Goal: Task Accomplishment & Management: Use online tool/utility

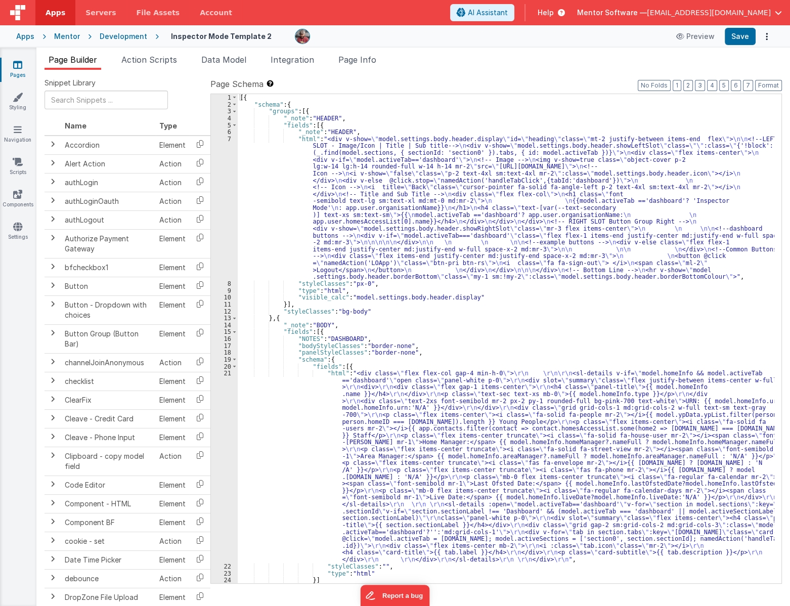
click at [532, 323] on div "[{ "schema" : { "groups" : [{ "_note" : "HEADER" , "fields" : [{ "_note" : "HEA…" at bounding box center [506, 345] width 536 height 502
click at [747, 85] on button "7" at bounding box center [748, 85] width 10 height 11
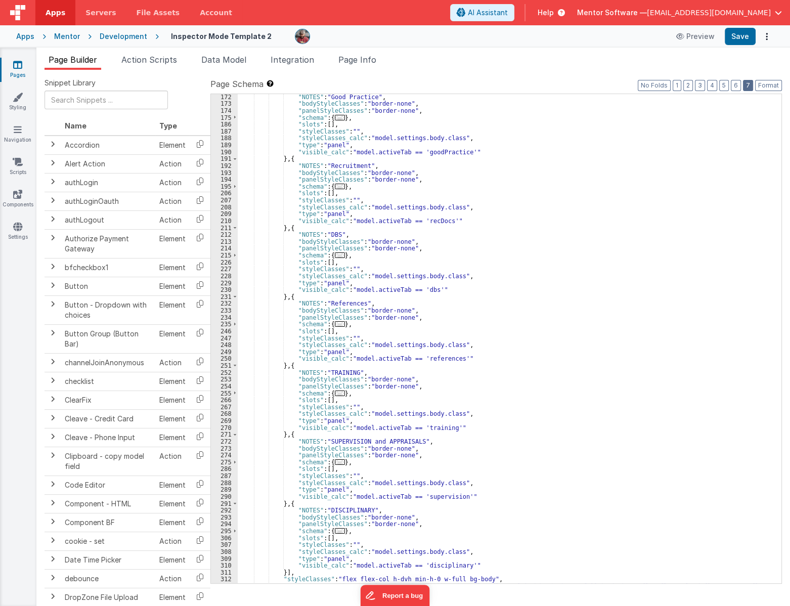
scroll to position [814, 0]
click at [337, 322] on span "..." at bounding box center [340, 324] width 10 height 6
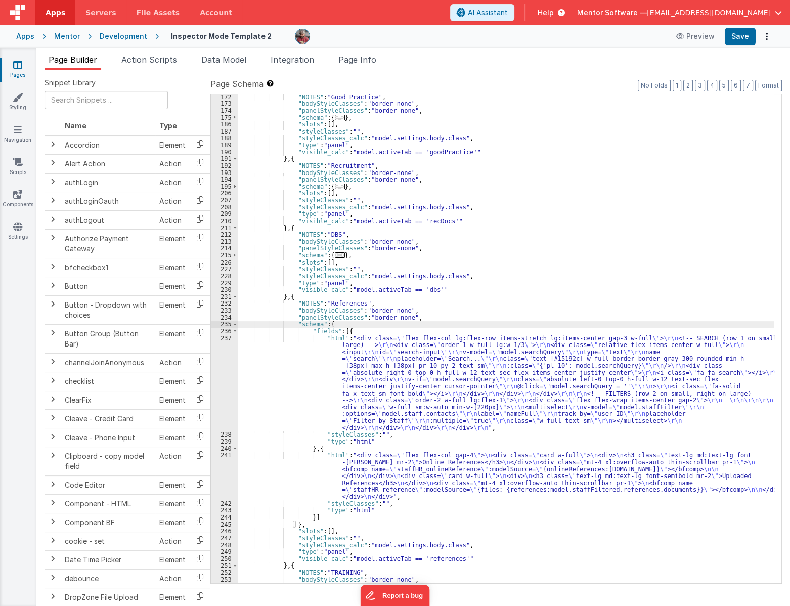
click at [353, 459] on div ""NOTES" : "Good Practice" , "bodyStyleClasses" : "border-none" , "panelStyleCla…" at bounding box center [506, 345] width 536 height 502
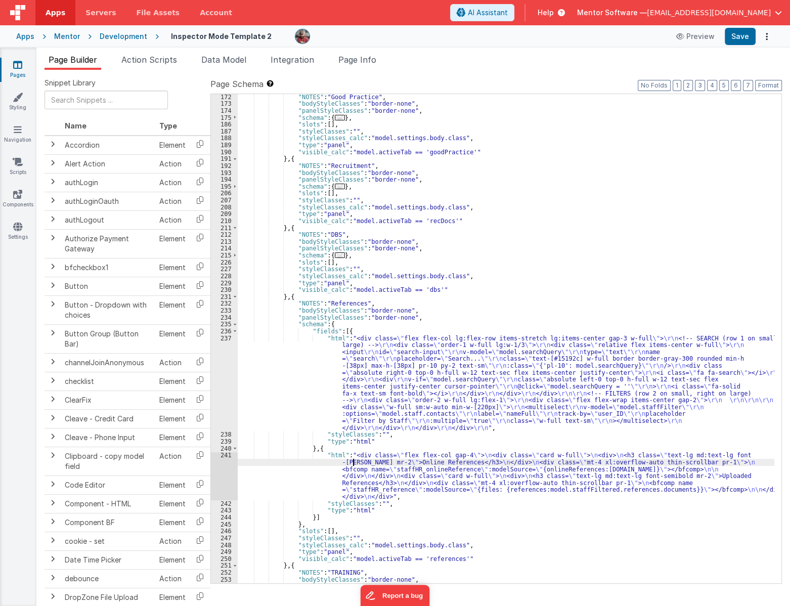
click at [222, 473] on div "241" at bounding box center [224, 475] width 27 height 48
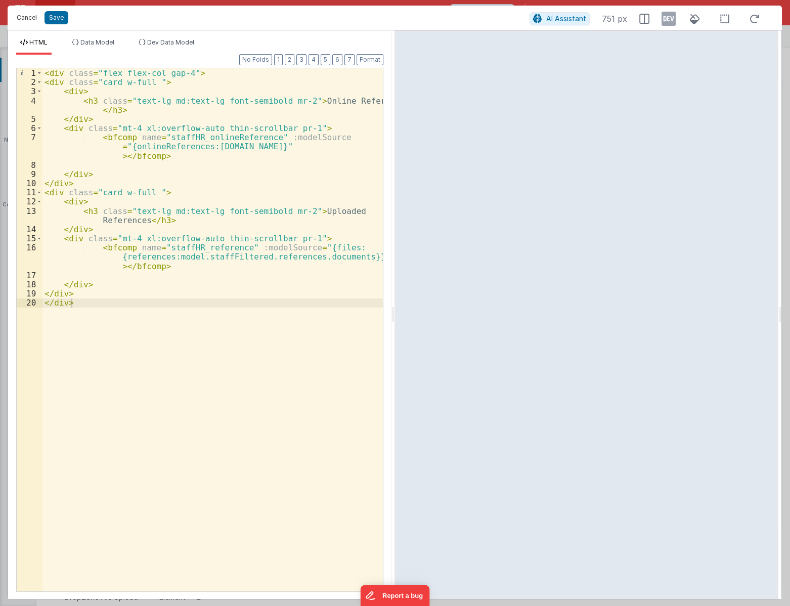
click at [25, 20] on button "Cancel" at bounding box center [27, 18] width 30 height 14
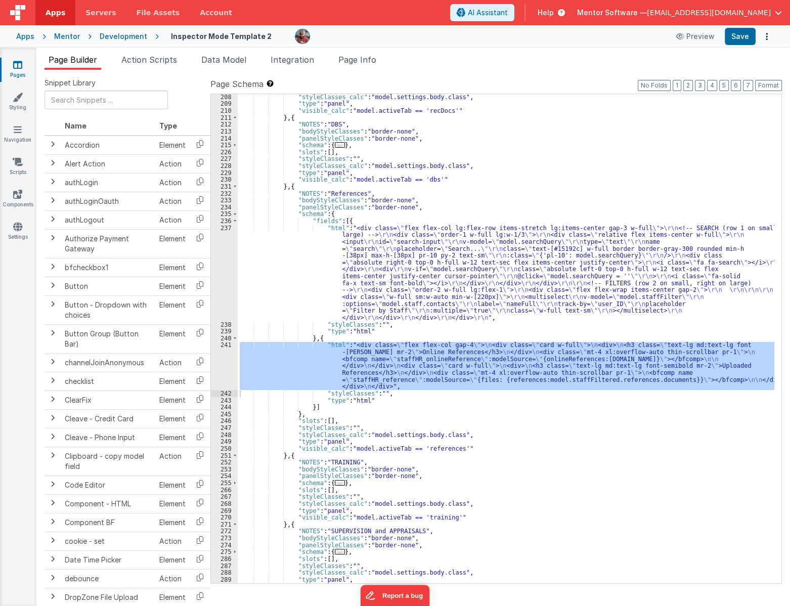
scroll to position [979, 0]
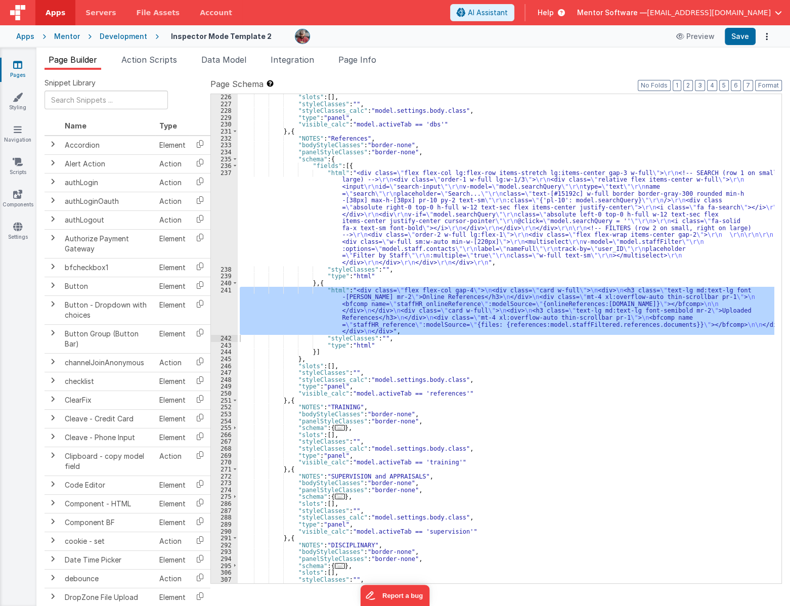
click at [320, 312] on div ""slots" : [ ] , "styleClasses" : "" , "styleClasses_calc" : "model.settings.bod…" at bounding box center [506, 338] width 536 height 489
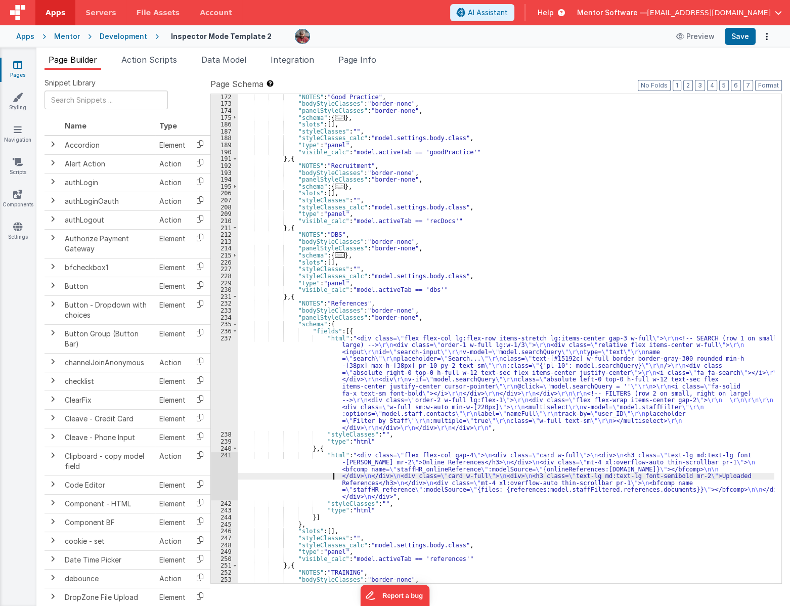
scroll to position [786, 0]
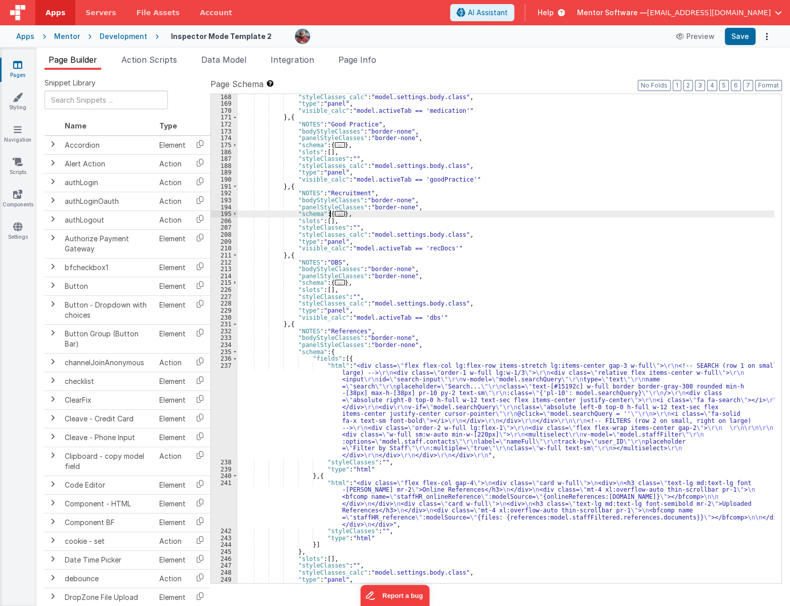
click at [335, 212] on span "..." at bounding box center [340, 214] width 10 height 6
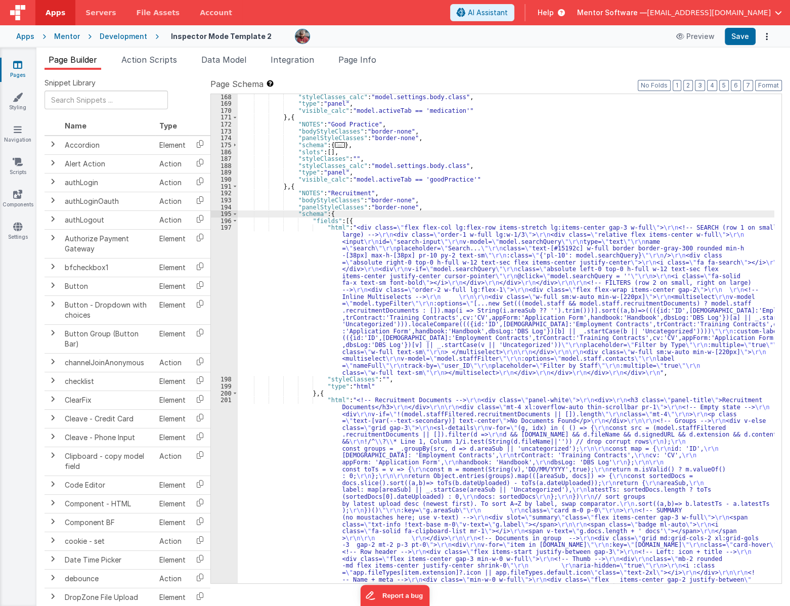
scroll to position [924, 0]
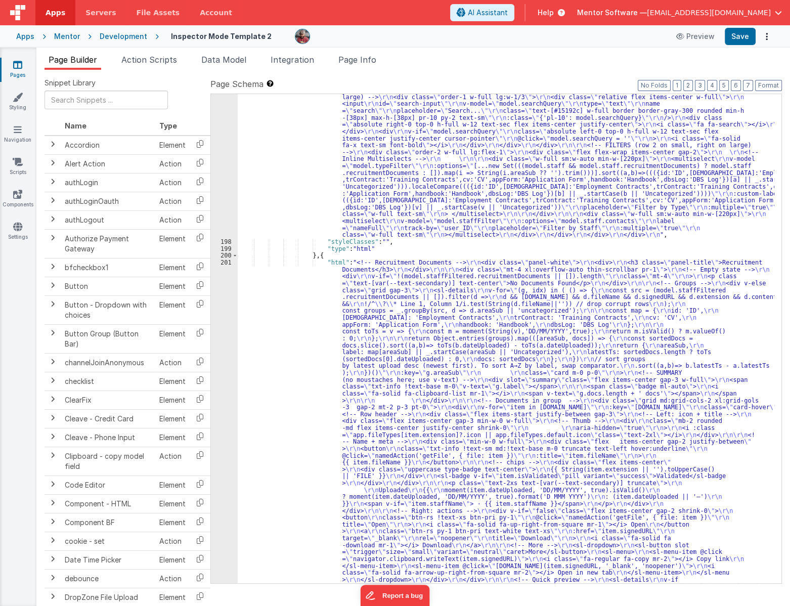
click at [301, 359] on div ""html" : "<div class= \" flex flex-col lg:flex-row items-stretch lg:items-cente…" at bounding box center [506, 602] width 536 height 1033
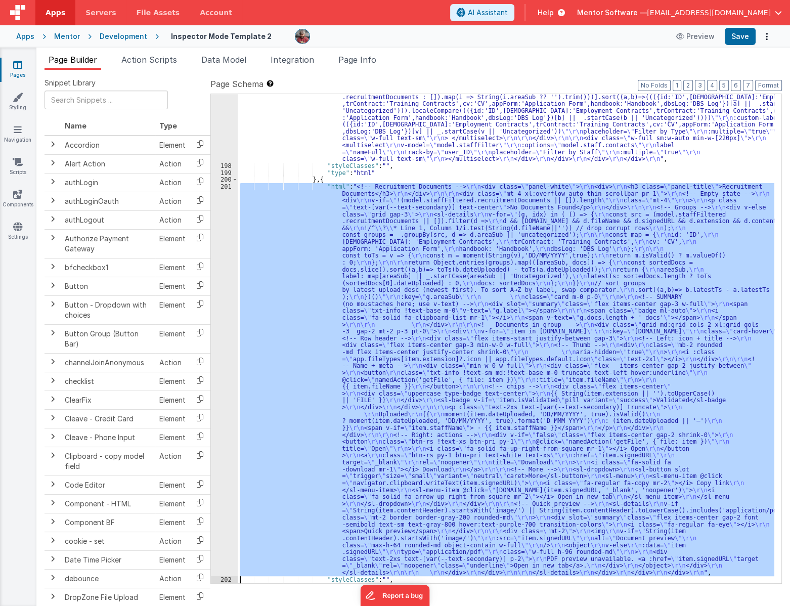
click at [225, 386] on div "201" at bounding box center [224, 379] width 27 height 393
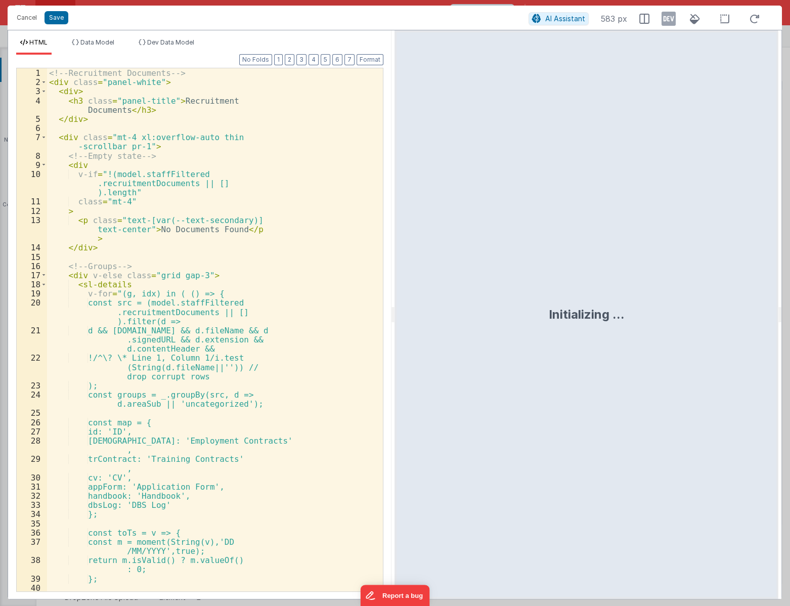
scroll to position [1000, 0]
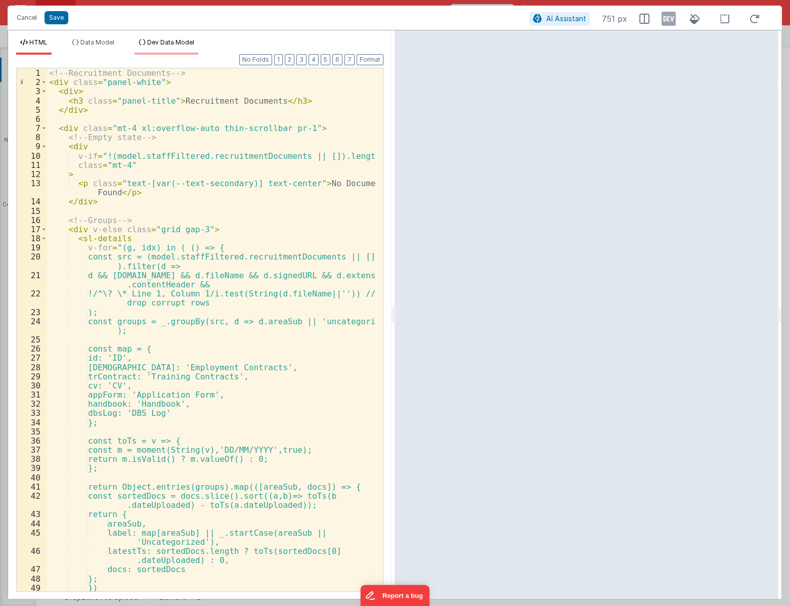
click at [172, 42] on span "Dev Data Model" at bounding box center [170, 42] width 47 height 8
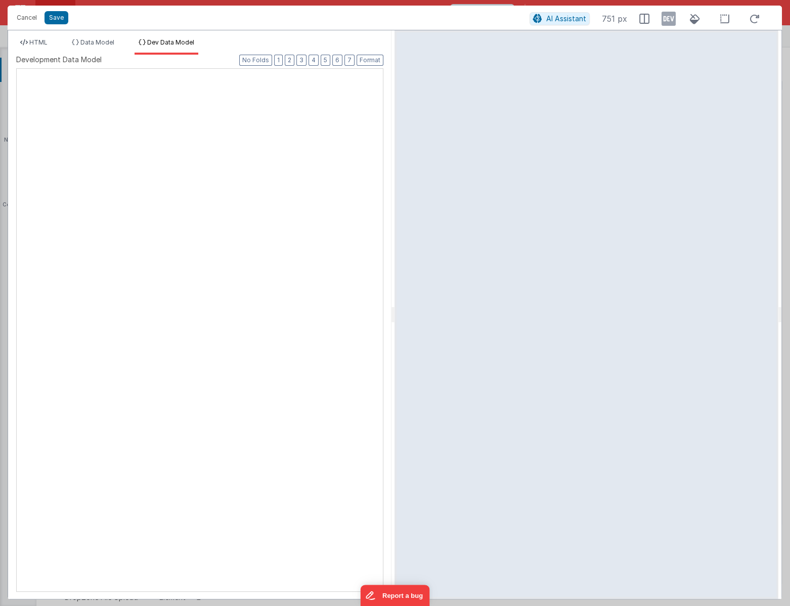
click at [17, 69] on div at bounding box center [17, 69] width 0 height 0
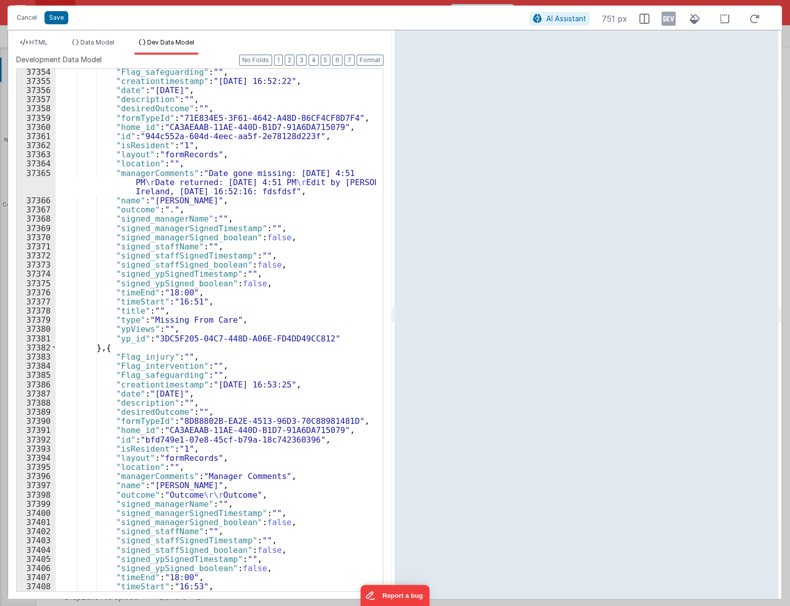
click at [667, 20] on icon at bounding box center [668, 19] width 14 height 16
click at [35, 43] on span "HTML" at bounding box center [38, 42] width 18 height 8
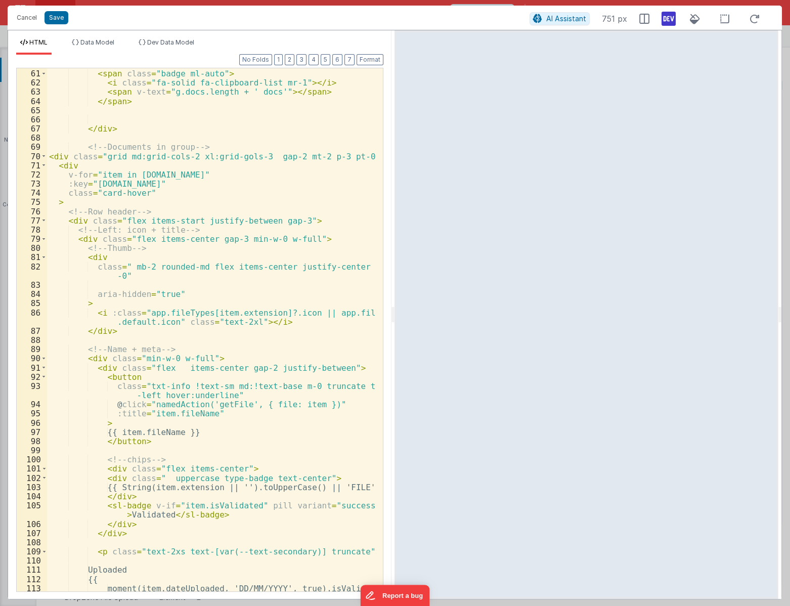
scroll to position [688, 0]
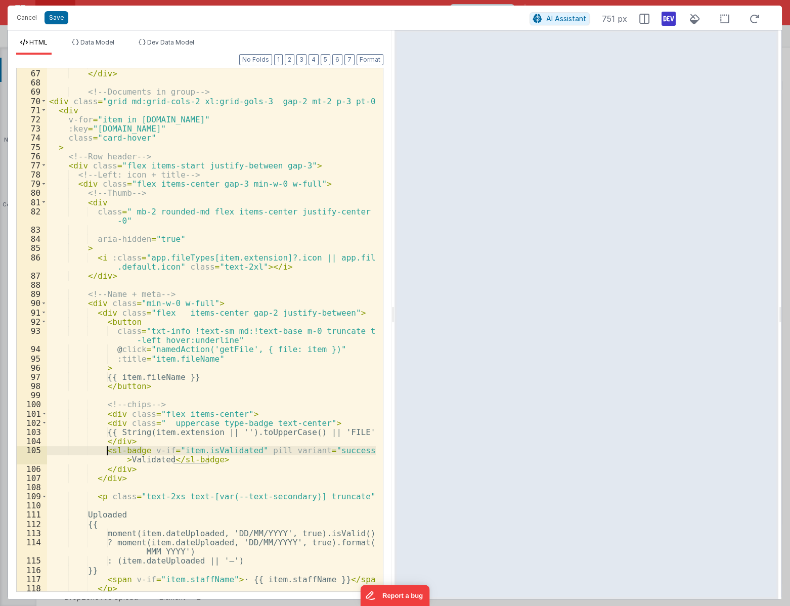
drag, startPoint x: 144, startPoint y: 450, endPoint x: 109, endPoint y: 451, distance: 35.4
click at [109, 451] on div "</ div > <!-- Documents in group --> < div class = "grid md:grid-cols-2 xl:grid…" at bounding box center [211, 330] width 329 height 541
drag, startPoint x: 128, startPoint y: 463, endPoint x: 164, endPoint y: 460, distance: 36.0
click at [164, 460] on div "</ div > <!-- Documents in group --> < div class = "grid md:grid-cols-2 xl:grid…" at bounding box center [211, 330] width 329 height 541
click at [210, 388] on div "</ div > <!-- Documents in group --> < div class = "grid md:grid-cols-2 xl:grid…" at bounding box center [211, 330] width 329 height 541
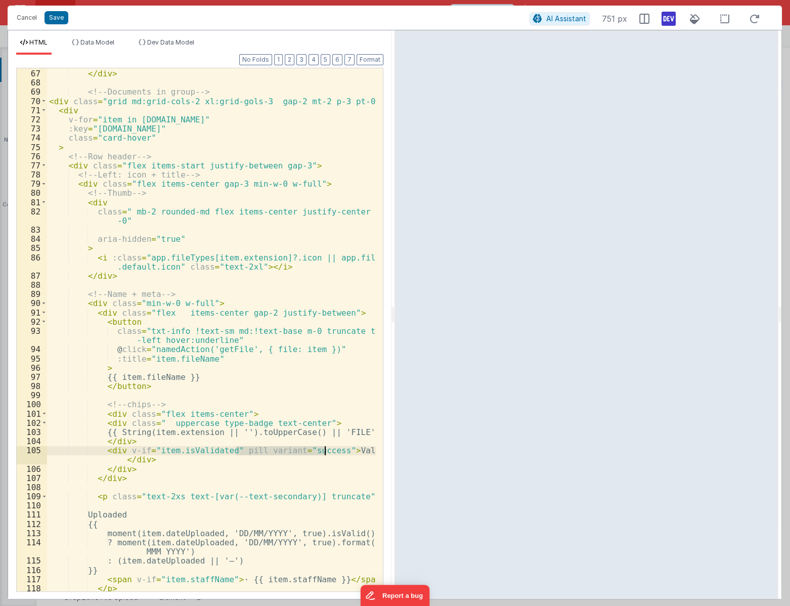
drag, startPoint x: 235, startPoint y: 451, endPoint x: 327, endPoint y: 449, distance: 92.0
click at [327, 449] on div "</ div > <!-- Documents in group --> < div class = "grid md:grid-cols-2 xl:grid…" at bounding box center [211, 330] width 329 height 541
click at [334, 474] on div "</ div > <!-- Documents in group --> < div class = "grid md:grid-cols-2 xl:grid…" at bounding box center [211, 330] width 329 height 541
click at [315, 456] on div "</ div > <!-- Documents in group --> < div class = "grid md:grid-cols-2 xl:grid…" at bounding box center [211, 330] width 329 height 541
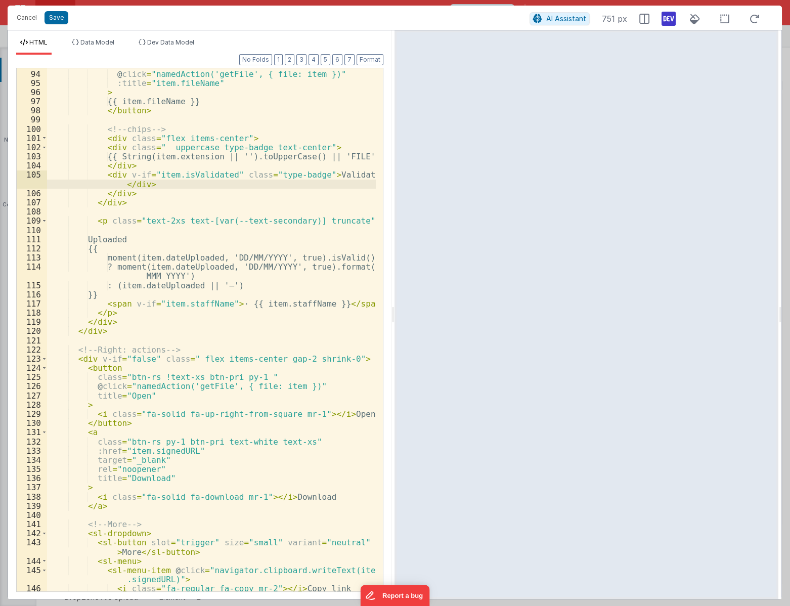
scroll to position [854, 0]
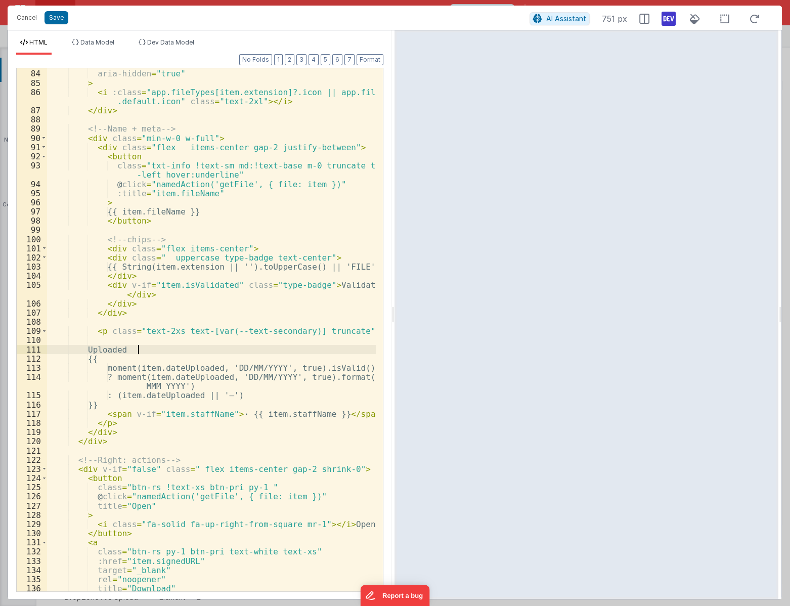
click at [246, 351] on div "aria-hidden = "true" > < i :class = "app.fileTypes[item.extension]?.icon || app…" at bounding box center [211, 330] width 329 height 541
click at [274, 284] on div "aria-hidden = "true" > < i :class = "app.fileTypes[item.extension]?.icon || app…" at bounding box center [211, 329] width 329 height 523
click at [274, 284] on div "aria-hidden = "true" > < i :class = "app.fileTypes[item.extension]?.icon || app…" at bounding box center [211, 330] width 329 height 541
click at [313, 287] on div "aria-hidden = "true" > < i :class = "app.fileTypes[item.extension]?.icon || app…" at bounding box center [211, 330] width 329 height 541
click at [55, 18] on button "Save" at bounding box center [56, 17] width 24 height 13
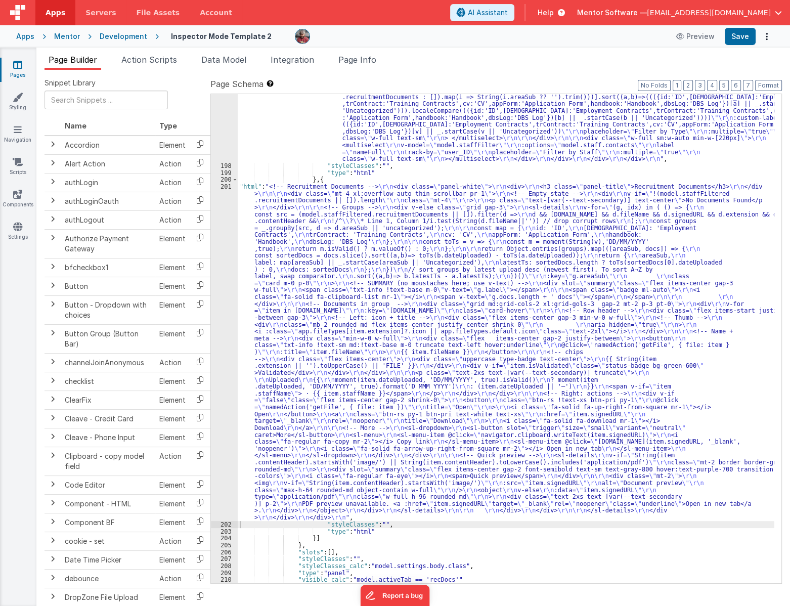
click at [236, 61] on span "Data Model" at bounding box center [223, 60] width 45 height 10
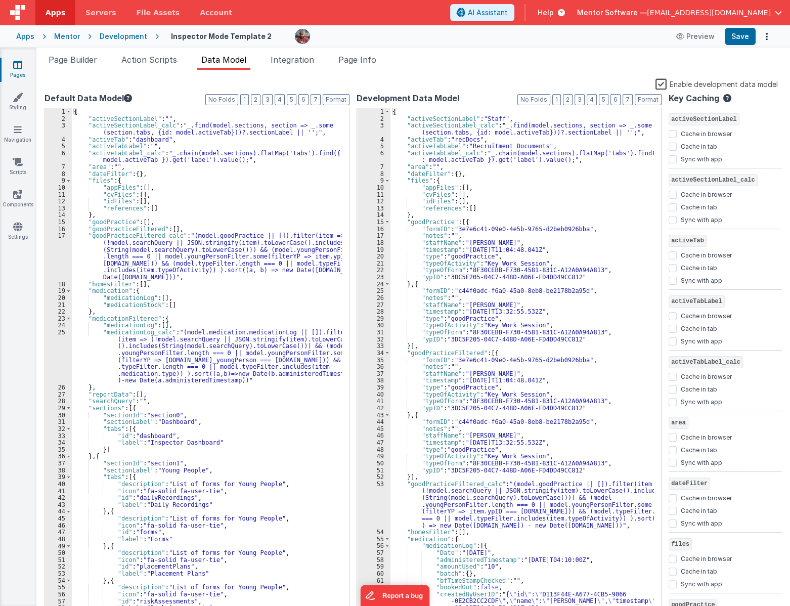
click at [556, 199] on div "{ "activeSectionLabel" : "Staff" , "activeSectionLabel_calc" : "_.find(model.se…" at bounding box center [521, 368] width 263 height 520
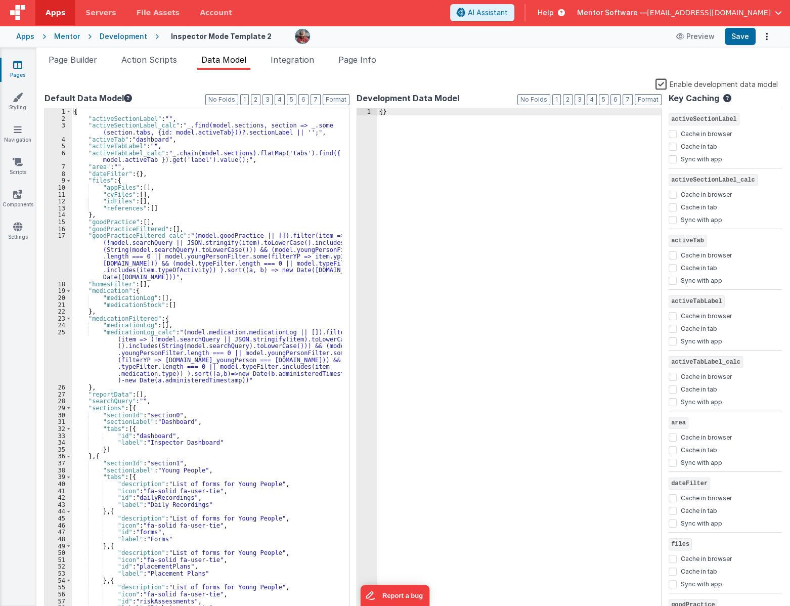
click at [663, 84] on label "Enable development data model" at bounding box center [716, 84] width 122 height 12
click at [0, 0] on input "Enable development data model" at bounding box center [0, 0] width 0 height 0
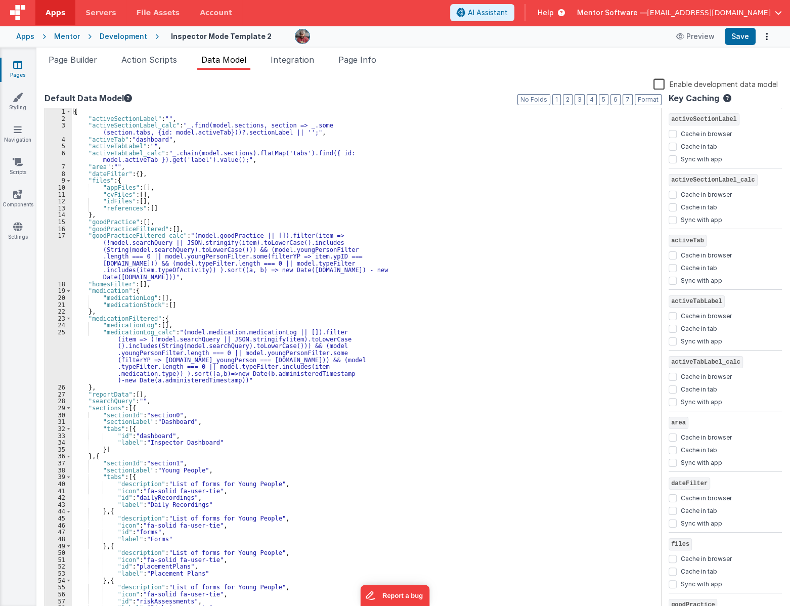
click at [734, 45] on div "Apps Mentor Development Inspector Mode Template 2 Preview Save" at bounding box center [395, 36] width 790 height 22
click at [741, 37] on button "Save" at bounding box center [739, 36] width 31 height 17
click at [81, 68] on li "Page Builder" at bounding box center [72, 62] width 57 height 16
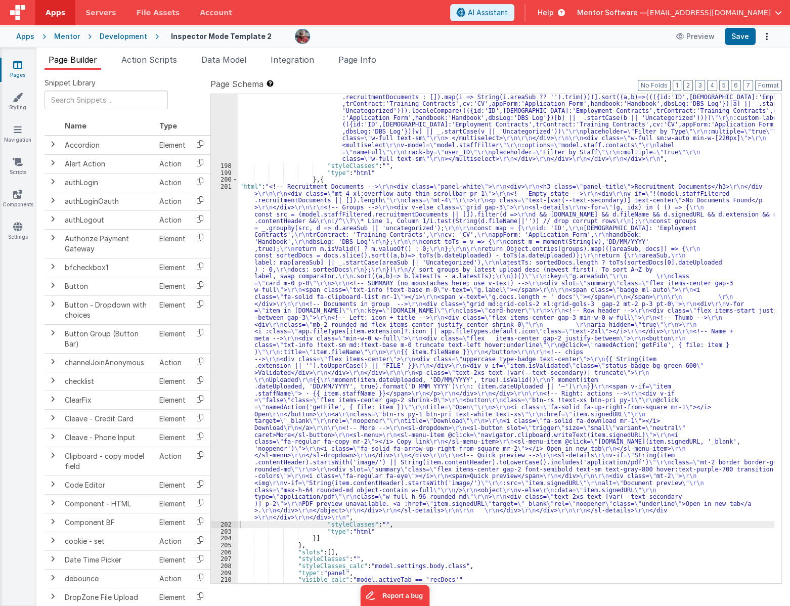
scroll to position [1137, 0]
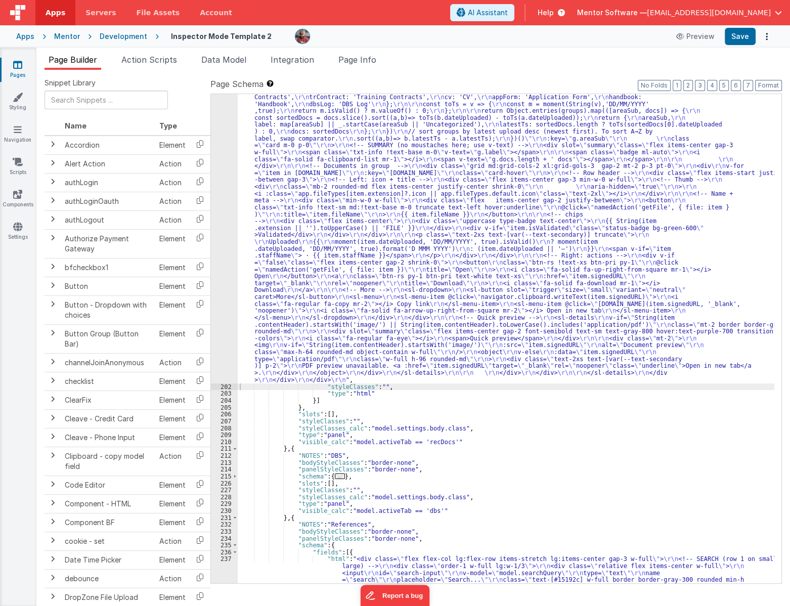
click at [336, 477] on span "..." at bounding box center [340, 476] width 10 height 6
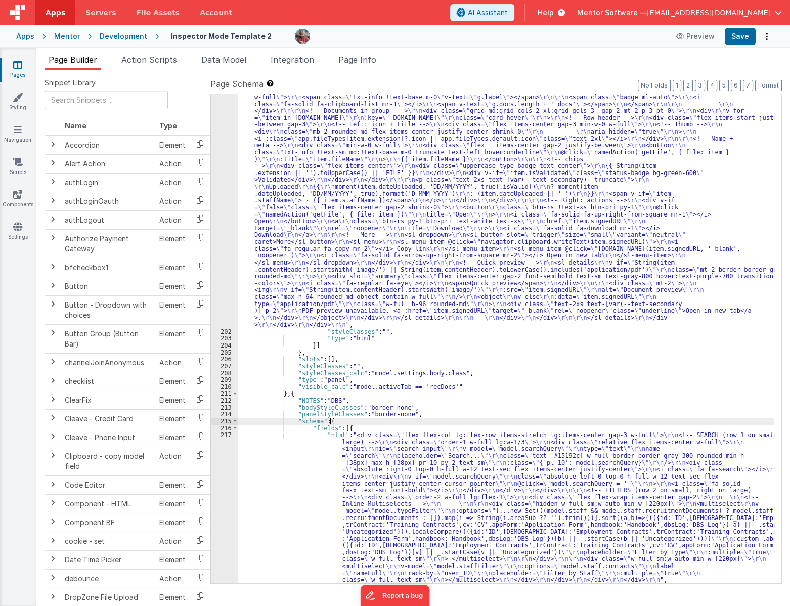
scroll to position [1248, 0]
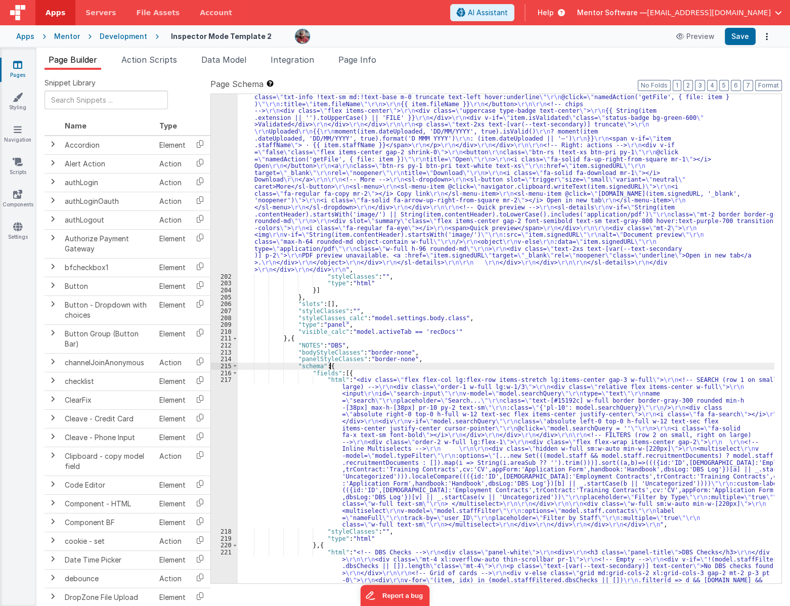
click at [298, 473] on div ""html" : "<!-- Recruitment Documents --> \r\n <div class= \" panel-white \" > \…" at bounding box center [506, 482] width 536 height 1095
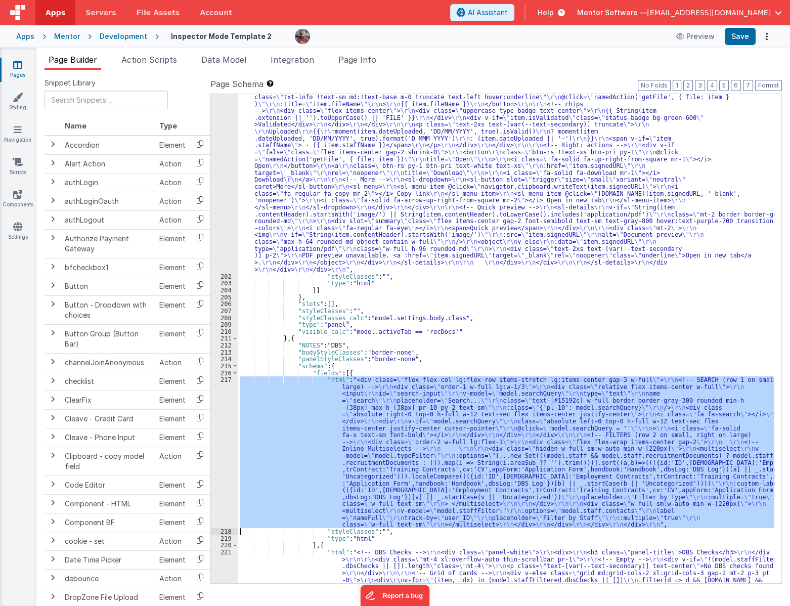
click at [216, 471] on div "217" at bounding box center [224, 452] width 27 height 152
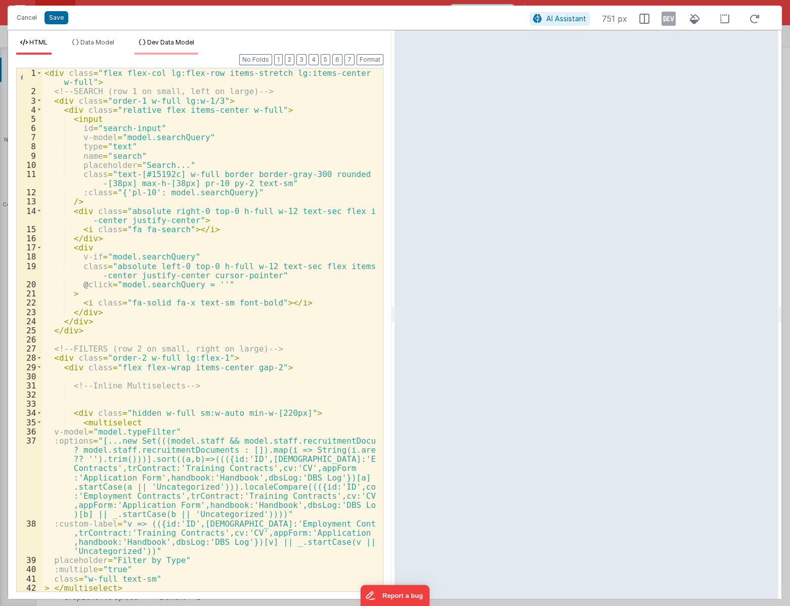
click at [184, 43] on span "Dev Data Model" at bounding box center [170, 42] width 47 height 8
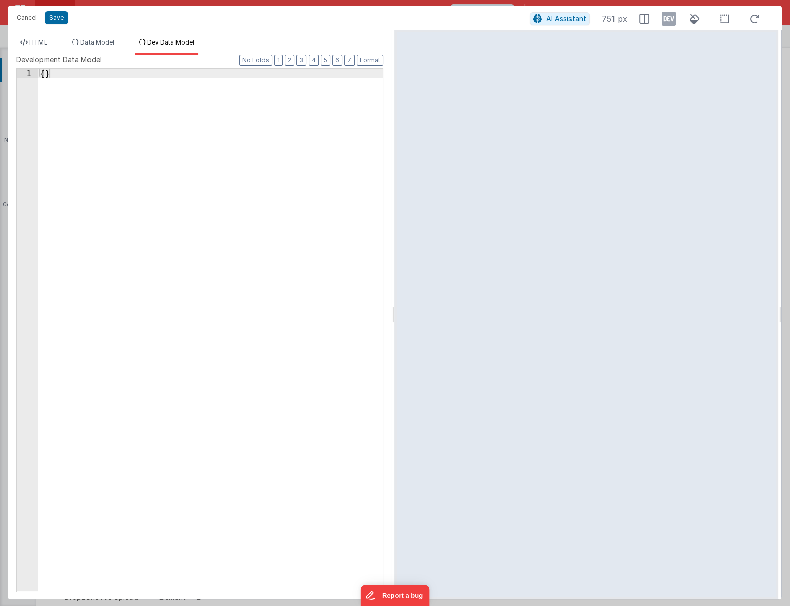
click at [246, 189] on div "{ }" at bounding box center [210, 339] width 345 height 540
click at [160, 197] on div "{ }" at bounding box center [210, 330] width 345 height 522
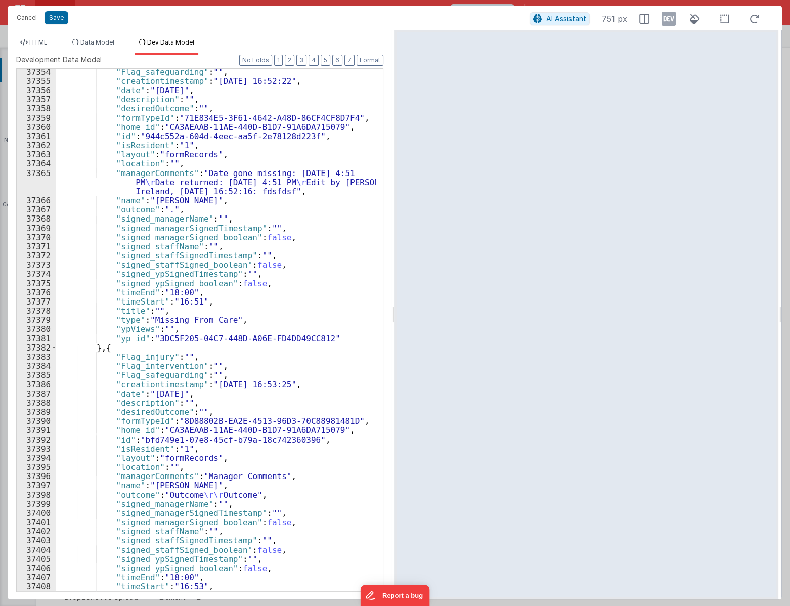
scroll to position [16040, 0]
click at [670, 21] on icon at bounding box center [668, 19] width 14 height 16
click at [40, 45] on li "HTML" at bounding box center [33, 46] width 35 height 16
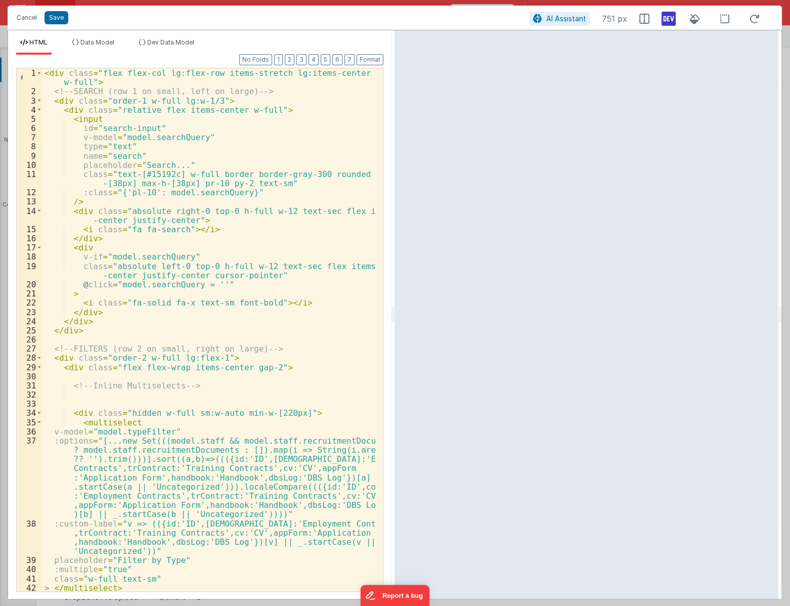
click at [168, 176] on div "< div class = "flex flex-col lg:flex-row items-stretch lg:items-center gap-3 w-…" at bounding box center [209, 343] width 334 height 550
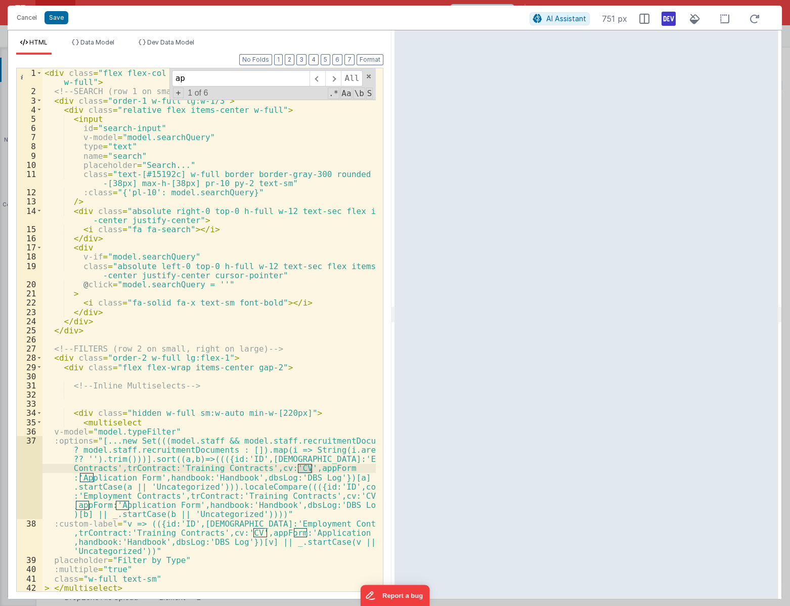
type input "a"
click at [756, 17] on icon at bounding box center [754, 19] width 22 height 13
click at [144, 43] on icon at bounding box center [141, 42] width 7 height 6
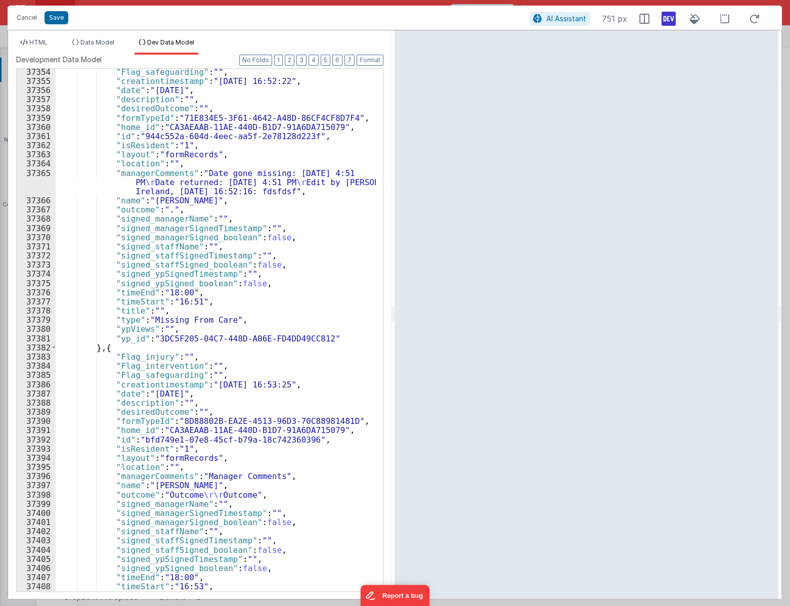
click at [203, 174] on div ""Flag_safeguarding" : "" , "creationtimestamp" : "25/06/2025 16:52:22" , "date"…" at bounding box center [216, 337] width 320 height 540
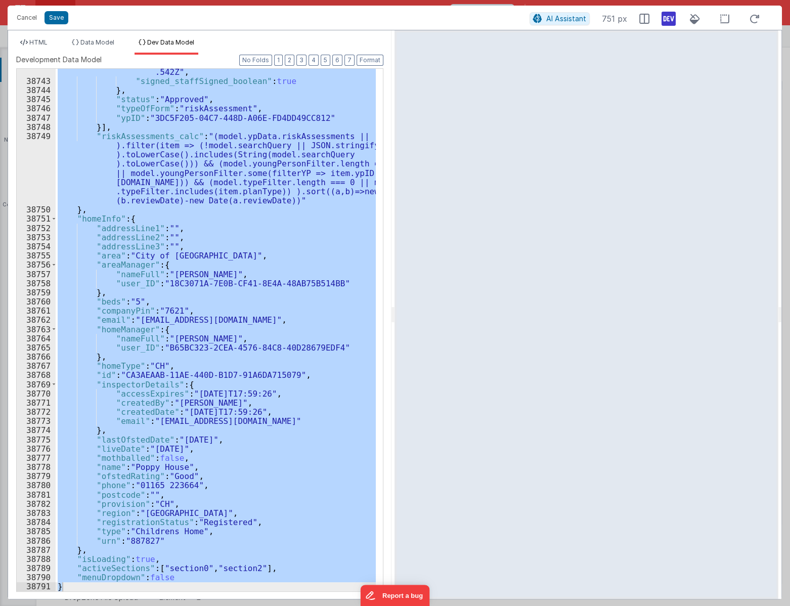
click at [280, 162] on div ""signed_staffSignedTimestamp" : "2025-09-17T09:02:52 .542Z" , "signed_staffSign…" at bounding box center [216, 330] width 320 height 522
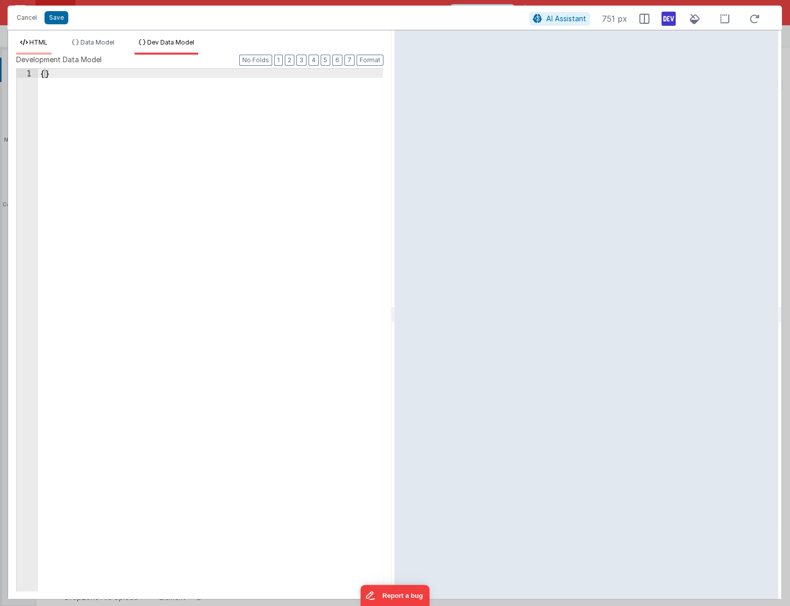
click at [44, 45] on span "HTML" at bounding box center [38, 42] width 18 height 8
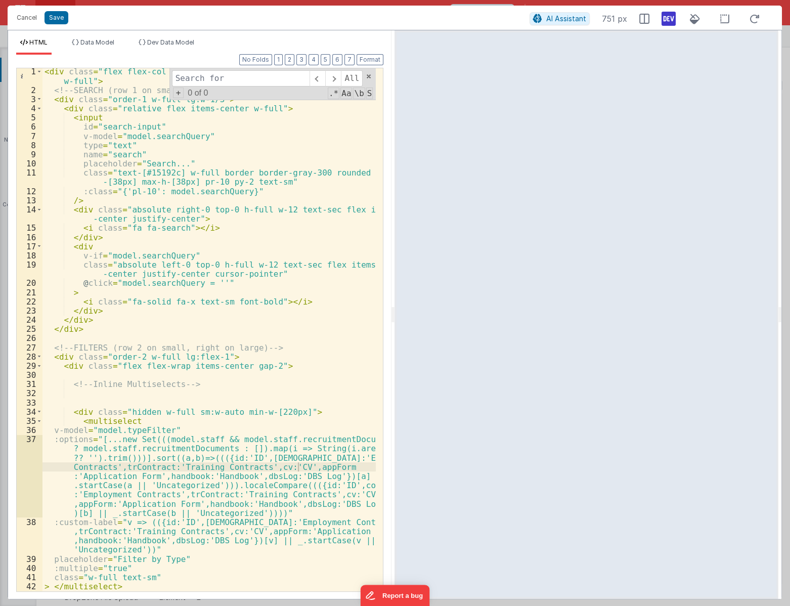
scroll to position [0, 0]
click at [29, 19] on button "Cancel" at bounding box center [27, 18] width 30 height 14
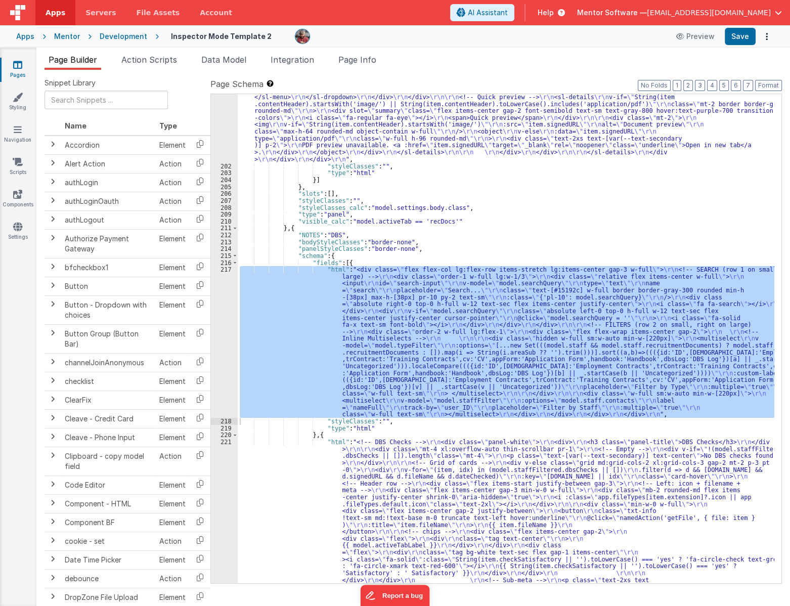
scroll to position [1358, 0]
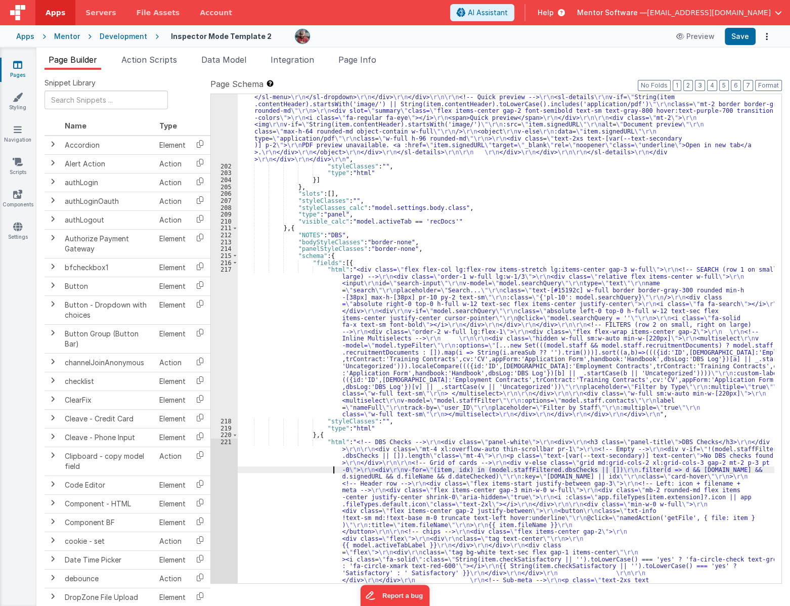
click at [290, 472] on div ""html" : "<!-- Recruitment Documents --> \r\n <div class= \" panel-white \" > \…" at bounding box center [506, 372] width 536 height 1095
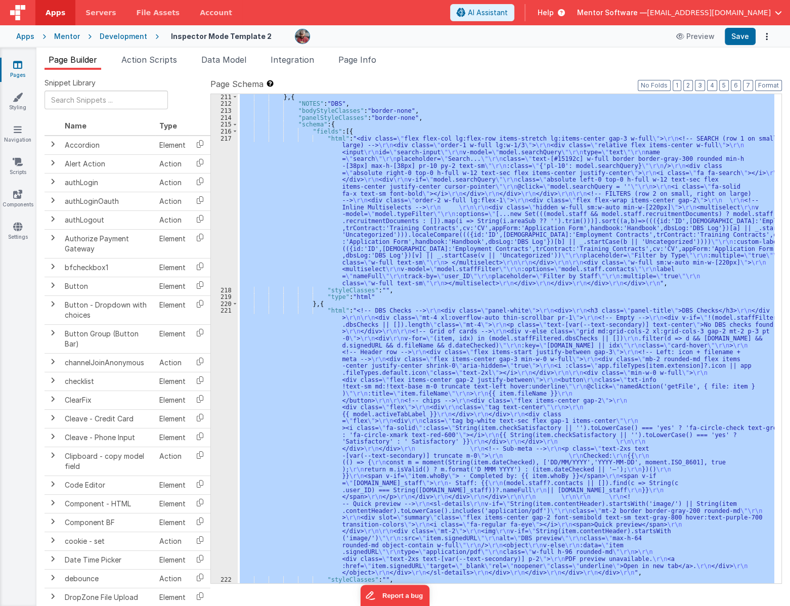
click at [224, 495] on div "221" at bounding box center [224, 441] width 27 height 269
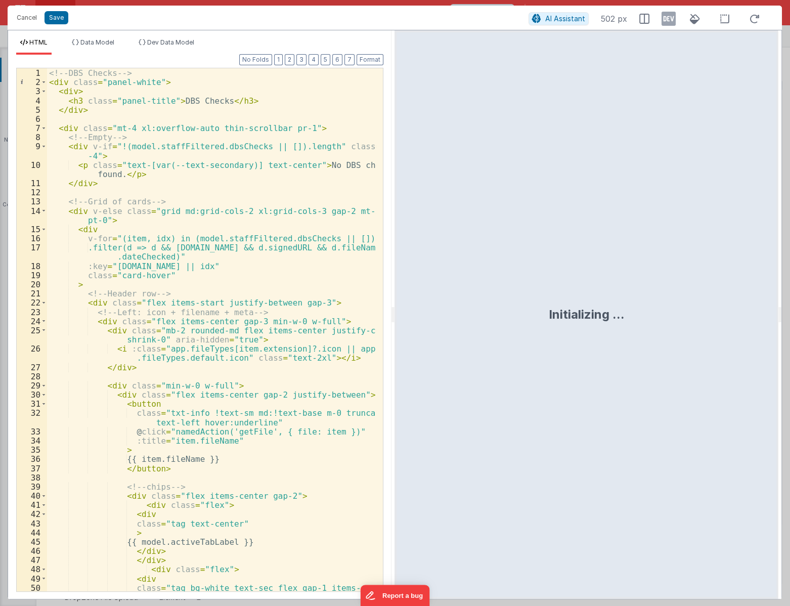
click at [151, 37] on div "HTML Data Model Dev Data Model Format 7 6 5 4 3 2 1 No Folds 1 2 3 4 5 6 7 8 9 …" at bounding box center [199, 314] width 383 height 568
click at [170, 34] on div "HTML Data Model Dev Data Model Format 7 6 5 4 3 2 1 No Folds 1 2 3 4 5 6 7 8 9 …" at bounding box center [199, 314] width 383 height 568
drag, startPoint x: 170, startPoint y: 34, endPoint x: 136, endPoint y: 47, distance: 36.4
click at [130, 47] on ul "HTML Data Model Dev Data Model" at bounding box center [199, 46] width 383 height 16
click at [153, 46] on li "Dev Data Model" at bounding box center [166, 46] width 64 height 16
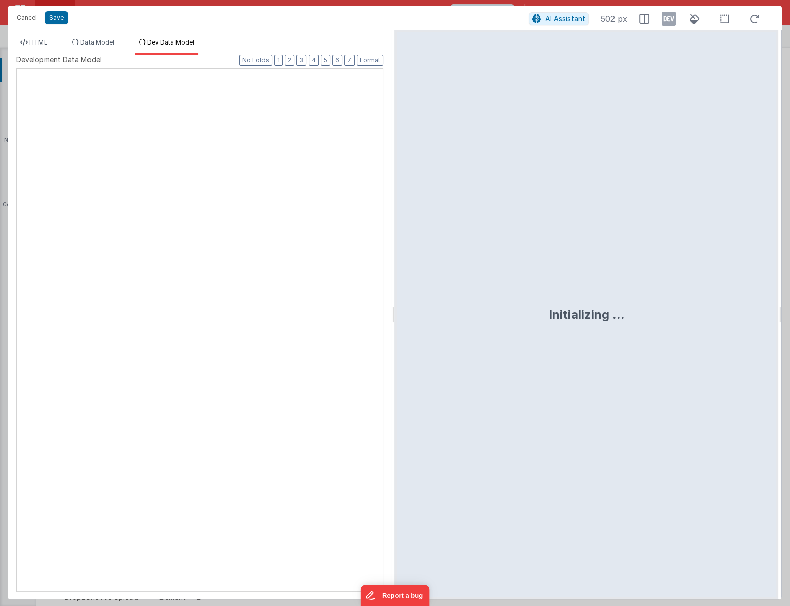
click at [257, 224] on div "XXXXXXXXXXXXXXXXXXXXXXXXXXXXXXXXXXXXXXXXXXXXXXXXXX" at bounding box center [199, 329] width 367 height 523
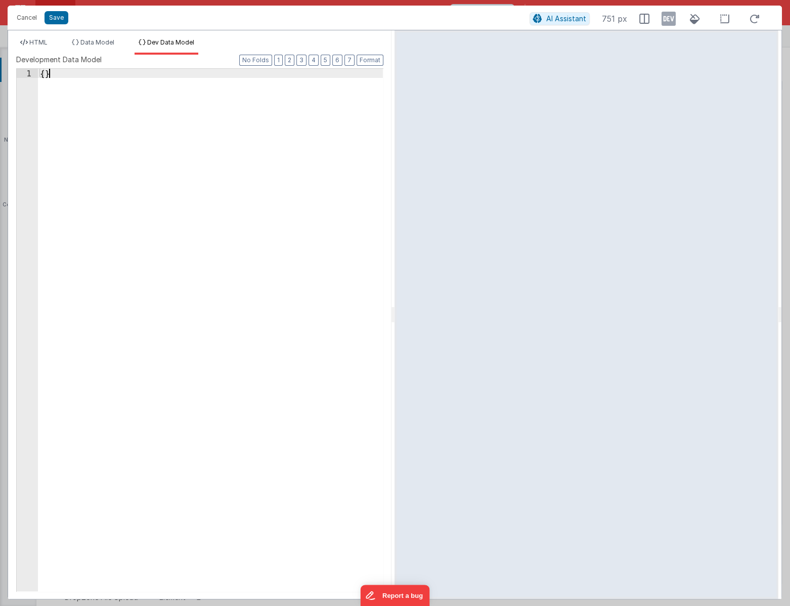
click at [209, 213] on div "{ }" at bounding box center [210, 339] width 345 height 540
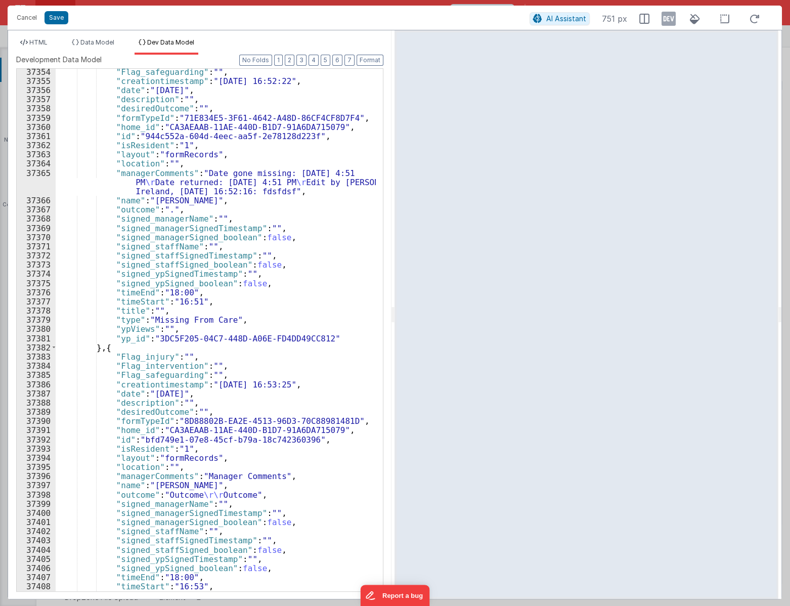
scroll to position [16040, 0]
click at [671, 22] on icon at bounding box center [668, 19] width 14 height 16
click at [35, 44] on span "HTML" at bounding box center [38, 42] width 18 height 8
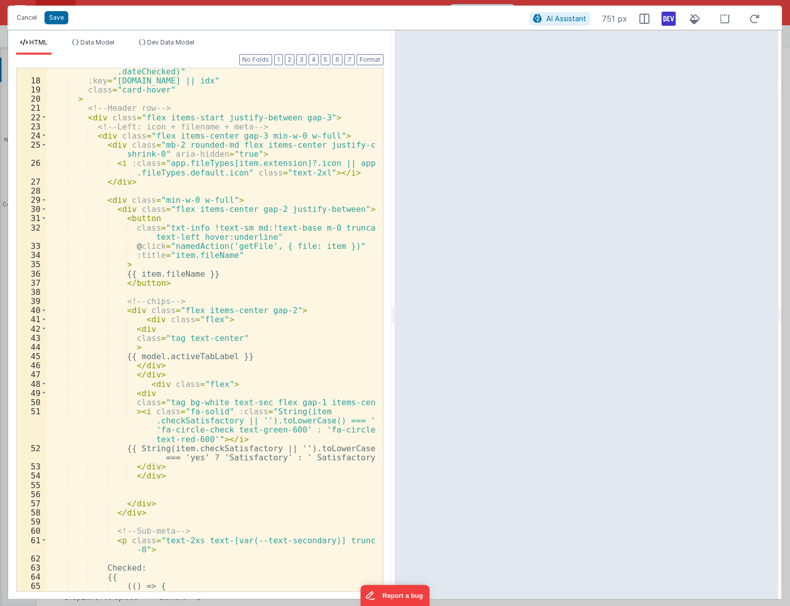
scroll to position [186, 0]
click at [209, 296] on div ".filter(d => d && d.id && d.signedURL && d.fileName && d .dateChecked)" :key = …" at bounding box center [211, 338] width 329 height 560
click at [174, 252] on div ".filter(d => d && d.id && d.signedURL && d.fileName && d .dateChecked)" :key = …" at bounding box center [211, 338] width 329 height 560
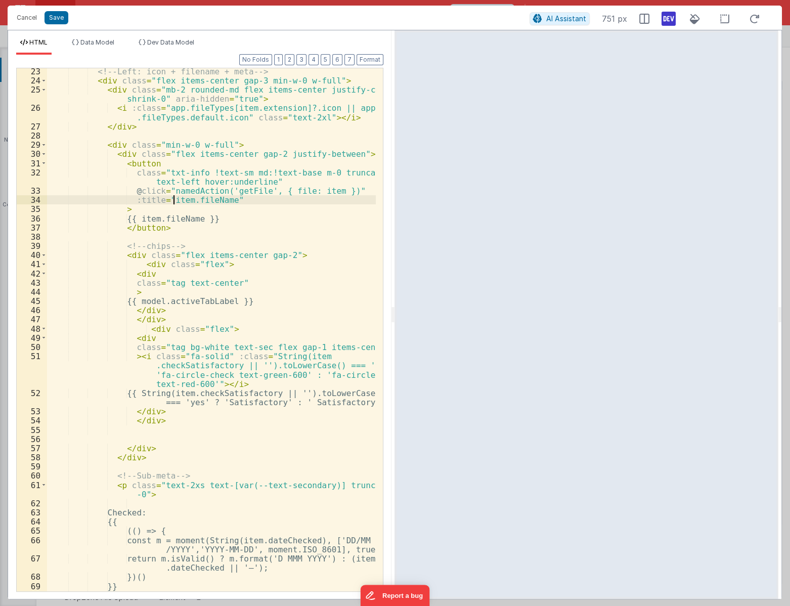
scroll to position [241, 0]
click at [165, 286] on div "<!-- Left: icon + filename + meta --> < div class = "flex items-center gap-3 mi…" at bounding box center [211, 342] width 329 height 550
click at [167, 348] on div "<!-- Left: icon + filename + meta --> < div class = "flex items-center gap-3 mi…" at bounding box center [211, 342] width 329 height 550
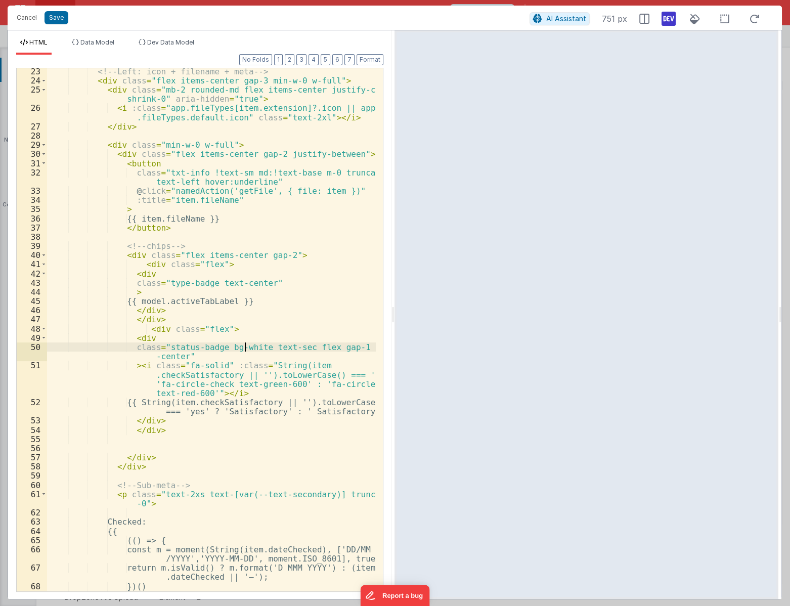
click at [246, 347] on div "<!-- Left: icon + filename + meta --> < div class = "flex items-center gap-3 mi…" at bounding box center [211, 337] width 329 height 541
drag, startPoint x: 189, startPoint y: 347, endPoint x: 165, endPoint y: 346, distance: 23.8
click at [165, 346] on div "<!-- Left: icon + filename + meta --> < div class = "flex items-center gap-3 mi…" at bounding box center [211, 337] width 329 height 541
click at [273, 345] on div "<!-- Left: icon + filename + meta --> < div class = "flex items-center gap-3 mi…" at bounding box center [211, 337] width 329 height 541
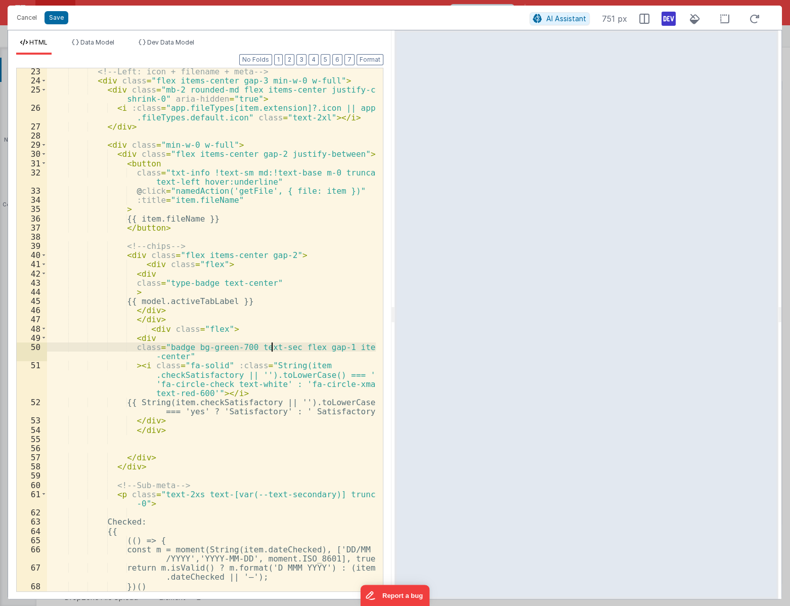
click at [273, 345] on div "<!-- Left: icon + filename + meta --> < div class = "flex items-center gap-3 mi…" at bounding box center [211, 337] width 329 height 541
click at [229, 347] on div "<!-- Left: icon + filename + meta --> < div class = "flex items-center gap-3 mi…" at bounding box center [211, 337] width 329 height 541
click at [253, 382] on div "<!-- Left: icon + filename + meta --> < div class = "flex items-center gap-3 mi…" at bounding box center [211, 337] width 329 height 541
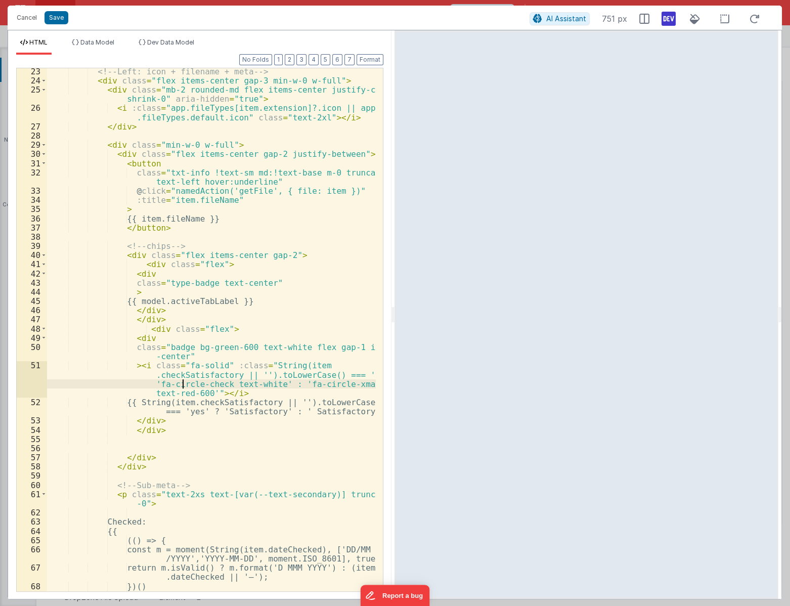
click at [183, 387] on div "<!-- Left: icon + filename + meta --> < div class = "flex items-center gap-3 mi…" at bounding box center [211, 337] width 329 height 541
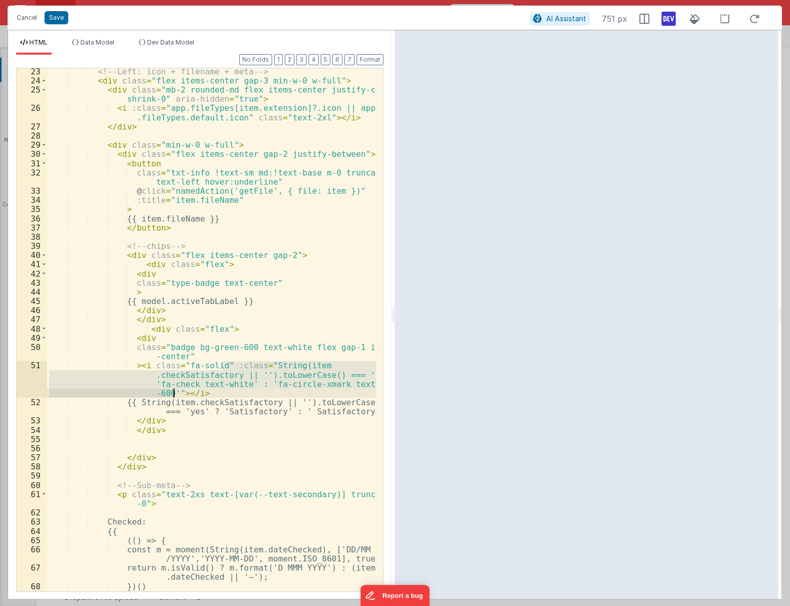
drag, startPoint x: 222, startPoint y: 364, endPoint x: 175, endPoint y: 394, distance: 55.9
click at [175, 394] on div "<!-- Left: icon + filename + meta --> < div class = "flex items-center gap-3 mi…" at bounding box center [211, 337] width 329 height 541
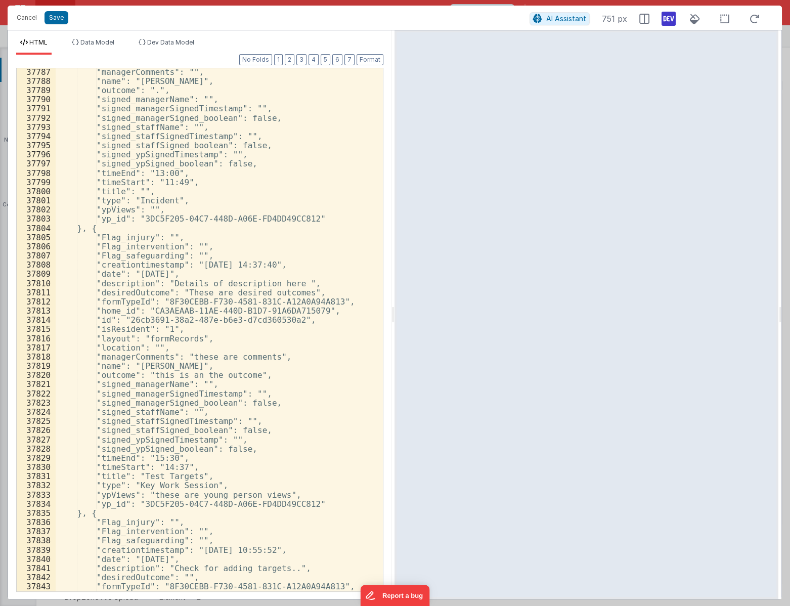
click at [180, 357] on div ""managerComments": "", "name": "James Hammond", "outcome": ".", "signed_manager…" at bounding box center [216, 337] width 320 height 541
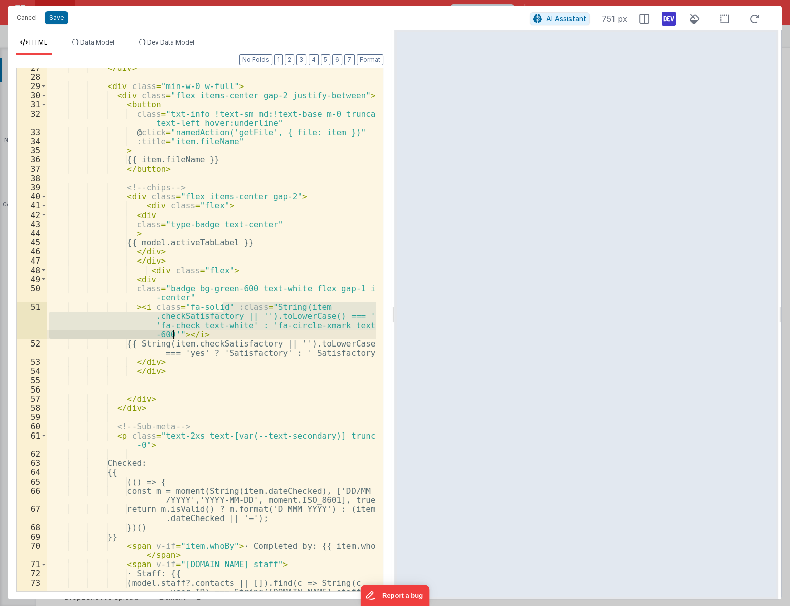
click at [225, 394] on div "</ div > < div class = "min-w-0 w-full" > < div class = "flex items-center gap-…" at bounding box center [211, 338] width 329 height 550
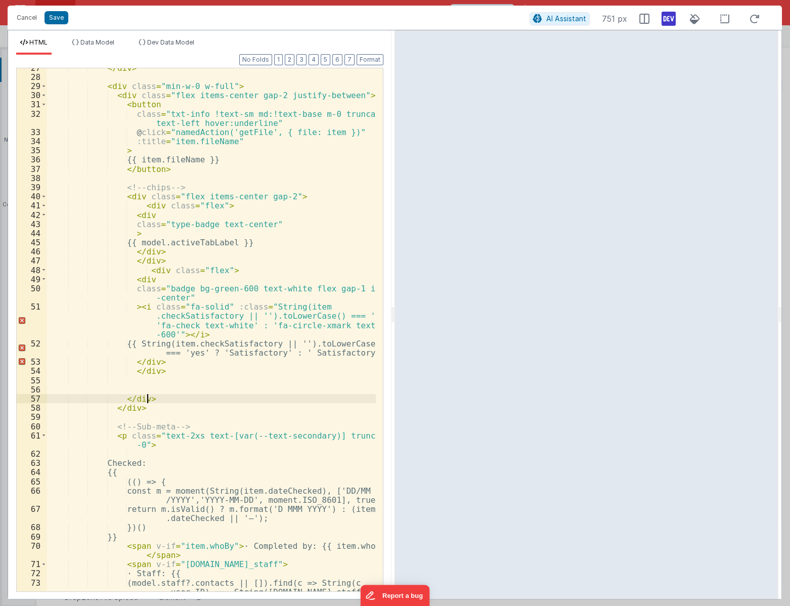
scroll to position [299, 0]
click at [186, 298] on div "</ div > < div class = "min-w-0 w-full" > < div class = "flex items-center gap-…" at bounding box center [211, 338] width 329 height 550
click at [163, 285] on div "</ div > < div class = "min-w-0 w-full" > < div class = "flex items-center gap-…" at bounding box center [211, 338] width 329 height 550
click at [187, 297] on div "</ div > < div class = "min-w-0 w-full" > < div class = "flex items-center gap-…" at bounding box center [211, 338] width 329 height 550
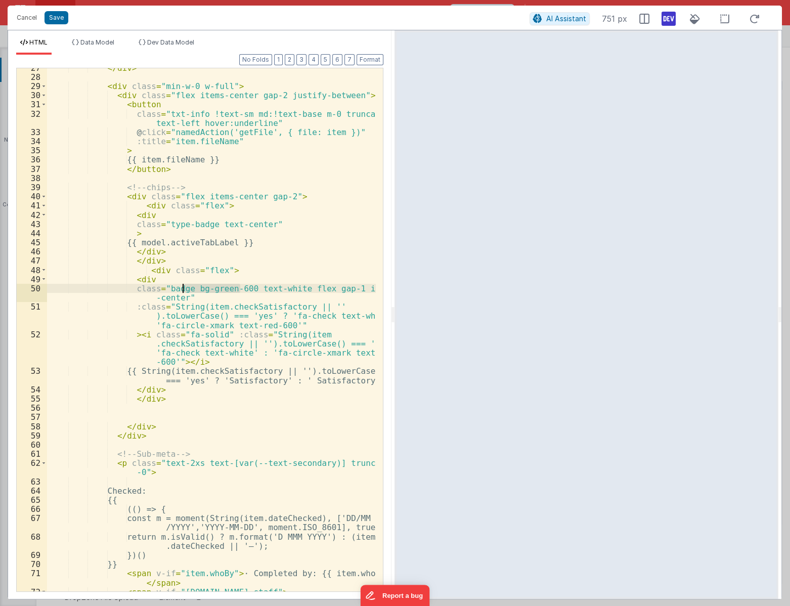
drag, startPoint x: 241, startPoint y: 288, endPoint x: 184, endPoint y: 291, distance: 57.2
click at [184, 291] on div "</ div > < div class = "min-w-0 w-full" > < div class = "flex items-center gap-…" at bounding box center [211, 333] width 329 height 541
click at [187, 292] on div "</ div > < div class = "min-w-0 w-full" > < div class = "flex items-center gap-…" at bounding box center [211, 329] width 329 height 523
drag, startPoint x: 222, startPoint y: 291, endPoint x: 238, endPoint y: 290, distance: 16.2
click at [238, 290] on div "</ div > < div class = "min-w-0 w-full" > < div class = "flex items-center gap-…" at bounding box center [211, 333] width 329 height 541
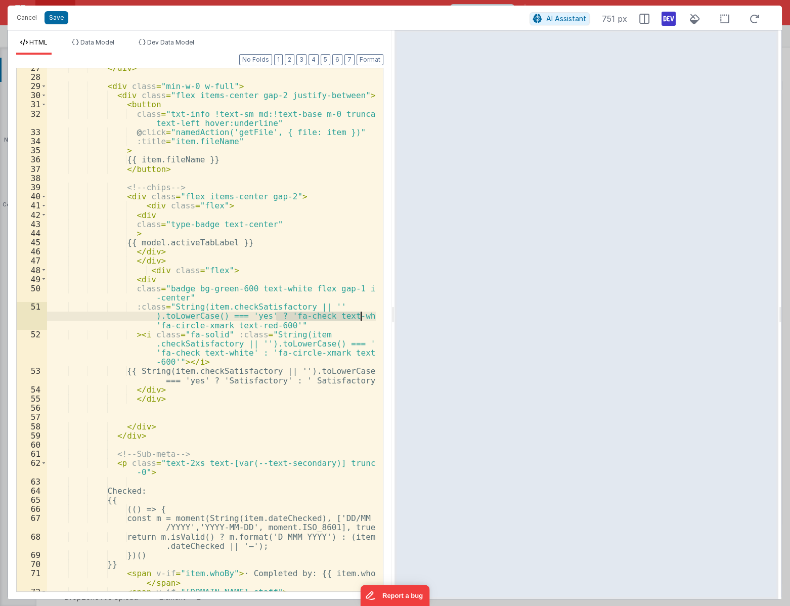
drag, startPoint x: 275, startPoint y: 318, endPoint x: 360, endPoint y: 318, distance: 84.9
click at [360, 318] on div "</ div > < div class = "min-w-0 w-full" > < div class = "flex items-center gap-…" at bounding box center [211, 333] width 329 height 541
drag, startPoint x: 350, startPoint y: 318, endPoint x: 229, endPoint y: 323, distance: 120.9
click at [229, 323] on div "</ div > < div class = "min-w-0 w-full" > < div class = "flex items-center gap-…" at bounding box center [211, 333] width 329 height 541
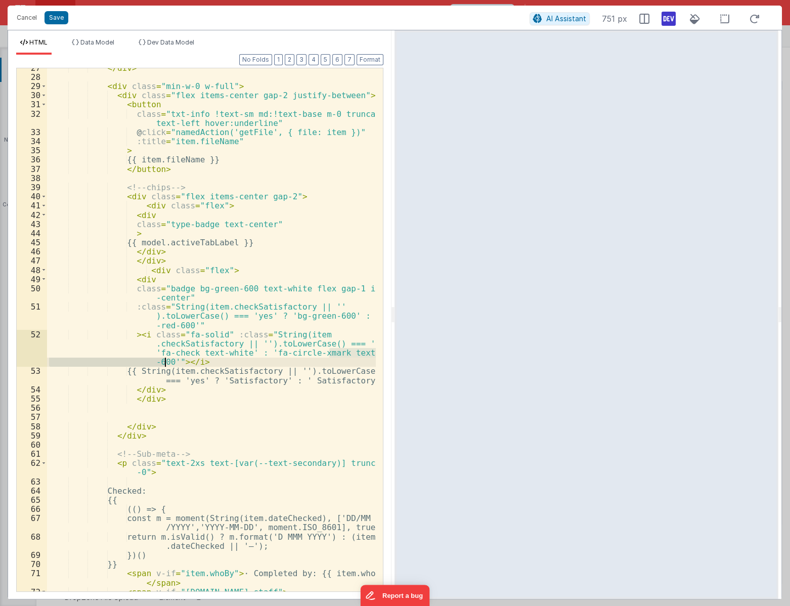
drag, startPoint x: 329, startPoint y: 353, endPoint x: 163, endPoint y: 364, distance: 166.6
click at [163, 363] on div "</ div > < div class = "min-w-0 w-full" > < div class = "flex items-center gap-…" at bounding box center [211, 333] width 329 height 541
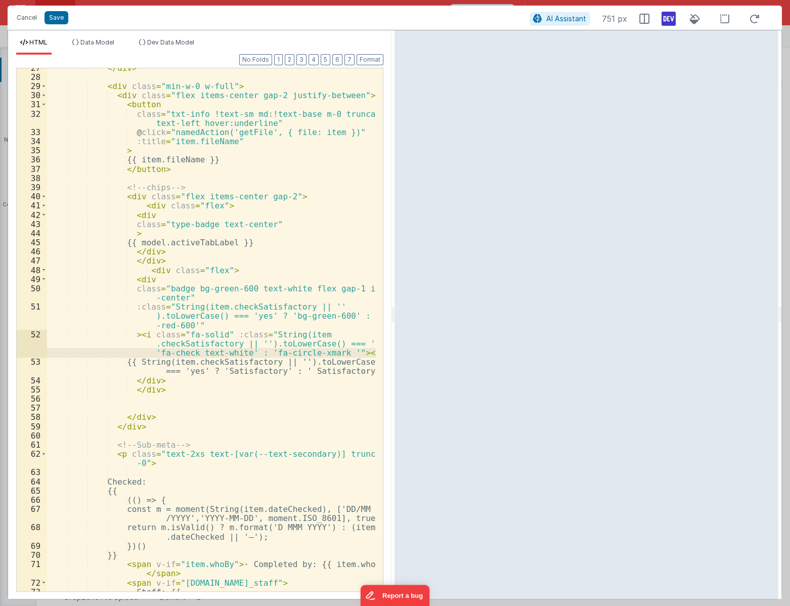
click at [277, 351] on div "</ div > < div class = "min-w-0 w-full" > < div class = "flex items-center gap-…" at bounding box center [211, 333] width 329 height 541
drag, startPoint x: 188, startPoint y: 354, endPoint x: 235, endPoint y: 354, distance: 46.5
click at [235, 354] on div "</ div > < div class = "min-w-0 w-full" > < div class = "flex items-center gap-…" at bounding box center [211, 333] width 329 height 541
click at [214, 333] on div "</ div > < div class = "min-w-0 w-full" > < div class = "flex items-center gap-…" at bounding box center [211, 333] width 329 height 541
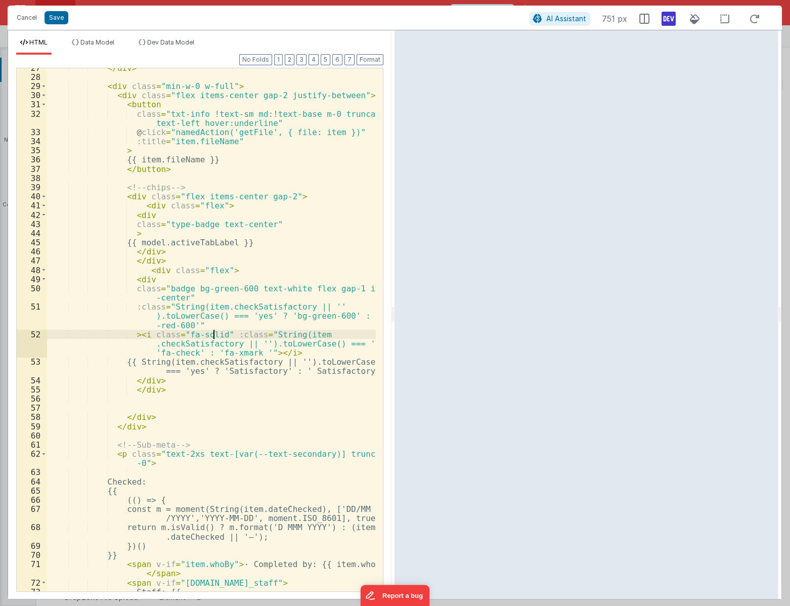
paste textarea
click at [43, 280] on span at bounding box center [44, 278] width 6 height 9
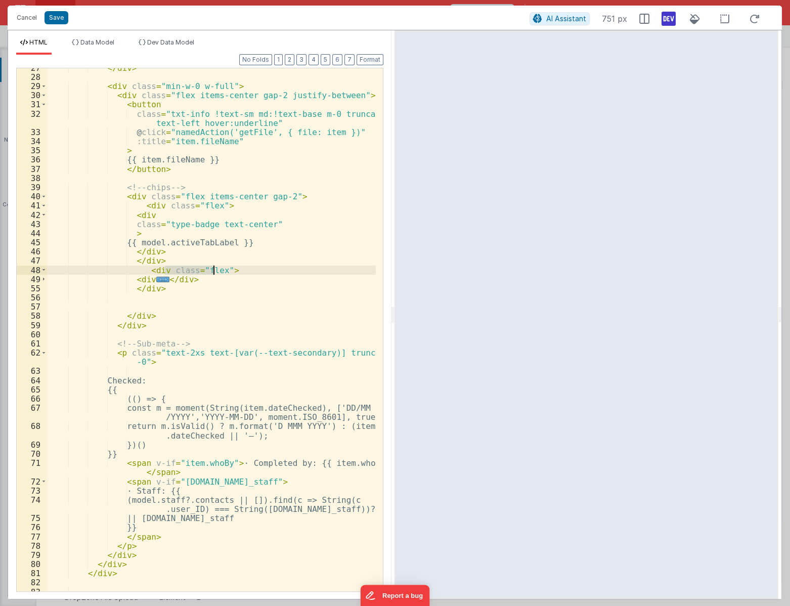
drag, startPoint x: 166, startPoint y: 270, endPoint x: 215, endPoint y: 270, distance: 49.5
click at [215, 270] on div "</ div > < div class = "min-w-0 w-full" > < div class = "flex items-center gap-…" at bounding box center [211, 333] width 329 height 541
click at [149, 293] on div "</ div > < div class = "min-w-0 w-full" > < div class = "flex items-center gap-…" at bounding box center [211, 333] width 329 height 541
drag, startPoint x: 172, startPoint y: 292, endPoint x: 47, endPoint y: 273, distance: 126.8
click at [47, 273] on div "27 28 29 30 31 32 33 34 35 36 37 38 39 40 41 42 43 44 45 46 47 48 49 55 56 57 5…" at bounding box center [199, 330] width 367 height 524
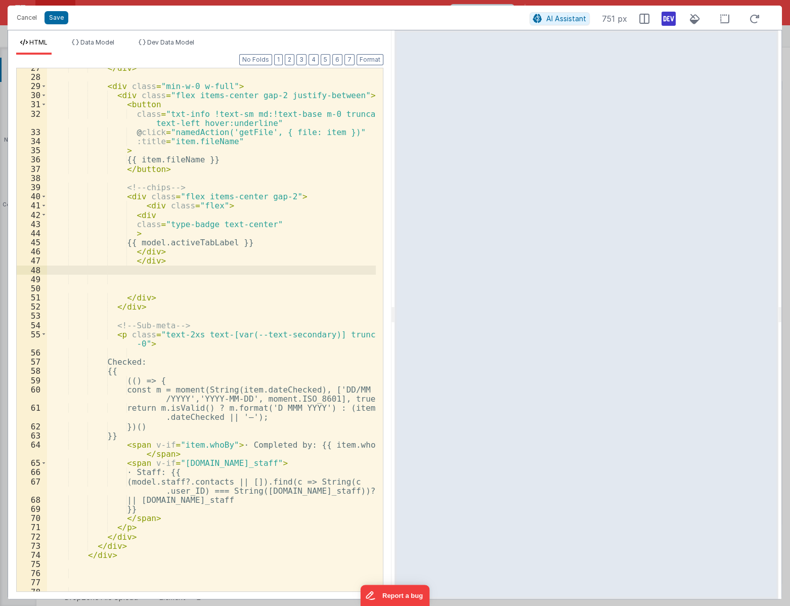
click at [318, 198] on div "</ div > < div class = "min-w-0 w-full" > < div class = "flex items-center gap-…" at bounding box center [211, 333] width 329 height 541
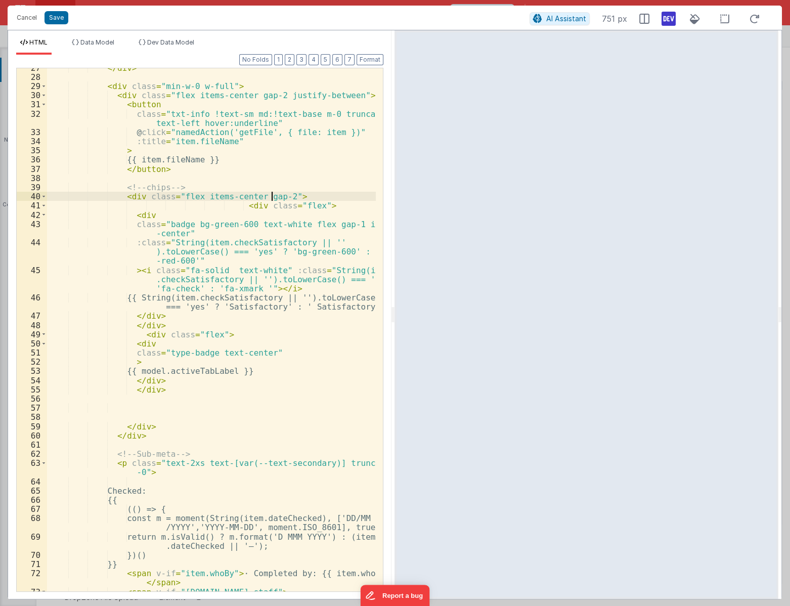
click at [273, 199] on div "</ div > < div class = "min-w-0 w-full" > < div class = "flex items-center gap-…" at bounding box center [211, 333] width 329 height 541
click at [667, 22] on icon at bounding box center [668, 19] width 14 height 16
click at [667, 7] on div "Cancel Save AI Assistant 751 px" at bounding box center [395, 18] width 774 height 24
click at [667, 11] on icon at bounding box center [668, 19] width 14 height 16
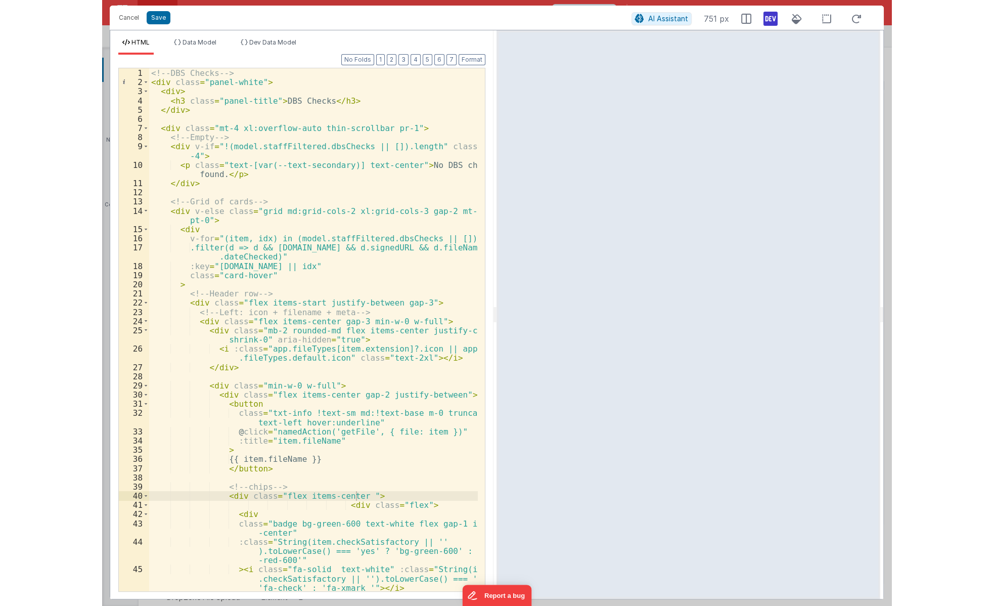
scroll to position [0, 0]
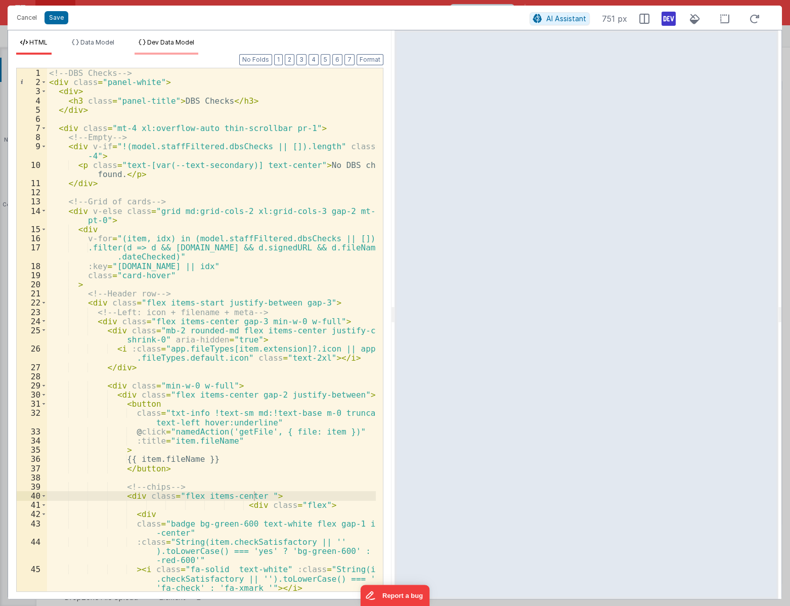
click at [152, 38] on span "Dev Data Model" at bounding box center [170, 42] width 47 height 8
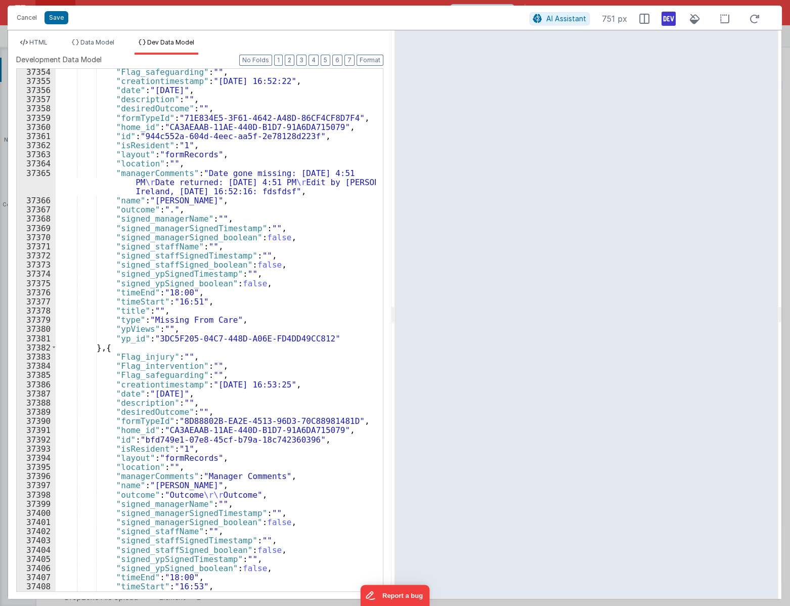
click at [236, 144] on div ""Flag_safeguarding" : "" , "creationtimestamp" : "25/06/2025 16:52:22" , "date"…" at bounding box center [216, 337] width 320 height 540
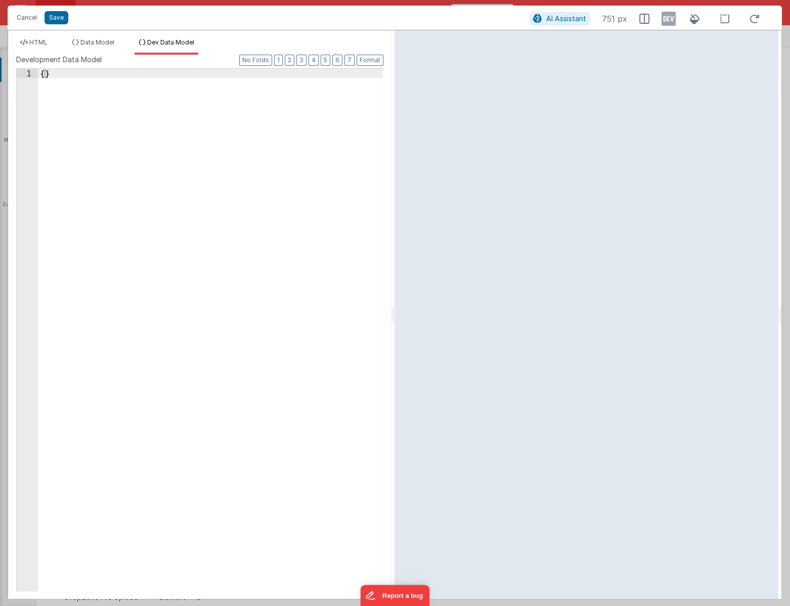
click at [667, 23] on icon at bounding box center [668, 19] width 14 height 16
click at [49, 21] on button "Save" at bounding box center [56, 17] width 24 height 13
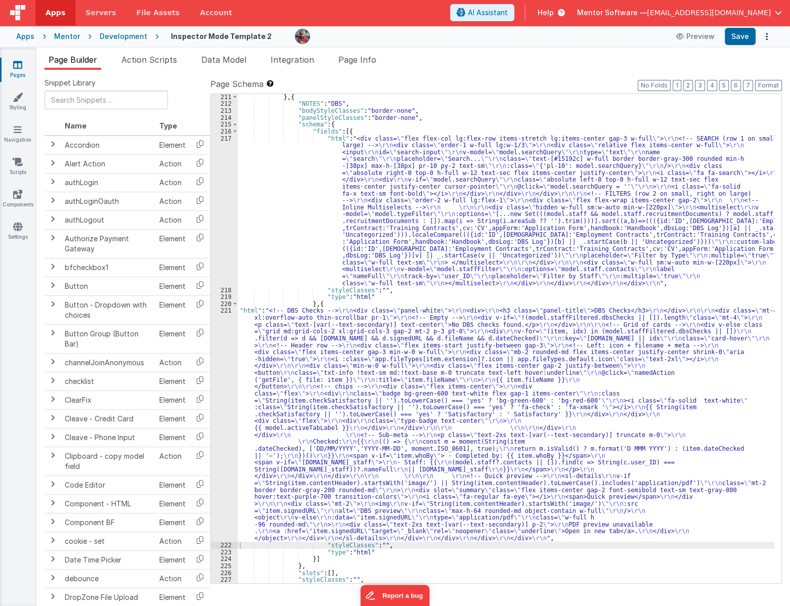
click at [724, 38] on div "Preview Save" at bounding box center [722, 36] width 104 height 17
click at [737, 38] on button "Save" at bounding box center [739, 36] width 31 height 17
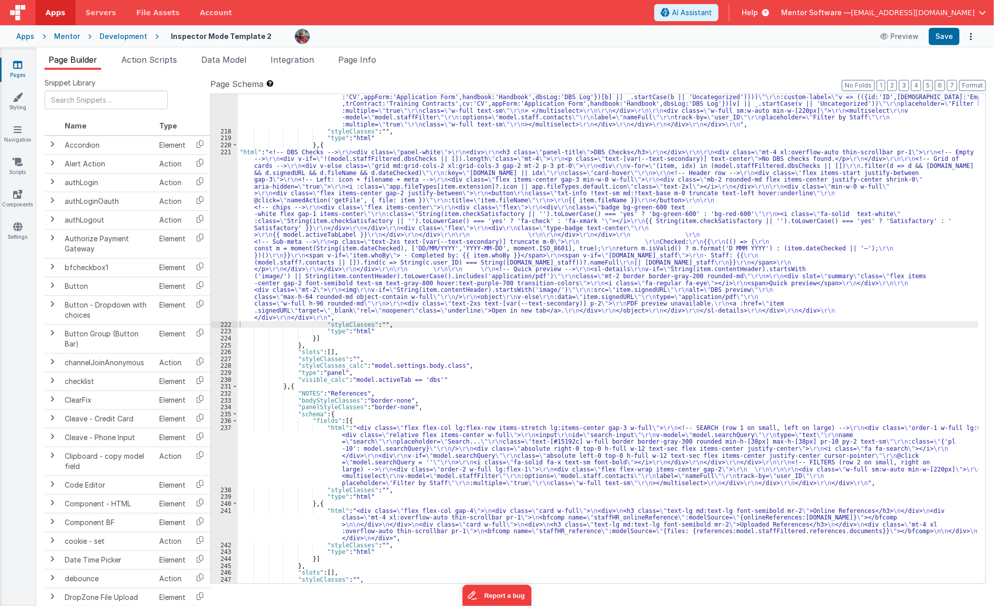
scroll to position [1379, 0]
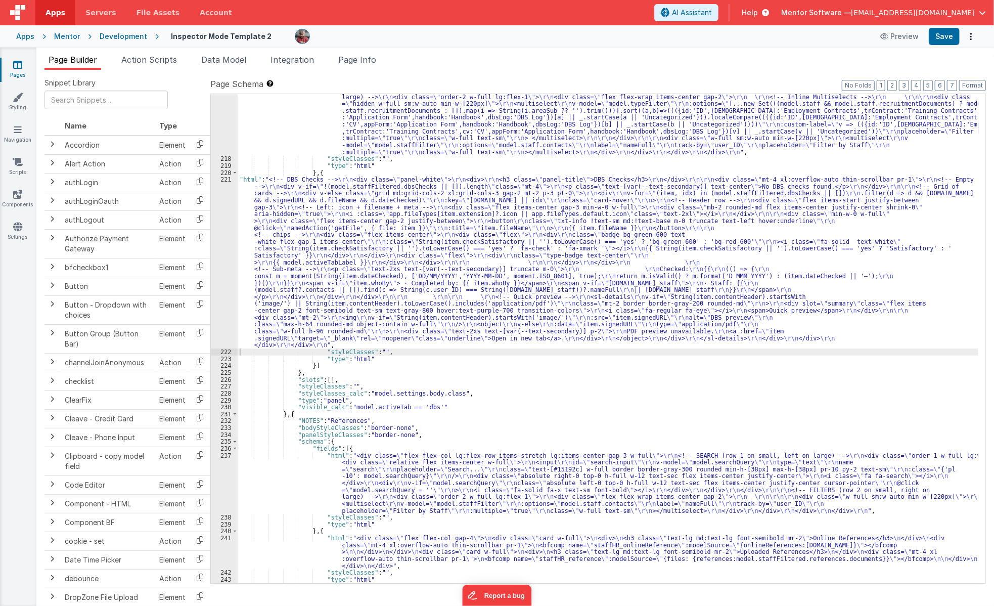
click at [280, 238] on div ""html" : "<div class= \" flex flex-col lg:flex-row items-stretch lg:items-cente…" at bounding box center [608, 351] width 741 height 599
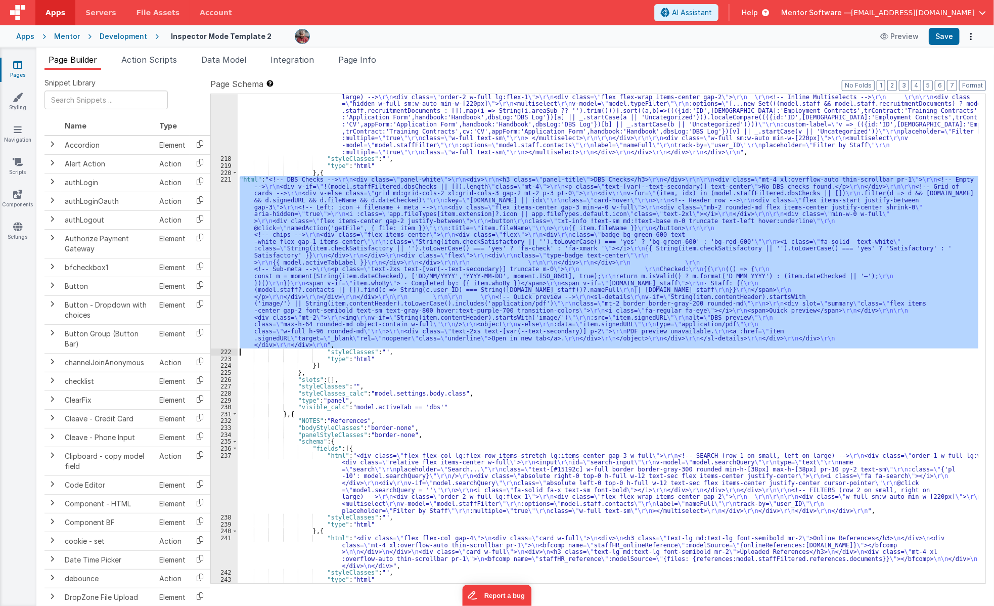
click at [222, 257] on div "221" at bounding box center [224, 262] width 27 height 172
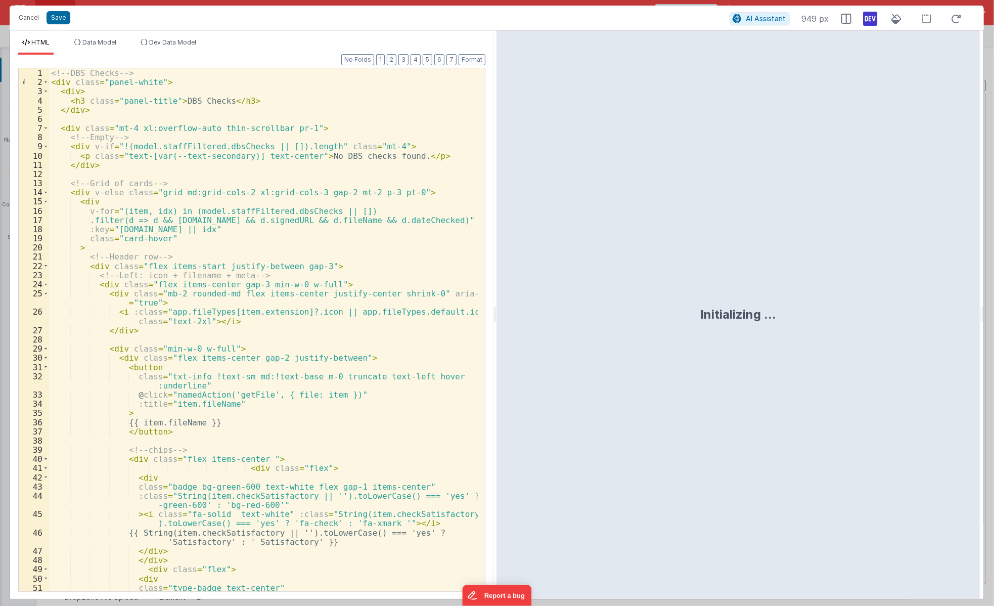
click at [872, 18] on icon at bounding box center [870, 19] width 14 height 16
click at [177, 51] on li "Dev Data Model" at bounding box center [168, 46] width 64 height 16
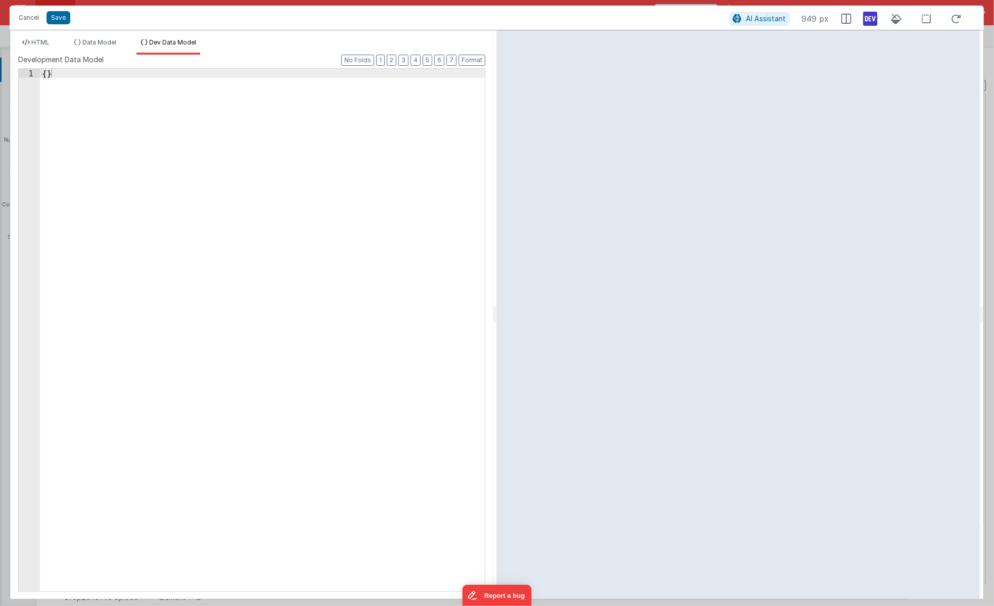
click at [175, 142] on div "{ }" at bounding box center [262, 339] width 445 height 540
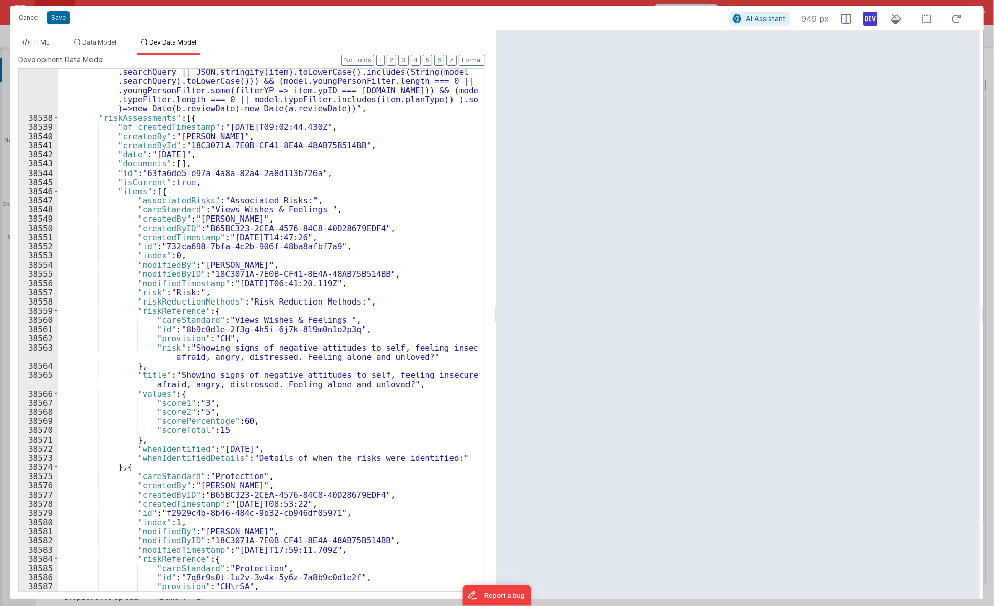
scroll to position [16040, 0]
click at [37, 41] on span "HTML" at bounding box center [40, 42] width 18 height 8
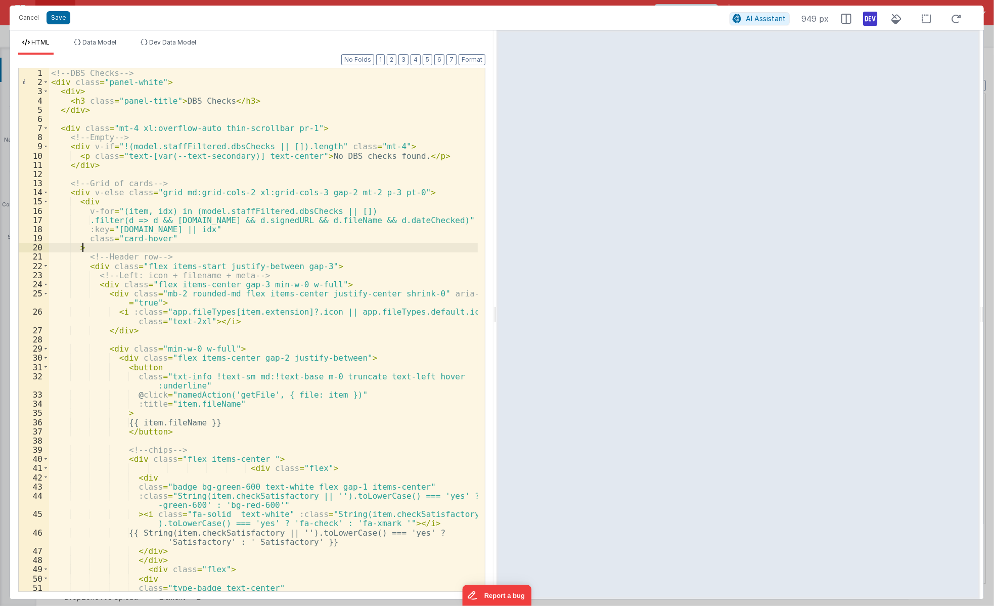
click at [339, 247] on div "1 2 3 4 5 6 7 8 9 10 11 12 13 14 15 16 17 18 19 20 21 22 23 24 25 26 27 28 29 3…" at bounding box center [251, 330] width 467 height 524
drag, startPoint x: 339, startPoint y: 247, endPoint x: 203, endPoint y: 221, distance: 138.3
click at [203, 221] on div "<!-- DBS Checks --> < div class = "panel-white" > < div > < h3 class = "panel-t…" at bounding box center [263, 338] width 429 height 541
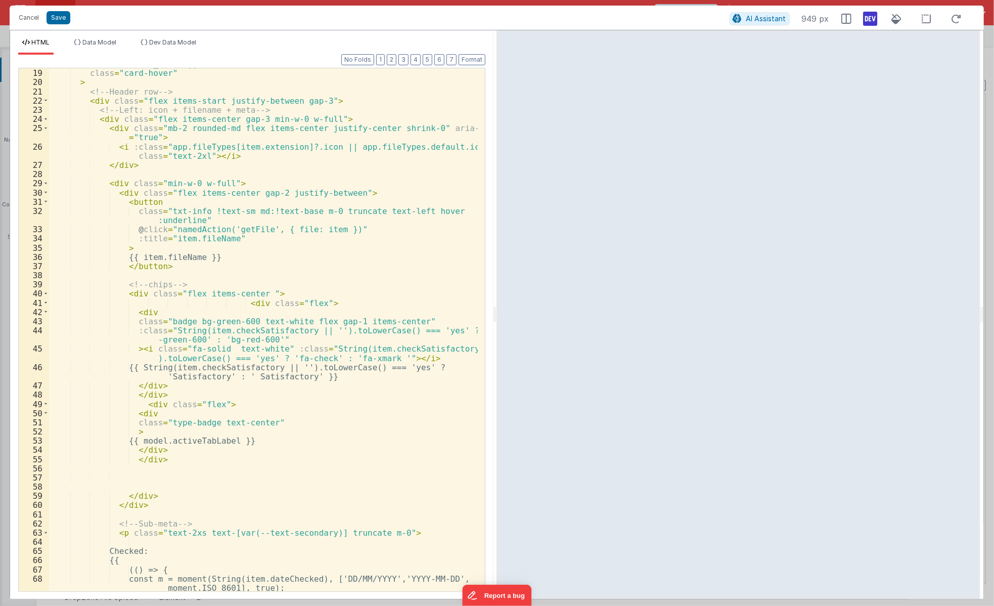
scroll to position [248, 0]
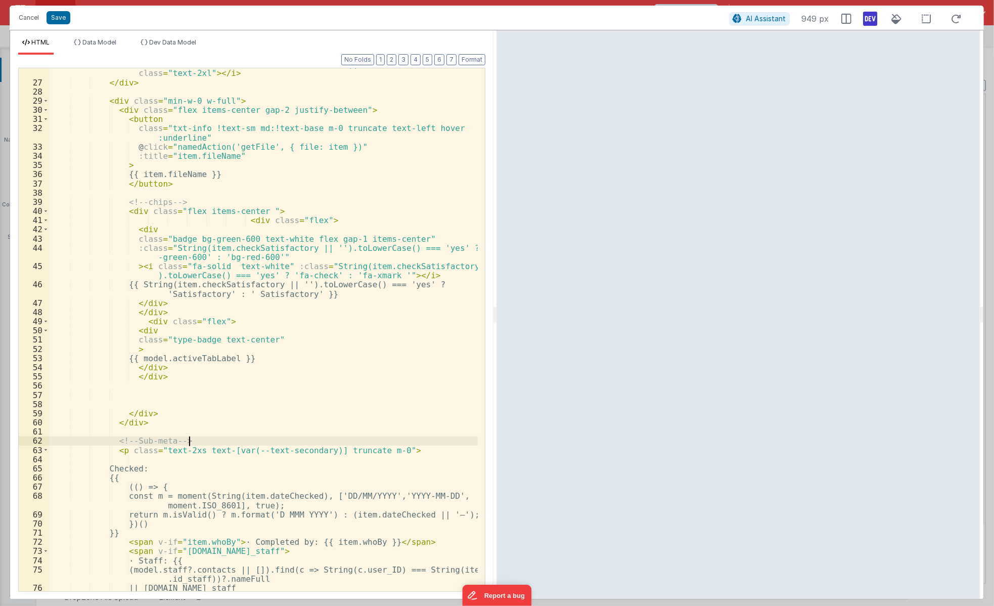
click at [199, 444] on div "< i :class = "app.fileTypes[item.extension]?.icon || app.fileTypes.default.icon…" at bounding box center [263, 334] width 429 height 550
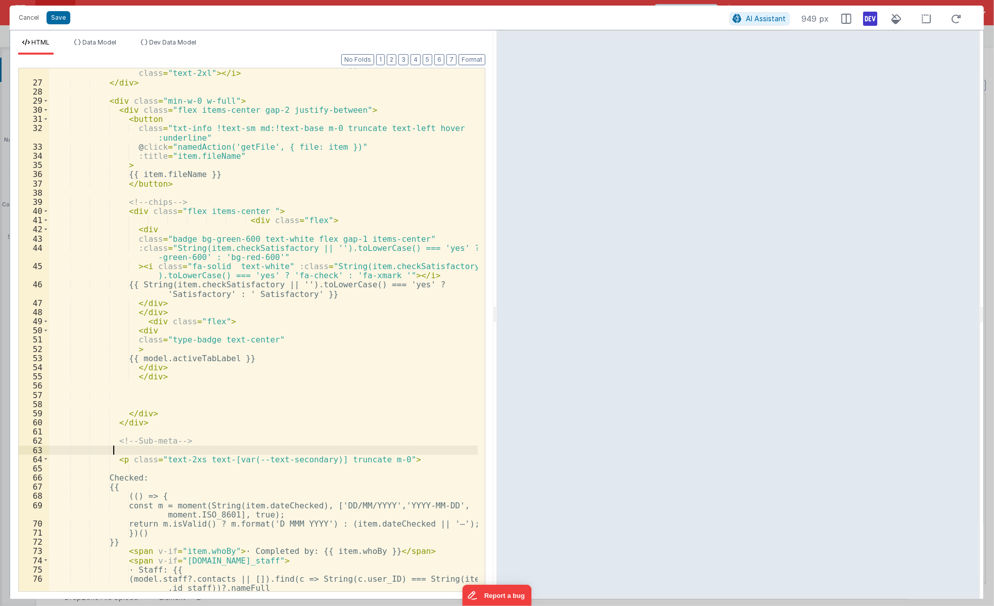
click at [174, 449] on div "< i :class = "app.fileTypes[item.extension]?.icon || app.fileTypes.default.icon…" at bounding box center [263, 339] width 429 height 560
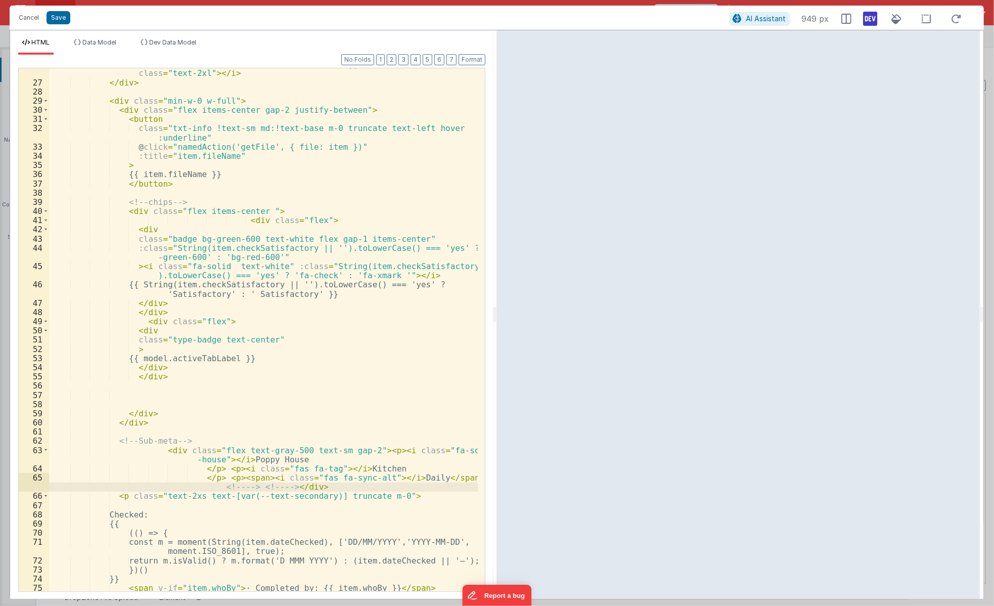
click at [324, 447] on div "< i :class = "app.fileTypes[item.extension]?.icon || app.fileTypes.default.icon…" at bounding box center [263, 334] width 429 height 550
click at [323, 450] on div "< i :class = "app.fileTypes[item.extension]?.icon || app.fileTypes.default.icon…" at bounding box center [263, 329] width 429 height 523
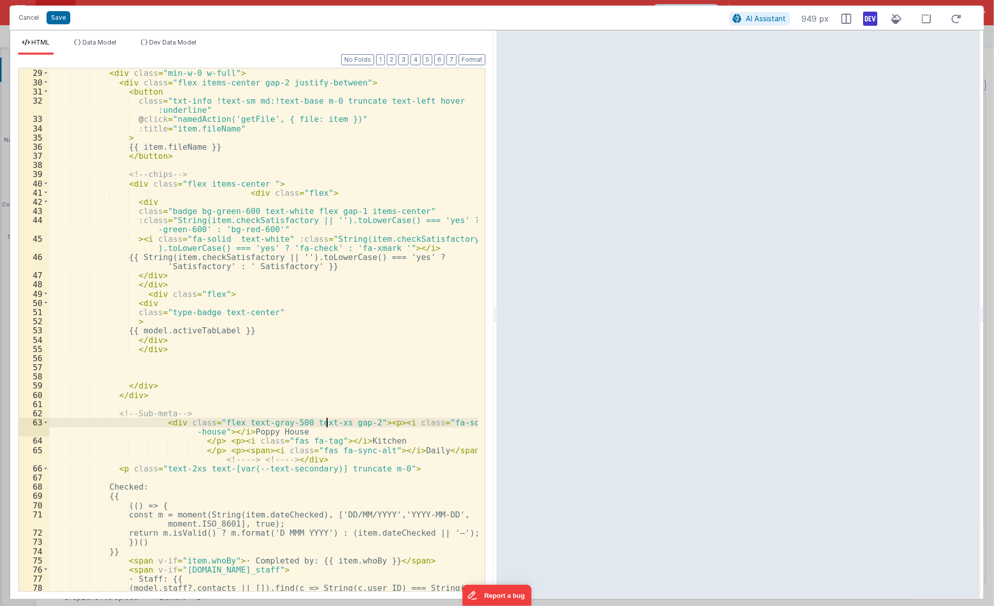
scroll to position [303, 0]
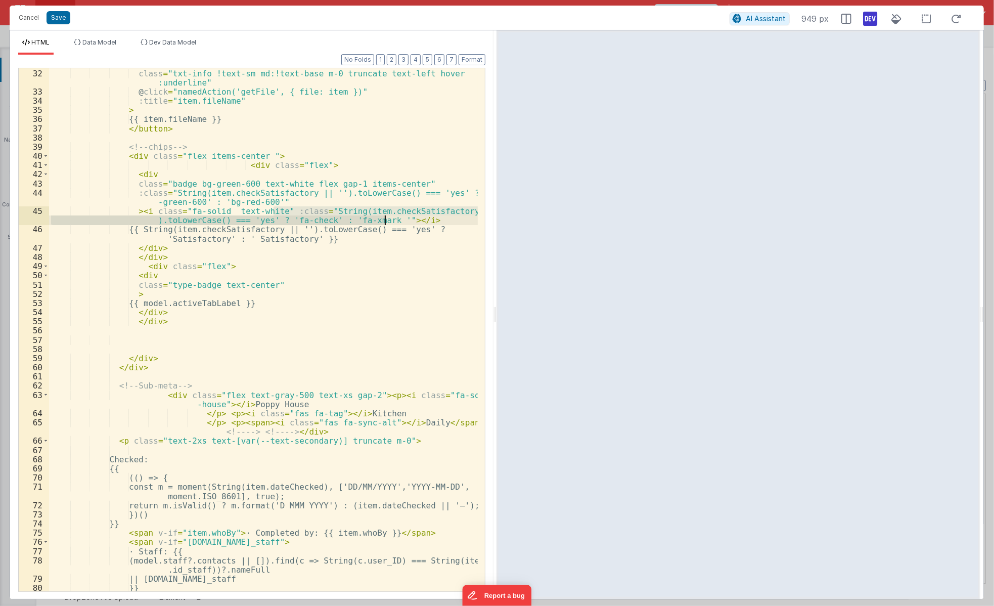
drag, startPoint x: 274, startPoint y: 211, endPoint x: 385, endPoint y: 222, distance: 110.7
click at [385, 222] on div "< button class = "txt-info !text-sm md:!text-base m-0 truncate text-left hover …" at bounding box center [263, 329] width 429 height 541
click at [202, 405] on div "< button class = "txt-info !text-sm md:!text-base m-0 truncate text-left hover …" at bounding box center [263, 329] width 429 height 541
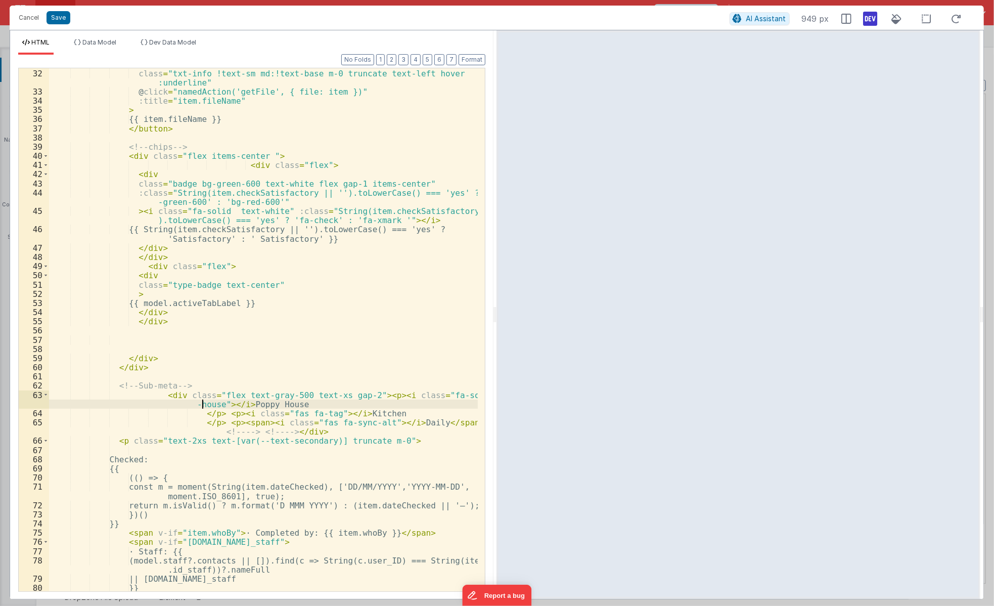
click at [202, 405] on div "< button class = "txt-info !text-sm md:!text-base m-0 truncate text-left hover …" at bounding box center [263, 329] width 429 height 541
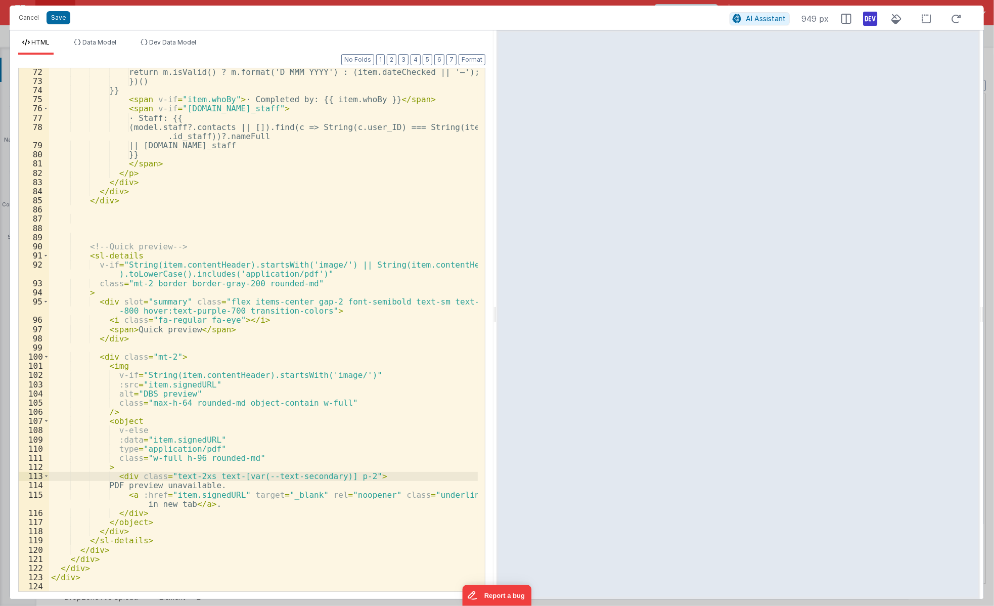
scroll to position [222, 0]
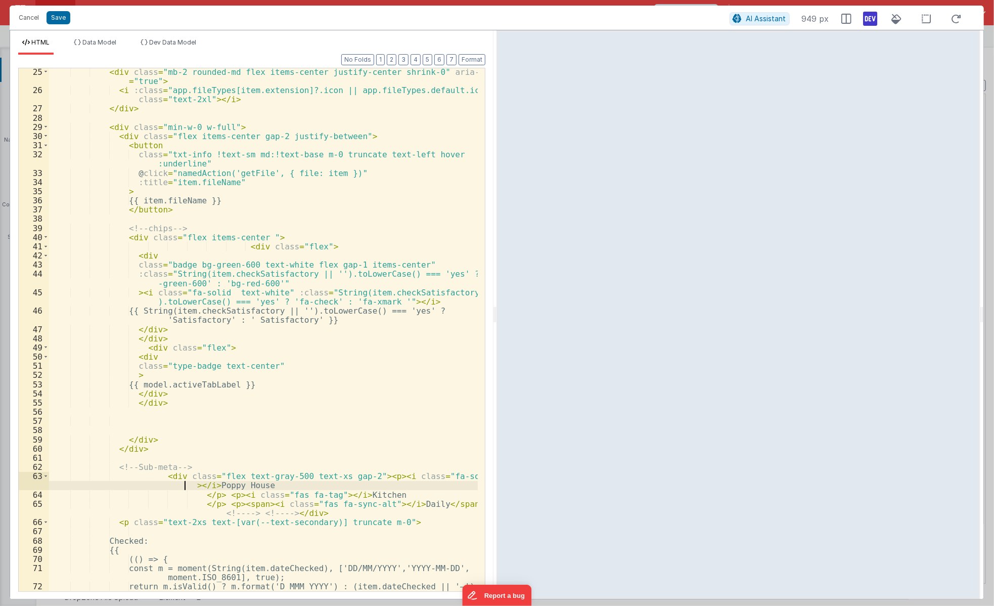
paste textarea
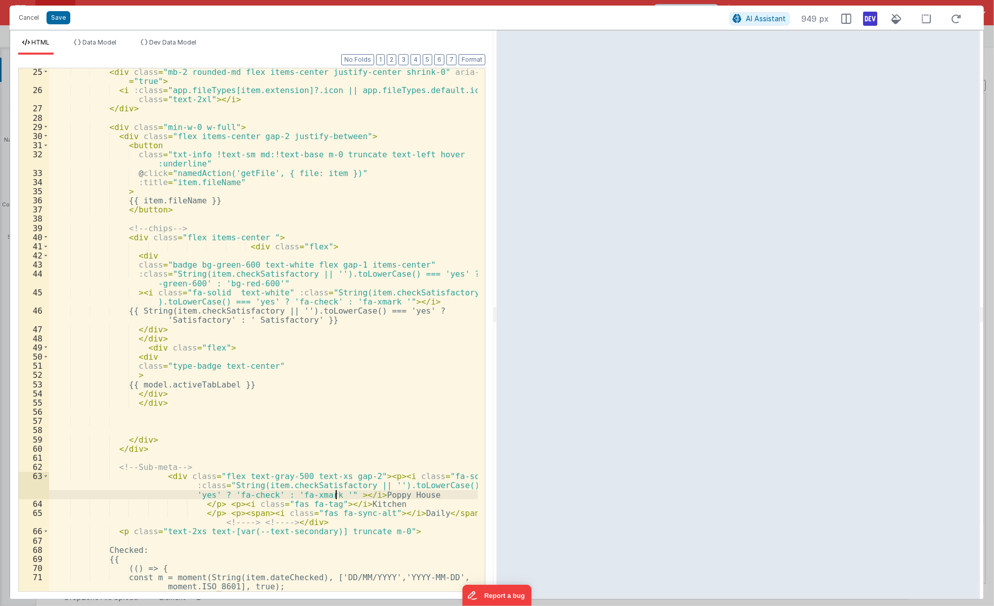
click at [239, 494] on div "< div class = "mb-2 rounded-md flex items-center justify-center shrink-0" aria-…" at bounding box center [263, 342] width 429 height 550
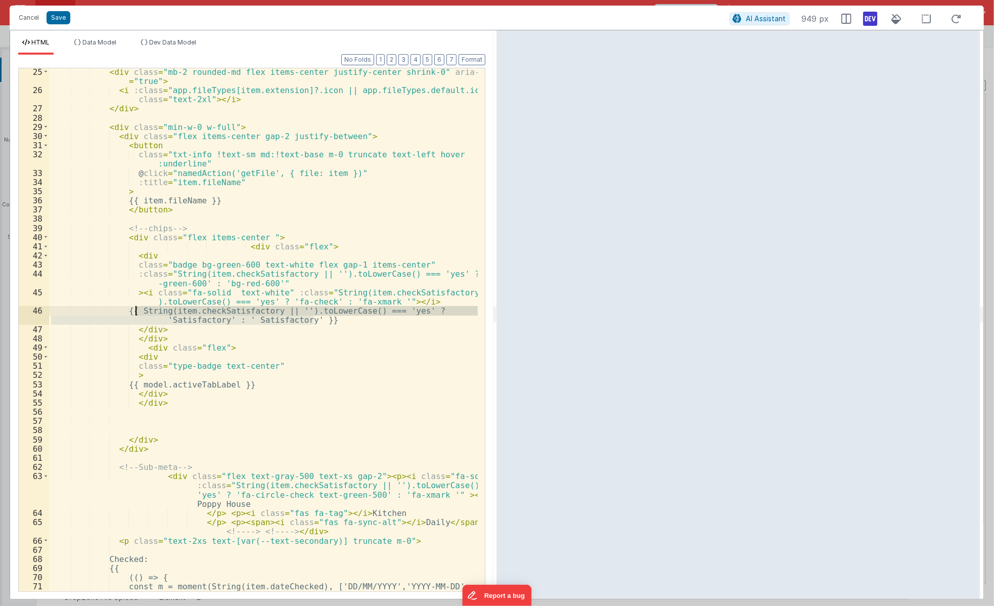
drag, startPoint x: 316, startPoint y: 318, endPoint x: 136, endPoint y: 308, distance: 180.2
click at [136, 308] on div "< div class = "mb-2 rounded-md flex items-center justify-center shrink-0" aria-…" at bounding box center [263, 347] width 429 height 560
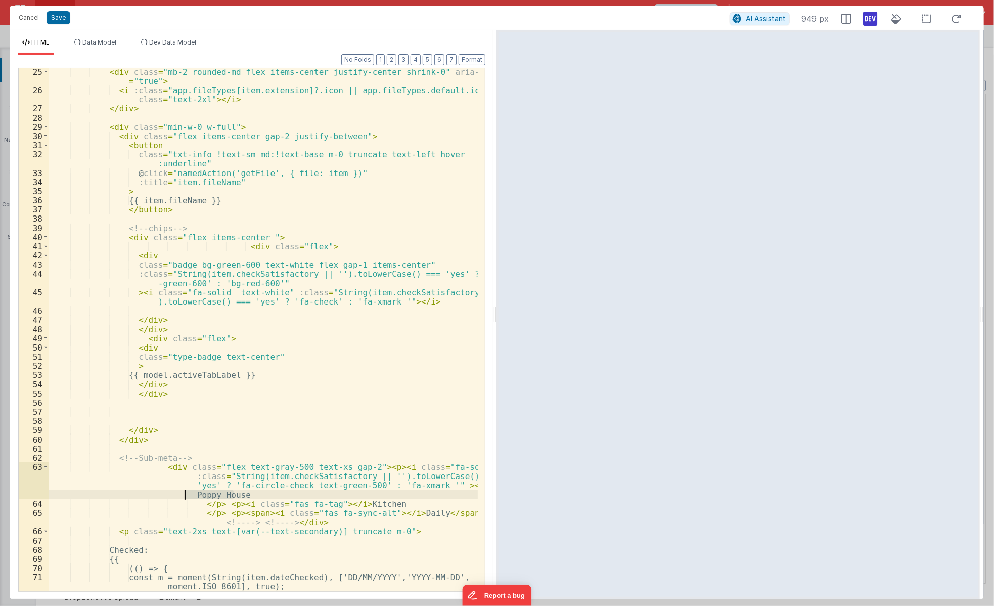
drag, startPoint x: 232, startPoint y: 494, endPoint x: 189, endPoint y: 496, distance: 43.5
click at [181, 494] on div "< div class = "mb-2 rounded-md flex items-center justify-center shrink-0" aria-…" at bounding box center [263, 342] width 429 height 550
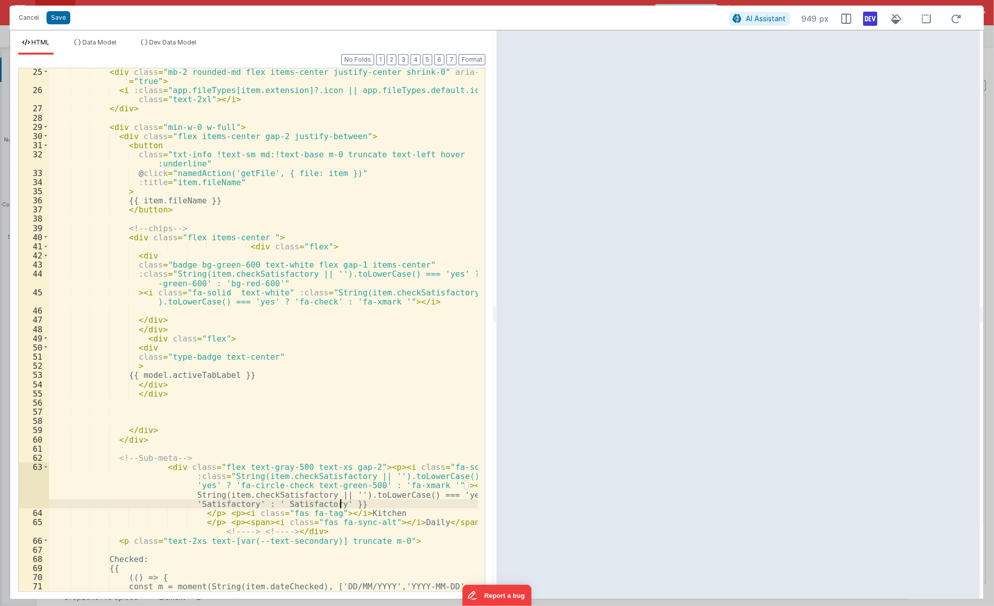
click at [270, 505] on div "< div class = "mb-2 rounded-md flex items-center justify-center shrink-0" aria-…" at bounding box center [263, 347] width 429 height 560
click at [392, 482] on div "< div class = "mb-2 rounded-md flex items-center justify-center shrink-0" aria-…" at bounding box center [263, 347] width 429 height 560
click at [449, 483] on div "< div class = "mb-2 rounded-md flex items-center justify-center shrink-0" aria-…" at bounding box center [263, 347] width 429 height 560
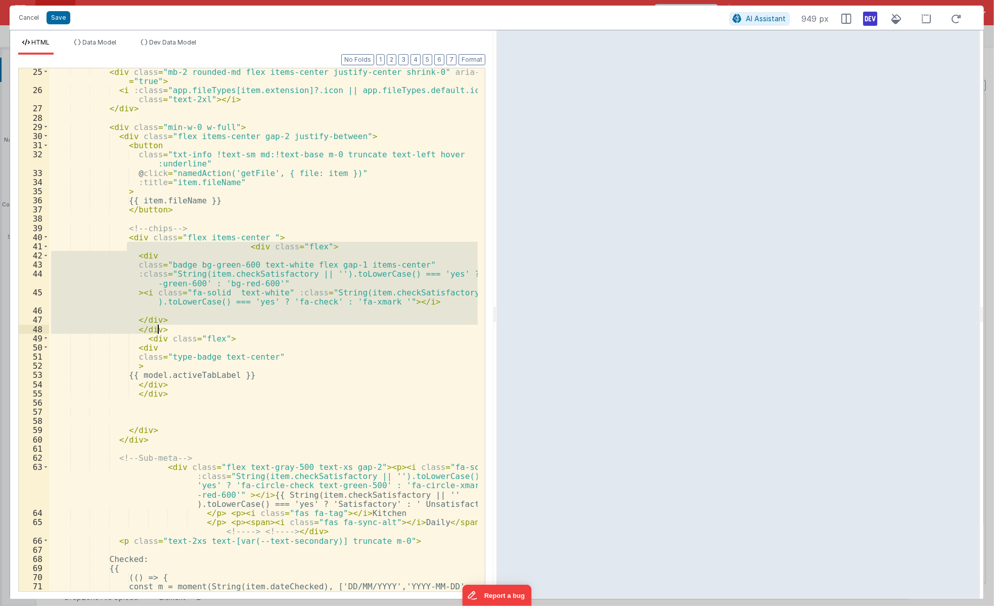
drag, startPoint x: 179, startPoint y: 303, endPoint x: 187, endPoint y: 328, distance: 25.9
click at [187, 328] on div "< div class = "mb-2 rounded-md flex items-center justify-center shrink-0" aria-…" at bounding box center [263, 347] width 429 height 560
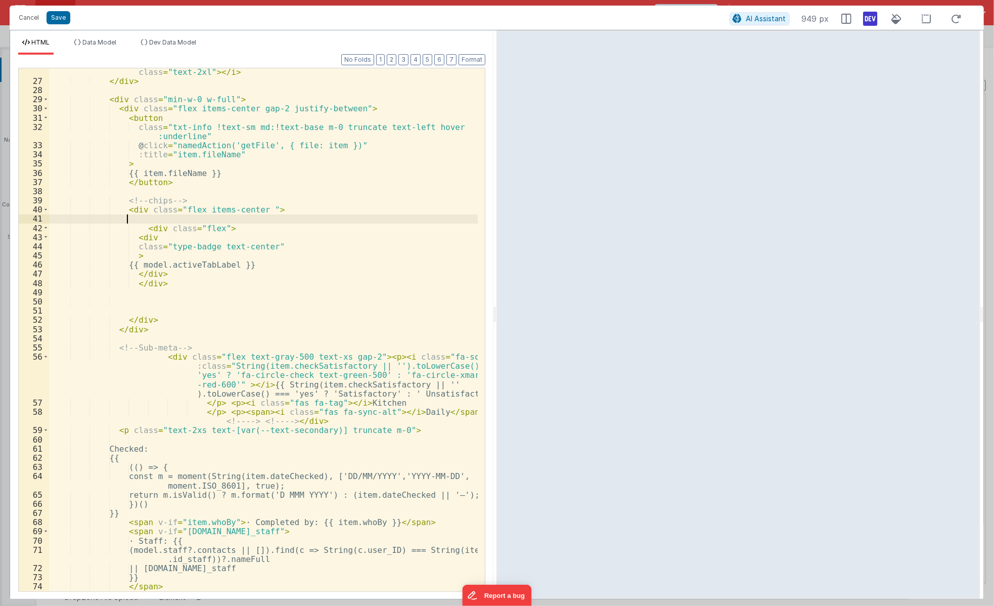
scroll to position [304, 0]
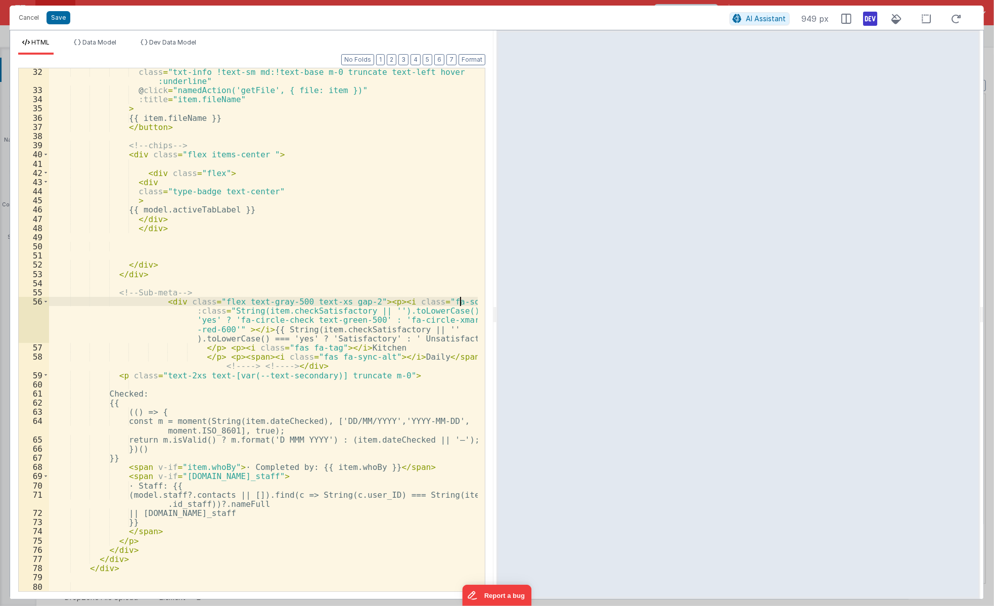
click at [461, 300] on div "class = "txt-info !text-sm md:!text-base m-0 truncate text-left hover :underlin…" at bounding box center [263, 342] width 429 height 550
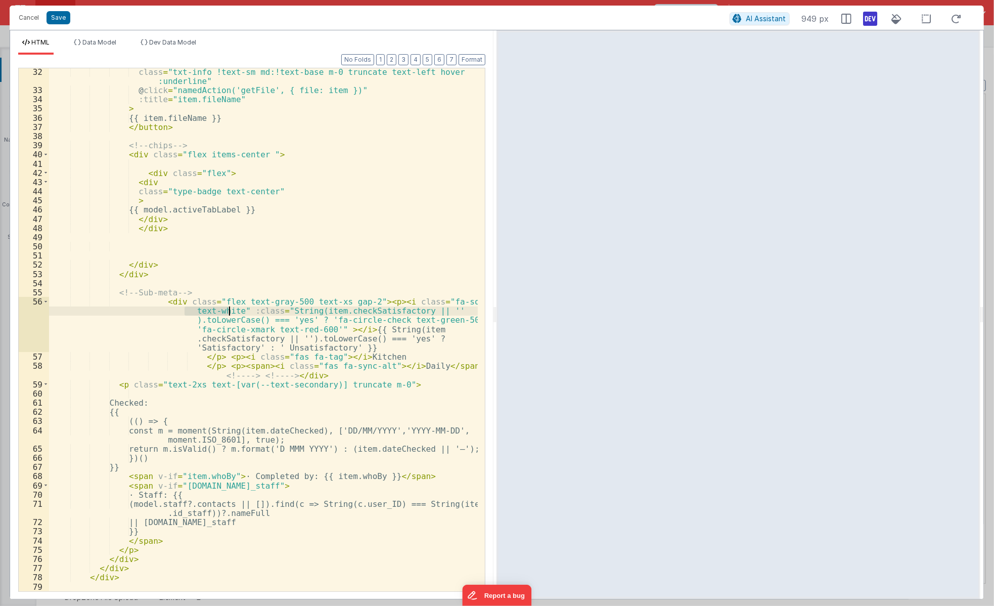
drag, startPoint x: 183, startPoint y: 309, endPoint x: 231, endPoint y: 309, distance: 47.5
click at [231, 309] on div "class = "txt-info !text-sm md:!text-base m-0 truncate text-left hover :underlin…" at bounding box center [263, 342] width 429 height 550
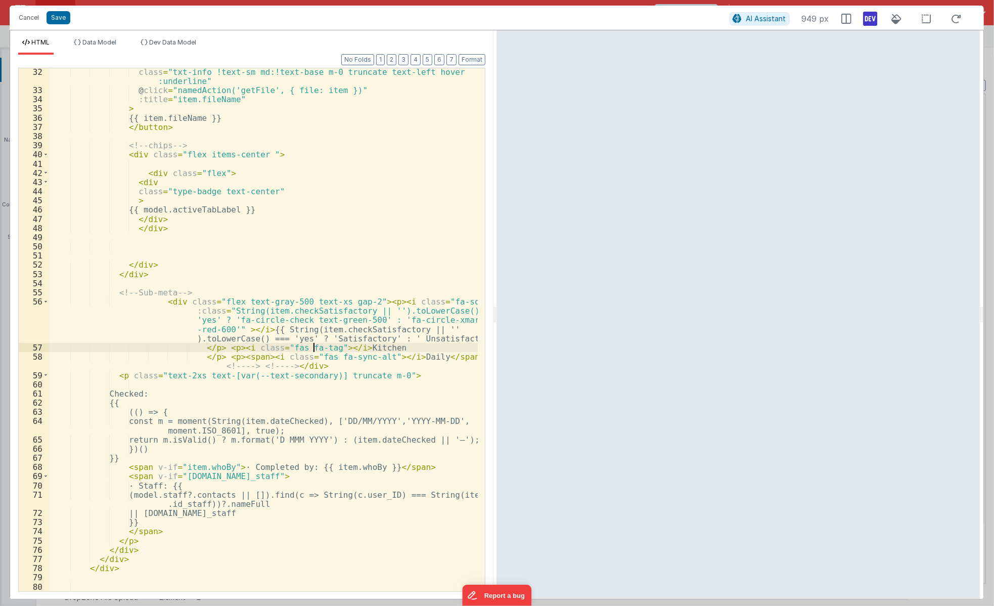
click at [311, 349] on div "class = "txt-info !text-sm md:!text-base m-0 truncate text-left hover :underlin…" at bounding box center [263, 342] width 429 height 550
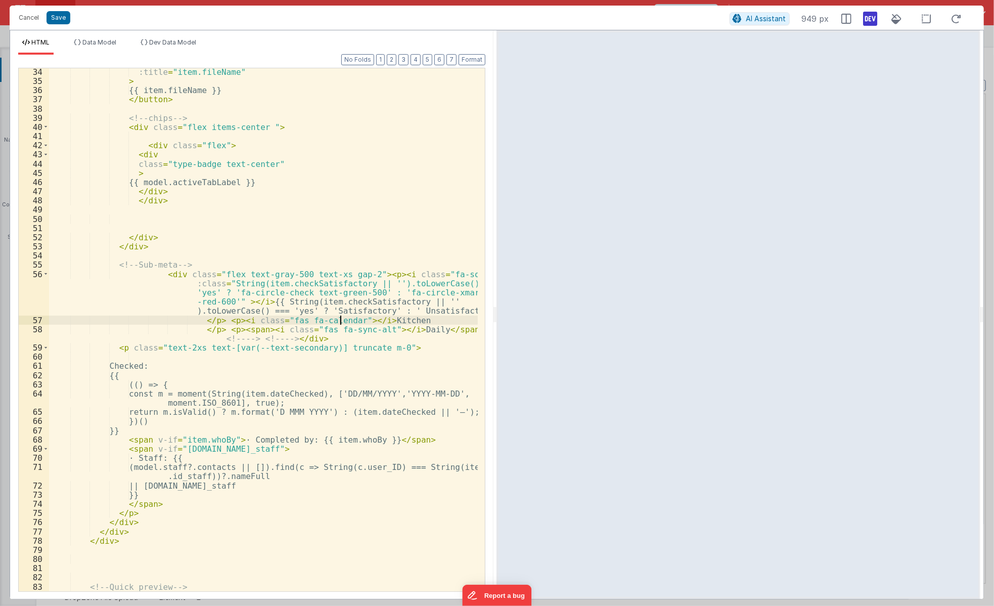
scroll to position [332, 0]
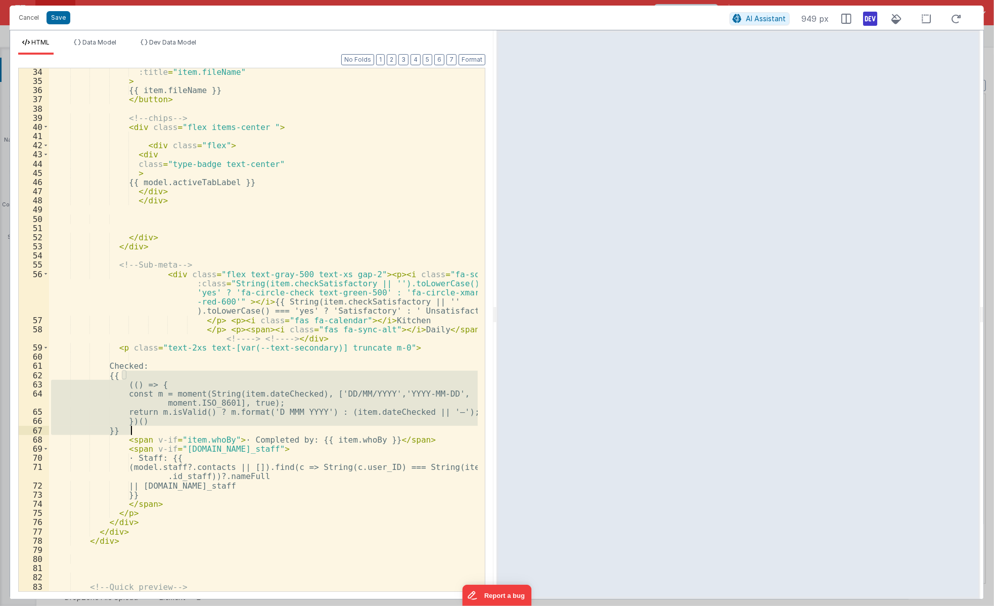
drag, startPoint x: 122, startPoint y: 373, endPoint x: 172, endPoint y: 433, distance: 77.9
click at [172, 433] on div ":title = "item.fileName" > {{ item.fileName }} </ button > <!-- chips --> < div…" at bounding box center [263, 337] width 429 height 541
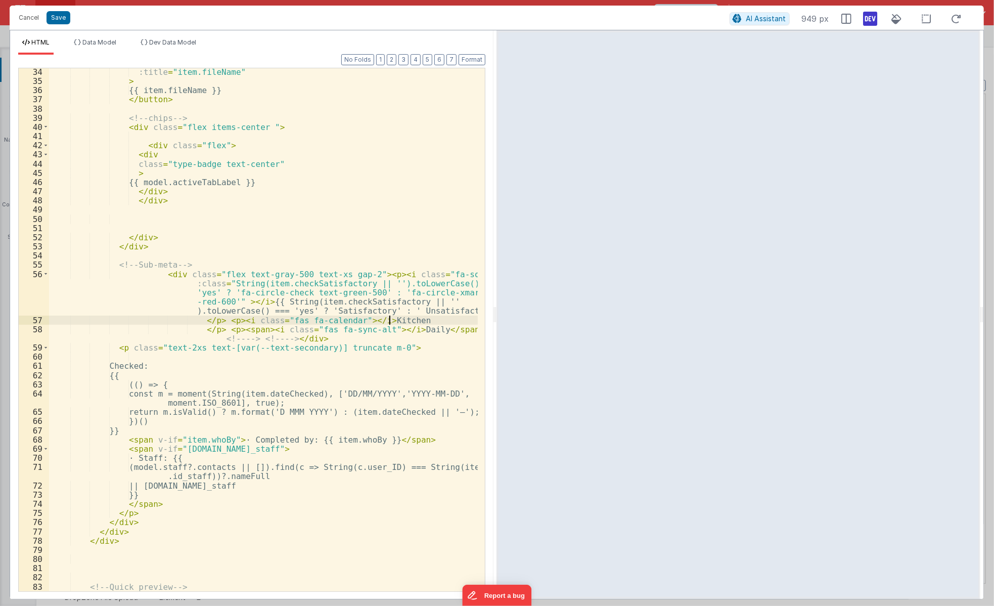
click at [387, 318] on div ":title = "item.fileName" > {{ item.fileName }} </ button > <!-- chips --> < div…" at bounding box center [263, 337] width 429 height 541
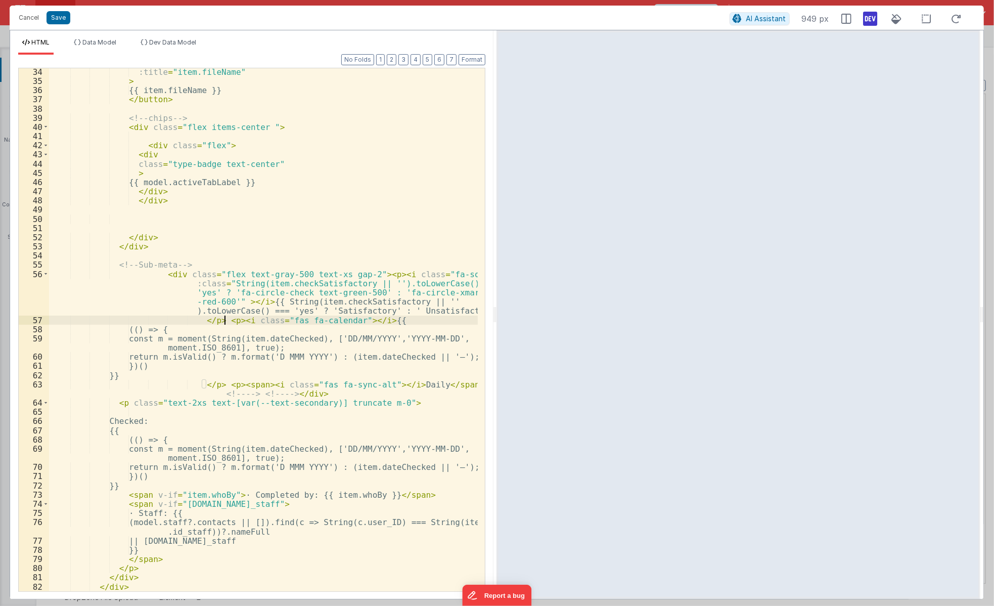
click at [223, 321] on div ":title = "item.fileName" > {{ item.fileName }} </ button > <!-- chips --> < div…" at bounding box center [263, 337] width 429 height 541
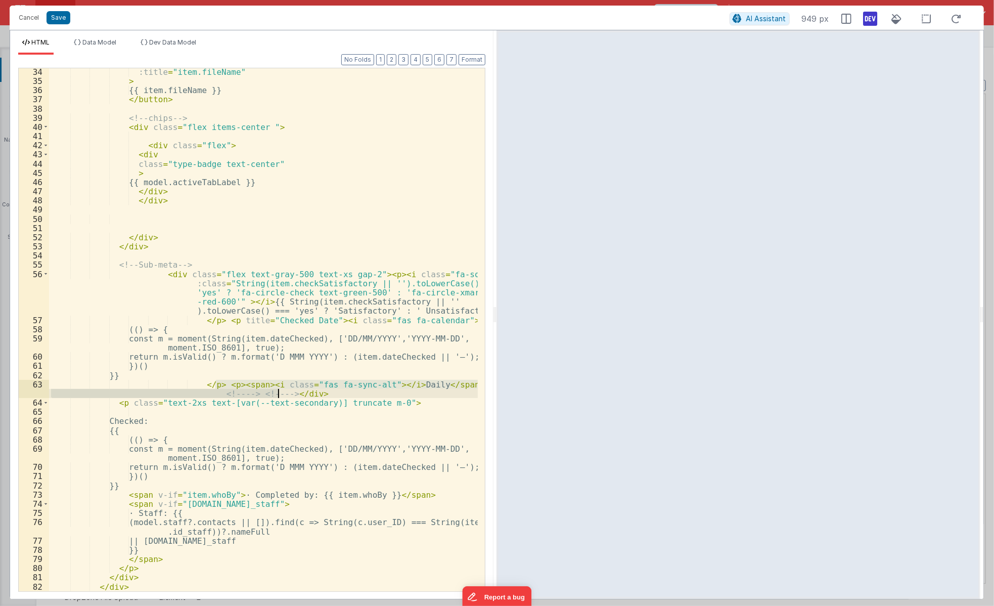
drag, startPoint x: 216, startPoint y: 384, endPoint x: 280, endPoint y: 394, distance: 64.4
click at [280, 394] on div ":title = "item.fileName" > {{ item.fileName }} </ button > <!-- chips --> < div…" at bounding box center [263, 337] width 429 height 541
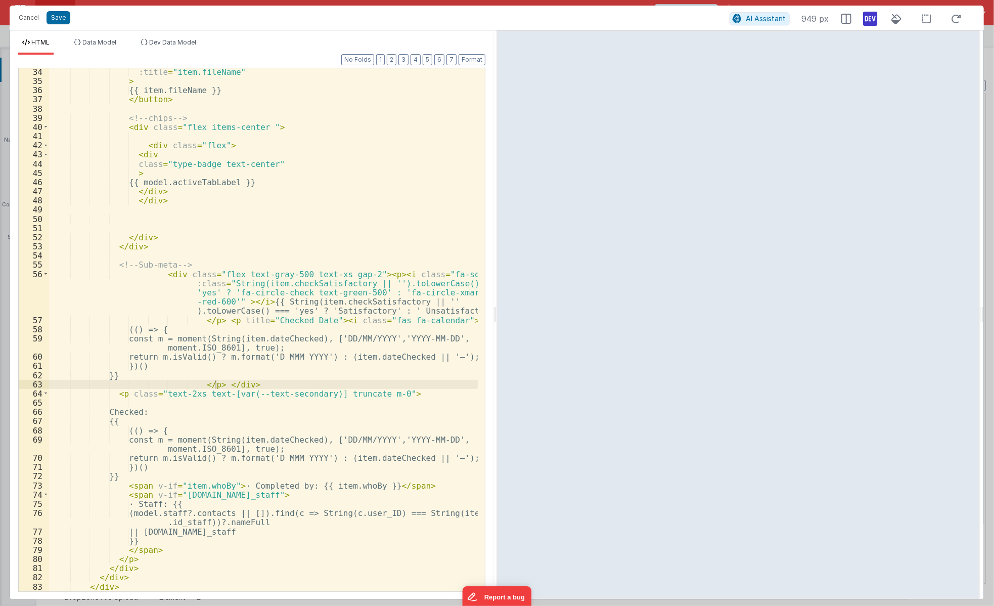
click at [361, 273] on div ":title = "item.fileName" > {{ item.fileName }} </ button > <!-- chips --> < div…" at bounding box center [263, 337] width 429 height 541
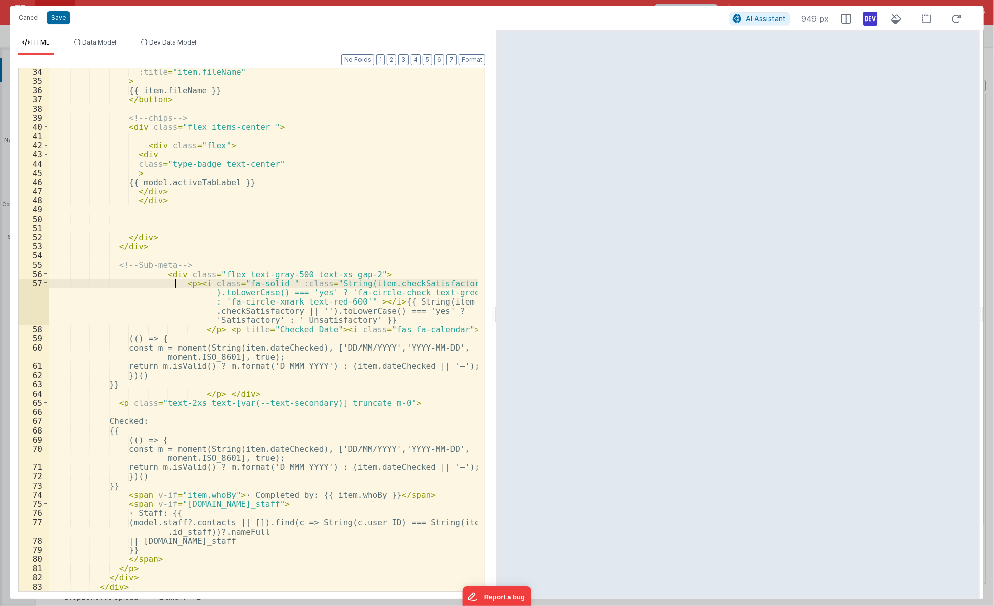
click at [216, 332] on div ":title = "item.fileName" > {{ item.fileName }} </ button > <!-- chips --> < div…" at bounding box center [263, 337] width 429 height 541
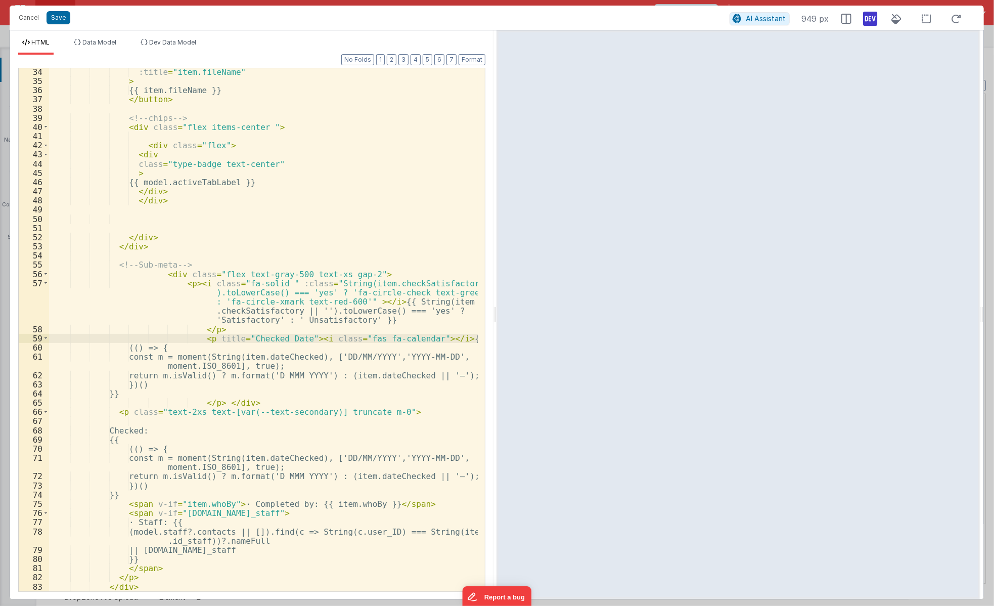
click at [213, 404] on div ":title = "item.fileName" > {{ item.fileName }} </ button > <!-- chips --> < div…" at bounding box center [263, 337] width 429 height 541
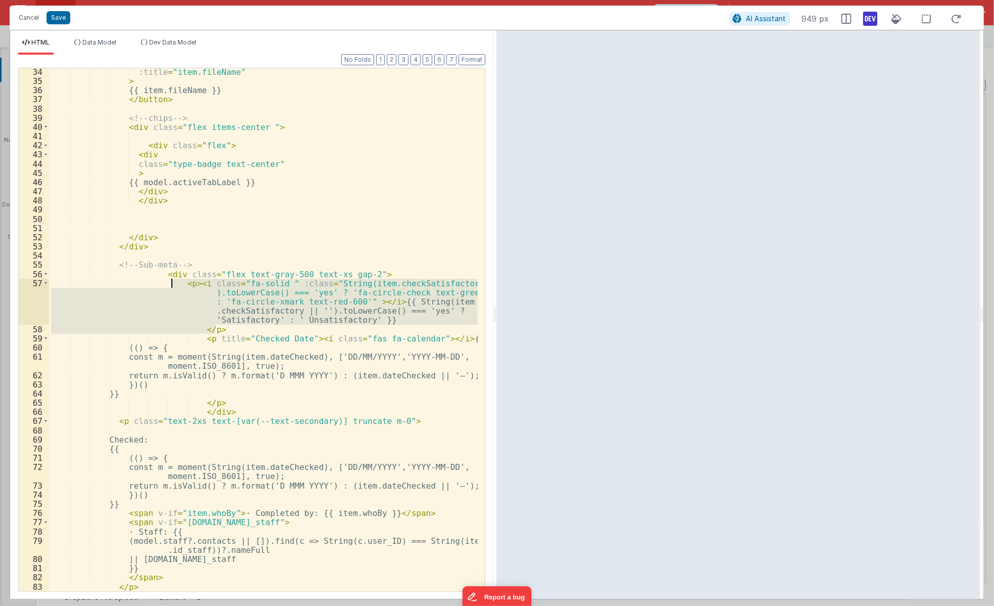
drag, startPoint x: 219, startPoint y: 328, endPoint x: 170, endPoint y: 280, distance: 68.3
click at [170, 280] on div ":title = "item.fileName" > {{ item.fileName }} </ button > <!-- chips --> < div…" at bounding box center [263, 337] width 429 height 541
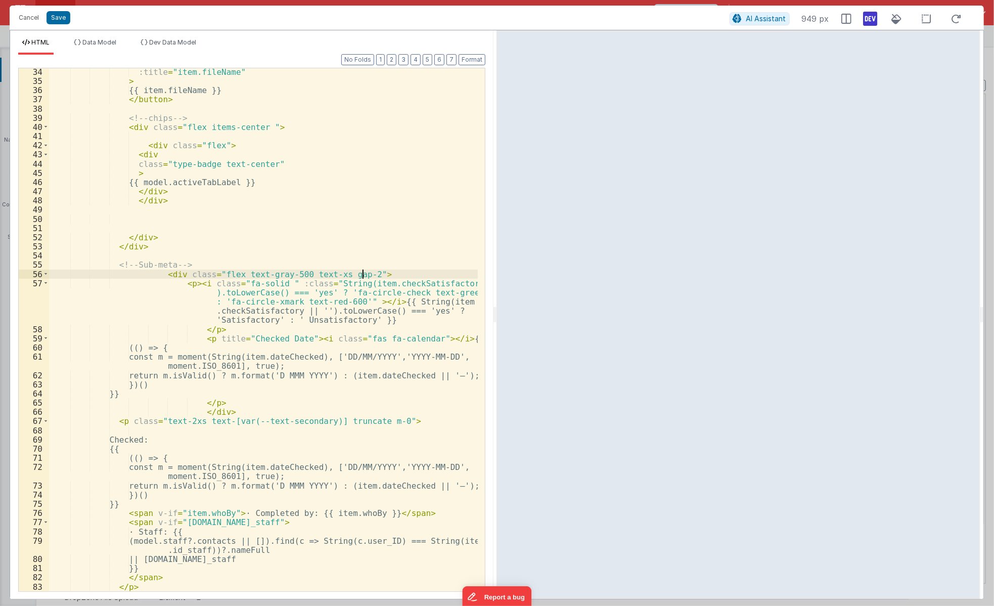
click at [380, 273] on div ":title = "item.fileName" > {{ item.fileName }} </ button > <!-- chips --> < div…" at bounding box center [263, 337] width 429 height 541
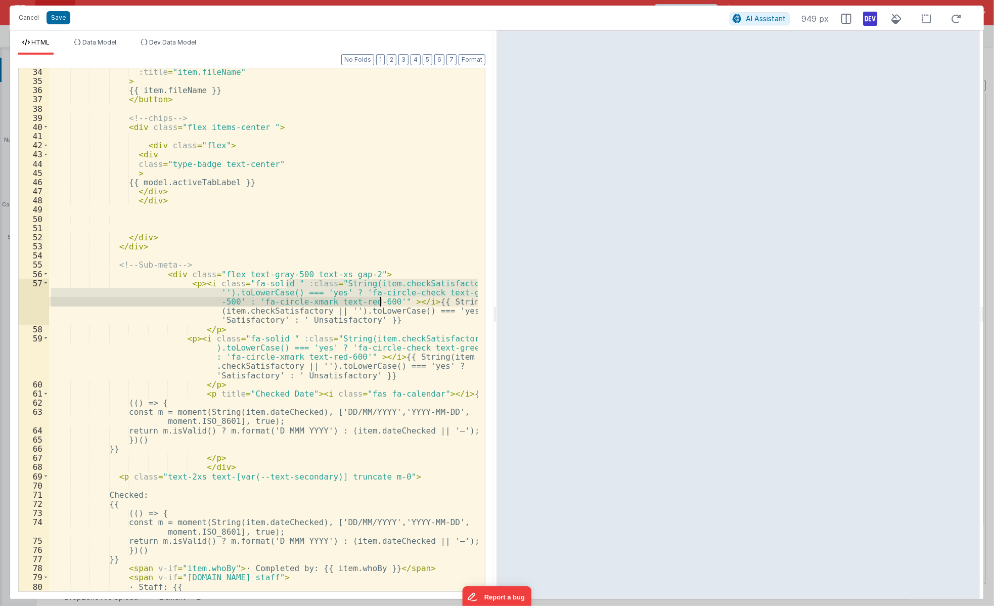
drag, startPoint x: 287, startPoint y: 281, endPoint x: 381, endPoint y: 299, distance: 95.8
click at [381, 299] on div ":title = "item.fileName" > {{ item.fileName }} </ button > <!-- chips --> < div…" at bounding box center [263, 342] width 429 height 550
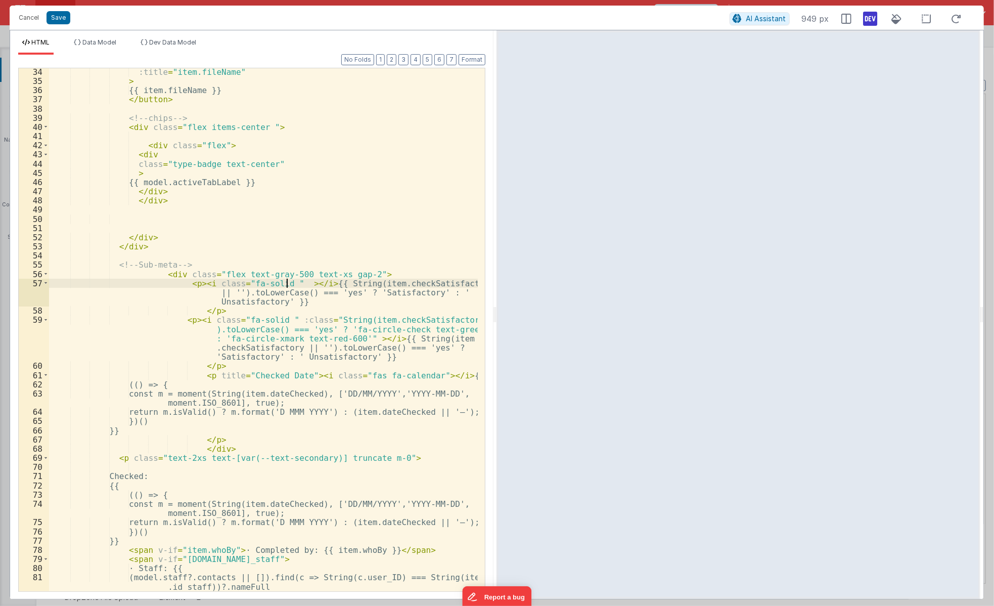
click at [277, 286] on div ":title = "item.fileName" > {{ item.fileName }} </ button > <!-- chips --> < div…" at bounding box center [263, 337] width 429 height 541
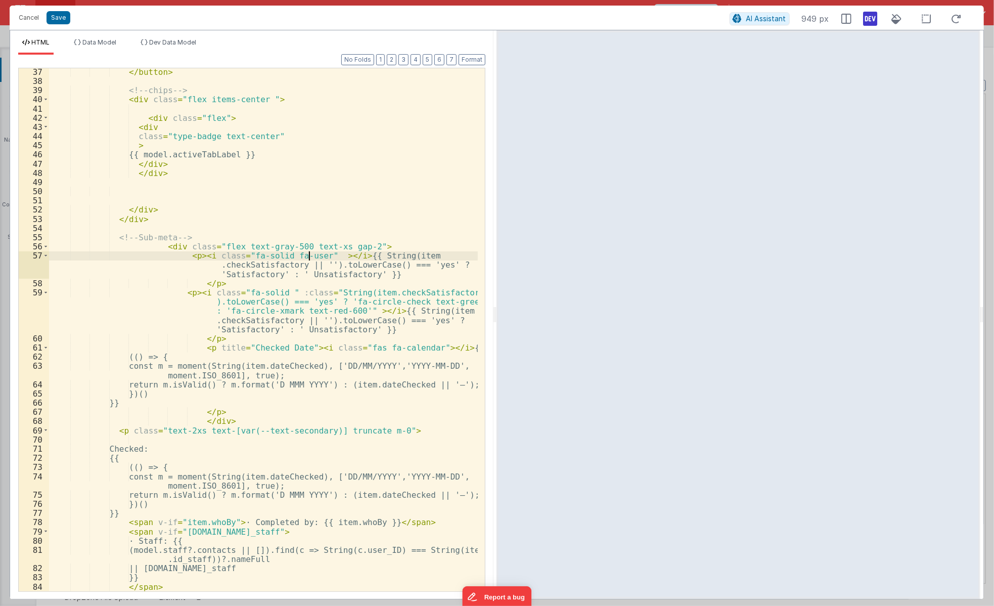
scroll to position [387, 0]
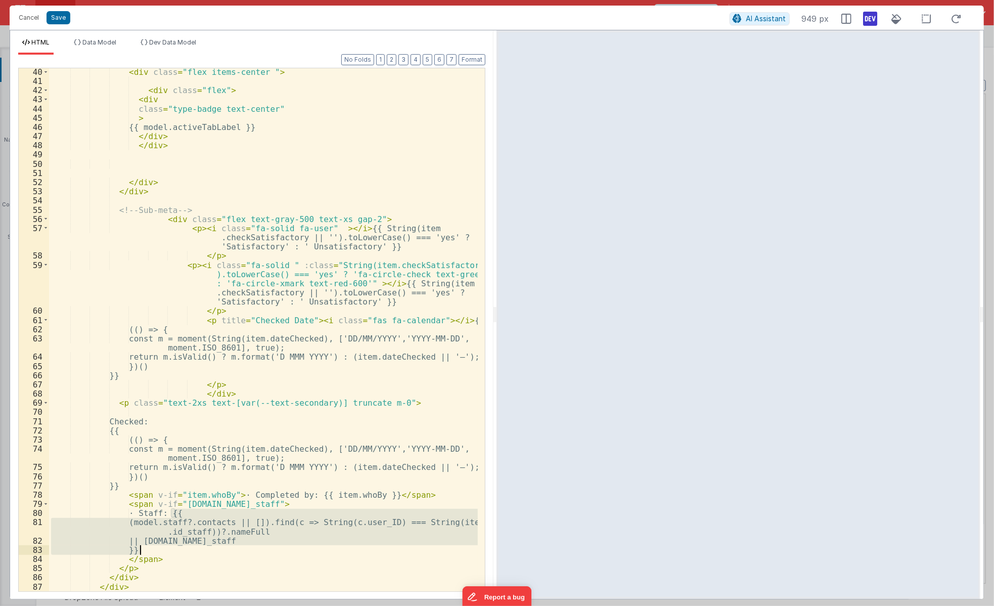
drag, startPoint x: 171, startPoint y: 512, endPoint x: 162, endPoint y: 547, distance: 37.0
click at [162, 532] on div "< div class = "flex items-center " > < div class = "flex" > < div class = "type…" at bounding box center [263, 337] width 429 height 541
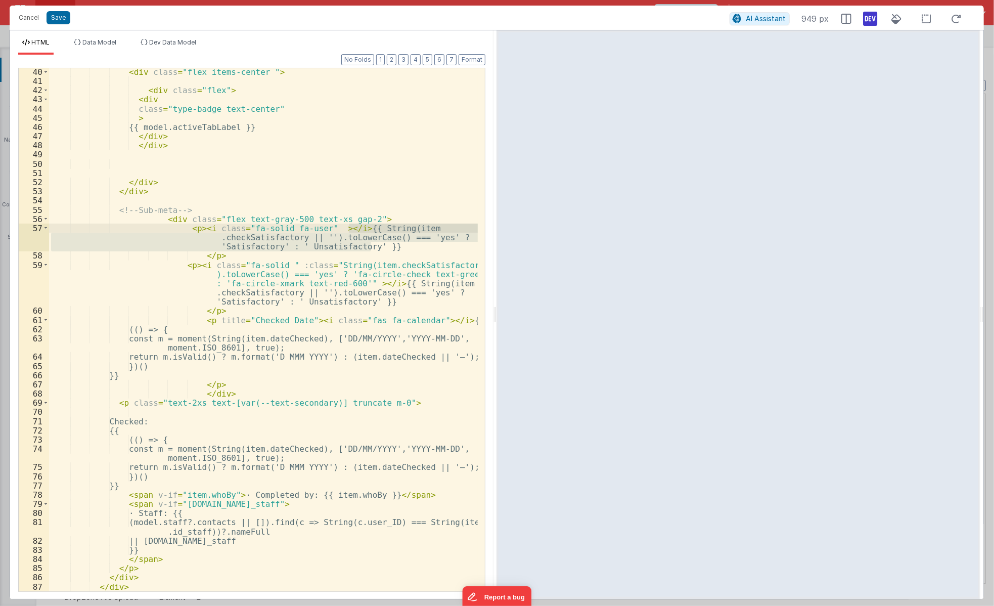
drag, startPoint x: 379, startPoint y: 247, endPoint x: 350, endPoint y: 228, distance: 33.9
click at [350, 228] on div "< div class = "flex items-center " > < div class = "flex" > < div class = "type…" at bounding box center [263, 337] width 429 height 541
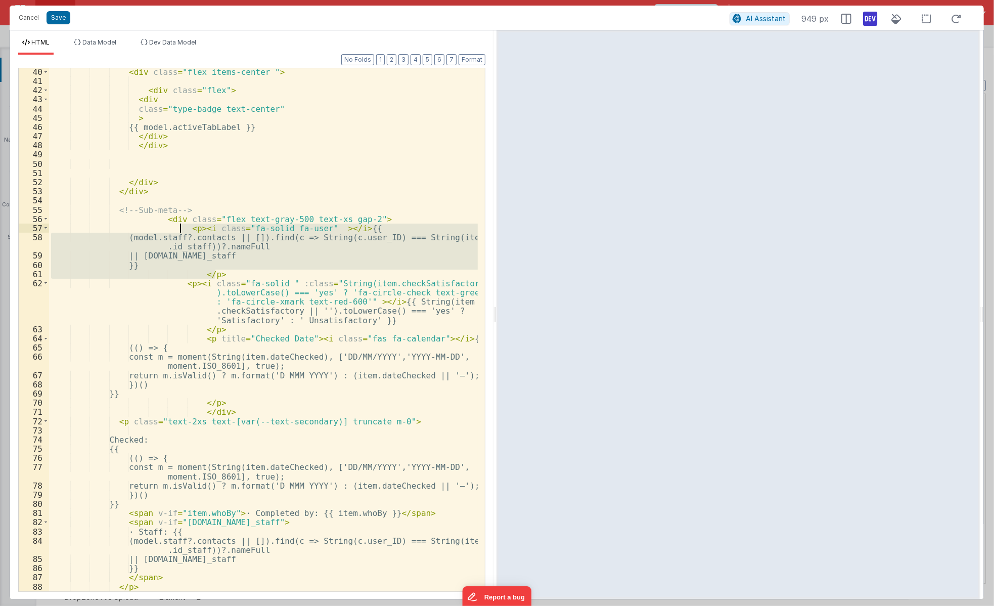
drag, startPoint x: 213, startPoint y: 273, endPoint x: 181, endPoint y: 232, distance: 52.2
click at [181, 232] on div "< div class = "flex items-center " > < div class = "flex" > < div class = "type…" at bounding box center [263, 337] width 429 height 541
click at [223, 408] on div "< div class = "flex items-center " > < div class = "flex" > < div class = "type…" at bounding box center [263, 337] width 429 height 541
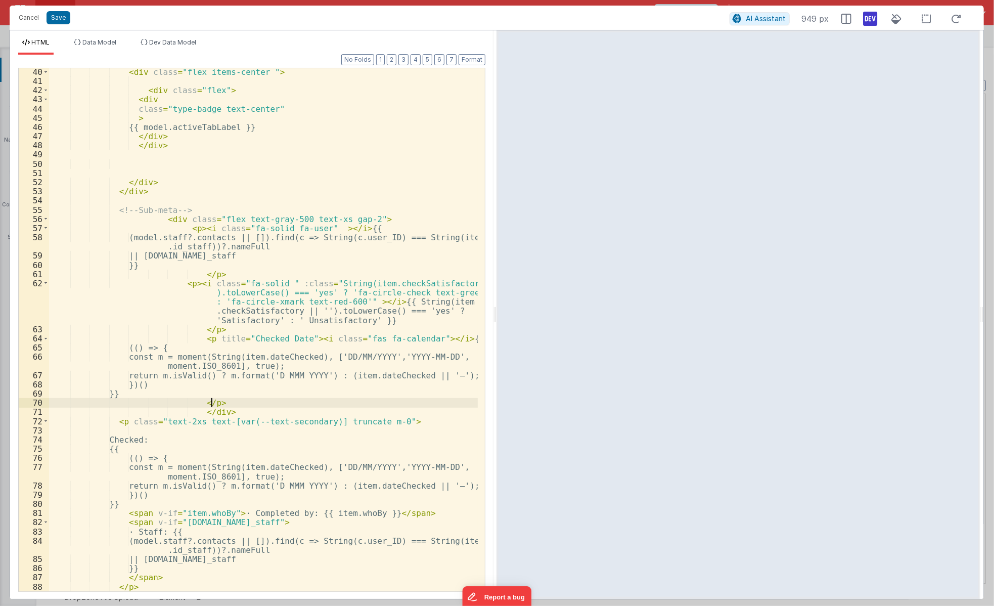
click at [219, 404] on div "< div class = "flex items-center " > < div class = "flex" > < div class = "type…" at bounding box center [263, 337] width 429 height 541
paste textarea
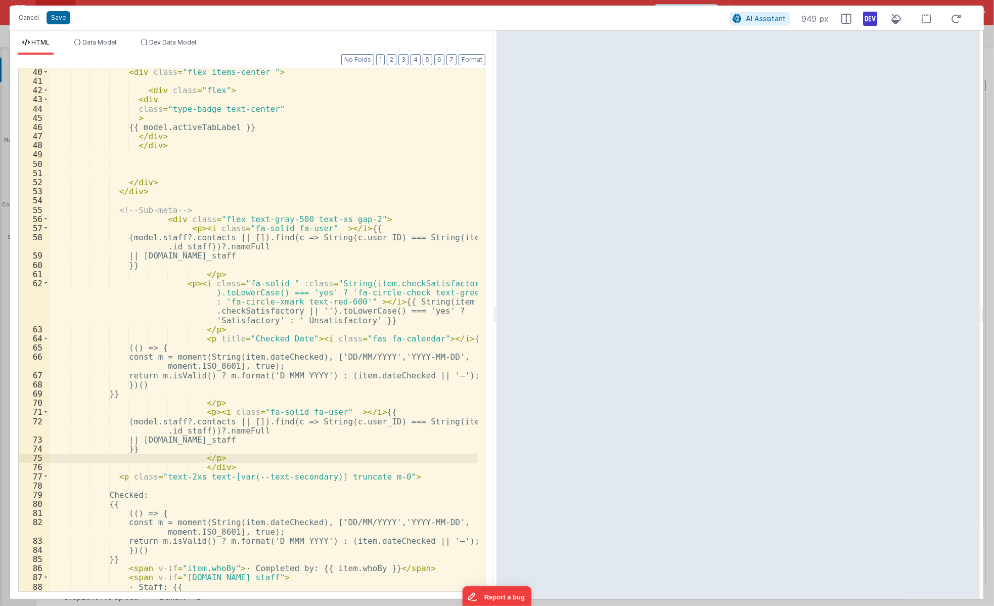
click at [320, 407] on div "< div class = "flex items-center " > < div class = "flex" > < div class = "type…" at bounding box center [263, 342] width 429 height 550
click at [322, 411] on div "< div class = "flex items-center " > < div class = "flex" > < div class = "type…" at bounding box center [263, 342] width 429 height 550
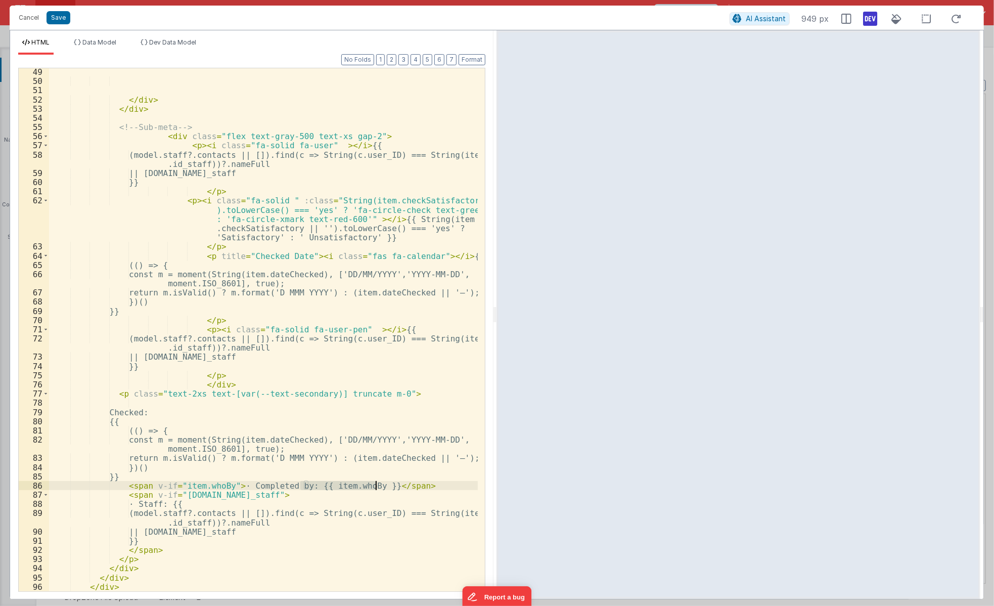
drag, startPoint x: 301, startPoint y: 486, endPoint x: 375, endPoint y: 487, distance: 73.3
click at [375, 487] on div "</ div > </ div > <!-- Sub-meta --> < div class = "flex text-gray-500 text-xs g…" at bounding box center [263, 337] width 429 height 541
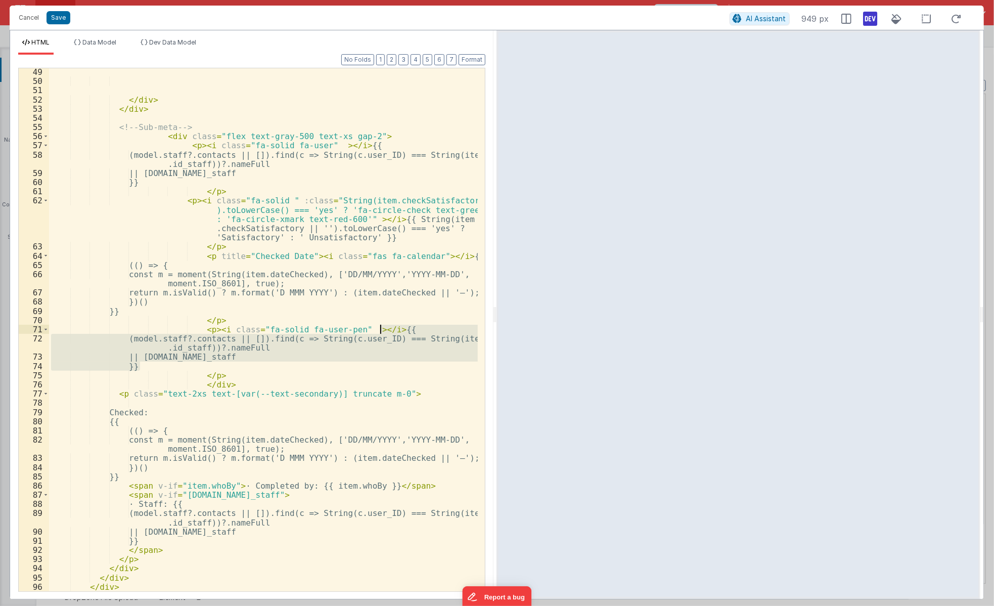
drag, startPoint x: 146, startPoint y: 366, endPoint x: 379, endPoint y: 331, distance: 235.6
click at [379, 331] on div "</ div > </ div > <!-- Sub-meta --> < div class = "flex text-gray-500 text-xs g…" at bounding box center [263, 337] width 429 height 541
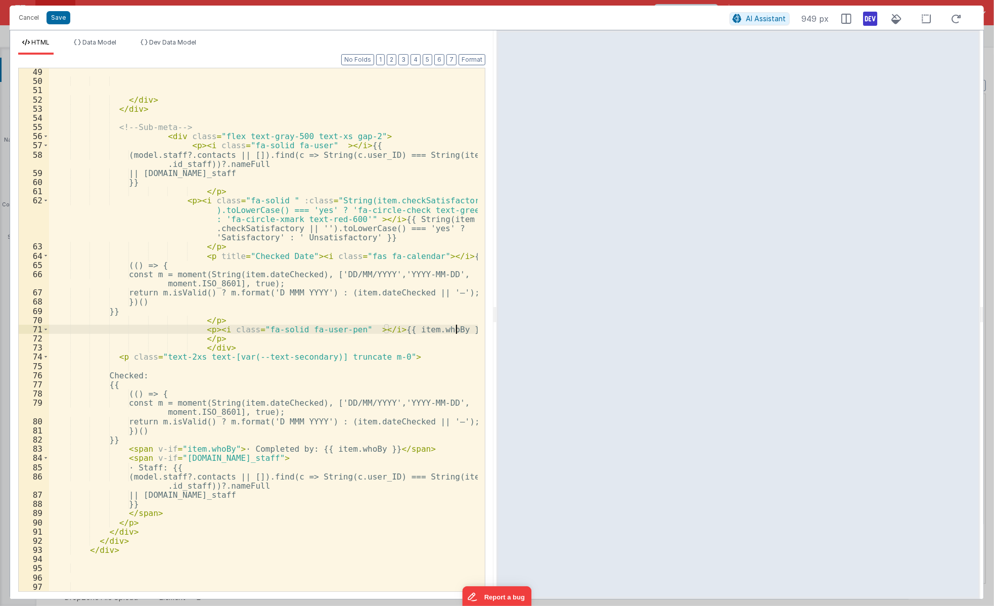
click at [202, 333] on div "</ div > </ div > <!-- Sub-meta --> < div class = "flex text-gray-500 text-xs g…" at bounding box center [263, 337] width 429 height 541
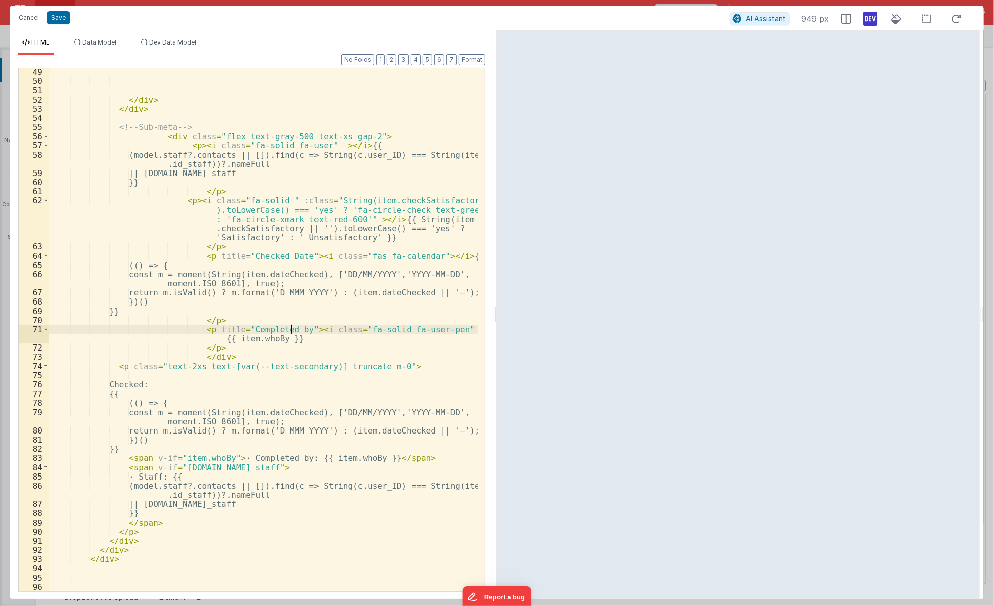
click at [275, 255] on div "</ div > </ div > <!-- Sub-meta --> < div class = "flex text-gray-500 text-xs g…" at bounding box center [263, 337] width 429 height 541
click at [186, 202] on div "</ div > </ div > <!-- Sub-meta --> < div class = "flex text-gray-500 text-xs g…" at bounding box center [263, 337] width 429 height 541
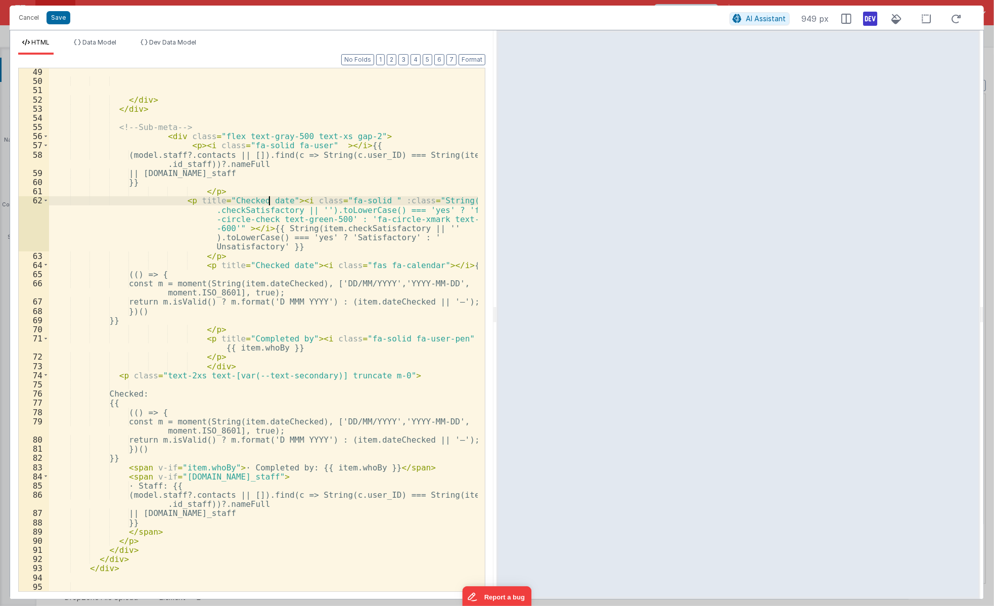
click at [270, 202] on div "</ div > </ div > <!-- Sub-meta --> < div class = "flex text-gray-500 text-xs g…" at bounding box center [263, 337] width 429 height 541
drag, startPoint x: 272, startPoint y: 201, endPoint x: 222, endPoint y: 204, distance: 50.6
click at [222, 204] on div "</ div > </ div > <!-- Sub-meta --> < div class = "flex text-gray-500 text-xs g…" at bounding box center [263, 337] width 429 height 541
click at [190, 146] on div "</ div > </ div > <!-- Sub-meta --> < div class = "flex text-gray-500 text-xs g…" at bounding box center [263, 337] width 429 height 541
paste textarea
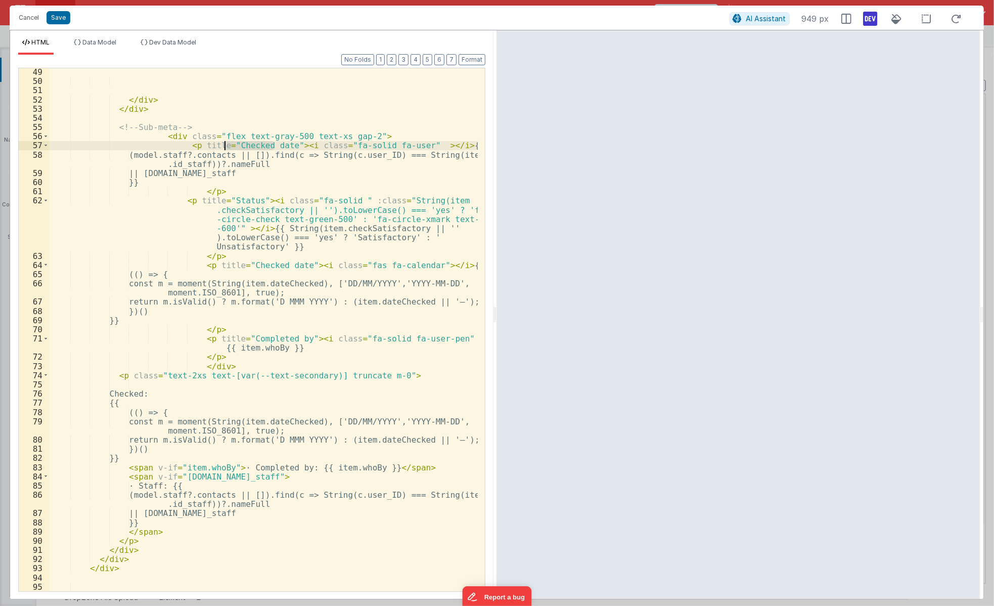
drag, startPoint x: 275, startPoint y: 144, endPoint x: 226, endPoint y: 145, distance: 49.0
click at [226, 145] on div "</ div > </ div > <!-- Sub-meta --> < div class = "flex text-gray-500 text-xs g…" at bounding box center [263, 337] width 429 height 541
click at [46, 375] on span at bounding box center [46, 374] width 6 height 9
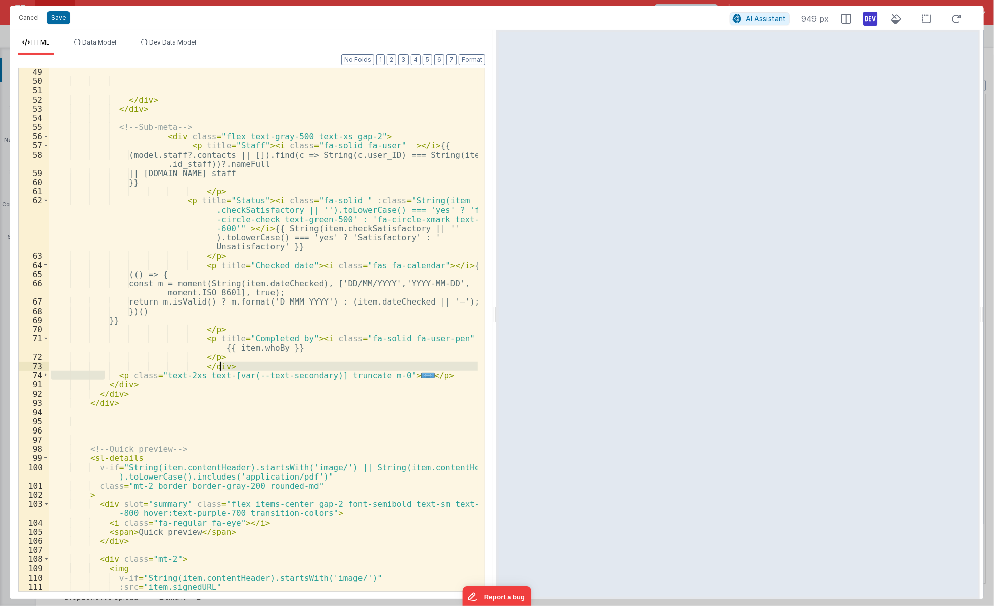
drag, startPoint x: 105, startPoint y: 376, endPoint x: 465, endPoint y: 374, distance: 359.9
click at [465, 374] on div "</ div > </ div > <!-- Sub-meta --> < div class = "flex text-gray-500 text-xs g…" at bounding box center [263, 337] width 429 height 541
click at [388, 373] on div "</ div > </ div > <!-- Sub-meta --> < div class = "flex text-gray-500 text-xs g…" at bounding box center [263, 329] width 429 height 523
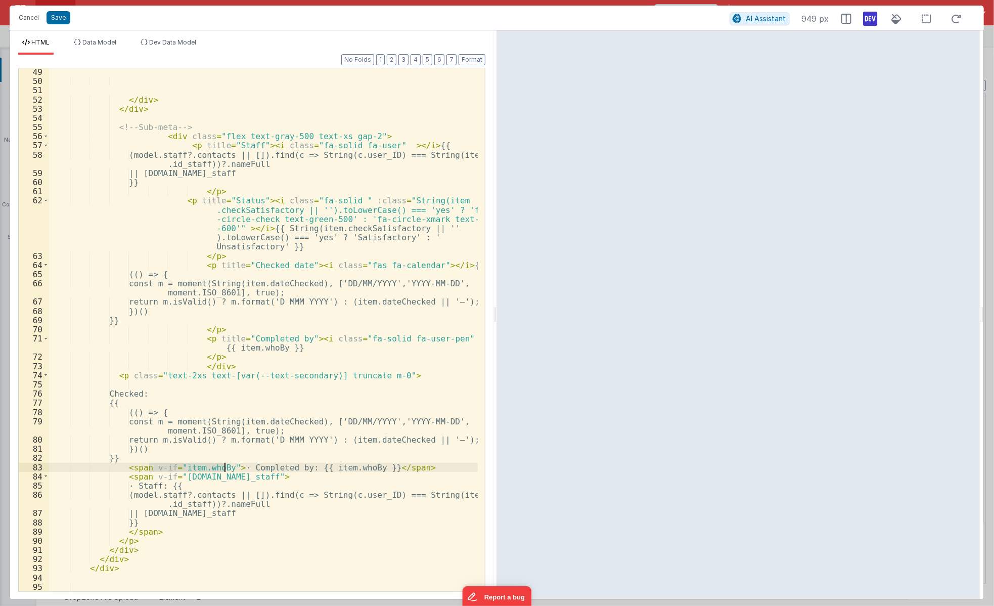
drag, startPoint x: 147, startPoint y: 467, endPoint x: 222, endPoint y: 466, distance: 75.3
click at [222, 466] on div "</ div > </ div > <!-- Sub-meta --> < div class = "flex text-gray-500 text-xs g…" at bounding box center [263, 337] width 429 height 541
click at [203, 338] on div "</ div > </ div > <!-- Sub-meta --> < div class = "flex text-gray-500 text-xs g…" at bounding box center [263, 337] width 429 height 541
paste textarea
drag, startPoint x: 147, startPoint y: 475, endPoint x: 237, endPoint y: 474, distance: 89.5
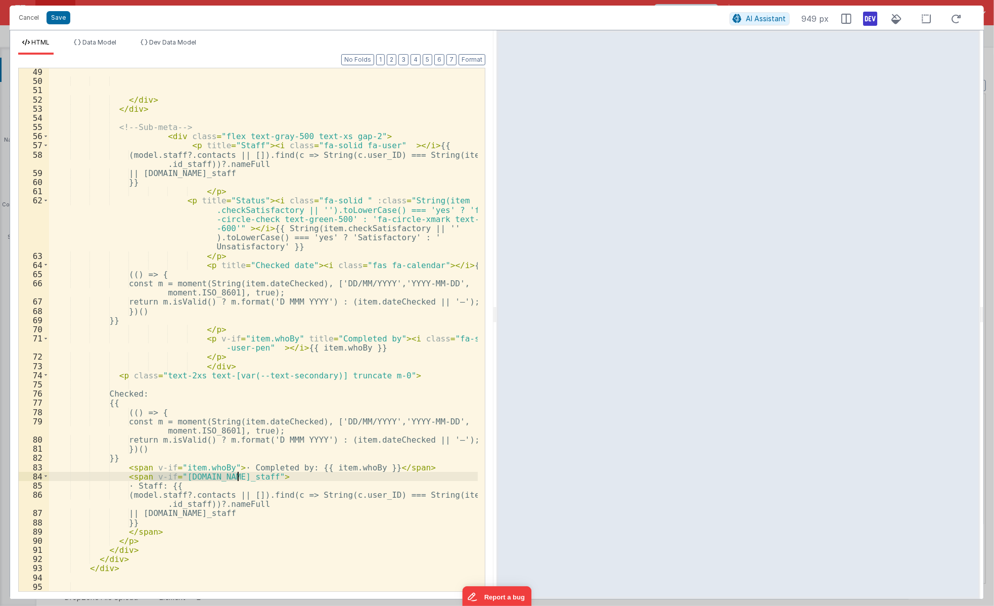
click at [237, 474] on div "</ div > </ div > <!-- Sub-meta --> < div class = "flex text-gray-500 text-xs g…" at bounding box center [263, 337] width 429 height 541
click at [190, 147] on div "</ div > </ div > <!-- Sub-meta --> < div class = "flex text-gray-500 text-xs g…" at bounding box center [263, 337] width 429 height 541
paste textarea
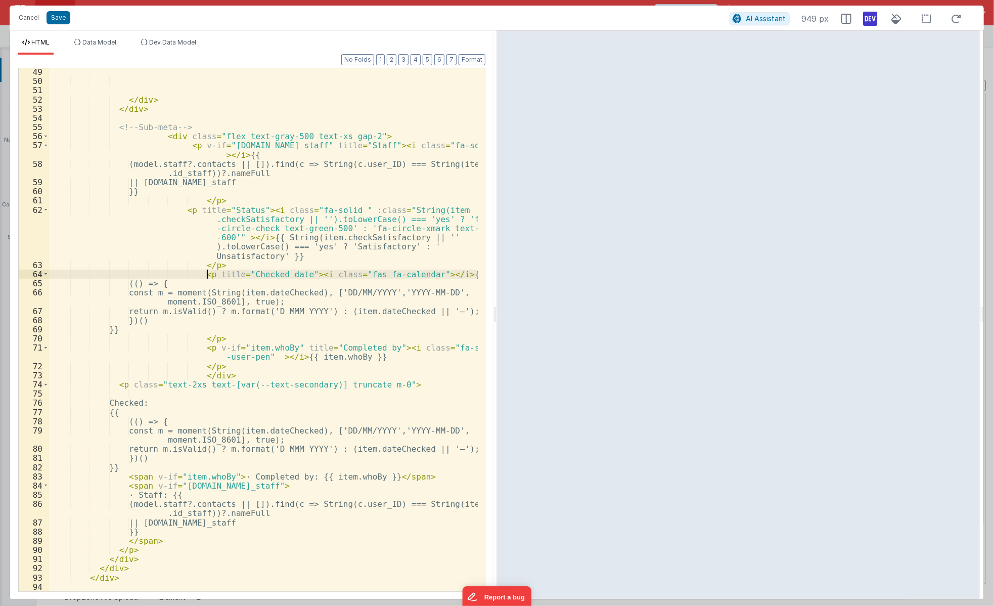
click at [209, 275] on div "</ div > </ div > <!-- Sub-meta --> < div class = "flex text-gray-500 text-xs g…" at bounding box center [263, 337] width 429 height 541
click at [43, 386] on span at bounding box center [46, 384] width 6 height 9
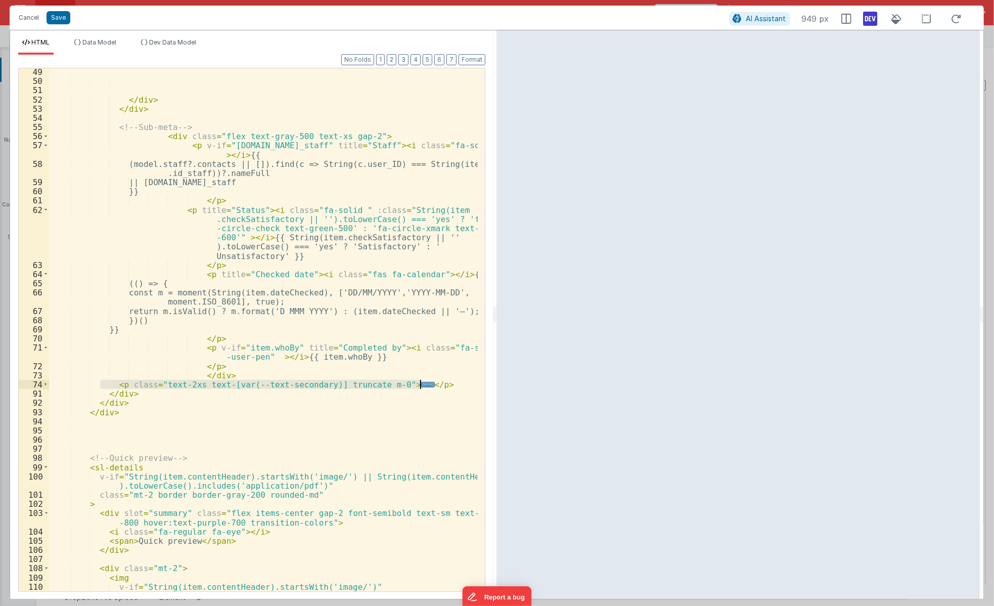
drag, startPoint x: 289, startPoint y: 388, endPoint x: 456, endPoint y: 380, distance: 167.5
click at [456, 380] on div "</ div > </ div > <!-- Sub-meta --> < div class = "flex text-gray-500 text-xs g…" at bounding box center [263, 337] width 429 height 541
click at [414, 512] on div "</ div > </ div > <!-- Sub-meta --> < div class = "flex text-gray-500 text-xs g…" at bounding box center [263, 337] width 429 height 541
drag, startPoint x: 414, startPoint y: 516, endPoint x: 382, endPoint y: 513, distance: 32.4
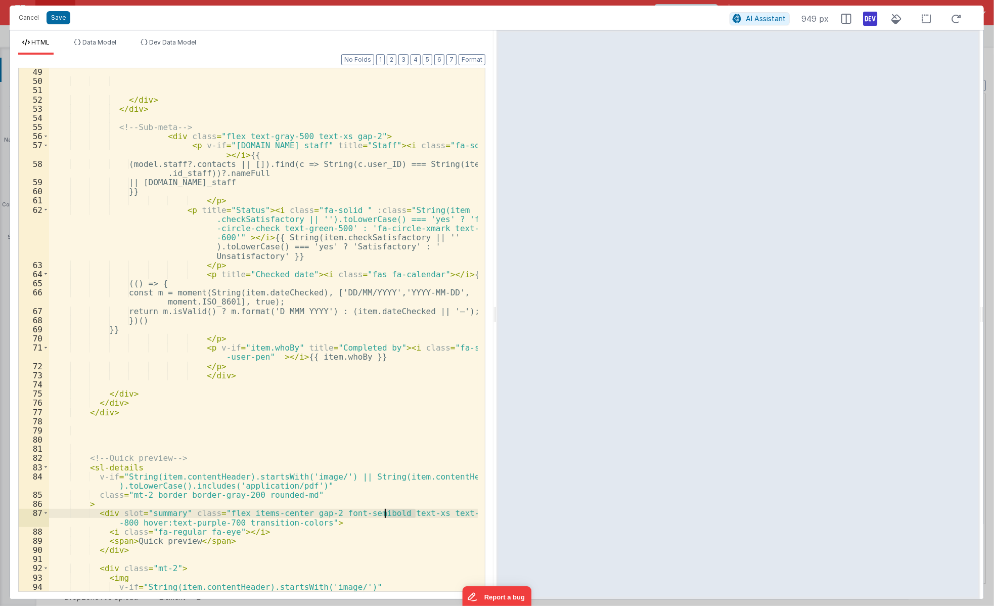
click at [382, 513] on div "</ div > </ div > <!-- Sub-meta --> < div class = "flex text-gray-500 text-xs g…" at bounding box center [263, 337] width 429 height 541
click at [296, 492] on div "</ div > </ div > <!-- Sub-meta --> < div class = "flex text-gray-500 text-xs g…" at bounding box center [263, 337] width 429 height 541
click at [353, 510] on div "</ div > </ div > <!-- Sub-meta --> < div class = "flex text-gray-500 text-xs g…" at bounding box center [263, 337] width 429 height 541
click at [297, 495] on div "</ div > </ div > <!-- Sub-meta --> < div class = "flex text-gray-500 text-xs g…" at bounding box center [263, 337] width 429 height 541
click at [309, 524] on div "</ div > </ div > <!-- Sub-meta --> < div class = "flex text-gray-500 text-xs g…" at bounding box center [263, 337] width 429 height 541
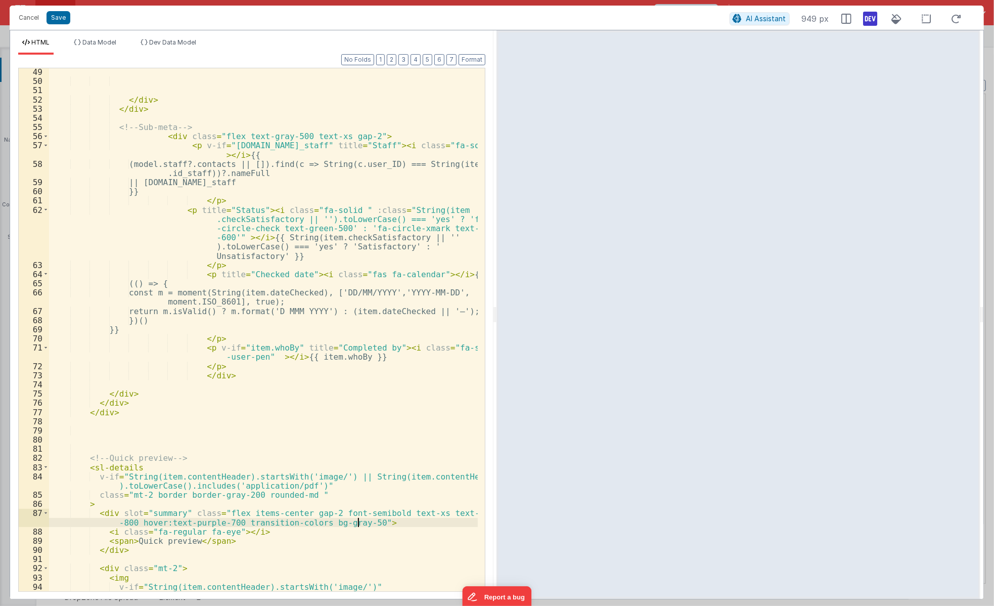
click at [313, 525] on div "</ div > </ div > <!-- Sub-meta --> < div class = "flex text-gray-500 text-xs g…" at bounding box center [263, 337] width 429 height 541
click at [356, 524] on div "</ div > </ div > <!-- Sub-meta --> < div class = "flex text-gray-500 text-xs g…" at bounding box center [263, 337] width 429 height 541
drag, startPoint x: 319, startPoint y: 522, endPoint x: 366, endPoint y: 521, distance: 46.5
click at [366, 521] on div "</ div > </ div > <!-- Sub-meta --> < div class = "flex text-gray-500 text-xs g…" at bounding box center [263, 337] width 429 height 541
click at [298, 495] on div "</ div > </ div > <!-- Sub-meta --> < div class = "flex text-gray-500 text-xs g…" at bounding box center [263, 337] width 429 height 541
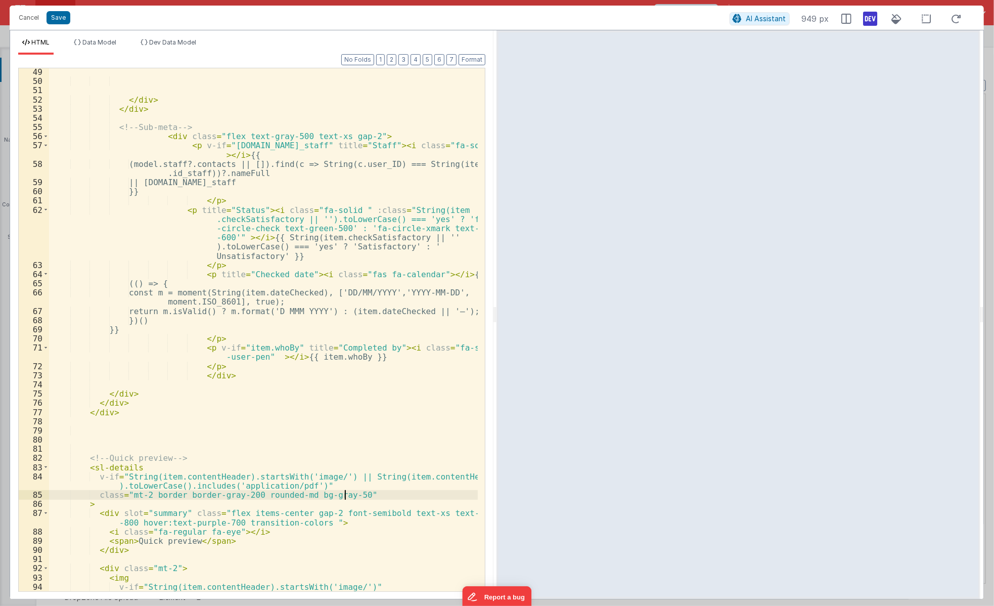
click at [302, 498] on div "</ div > </ div > <!-- Sub-meta --> < div class = "flex text-gray-500 text-xs g…" at bounding box center [263, 337] width 429 height 541
click at [343, 496] on div "</ div > </ div > <!-- Sub-meta --> < div class = "flex text-gray-500 text-xs g…" at bounding box center [263, 337] width 429 height 541
click at [303, 498] on div "</ div > </ div > <!-- Sub-meta --> < div class = "flex text-gray-500 text-xs g…" at bounding box center [263, 337] width 429 height 541
click at [301, 496] on div "</ div > </ div > <!-- Sub-meta --> < div class = "flex text-gray-500 text-xs g…" at bounding box center [263, 337] width 429 height 541
click at [353, 136] on div "</ div > </ div > <!-- Sub-meta --> < div class = "flex text-gray-500 text-xs g…" at bounding box center [263, 337] width 429 height 541
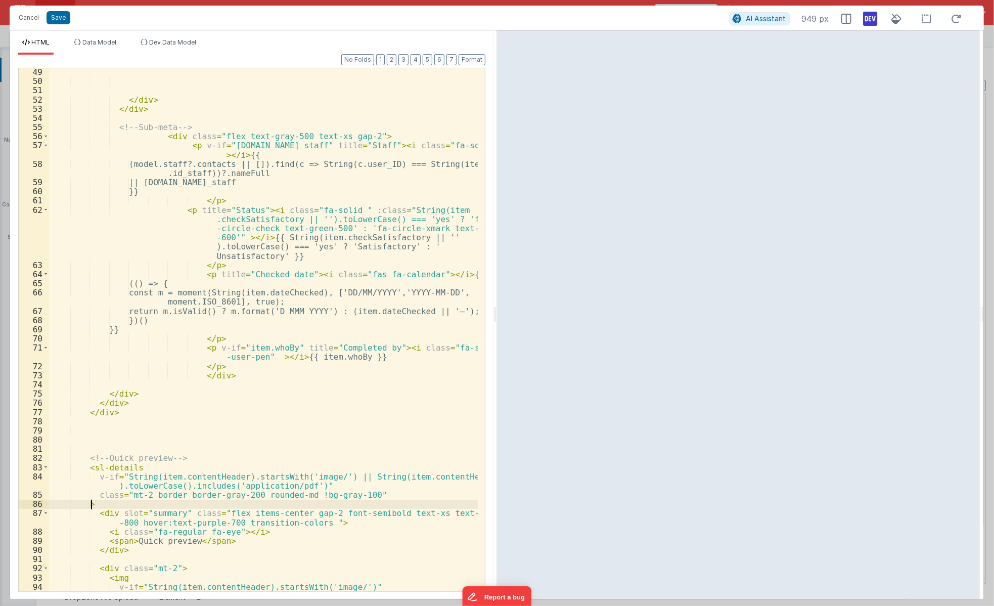
click at [318, 504] on div "</ div > </ div > <!-- Sub-meta --> < div class = "flex text-gray-500 text-xs g…" at bounding box center [263, 337] width 429 height 541
click at [351, 489] on div "</ div > </ div > <!-- Sub-meta --> < div class = "flex text-gray-500 text-xs g…" at bounding box center [263, 337] width 429 height 541
click at [351, 491] on div "</ div > </ div > <!-- Sub-meta --> < div class = "flex text-gray-500 text-xs g…" at bounding box center [263, 337] width 429 height 541
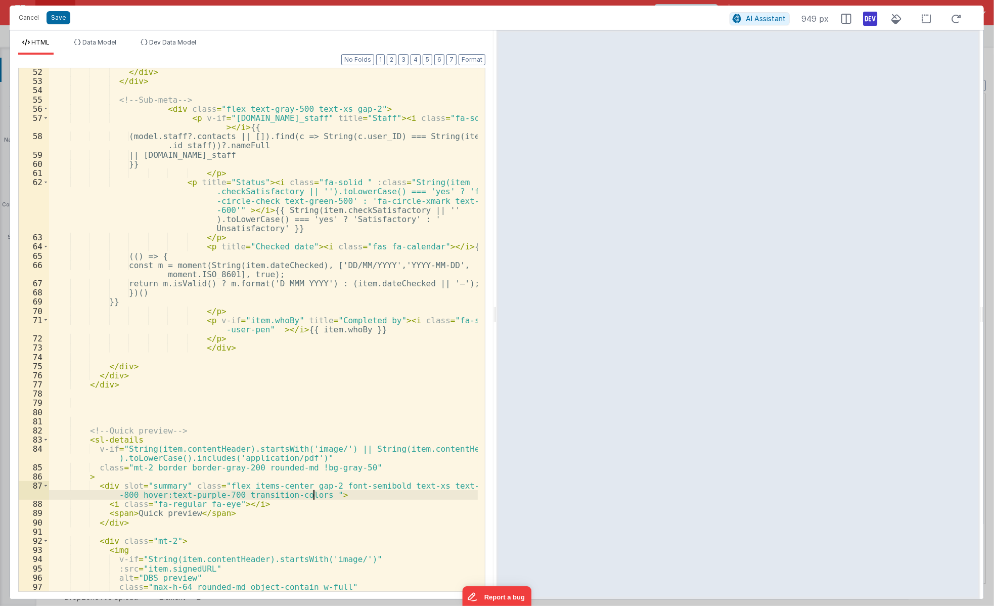
scroll to position [580, 0]
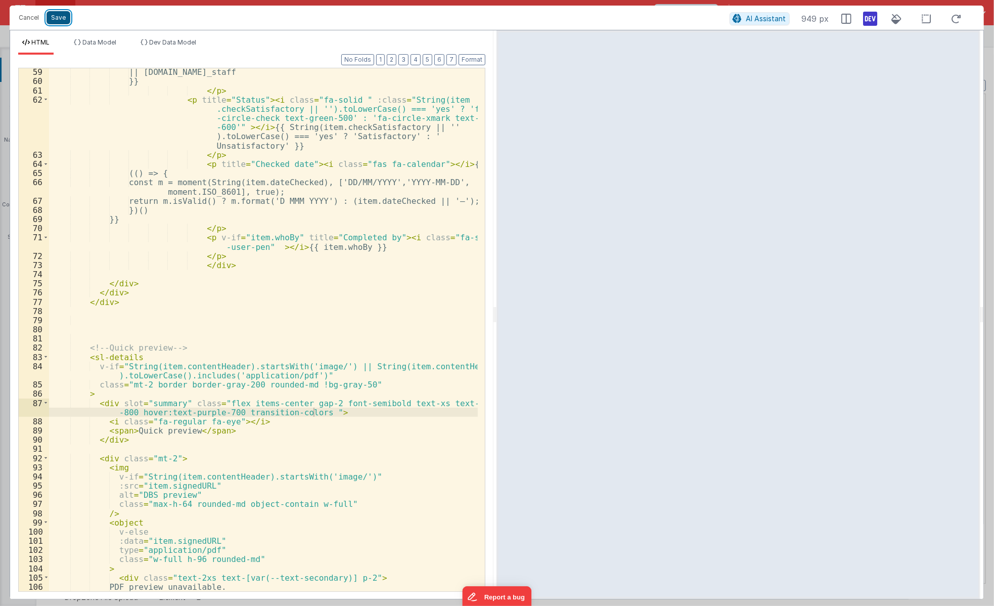
click at [62, 20] on button "Save" at bounding box center [59, 17] width 24 height 13
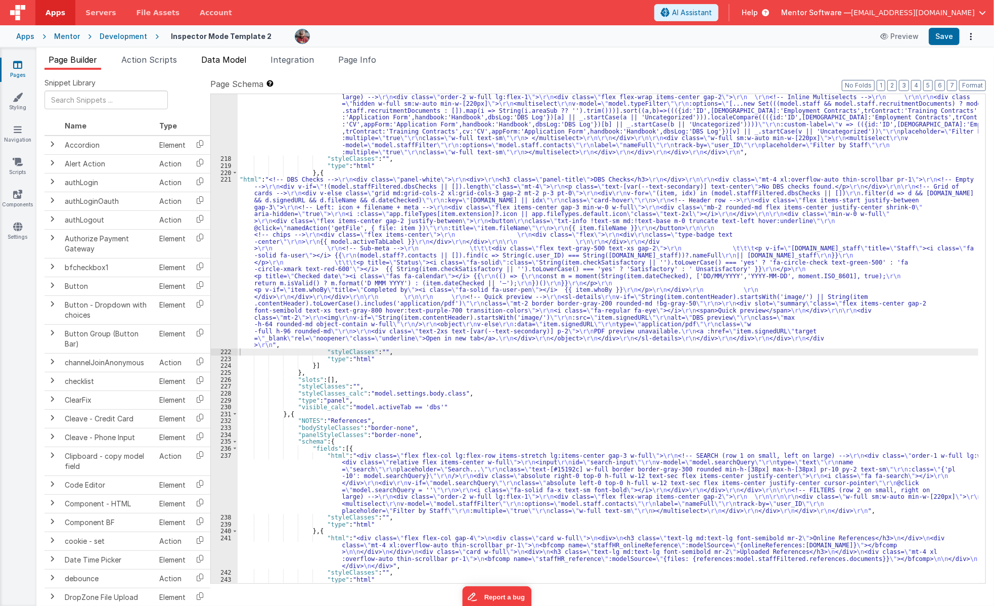
click at [221, 59] on span "Data Model" at bounding box center [223, 60] width 45 height 10
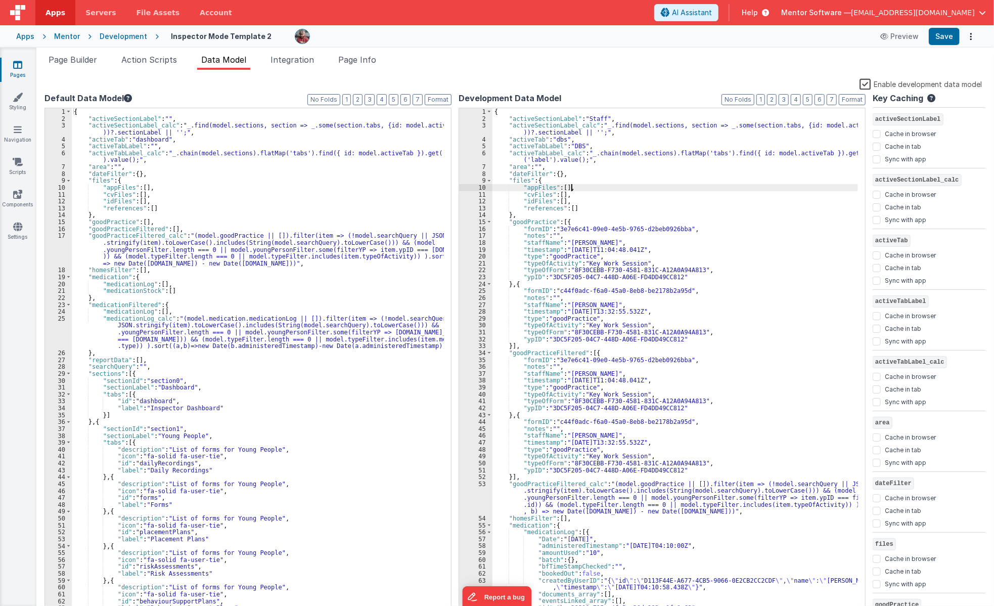
click at [713, 189] on div "{ "activeSectionLabel" : "Staff" , "activeSectionLabel_calc" : "_.find(model.se…" at bounding box center [674, 368] width 365 height 520
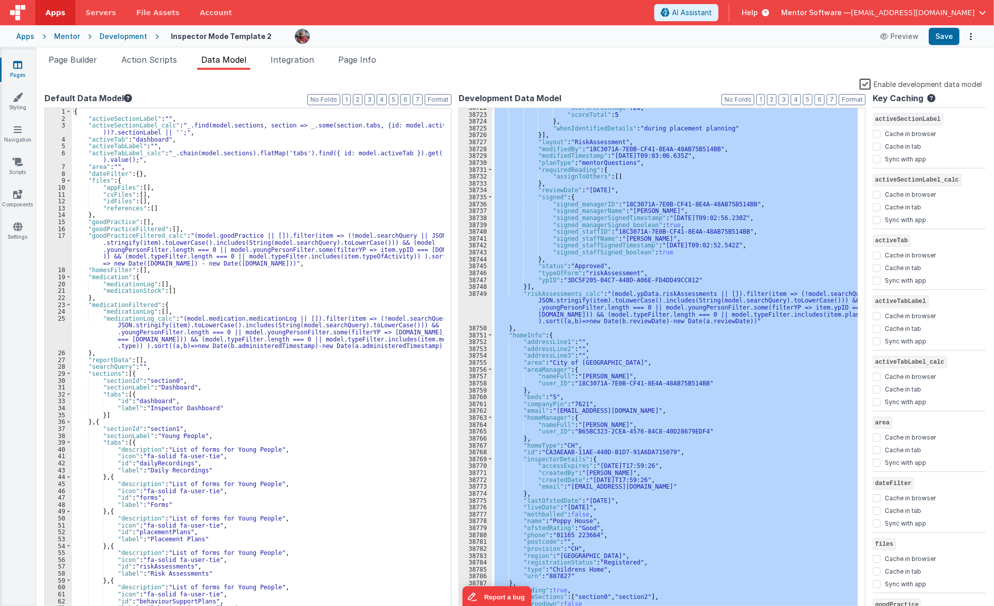
scroll to position [16057, 0]
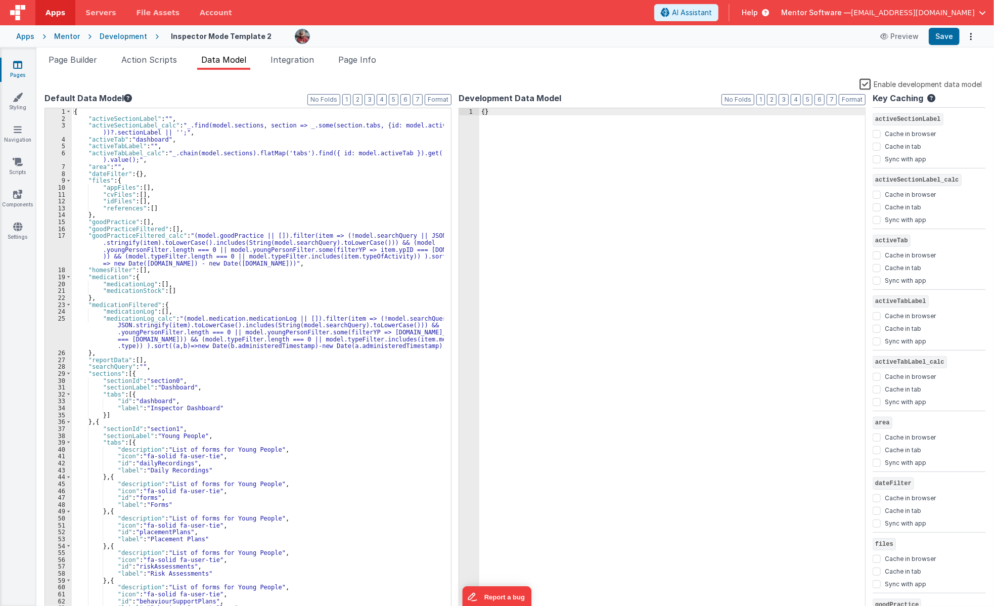
click at [869, 80] on label "Enable development data model" at bounding box center [920, 84] width 122 height 12
click at [0, 0] on input "Enable development data model" at bounding box center [0, 0] width 0 height 0
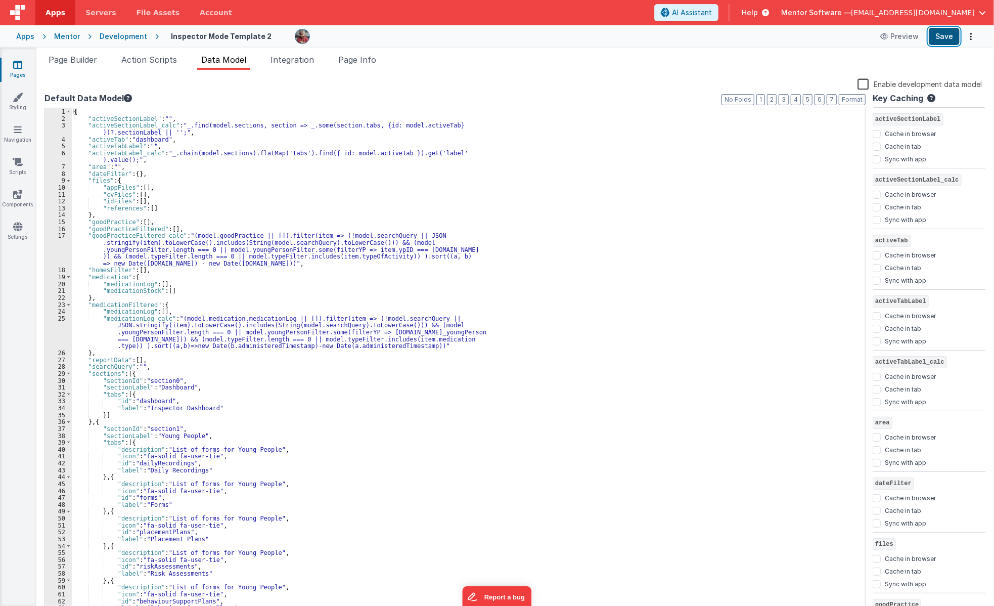
click at [939, 36] on button "Save" at bounding box center [944, 36] width 31 height 17
click at [86, 64] on span "Page Builder" at bounding box center [73, 60] width 49 height 10
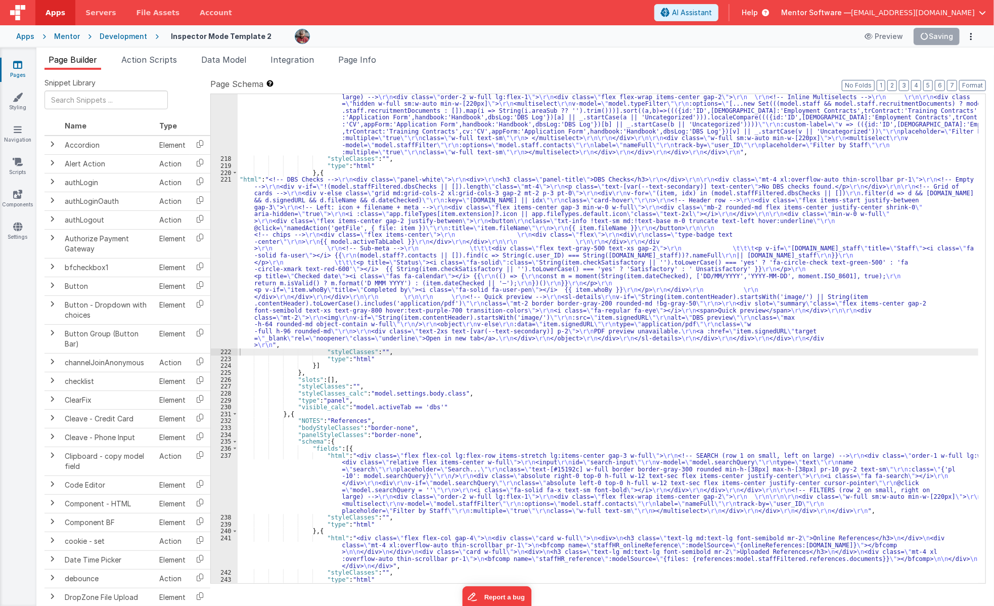
click at [420, 336] on div ""html" : "<div class= \" flex flex-col lg:flex-row items-stretch lg:items-cente…" at bounding box center [608, 351] width 741 height 599
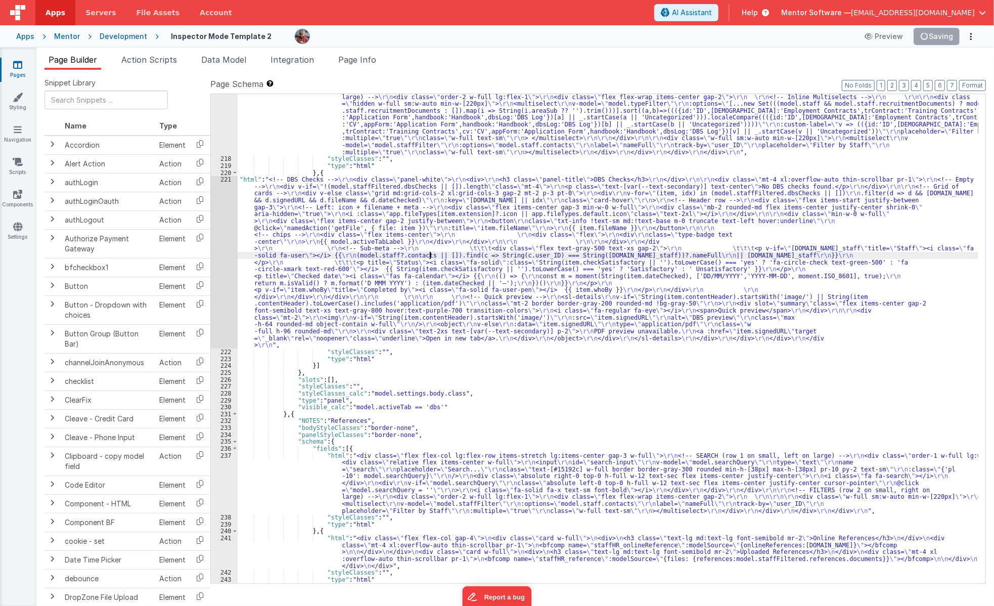
click at [430, 257] on div ""html" : "<div class= \" flex flex-col lg:flex-row items-stretch lg:items-cente…" at bounding box center [608, 351] width 741 height 599
click at [229, 258] on div "221" at bounding box center [224, 262] width 27 height 172
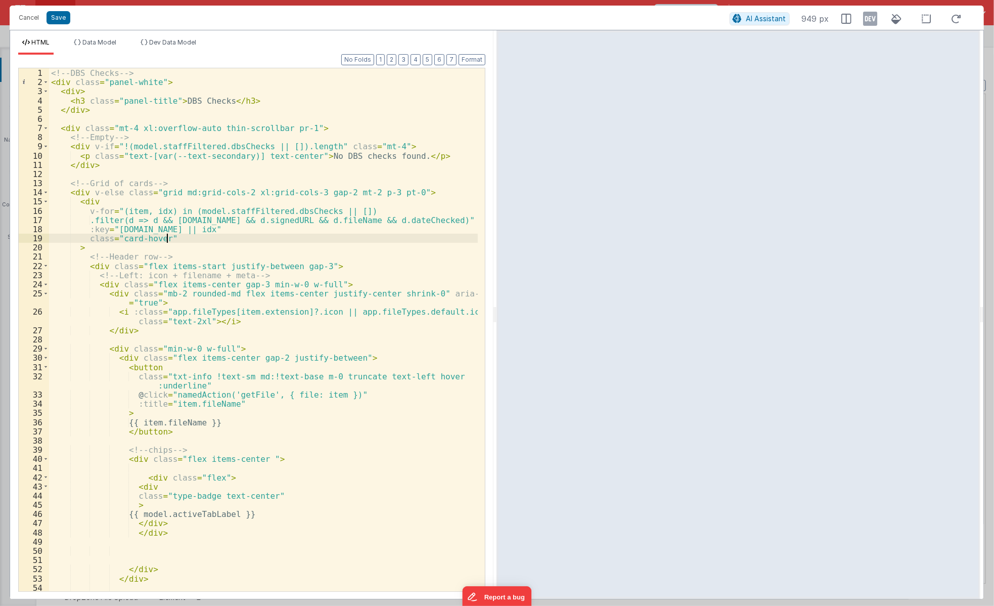
click at [347, 242] on div "<!-- DBS Checks --> < div class = "panel-white" > < div > < h3 class = "panel-t…" at bounding box center [263, 338] width 429 height 541
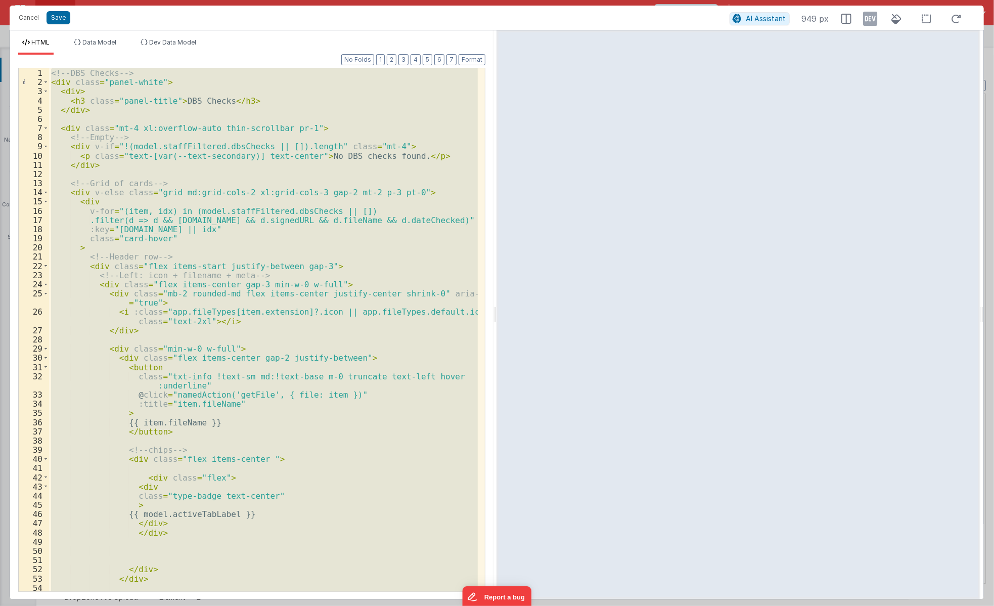
click at [210, 252] on div "<!-- DBS Checks --> < div class = "panel-white" > < div > < h3 class = "panel-t…" at bounding box center [263, 329] width 429 height 523
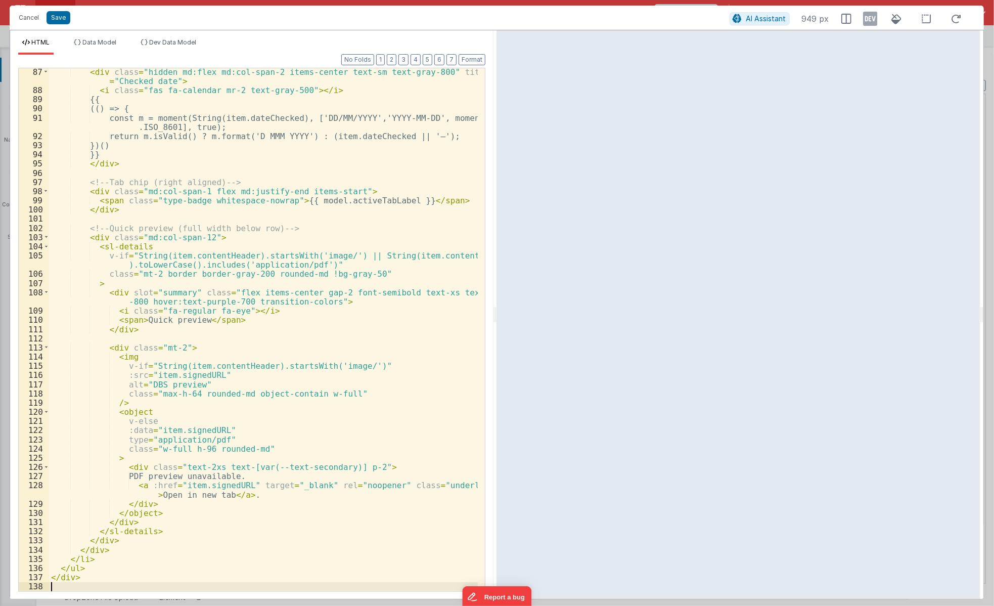
scroll to position [920, 0]
click at [874, 22] on icon at bounding box center [870, 19] width 14 height 16
click at [171, 39] on span "Dev Data Model" at bounding box center [172, 42] width 47 height 8
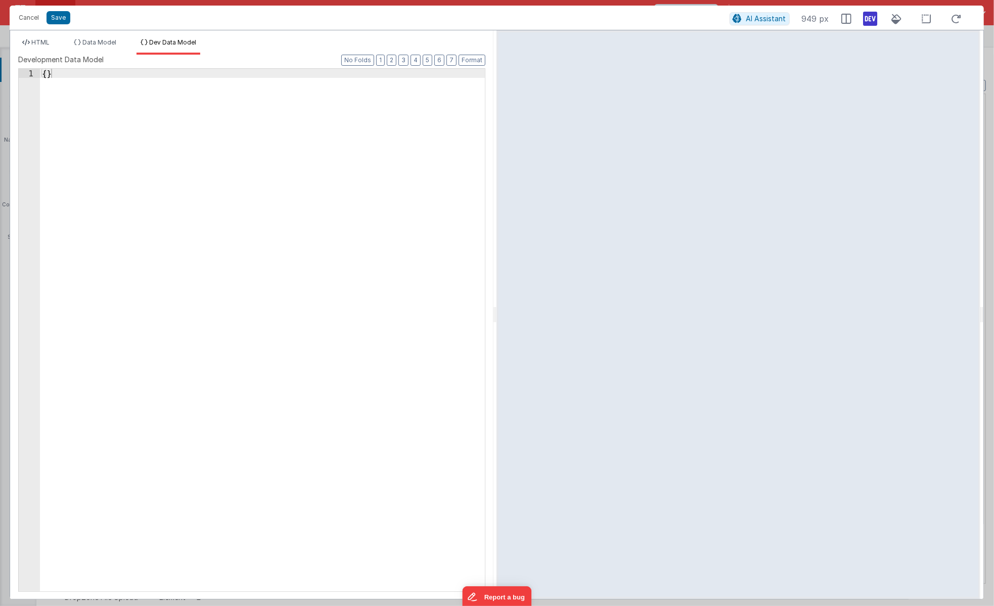
click at [282, 175] on div "{ }" at bounding box center [262, 339] width 445 height 540
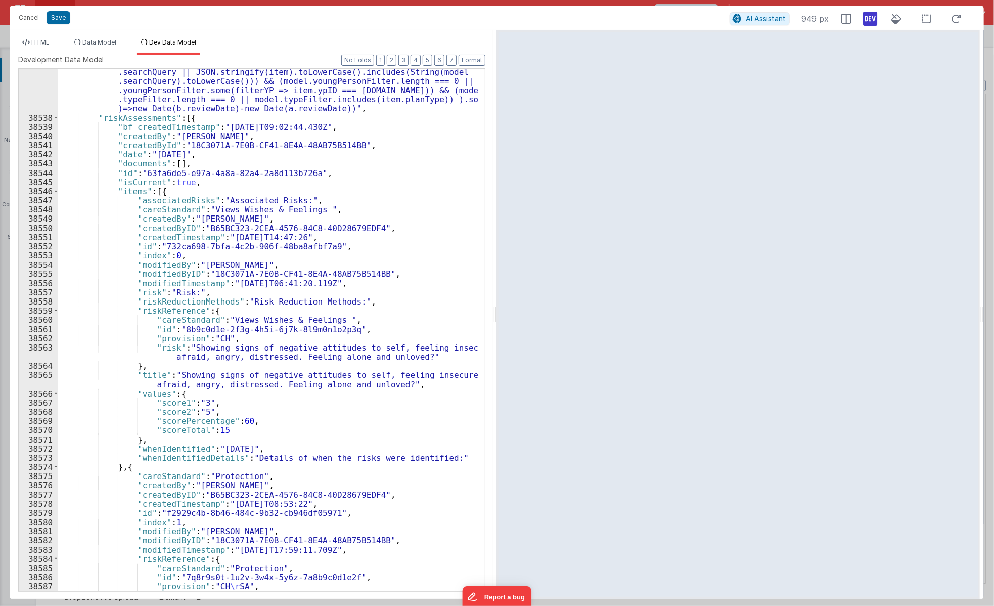
scroll to position [16040, 0]
click at [941, 18] on icon at bounding box center [956, 19] width 22 height 13
click at [345, 155] on div ""placementPlans_calc" : "(model.ypData.placementPlans || []).filter(item => (!m…" at bounding box center [268, 351] width 421 height 586
click at [42, 45] on span "HTML" at bounding box center [40, 42] width 18 height 8
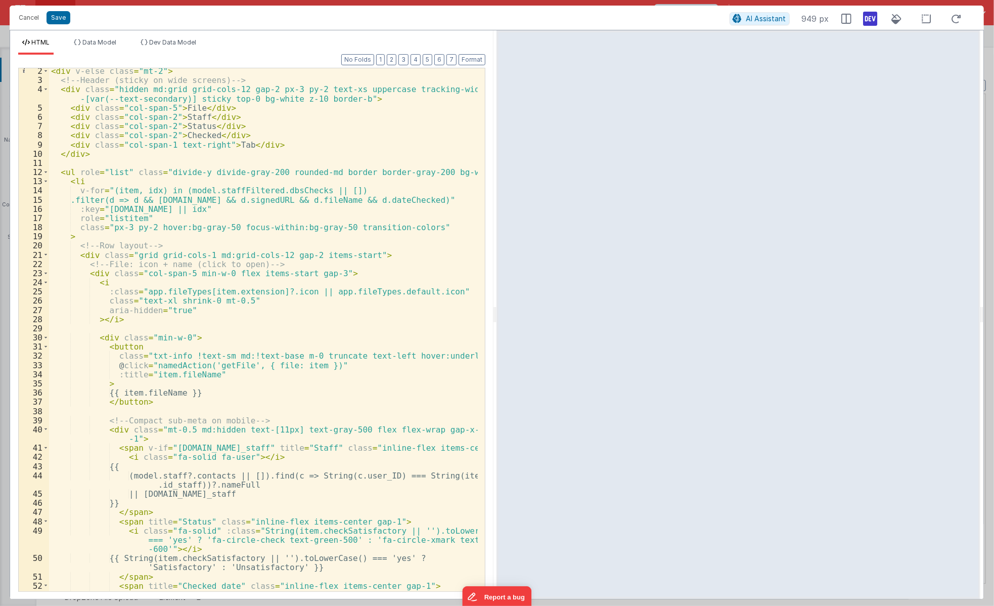
scroll to position [0, 0]
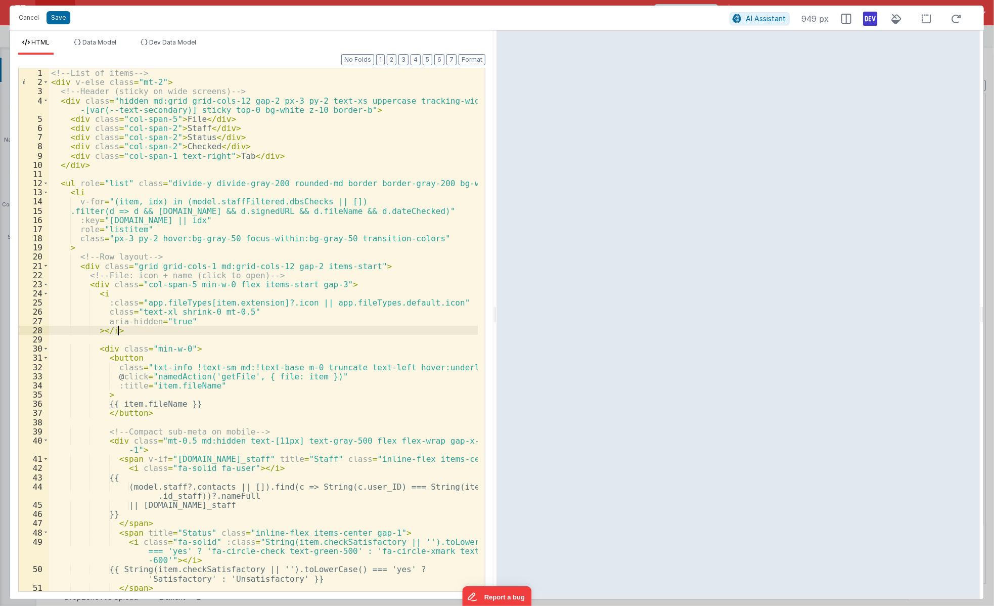
click at [334, 334] on div "<!-- List of items --> < div v-else class = "mt-2" > <!-- Header (sticky on wid…" at bounding box center [263, 338] width 429 height 541
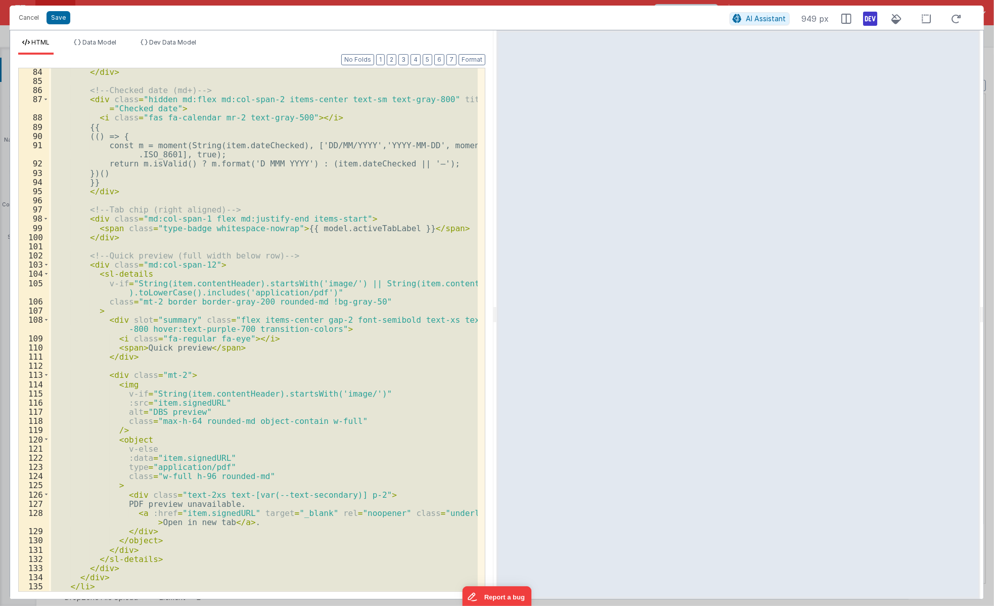
scroll to position [893, 0]
click at [330, 333] on div "</ div > <!-- Checked date (md+) --> < div class = "hidden md:flex md:col-span-…" at bounding box center [263, 329] width 429 height 523
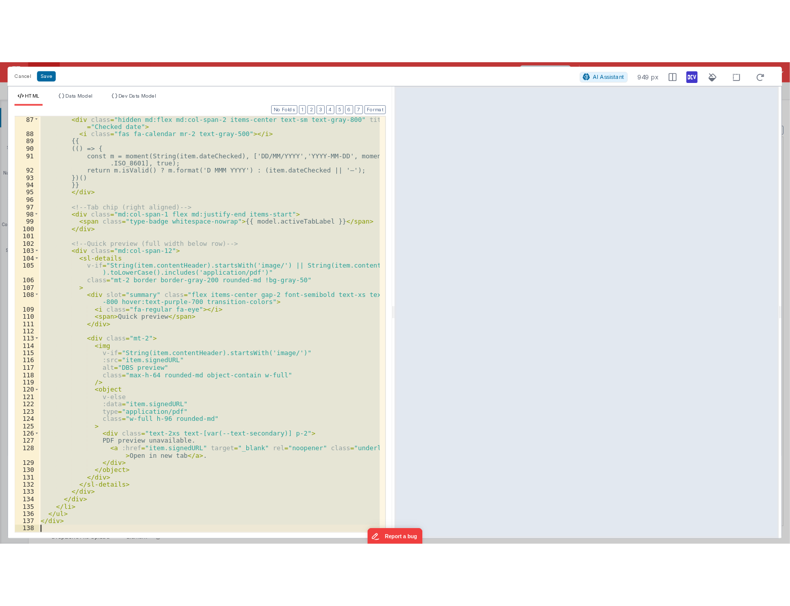
scroll to position [920, 0]
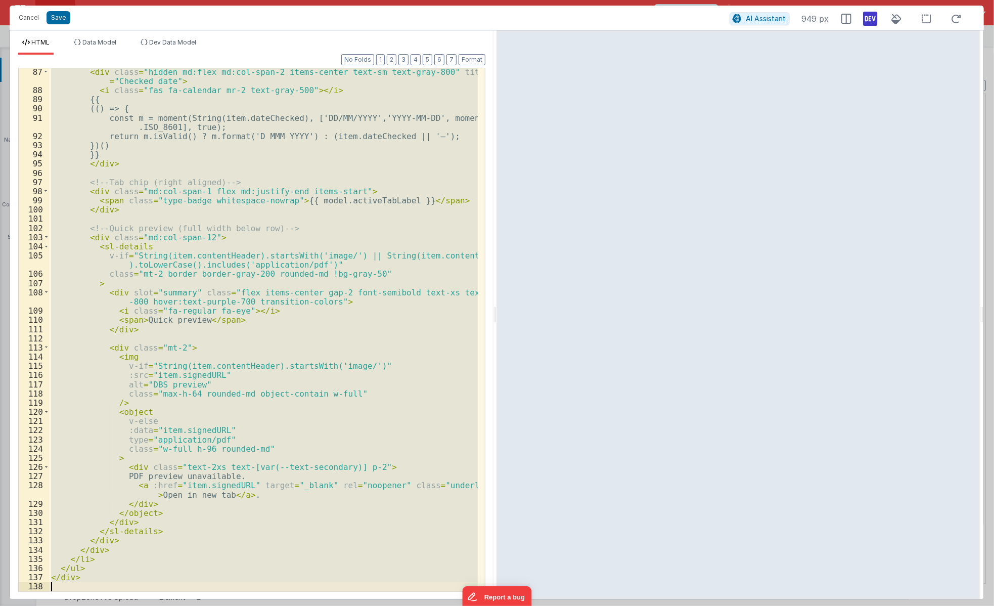
click at [178, 37] on div "HTML Data Model Dev Data Model Format 7 6 5 4 3 2 1 No Folds 87 88 89 90 91 92 …" at bounding box center [251, 314] width 483 height 568
click at [191, 49] on li "Dev Data Model" at bounding box center [168, 46] width 64 height 16
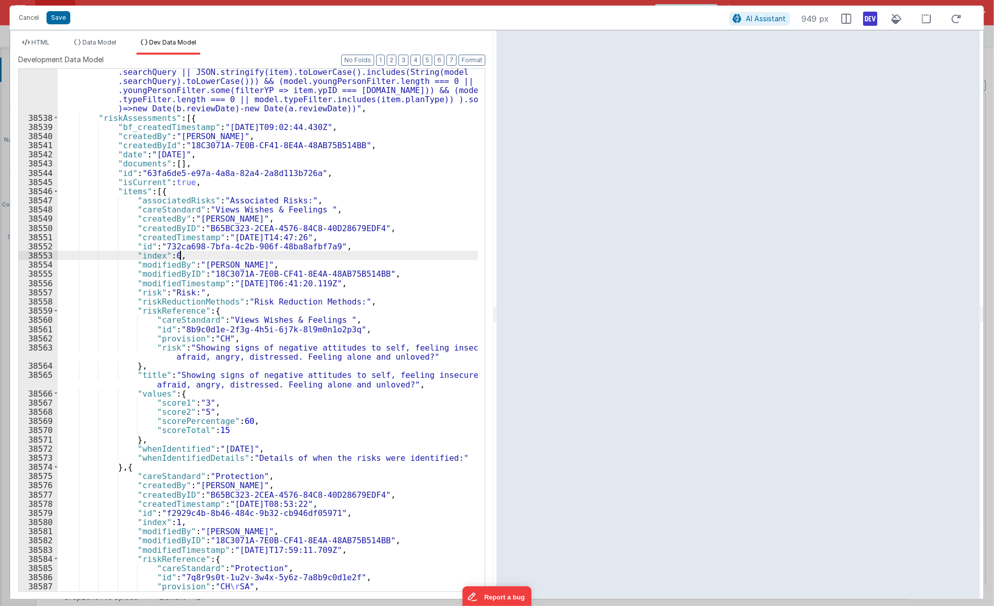
click at [429, 252] on div ""placementPlans_calc" : "(model.ypData.placementPlans || []).filter(item => (!m…" at bounding box center [268, 351] width 421 height 586
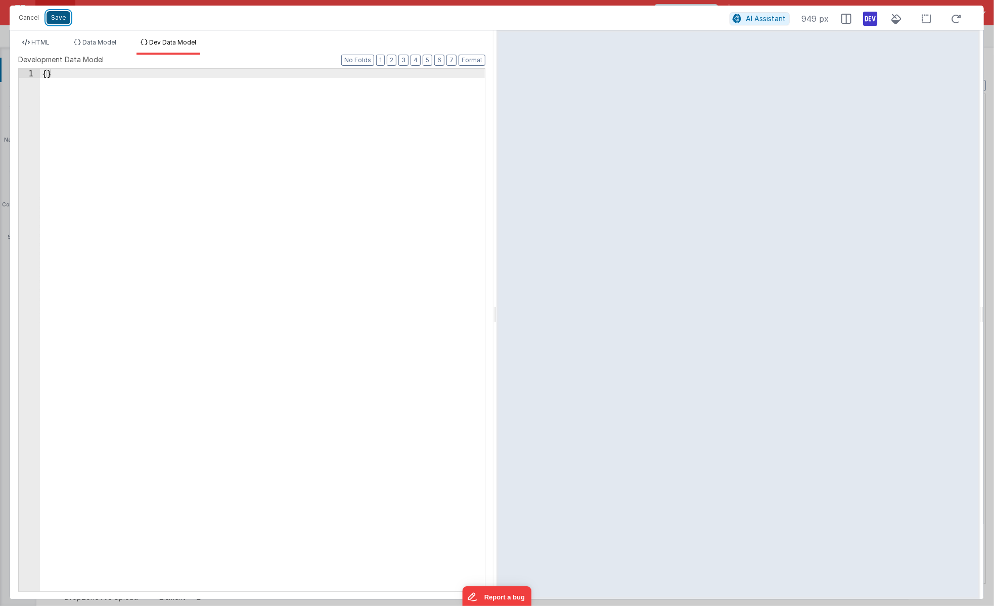
click at [47, 17] on button "Save" at bounding box center [59, 17] width 24 height 13
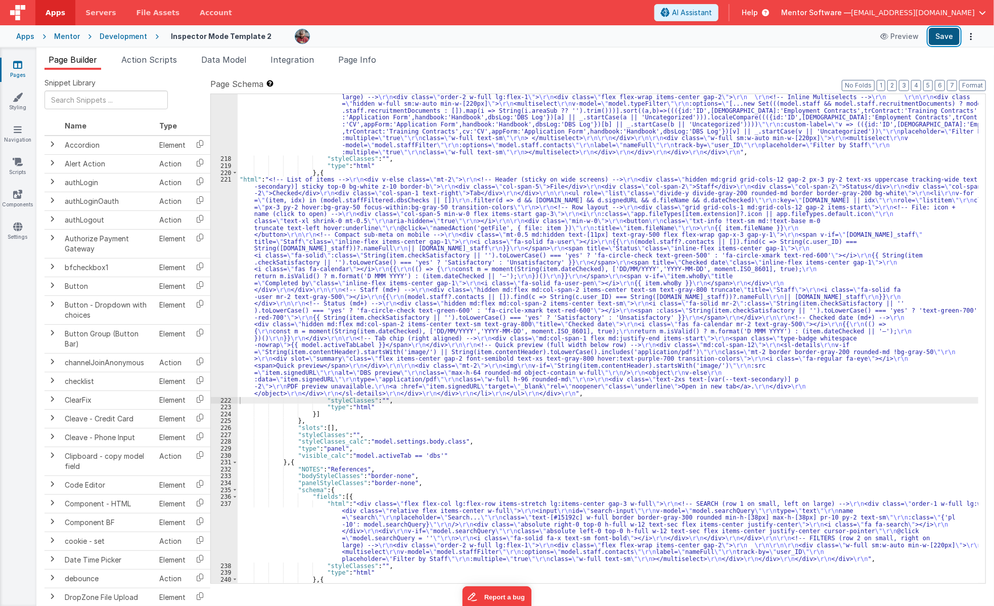
click at [941, 36] on button "Save" at bounding box center [944, 36] width 31 height 17
click at [242, 313] on div ""html" : "<div class= \" flex flex-col lg:flex-row items-stretch lg:items-cente…" at bounding box center [608, 365] width 741 height 627
click at [217, 315] on div "221" at bounding box center [224, 286] width 27 height 220
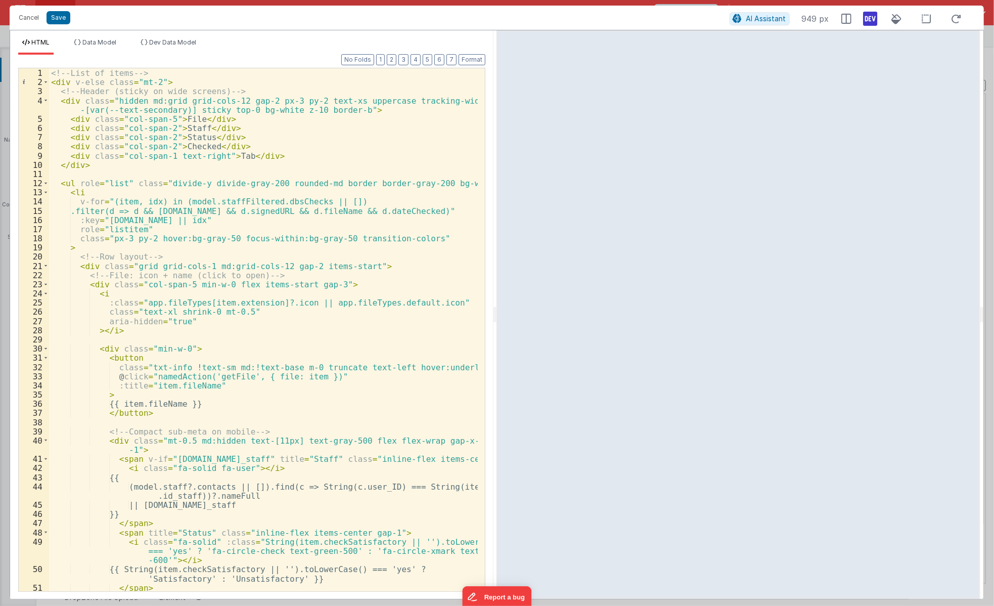
click at [239, 363] on div "<!-- List of items --> < div v-else class = "mt-2" > <!-- Header (sticky on wid…" at bounding box center [263, 338] width 429 height 541
click at [127, 104] on div "<!-- List of items --> < div v-else class = "mt-2" > <!-- Header (sticky on wid…" at bounding box center [263, 338] width 429 height 541
click at [45, 100] on span at bounding box center [46, 100] width 6 height 9
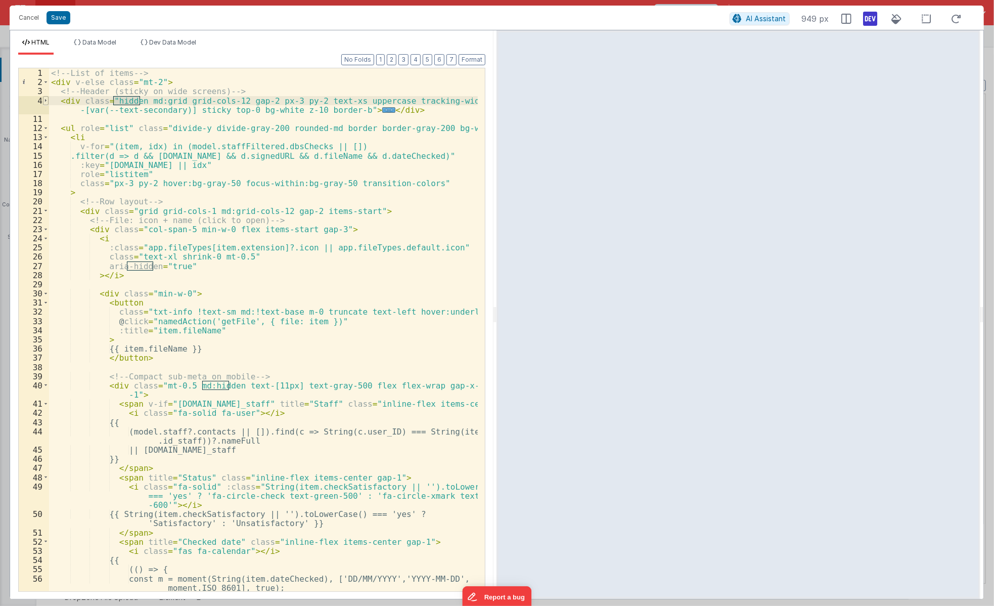
click at [44, 100] on span at bounding box center [46, 100] width 6 height 9
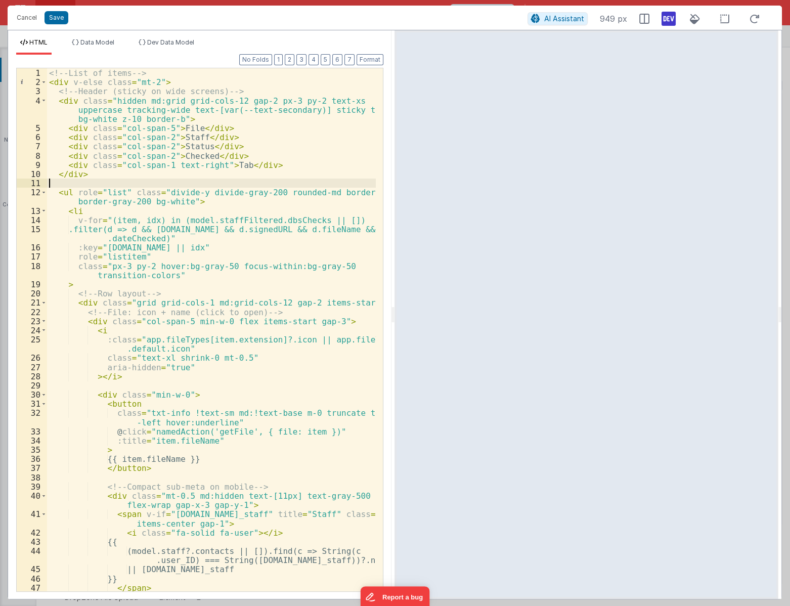
drag, startPoint x: 143, startPoint y: 182, endPoint x: 41, endPoint y: 1, distance: 207.5
click at [142, 179] on div "<!-- List of items --> < div v-else class = "mt-2" > <!-- Header (sticky on wid…" at bounding box center [211, 343] width 329 height 550
click at [25, 17] on button "Cancel" at bounding box center [27, 18] width 30 height 14
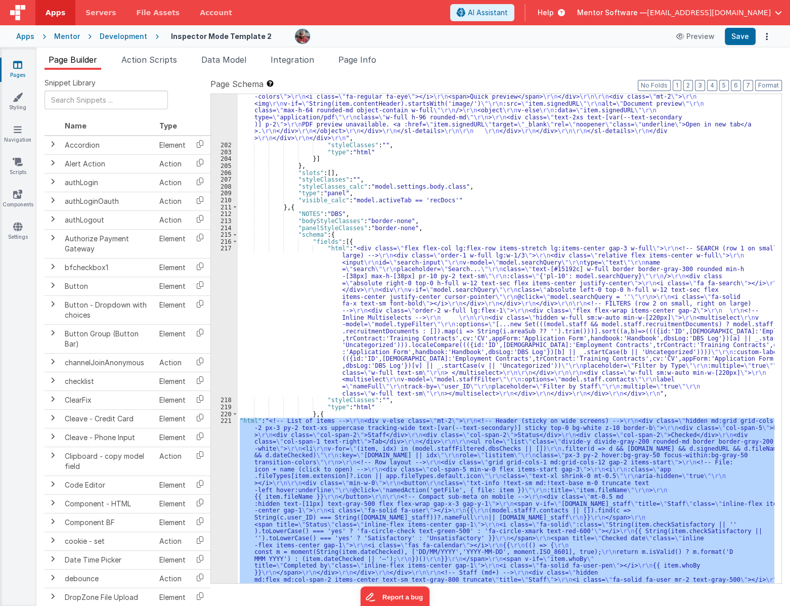
click at [473, 293] on div at bounding box center [395, 303] width 790 height 606
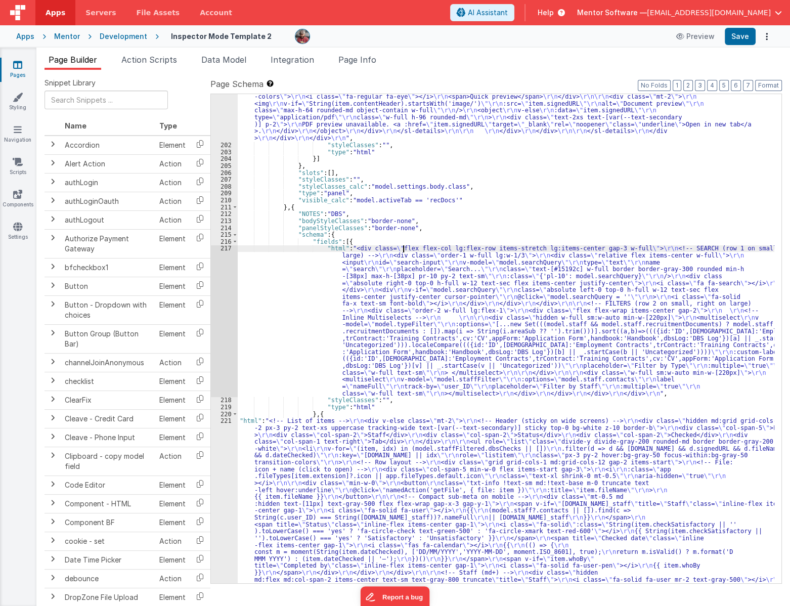
click at [402, 247] on div ""html" : "<!-- Recruitment Documents --> \r\n <div class= \" panel-white \" > \…" at bounding box center [506, 372] width 536 height 1137
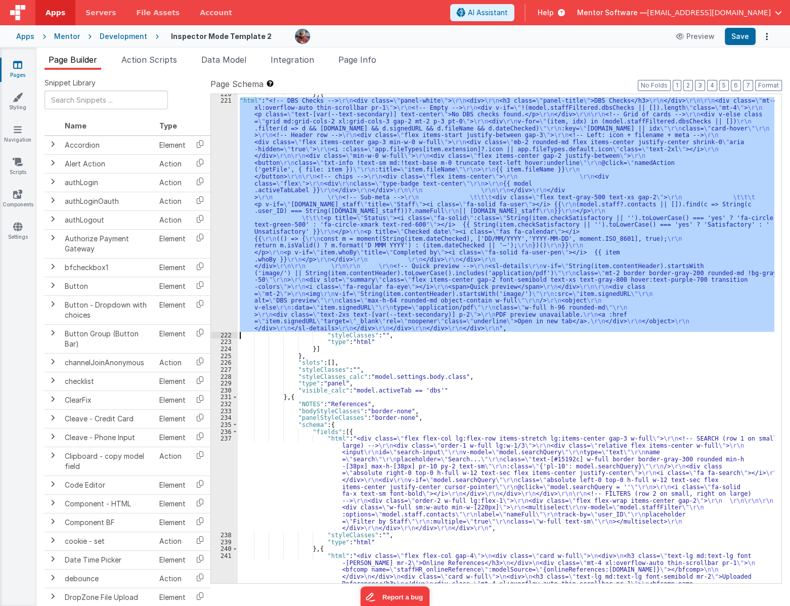
scroll to position [1699, 0]
click at [745, 35] on button "Save" at bounding box center [739, 36] width 31 height 17
click at [409, 310] on div "} , { "html" : "<!-- DBS Checks --> \r\n <div class= \" panel-white \" > \r\n <…" at bounding box center [506, 338] width 536 height 489
click at [223, 296] on div "221" at bounding box center [224, 214] width 27 height 235
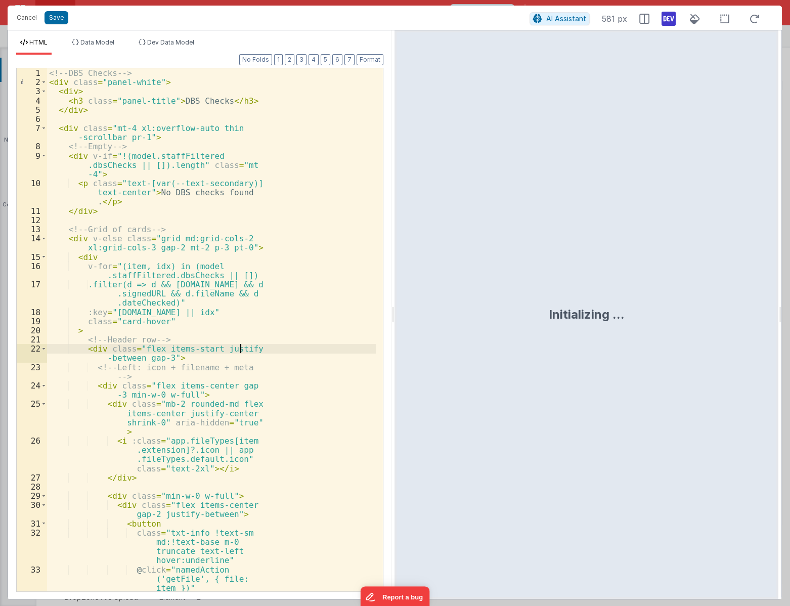
click at [363, 345] on div "<!-- DBS Checks --> < div class = "panel-white" > < div > < h3 class = "panel-t…" at bounding box center [211, 338] width 329 height 541
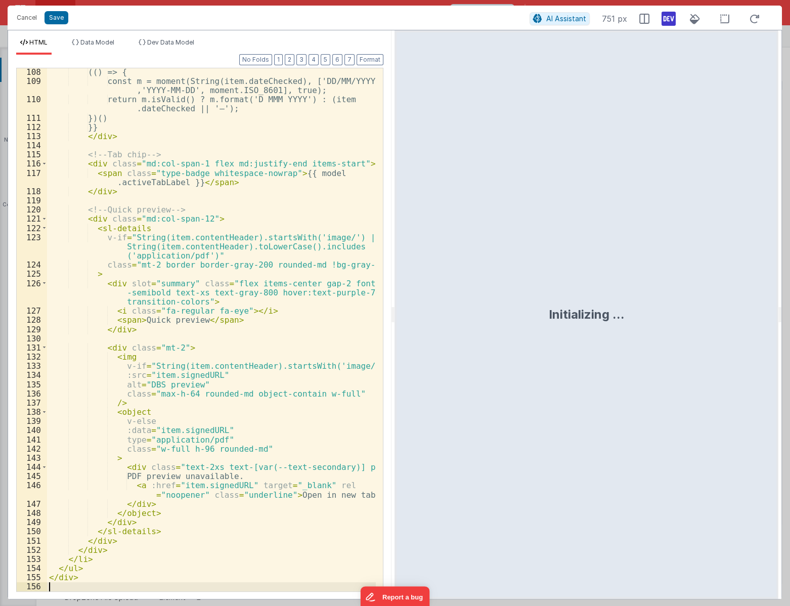
scroll to position [1296, 0]
click at [172, 37] on div "HTML Data Model Dev Data Model Format 7 6 5 4 3 2 1 No Folds 108 109 110 111 11…" at bounding box center [199, 314] width 383 height 568
click at [174, 42] on span "Dev Data Model" at bounding box center [170, 42] width 47 height 8
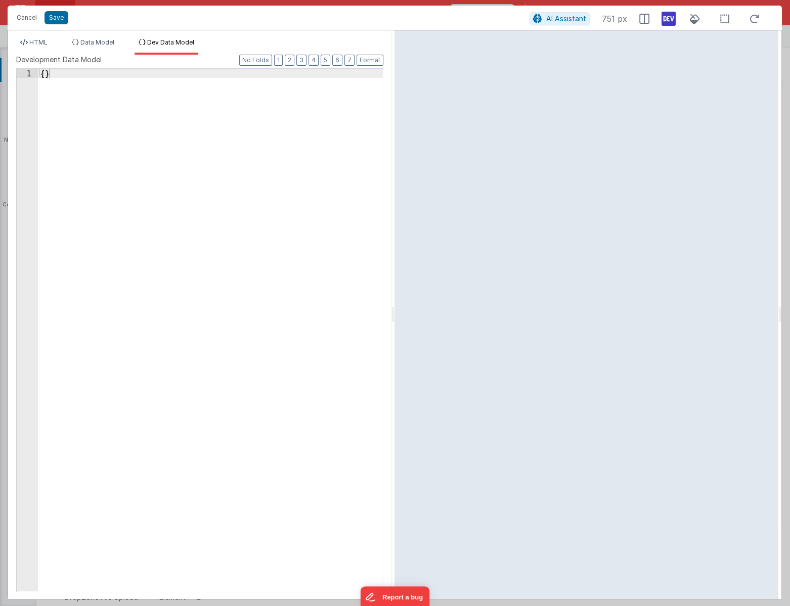
click at [137, 271] on div "{ }" at bounding box center [210, 339] width 345 height 540
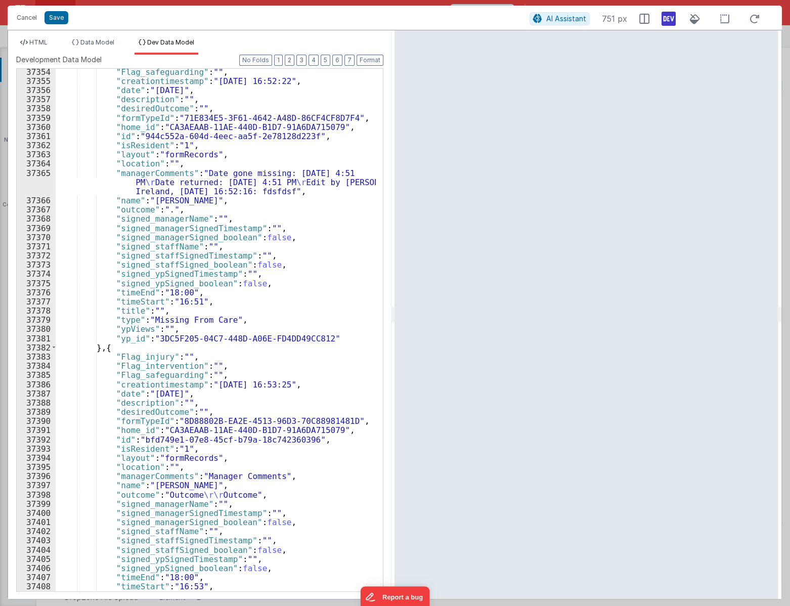
scroll to position [16040, 0]
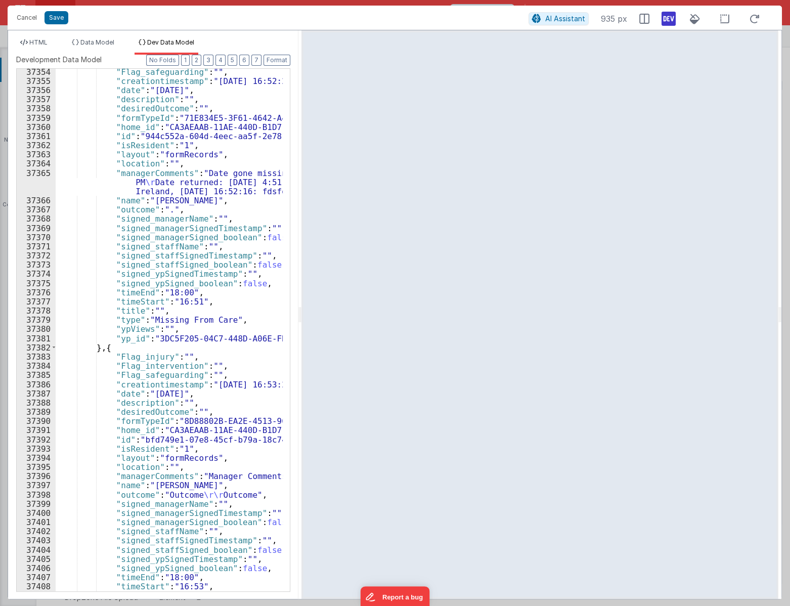
drag, startPoint x: 393, startPoint y: 317, endPoint x: 300, endPoint y: 323, distance: 92.7
click at [300, 323] on html "Cancel Save AI Assistant 935 px HTML Data Model Dev Data Model Format 7 6 5 4 3…" at bounding box center [395, 303] width 790 height 606
click at [30, 42] on span "HTML" at bounding box center [38, 42] width 18 height 8
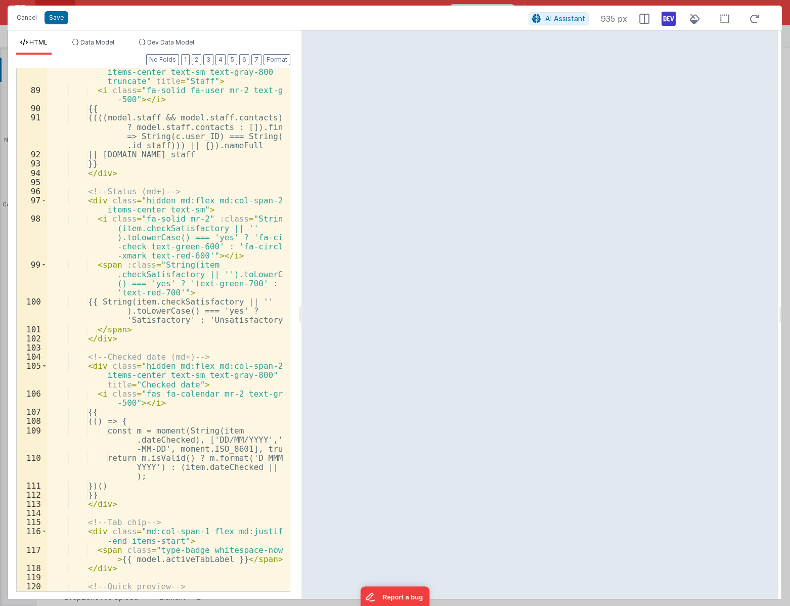
scroll to position [1187, 0]
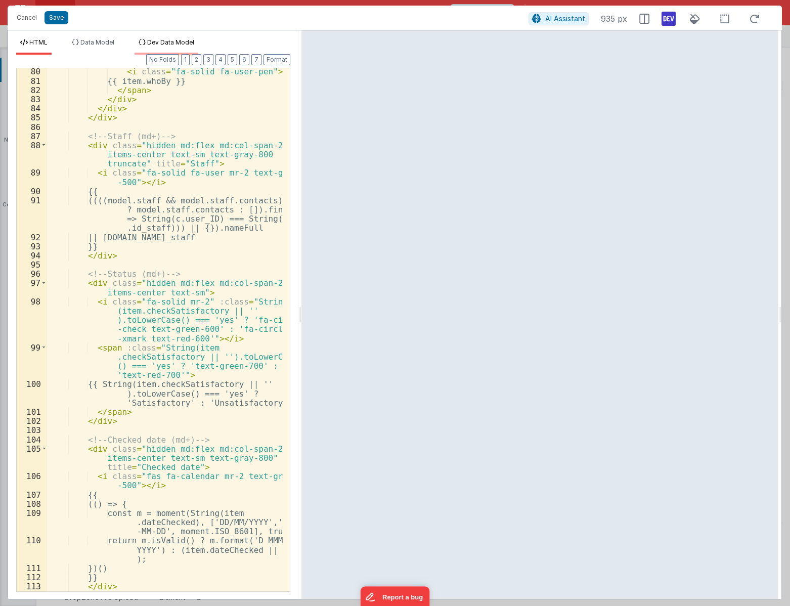
click at [162, 41] on span "Dev Data Model" at bounding box center [170, 42] width 47 height 8
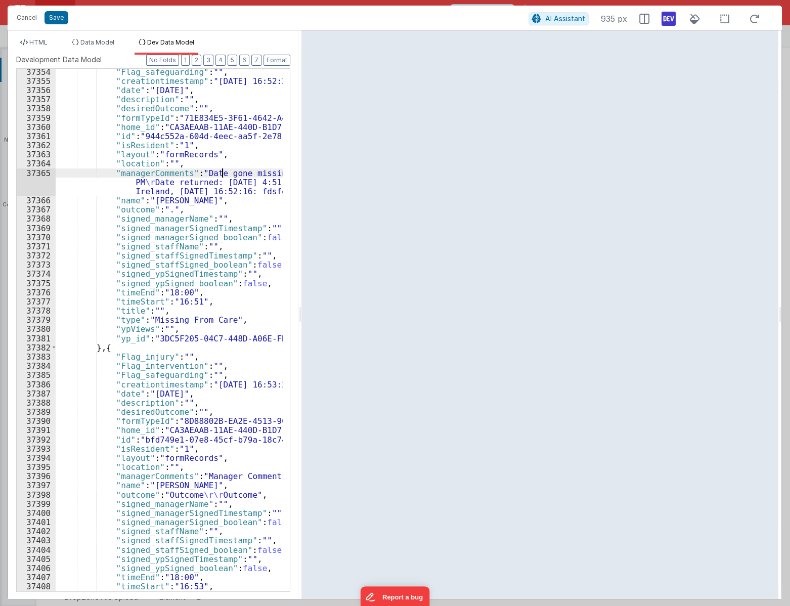
click at [220, 176] on div ""Flag_safeguarding" : "" , "creationtimestamp" : "25/06/2025 16:52:22" , "date"…" at bounding box center [216, 337] width 320 height 540
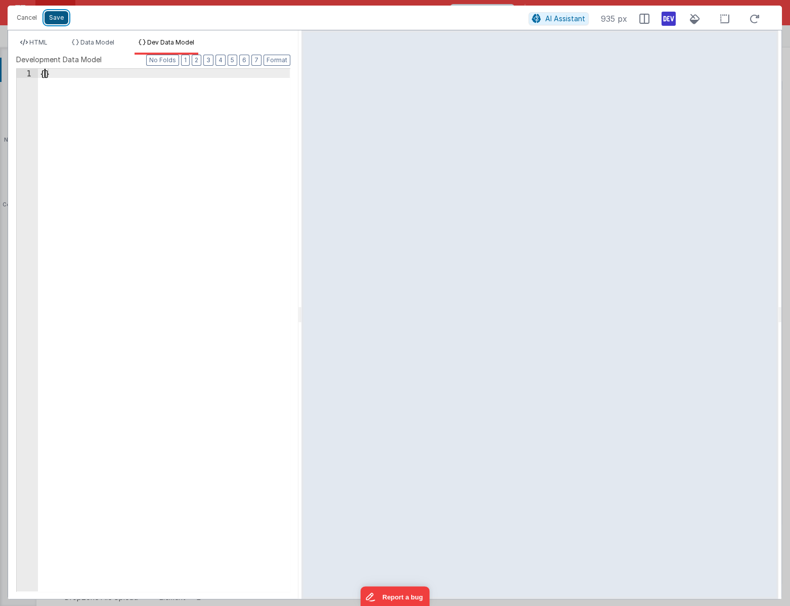
click at [56, 20] on button "Save" at bounding box center [56, 17] width 24 height 13
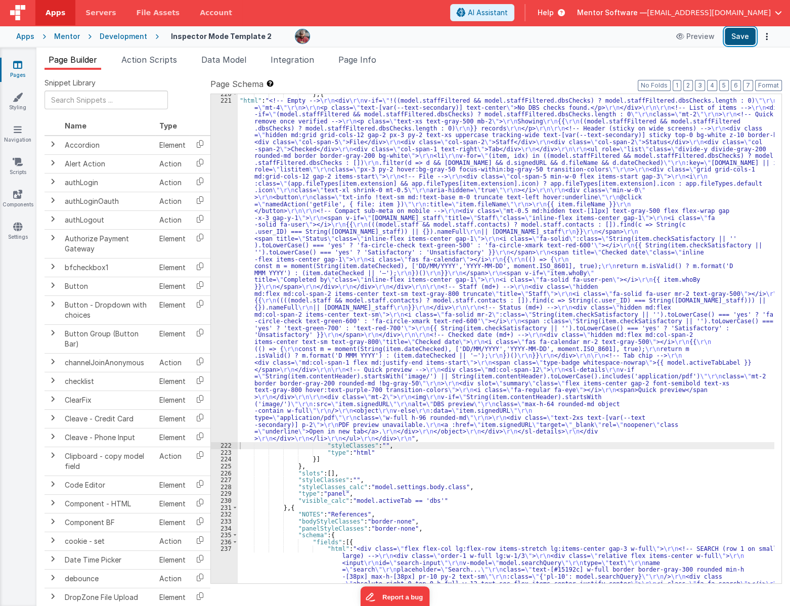
click at [734, 30] on button "Save" at bounding box center [739, 36] width 31 height 17
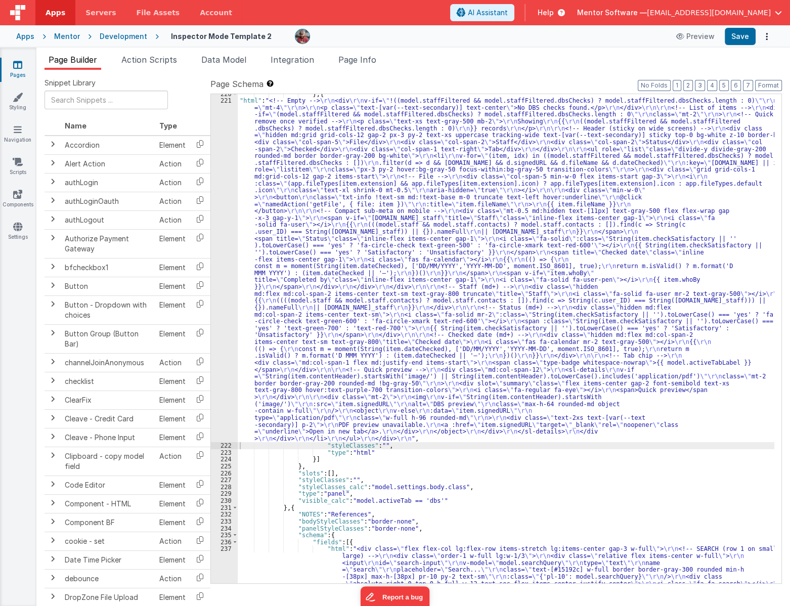
click at [462, 312] on div "} , { "html" : "<!-- Empty --> \r\n <div \r\n v-if= \" !((model.staffFiltered &…" at bounding box center [506, 386] width 536 height 592
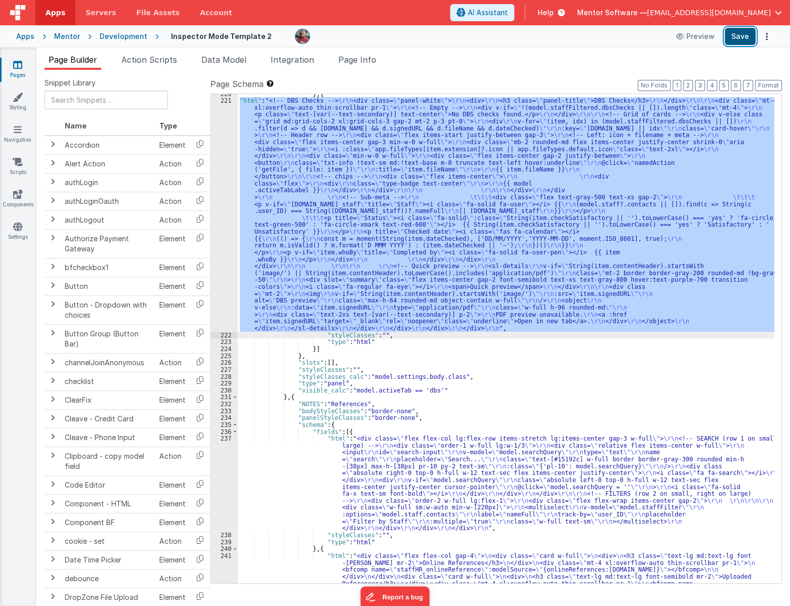
click at [733, 35] on button "Save" at bounding box center [739, 36] width 31 height 17
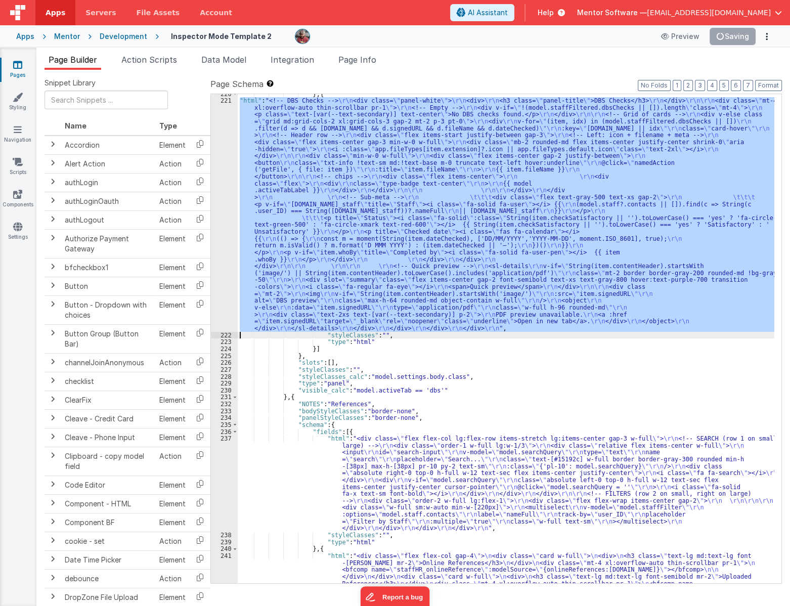
click at [436, 238] on div "} , { "html" : "<!-- DBS Checks --> \r\n <div class= \" panel-white \" > \r\n <…" at bounding box center [506, 338] width 536 height 489
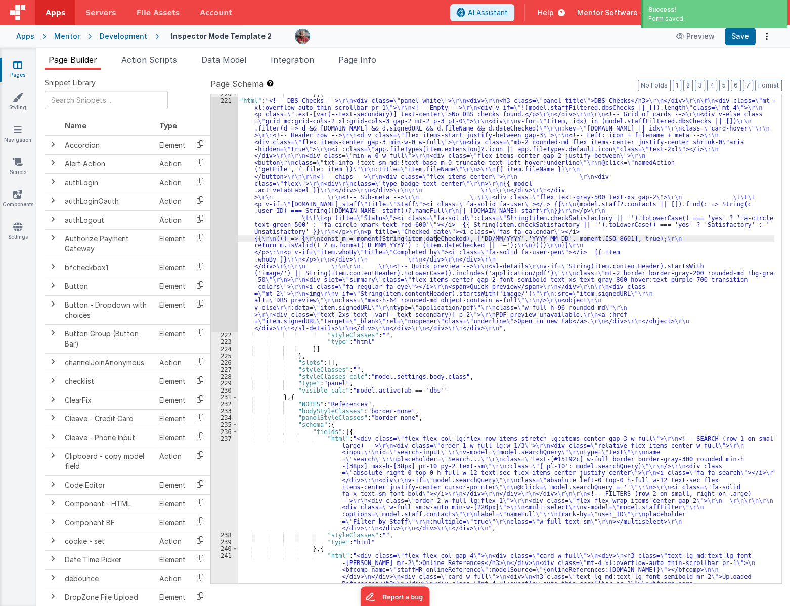
click at [222, 255] on div "221" at bounding box center [224, 214] width 27 height 235
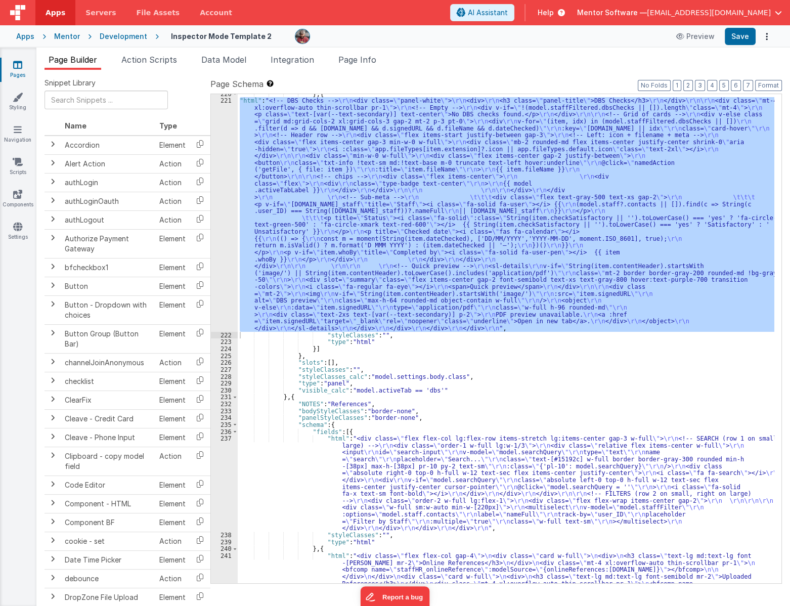
click at [274, 174] on div "} , { "html" : "<!-- DBS Checks --> \r\n <div class= \" panel-white \" > \r\n <…" at bounding box center [506, 338] width 536 height 489
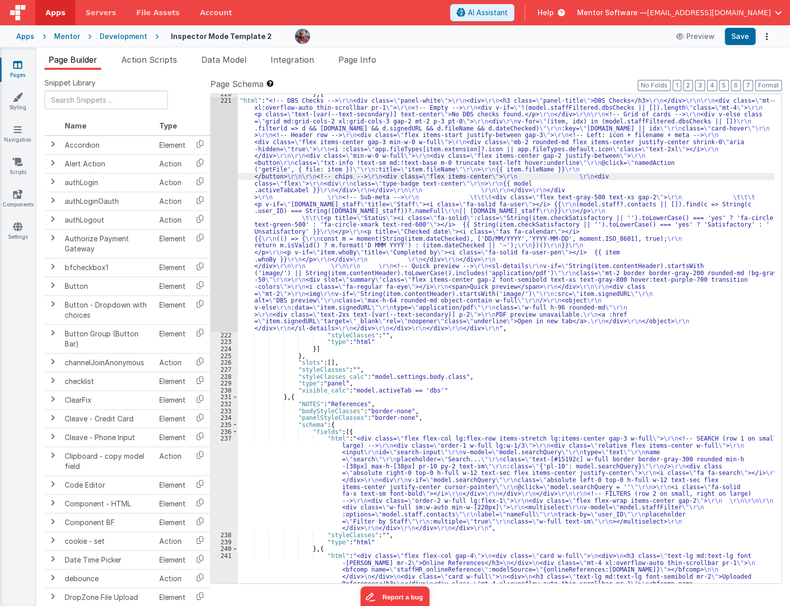
click at [223, 200] on div "221" at bounding box center [224, 214] width 27 height 235
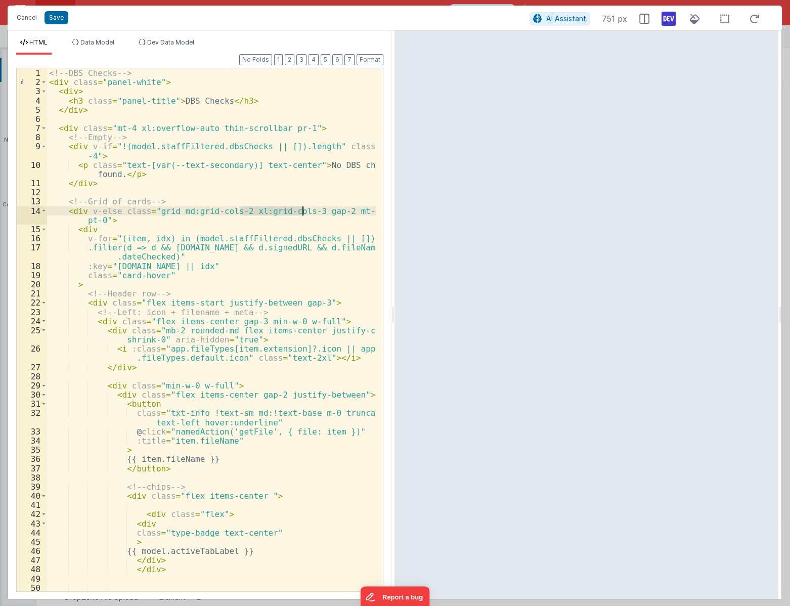
drag, startPoint x: 238, startPoint y: 211, endPoint x: 302, endPoint y: 212, distance: 63.7
click at [302, 212] on div "<!-- DBS Checks --> < div class = "panel-white" > < div > < h3 class = "panel-t…" at bounding box center [211, 338] width 329 height 541
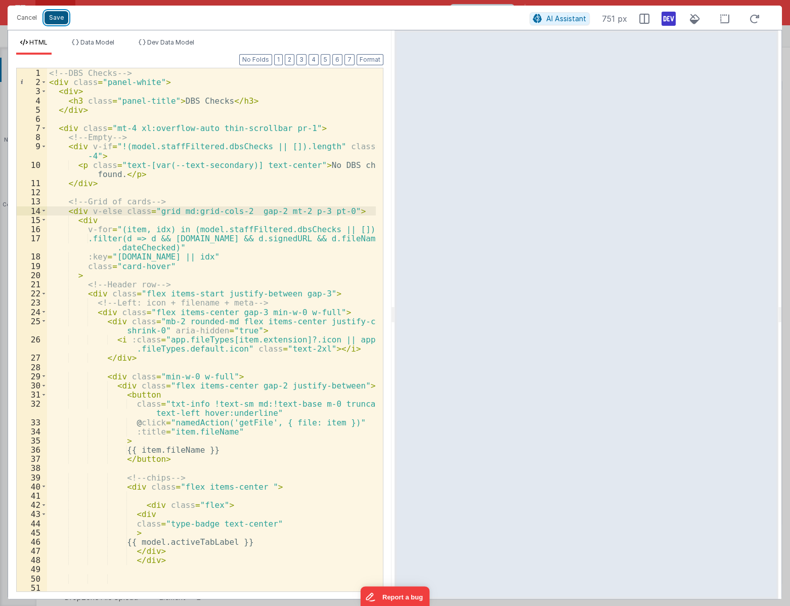
click at [59, 15] on button "Save" at bounding box center [56, 17] width 24 height 13
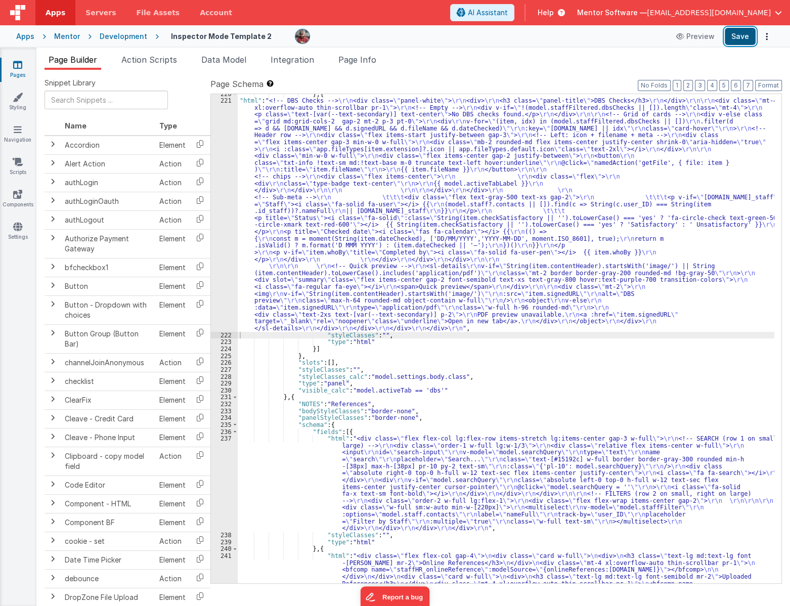
click at [749, 42] on button "Save" at bounding box center [739, 36] width 31 height 17
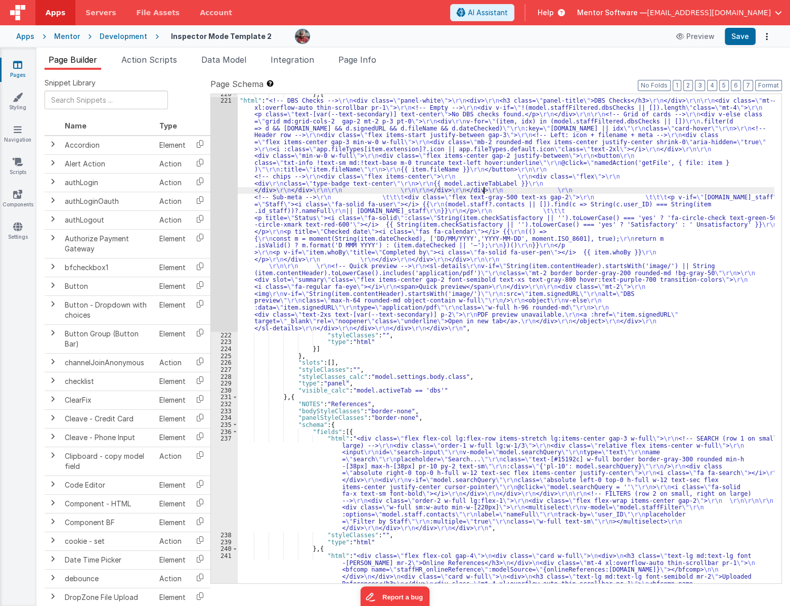
click at [483, 190] on div "} , { "html" : "<!-- DBS Checks --> \r\n <div class= \" panel-white \" > \r\n <…" at bounding box center [506, 362] width 536 height 544
click at [311, 207] on div "} , { "html" : "<!-- DBS Checks --> \r\n <div class= \" panel-white \" > \r\n <…" at bounding box center [506, 362] width 536 height 544
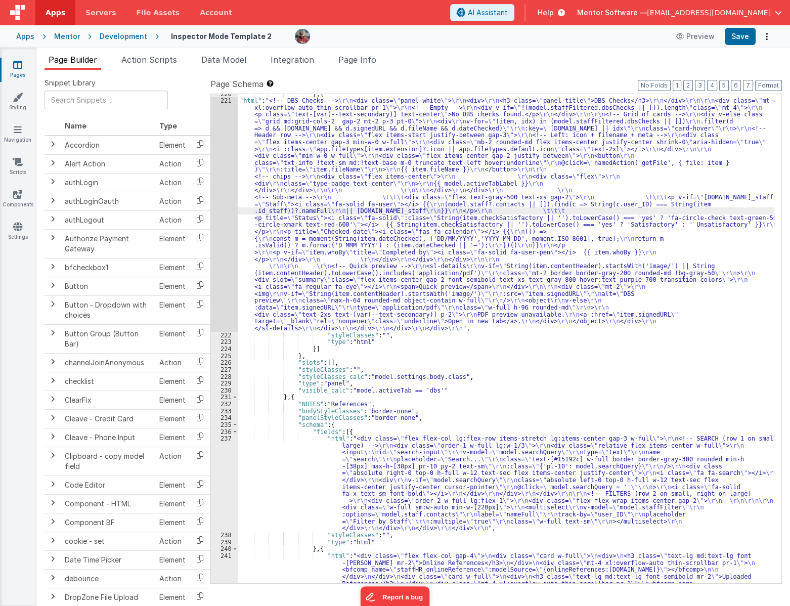
click at [218, 235] on div "221" at bounding box center [224, 214] width 27 height 235
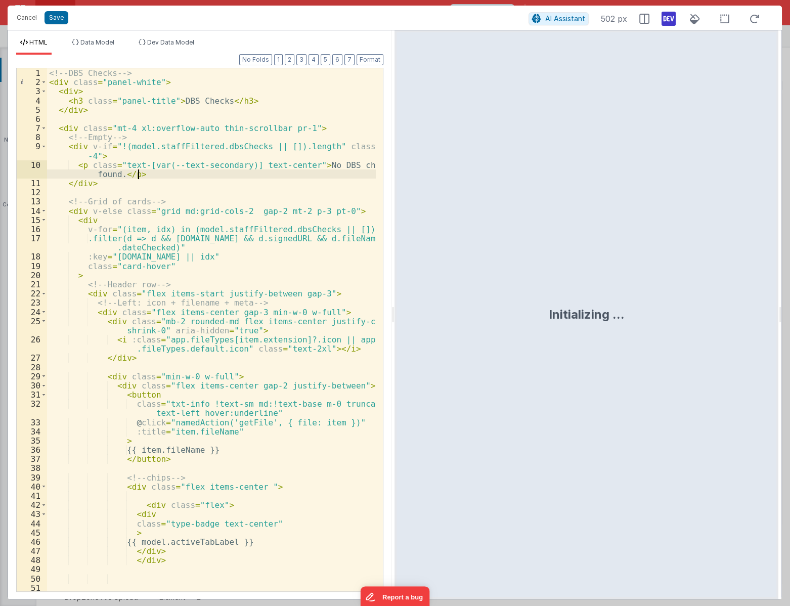
click at [270, 173] on div "<!-- DBS Checks --> < div class = "panel-white" > < div > < h3 class = "panel-t…" at bounding box center [211, 338] width 329 height 541
click at [361, 274] on div "<!-- DBS Checks --> < div class = "panel-white" > < div > < h3 class = "panel-t…" at bounding box center [211, 338] width 329 height 541
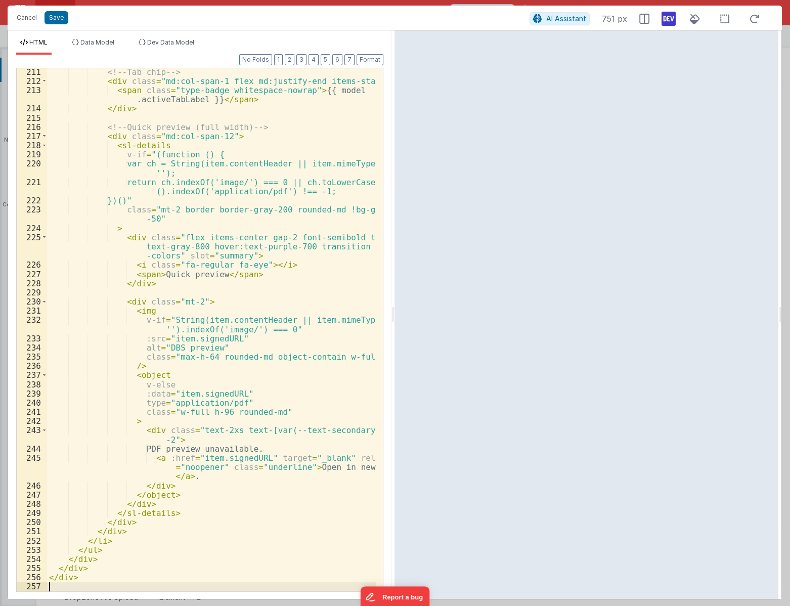
scroll to position [2546, 0]
click at [182, 40] on span "Dev Data Model" at bounding box center [170, 42] width 47 height 8
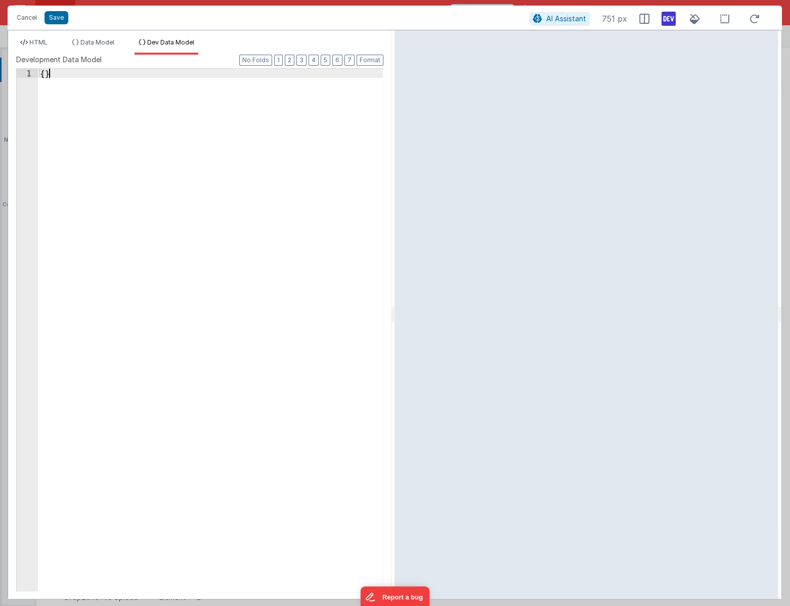
click at [237, 184] on div "{ }" at bounding box center [210, 339] width 345 height 540
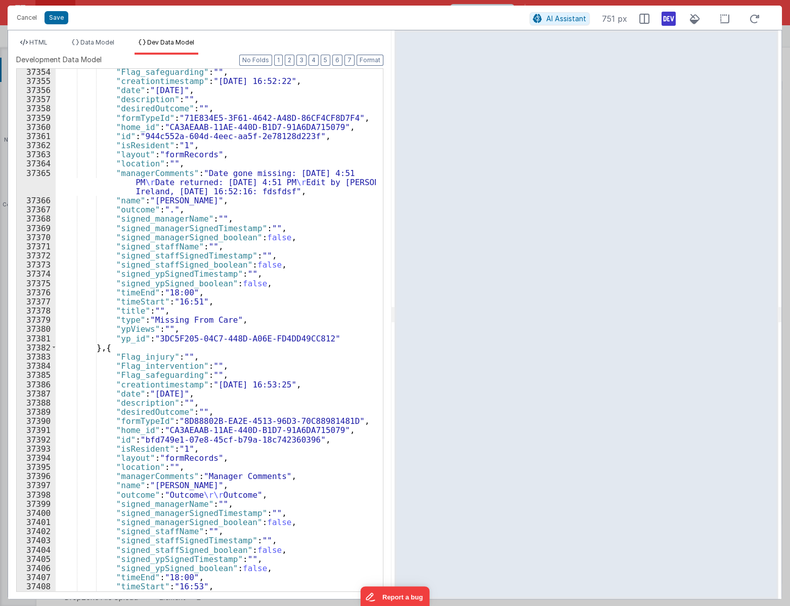
scroll to position [16040, 0]
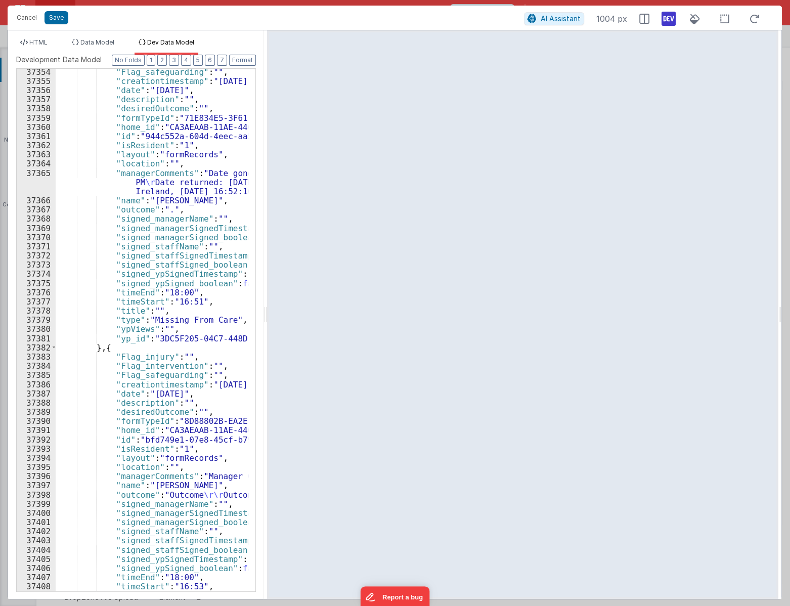
drag, startPoint x: 390, startPoint y: 318, endPoint x: 265, endPoint y: 328, distance: 125.2
click at [265, 328] on html "Cancel Save AI Assistant 1004 px HTML Data Model Dev Data Model Format 7 6 5 4 …" at bounding box center [395, 303] width 790 height 606
click at [28, 17] on button "Cancel" at bounding box center [27, 18] width 30 height 14
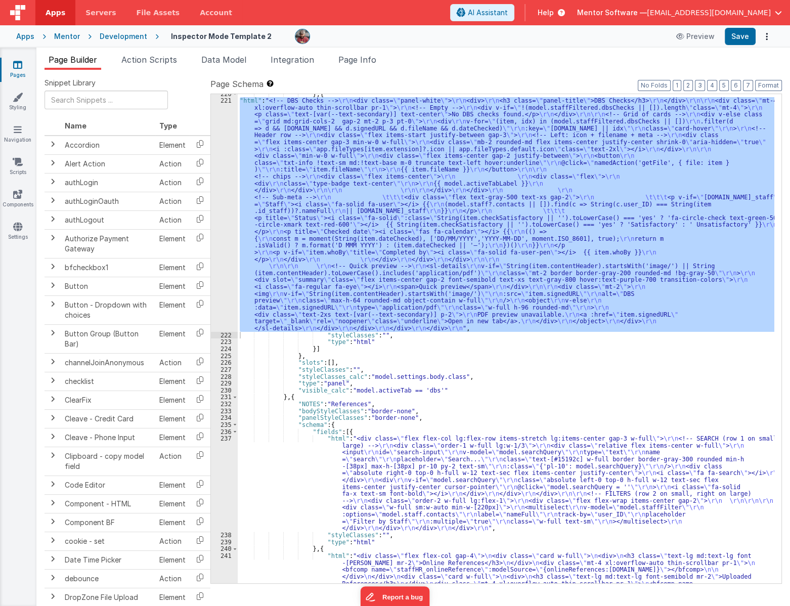
click at [378, 199] on div "} , { "html" : "<!-- DBS Checks --> \r\n <div class= \" panel-white \" > \r\n <…" at bounding box center [506, 338] width 536 height 489
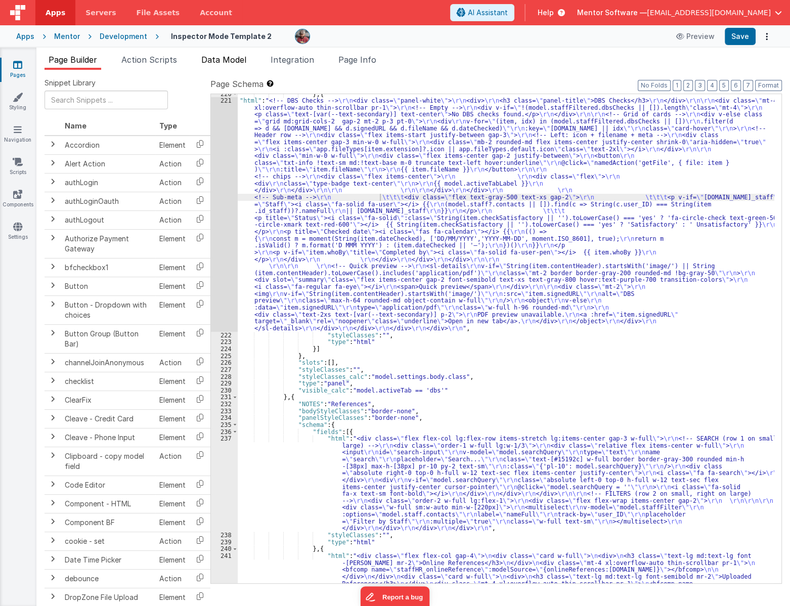
click at [229, 57] on span "Data Model" at bounding box center [223, 60] width 45 height 10
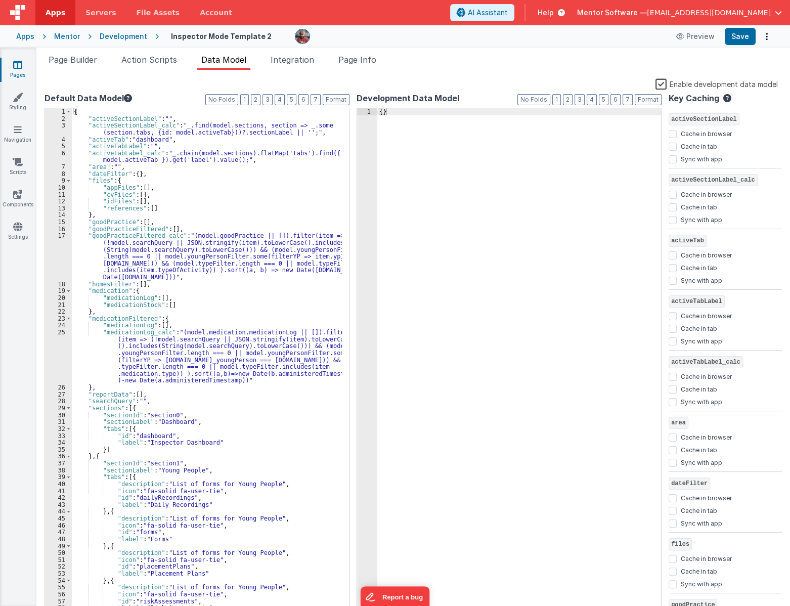
click at [663, 86] on label "Enable development data model" at bounding box center [716, 84] width 122 height 12
click at [0, 0] on input "Enable development data model" at bounding box center [0, 0] width 0 height 0
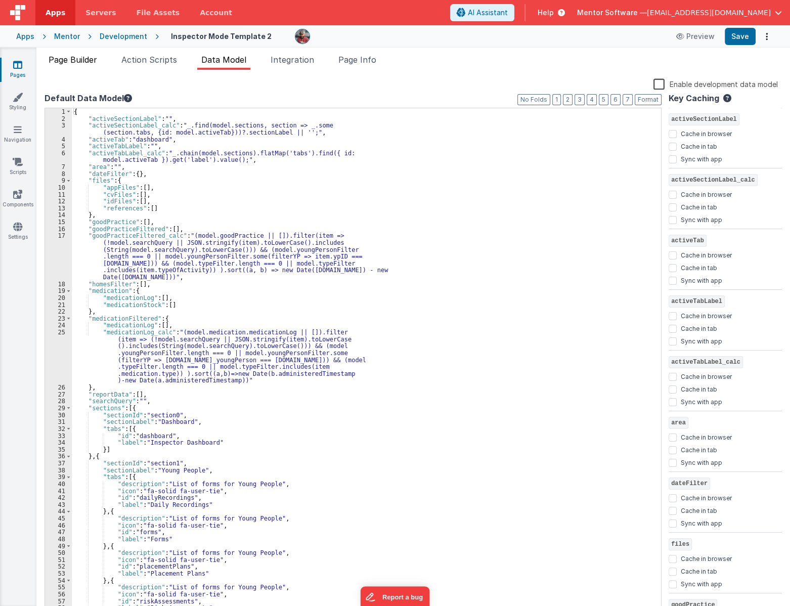
click at [78, 58] on span "Page Builder" at bounding box center [73, 60] width 49 height 10
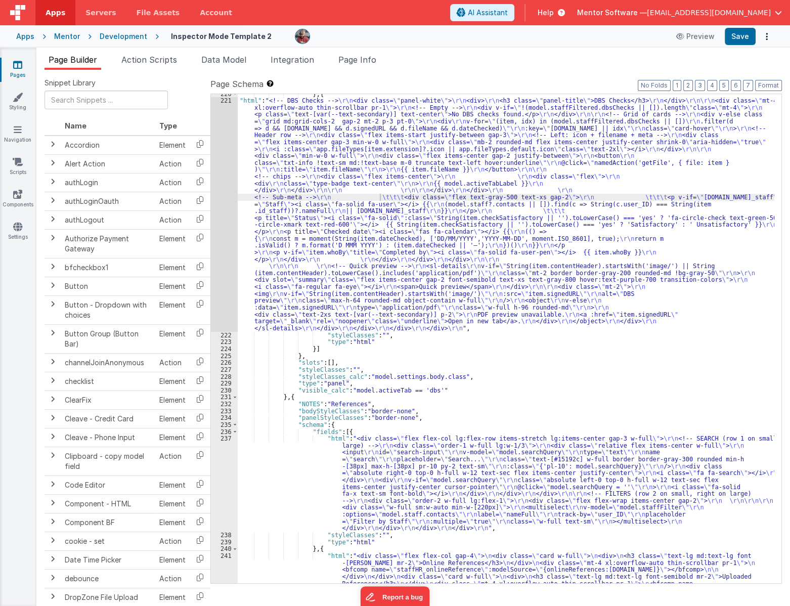
click at [318, 233] on div "} , { "html" : "<!-- DBS Checks --> \r\n <div class= \" panel-white \" > \r\n <…" at bounding box center [506, 362] width 536 height 544
click at [222, 255] on div "221" at bounding box center [224, 214] width 27 height 235
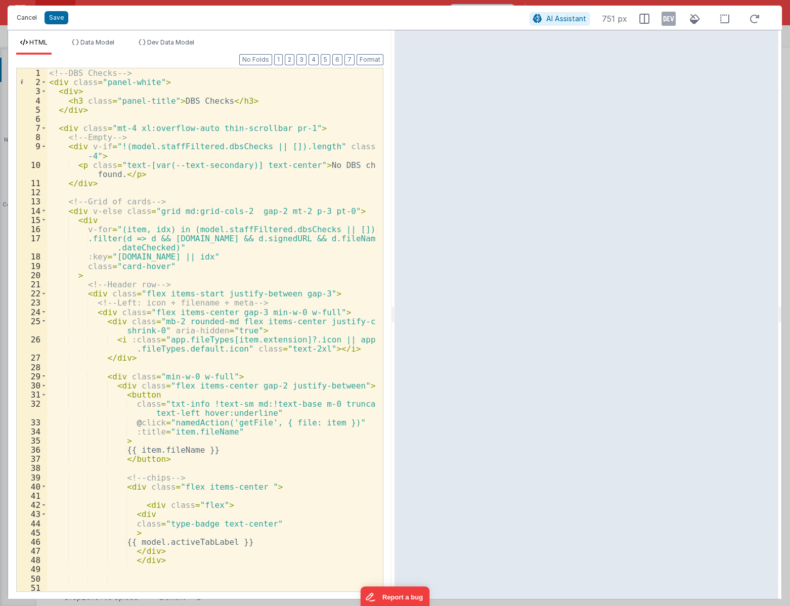
click at [23, 19] on button "Cancel" at bounding box center [27, 18] width 30 height 14
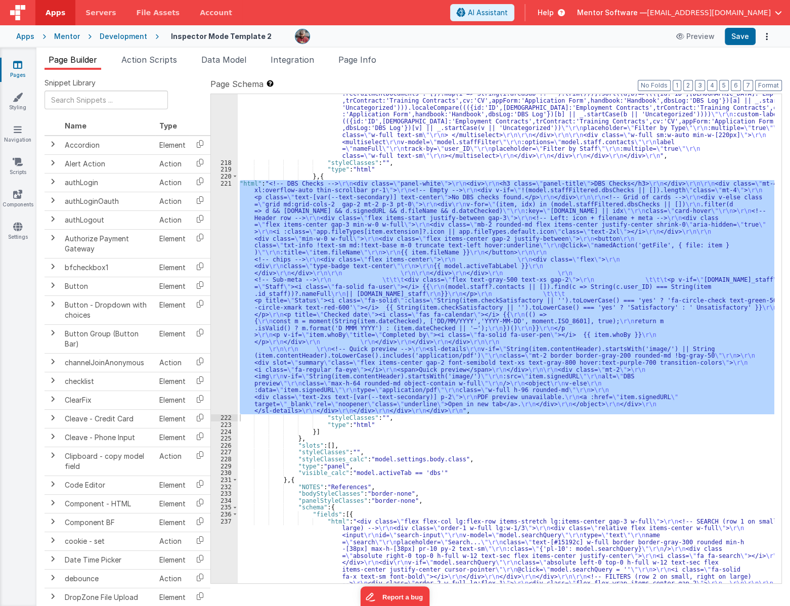
scroll to position [1534, 0]
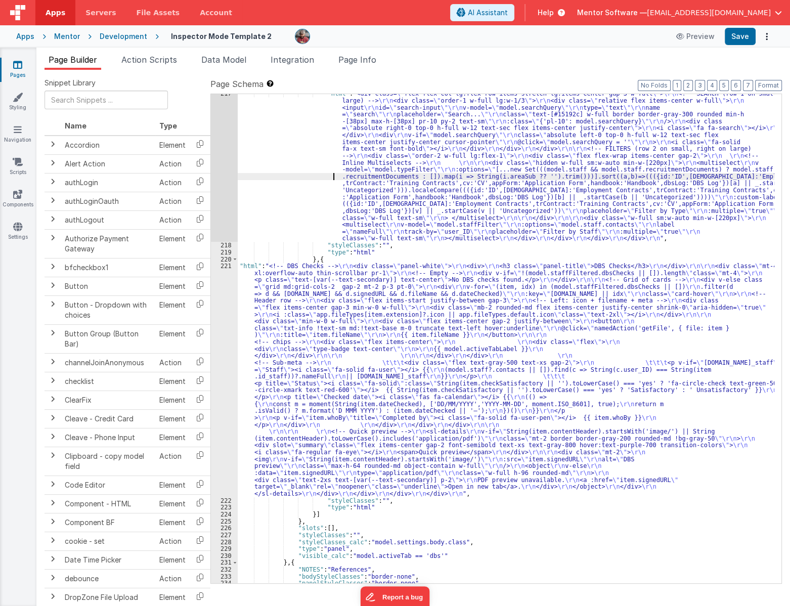
click at [294, 175] on div ""html" : "<div class= \" flex flex-col lg:flex-row items-stretch lg:items-cente…" at bounding box center [506, 413] width 536 height 647
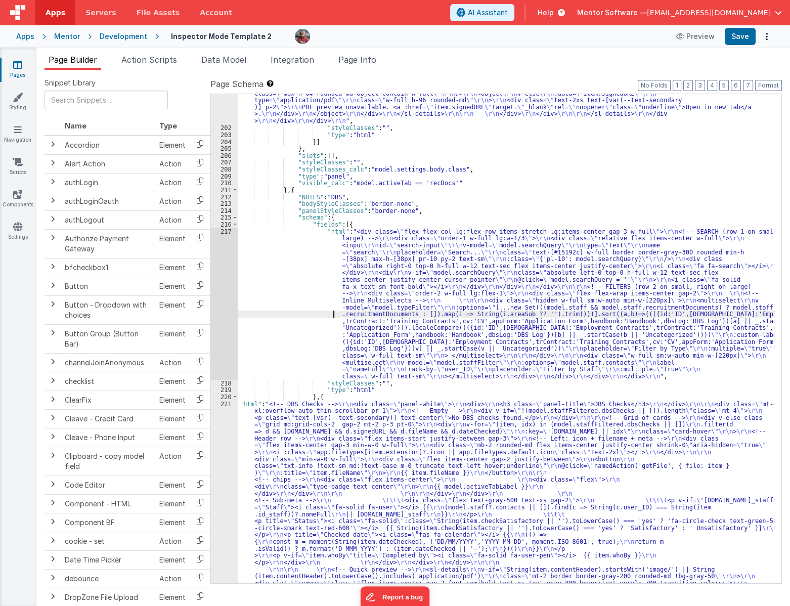
scroll to position [1341, 0]
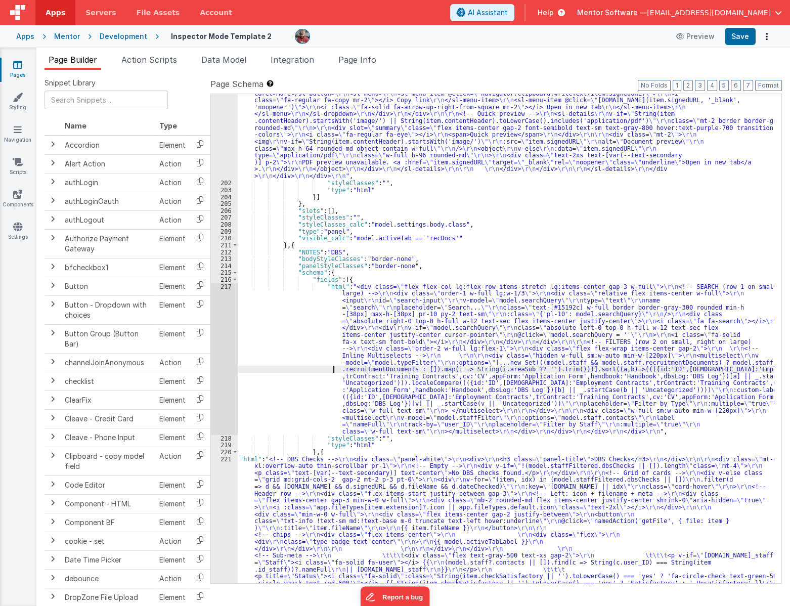
click at [286, 147] on div ""html" : "<!-- Recruitment Documents --> \r\n <div class= \" panel-white \" > \…" at bounding box center [506, 372] width 536 height 1061
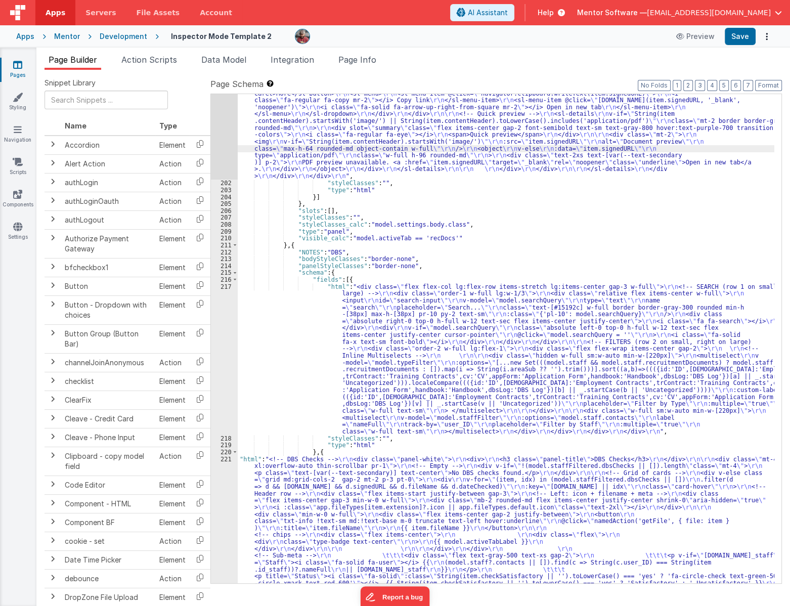
click at [223, 147] on div "201" at bounding box center [224, 11] width 27 height 338
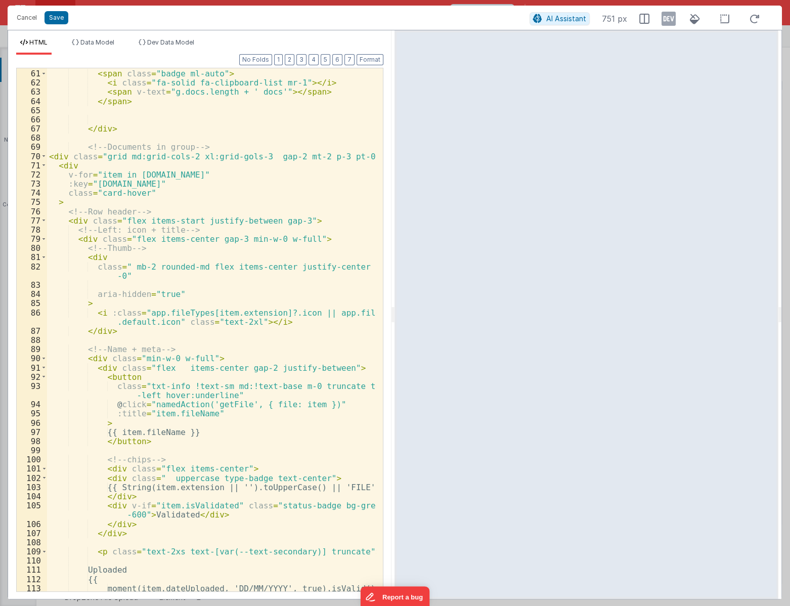
scroll to position [688, 0]
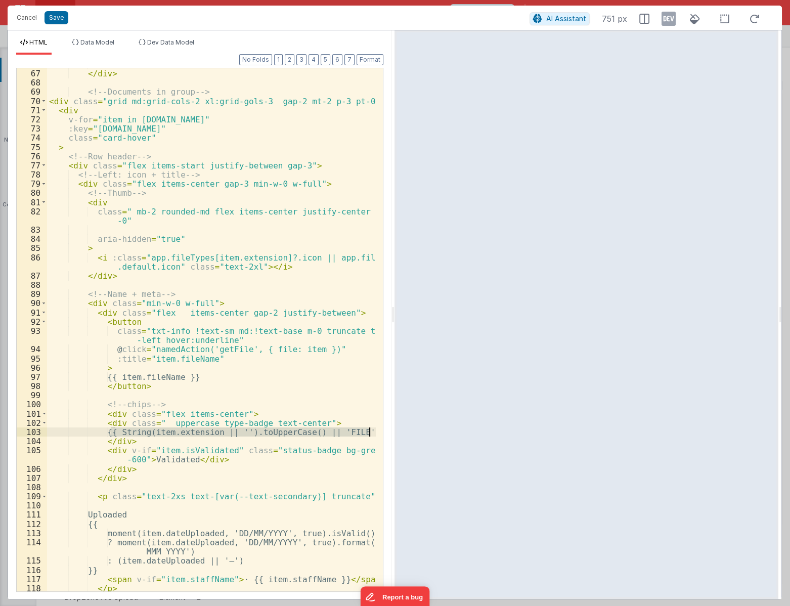
drag, startPoint x: 126, startPoint y: 433, endPoint x: 378, endPoint y: 432, distance: 251.7
click at [378, 432] on div "66 67 68 69 70 71 72 73 74 75 76 77 78 79 80 81 82 83 84 85 86 87 88 89 90 91 9…" at bounding box center [199, 330] width 367 height 524
click at [27, 17] on button "Cancel" at bounding box center [27, 18] width 30 height 14
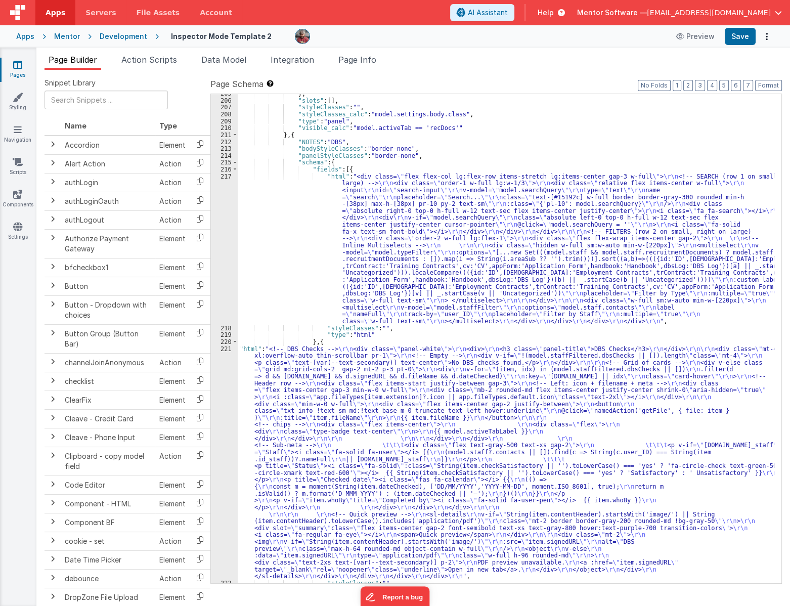
scroll to position [1561, 0]
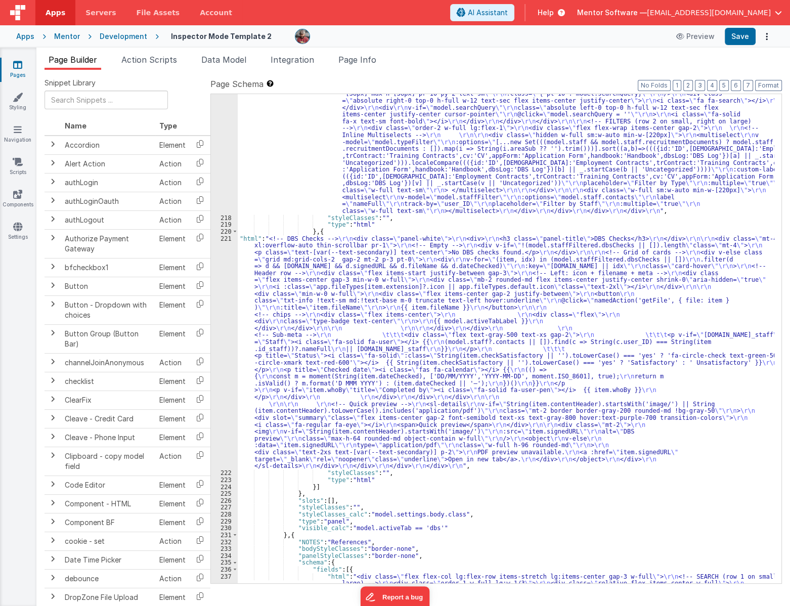
click at [279, 351] on div ""html" : "<div class= \" flex flex-col lg:flex-row items-stretch lg:items-cente…" at bounding box center [506, 431] width 536 height 737
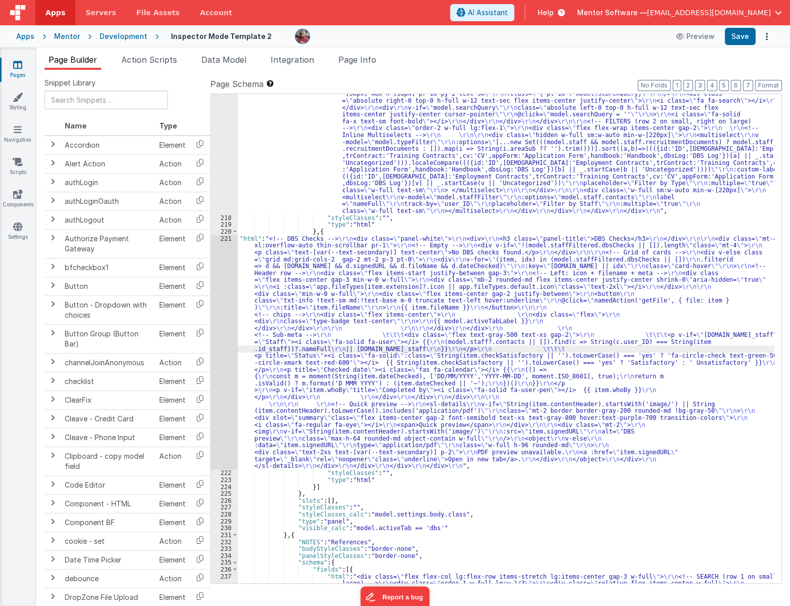
click at [224, 365] on div "221" at bounding box center [224, 352] width 27 height 235
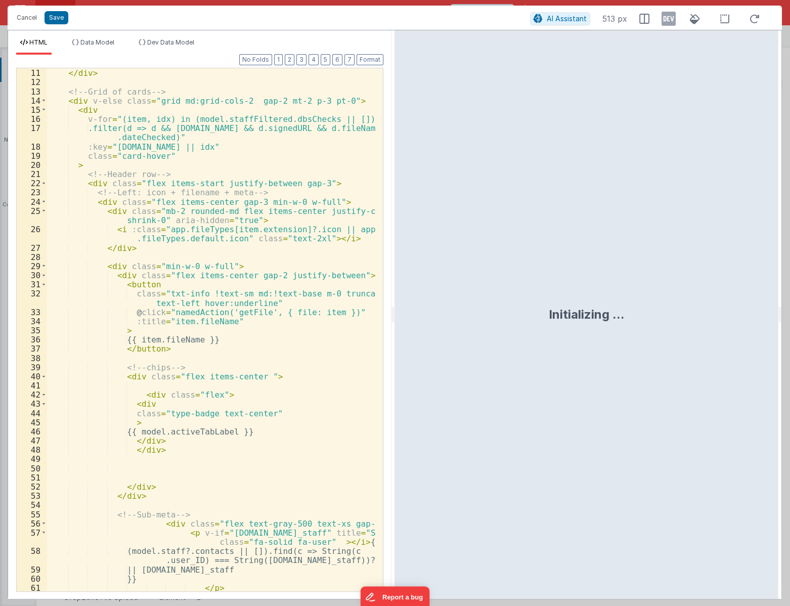
scroll to position [193, 0]
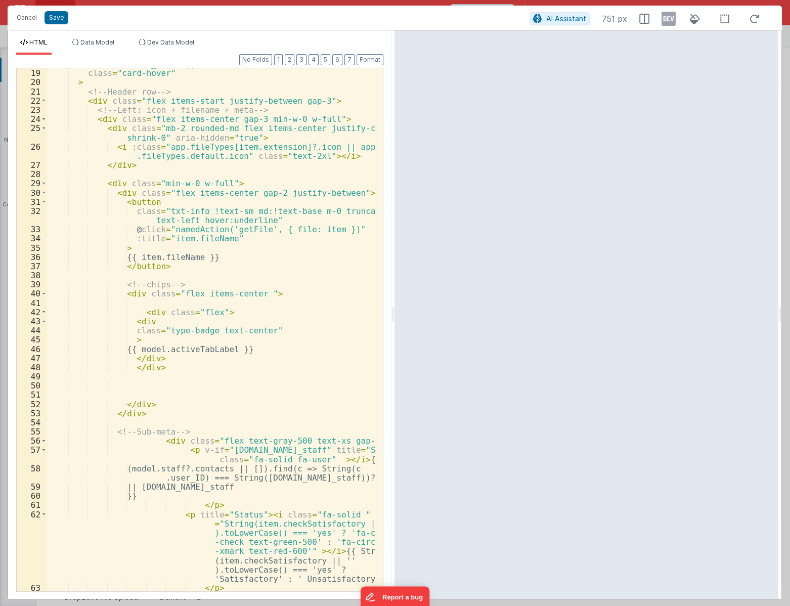
click at [149, 350] on div ":key = "item.id || idx" class = "card-hover" > <!-- Header row --> < div class …" at bounding box center [211, 329] width 329 height 541
click at [133, 347] on div ":key = "item.id || idx" class = "card-hover" > <!-- Header row --> < div class …" at bounding box center [211, 329] width 329 height 541
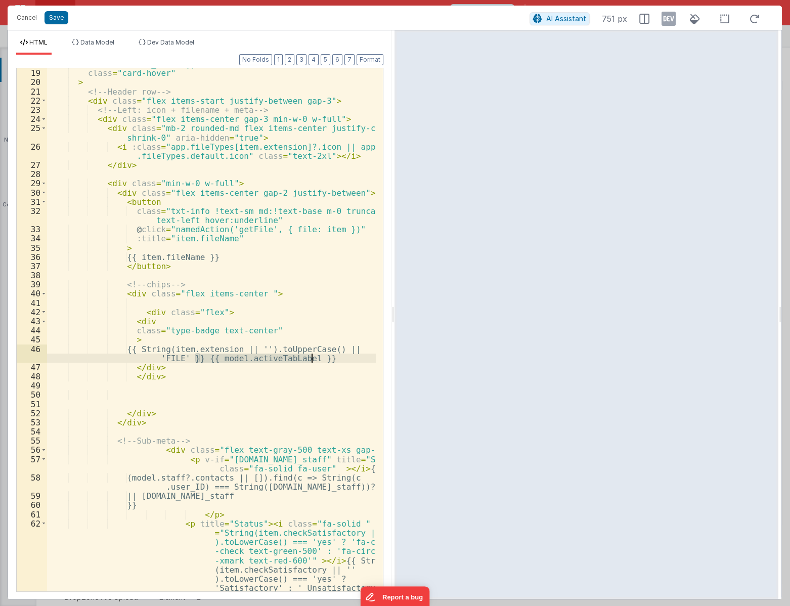
drag, startPoint x: 194, startPoint y: 360, endPoint x: 331, endPoint y: 360, distance: 137.5
click at [331, 360] on div ":key = "item.id || idx" class = "card-hover" > <!-- Header row --> < div class …" at bounding box center [211, 362] width 329 height 606
click at [72, 20] on div "Cancel Save" at bounding box center [271, 18] width 518 height 14
click at [50, 21] on button "Save" at bounding box center [56, 17] width 24 height 13
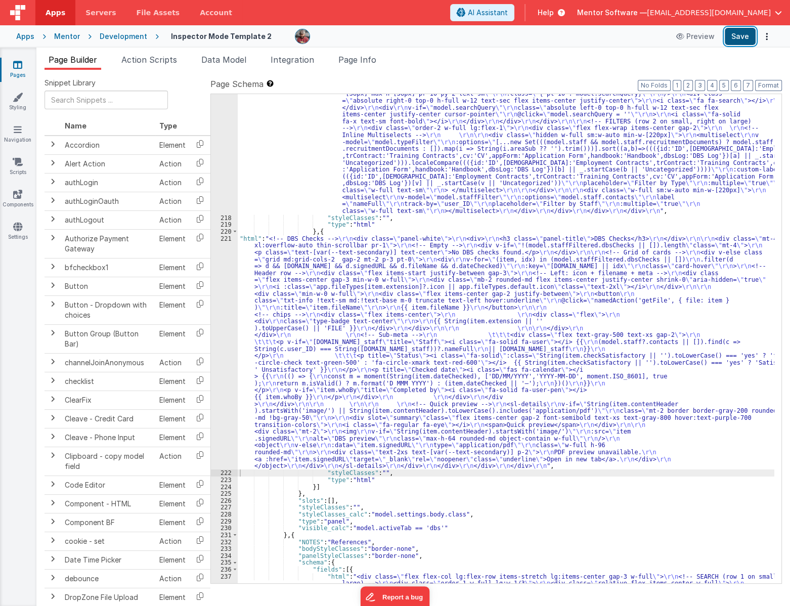
click at [745, 41] on button "Save" at bounding box center [739, 36] width 31 height 17
click at [242, 57] on span "Data Model" at bounding box center [223, 60] width 45 height 10
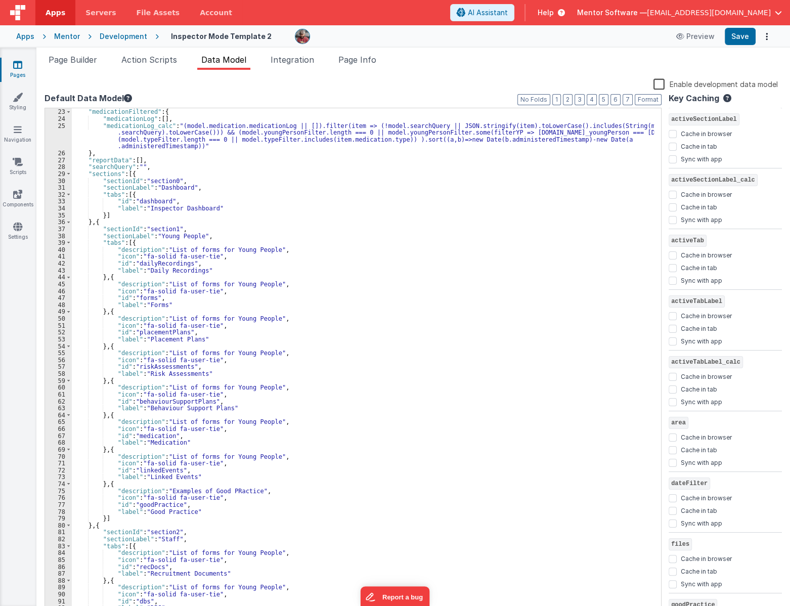
scroll to position [165, 0]
click at [561, 99] on button "1" at bounding box center [556, 99] width 9 height 11
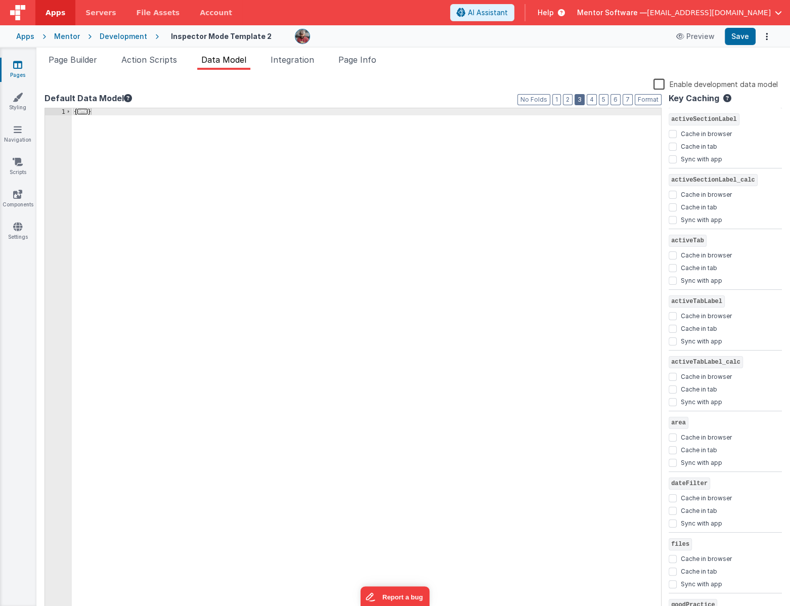
click at [578, 101] on button "3" at bounding box center [579, 99] width 10 height 11
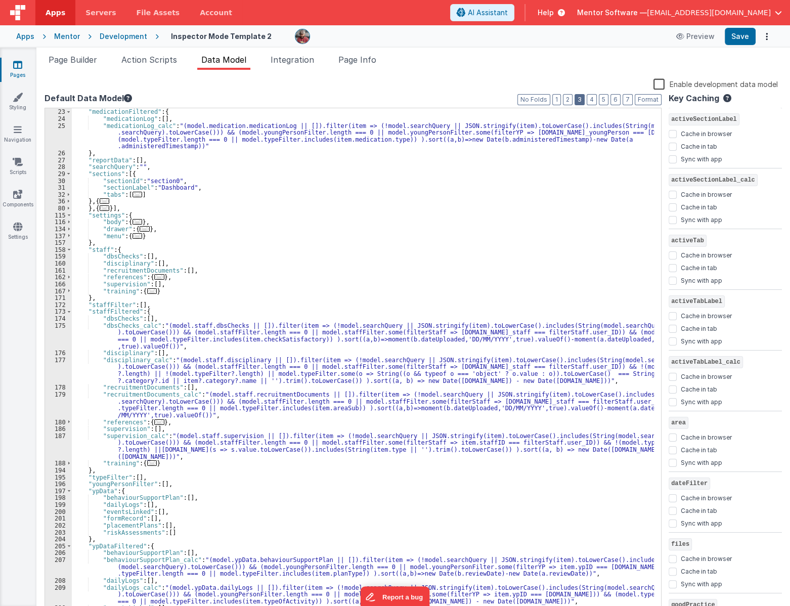
scroll to position [193, 0]
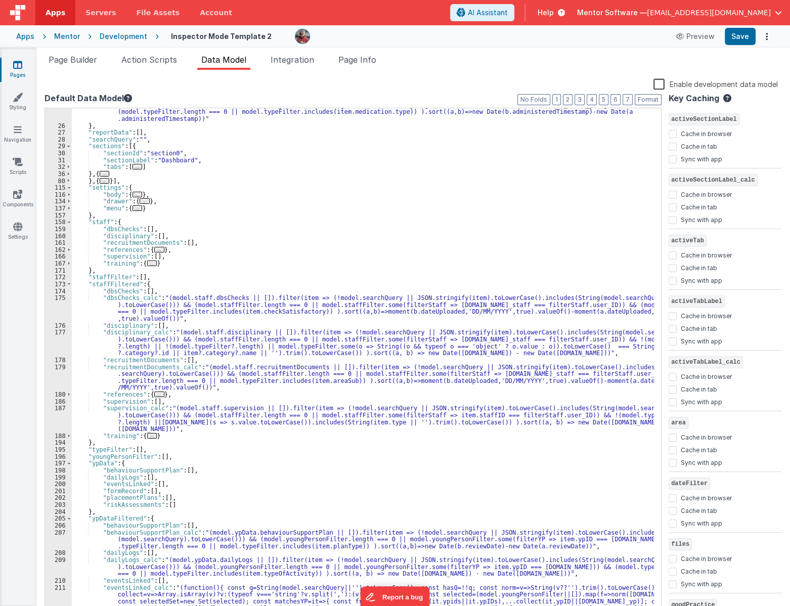
click at [415, 311] on div ""medicationLog_calc" : "(model.medication.medicationLog || []).filter(item => (…" at bounding box center [363, 389] width 582 height 589
click at [415, 312] on div ""medicationLog_calc" : "(model.medication.medicationLog || []).filter(item => (…" at bounding box center [363, 389] width 582 height 589
click at [409, 313] on div ""medicationLog_calc" : "(model.medication.medicationLog || []).filter(item => (…" at bounding box center [363, 361] width 582 height 506
drag, startPoint x: 403, startPoint y: 312, endPoint x: 427, endPoint y: 312, distance: 23.8
click at [427, 312] on div ""medicationLog_calc" : "(model.medication.medicationLog || []).filter(item => (…" at bounding box center [363, 389] width 582 height 589
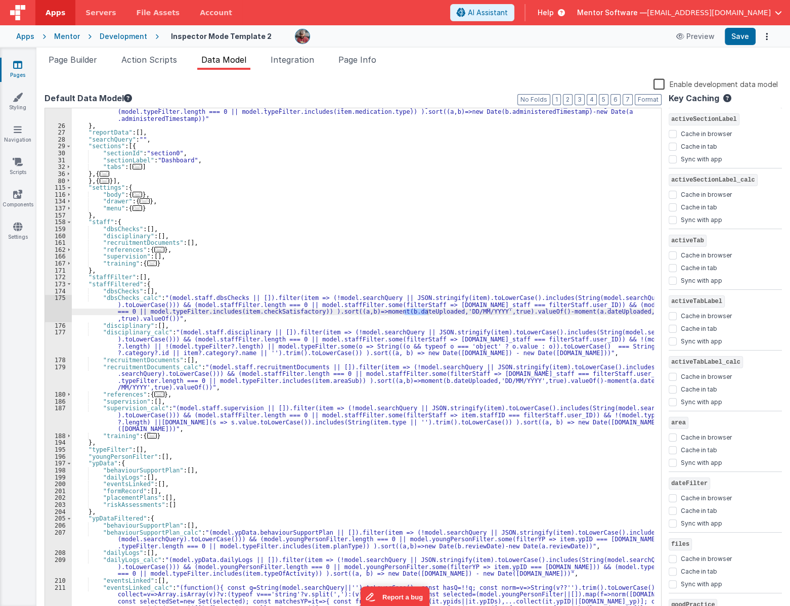
click at [420, 312] on div ""medicationLog_calc" : "(model.medication.medicationLog || []).filter(item => (…" at bounding box center [363, 361] width 582 height 506
click at [420, 312] on div ""medicationLog_calc" : "(model.medication.medicationLog || []).filter(item => (…" at bounding box center [363, 389] width 582 height 589
click at [411, 311] on div ""medicationLog_calc" : "(model.medication.medicationLog || []).filter(item => (…" at bounding box center [363, 361] width 582 height 506
drag, startPoint x: 404, startPoint y: 313, endPoint x: 430, endPoint y: 313, distance: 25.3
click at [430, 313] on div ""medicationLog_calc" : "(model.medication.medicationLog || []).filter(item => (…" at bounding box center [363, 389] width 582 height 589
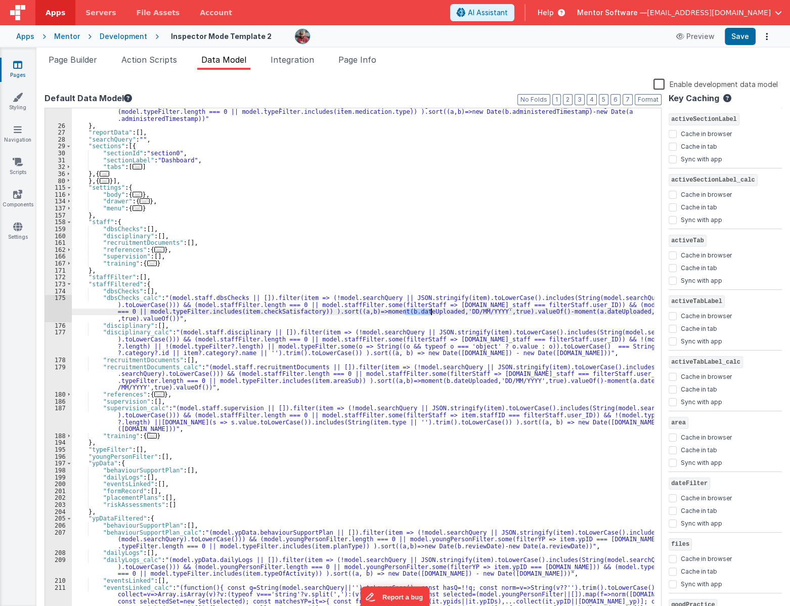
paste textarea
click at [396, 310] on div ""medicationLog_calc" : "(model.medication.medicationLog || []).filter(item => (…" at bounding box center [363, 389] width 582 height 589
click at [572, 310] on div ""medicationLog_calc" : "(model.medication.medicationLog || []).filter(item => (…" at bounding box center [363, 389] width 582 height 589
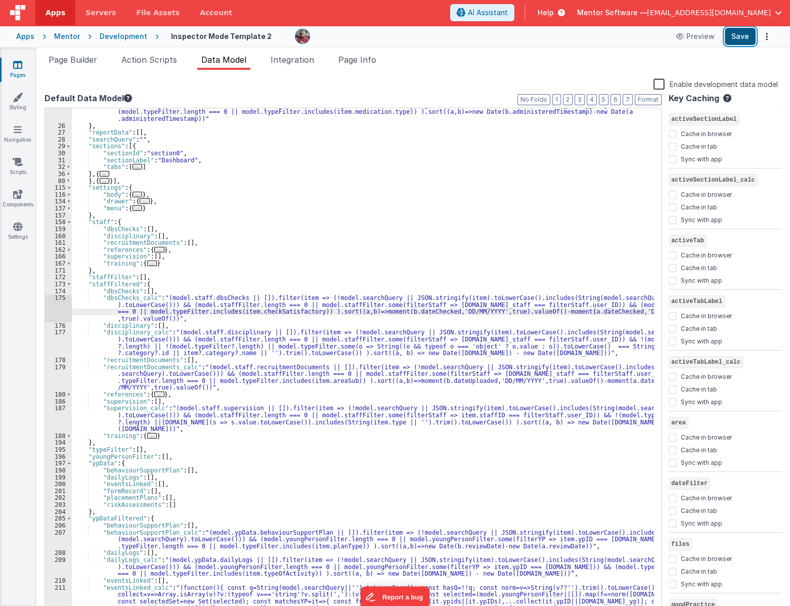
click at [750, 34] on button "Save" at bounding box center [739, 36] width 31 height 17
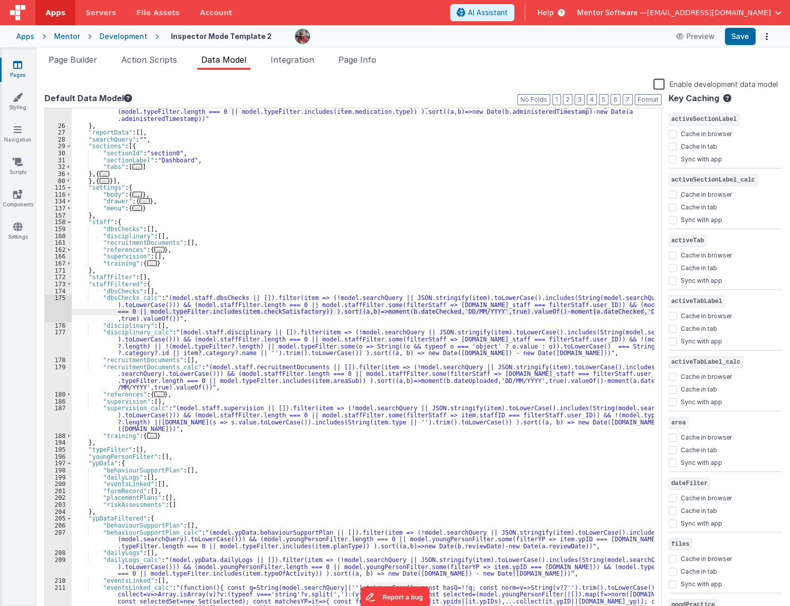
click at [466, 225] on div ""medicationLog_calc" : "(model.medication.medicationLog || []).filter(item => (…" at bounding box center [363, 389] width 582 height 589
click at [73, 57] on span "Page Builder" at bounding box center [73, 60] width 49 height 10
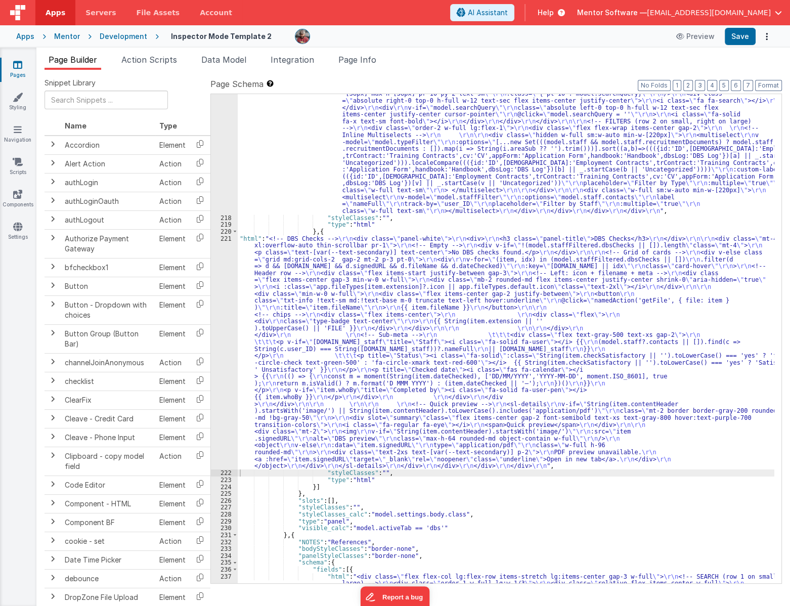
click at [419, 343] on div ""html" : "<div class= \" flex flex-col lg:flex-row items-stretch lg:items-cente…" at bounding box center [506, 431] width 536 height 737
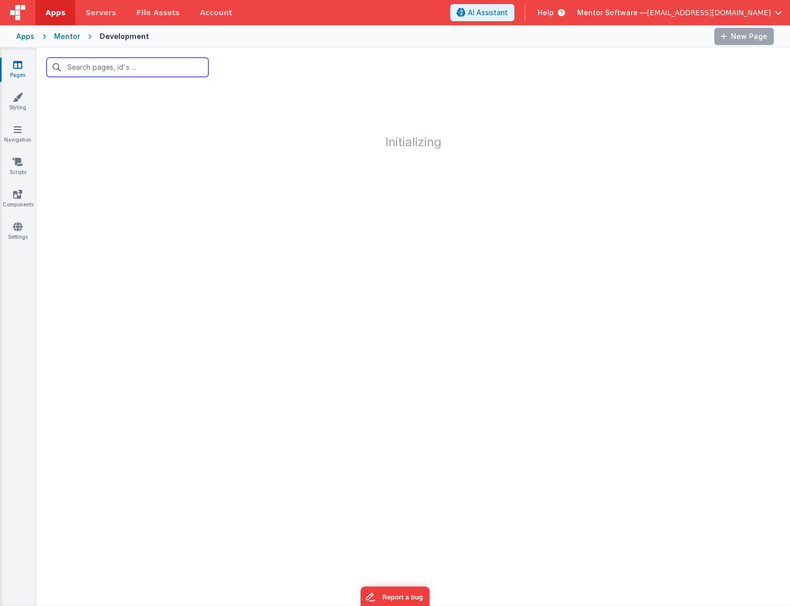
click at [116, 66] on input "text" at bounding box center [128, 67] width 162 height 19
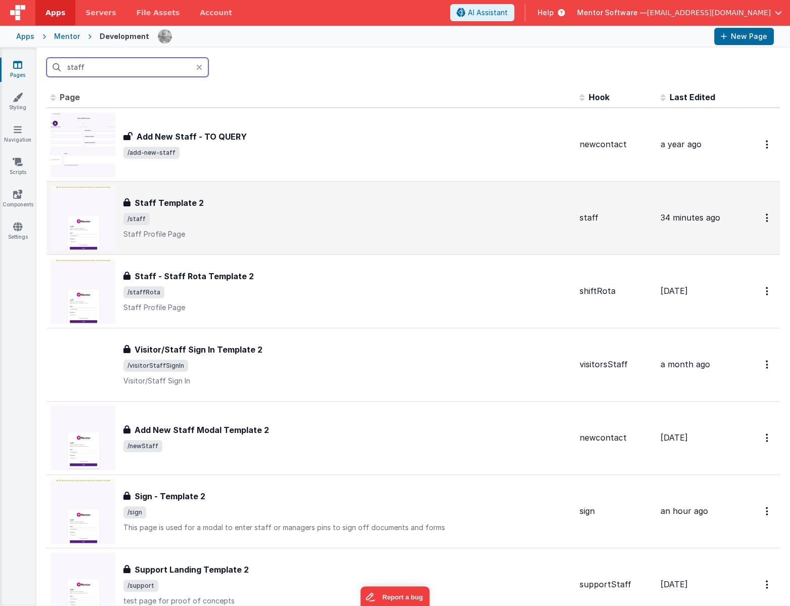
type input "staff"
click at [193, 200] on h3 "Staff Template 2" at bounding box center [168, 203] width 69 height 12
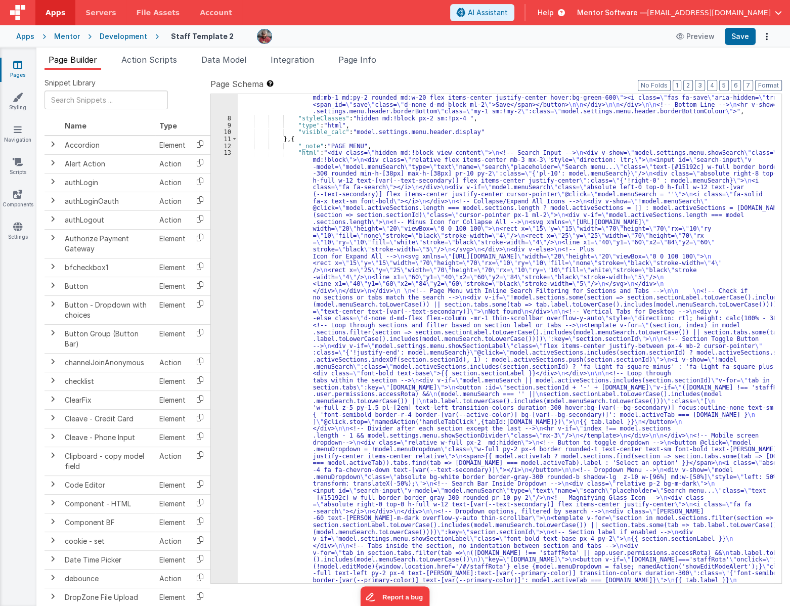
scroll to position [120, 0]
click at [750, 90] on button "7" at bounding box center [748, 85] width 10 height 11
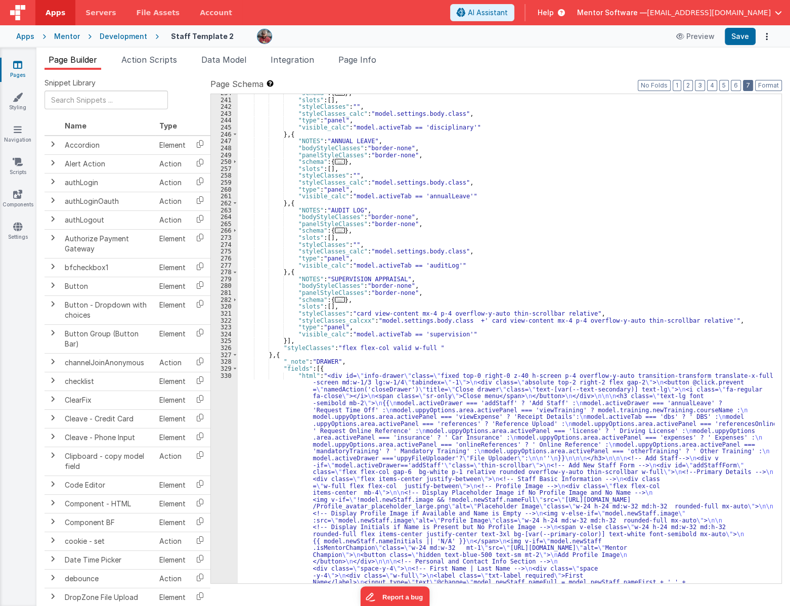
scroll to position [2120, 0]
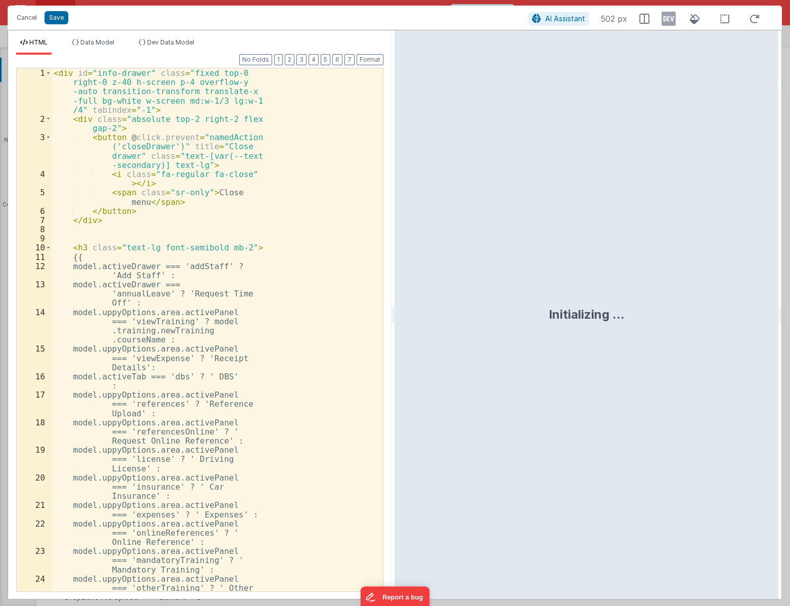
scroll to position [7010, 0]
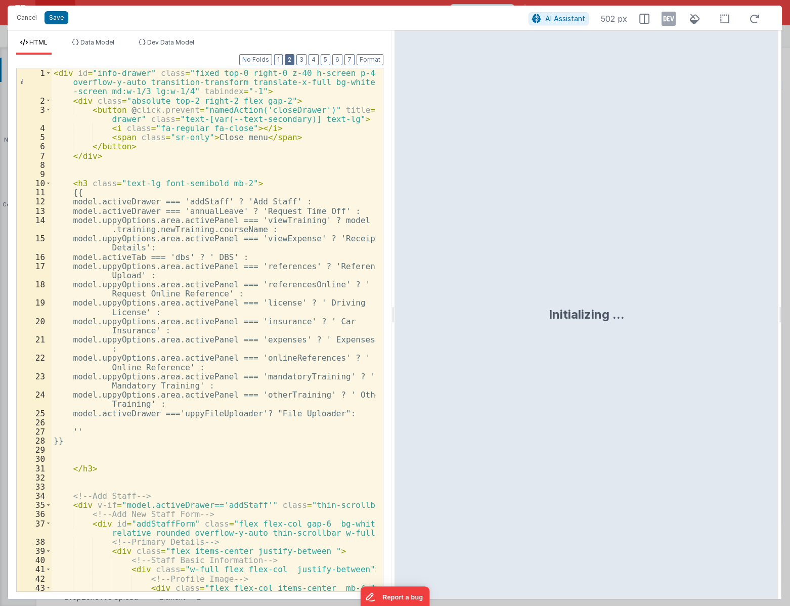
click at [290, 60] on button "2" at bounding box center [290, 59] width 10 height 11
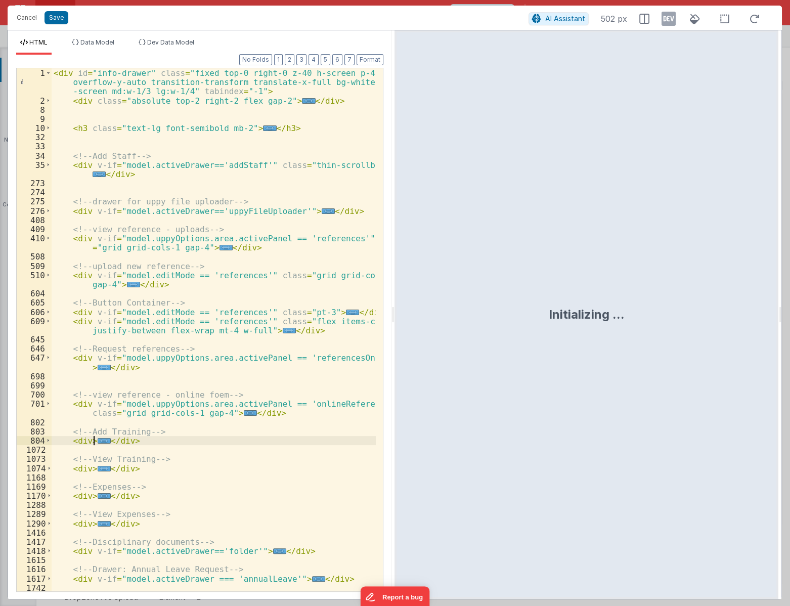
click at [97, 436] on div "< div id = "info-drawer" class = "fixed top-0 right-0 z-40 h-screen p-4 overflo…" at bounding box center [214, 348] width 324 height 560
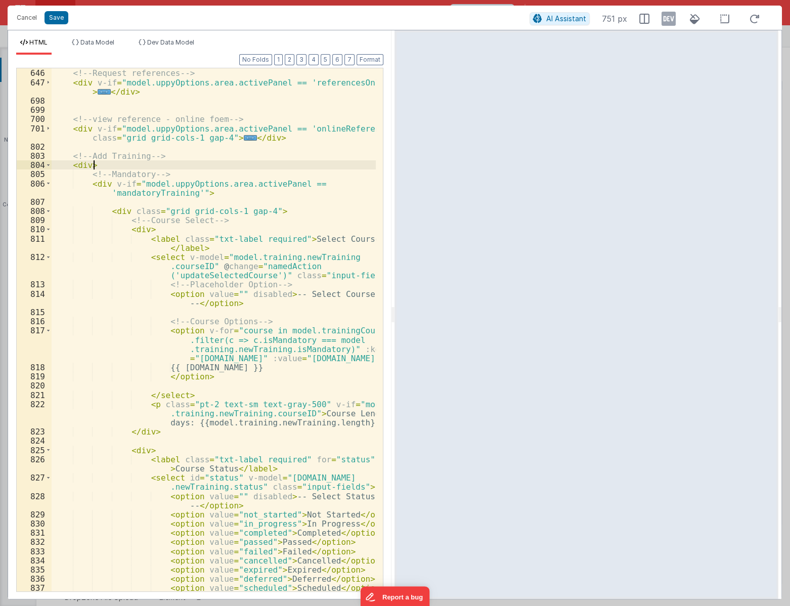
scroll to position [275, 0]
click at [50, 180] on span at bounding box center [48, 183] width 6 height 9
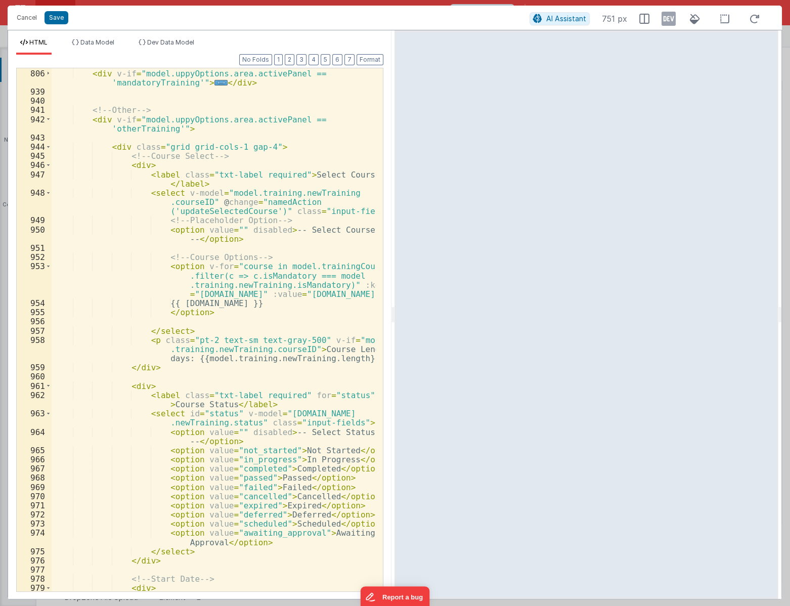
scroll to position [413, 0]
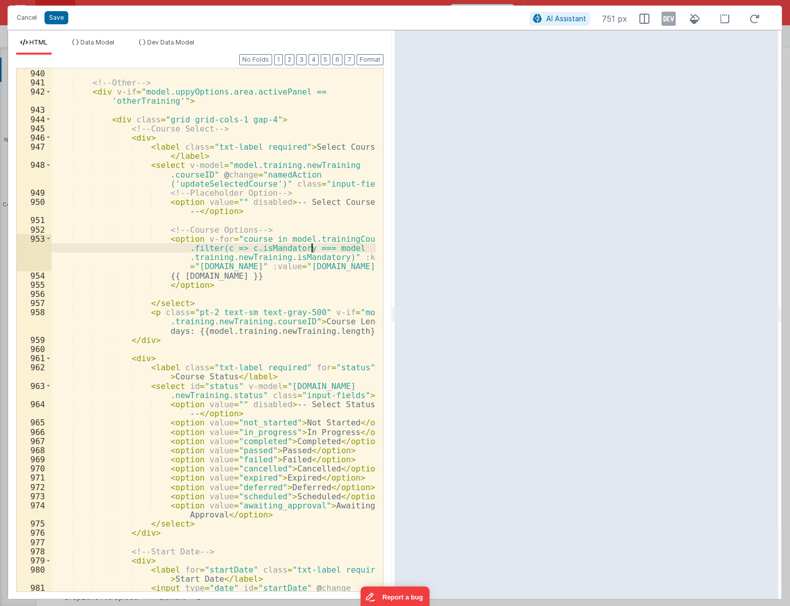
click at [312, 248] on div "<!-- Other --> < div v-if = "model.uppyOptions.area.activePanel == 'otherTraini…" at bounding box center [214, 344] width 324 height 569
drag, startPoint x: 300, startPoint y: 247, endPoint x: 324, endPoint y: 257, distance: 26.3
click at [324, 257] on div "<!-- Other --> < div v-if = "model.uppyOptions.area.activePanel == 'otherTraini…" at bounding box center [214, 344] width 324 height 569
click at [143, 230] on div "<!-- Other --> < div v-if = "model.uppyOptions.area.activePanel == 'otherTraini…" at bounding box center [214, 344] width 324 height 569
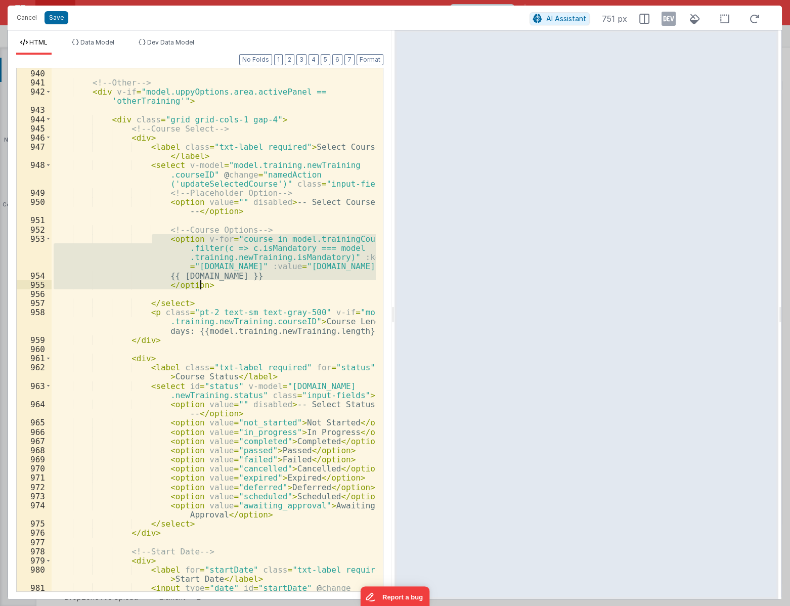
drag, startPoint x: 152, startPoint y: 239, endPoint x: 212, endPoint y: 288, distance: 77.9
click at [212, 288] on div "<!-- Other --> < div v-if = "model.uppyOptions.area.activePanel == 'otherTraini…" at bounding box center [214, 344] width 324 height 569
click at [296, 249] on div "<!-- Other --> < div v-if = "model.uppyOptions.area.activePanel == 'otherTraini…" at bounding box center [214, 329] width 324 height 523
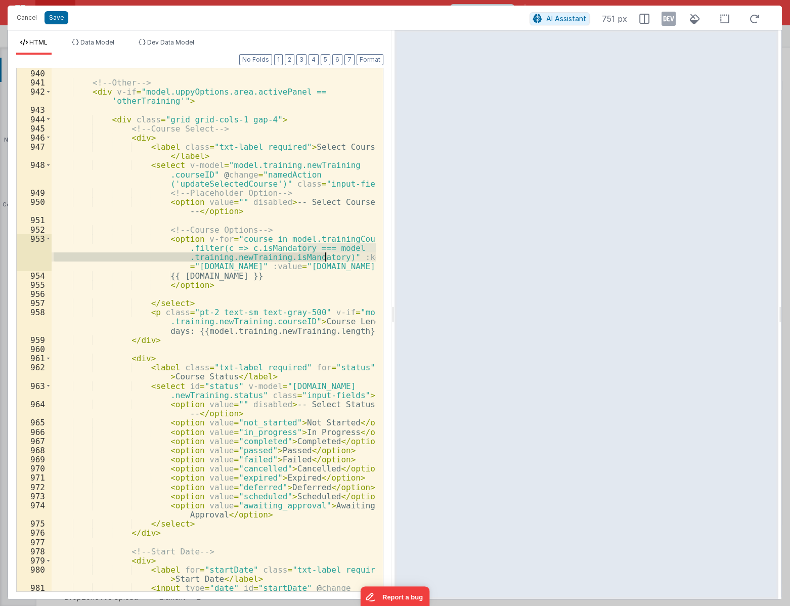
drag, startPoint x: 299, startPoint y: 250, endPoint x: 323, endPoint y: 260, distance: 26.3
click at [323, 260] on div "<!-- Other --> < div v-if = "model.uppyOptions.area.activePanel == 'otherTraini…" at bounding box center [214, 344] width 324 height 569
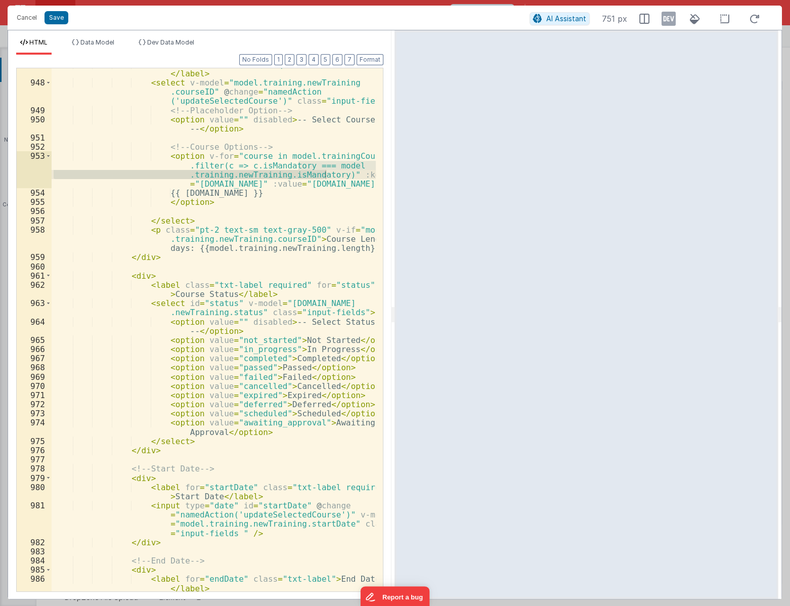
scroll to position [495, 0]
drag, startPoint x: 14, startPoint y: 20, endPoint x: 0, endPoint y: 25, distance: 14.7
click at [14, 20] on button "Cancel" at bounding box center [27, 18] width 30 height 14
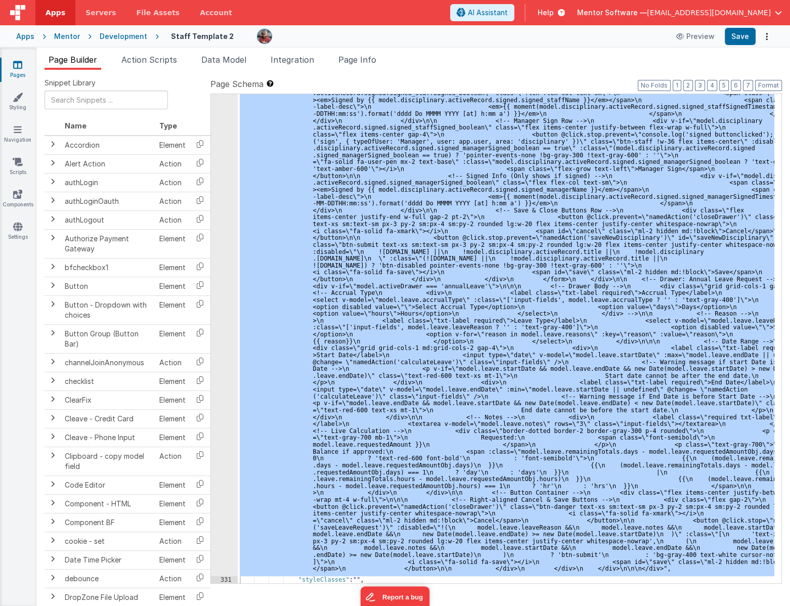
click at [18, 65] on icon at bounding box center [17, 65] width 9 height 10
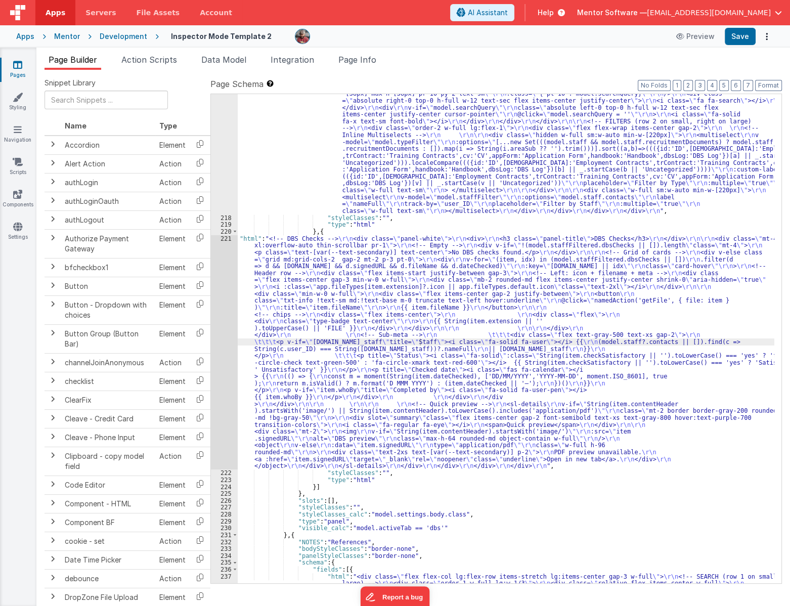
scroll to position [1561, 0]
click at [333, 168] on div ""html" : "<div class= \" flex flex-col lg:flex-row items-stretch lg:items-cente…" at bounding box center [506, 431] width 536 height 737
click at [429, 277] on div ""html" : "<div class= \" flex flex-col lg:flex-row items-stretch lg:items-cente…" at bounding box center [506, 431] width 536 height 737
click at [420, 193] on div ""html" : "<div class= \" flex flex-col lg:flex-row items-stretch lg:items-cente…" at bounding box center [506, 431] width 536 height 737
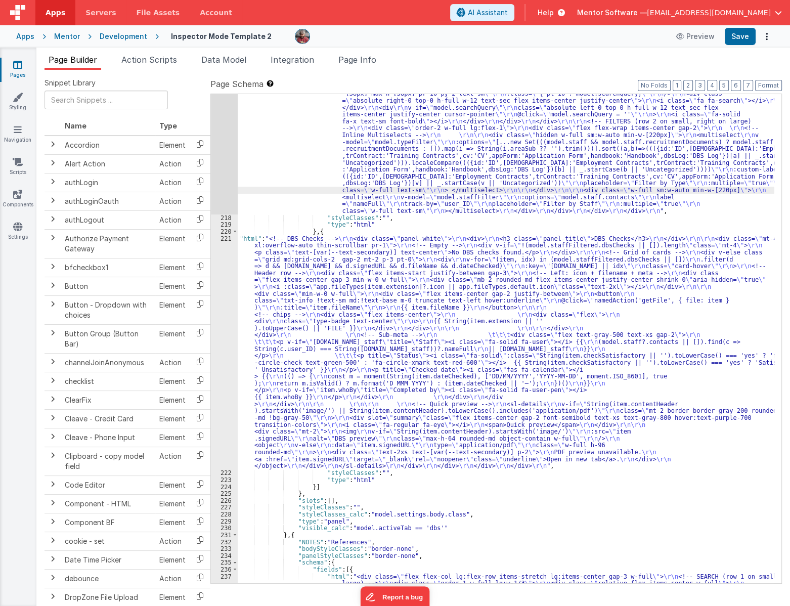
click at [221, 177] on div "217" at bounding box center [224, 139] width 27 height 152
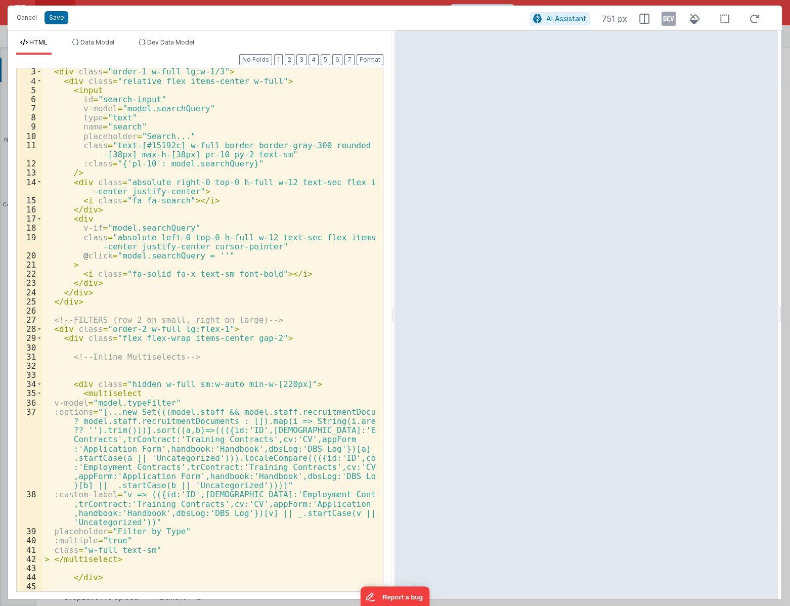
scroll to position [29, 0]
click at [31, 15] on button "Cancel" at bounding box center [27, 18] width 30 height 14
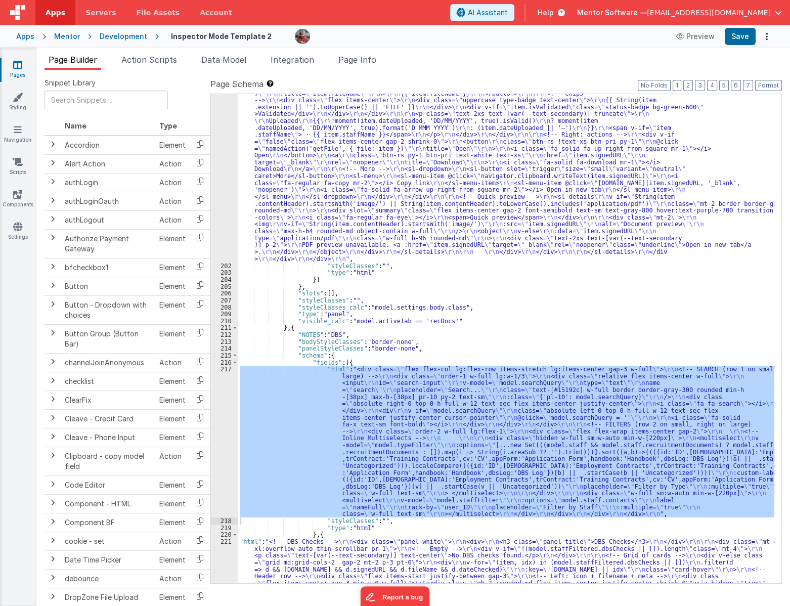
scroll to position [1231, 0]
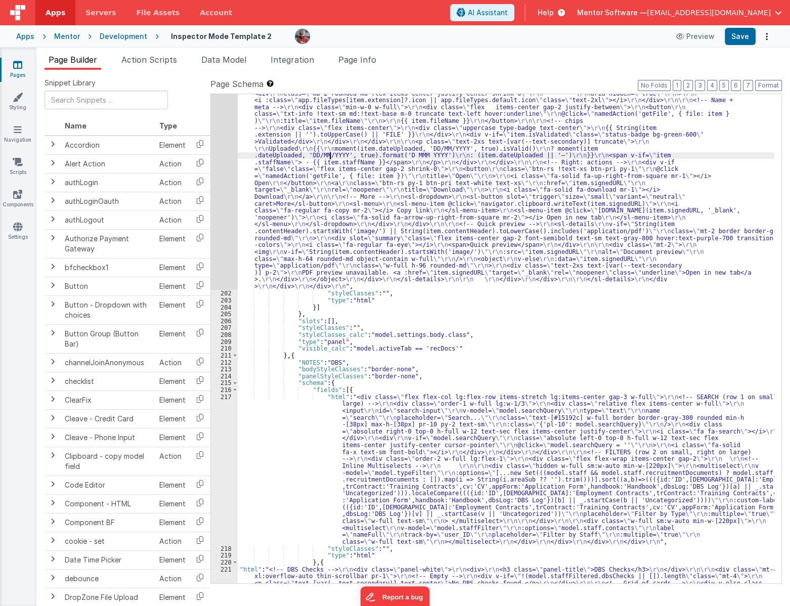
click at [329, 156] on div ""html" : "<!-- Recruitment Documents --> \r\n <div class= \" panel-white \" > \…" at bounding box center [506, 482] width 536 height 1061
click at [222, 191] on div "201" at bounding box center [224, 121] width 27 height 338
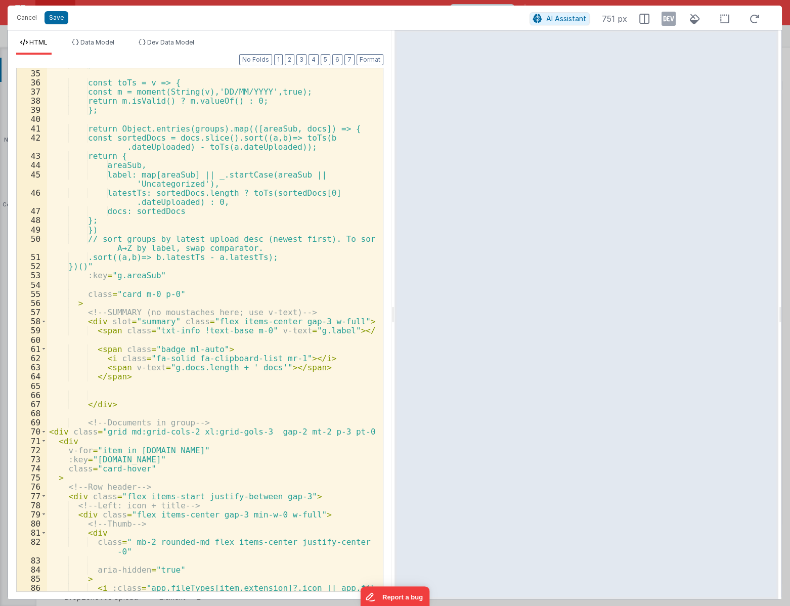
scroll to position [385, 0]
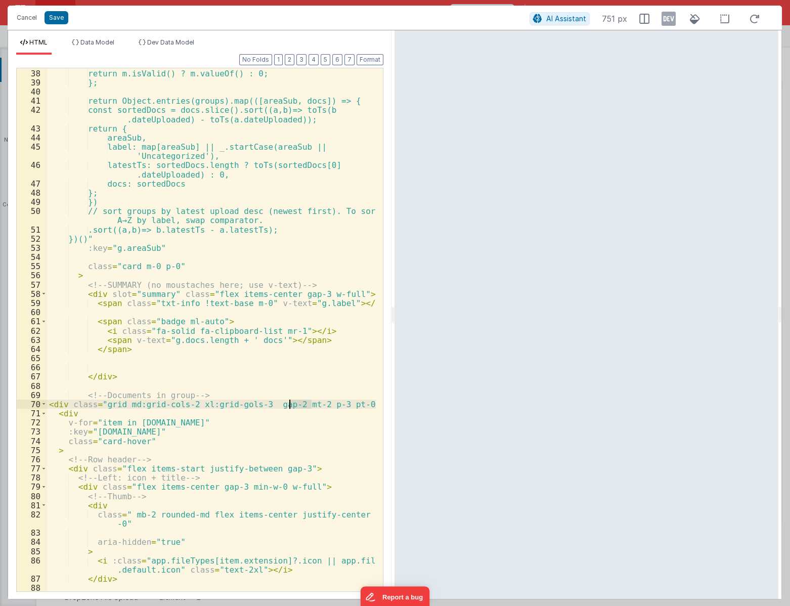
drag, startPoint x: 309, startPoint y: 404, endPoint x: 290, endPoint y: 408, distance: 19.5
click at [290, 408] on div "const m = moment(String(v),'DD/MM/YYYY',true); return m.isValid() ? m.valueOf()…" at bounding box center [211, 329] width 329 height 541
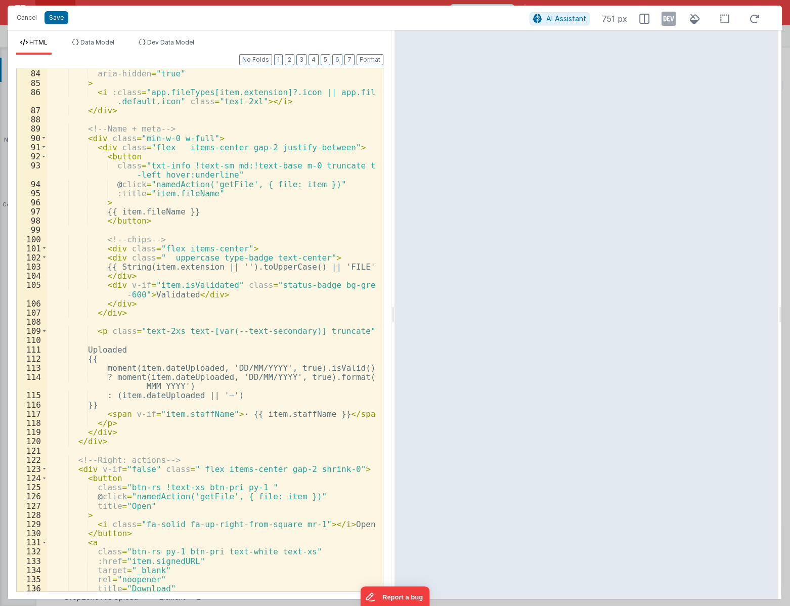
scroll to position [854, 0]
click at [156, 320] on div "aria-hidden = "true" > < i :class = "app.fileTypes[item.extension]?.icon || app…" at bounding box center [211, 330] width 329 height 541
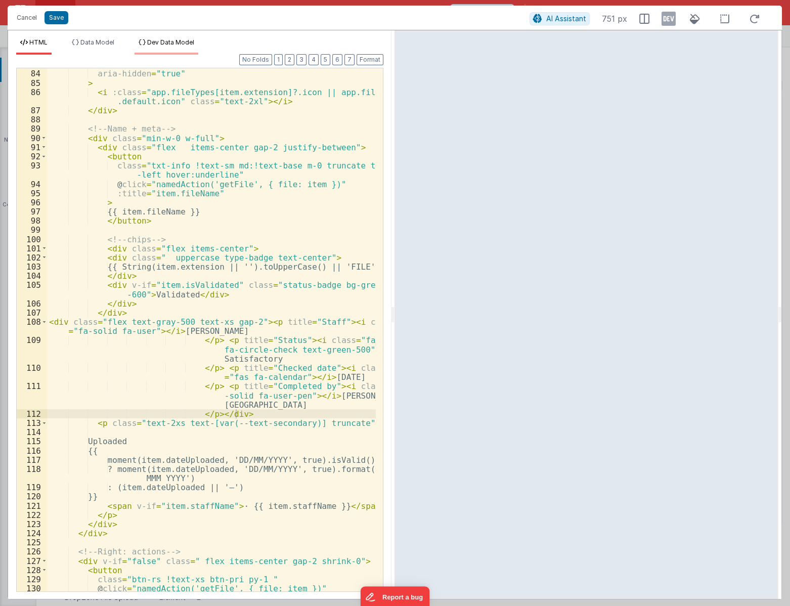
click at [177, 42] on span "Dev Data Model" at bounding box center [170, 42] width 47 height 8
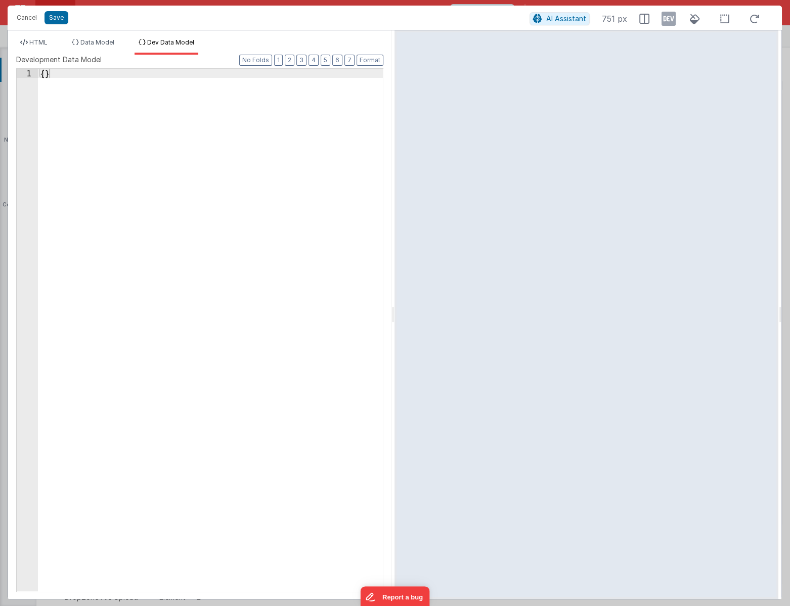
click at [212, 140] on div "{ }" at bounding box center [210, 339] width 345 height 540
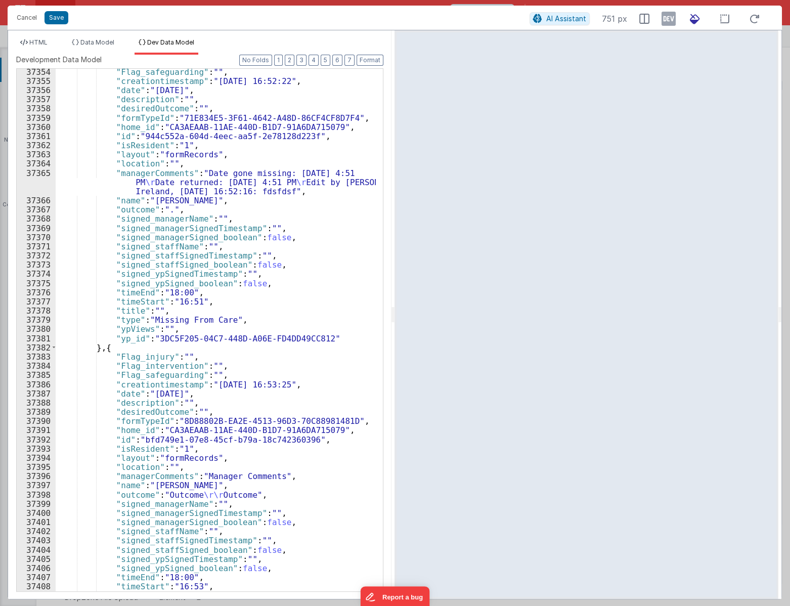
scroll to position [16040, 0]
click at [666, 22] on icon at bounding box center [668, 19] width 14 height 16
click at [43, 42] on span "HTML" at bounding box center [38, 42] width 18 height 8
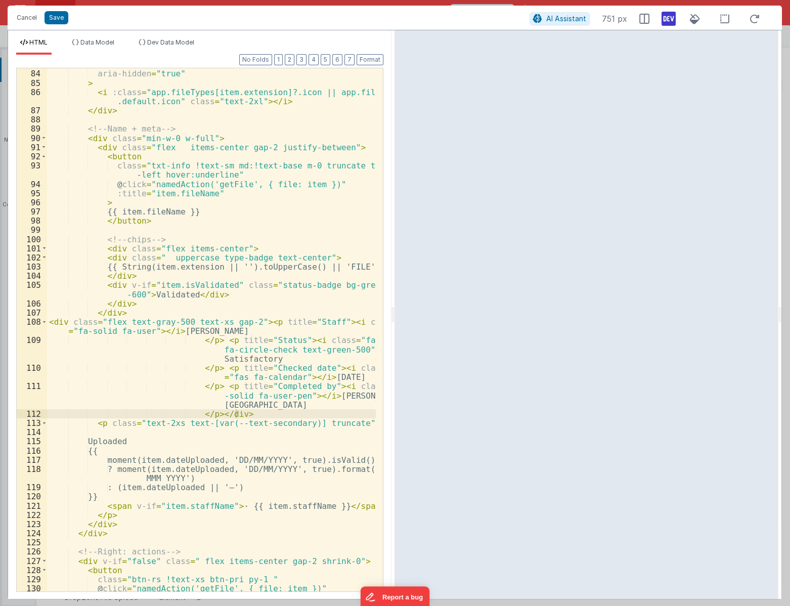
scroll to position [881, 0]
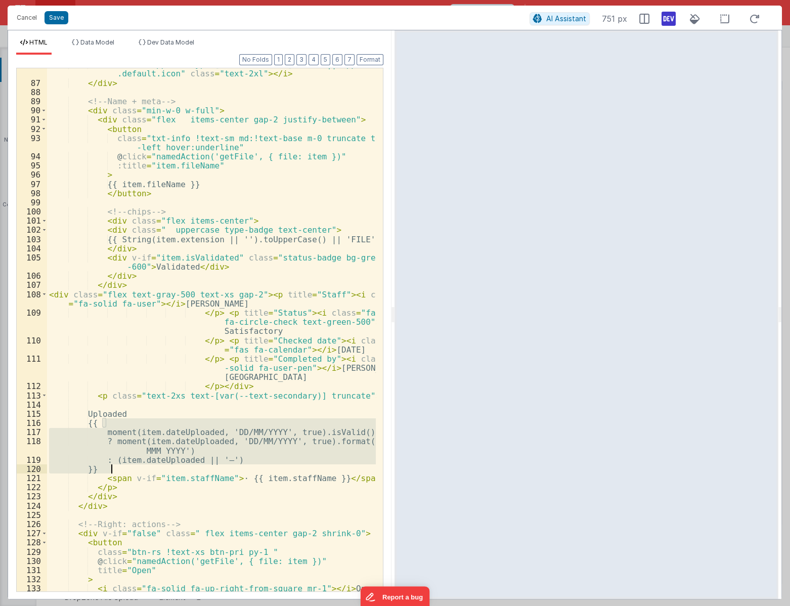
drag, startPoint x: 103, startPoint y: 423, endPoint x: 135, endPoint y: 477, distance: 63.2
click at [136, 475] on div "< i :class = "app.fileTypes[item.extension]?.icon || app.fileTypes .default.ico…" at bounding box center [211, 335] width 329 height 550
click at [128, 478] on div "< i :class = "app.fileTypes[item.extension]?.icon || app.fileTypes .default.ico…" at bounding box center [211, 329] width 329 height 523
drag, startPoint x: 116, startPoint y: 470, endPoint x: 48, endPoint y: 424, distance: 81.9
click at [48, 424] on div "< i :class = "app.fileTypes[item.extension]?.icon || app.fileTypes .default.ico…" at bounding box center [211, 335] width 329 height 550
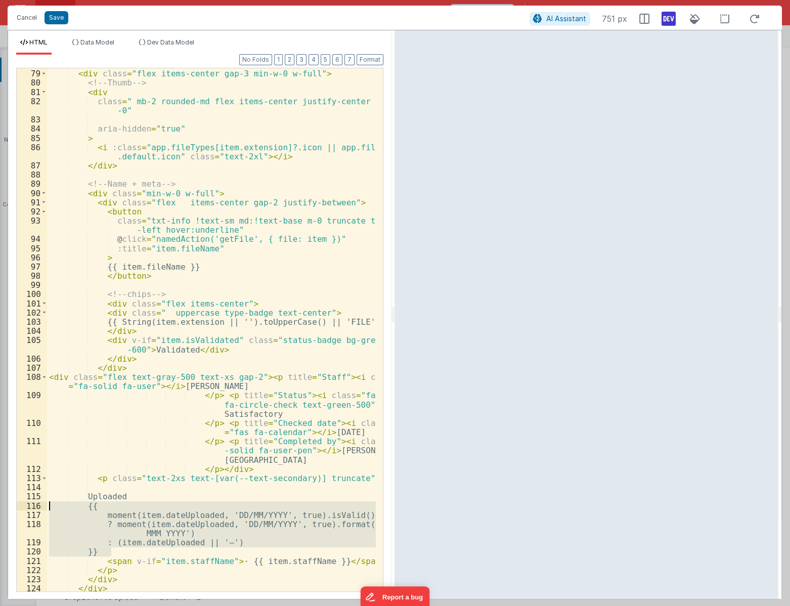
scroll to position [799, 0]
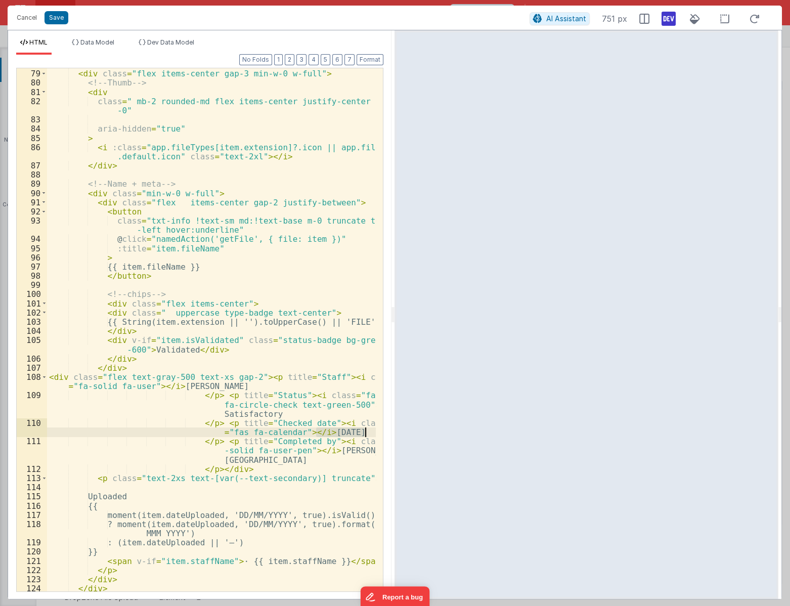
drag, startPoint x: 317, startPoint y: 434, endPoint x: 373, endPoint y: 432, distance: 56.2
click at [373, 432] on div "78 79 80 81 82 83 84 85 86 87 88 89 90 91 92 93 94 95 96 97 98 99 100 101 102 1…" at bounding box center [199, 330] width 367 height 524
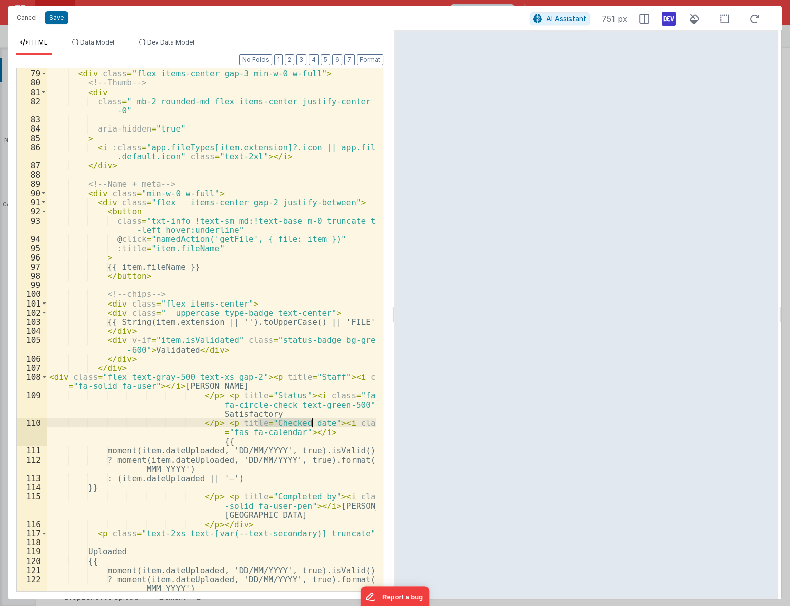
drag, startPoint x: 258, startPoint y: 421, endPoint x: 313, endPoint y: 421, distance: 55.6
click at [313, 421] on div "<!-- Left: icon + title --> < div class = "flex items-center gap-3 min-w-0 w-fu…" at bounding box center [211, 335] width 329 height 550
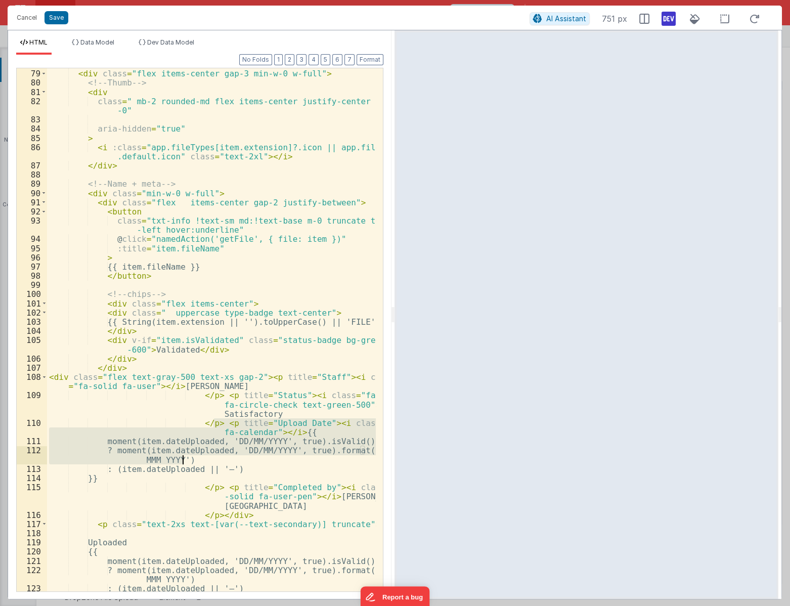
drag, startPoint x: 212, startPoint y: 423, endPoint x: 194, endPoint y: 460, distance: 41.6
click at [194, 460] on div "<!-- Left: icon + title --> < div class = "flex items-center gap-3 min-w-0 w-fu…" at bounding box center [211, 330] width 329 height 541
click at [197, 464] on div "<!-- Left: icon + title --> < div class = "flex items-center gap-3 min-w-0 w-fu…" at bounding box center [211, 330] width 329 height 541
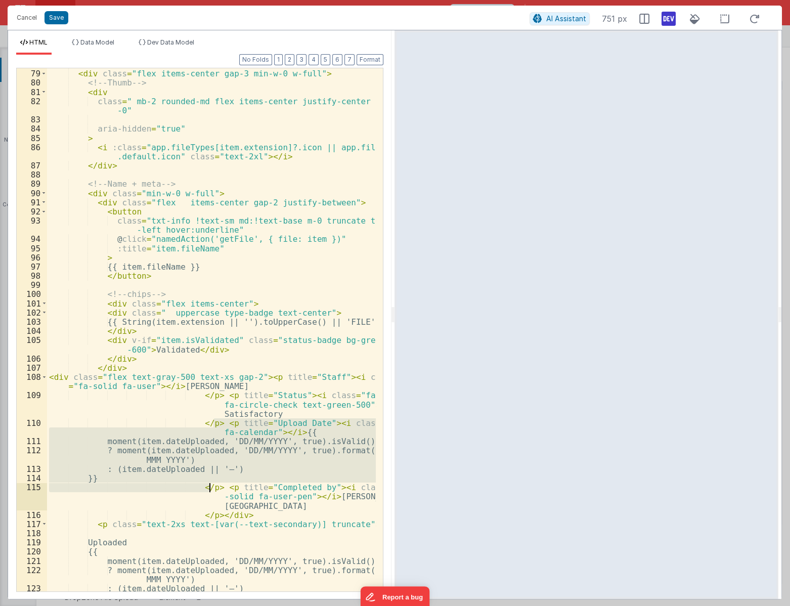
drag, startPoint x: 212, startPoint y: 422, endPoint x: 209, endPoint y: 489, distance: 66.8
click at [209, 489] on div "<!-- Left: icon + title --> < div class = "flex items-center gap-3 min-w-0 w-fu…" at bounding box center [211, 330] width 329 height 541
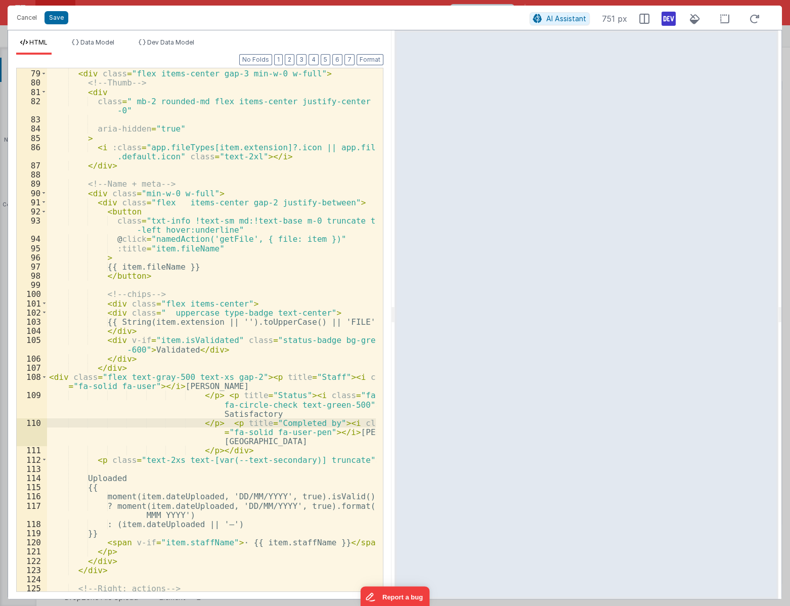
drag, startPoint x: 254, startPoint y: 377, endPoint x: 256, endPoint y: 384, distance: 6.7
click at [255, 378] on div "<!-- Left: icon + title --> < div class = "flex items-center gap-3 min-w-0 w-fu…" at bounding box center [211, 330] width 329 height 541
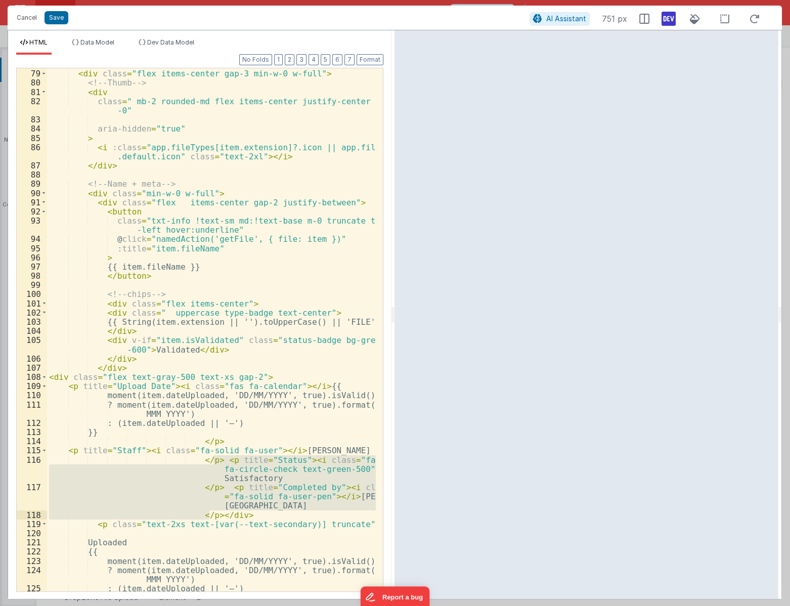
drag, startPoint x: 211, startPoint y: 460, endPoint x: 208, endPoint y: 517, distance: 56.2
click at [208, 517] on div "<!-- Left: icon + title --> < div class = "flex items-center gap-3 min-w-0 w-fu…" at bounding box center [211, 330] width 329 height 541
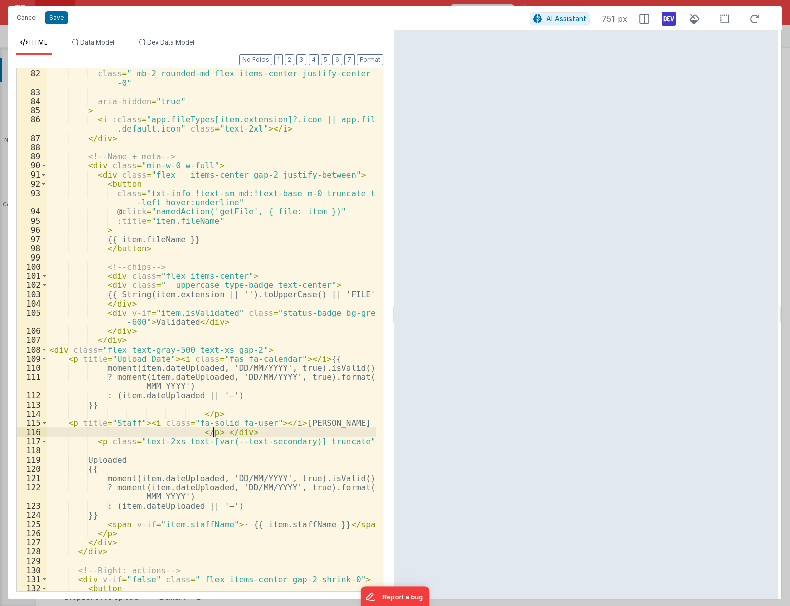
scroll to position [826, 0]
drag, startPoint x: 241, startPoint y: 526, endPoint x: 331, endPoint y: 526, distance: 89.5
click at [331, 526] on div "< div class = " mb-2 rounded-md flex items-center justify-center shrink -0" ari…" at bounding box center [211, 330] width 329 height 541
drag, startPoint x: 288, startPoint y: 421, endPoint x: 353, endPoint y: 423, distance: 64.7
click at [345, 421] on div "< div class = " mb-2 rounded-md flex items-center justify-center shrink -0" ari…" at bounding box center [211, 330] width 329 height 541
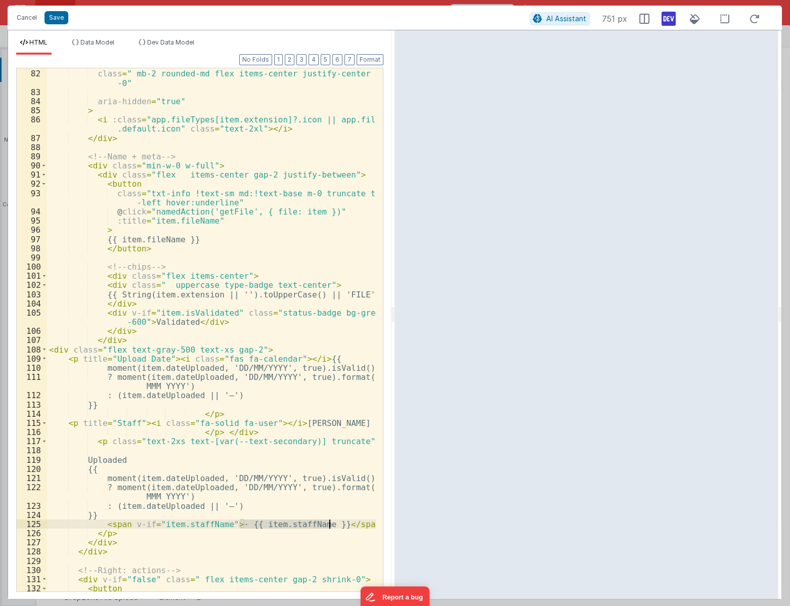
drag, startPoint x: 241, startPoint y: 526, endPoint x: 331, endPoint y: 525, distance: 90.5
click at [331, 525] on div "< div class = " mb-2 rounded-md flex items-center justify-center shrink -0" ari…" at bounding box center [211, 330] width 329 height 541
click at [290, 423] on div "< div class = " mb-2 rounded-md flex items-center justify-center shrink -0" ari…" at bounding box center [211, 330] width 329 height 541
click at [309, 422] on div "< div class = " mb-2 rounded-md flex items-center justify-center shrink -0" ari…" at bounding box center [211, 330] width 329 height 541
drag, startPoint x: 289, startPoint y: 425, endPoint x: 345, endPoint y: 425, distance: 56.6
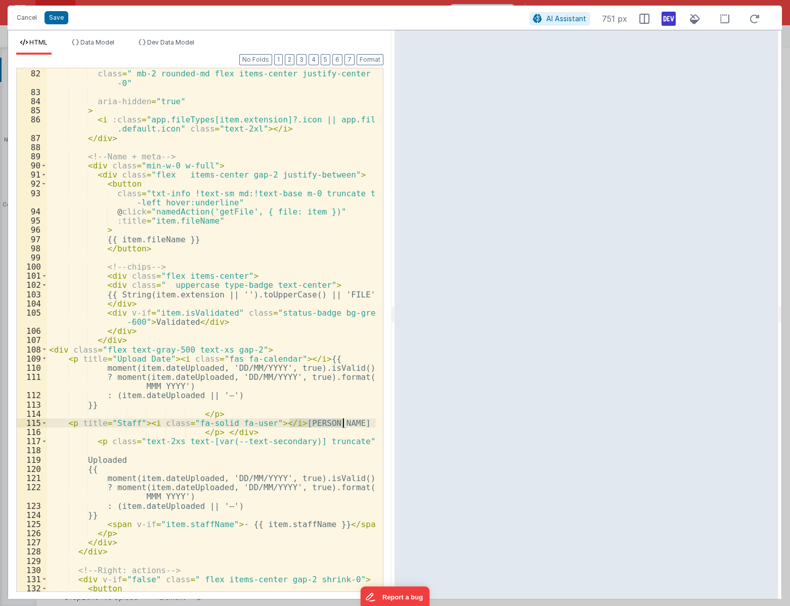
click at [345, 425] on div "< div class = " mb-2 rounded-md flex items-center justify-center shrink -0" ari…" at bounding box center [211, 330] width 329 height 541
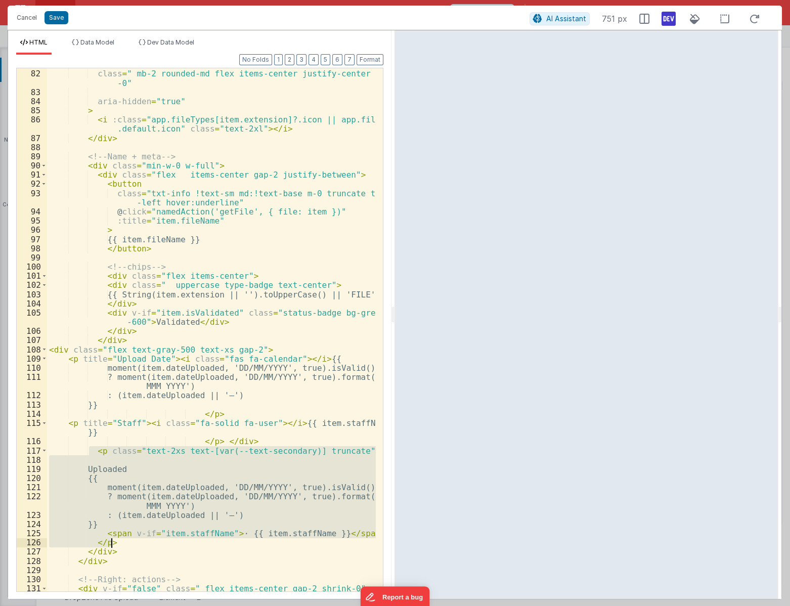
drag, startPoint x: 94, startPoint y: 450, endPoint x: 160, endPoint y: 540, distance: 111.7
click at [160, 540] on div "< div class = " mb-2 rounded-md flex items-center justify-center shrink -0" ari…" at bounding box center [211, 330] width 329 height 541
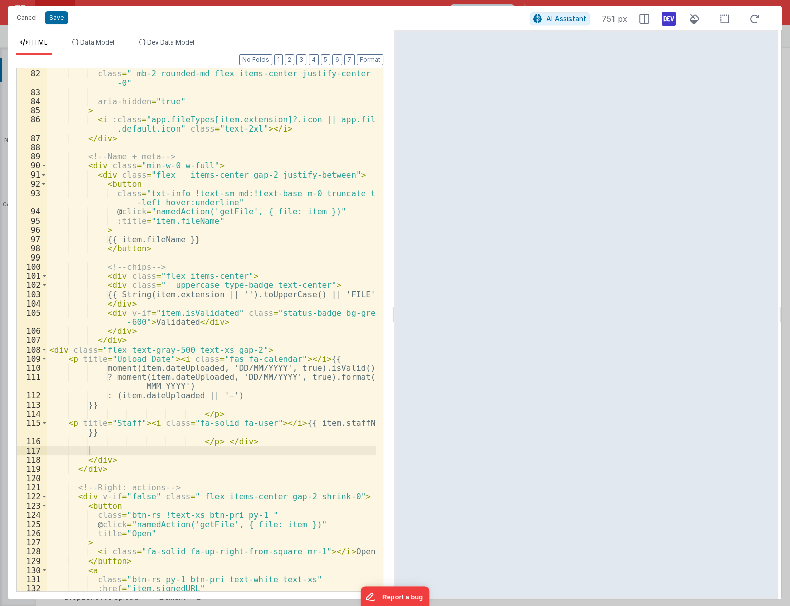
click at [373, 53] on ul "HTML Data Model Dev Data Model" at bounding box center [199, 46] width 383 height 16
click at [373, 59] on button "Format" at bounding box center [369, 59] width 27 height 11
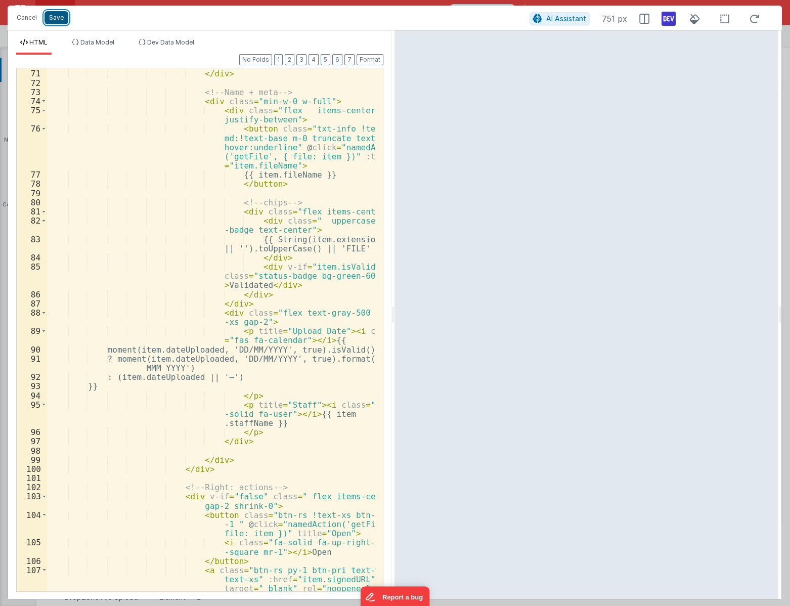
click at [56, 23] on button "Save" at bounding box center [56, 17] width 24 height 13
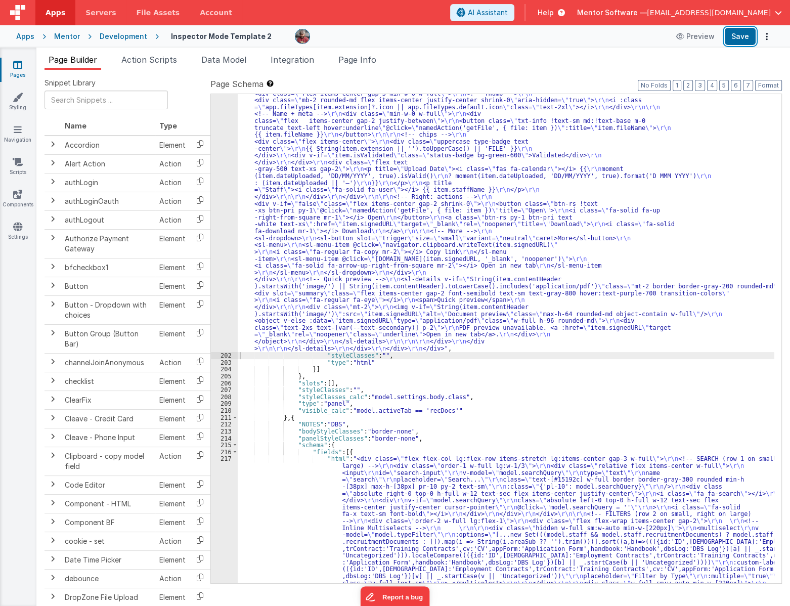
drag, startPoint x: 738, startPoint y: 39, endPoint x: 749, endPoint y: 49, distance: 14.0
click at [738, 40] on button "Save" at bounding box center [739, 36] width 31 height 17
click at [224, 64] on li "Data Model" at bounding box center [223, 62] width 53 height 16
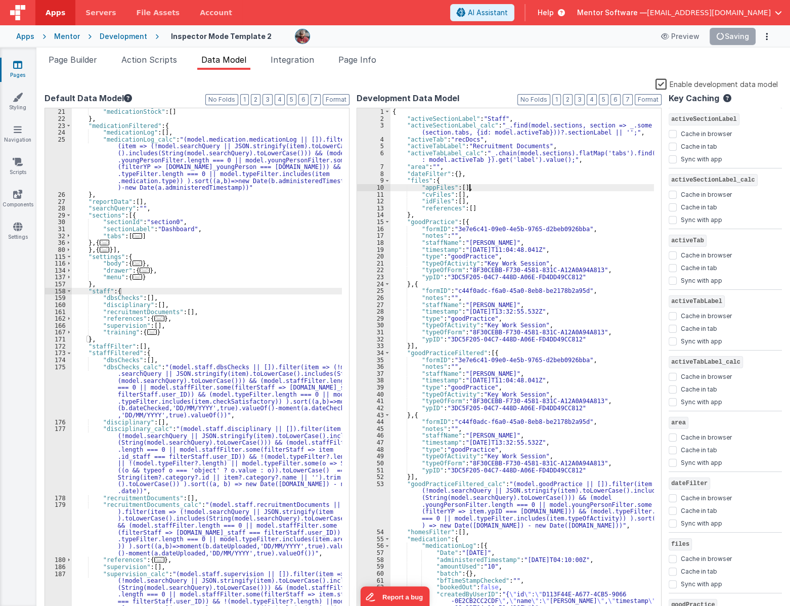
click at [631, 188] on div "{ "activeSectionLabel" : "Staff" , "activeSectionLabel_calc" : "_.find(model.se…" at bounding box center [521, 368] width 263 height 520
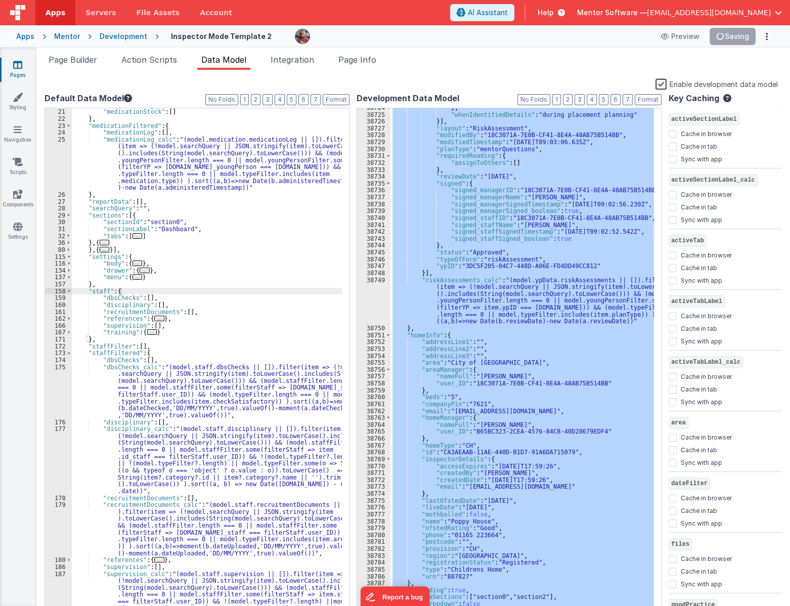
scroll to position [0, 0]
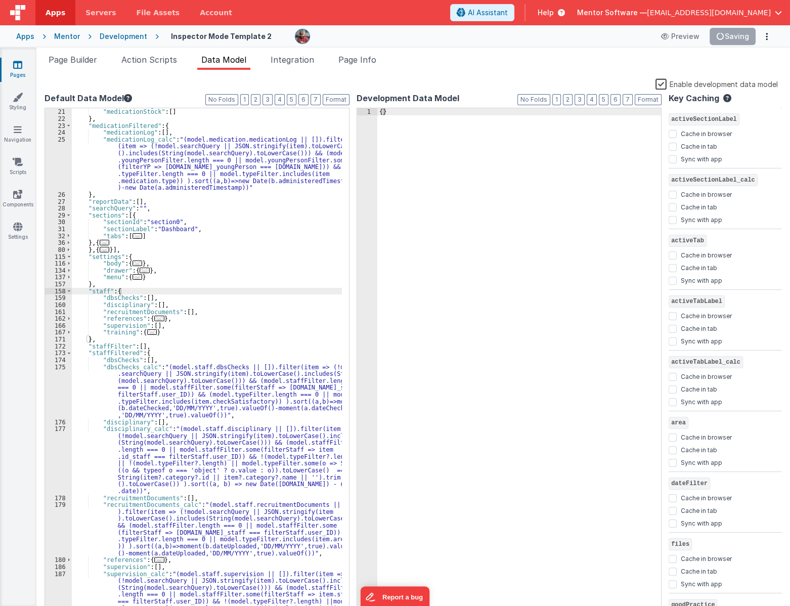
click at [658, 81] on label "Enable development data model" at bounding box center [716, 84] width 122 height 12
click at [0, 0] on input "Enable development data model" at bounding box center [0, 0] width 0 height 0
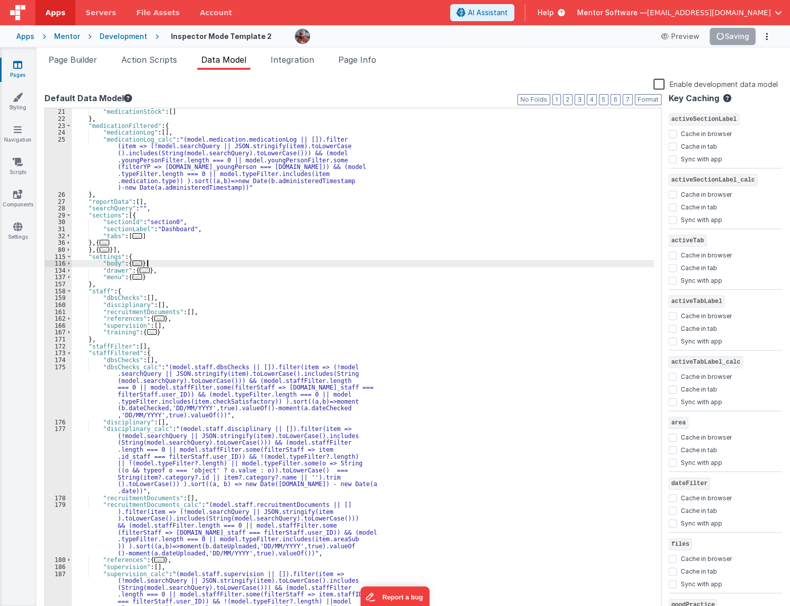
click at [509, 263] on div ""medicationLog" : [ ] , "medicationStock" : [ ] } , "medicationFiltered" : { "m…" at bounding box center [363, 386] width 582 height 568
click at [90, 58] on span "Page Builder" at bounding box center [73, 60] width 49 height 10
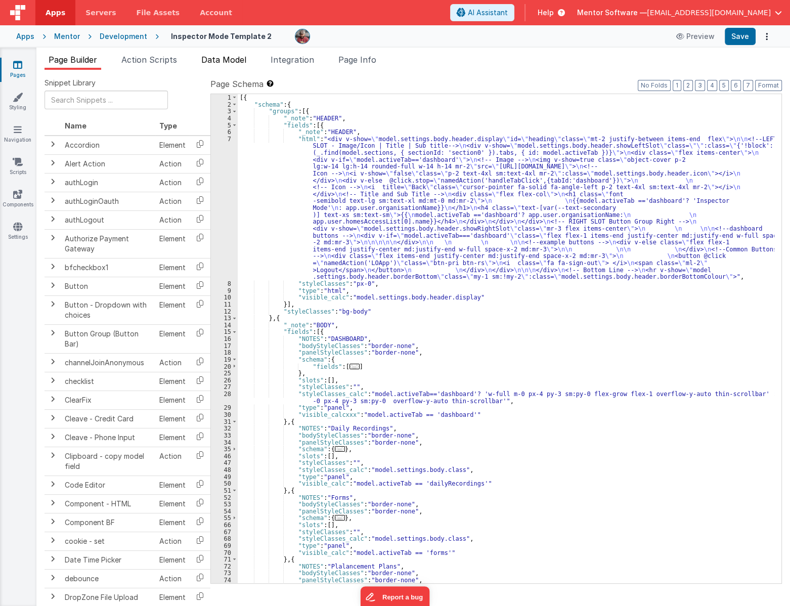
click at [212, 66] on li "Data Model" at bounding box center [223, 62] width 53 height 16
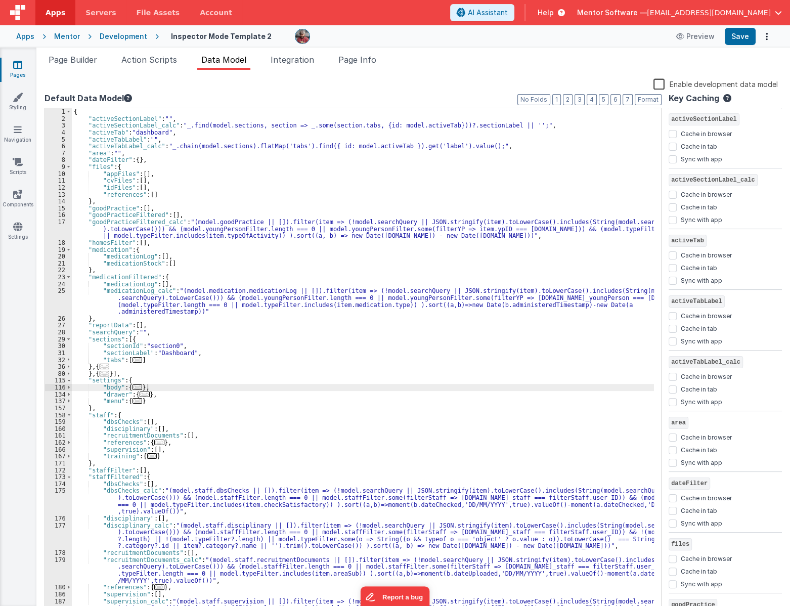
click at [62, 57] on span "Page Builder" at bounding box center [73, 60] width 49 height 10
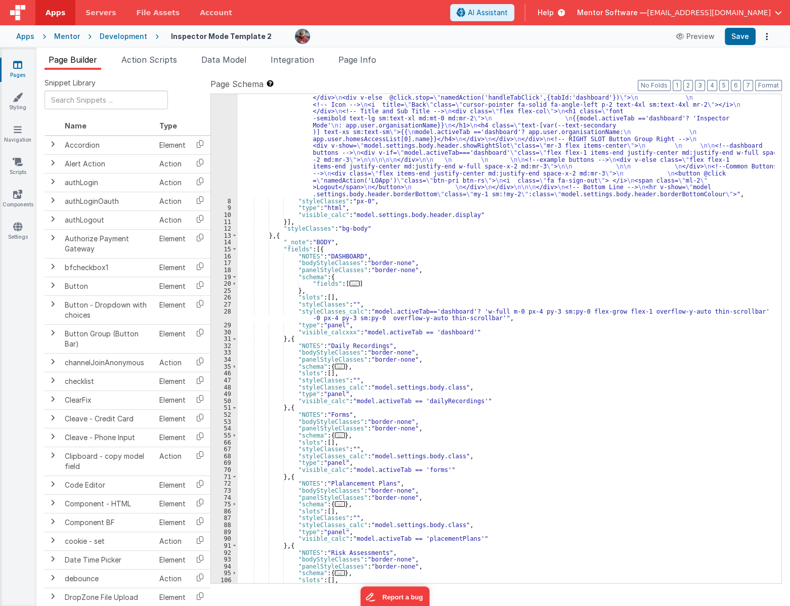
scroll to position [82, 0]
click at [339, 286] on div ""html" : "<div v-show= \" model.settings.body.header.display \" id= \" heading …" at bounding box center [506, 373] width 536 height 640
click at [349, 284] on span "..." at bounding box center [354, 284] width 10 height 6
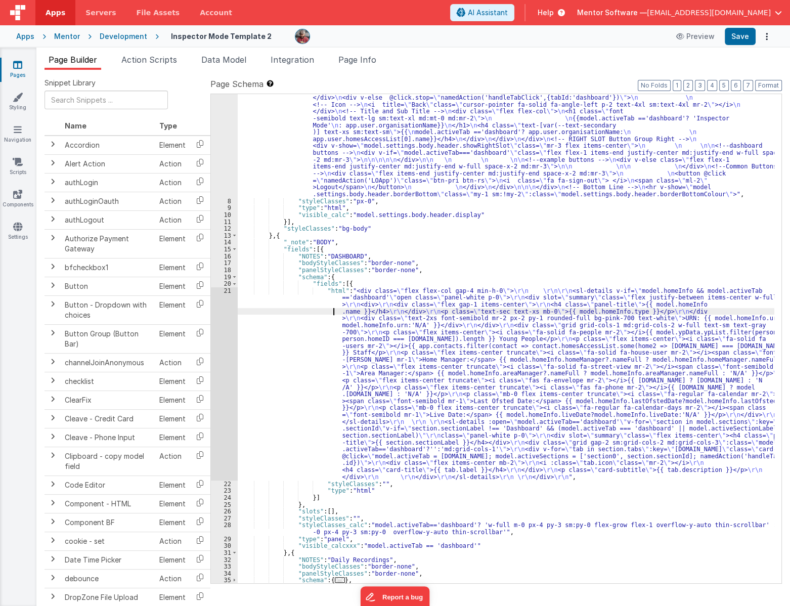
click at [322, 313] on div ""html" : "<div v-show= \" model.settings.body.header.display \" id= \" heading …" at bounding box center [506, 373] width 536 height 640
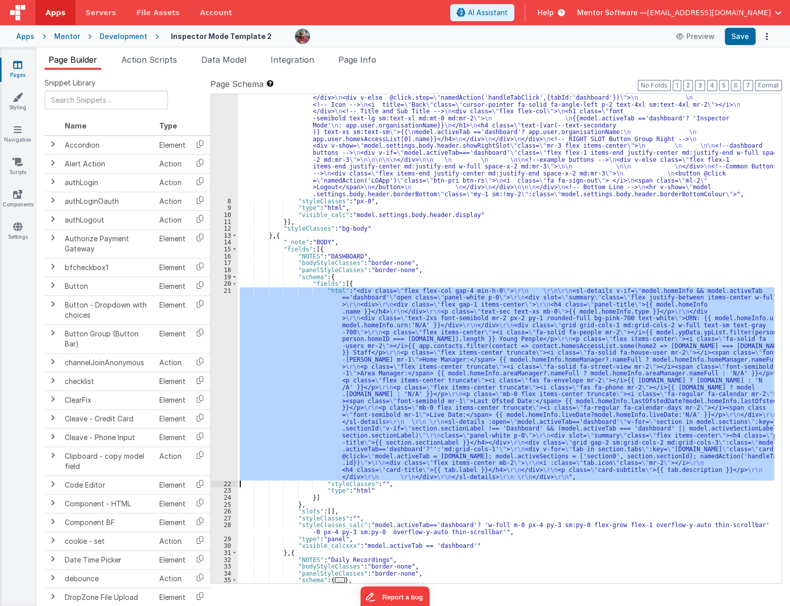
click at [227, 341] on div "21" at bounding box center [224, 383] width 27 height 193
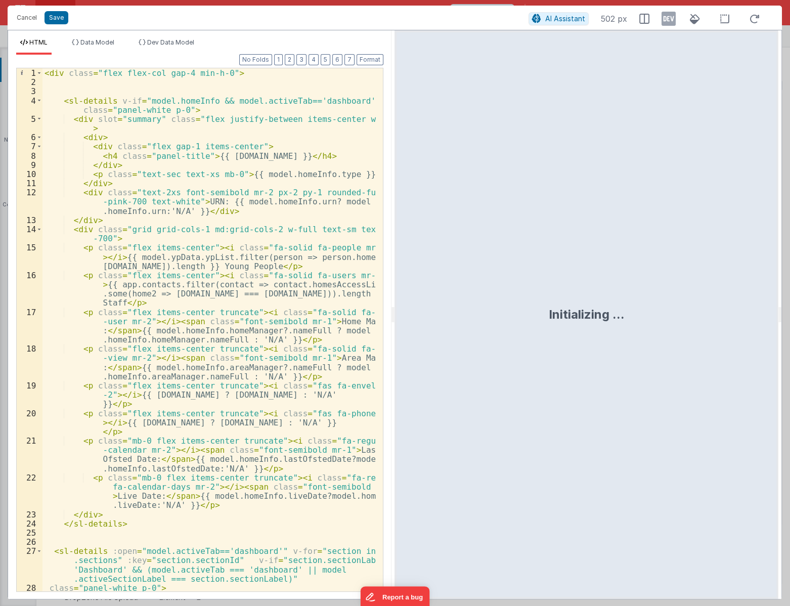
click at [105, 81] on div "< div class = "flex flex-col gap-4 min-h-0" > < sl-details v-if = "model.homeIn…" at bounding box center [209, 343] width 334 height 550
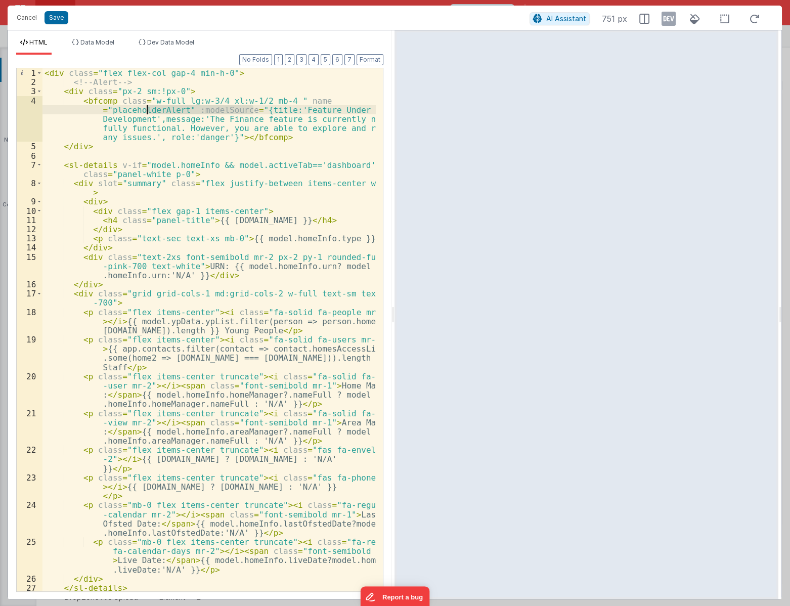
drag, startPoint x: 252, startPoint y: 109, endPoint x: 221, endPoint y: 111, distance: 31.4
click at [207, 111] on div "< div class = "flex flex-col gap-4 min-h-0" > <!-- Alert --> < div class = "px-…" at bounding box center [209, 338] width 334 height 541
click at [283, 111] on div "< div class = "flex flex-col gap-4 min-h-0" > <!-- Alert --> < div class = "px-…" at bounding box center [209, 338] width 334 height 541
click at [235, 121] on div "< div class = "flex flex-col gap-4 min-h-0" > <!-- Alert --> < div class = "px-…" at bounding box center [209, 338] width 334 height 541
drag, startPoint x: 187, startPoint y: 118, endPoint x: 282, endPoint y: 120, distance: 95.6
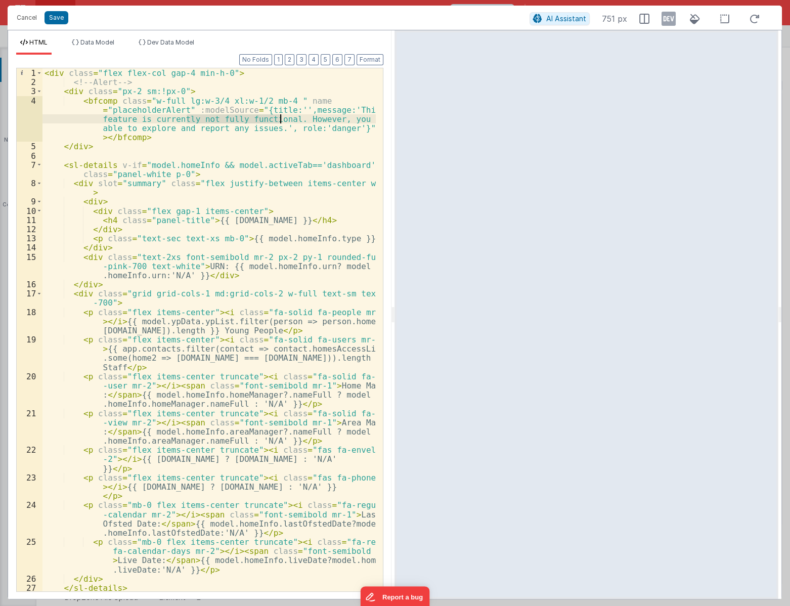
click at [282, 120] on div "< div class = "flex flex-col gap-4 min-h-0" > <!-- Alert --> < div class = "px-…" at bounding box center [209, 338] width 334 height 541
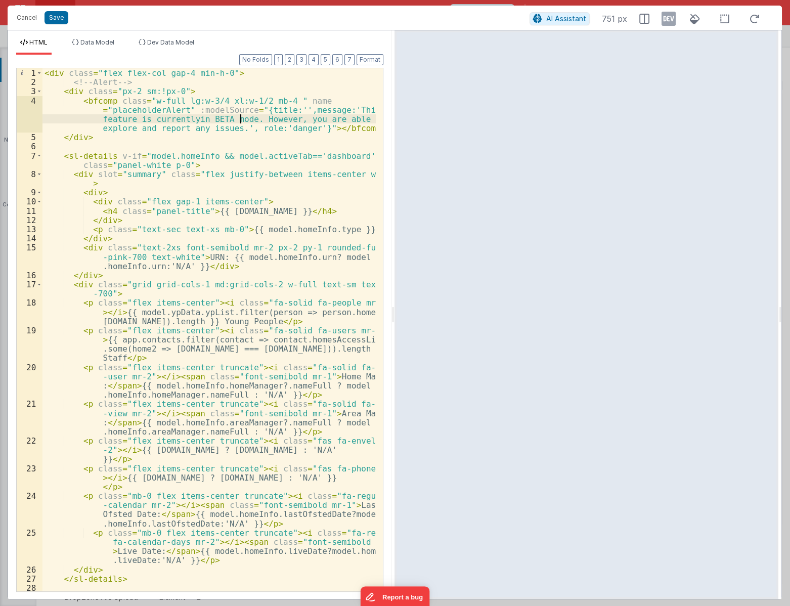
click at [144, 126] on div "< div class = "flex flex-col gap-4 min-h-0" > <!-- Alert --> < div class = "px-…" at bounding box center [209, 338] width 334 height 541
click at [155, 145] on div "< div class = "flex flex-col gap-4 min-h-0" > <!-- Alert --> < div class = "px-…" at bounding box center [209, 338] width 334 height 541
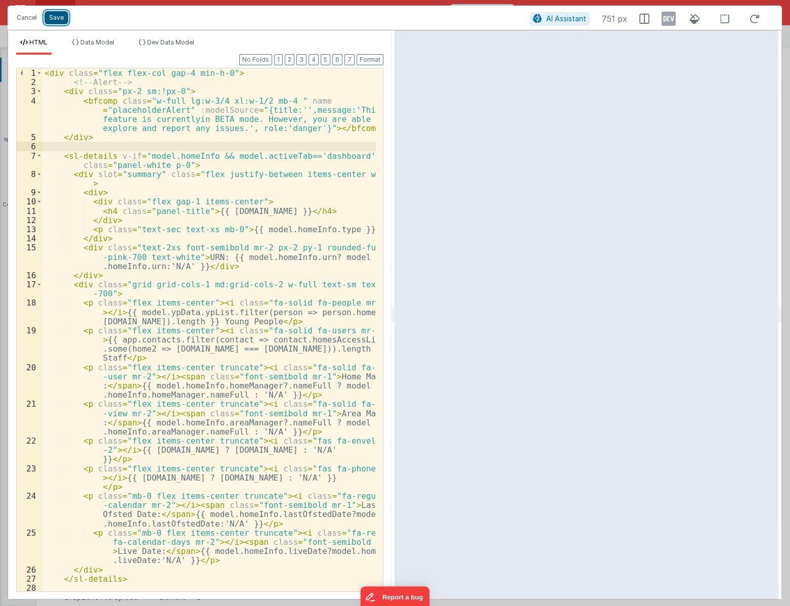
click at [51, 17] on button "Save" at bounding box center [56, 17] width 24 height 13
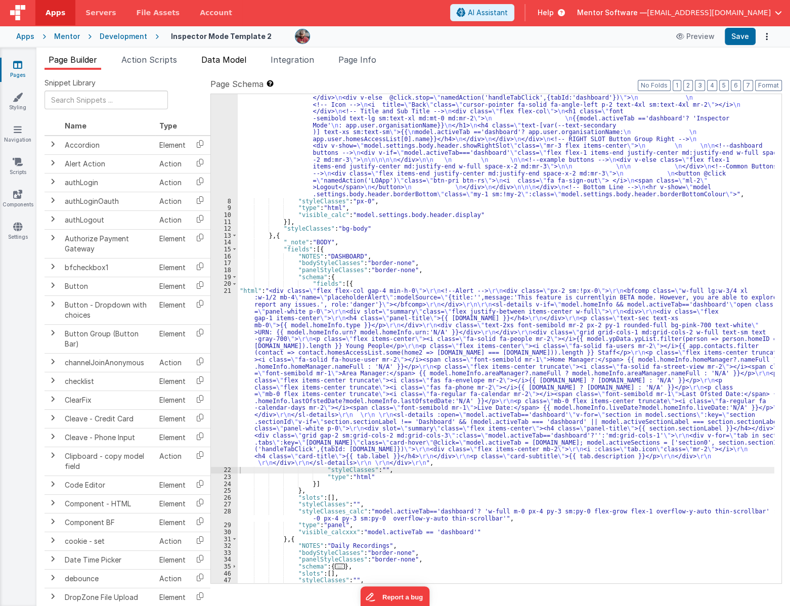
click at [227, 57] on span "Data Model" at bounding box center [223, 60] width 45 height 10
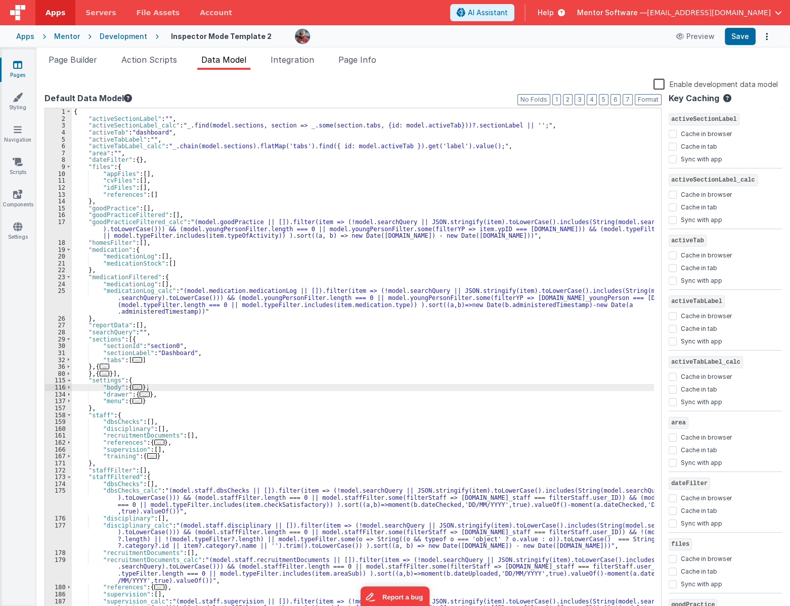
click at [664, 87] on label "Enable development data model" at bounding box center [715, 84] width 124 height 12
click at [0, 0] on input "Enable development data model" at bounding box center [0, 0] width 0 height 0
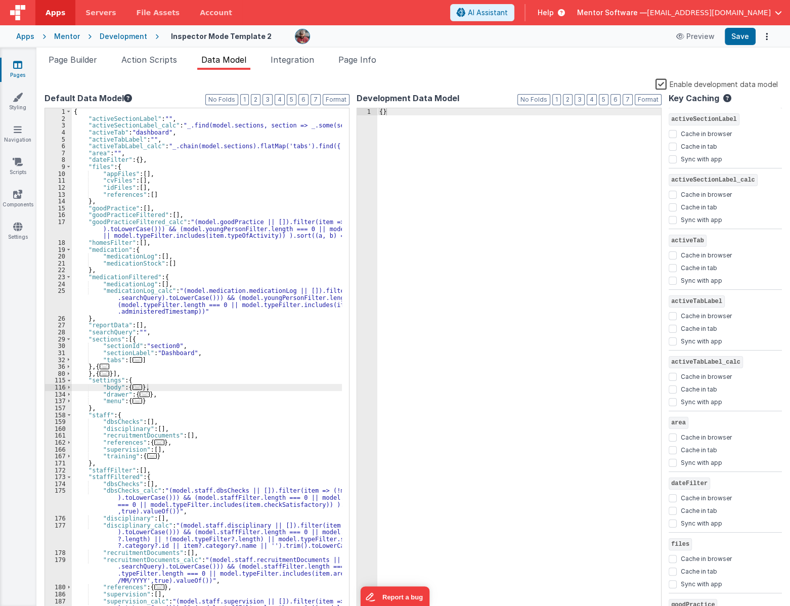
click at [663, 87] on label "Enable development data model" at bounding box center [716, 84] width 122 height 12
click at [0, 0] on input "Enable development data model" at bounding box center [0, 0] width 0 height 0
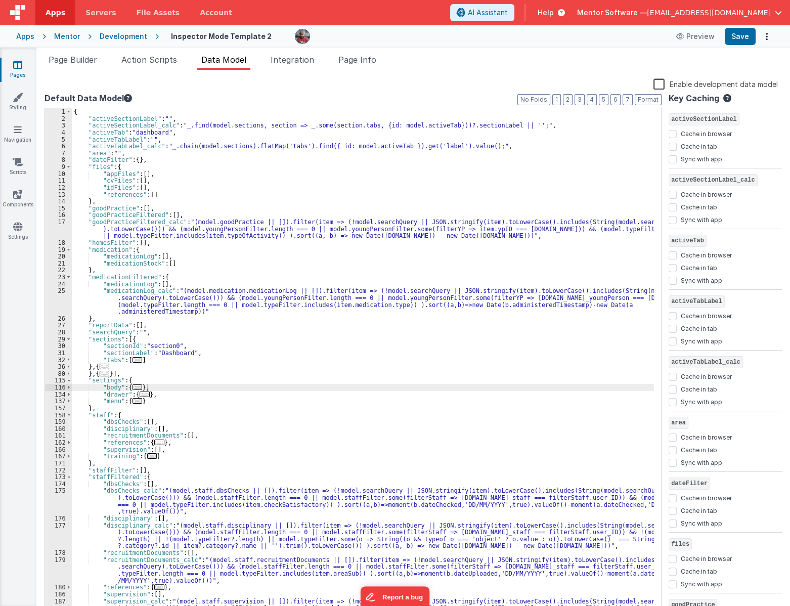
drag, startPoint x: 69, startPoint y: 65, endPoint x: 744, endPoint y: 45, distance: 675.6
click at [69, 65] on li "Page Builder" at bounding box center [72, 62] width 57 height 16
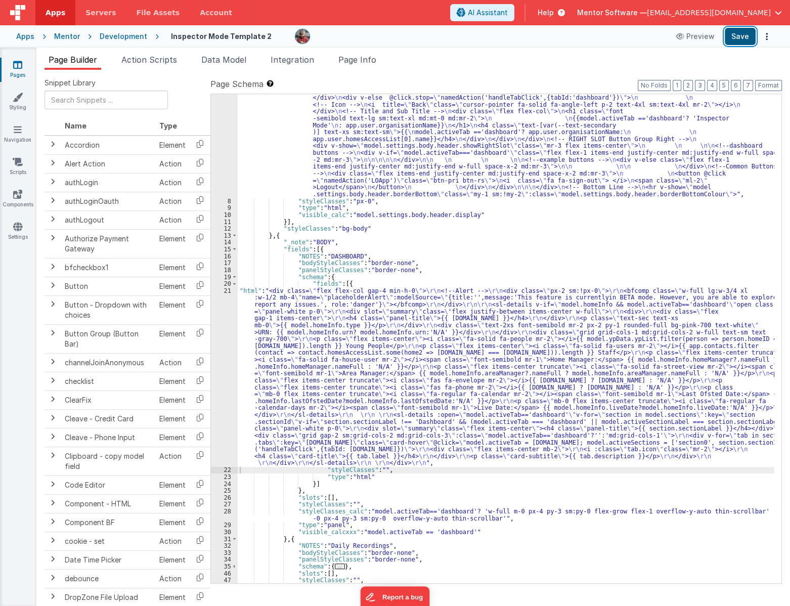
click at [748, 38] on button "Save" at bounding box center [739, 36] width 31 height 17
click at [471, 328] on div ""html" : "<div v-show= \" model.settings.body.header.display \" id= \" heading …" at bounding box center [506, 373] width 536 height 640
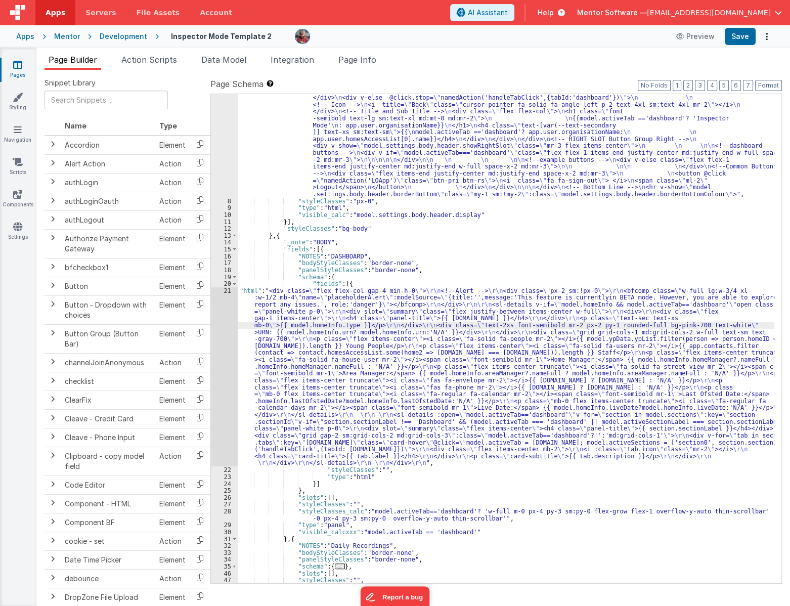
click at [281, 300] on div ""html" : "<div v-show= \" model.settings.body.header.display \" id= \" heading …" at bounding box center [506, 373] width 536 height 640
click at [275, 298] on div ""html" : "<div v-show= \" model.settings.body.header.display \" id= \" heading …" at bounding box center [506, 373] width 536 height 640
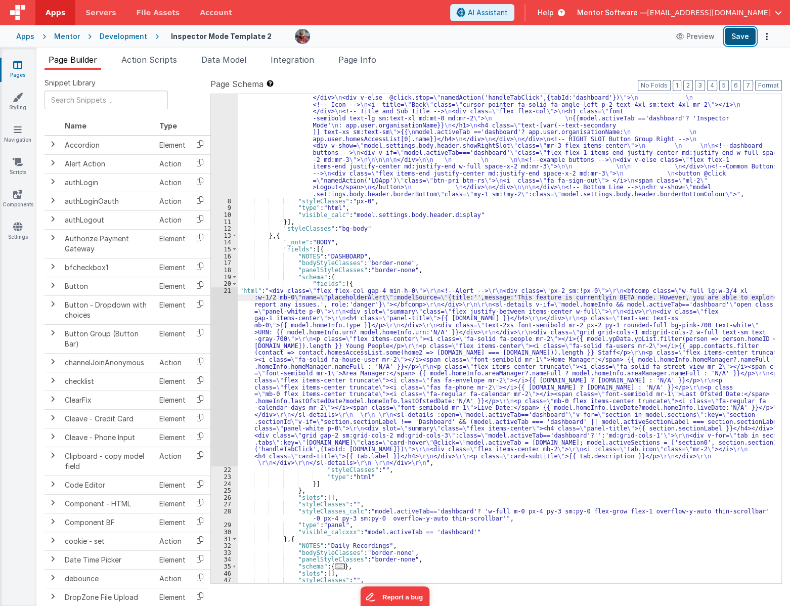
click at [739, 40] on button "Save" at bounding box center [739, 36] width 31 height 17
drag, startPoint x: 521, startPoint y: 138, endPoint x: 280, endPoint y: 145, distance: 241.2
click at [521, 138] on div ""html" : "<div v-show= \" model.settings.body.header.display \" id= \" heading …" at bounding box center [506, 373] width 536 height 640
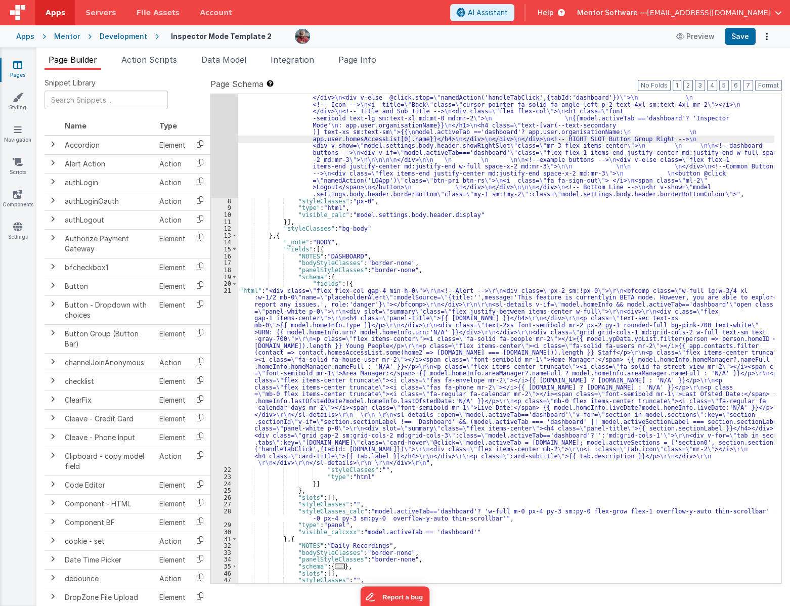
click at [236, 162] on div "7" at bounding box center [224, 125] width 27 height 145
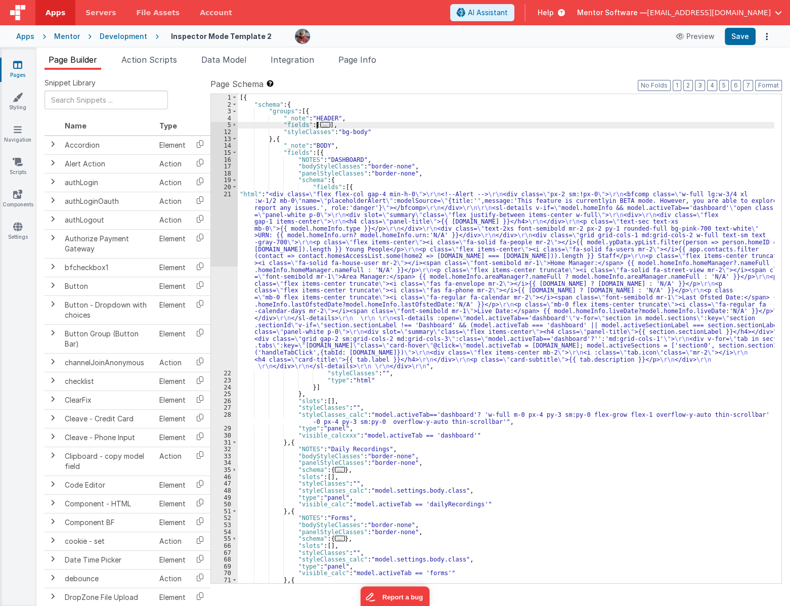
scroll to position [0, 0]
click at [320, 126] on span "..." at bounding box center [325, 125] width 10 height 6
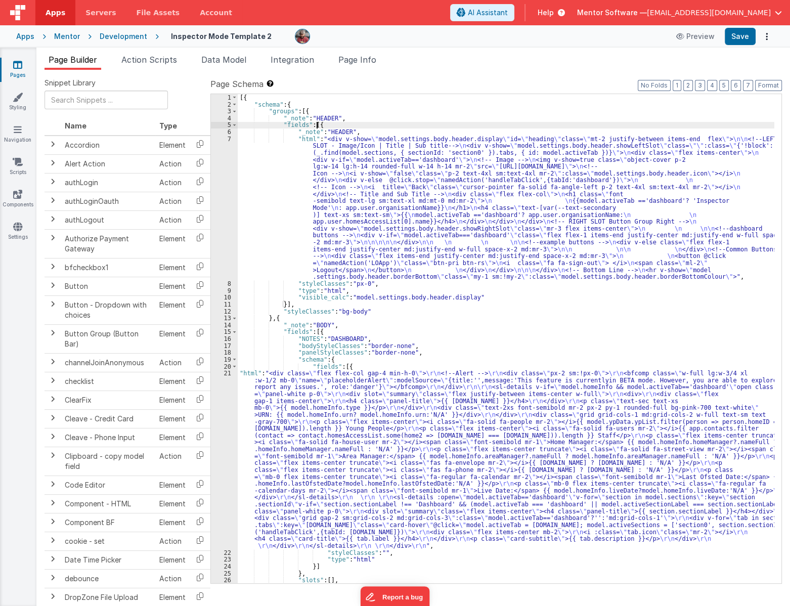
click at [294, 168] on div "[{ "schema" : { "groups" : [{ "_note" : "HEADER" , "fields" : [{ "_note" : "HEA…" at bounding box center [506, 345] width 536 height 502
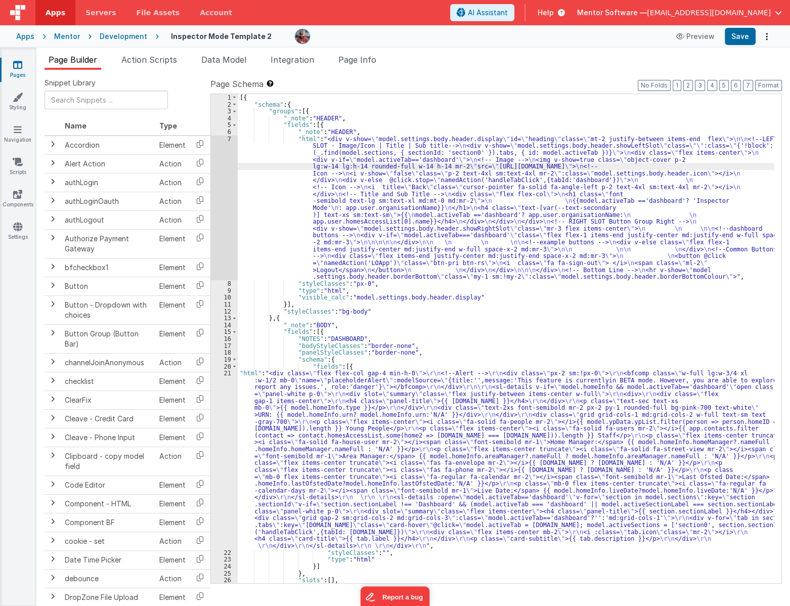
click at [224, 196] on div "7" at bounding box center [224, 207] width 27 height 145
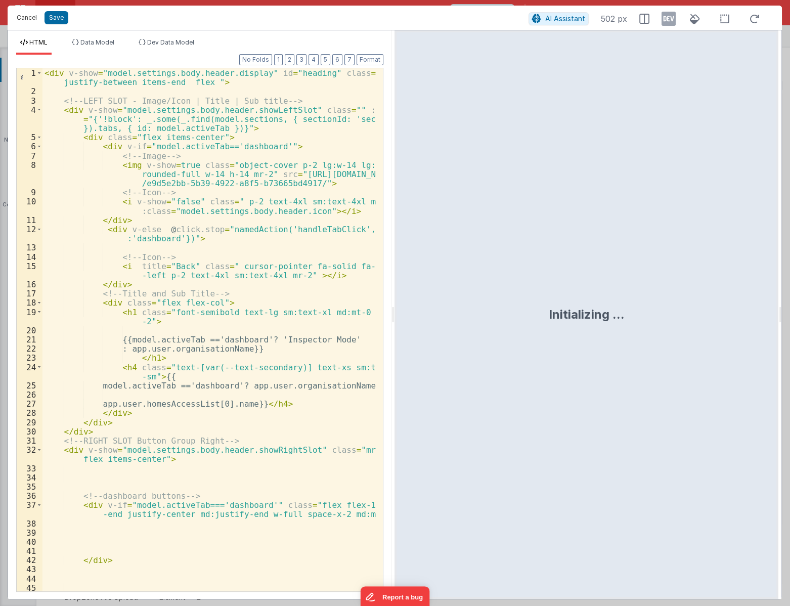
drag, startPoint x: 14, startPoint y: 12, endPoint x: 354, endPoint y: 308, distance: 451.4
click at [13, 12] on button "Cancel" at bounding box center [27, 18] width 30 height 14
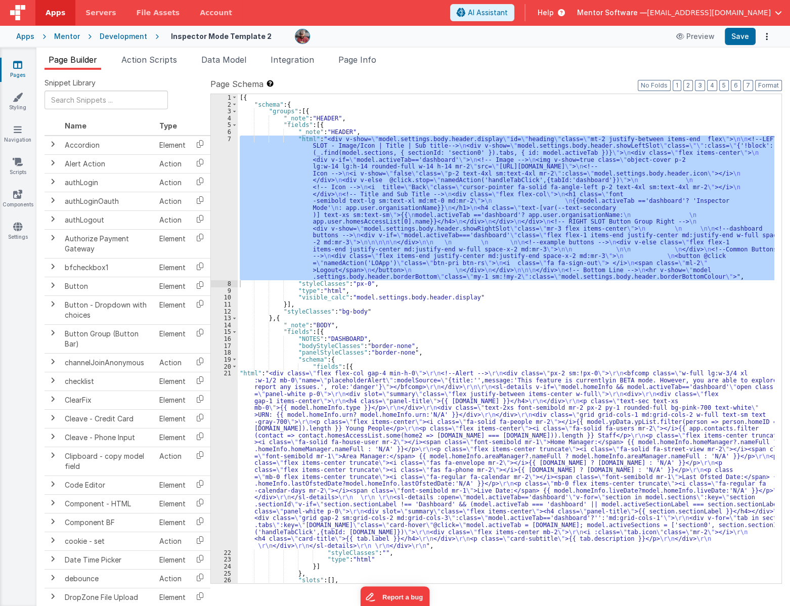
click at [344, 501] on div "Format 7 6 5 4 3 2 1 No Folds" at bounding box center [199, 319] width 367 height 524
click at [221, 451] on div "21" at bounding box center [224, 458] width 27 height 179
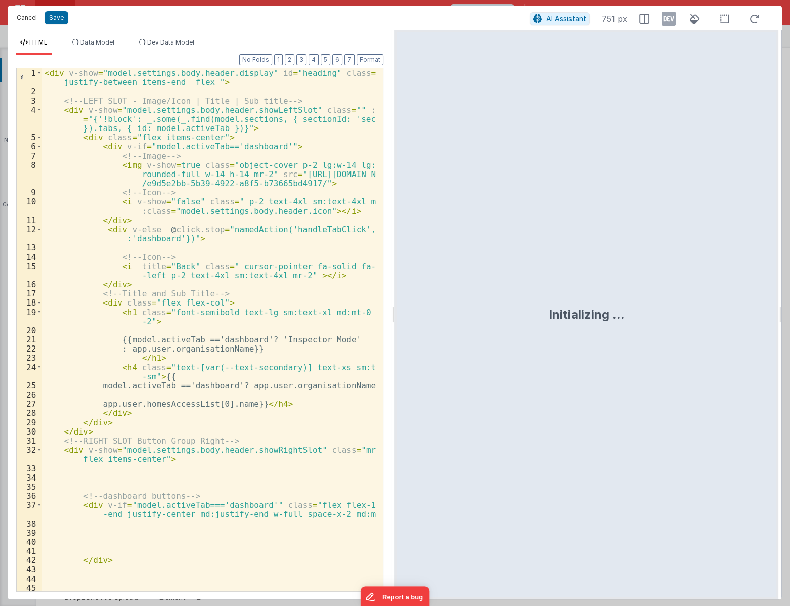
click at [25, 16] on button "Cancel" at bounding box center [27, 18] width 30 height 14
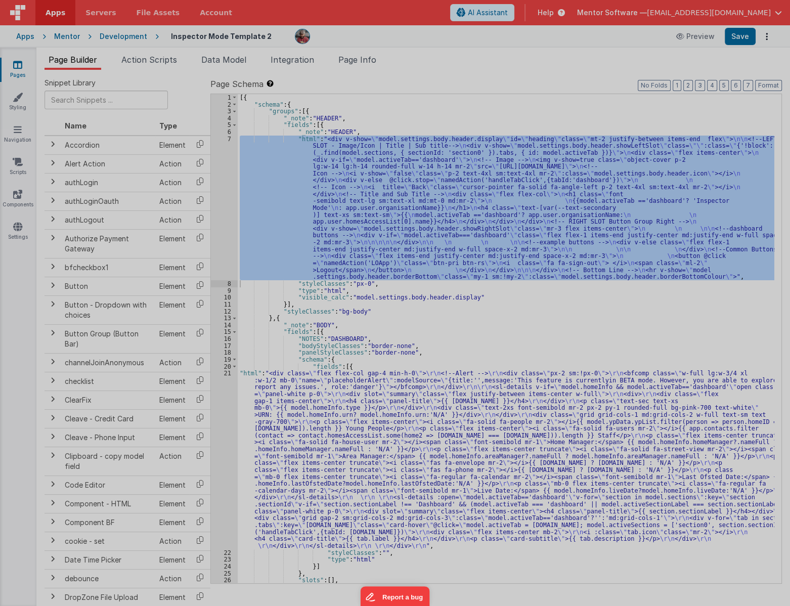
click at [299, 430] on div at bounding box center [395, 303] width 790 height 606
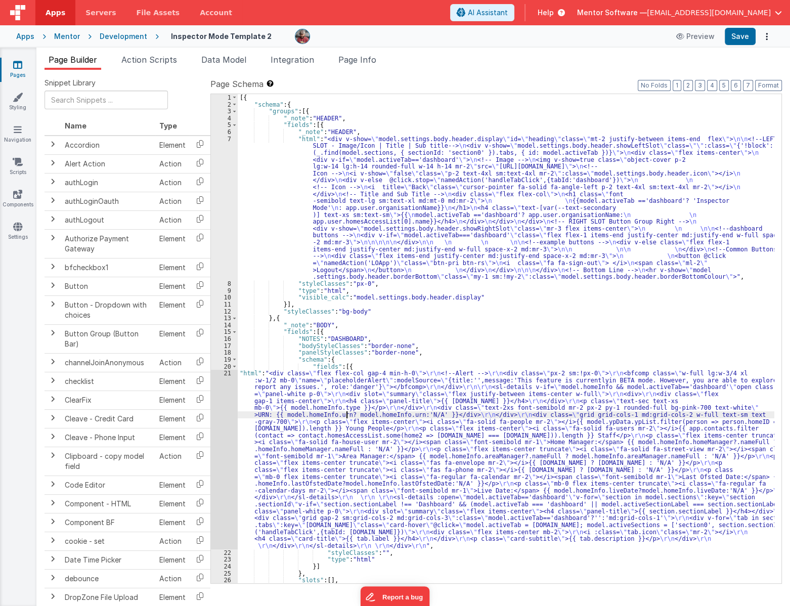
click at [348, 418] on div "[{ "schema" : { "groups" : [{ "_note" : "HEADER" , "fields" : [{ "_note" : "HEA…" at bounding box center [506, 345] width 536 height 502
click at [216, 435] on div "21" at bounding box center [224, 458] width 27 height 179
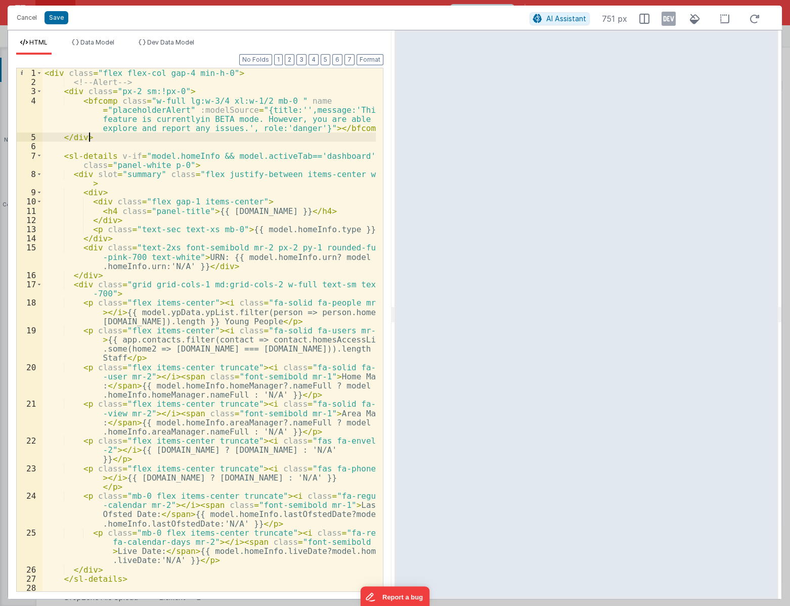
click at [223, 135] on div "< div class = "flex flex-col gap-4 min-h-0" > <!-- Alert --> < div class = "px-…" at bounding box center [209, 338] width 334 height 541
click at [85, 90] on div "< div class = "flex flex-col gap-4 min-h-0" > <!-- Alert --> < div class = "px-…" at bounding box center [209, 338] width 334 height 541
click at [111, 90] on div "< div class = "flex flex-col gap-4 min-h-0" > <!-- Alert --> < div class = "px-…" at bounding box center [209, 338] width 334 height 541
click at [196, 132] on div "< div class = "flex flex-col gap-4 min-h-0" > <!-- Alert --> < div class = "px-…" at bounding box center [209, 338] width 334 height 541
click at [153, 208] on div "< div class = "flex flex-col gap-4 min-h-0" > <!-- Alert --> < div class = "px-…" at bounding box center [209, 338] width 334 height 541
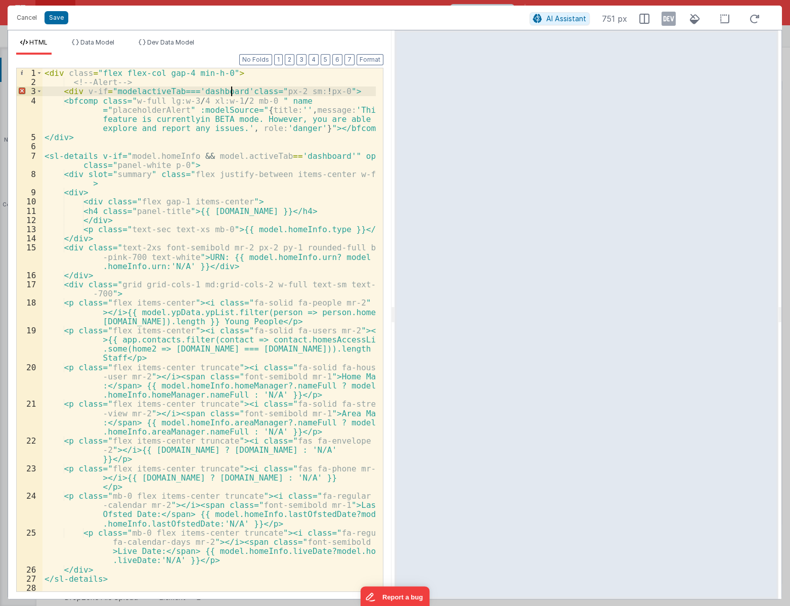
click at [233, 93] on div "< div class = "flex flex-col gap-4 min-h-0" > <!-- Alert --> < div v-if = "mode…" at bounding box center [209, 338] width 334 height 541
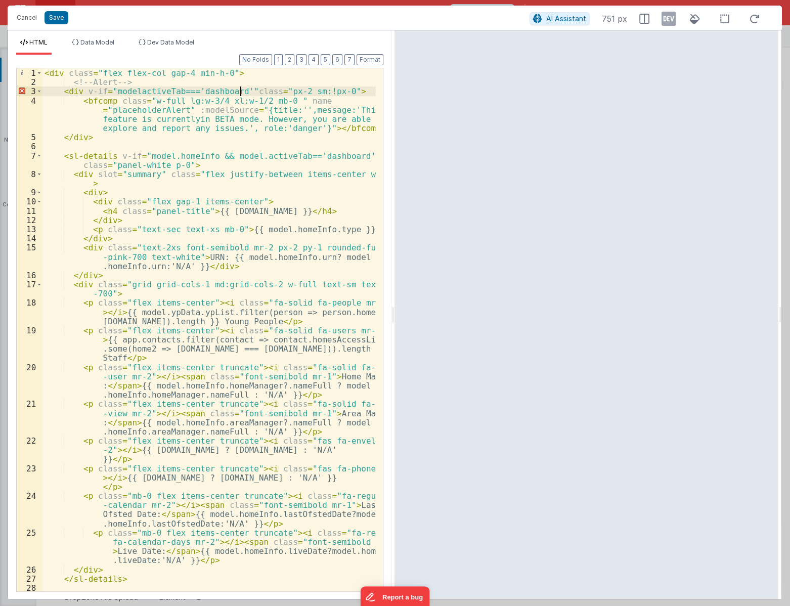
click at [134, 91] on div "< div class = "flex flex-col gap-4 min-h-0" > <!-- Alert --> < div v-if = "mode…" at bounding box center [209, 338] width 334 height 541
click at [178, 91] on div "< div class = "flex flex-col gap-4 min-h-0" > <!-- Alert --> < div v-if = "mode…" at bounding box center [209, 338] width 334 height 541
click at [249, 88] on div "< div class = "flex flex-col gap-4 min-h-0" > <!-- Alert --> < div v-if = "mode…" at bounding box center [209, 338] width 334 height 541
click at [51, 16] on button "Save" at bounding box center [56, 17] width 24 height 13
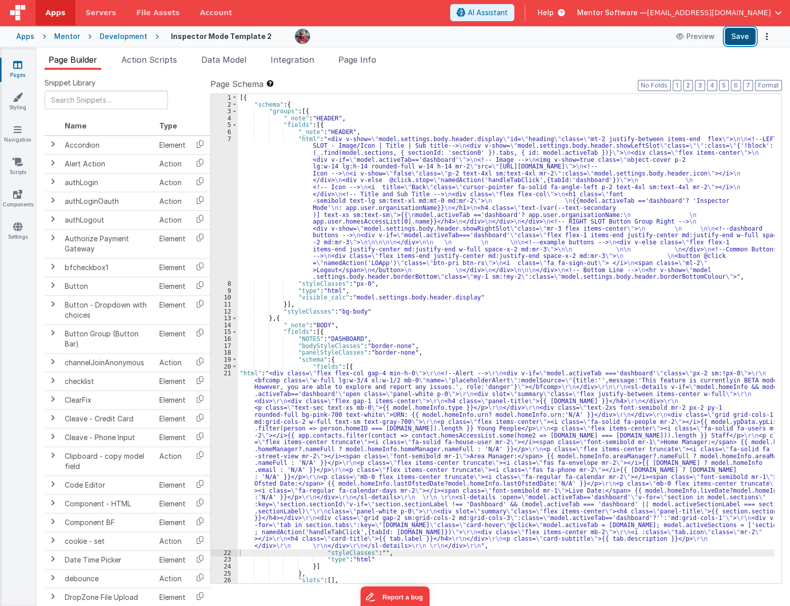
click at [750, 34] on button "Save" at bounding box center [739, 36] width 31 height 17
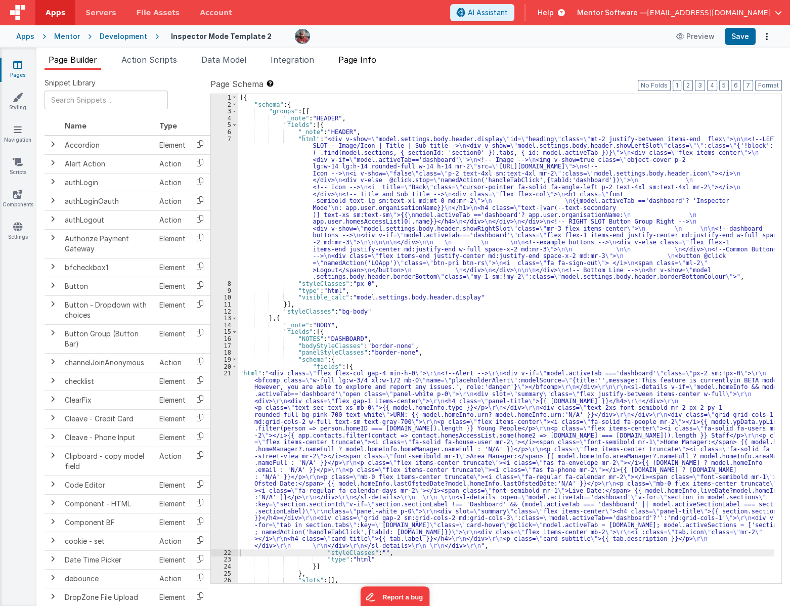
click at [359, 64] on li "Page Info" at bounding box center [357, 62] width 46 height 16
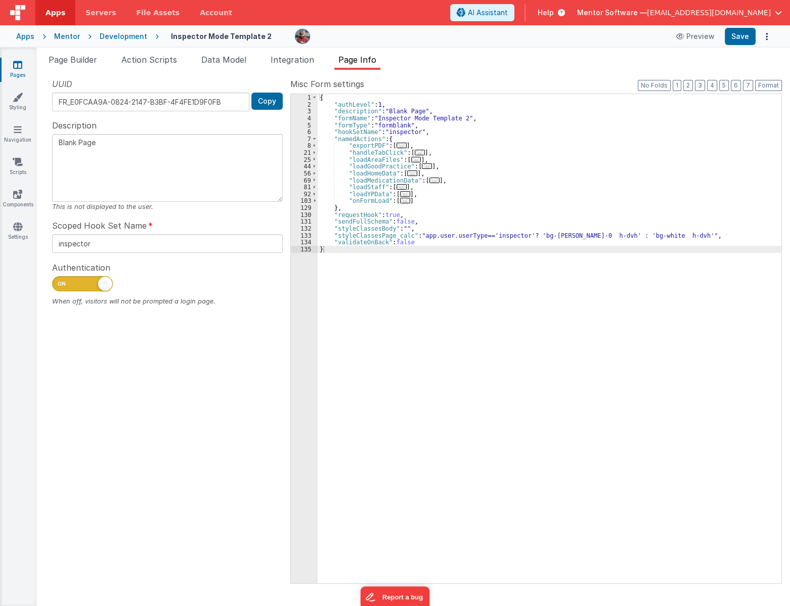
click at [16, 180] on div "Pages Styling Navigation Scripts Components Settings" at bounding box center [18, 327] width 36 height 558
click at [19, 161] on icon at bounding box center [18, 162] width 10 height 10
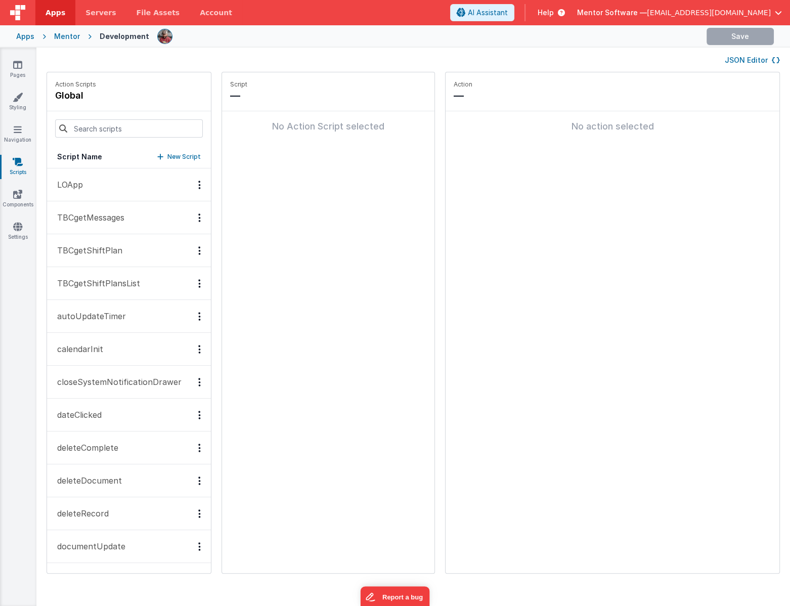
drag, startPoint x: 202, startPoint y: 30, endPoint x: 141, endPoint y: 126, distance: 114.6
click at [141, 126] on input at bounding box center [129, 128] width 148 height 18
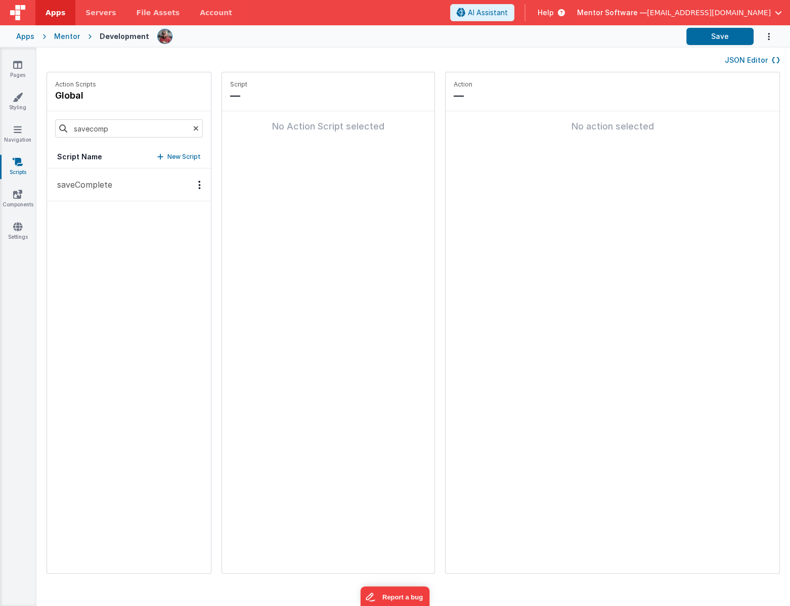
click at [79, 186] on p "saveComplete" at bounding box center [81, 184] width 61 height 12
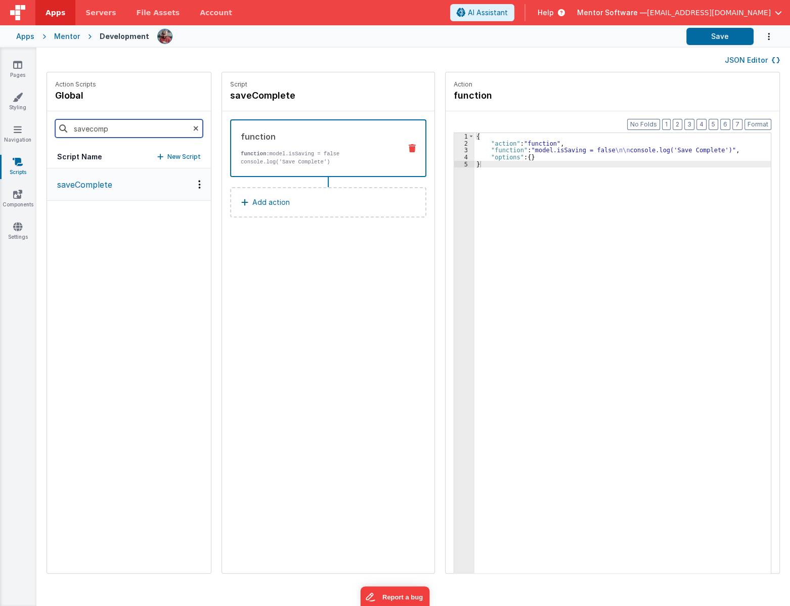
click at [105, 131] on input "savecomp" at bounding box center [129, 128] width 148 height 18
type input "s"
click at [83, 121] on input "toast succ" at bounding box center [129, 128] width 148 height 18
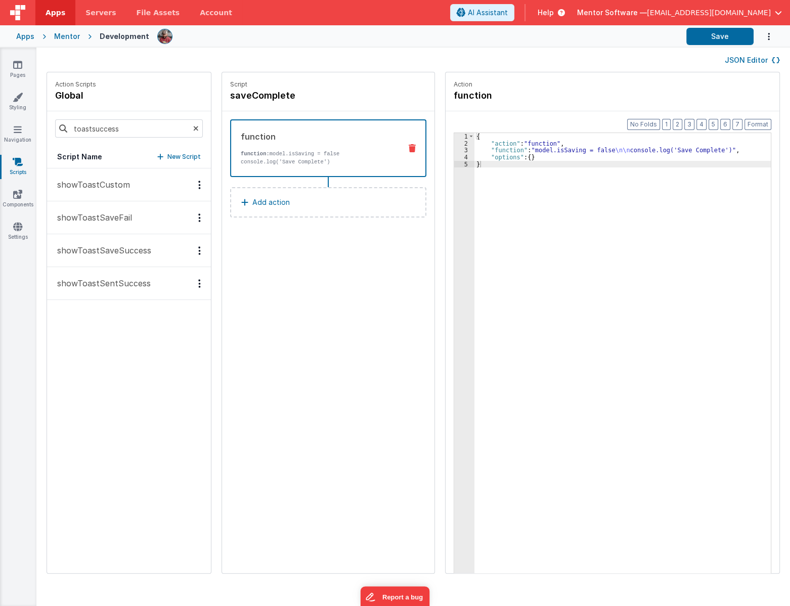
click at [101, 257] on div "showToastCustom showToastSaveFail showToastSaveSuccess showToastSentSuccess" at bounding box center [129, 370] width 164 height 404
click at [96, 129] on input "toastsuccess" at bounding box center [129, 128] width 148 height 18
type input "s"
type input "toast"
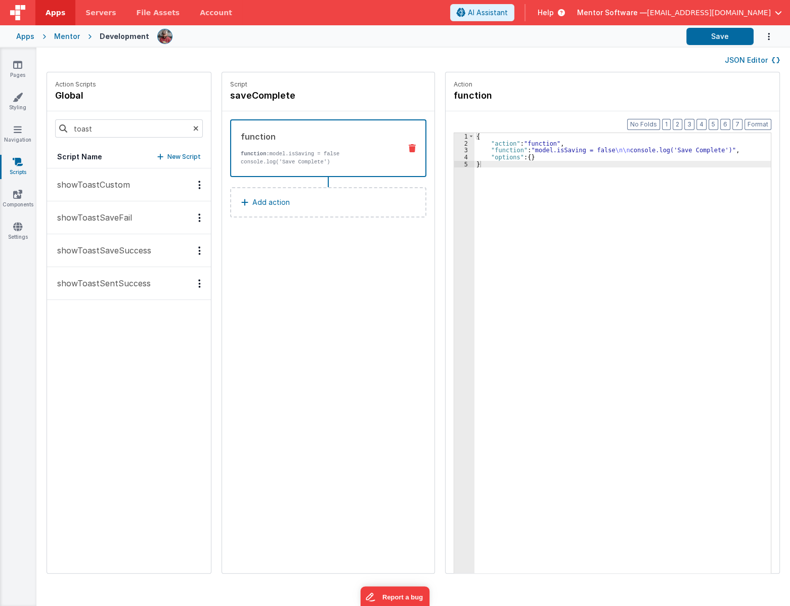
click at [156, 248] on button "showToastSaveSuccess" at bounding box center [129, 250] width 164 height 33
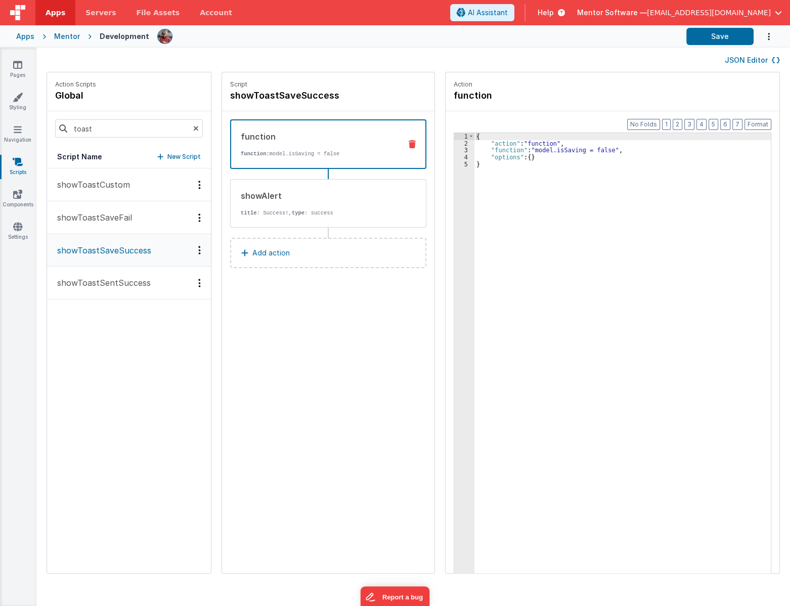
click at [541, 149] on div "{ "action" : "function" , "function" : "model.isSaving = false" , "options" : {…" at bounding box center [629, 375] width 310 height 485
click at [454, 151] on div "3" at bounding box center [464, 150] width 20 height 7
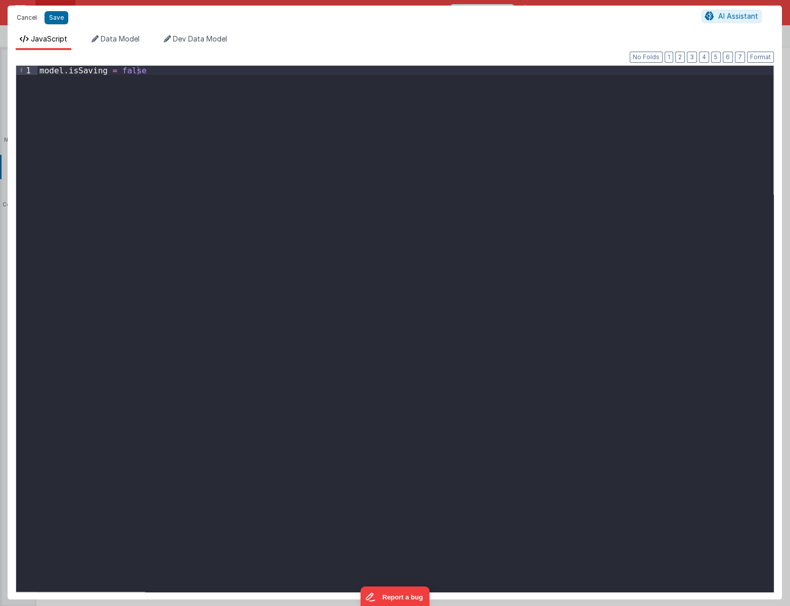
click at [24, 20] on button "Cancel" at bounding box center [27, 18] width 30 height 14
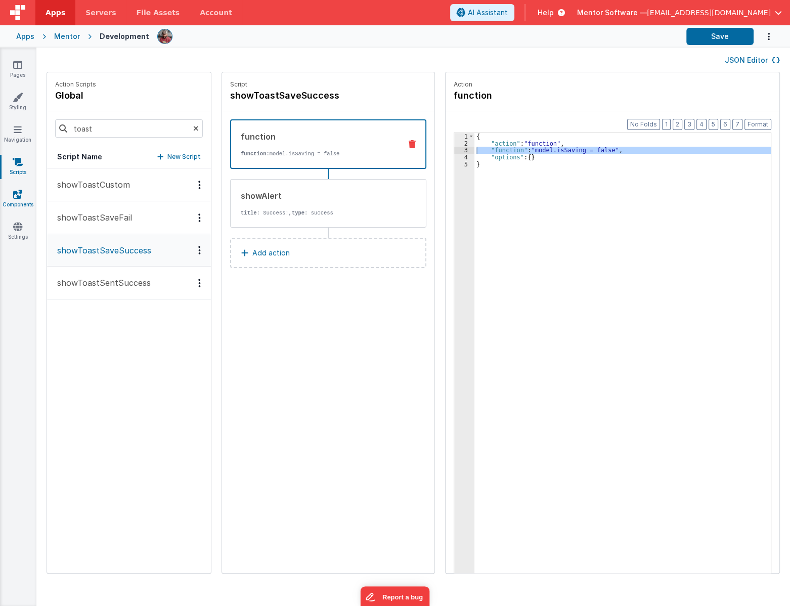
click at [13, 197] on icon at bounding box center [17, 194] width 9 height 10
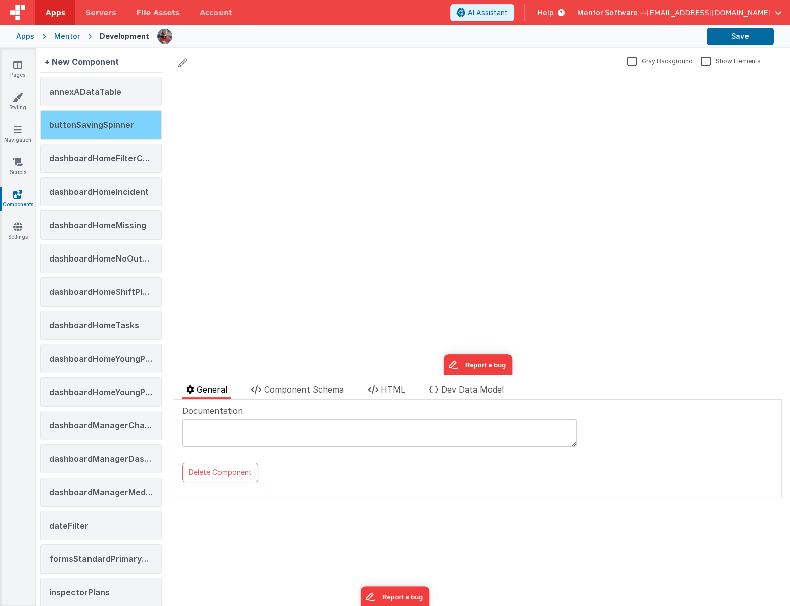
click at [102, 129] on div "buttonSavingSpinner" at bounding box center [100, 124] width 121 height 29
click at [208, 62] on div "buttonSavingSpinner" at bounding box center [226, 63] width 105 height 14
click at [293, 64] on div "buttonSavingSpinner" at bounding box center [398, 63] width 449 height 14
click at [287, 64] on icon at bounding box center [287, 63] width 9 height 14
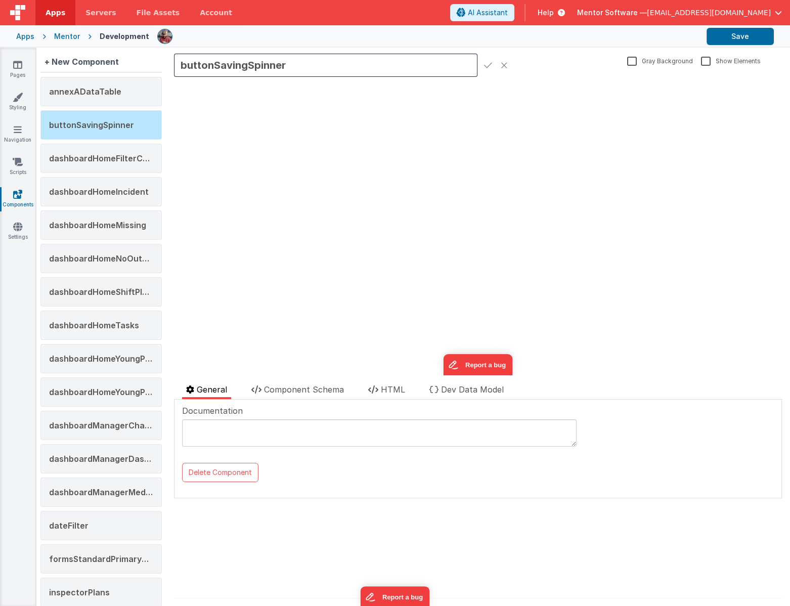
click at [254, 67] on input "buttonSavingSpinner" at bounding box center [325, 65] width 303 height 23
drag, startPoint x: 13, startPoint y: 67, endPoint x: 50, endPoint y: 1, distance: 76.2
click at [13, 67] on icon at bounding box center [17, 65] width 9 height 10
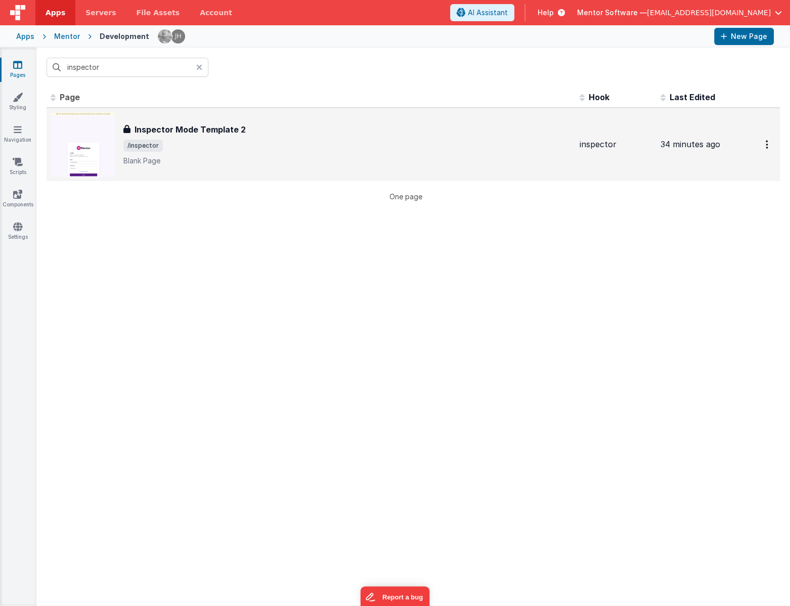
click at [164, 130] on h3 "Inspector Mode Template 2" at bounding box center [189, 129] width 111 height 12
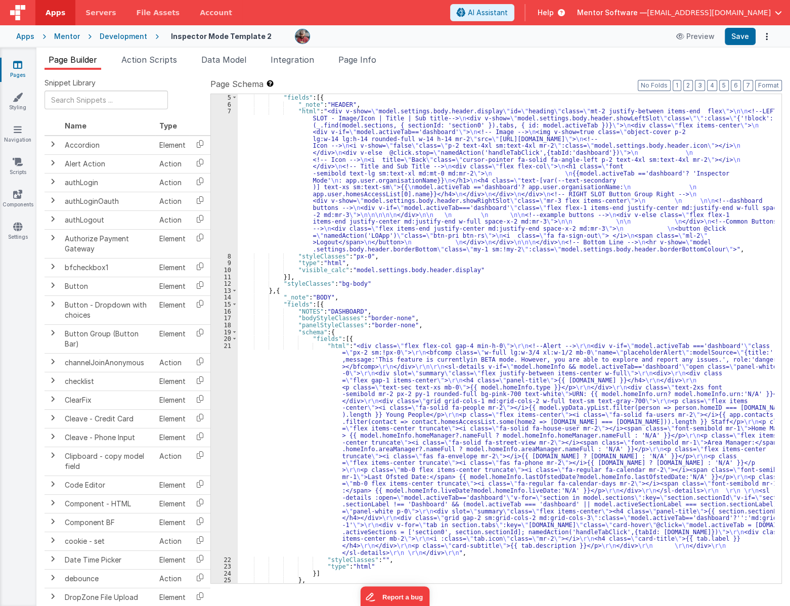
scroll to position [55, 0]
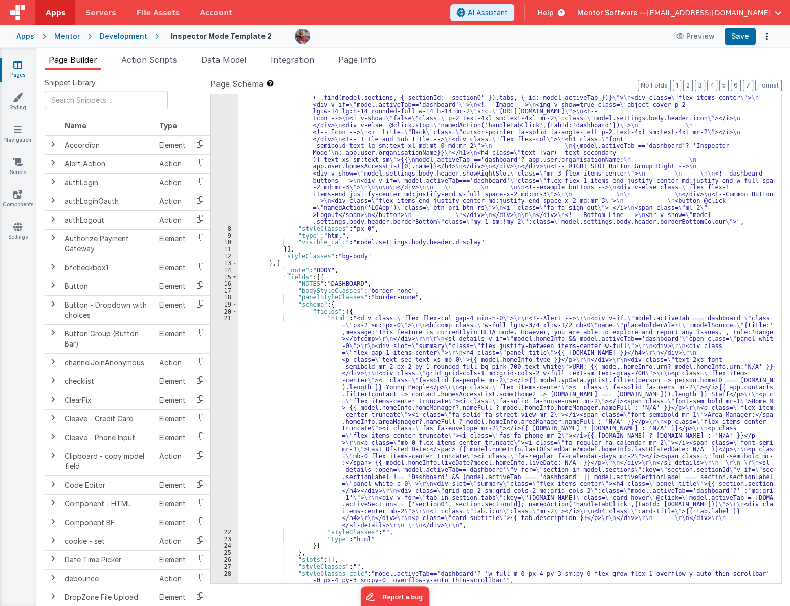
click at [290, 386] on div ""html" : "<div v-show= \" model.settings.body.header.display \" id= \" heading …" at bounding box center [506, 403] width 536 height 647
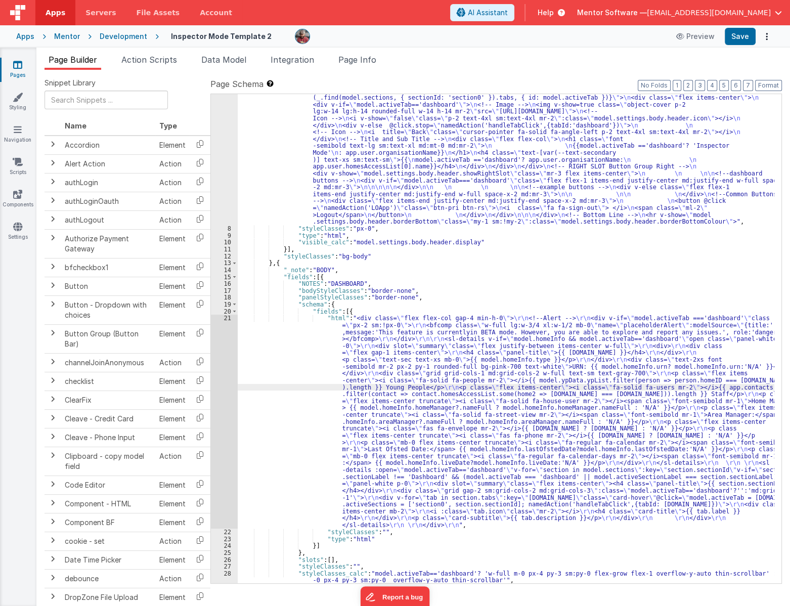
click at [221, 412] on div "21" at bounding box center [224, 421] width 27 height 214
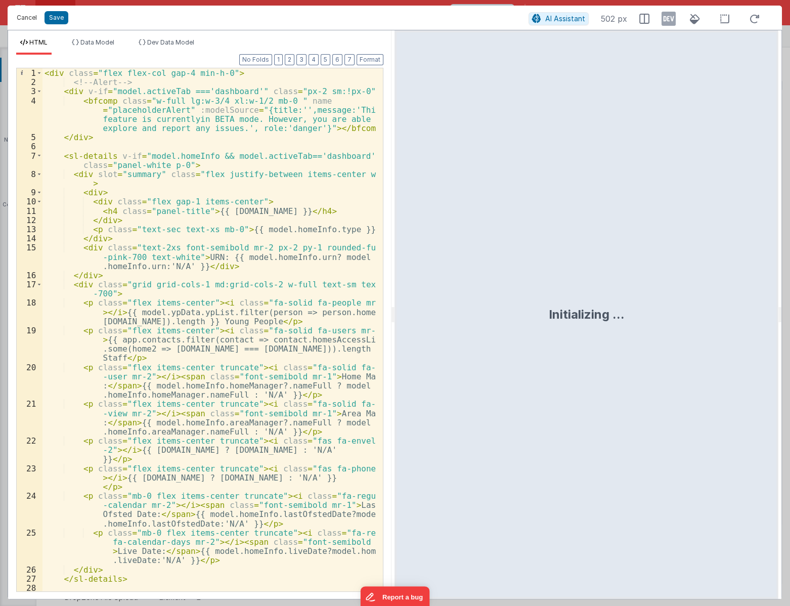
click at [34, 20] on button "Cancel" at bounding box center [27, 18] width 30 height 14
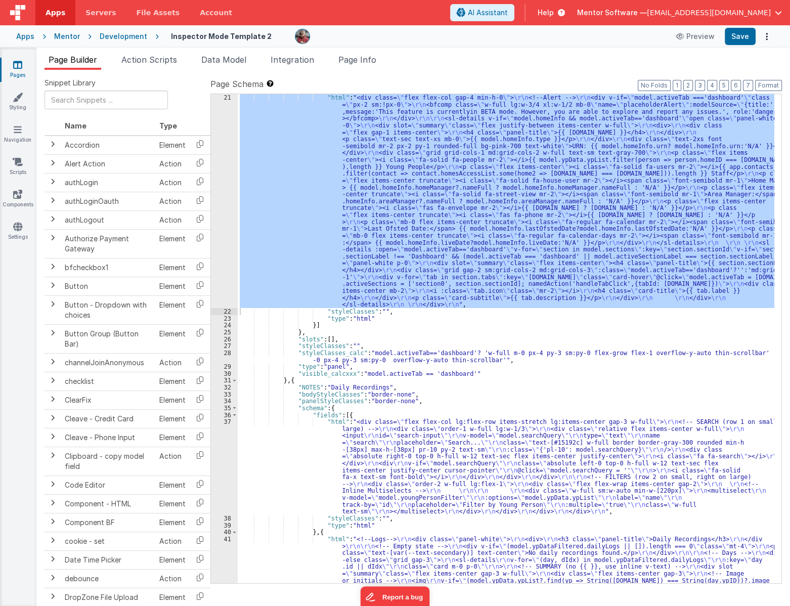
scroll to position [275, 0]
click at [298, 482] on div ""fields" : [{ "html" : "<div class= \" flex flex-col gap-4 min-h-0 \" > \r\n <!…" at bounding box center [506, 565] width 536 height 957
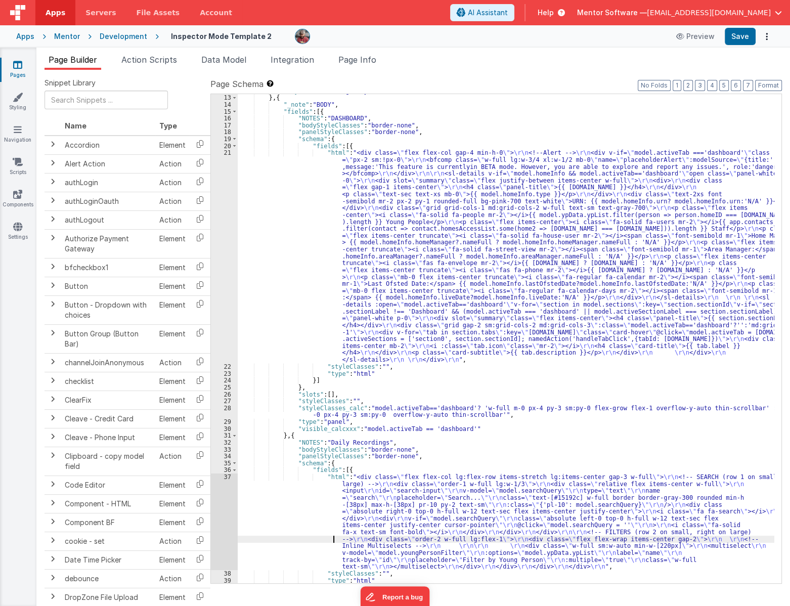
scroll to position [193, 0]
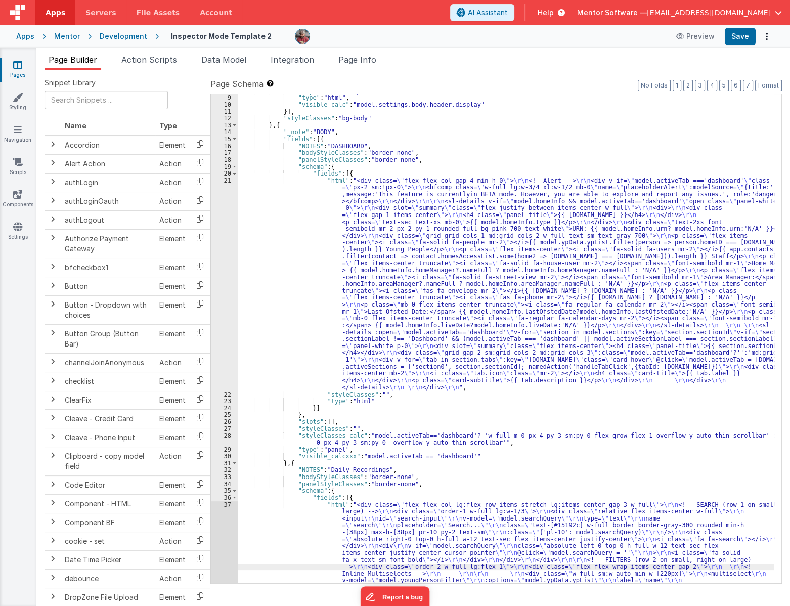
click at [322, 296] on div ""styleClasses" : "px-0" , "type" : "html" , "visible_calc" : "model.settings.bo…" at bounding box center [506, 383] width 536 height 592
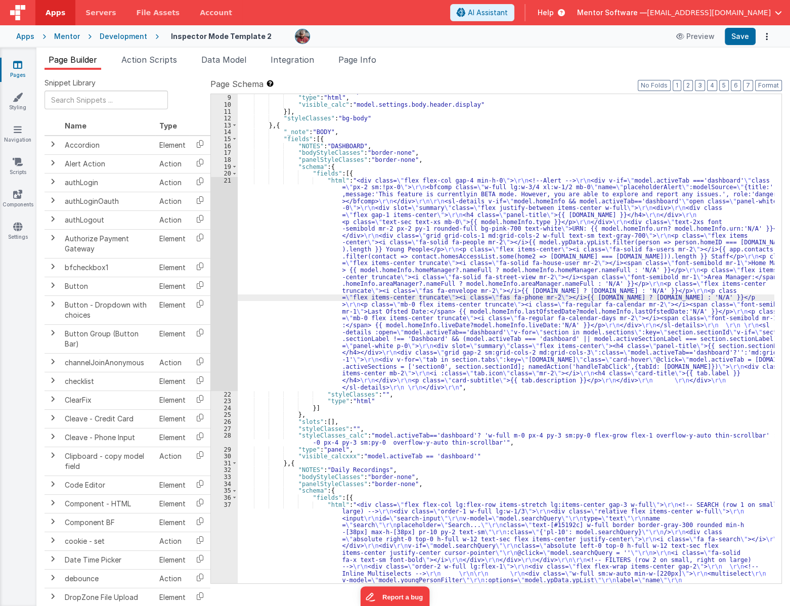
click at [226, 304] on div "21" at bounding box center [224, 284] width 27 height 214
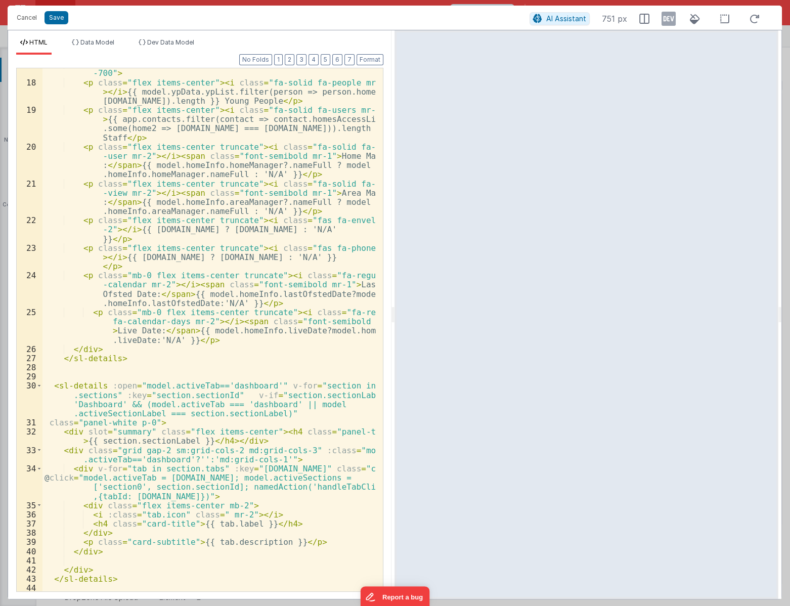
scroll to position [220, 0]
click at [103, 386] on div "< div class = "grid grid-cols-1 md:grid-cols-2 w-full text-sm text-gray -700" >…" at bounding box center [209, 334] width 334 height 550
click at [109, 385] on div "< div class = "grid grid-cols-1 md:grid-cols-2 w-full text-sm text-gray -700" >…" at bounding box center [209, 334] width 334 height 550
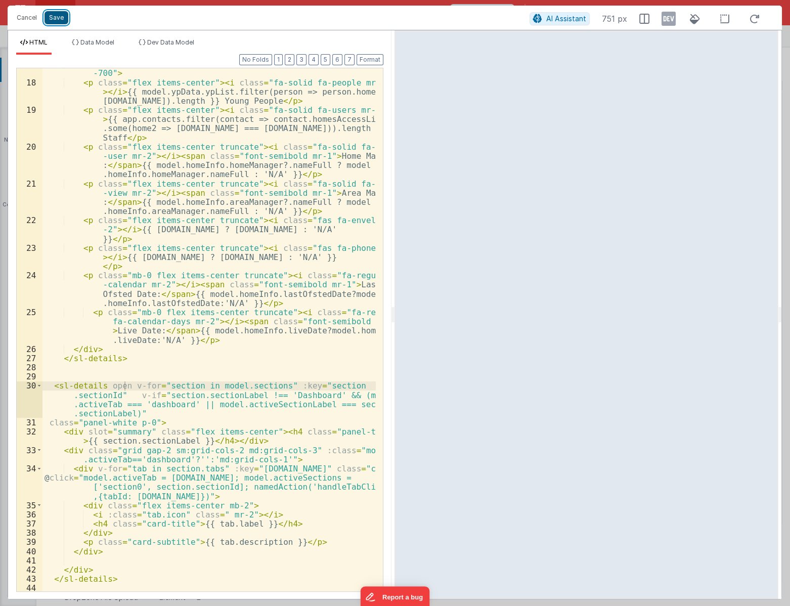
click at [60, 20] on button "Save" at bounding box center [56, 17] width 24 height 13
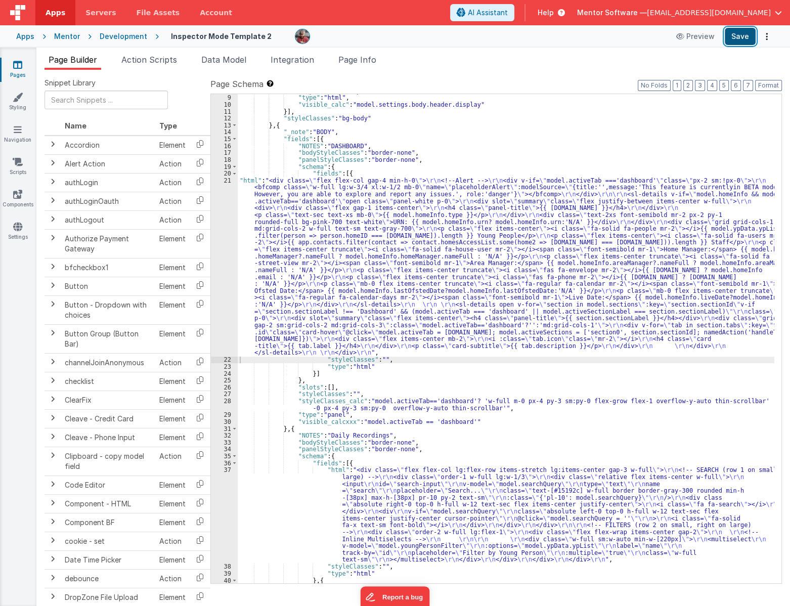
click at [742, 33] on button "Save" at bounding box center [739, 36] width 31 height 17
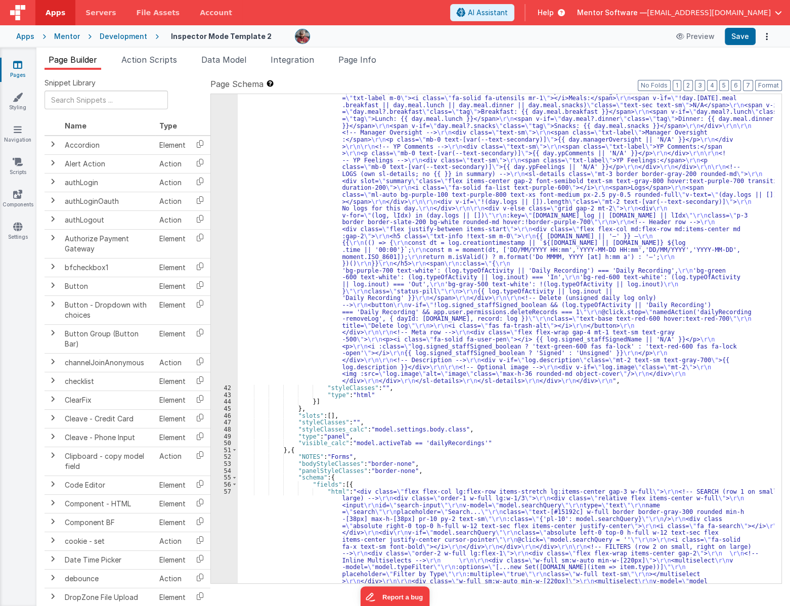
scroll to position [688, 0]
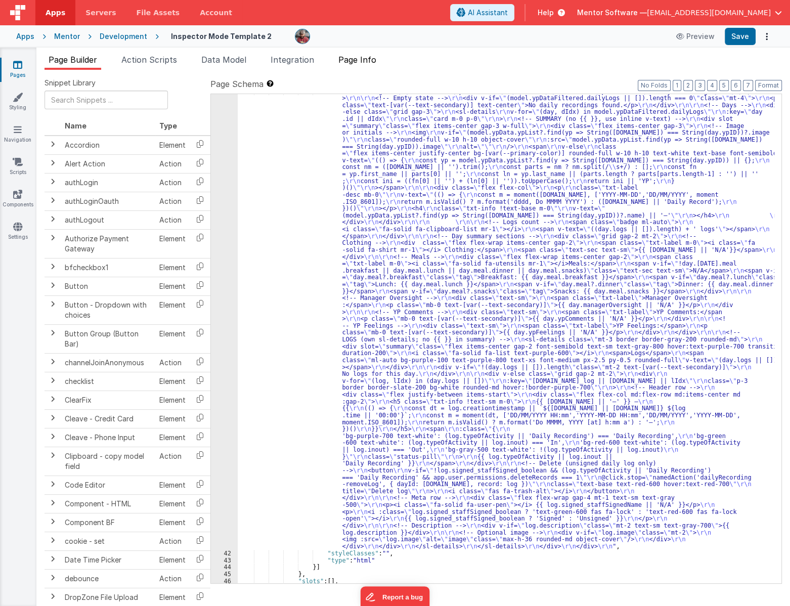
click at [358, 63] on span "Page Info" at bounding box center [357, 60] width 38 height 10
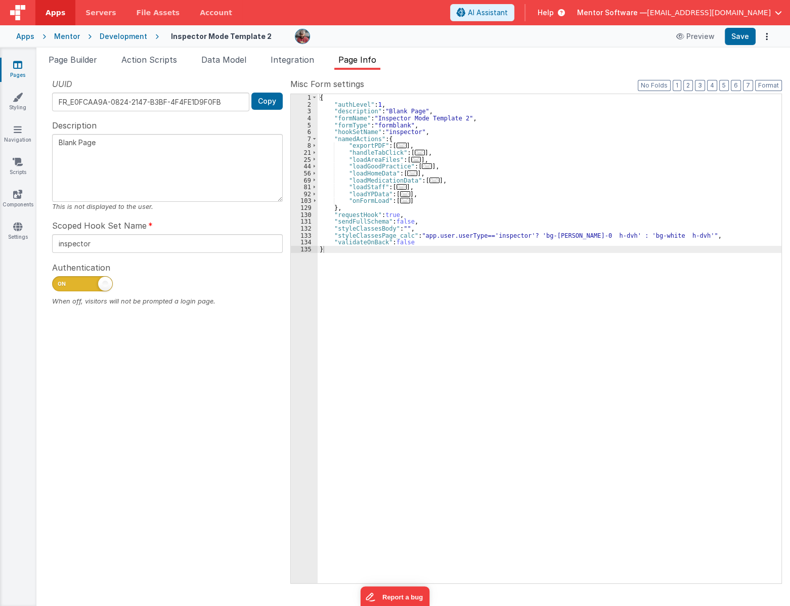
click at [401, 228] on div "{ "authLevel" : 1 , "description" : "Blank Page" , "formName" : "Inspector Mode…" at bounding box center [548, 345] width 463 height 502
click at [402, 227] on div "{ "authLevel" : 1 , "description" : "Blank Page" , "formName" : "Inspector Mode…" at bounding box center [548, 345] width 463 height 502
click at [556, 237] on div "{ "authLevel" : 1 , "description" : "Blank Page" , "formName" : "Inspector Mode…" at bounding box center [548, 345] width 463 height 502
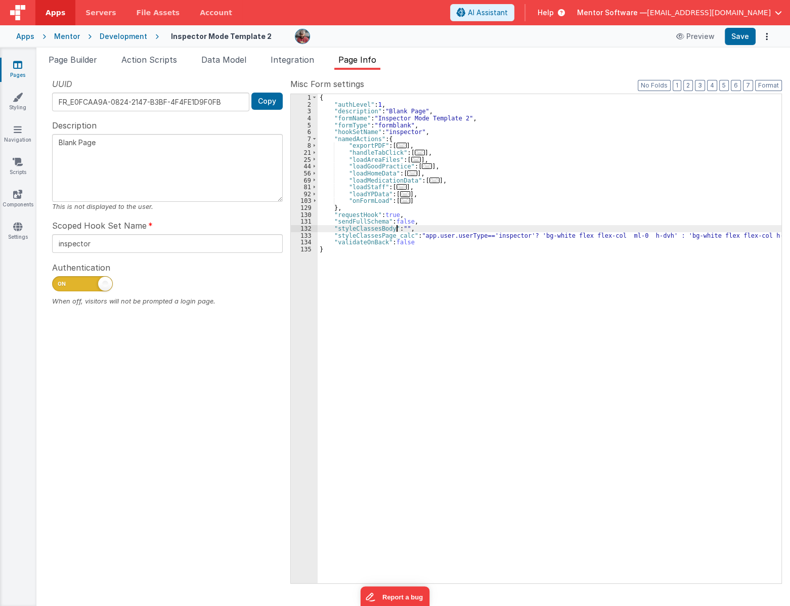
click at [396, 226] on div "{ "authLevel" : 1 , "description" : "Blank Page" , "formName" : "Inspector Mode…" at bounding box center [548, 345] width 463 height 502
click at [399, 226] on div "{ "authLevel" : 1 , "description" : "Blank Page" , "formName" : "Inspector Mode…" at bounding box center [548, 345] width 463 height 502
click at [399, 225] on div "{ "authLevel" : 1 , "description" : "Blank Page" , "formName" : "Inspector Mode…" at bounding box center [548, 345] width 463 height 502
click at [400, 224] on div "{ "authLevel" : 1 , "description" : "Blank Page" , "formName" : "Inspector Mode…" at bounding box center [548, 345] width 463 height 502
click at [401, 226] on div "{ "authLevel" : 1 , "description" : "Blank Page" , "formName" : "Inspector Mode…" at bounding box center [548, 345] width 463 height 502
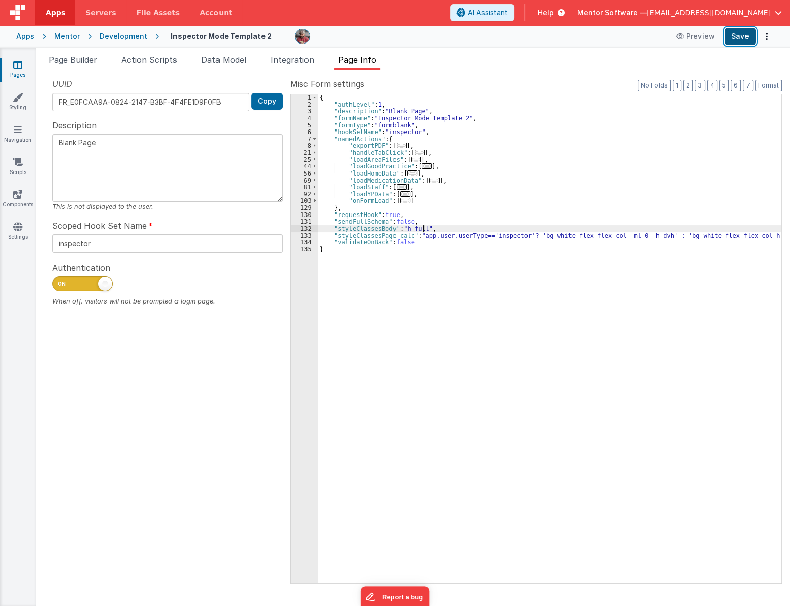
click at [738, 34] on button "Save" at bounding box center [739, 36] width 31 height 17
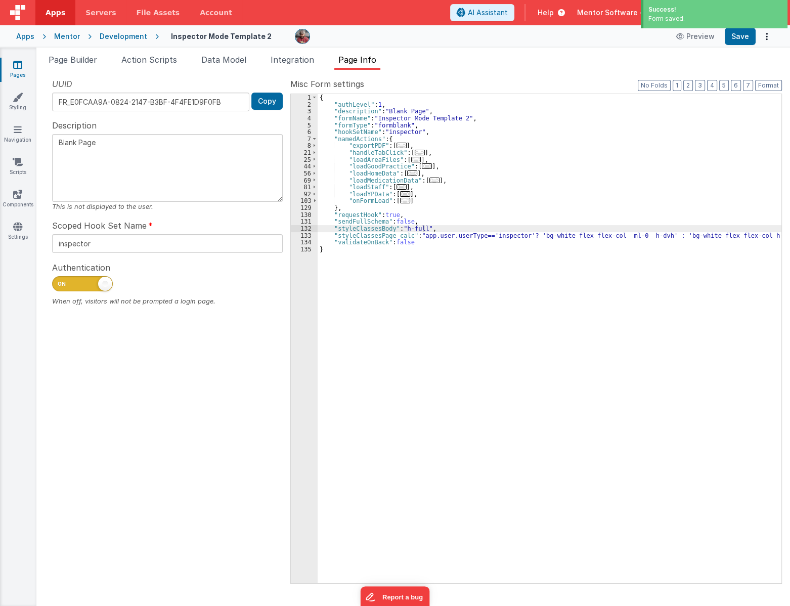
click at [422, 227] on div "{ "authLevel" : 1 , "description" : "Blank Page" , "formName" : "Inspector Mode…" at bounding box center [548, 345] width 463 height 502
click at [736, 39] on button "Save" at bounding box center [739, 36] width 31 height 17
click at [88, 63] on span "Page Builder" at bounding box center [73, 60] width 49 height 10
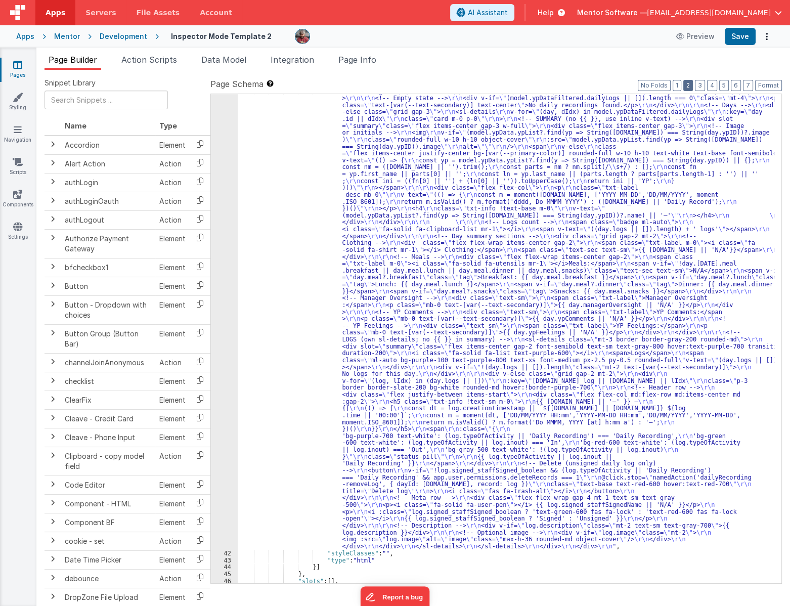
click at [690, 89] on button "2" at bounding box center [688, 85] width 10 height 11
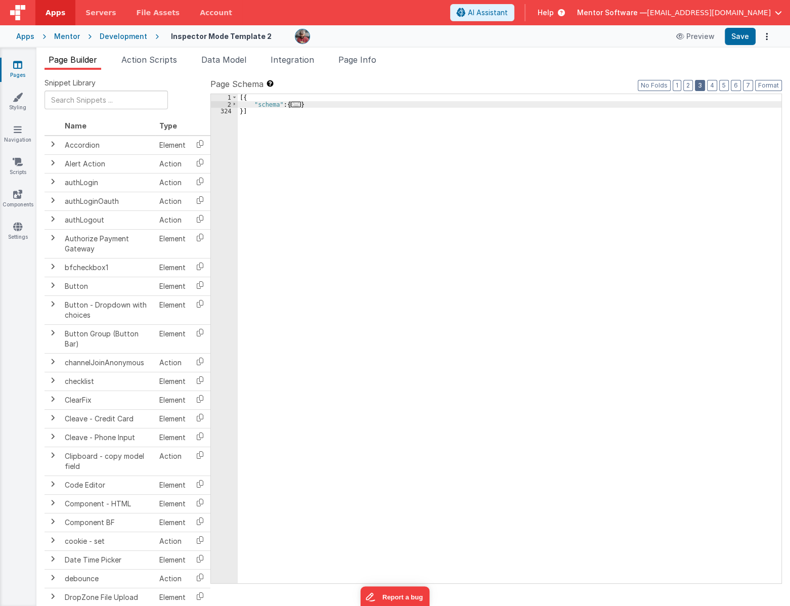
click at [703, 86] on button "3" at bounding box center [699, 85] width 10 height 11
click at [710, 84] on button "4" at bounding box center [712, 85] width 10 height 11
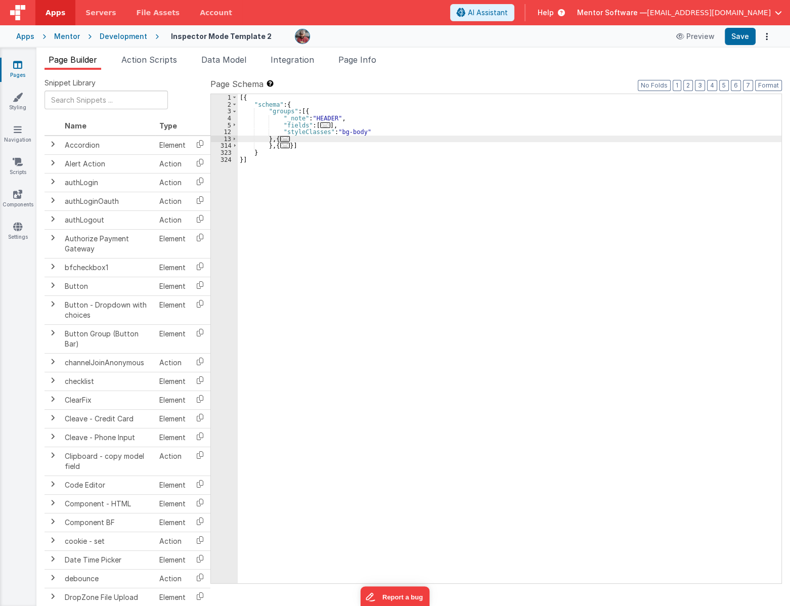
click at [719, 86] on label "Page Schema Shortcuts: Find: command-f Fold: command-option-L Unfold: command-o…" at bounding box center [495, 84] width 571 height 12
click at [702, 88] on button "3" at bounding box center [699, 85] width 10 height 11
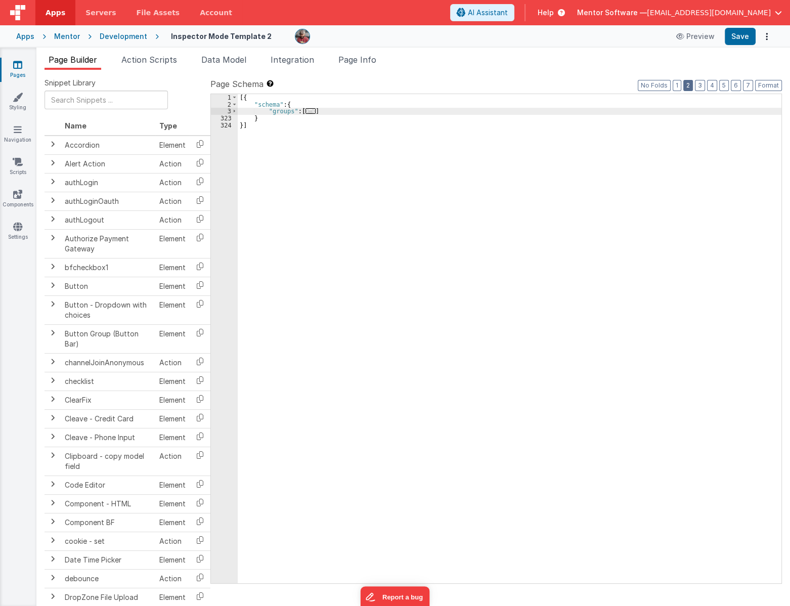
click at [689, 88] on button "2" at bounding box center [688, 85] width 10 height 11
click at [692, 87] on button "2" at bounding box center [688, 85] width 10 height 11
click at [700, 86] on button "3" at bounding box center [699, 85] width 10 height 11
click at [679, 89] on button "1" at bounding box center [676, 85] width 9 height 11
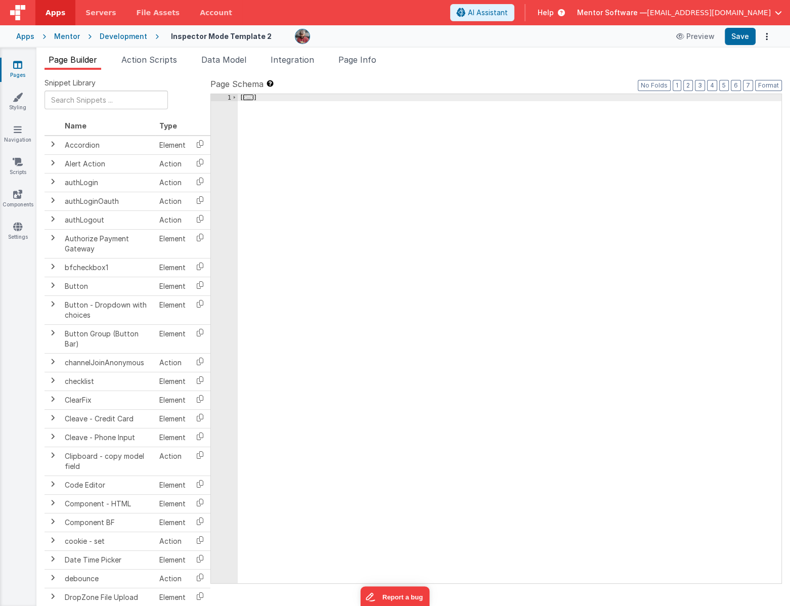
click at [684, 86] on label "Page Schema Shortcuts: Find: command-f Fold: command-option-L Unfold: command-o…" at bounding box center [495, 84] width 571 height 12
click at [701, 88] on button "3" at bounding box center [699, 85] width 10 height 11
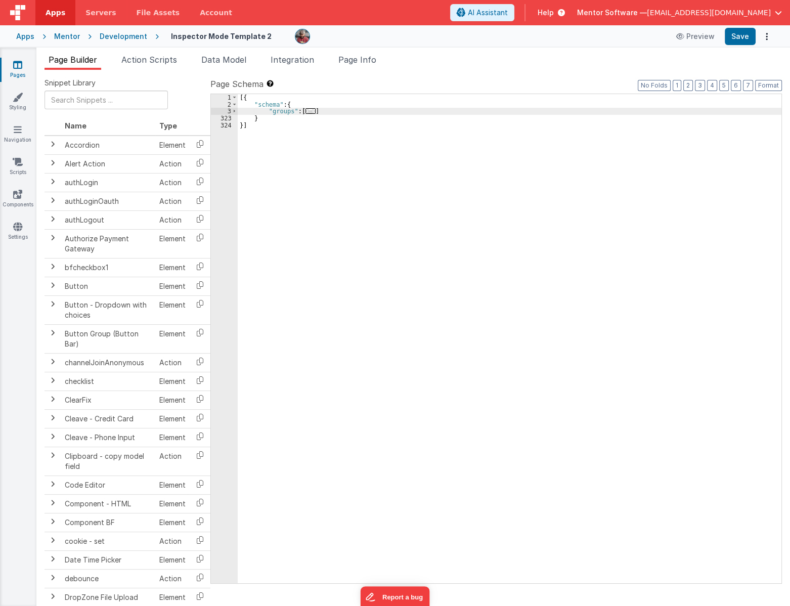
click at [307, 113] on span "..." at bounding box center [310, 111] width 10 height 6
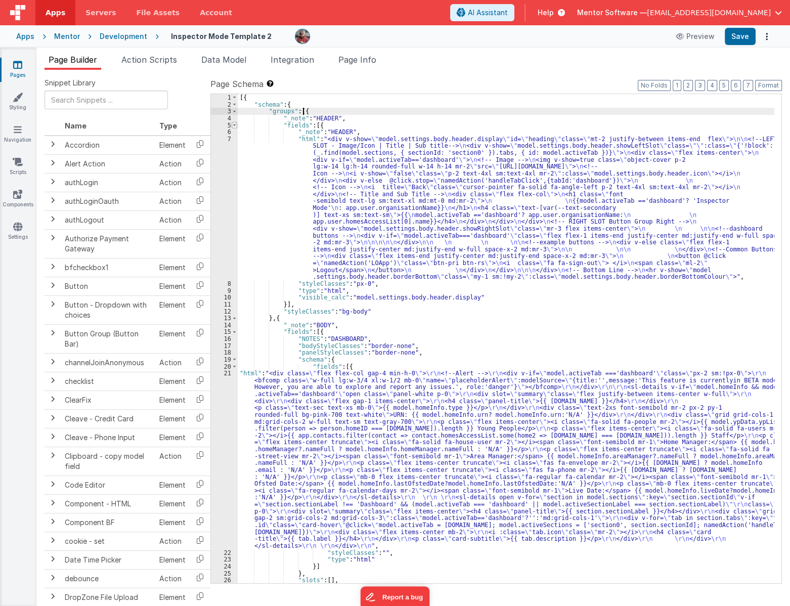
click at [231, 126] on span at bounding box center [234, 125] width 6 height 7
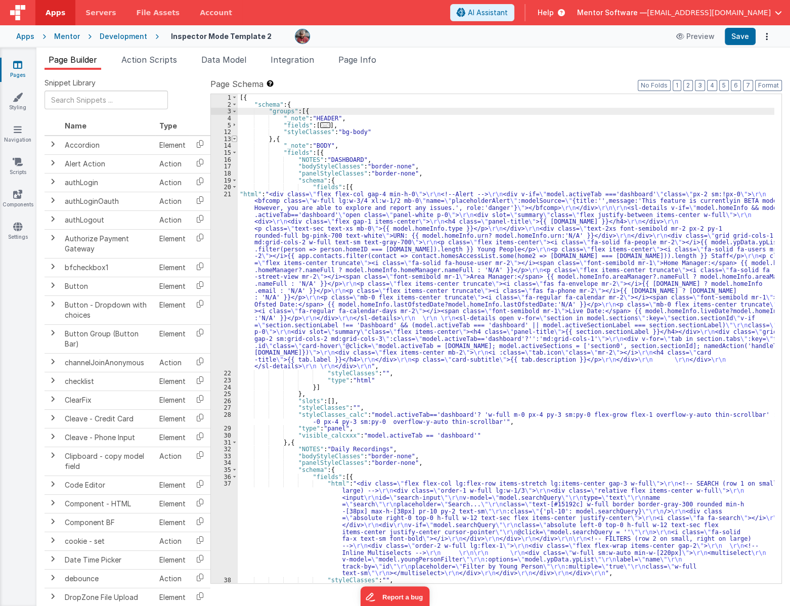
click at [234, 138] on span at bounding box center [234, 138] width 6 height 7
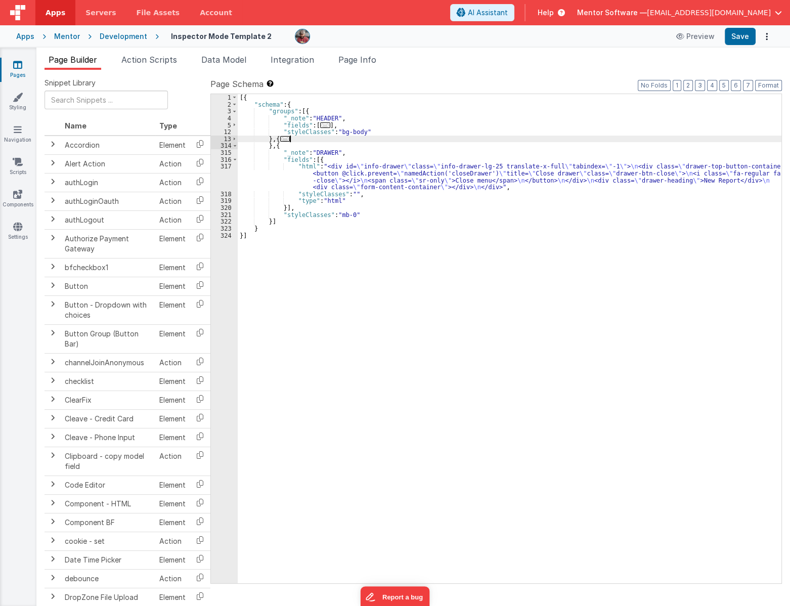
click at [336, 135] on div "[{ "schema" : { "groups" : [{ "_note" : "HEADER" , "fields" : [ ... ] , "styleC…" at bounding box center [509, 345] width 543 height 502
click at [338, 132] on div "[{ "schema" : { "groups" : [{ "_note" : "HEADER" , "fields" : [ ... ] , "styleC…" at bounding box center [509, 345] width 543 height 502
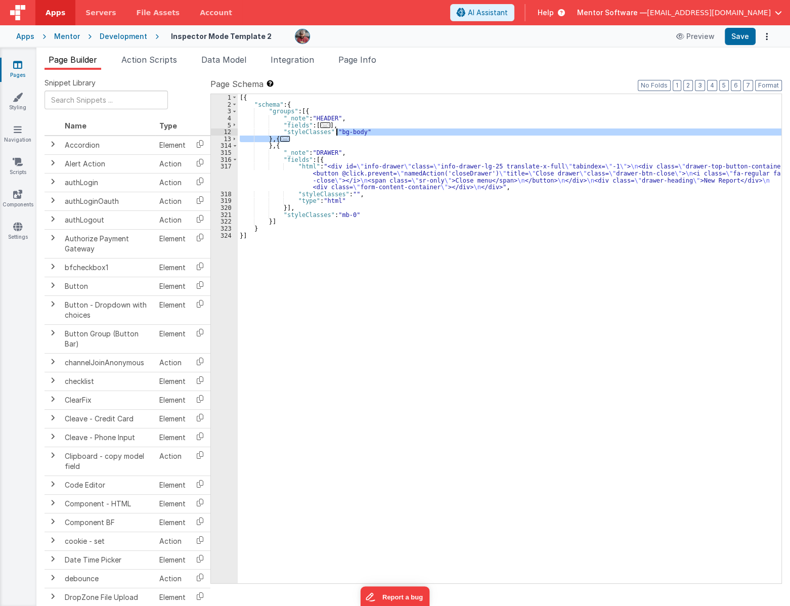
click at [338, 132] on div "[{ "schema" : { "groups" : [{ "_note" : "HEADER" , "fields" : [ ... ] , "styleC…" at bounding box center [509, 338] width 543 height 489
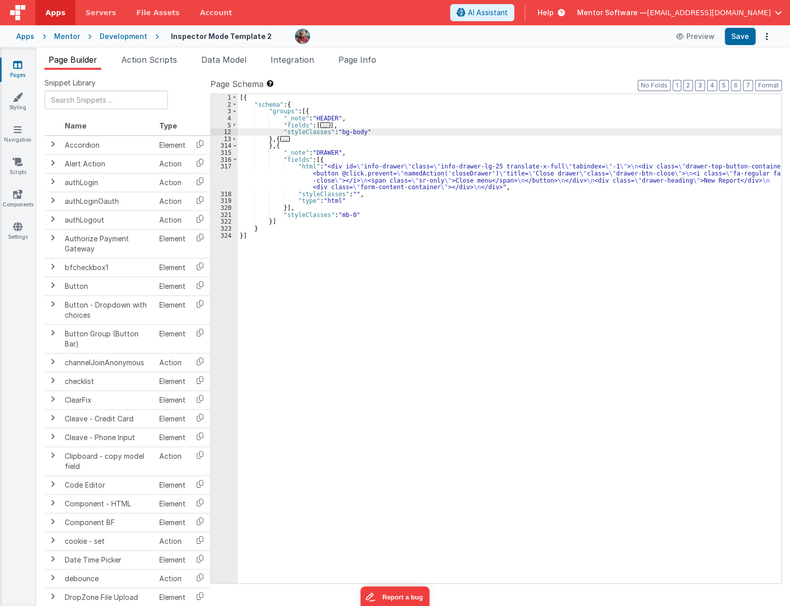
click at [351, 216] on div "[{ "schema" : { "groups" : [{ "_note" : "HEADER" , "fields" : [ ... ] , "styleC…" at bounding box center [509, 345] width 543 height 502
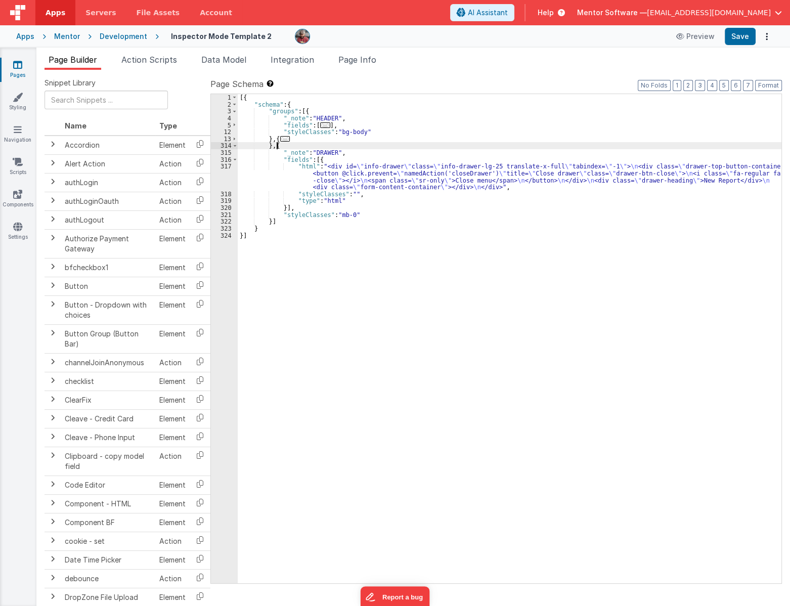
click at [276, 145] on div "[{ "schema" : { "groups" : [{ "_note" : "HEADER" , "fields" : [ ... ] , "styleC…" at bounding box center [509, 345] width 543 height 502
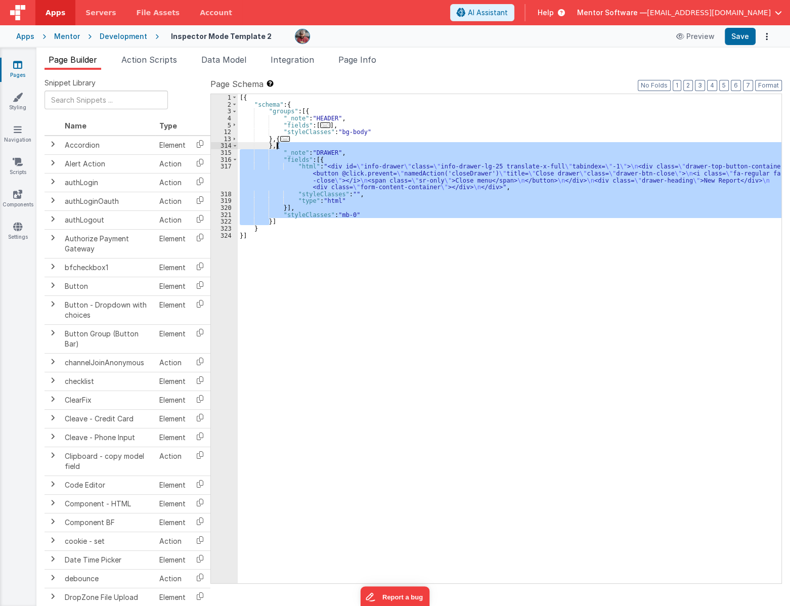
click at [349, 214] on div "[{ "schema" : { "groups" : [{ "_note" : "HEADER" , "fields" : [ ... ] , "styleC…" at bounding box center [509, 338] width 543 height 489
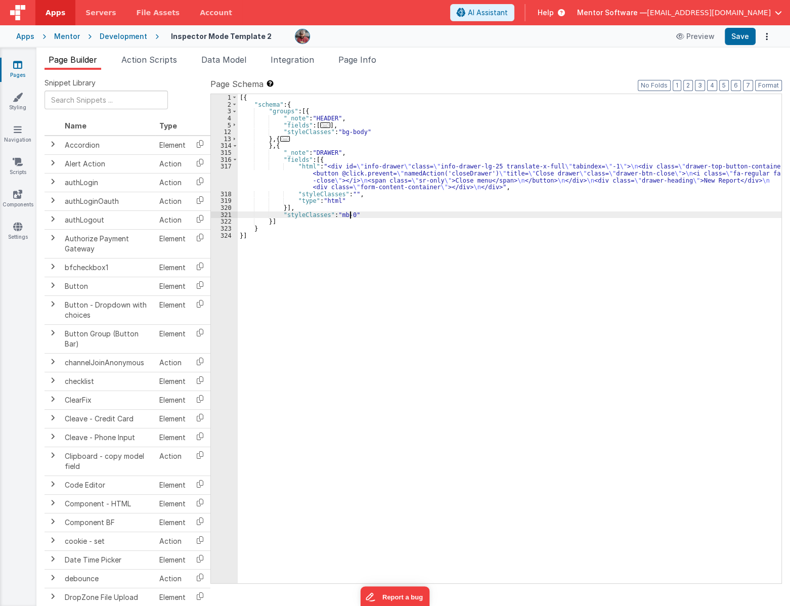
click at [349, 214] on div "[{ "schema" : { "groups" : [{ "_note" : "HEADER" , "fields" : [ ... ] , "styleC…" at bounding box center [509, 345] width 543 height 502
click at [739, 39] on button "Save" at bounding box center [739, 36] width 31 height 17
click at [429, 215] on div "[{ "schema" : { "groups" : [{ "_note" : "HEADER" , "fields" : [ ... ] , "styleC…" at bounding box center [509, 345] width 543 height 502
click at [282, 141] on span "..." at bounding box center [285, 139] width 10 height 6
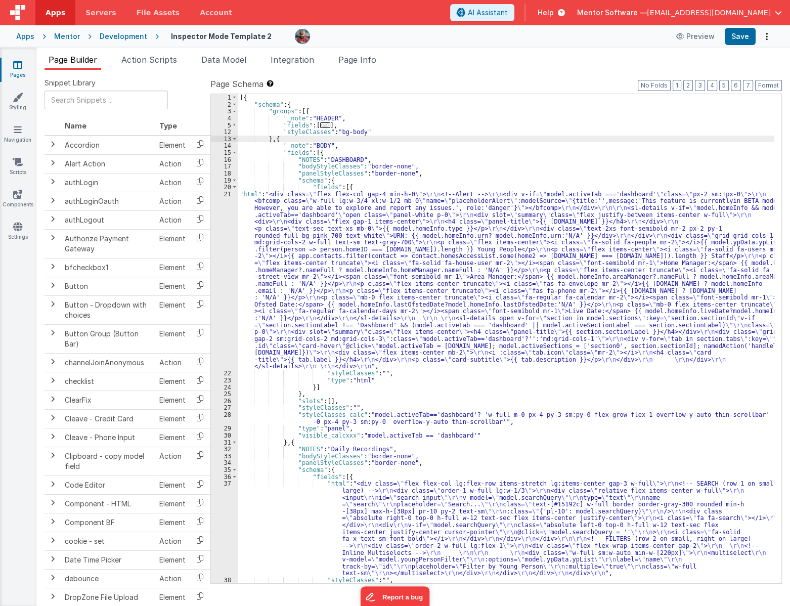
click at [276, 140] on div "[{ "schema" : { "groups" : [{ "_note" : "HEADER" , "fields" : [ ... ] , "styleC…" at bounding box center [506, 345] width 536 height 502
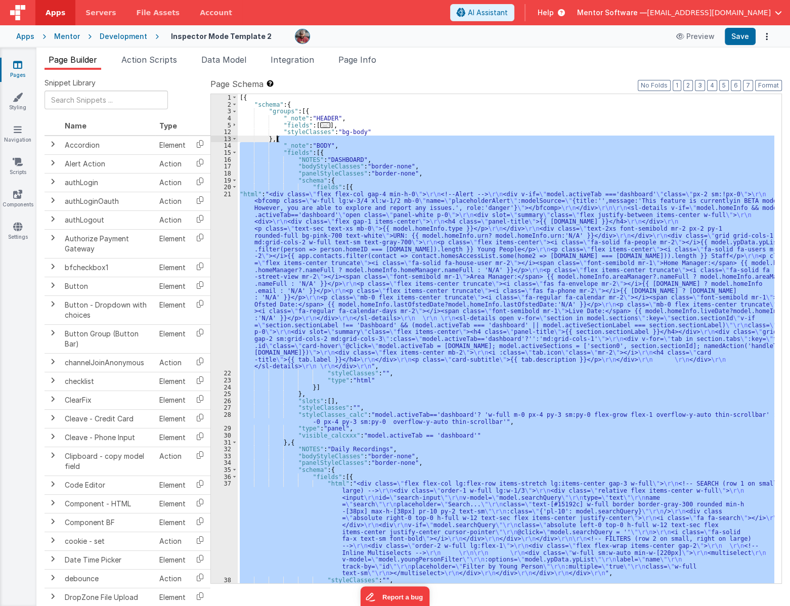
click at [289, 167] on div "[{ "schema" : { "groups" : [{ "_note" : "HEADER" , "fields" : [ ... ] , "styleC…" at bounding box center [506, 338] width 536 height 489
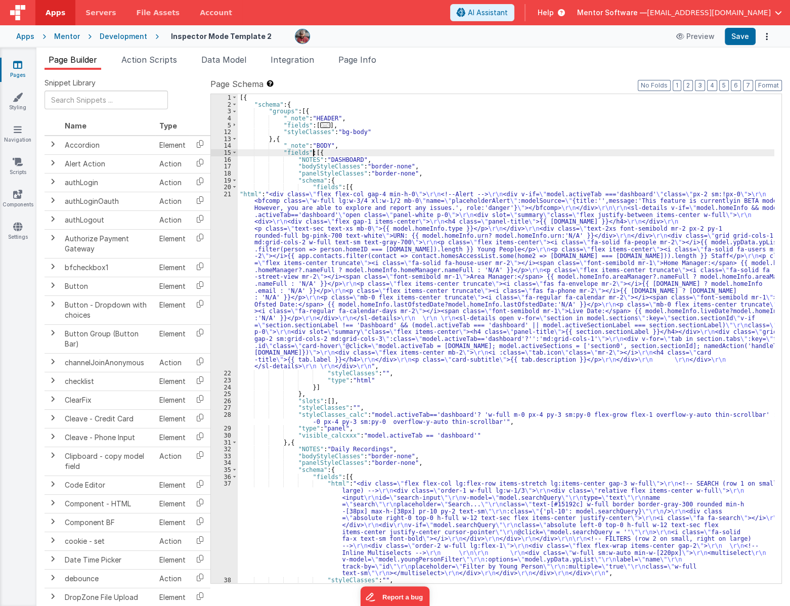
click at [312, 151] on div "[{ "schema" : { "groups" : [{ "_note" : "HEADER" , "fields" : [ ... ] , "styleC…" at bounding box center [506, 345] width 536 height 502
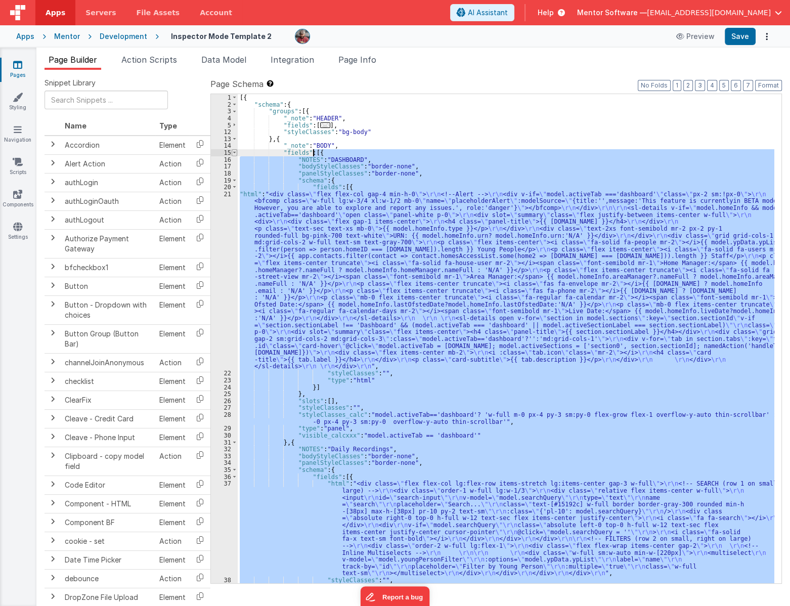
click at [235, 153] on span at bounding box center [234, 152] width 6 height 7
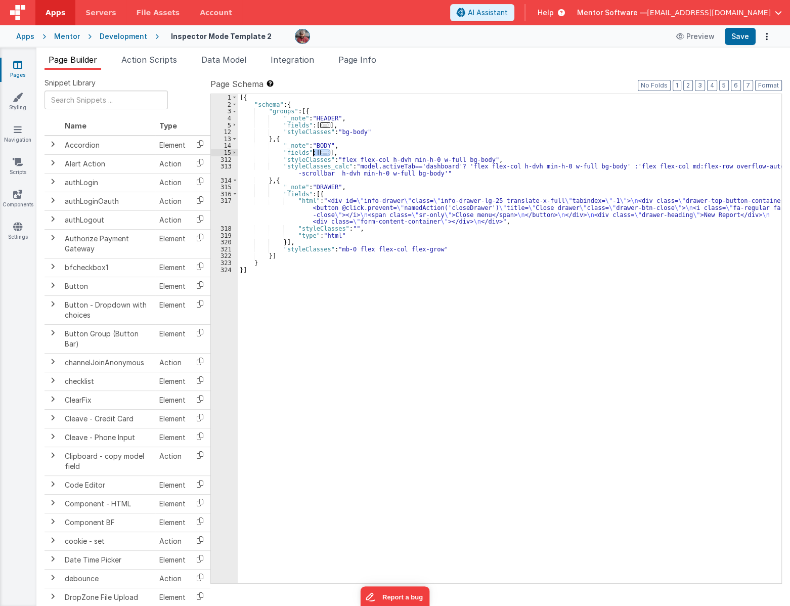
click at [312, 194] on div "[{ "schema" : { "groups" : [{ "_note" : "HEADER" , "fields" : [ ... ] , "styleC…" at bounding box center [509, 345] width 543 height 502
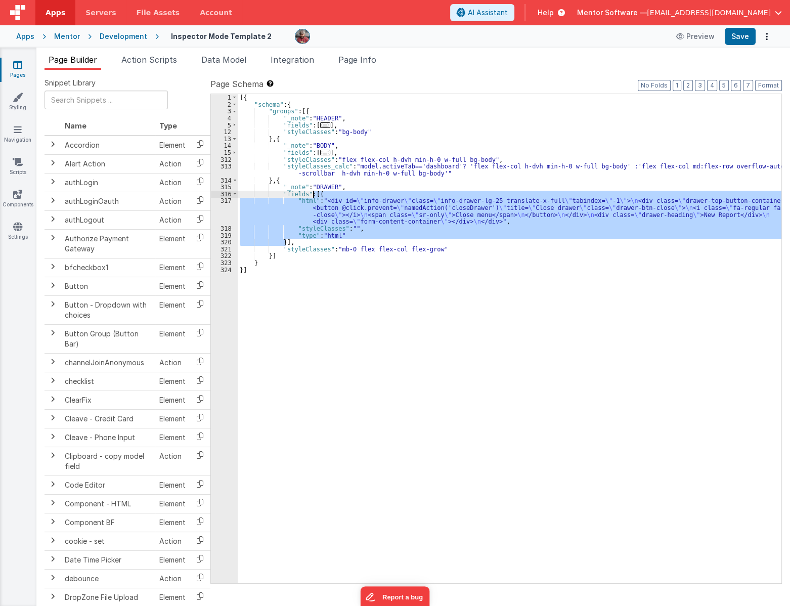
click at [312, 194] on div "[{ "schema" : { "groups" : [{ "_note" : "HEADER" , "fields" : [ ... ] , "styleC…" at bounding box center [509, 345] width 543 height 502
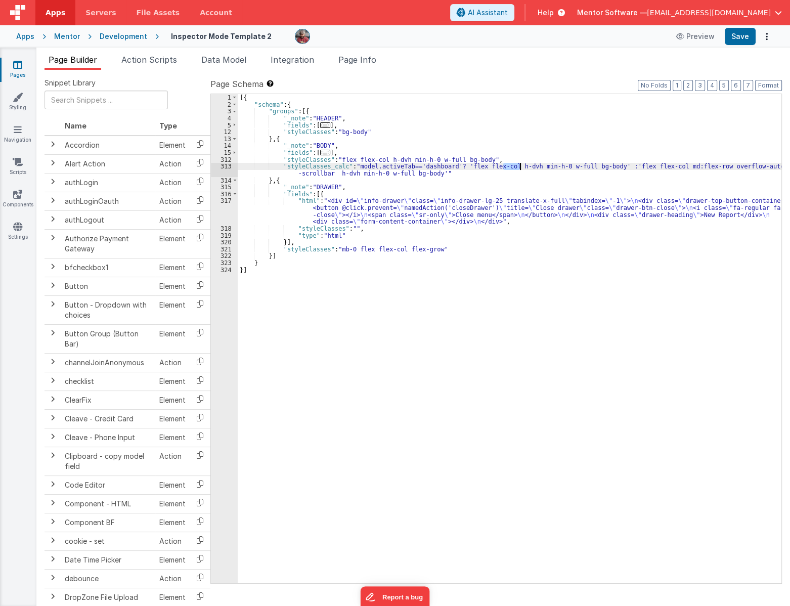
drag, startPoint x: 502, startPoint y: 165, endPoint x: 519, endPoint y: 163, distance: 16.9
click at [519, 163] on div "[{ "schema" : { "groups" : [{ "_note" : "HEADER" , "fields" : [ ... ] , "styleC…" at bounding box center [509, 345] width 543 height 502
click at [668, 167] on div "[{ "schema" : { "groups" : [{ "_note" : "HEADER" , "fields" : [ ... ] , "styleC…" at bounding box center [509, 345] width 543 height 502
click at [670, 167] on div "[{ "schema" : { "groups" : [{ "_note" : "HEADER" , "fields" : [ ... ] , "styleC…" at bounding box center [509, 345] width 543 height 502
click at [741, 34] on button "Save" at bounding box center [739, 36] width 31 height 17
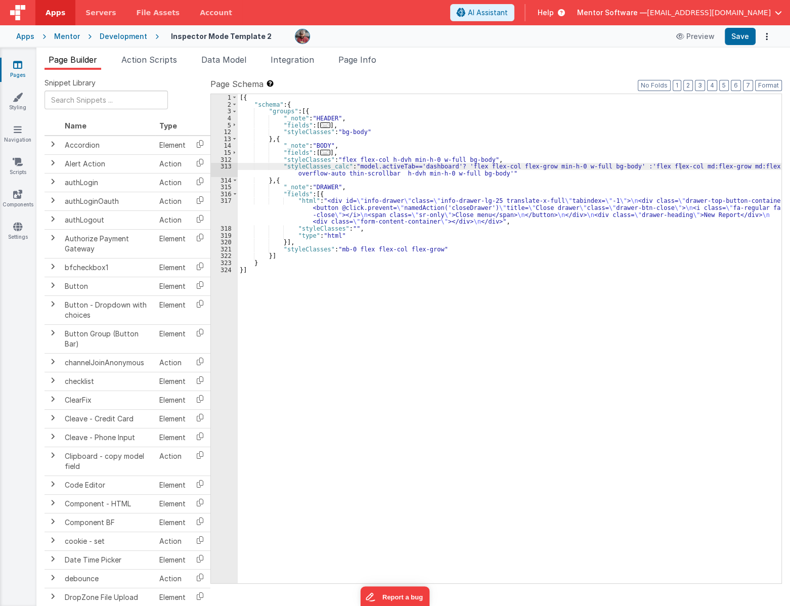
click at [507, 267] on div "[{ "schema" : { "groups" : [{ "_note" : "HEADER" , "fields" : [ ... ] , "styleC…" at bounding box center [509, 345] width 543 height 502
click at [430, 252] on div "[{ "schema" : { "groups" : [{ "_note" : "HEADER" , "fields" : [ ... ] , "styleC…" at bounding box center [509, 345] width 543 height 502
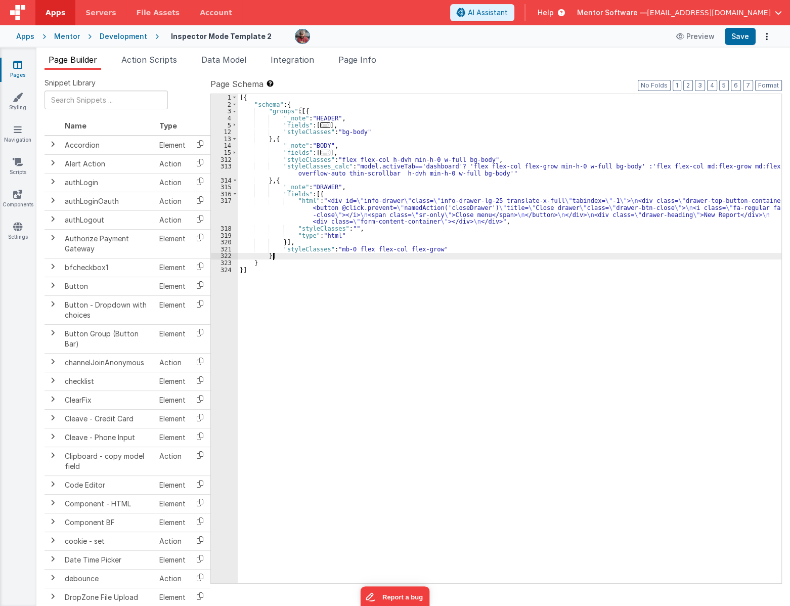
click at [430, 248] on div "[{ "schema" : { "groups" : [{ "_note" : "HEADER" , "fields" : [ ... ] , "styleC…" at bounding box center [509, 345] width 543 height 502
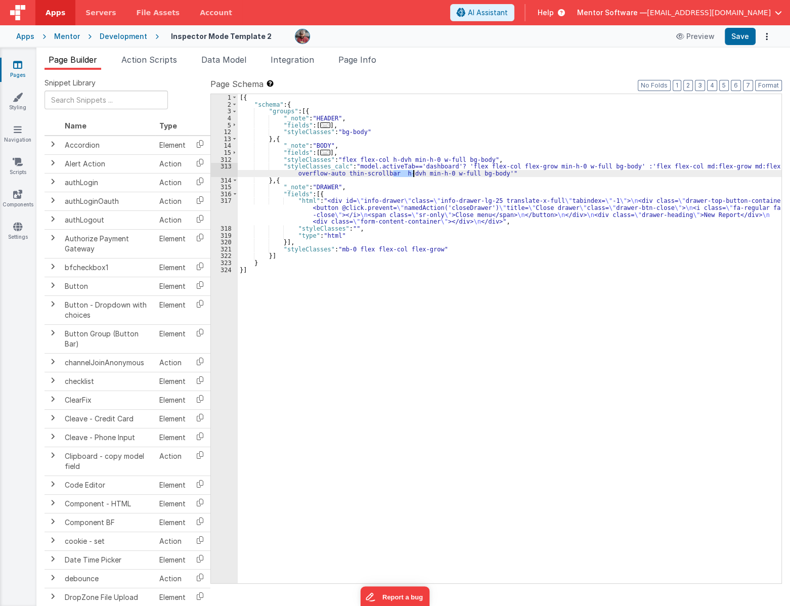
drag, startPoint x: 392, startPoint y: 173, endPoint x: 411, endPoint y: 173, distance: 19.2
click at [411, 173] on div "[{ "schema" : { "groups" : [{ "_note" : "HEADER" , "fields" : [ ... ] , "styleC…" at bounding box center [509, 345] width 543 height 502
click at [740, 34] on button "Save" at bounding box center [739, 36] width 31 height 17
click at [270, 162] on div "[{ "schema" : { "groups" : [{ "_note" : "HEADER" , "fields" : [ ... ] , "styleC…" at bounding box center [509, 345] width 543 height 502
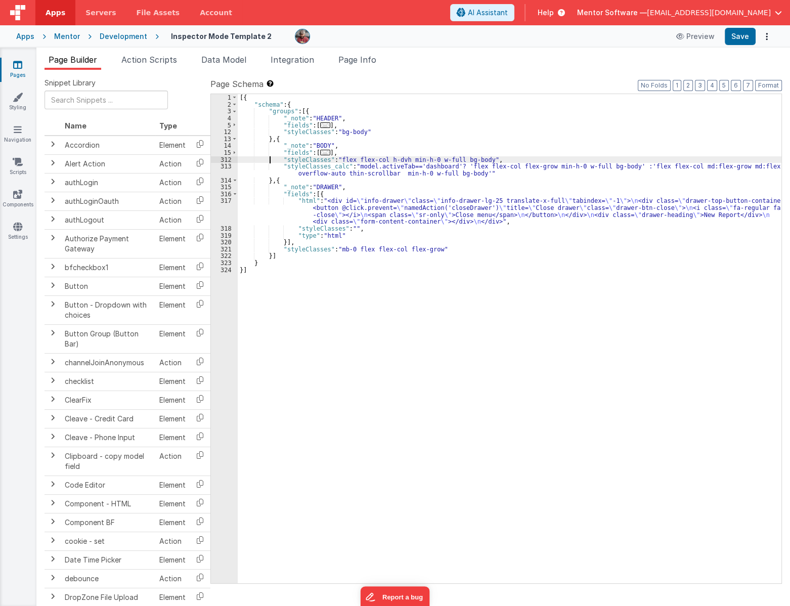
click at [272, 171] on div "[{ "schema" : { "groups" : [{ "_note" : "HEADER" , "fields" : [ ... ] , "styleC…" at bounding box center [509, 345] width 543 height 502
click at [314, 154] on div "[{ "schema" : { "groups" : [{ "_note" : "HEADER" , "fields" : [ ... ] , "styleC…" at bounding box center [509, 345] width 543 height 502
click at [329, 150] on div "[{ "schema" : { "groups" : [{ "_note" : "HEADER" , "fields" : [ ... ] , "styleC…" at bounding box center [509, 345] width 543 height 502
click at [320, 152] on span "..." at bounding box center [325, 153] width 10 height 6
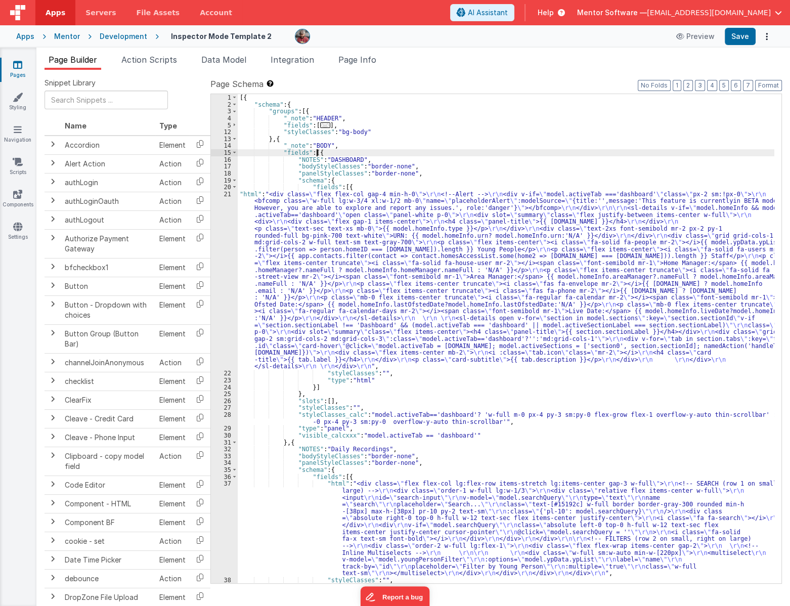
click at [374, 374] on div "[{ "schema" : { "groups" : [{ "_note" : "HEADER" , "fields" : [ ... ] , "styleC…" at bounding box center [506, 345] width 536 height 502
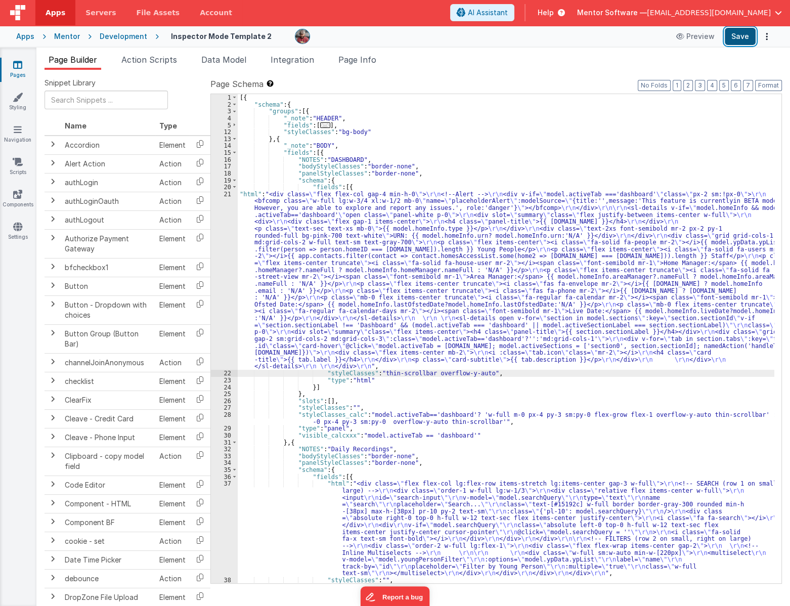
click at [739, 37] on button "Save" at bounding box center [739, 36] width 31 height 17
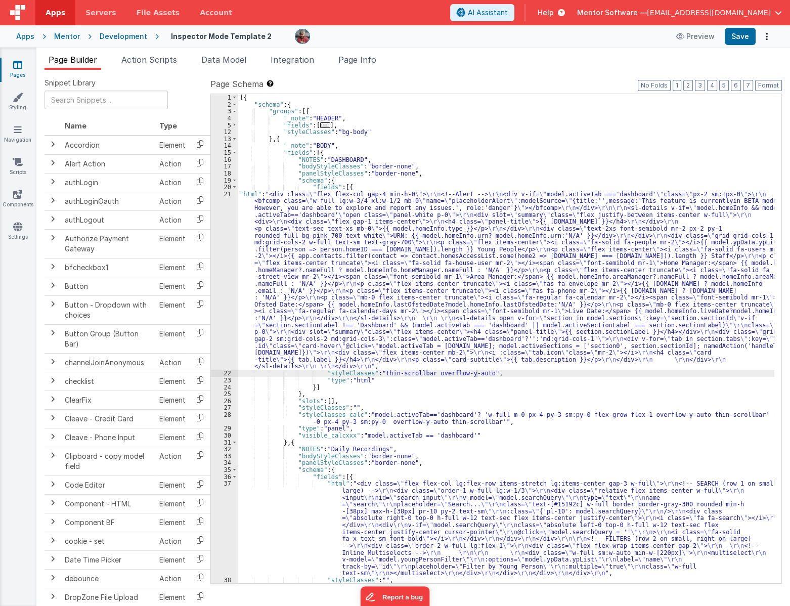
click at [476, 373] on div "[{ "schema" : { "groups" : [{ "_note" : "HEADER" , "fields" : [ ... ] , "styleC…" at bounding box center [506, 345] width 536 height 502
drag, startPoint x: 475, startPoint y: 373, endPoint x: 378, endPoint y: 373, distance: 97.0
click at [378, 373] on div "[{ "schema" : { "groups" : [{ "_note" : "HEADER" , "fields" : [ ... ] , "styleC…" at bounding box center [506, 345] width 536 height 502
click at [304, 257] on div "[{ "schema" : { "groups" : [{ "_note" : "HEADER" , "fields" : [ ... ] , "styleC…" at bounding box center [506, 345] width 536 height 502
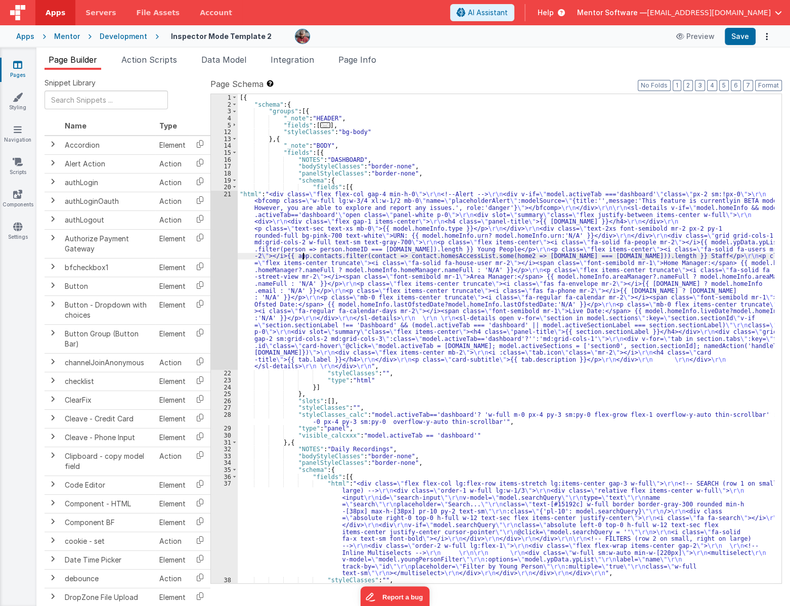
click at [228, 287] on div "21" at bounding box center [224, 280] width 27 height 179
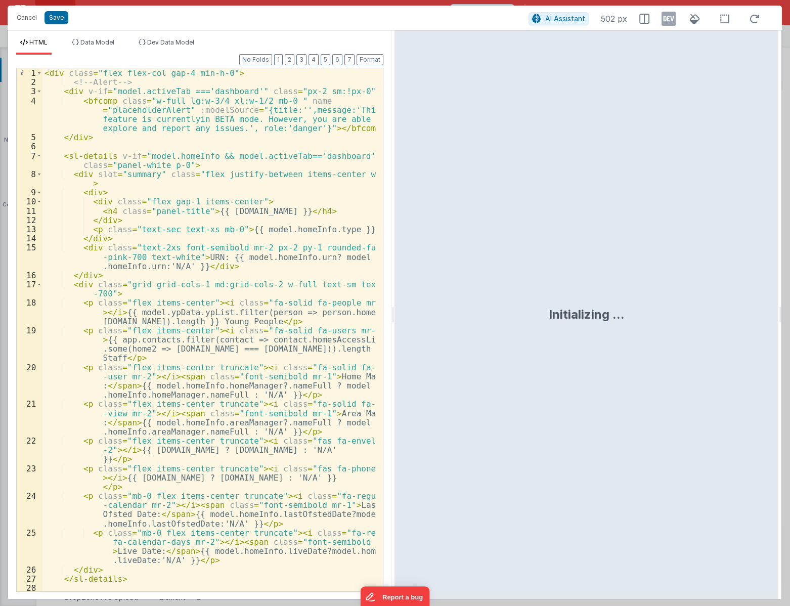
click at [215, 74] on div "< div class = "flex flex-col gap-4 min-h-0" > <!-- Alert --> < div v-if = "mode…" at bounding box center [209, 338] width 334 height 541
click at [54, 18] on button "Save" at bounding box center [56, 17] width 24 height 13
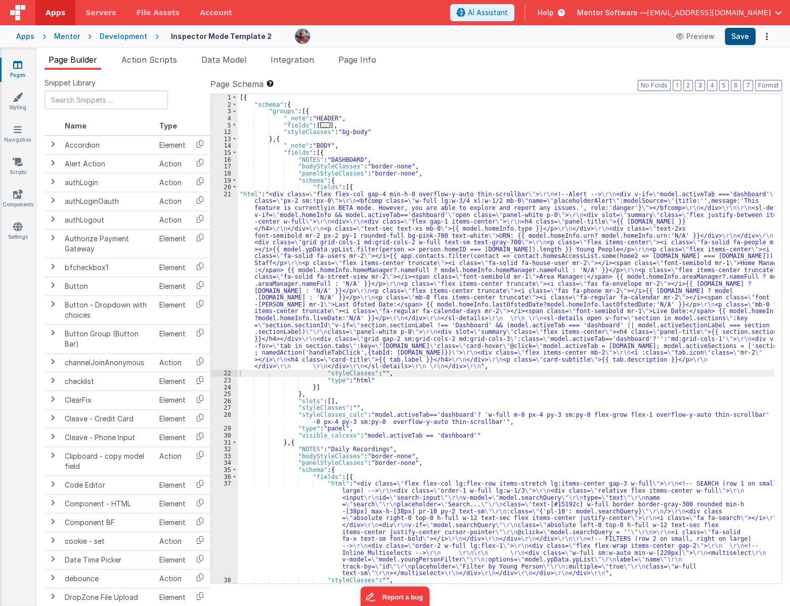
scroll to position [0, 0]
drag, startPoint x: 732, startPoint y: 30, endPoint x: 735, endPoint y: 34, distance: 5.5
click at [732, 33] on button "Save" at bounding box center [739, 36] width 31 height 17
click at [374, 374] on div "[{ "schema" : { "groups" : [{ "_note" : "HEADER" , "fields" : [ ... ] , "styleC…" at bounding box center [506, 345] width 536 height 502
click at [738, 32] on button "Save" at bounding box center [739, 36] width 31 height 17
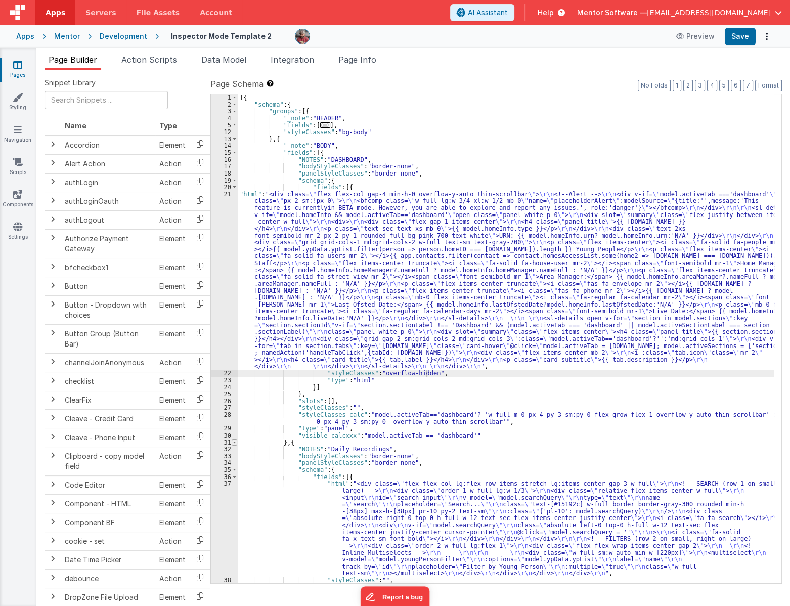
click at [232, 444] on span at bounding box center [234, 442] width 6 height 7
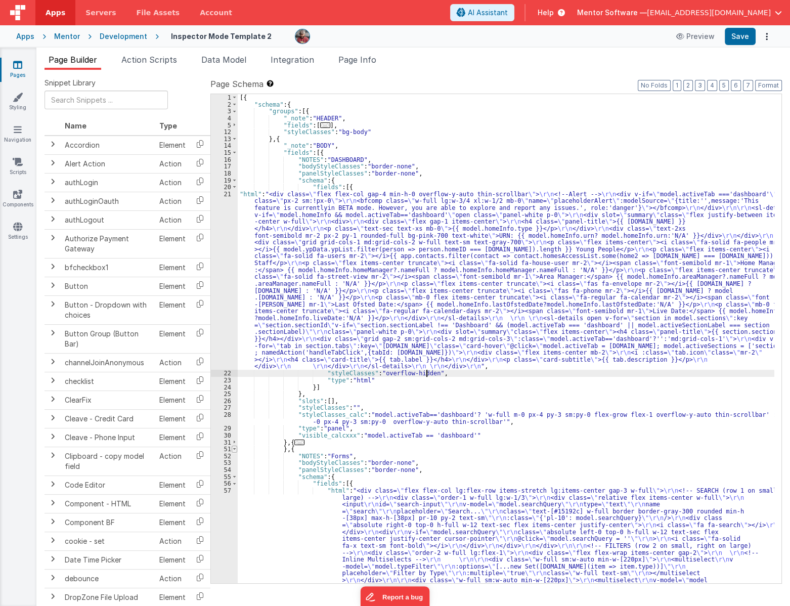
click at [236, 448] on span at bounding box center [234, 448] width 6 height 7
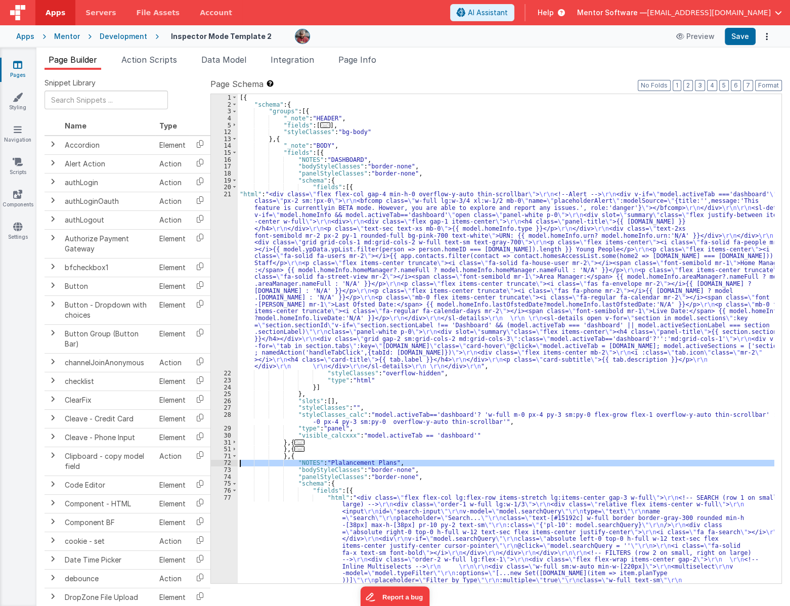
click at [230, 459] on div "72" at bounding box center [224, 462] width 27 height 7
click at [751, 81] on button "7" at bounding box center [748, 85] width 10 height 11
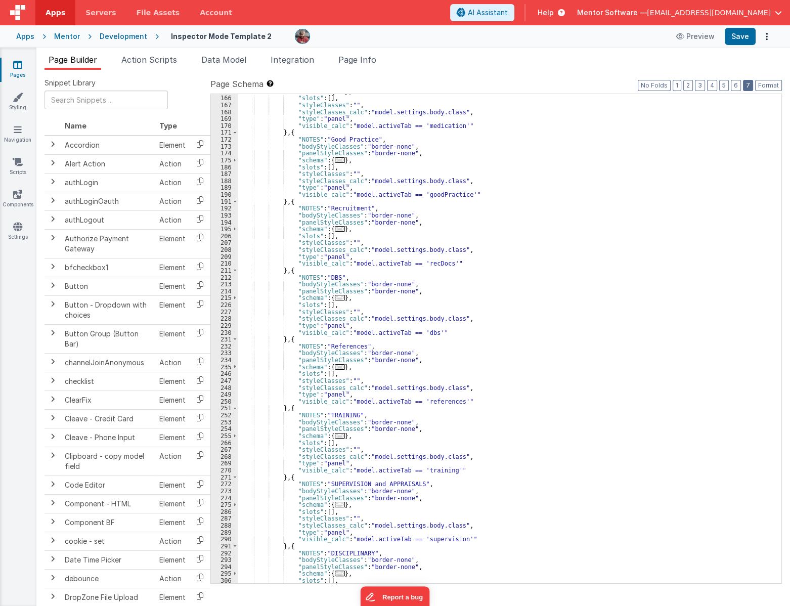
scroll to position [924, 0]
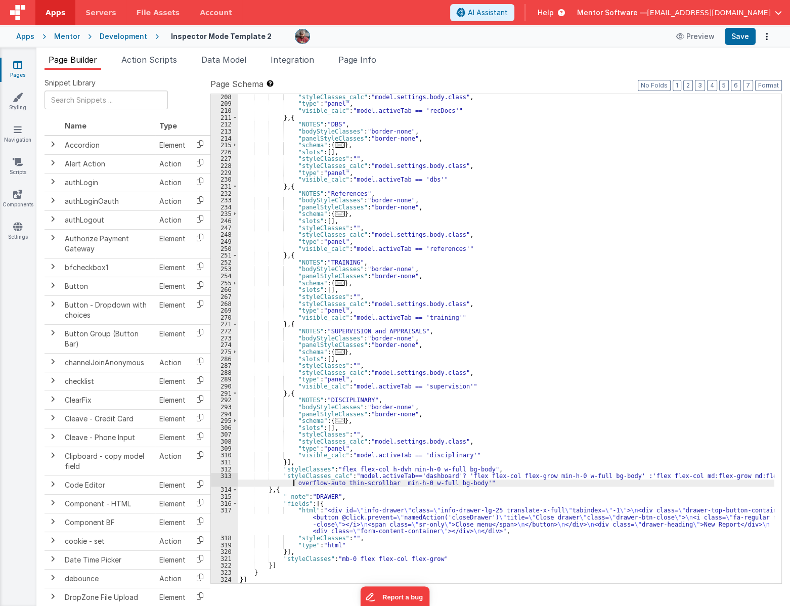
click at [238, 483] on div ""styleClasses_calc" : "model.settings.body.class" , "type" : "panel" , "visible…" at bounding box center [506, 345] width 536 height 502
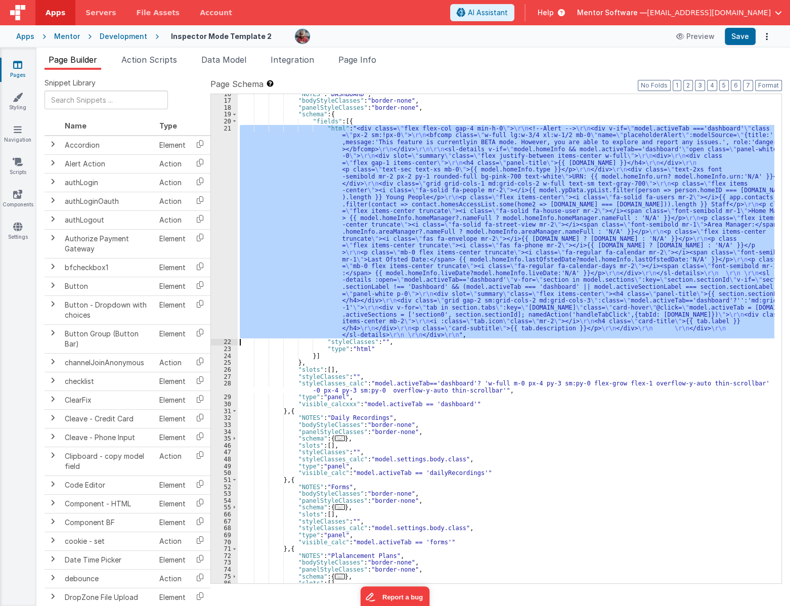
scroll to position [245, 0]
click at [745, 41] on button "Save" at bounding box center [739, 36] width 31 height 17
click at [362, 62] on span "Page Info" at bounding box center [357, 60] width 38 height 10
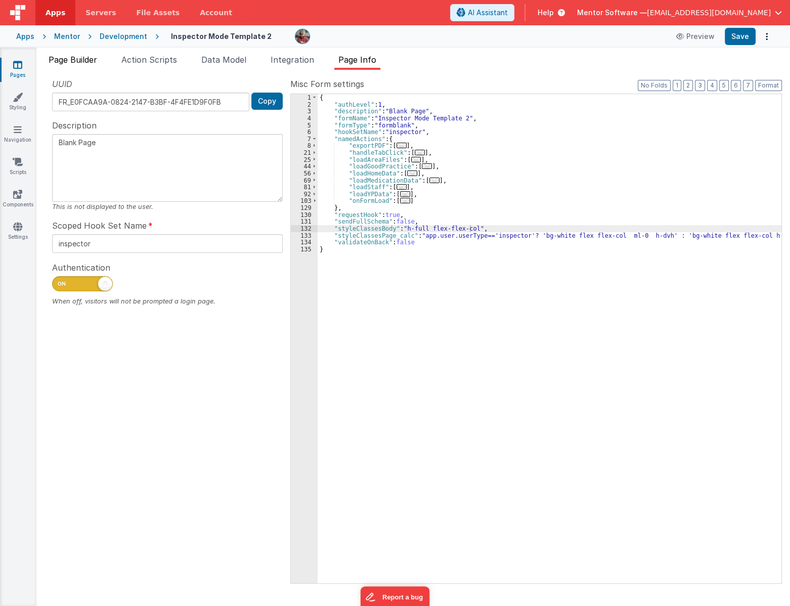
click at [96, 56] on span "Page Builder" at bounding box center [73, 60] width 49 height 10
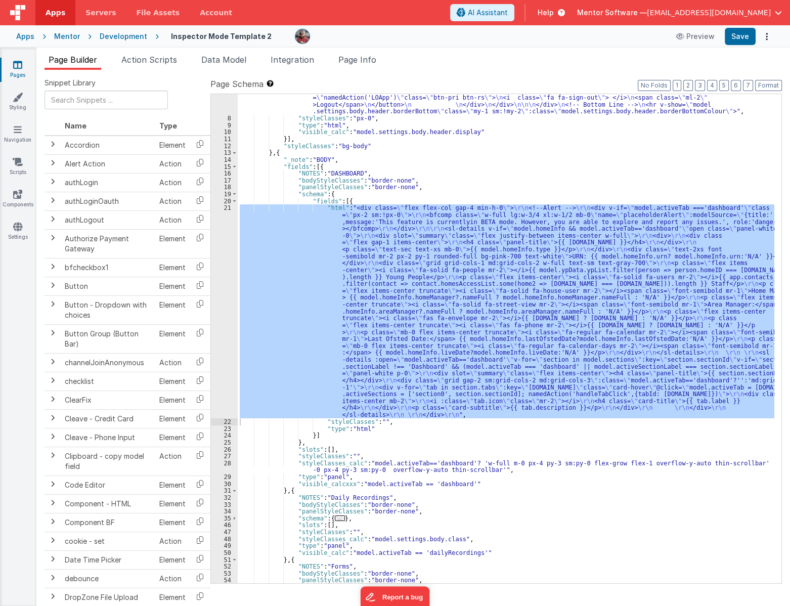
scroll to position [165, 0]
click at [359, 60] on span "Page Info" at bounding box center [357, 60] width 38 height 10
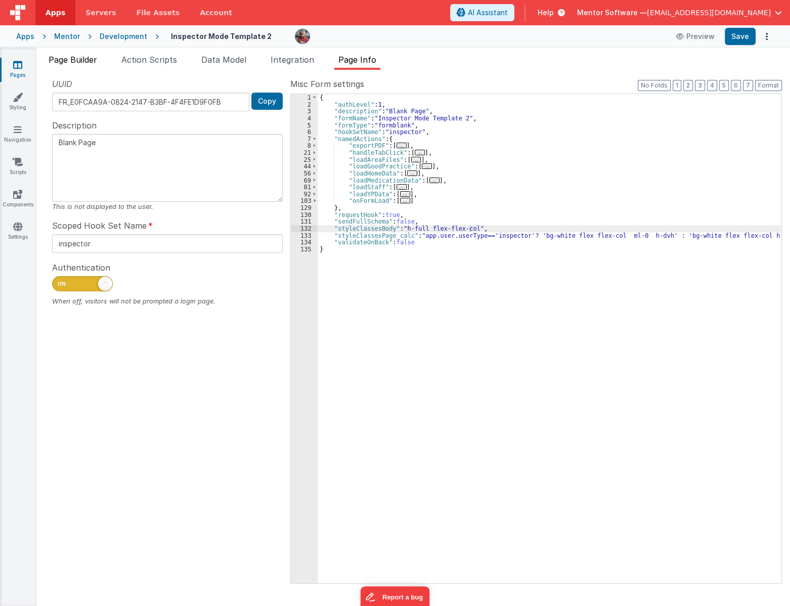
click at [60, 59] on span "Page Builder" at bounding box center [73, 60] width 49 height 10
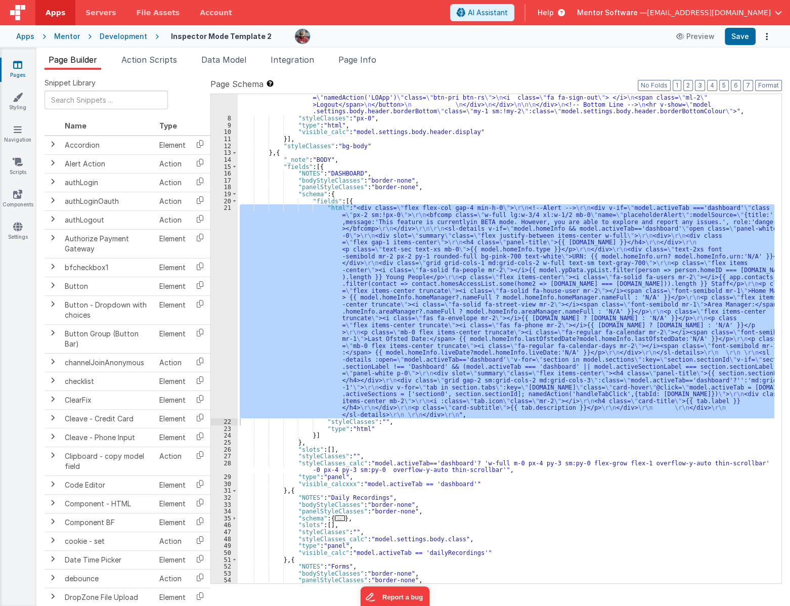
click at [461, 173] on div ""html" : "<div v-show= \" model.settings.body.header.display \" id= \" heading …" at bounding box center [506, 290] width 536 height 640
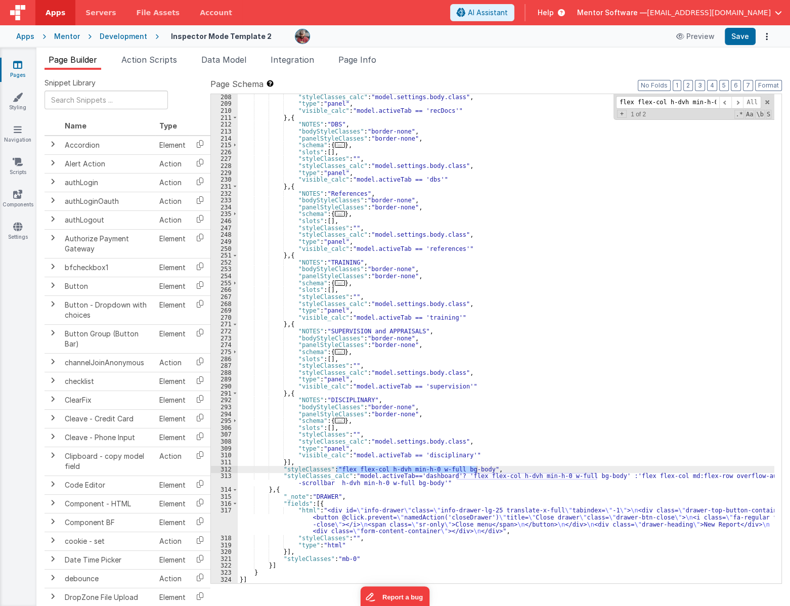
scroll to position [1158, 0]
type input "flex flex-col h-dvh min-h-0 w-full bg-body"
click at [526, 476] on div ""styleClasses_calc" : "model.settings.body.class" , "type" : "panel" , "visible…" at bounding box center [506, 345] width 536 height 502
click at [514, 475] on div ""styleClasses_calc" : "model.settings.body.class" , "type" : "panel" , "visible…" at bounding box center [506, 345] width 536 height 502
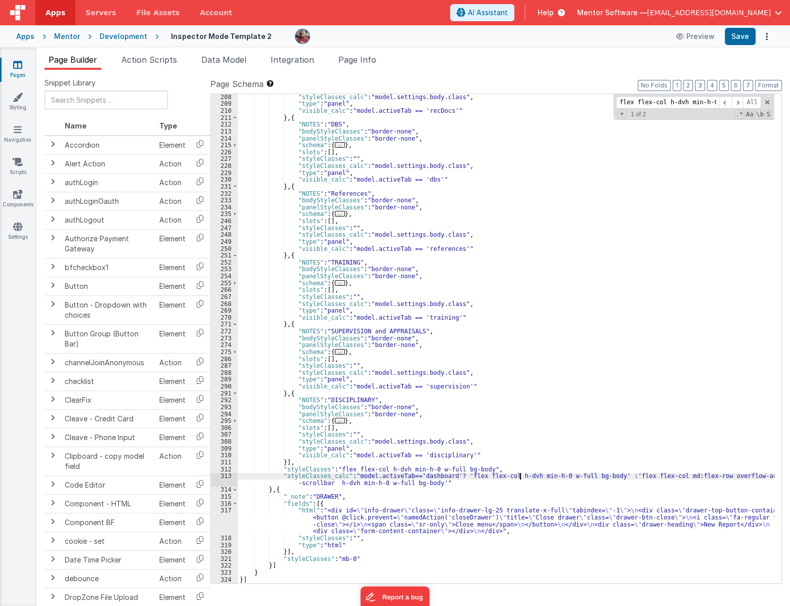
click at [519, 476] on div ""styleClasses_calc" : "model.settings.body.class" , "type" : "panel" , "visible…" at bounding box center [506, 345] width 536 height 502
drag, startPoint x: 519, startPoint y: 476, endPoint x: 504, endPoint y: 476, distance: 14.7
click at [504, 476] on div ""styleClasses_calc" : "model.settings.body.class" , "type" : "panel" , "visible…" at bounding box center [506, 345] width 536 height 502
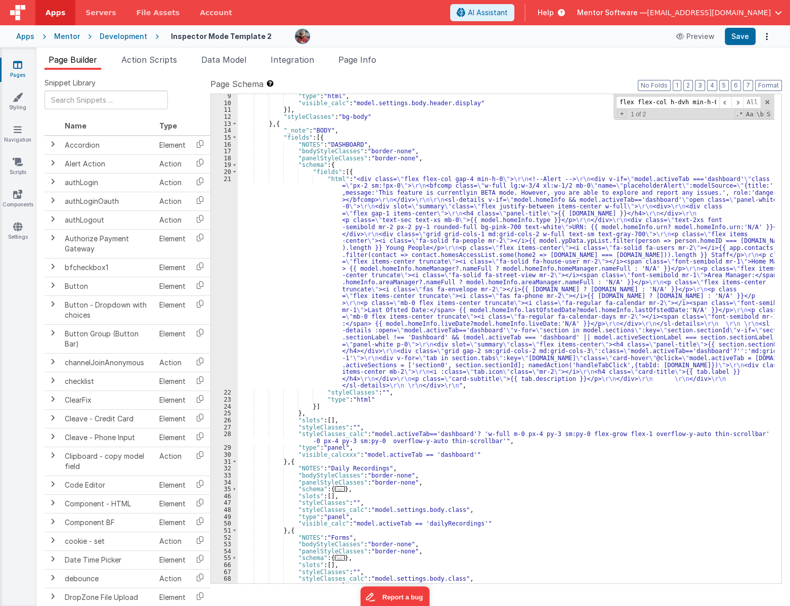
scroll to position [1, 0]
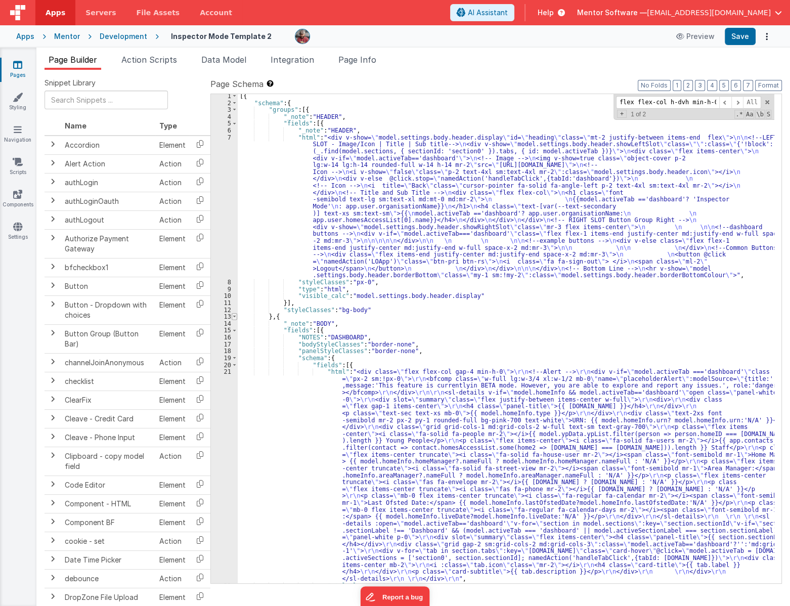
click at [235, 317] on span at bounding box center [234, 316] width 6 height 7
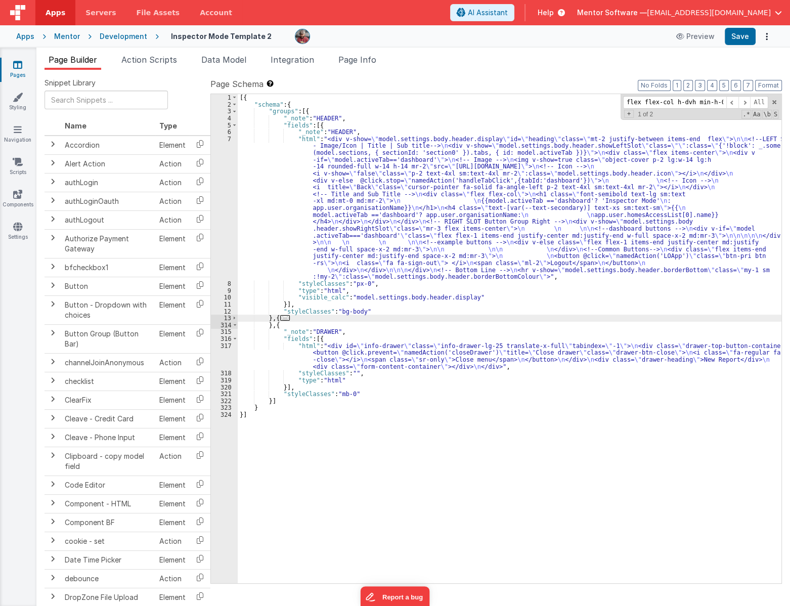
click at [239, 318] on div "[{ "schema" : { "groups" : [{ "_note" : "HEADER" , "fields" : [{ "_note" : "HEA…" at bounding box center [509, 345] width 543 height 502
click at [231, 318] on span at bounding box center [234, 317] width 6 height 7
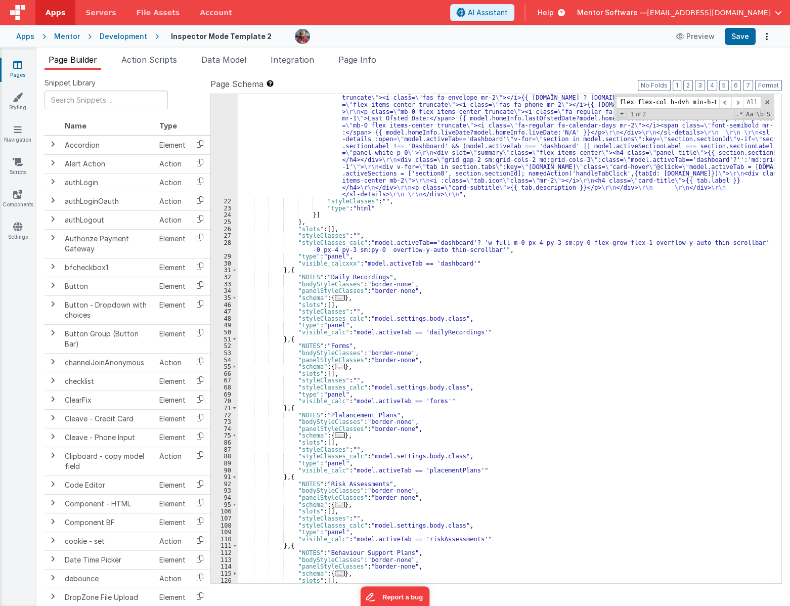
scroll to position [358, 0]
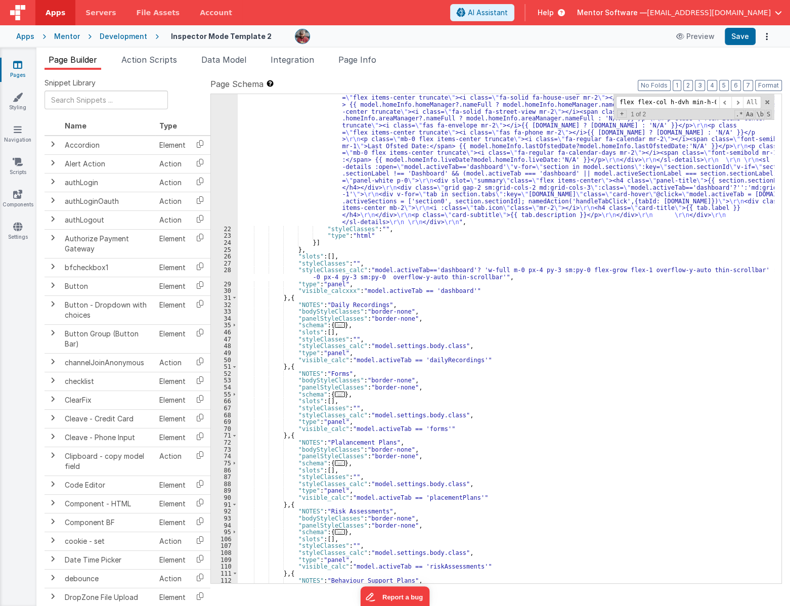
click at [650, 428] on div ""html" : "<div class= \" flex flex-col gap-4 min-h-0 \" > \r\n <!--Alert --> \r…" at bounding box center [506, 366] width 536 height 709
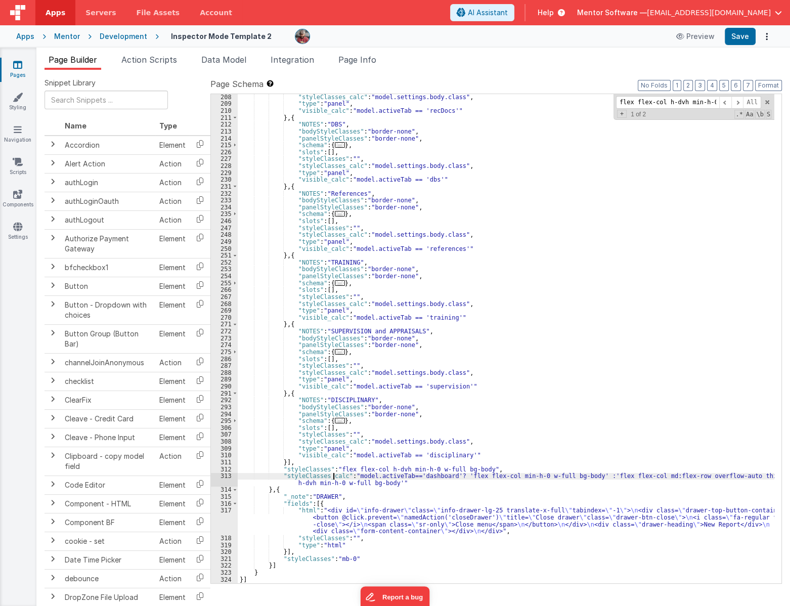
click at [334, 478] on div ""styleClasses_calc" : "model.settings.body.class" , "type" : "panel" , "visible…" at bounding box center [506, 345] width 536 height 502
click at [339, 478] on div ""styleClasses_calc" : "model.settings.body.class" , "type" : "panel" , "visible…" at bounding box center [506, 345] width 536 height 502
click at [547, 487] on div ""styleClasses_calc" : "model.settings.body.class" , "type" : "panel" , "visible…" at bounding box center [506, 345] width 536 height 502
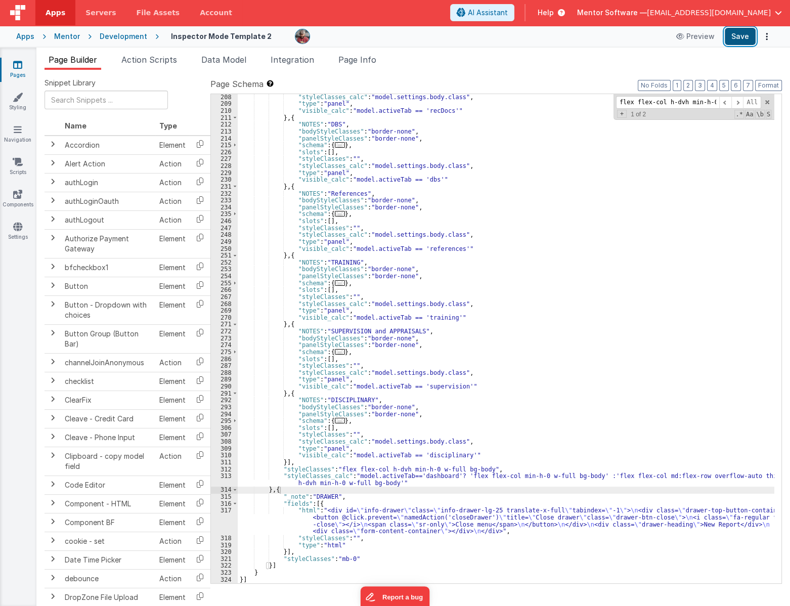
click at [744, 35] on button "Save" at bounding box center [739, 36] width 31 height 17
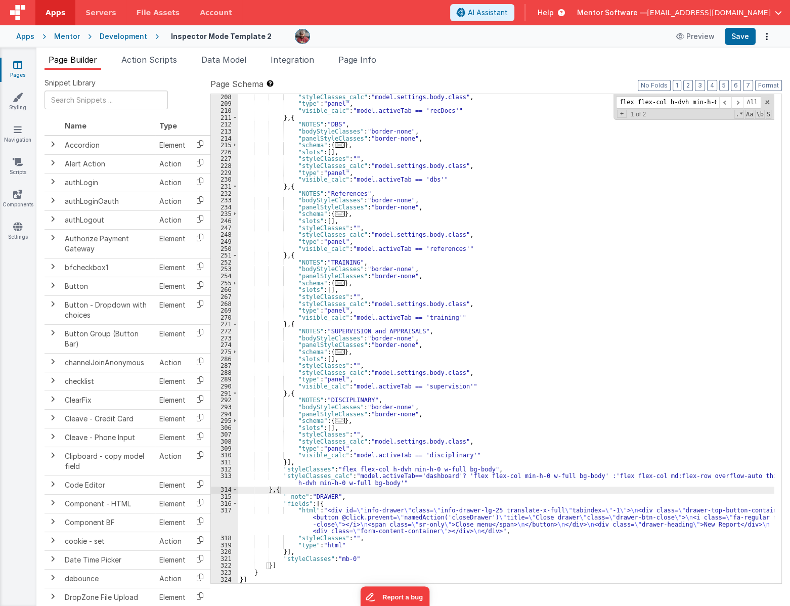
click at [502, 475] on div ""styleClasses_calc" : "model.settings.body.class" , "type" : "panel" , "visible…" at bounding box center [506, 345] width 536 height 502
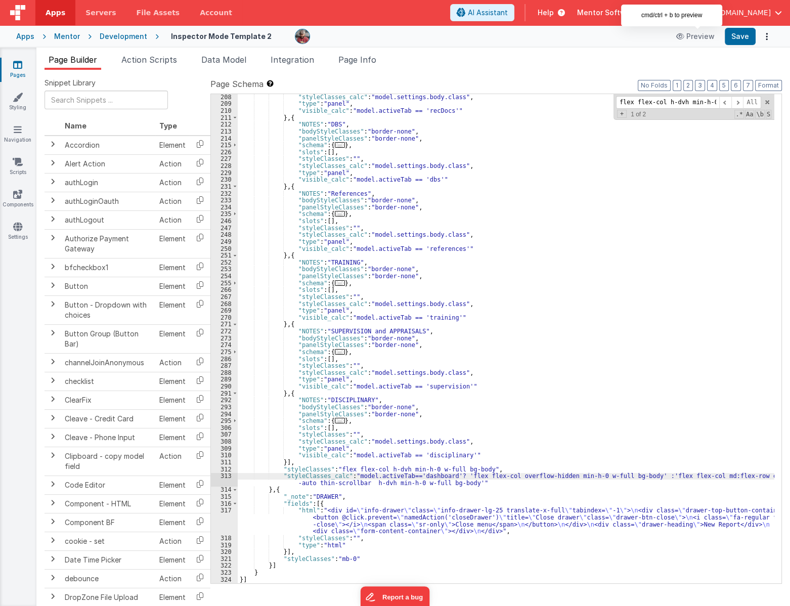
click at [722, 40] on div "Preview Save" at bounding box center [722, 36] width 104 height 17
click at [731, 38] on button "Save" at bounding box center [739, 36] width 31 height 17
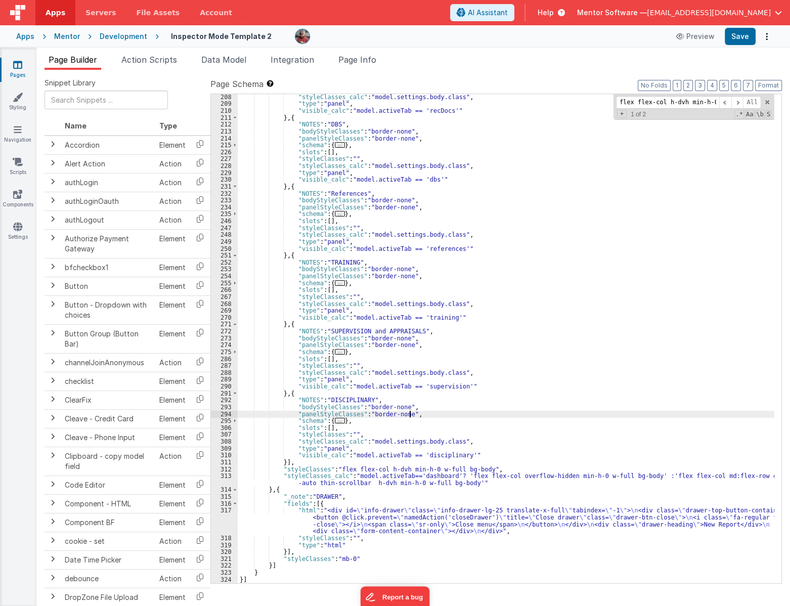
click at [512, 416] on div ""styleClasses_calc" : "model.settings.body.class" , "type" : "panel" , "visible…" at bounding box center [506, 345] width 536 height 502
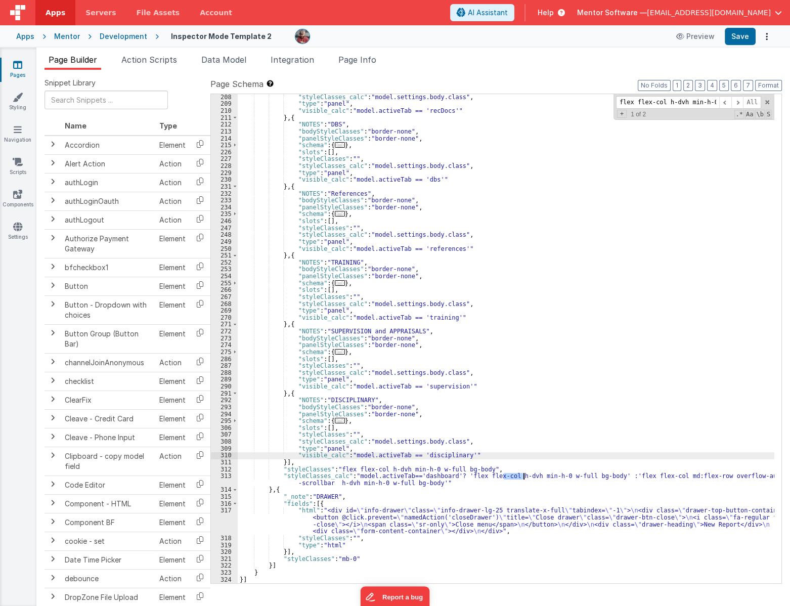
click at [539, 454] on div ""styleClasses_calc" : "model.settings.body.class" , "type" : "panel" , "visible…" at bounding box center [506, 345] width 536 height 502
click at [532, 490] on div ""styleClasses_calc" : "model.settings.body.class" , "type" : "panel" , "visible…" at bounding box center [506, 345] width 536 height 502
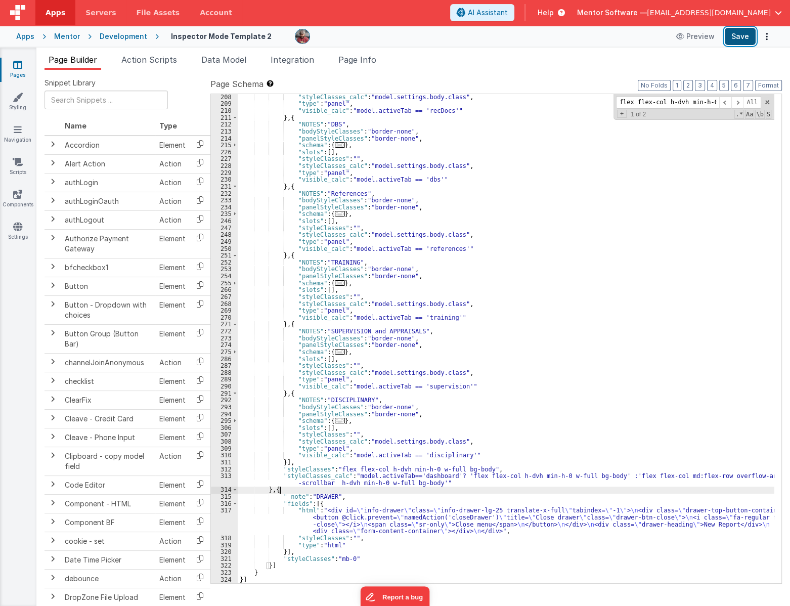
click at [746, 36] on button "Save" at bounding box center [739, 36] width 31 height 17
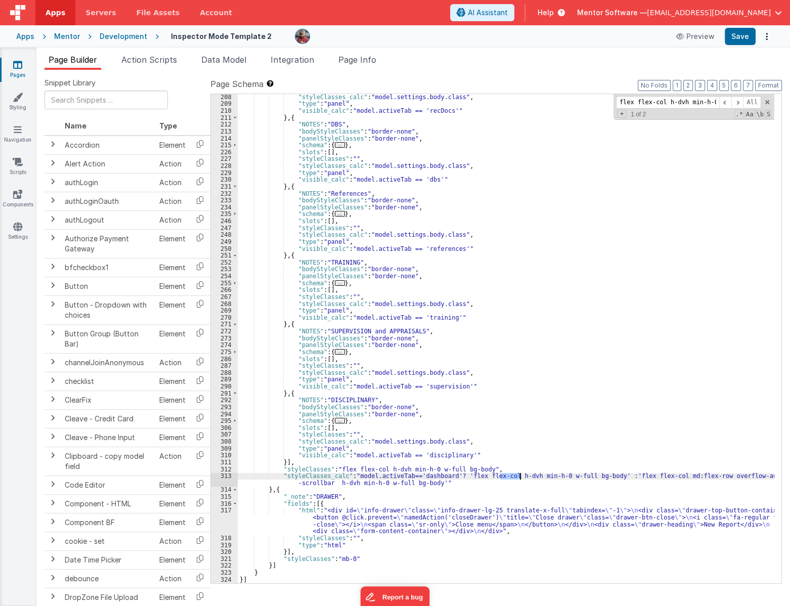
drag, startPoint x: 500, startPoint y: 475, endPoint x: 521, endPoint y: 474, distance: 20.3
click at [521, 474] on div ""styleClasses_calc" : "model.settings.body.class" , "type" : "panel" , "visible…" at bounding box center [506, 345] width 536 height 502
click at [740, 39] on button "Save" at bounding box center [739, 36] width 31 height 17
click at [365, 60] on span "Page Info" at bounding box center [357, 60] width 38 height 10
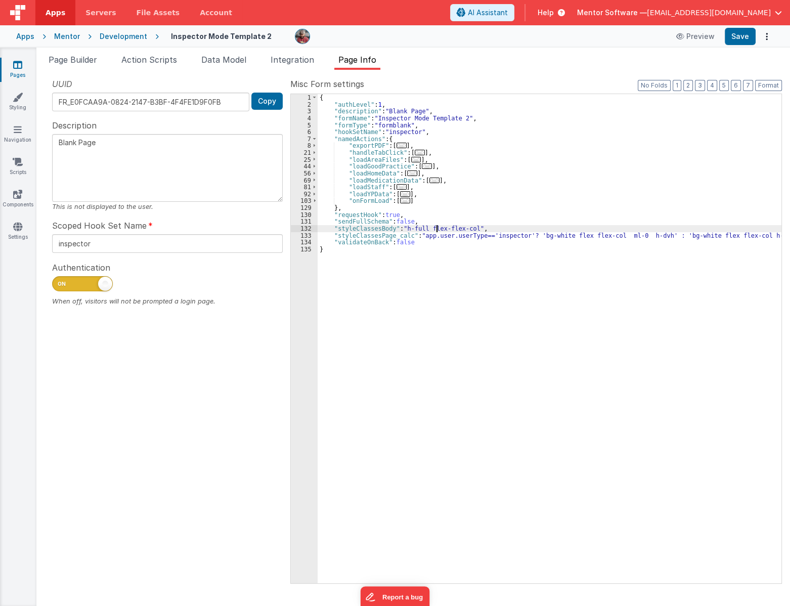
click at [438, 224] on div "{ "authLevel" : 1 , "description" : "Blank Page" , "formName" : "Inspector Mode…" at bounding box center [548, 345] width 463 height 502
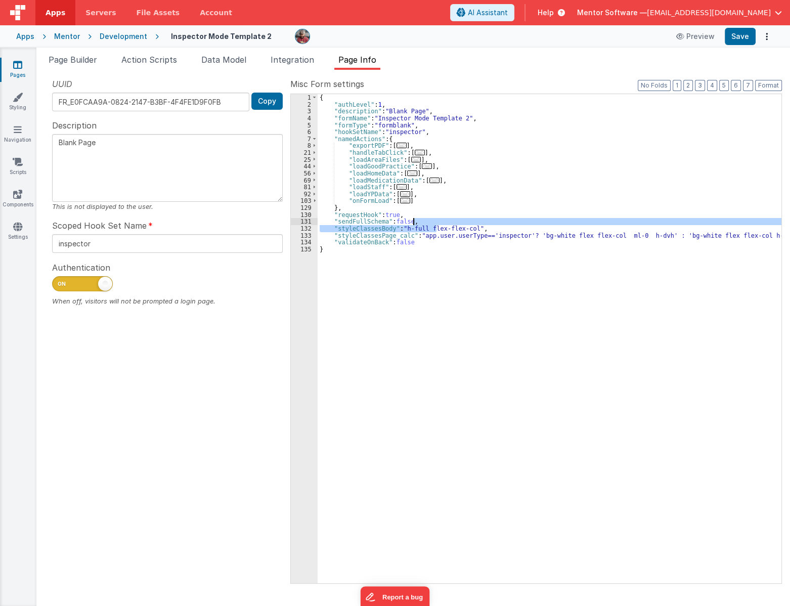
click at [441, 223] on div "{ "authLevel" : 1 , "description" : "Blank Page" , "formName" : "Inspector Mode…" at bounding box center [548, 338] width 463 height 489
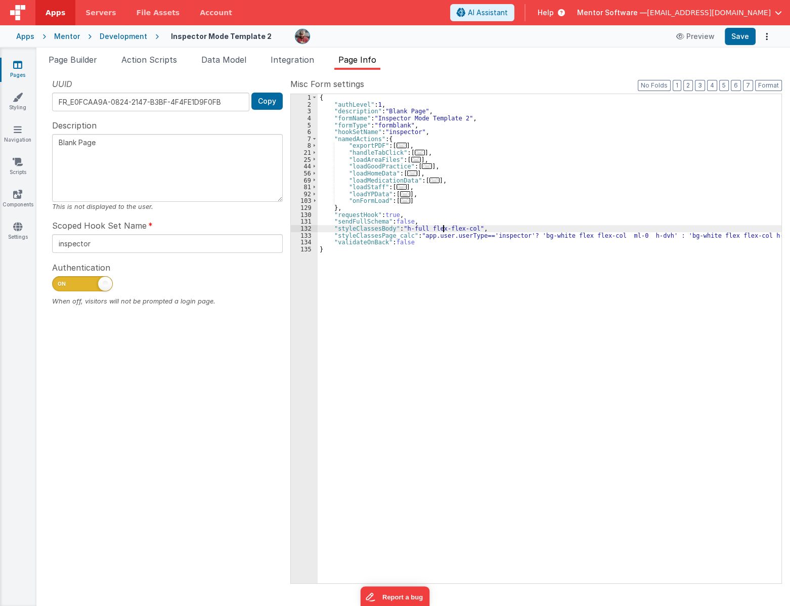
click at [442, 227] on div "{ "authLevel" : 1 , "description" : "Blank Page" , "formName" : "Inspector Mode…" at bounding box center [548, 345] width 463 height 502
click at [423, 229] on div "{ "authLevel" : 1 , "description" : "Blank Page" , "formName" : "Inspector Mode…" at bounding box center [548, 345] width 463 height 502
click at [418, 228] on div "{ "authLevel" : 1 , "description" : "Blank Page" , "formName" : "Inspector Mode…" at bounding box center [548, 345] width 463 height 502
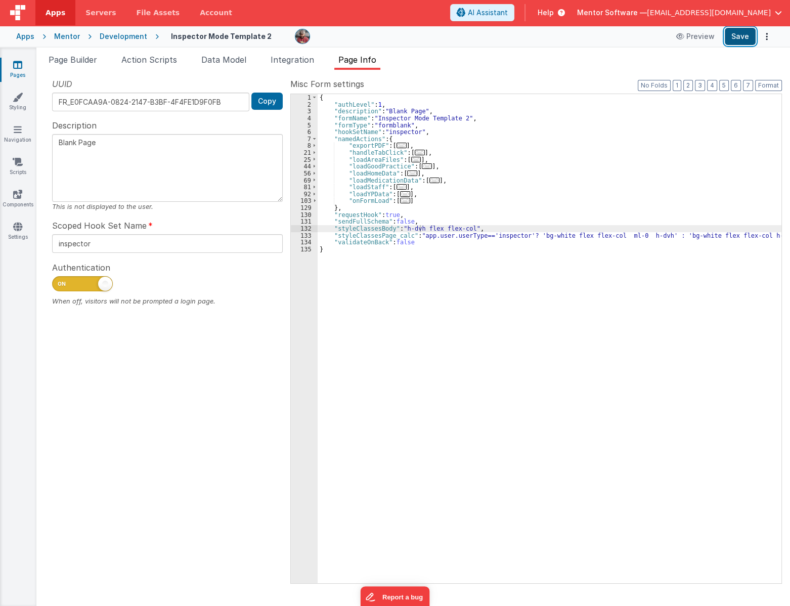
click at [737, 37] on button "Save" at bounding box center [739, 36] width 31 height 17
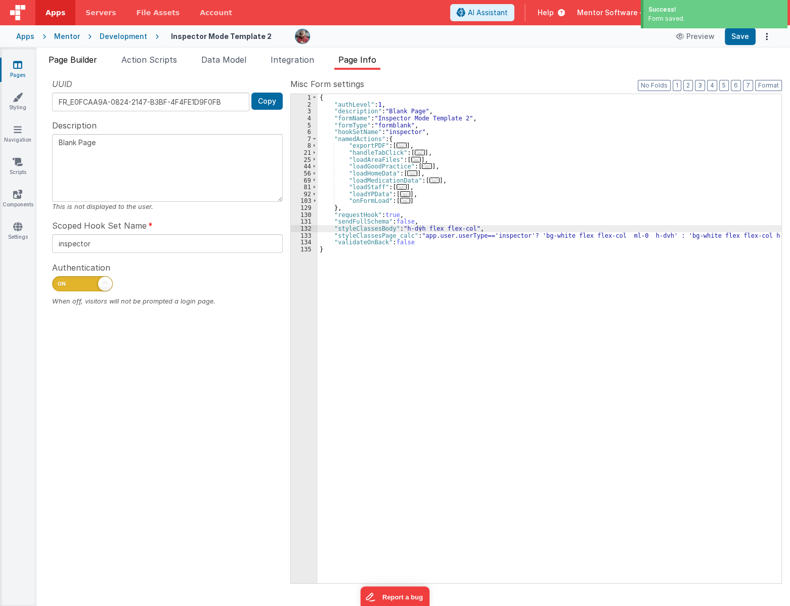
click at [68, 57] on span "Page Builder" at bounding box center [73, 60] width 49 height 10
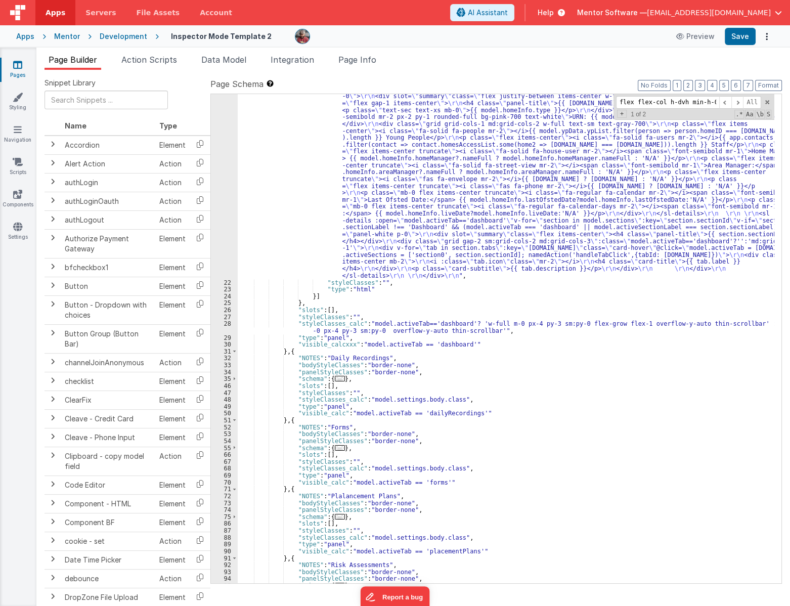
scroll to position [304, 0]
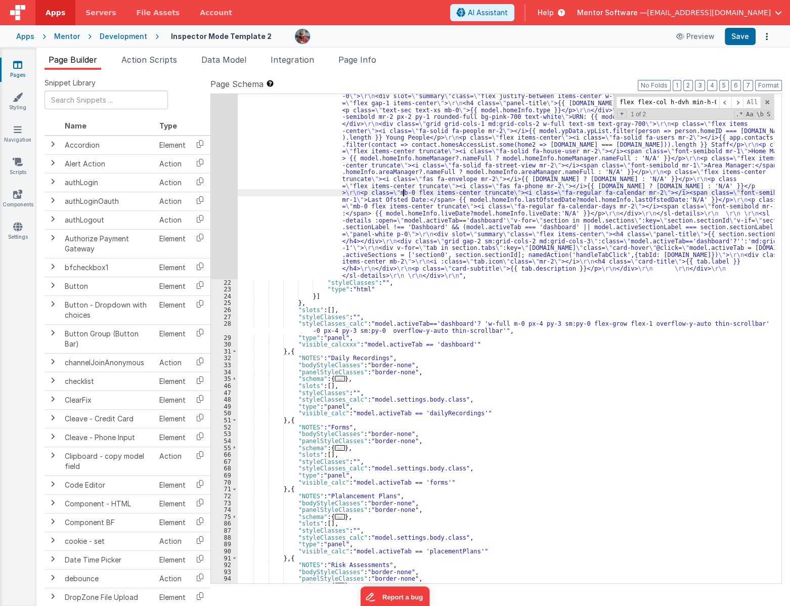
click at [403, 194] on div ""html" : "<div class= \" flex flex-col gap-4 min-h-0 \" > \r\n <!--Alert --> \r…" at bounding box center [506, 419] width 536 height 709
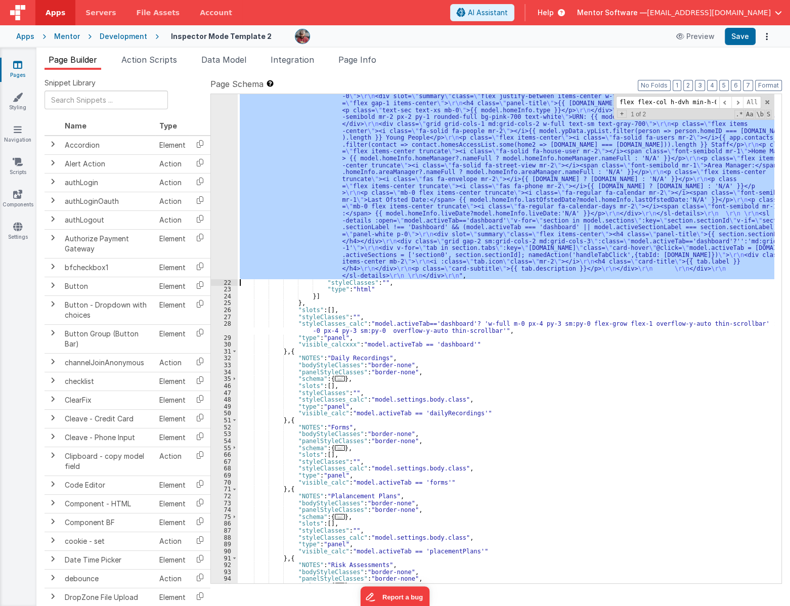
click at [228, 204] on div "21" at bounding box center [224, 172] width 27 height 214
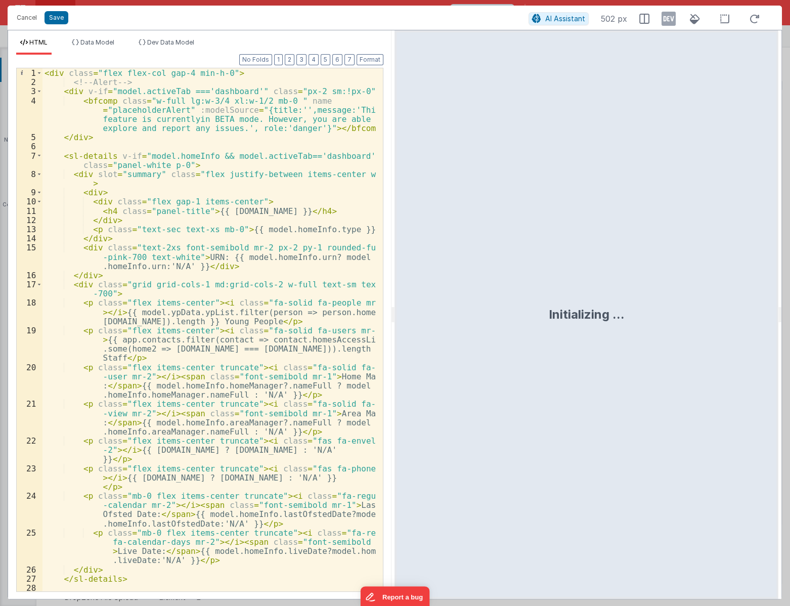
scroll to position [165, 0]
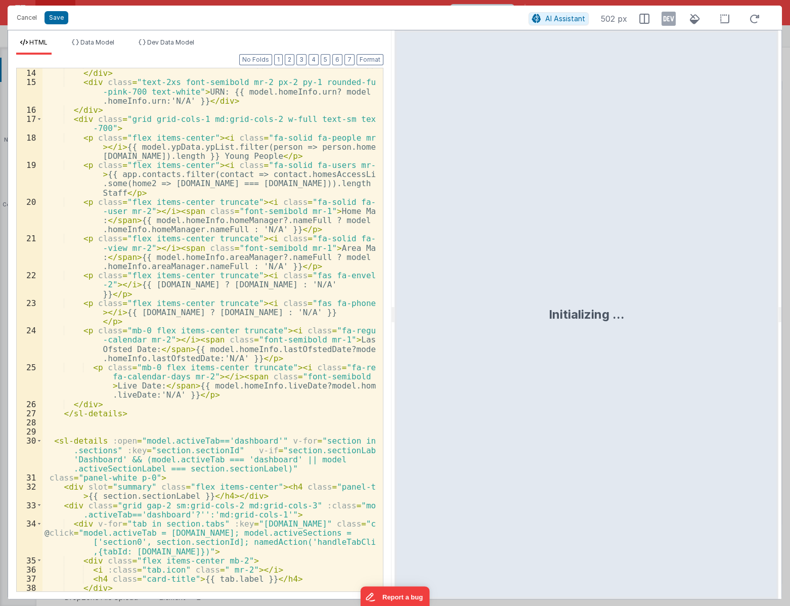
click at [107, 441] on div "< p class = "text-sec text-xs mb-0" > {{ model.homeInfo.type }} </ p > </ div >…" at bounding box center [209, 329] width 334 height 541
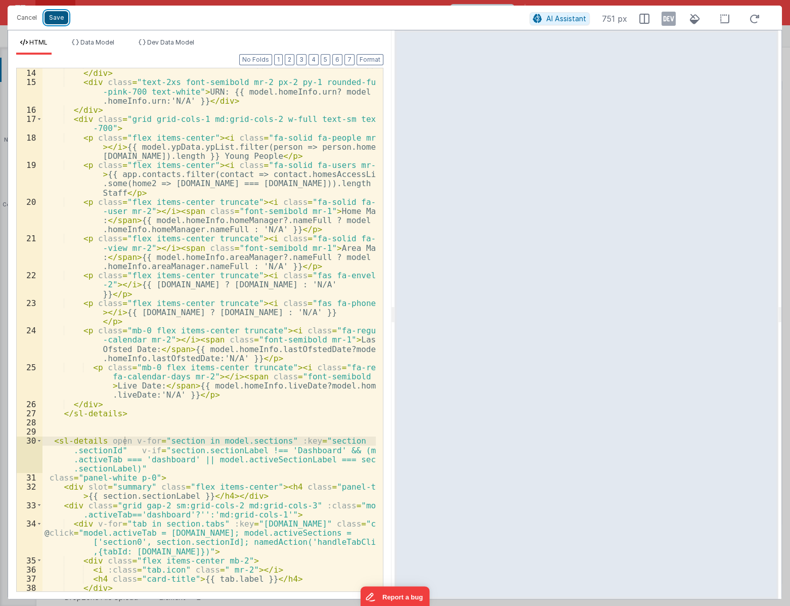
click at [58, 23] on button "Save" at bounding box center [56, 17] width 24 height 13
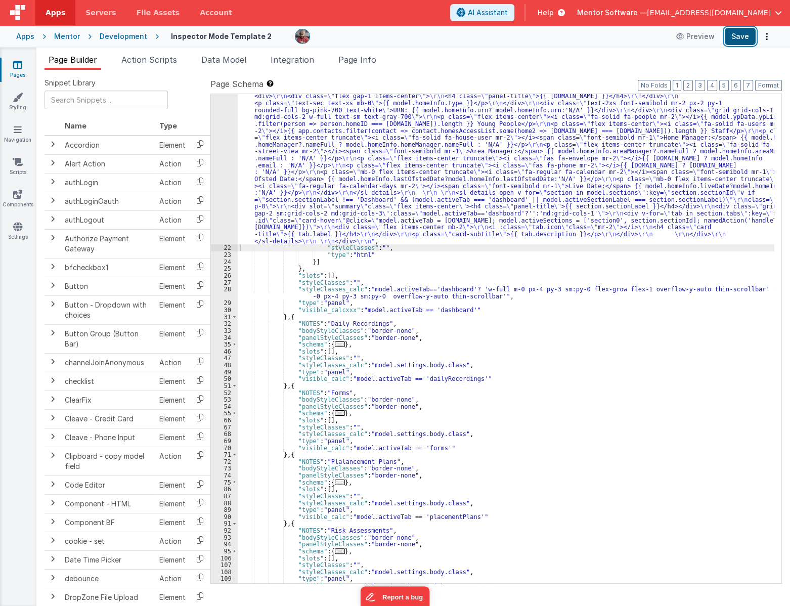
click at [733, 39] on button "Save" at bounding box center [739, 36] width 31 height 17
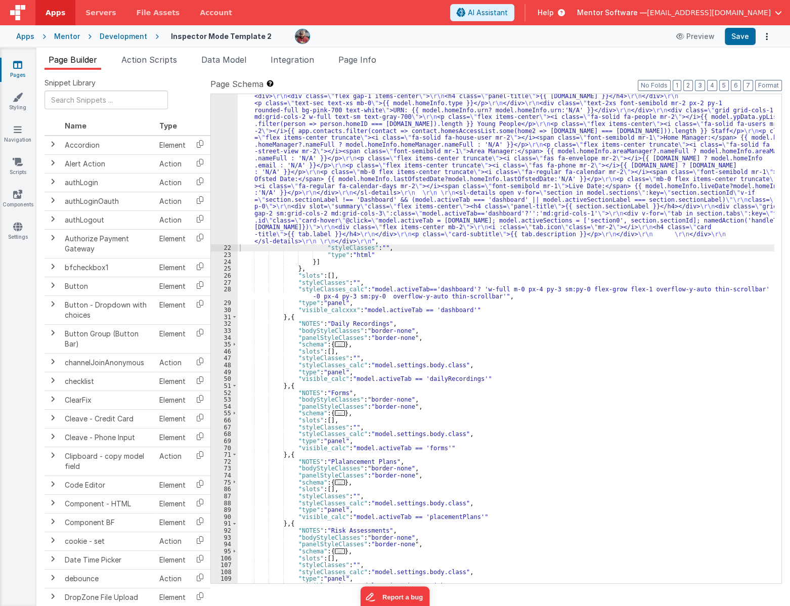
click at [350, 173] on div ""html" : "<div class= \" flex flex-col gap-4 min-h-0 \" > \r\n <!--Alert --> \r…" at bounding box center [506, 402] width 536 height 675
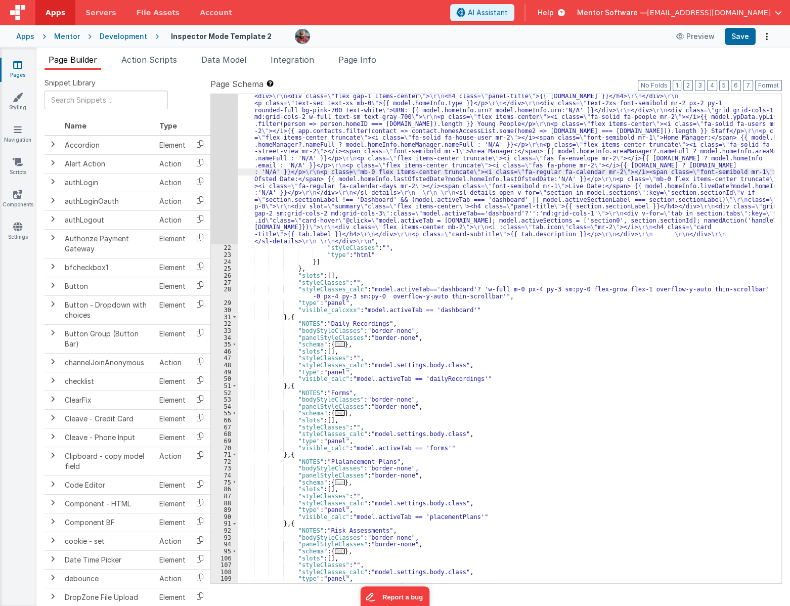
click at [644, 176] on div ""html" : "<div class= \" flex flex-col gap-4 min-h-0 \" > \r\n <!--Alert --> \r…" at bounding box center [506, 402] width 536 height 675
click at [213, 61] on span "Data Model" at bounding box center [223, 60] width 45 height 10
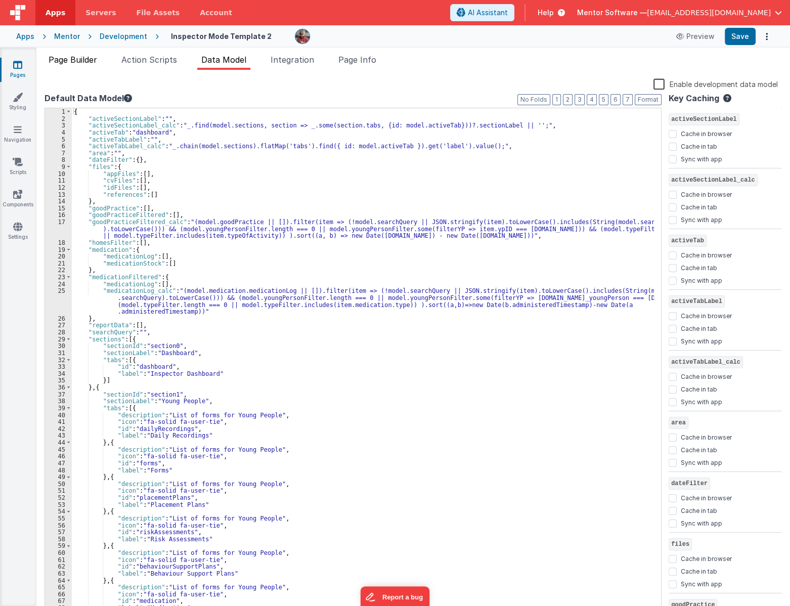
click at [55, 66] on li "Page Builder" at bounding box center [72, 62] width 57 height 16
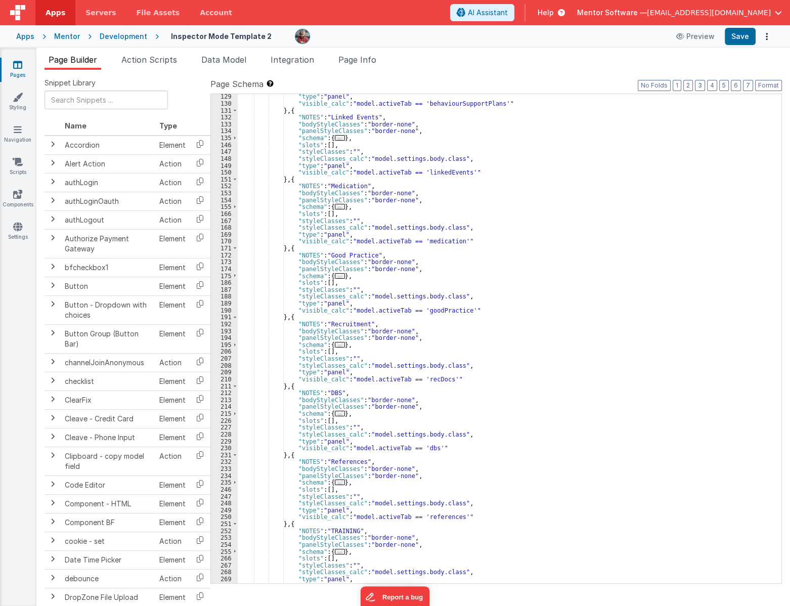
scroll to position [883, 0]
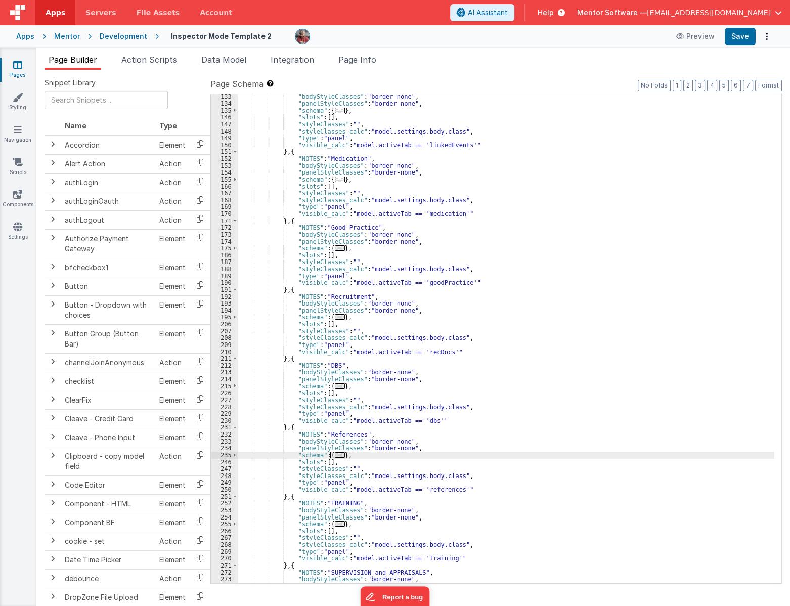
click at [335, 454] on span "..." at bounding box center [340, 455] width 10 height 6
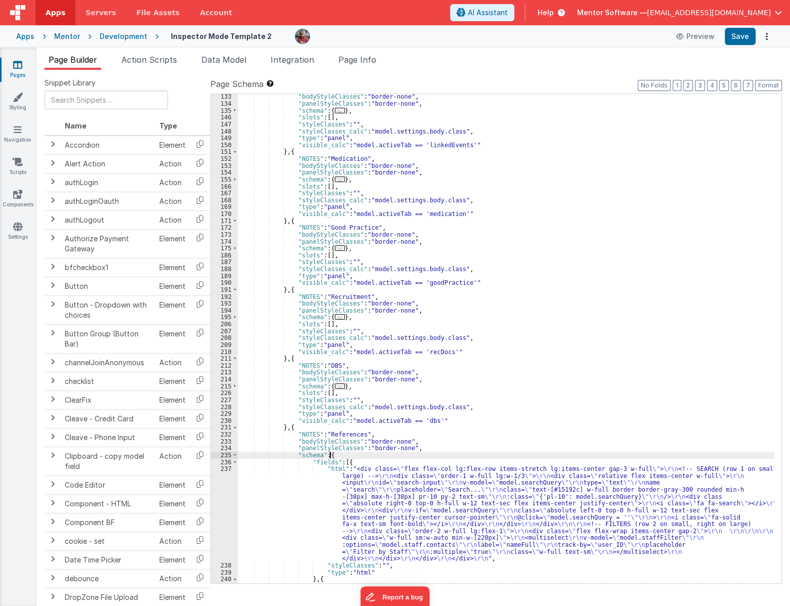
scroll to position [1021, 0]
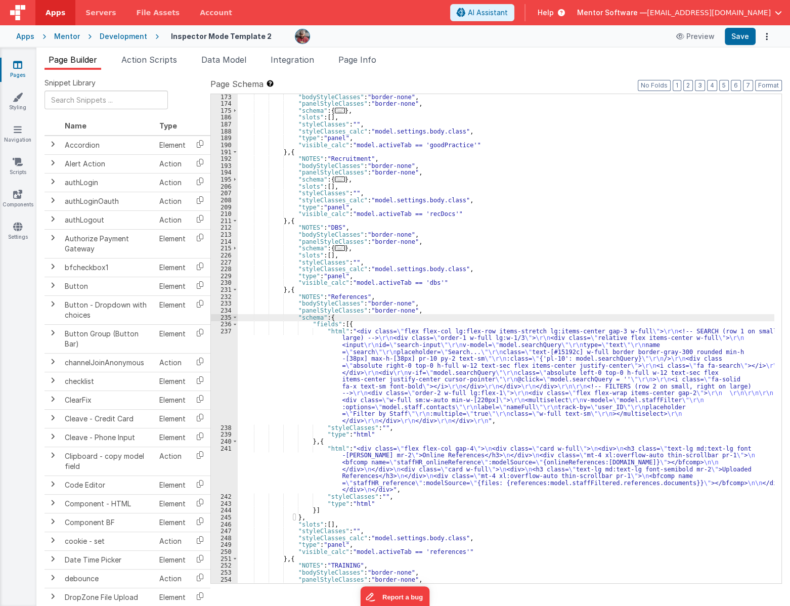
click at [313, 456] on div ""bodyStyleClasses" : "border-none" , "panelStyleClasses" : "border-none" , "sch…" at bounding box center [506, 345] width 536 height 502
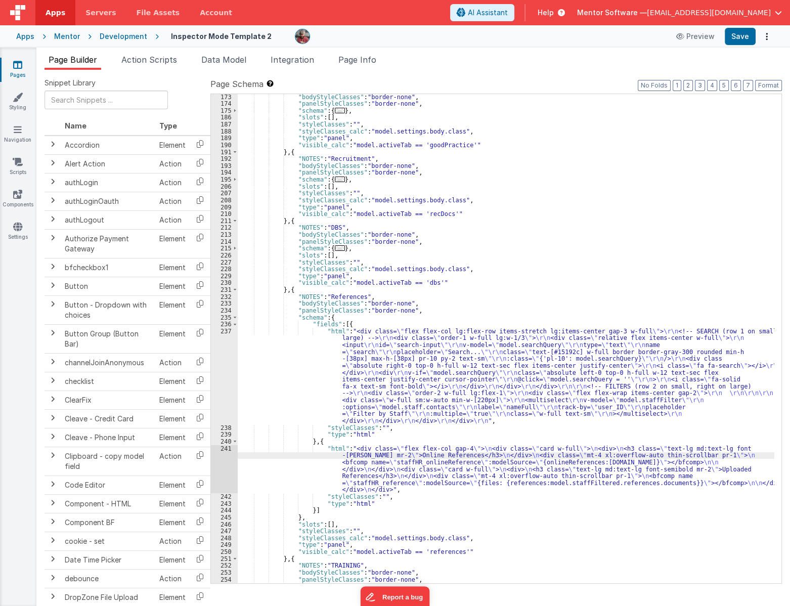
click at [219, 460] on div "241" at bounding box center [224, 469] width 27 height 48
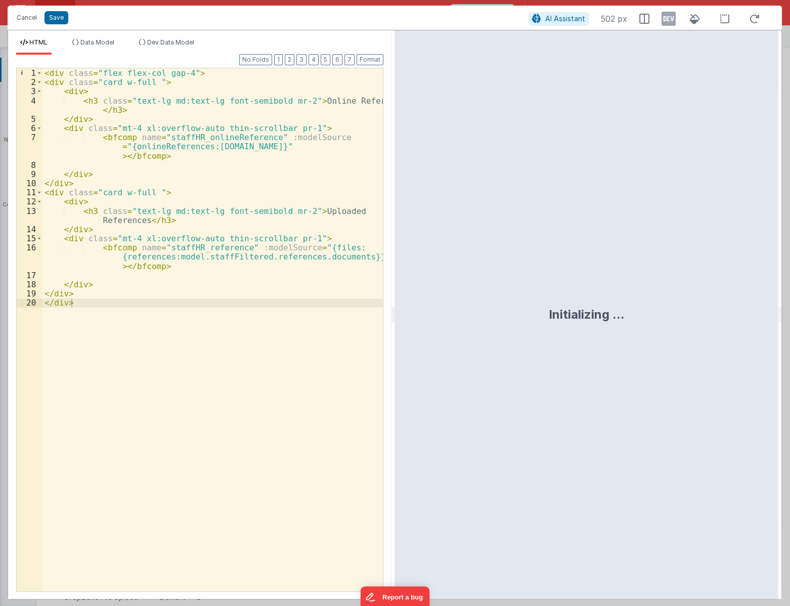
click at [264, 419] on div "< div class = "flex flex-col gap-4" > < div class = "card w-full " > < div > < …" at bounding box center [212, 338] width 341 height 541
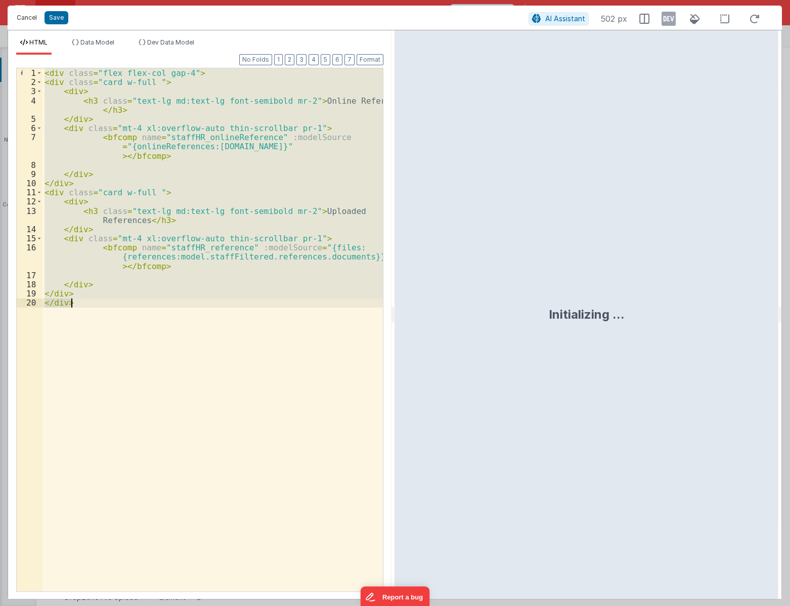
click at [27, 16] on button "Cancel" at bounding box center [27, 18] width 30 height 14
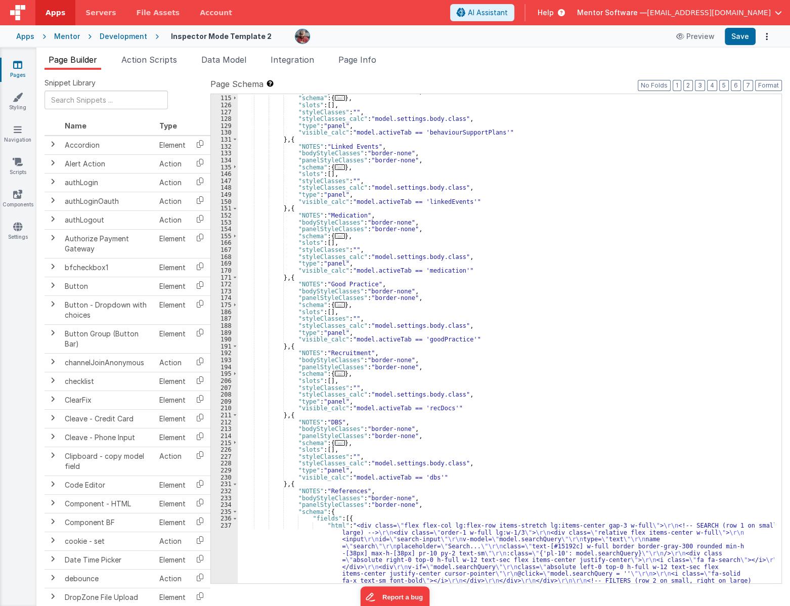
scroll to position [826, 0]
click at [335, 441] on span "..." at bounding box center [340, 443] width 10 height 6
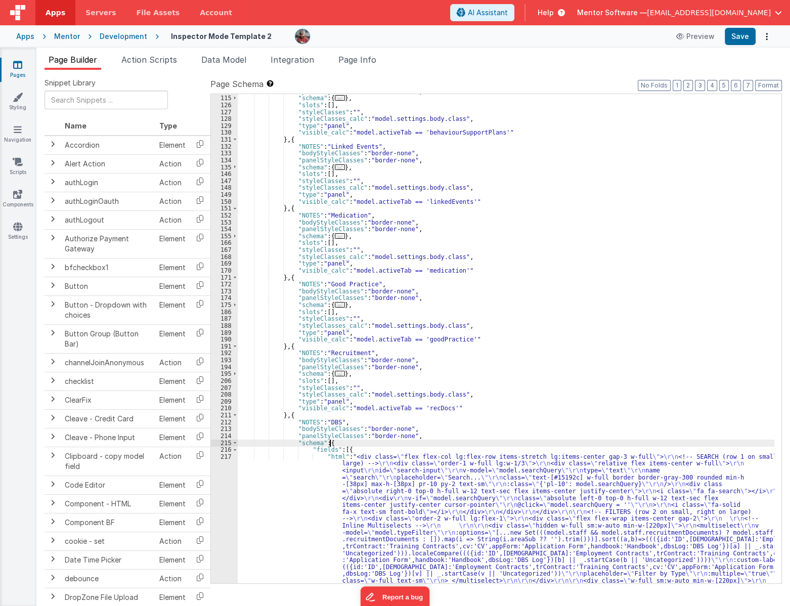
click at [327, 487] on div ""panelStyleClasses" : "border-none" , "schema" : { ... } , "slots" : [ ] , "sty…" at bounding box center [506, 411] width 536 height 647
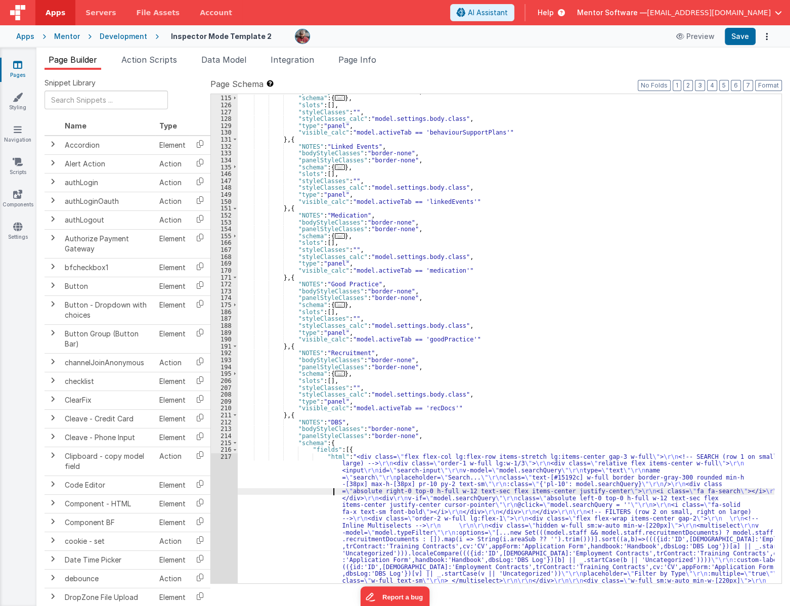
scroll to position [991, 0]
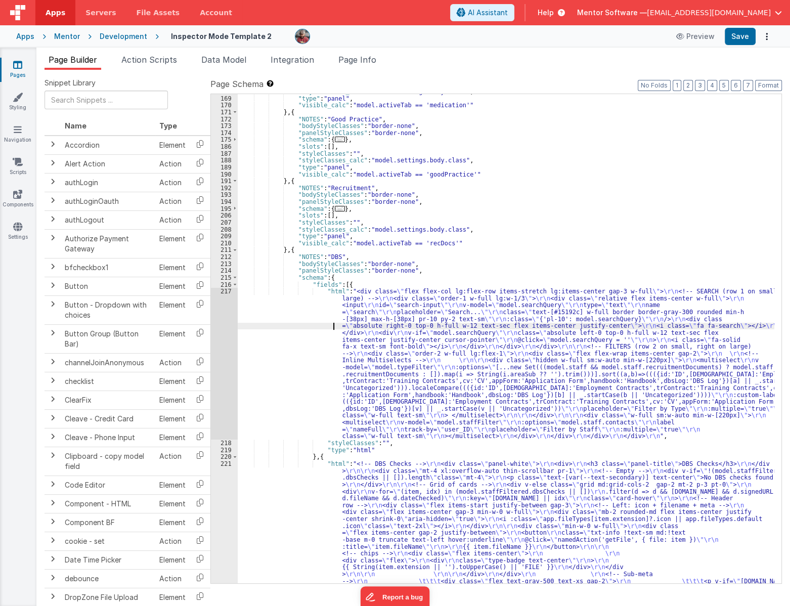
click at [298, 488] on div ""styleClasses_calc" : "model.settings.body.class" , "type" : "panel" , "visible…" at bounding box center [506, 477] width 536 height 778
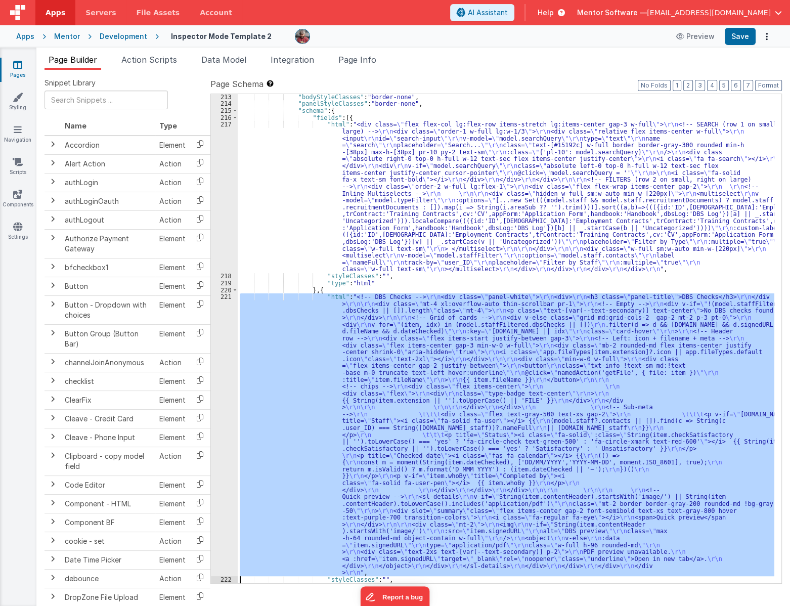
scroll to position [1158, 0]
click at [219, 522] on div "221" at bounding box center [224, 434] width 27 height 283
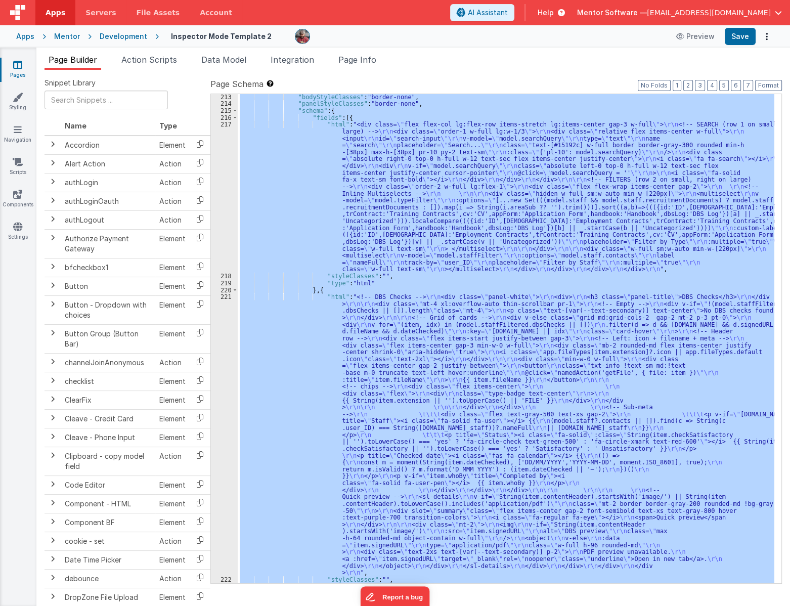
click at [219, 522] on div "221" at bounding box center [224, 434] width 27 height 283
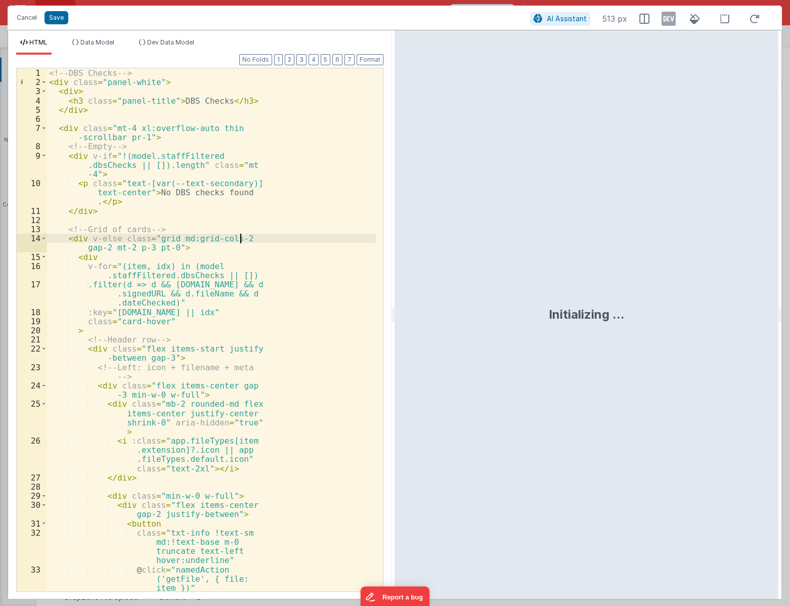
click at [320, 241] on div "<!-- DBS Checks --> < div class = "panel-white" > < div > < h3 class = "panel-t…" at bounding box center [211, 338] width 329 height 541
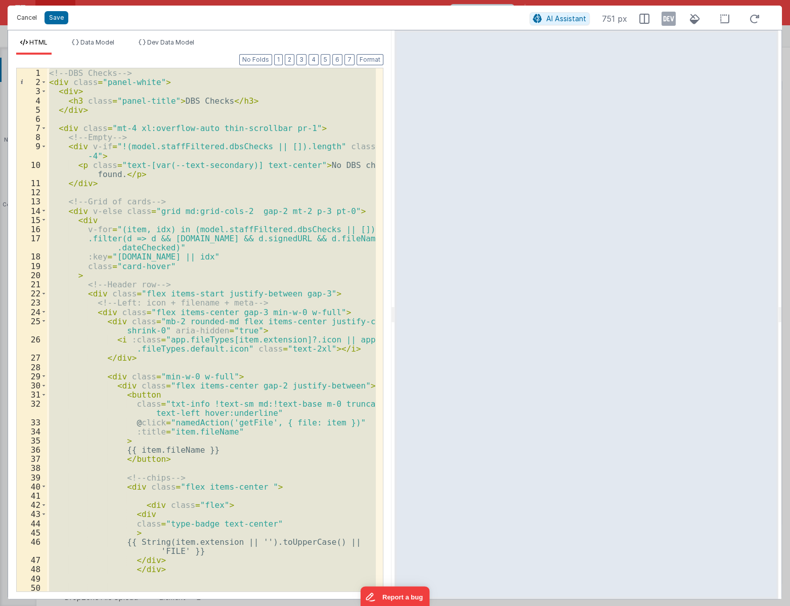
click at [26, 15] on button "Cancel" at bounding box center [27, 18] width 30 height 14
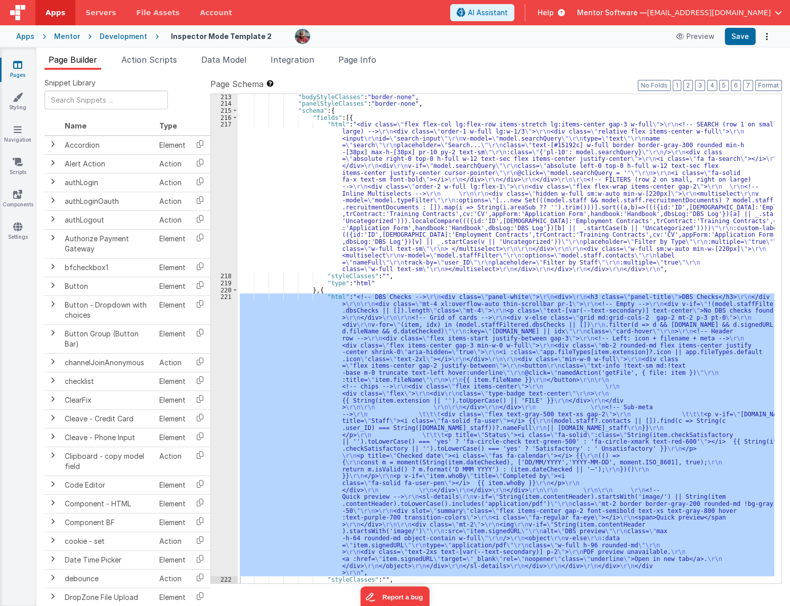
click at [416, 259] on div ""bodyStyleClasses" : "border-none" , "panelStyleClasses" : "border-none" , "sch…" at bounding box center [506, 345] width 536 height 502
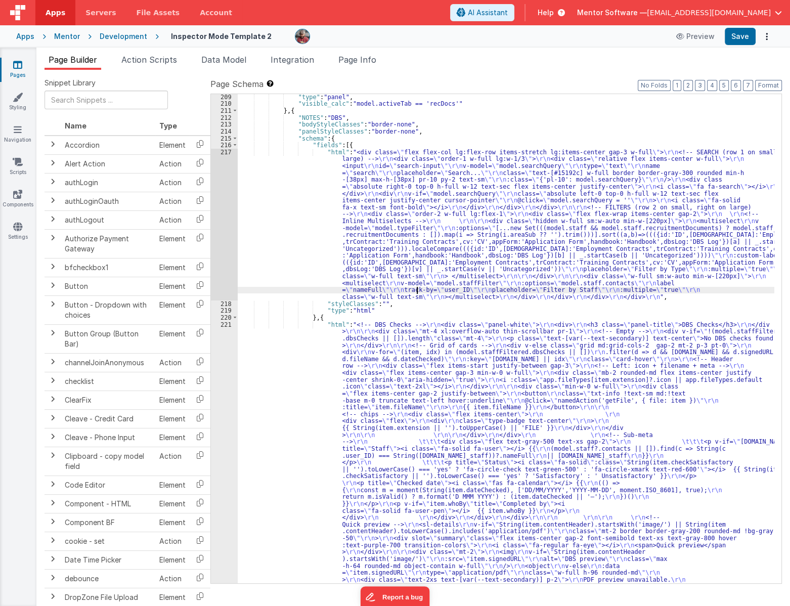
scroll to position [938, 0]
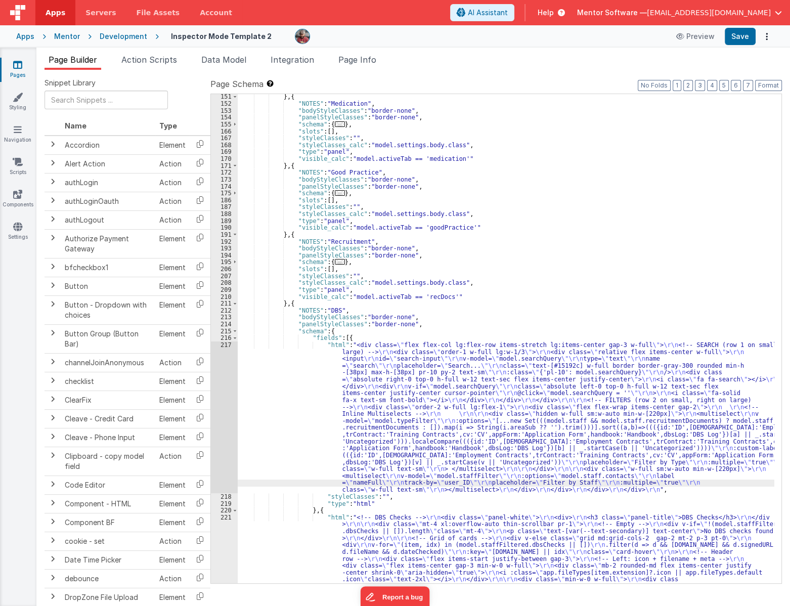
click at [329, 263] on div "} , { "NOTES" : "Medication" , "bodyStyleClasses" : "border-none" , "panelStyle…" at bounding box center [506, 482] width 536 height 778
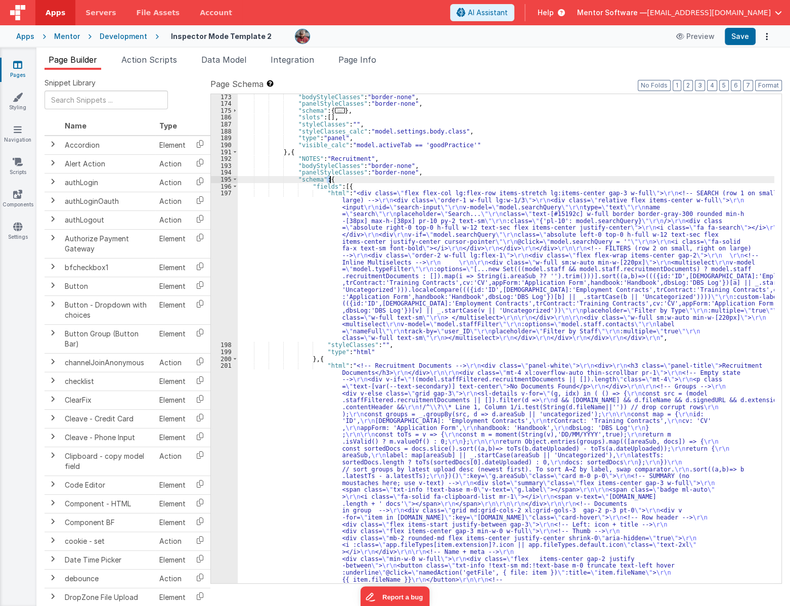
scroll to position [1076, 0]
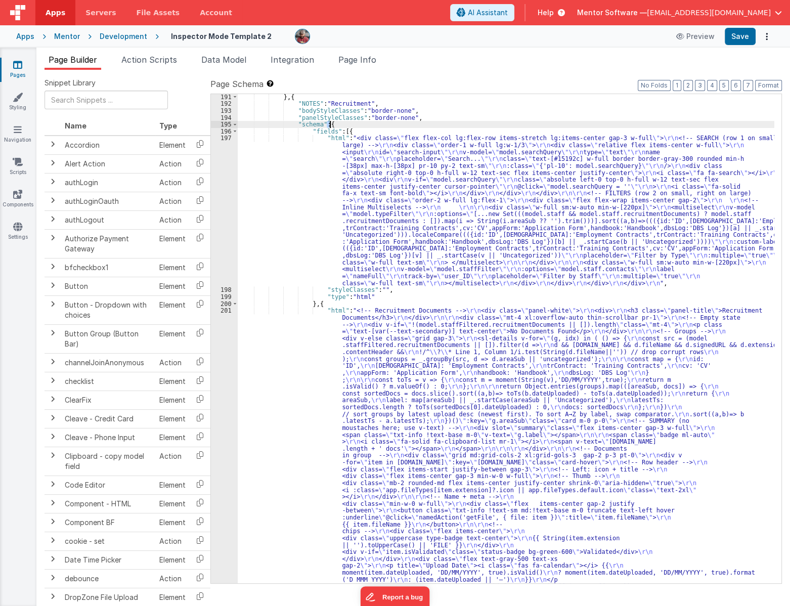
click at [298, 401] on div "} , { "NOTES" : "Recruitment" , "bodyStyleClasses" : "border-none" , "panelStyl…" at bounding box center [506, 579] width 536 height 971
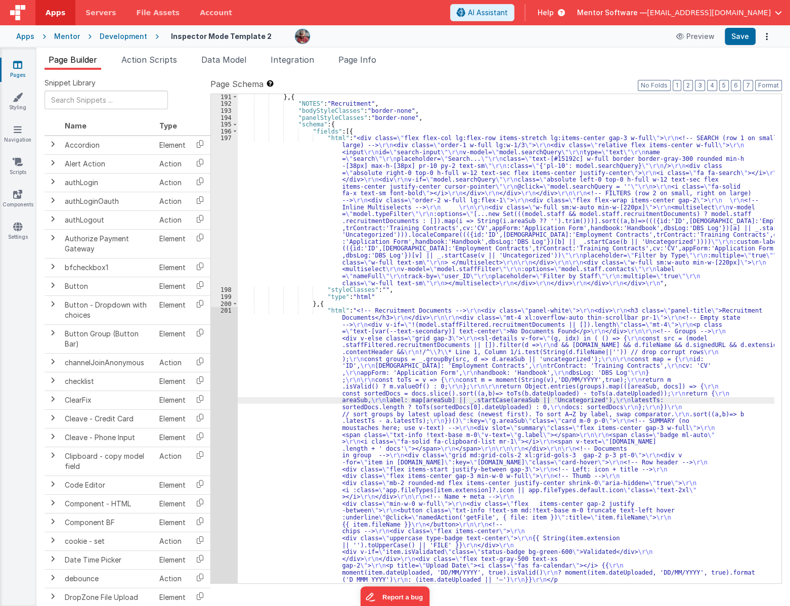
scroll to position [1282, 0]
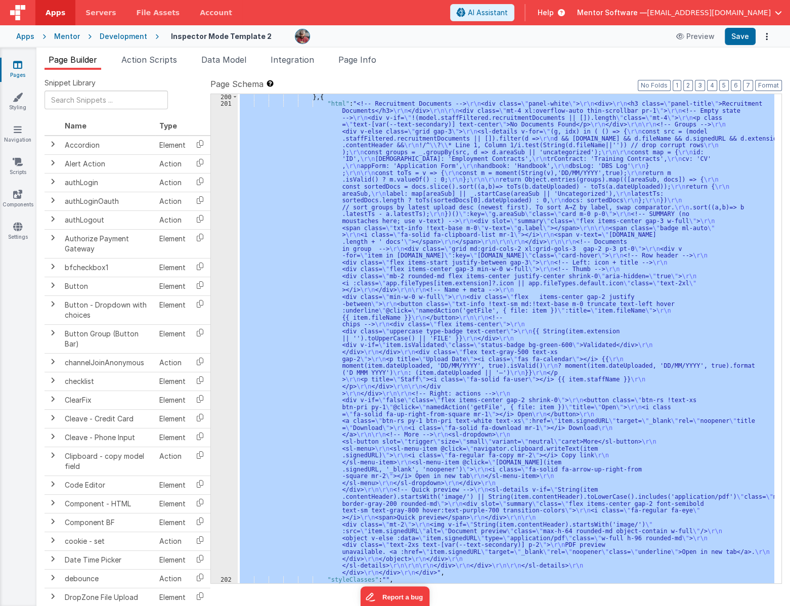
click at [229, 425] on div "201" at bounding box center [224, 338] width 27 height 476
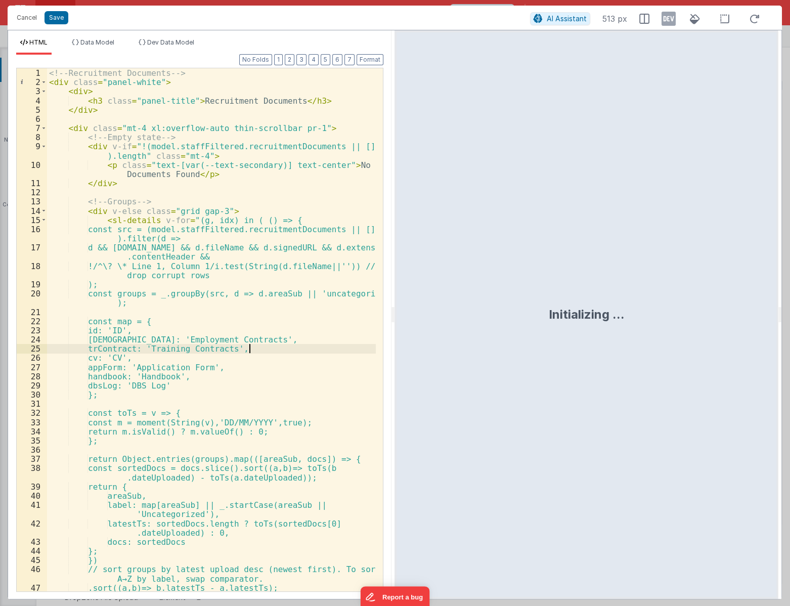
click at [311, 350] on div "<!-- Recruitment Documents --> < div class = "panel-white" > < div > < h3 class…" at bounding box center [211, 338] width 329 height 541
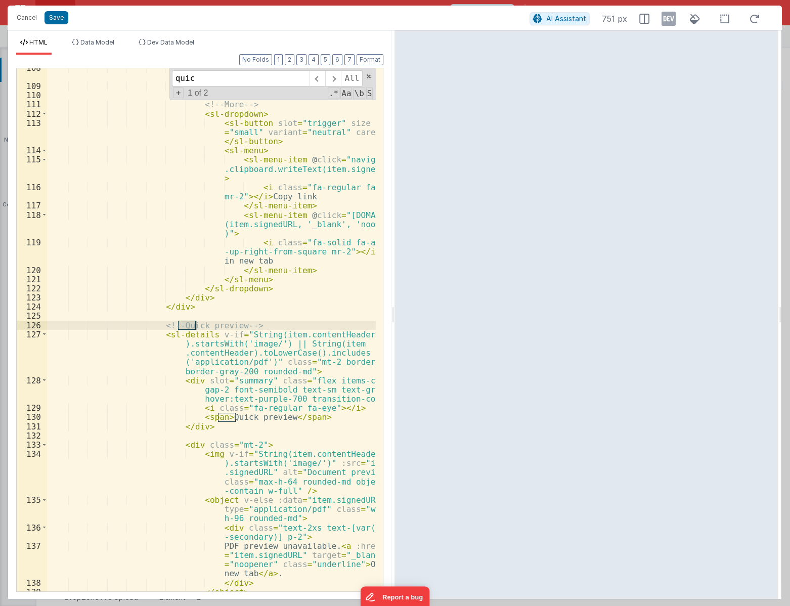
scroll to position [1365, 0]
type input "quick preview"
click at [312, 387] on div "< i class = "fa-solid fa-download mr-1" > </ i > Download </ a > <!-- More --> …" at bounding box center [211, 338] width 329 height 550
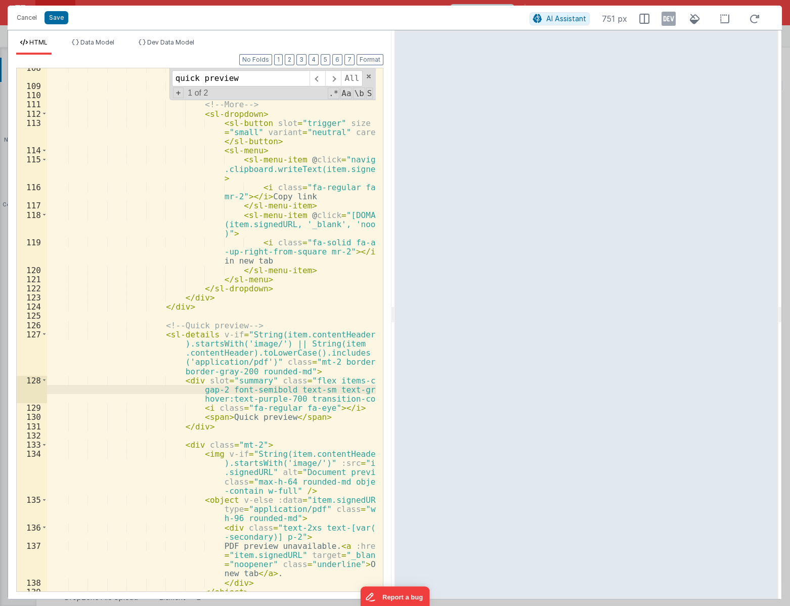
click at [306, 390] on div "< i class = "fa-solid fa-download mr-1" > </ i > Download </ a > <!-- More --> …" at bounding box center [211, 338] width 329 height 550
click at [60, 25] on div "Cancel Save AI Assistant 751 px" at bounding box center [395, 18] width 774 height 24
click at [55, 15] on button "Save" at bounding box center [56, 17] width 24 height 13
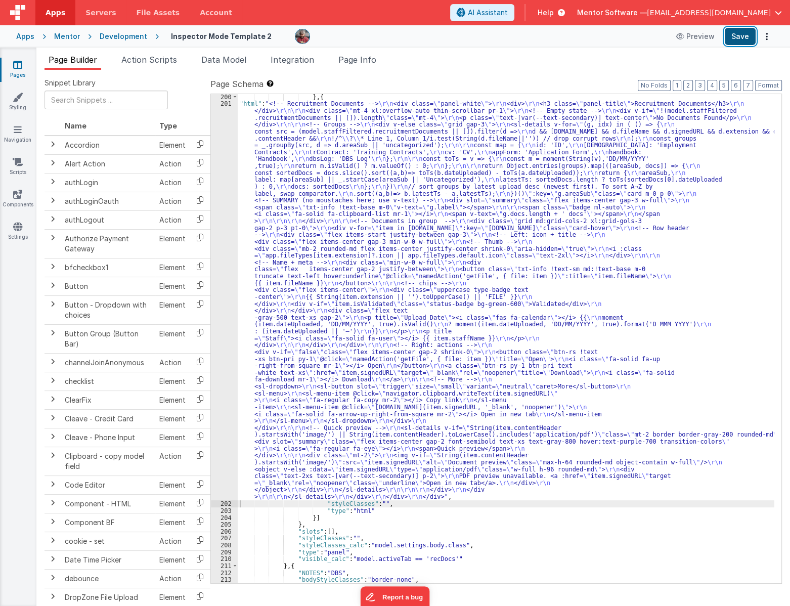
click at [734, 36] on button "Save" at bounding box center [739, 36] width 31 height 17
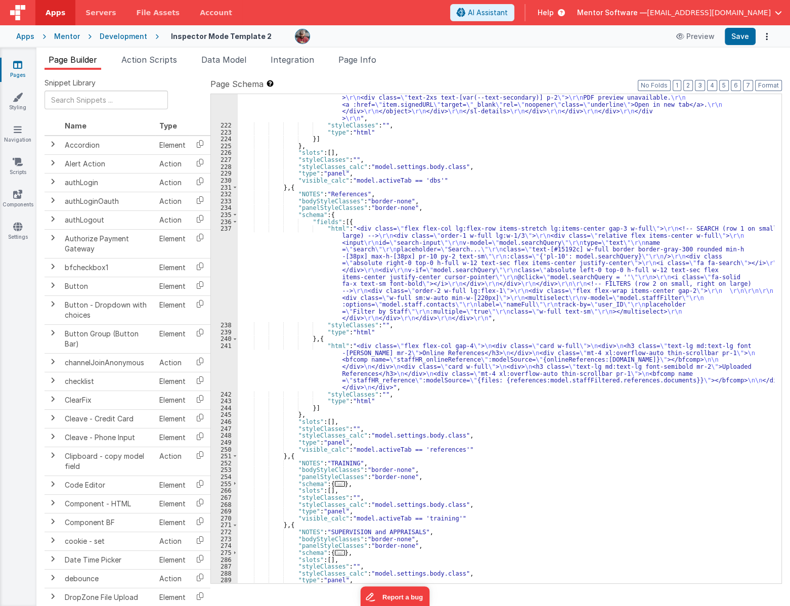
scroll to position [2219, 0]
click at [290, 369] on div ""html" : "<!-- DBS Checks --> \r\n <div class= \" panel-white \" > \r\n <div> \…" at bounding box center [506, 228] width 536 height 778
click at [226, 368] on div "241" at bounding box center [224, 366] width 27 height 48
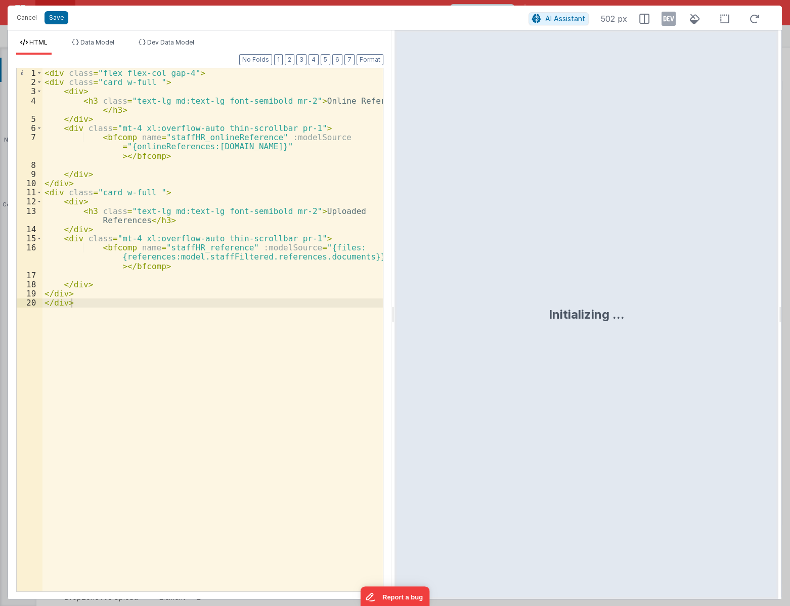
click at [169, 420] on div "< div class = "flex flex-col gap-4" > < div class = "card w-full " > < div > < …" at bounding box center [212, 338] width 341 height 541
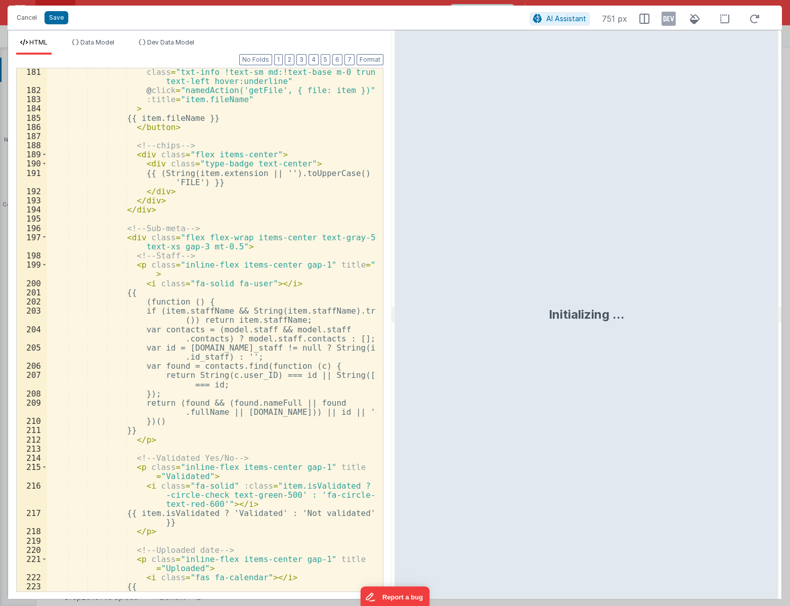
scroll to position [2088, 0]
click at [57, 19] on button "Save" at bounding box center [56, 17] width 24 height 13
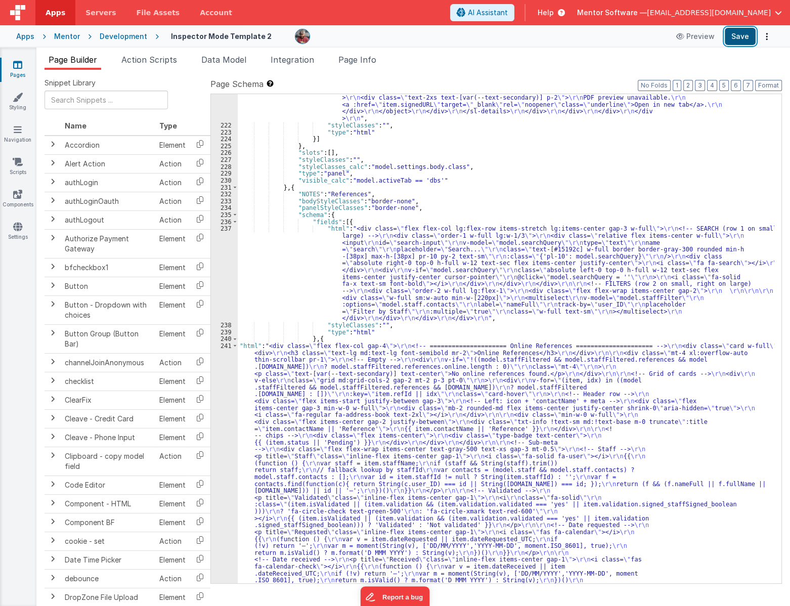
click at [731, 32] on button "Save" at bounding box center [739, 36] width 31 height 17
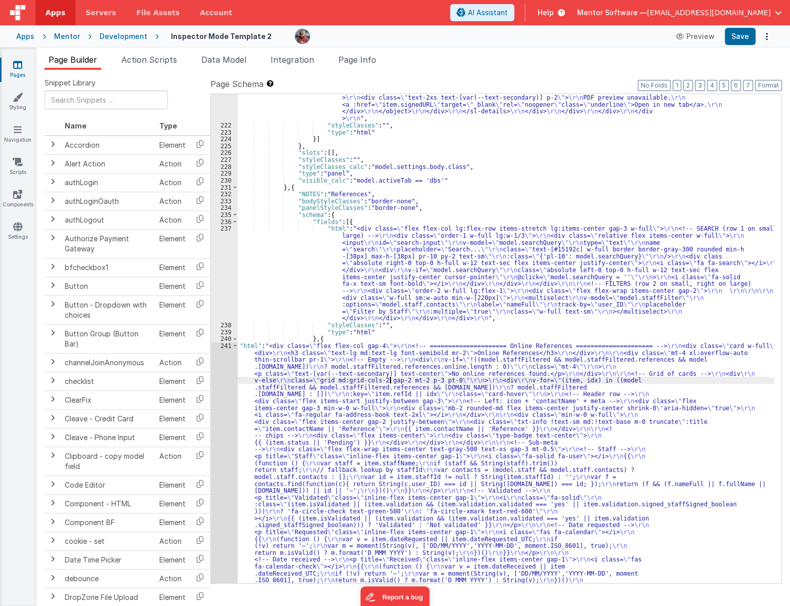
click at [391, 377] on div ""html" : "<!-- DBS Checks --> \r\n <div class= \" panel-white \" > \r\n <div> \…" at bounding box center [506, 486] width 536 height 1295
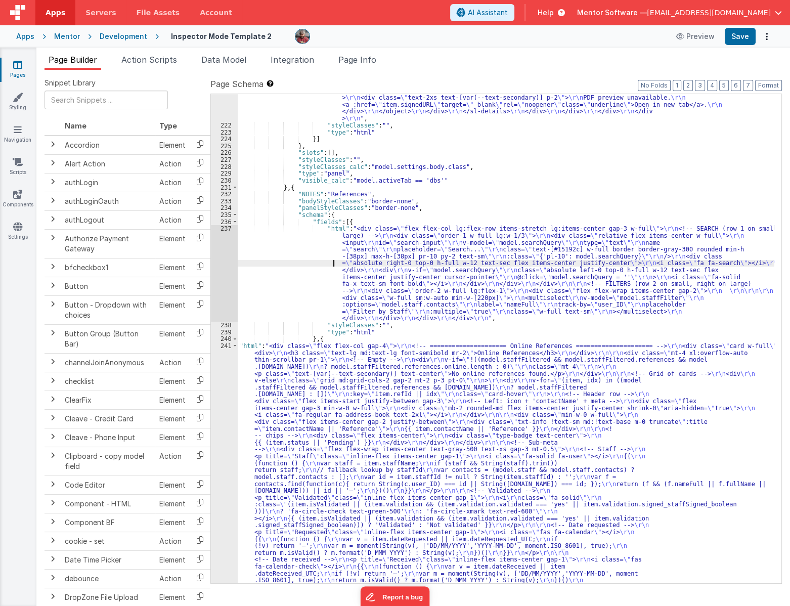
click at [314, 262] on div ""html" : "<!-- DBS Checks --> \r\n <div class= \" panel-white \" > \r\n <div> \…" at bounding box center [506, 486] width 536 height 1295
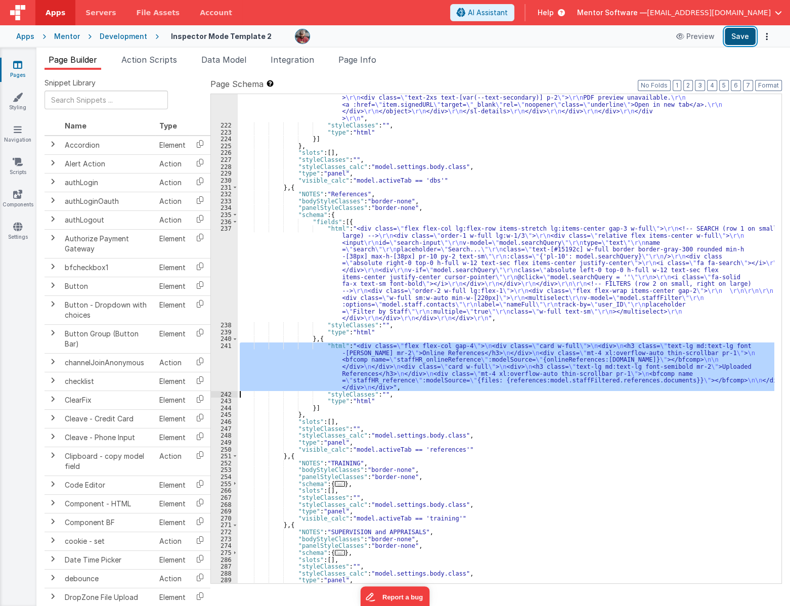
click at [745, 37] on button "Save" at bounding box center [739, 36] width 31 height 17
click at [346, 286] on div ""html" : "<!-- DBS Checks --> \r\n <div class= \" panel-white \" > \r\n <div> \…" at bounding box center [506, 228] width 536 height 778
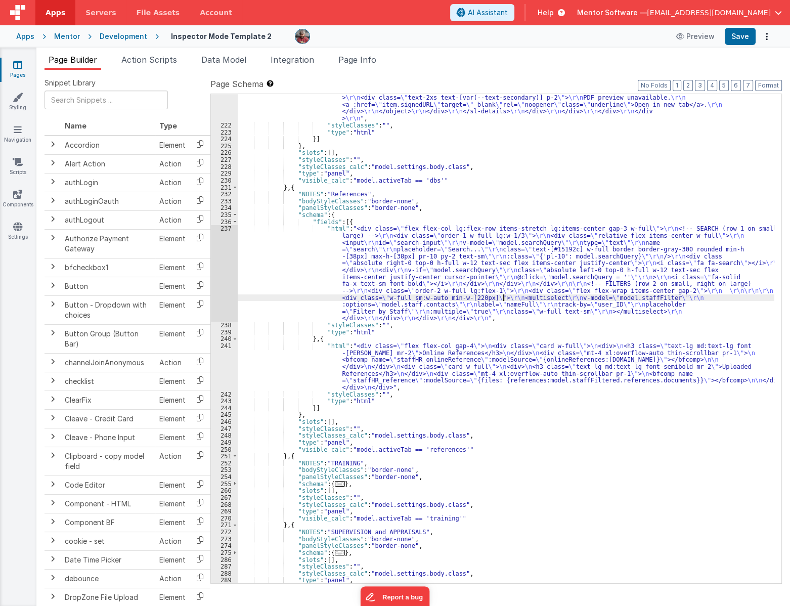
click at [502, 298] on div ""html" : "<!-- DBS Checks --> \r\n <div class= \" panel-white \" > \r\n <div> \…" at bounding box center [506, 228] width 536 height 778
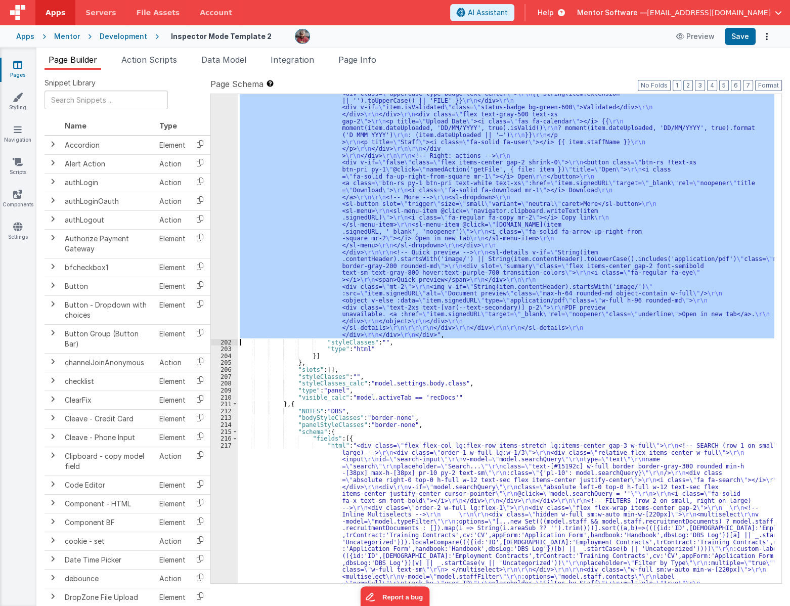
scroll to position [1520, 0]
click at [739, 39] on button "Save" at bounding box center [739, 36] width 31 height 17
click at [547, 316] on div ""html" : "<!-- Recruitment Documents --> \r\n <div class= \" panel-white \" > \…" at bounding box center [506, 338] width 536 height 489
click at [478, 265] on div ""html" : "<!-- Recruitment Documents --> \r\n <div class= \" panel-white \" > \…" at bounding box center [506, 338] width 536 height 489
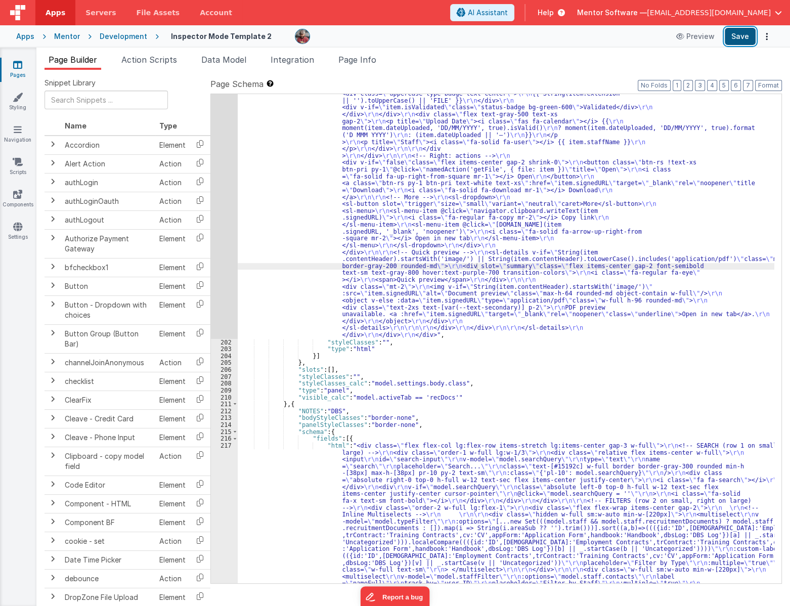
click at [738, 37] on button "Save" at bounding box center [739, 36] width 31 height 17
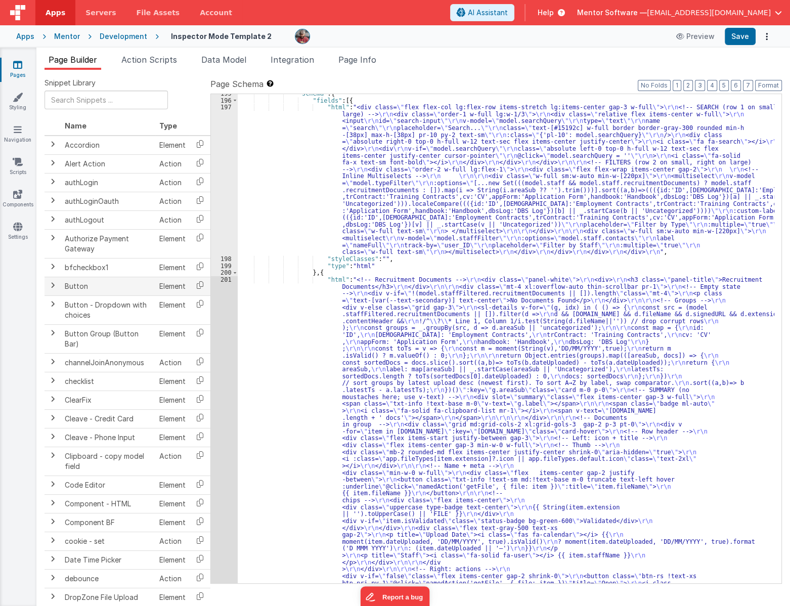
scroll to position [1107, 0]
click at [342, 265] on div ""schema" : { "fields" : [{ "html" : "<div class= \" flex flex-col lg:flex-row i…" at bounding box center [506, 575] width 536 height 971
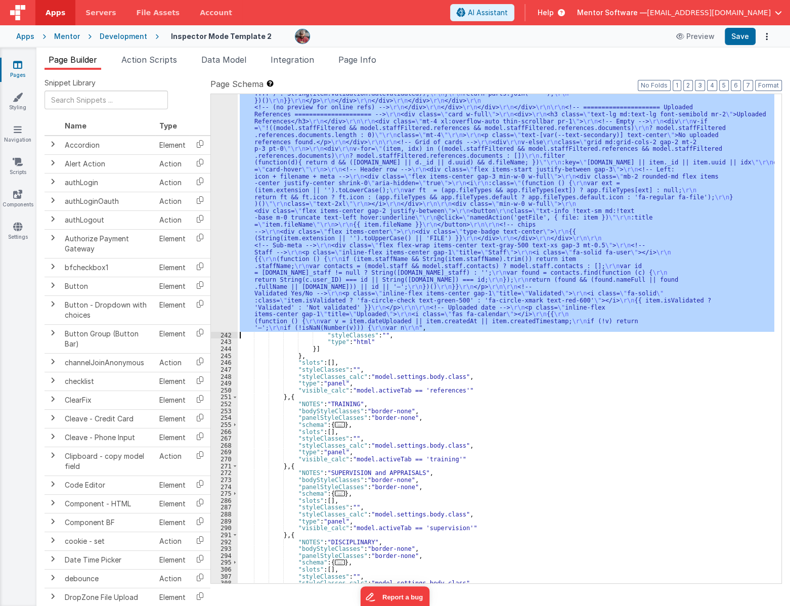
scroll to position [2754, 0]
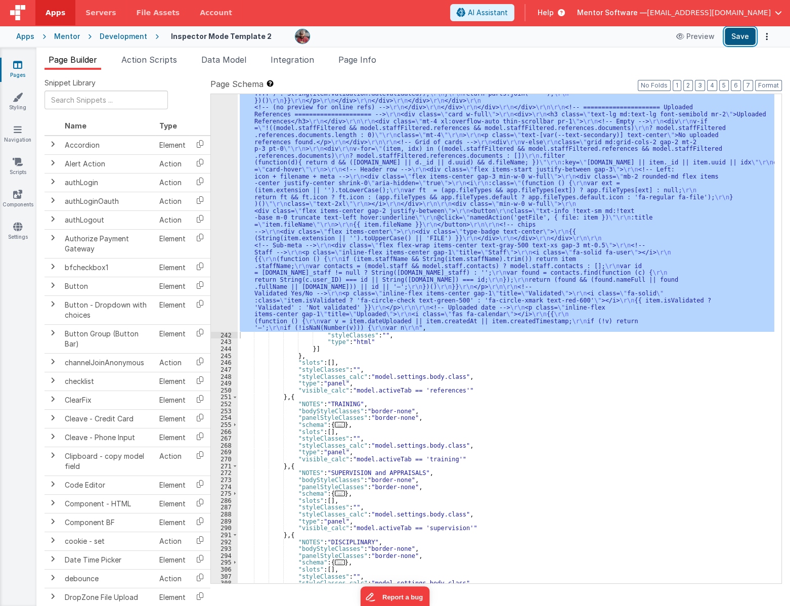
click at [744, 38] on button "Save" at bounding box center [739, 36] width 31 height 17
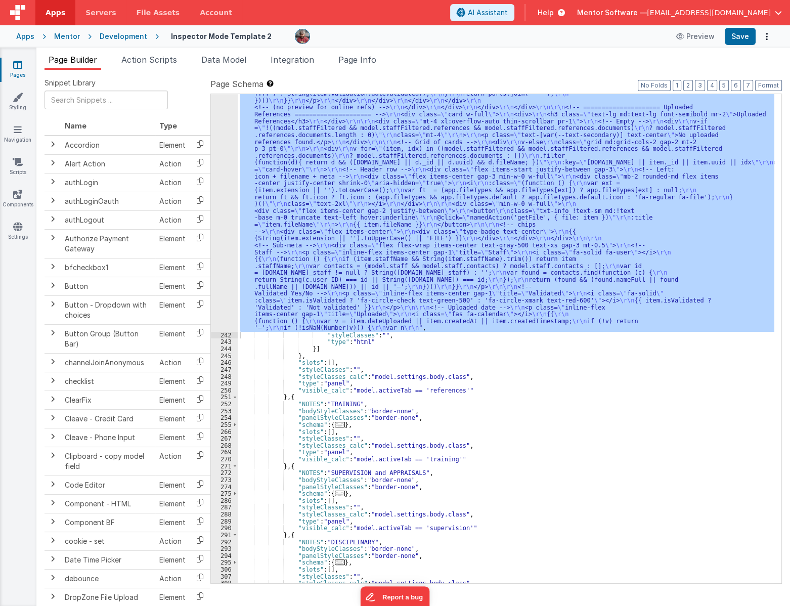
click at [327, 265] on div ""html" : "<div class= \" flex flex-col gap-4 \" > \r\n <!-- ===================…" at bounding box center [506, 338] width 536 height 489
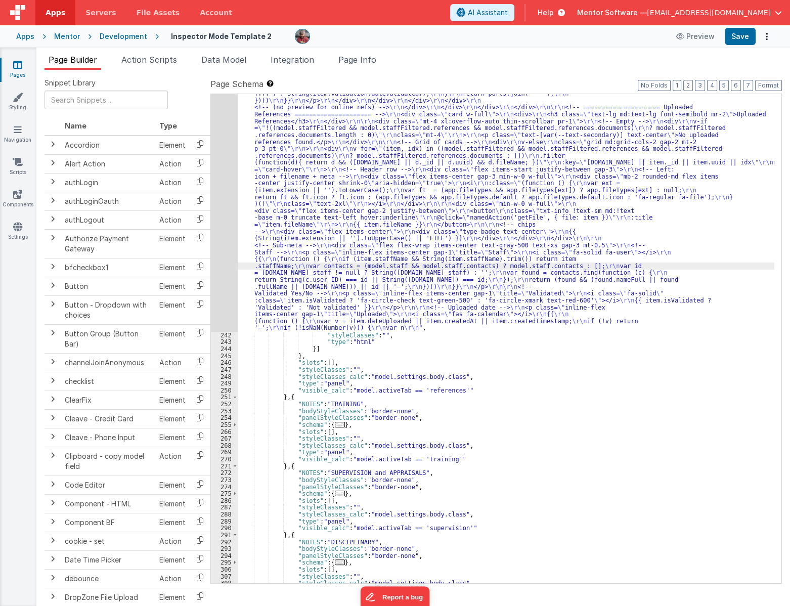
click at [221, 279] on div "241" at bounding box center [224, 70] width 27 height 524
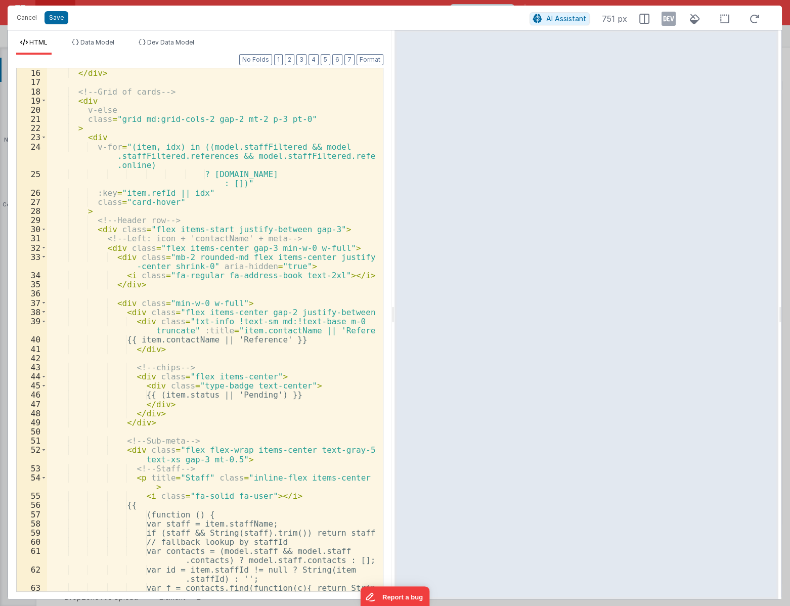
scroll to position [193, 0]
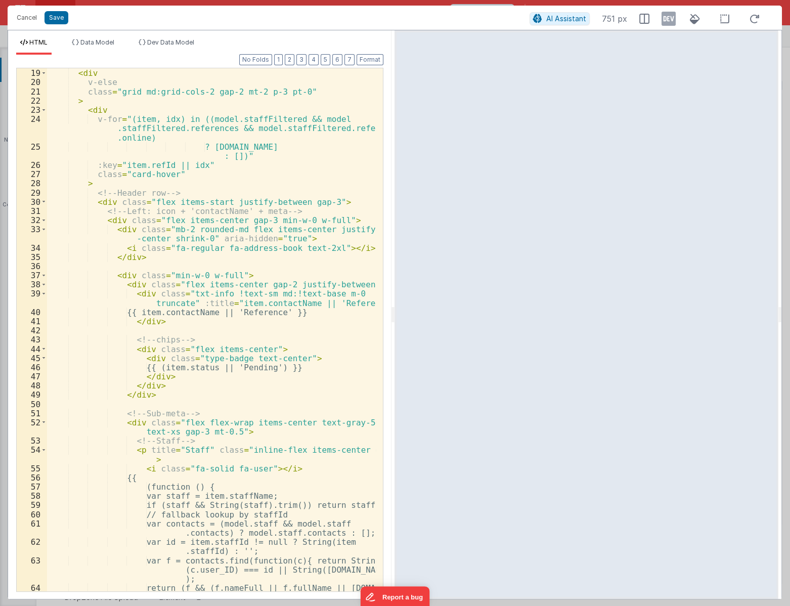
click at [167, 37] on div "HTML Data Model Dev Data Model Format 7 6 5 4 3 2 1 No Folds 18 19 20 21 22 23 …" at bounding box center [199, 314] width 383 height 568
click at [169, 41] on span "Dev Data Model" at bounding box center [170, 42] width 47 height 8
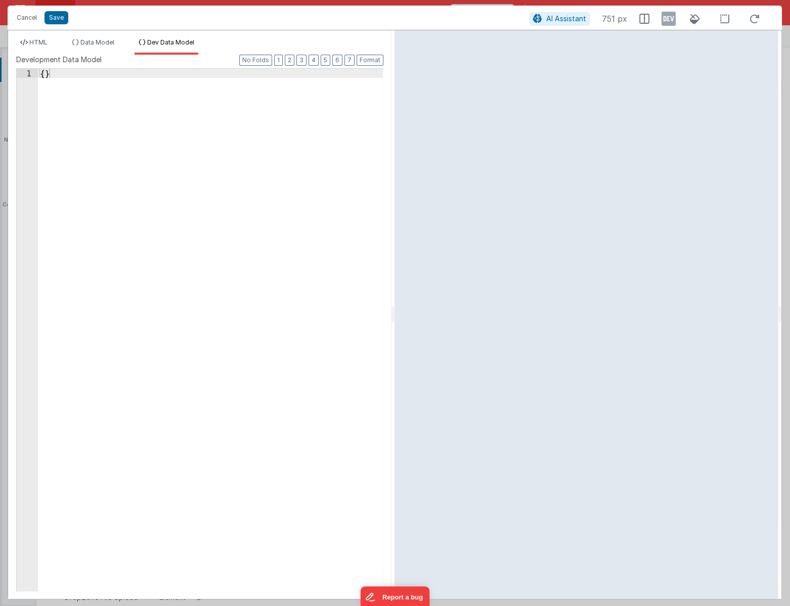
click at [174, 131] on div "{ }" at bounding box center [210, 339] width 345 height 540
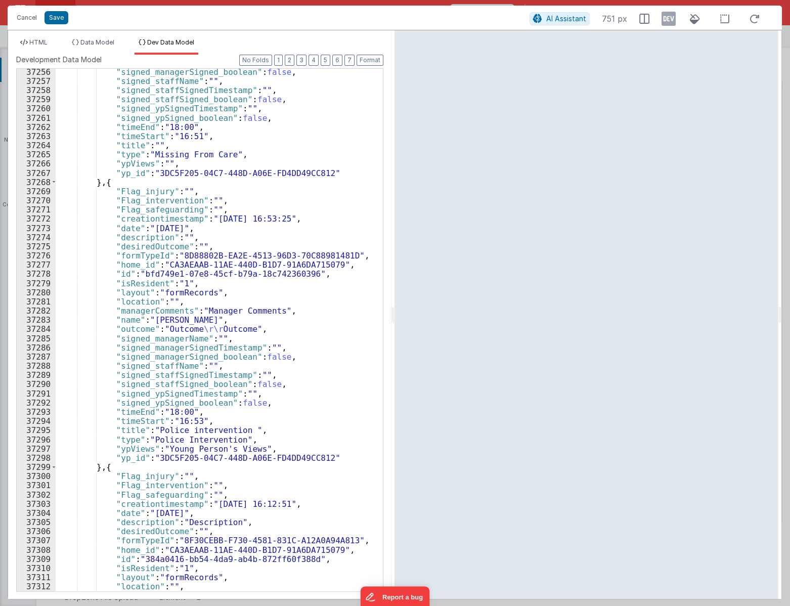
scroll to position [16040, 0]
click at [674, 20] on icon at bounding box center [668, 19] width 14 height 16
click at [34, 44] on span "HTML" at bounding box center [38, 42] width 18 height 8
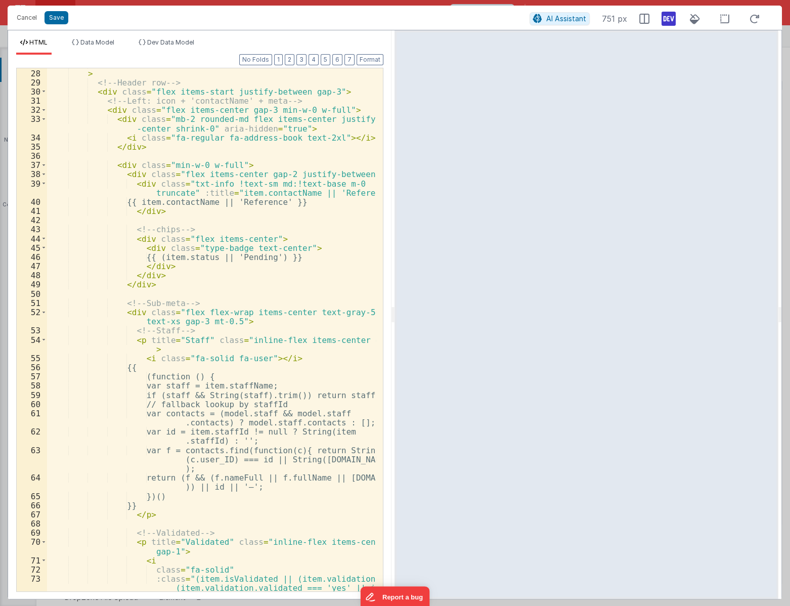
scroll to position [440, 0]
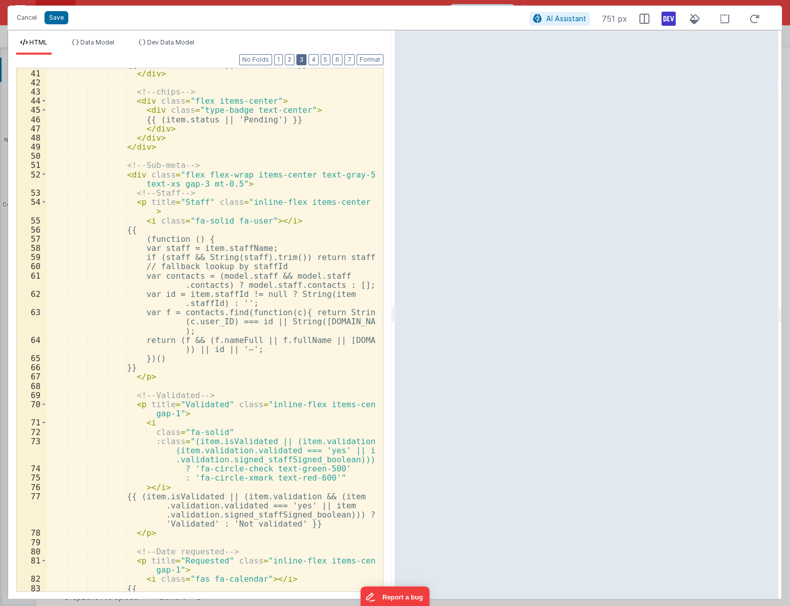
click at [298, 60] on button "3" at bounding box center [301, 59] width 10 height 11
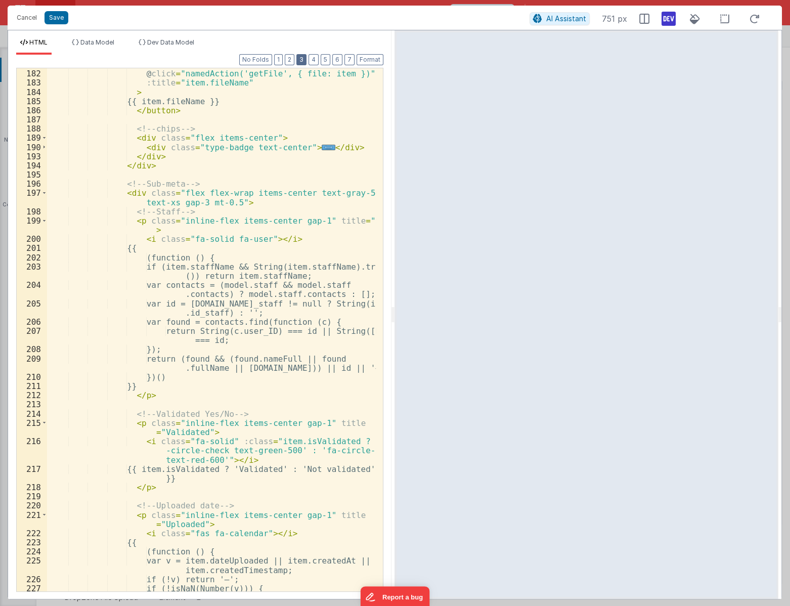
scroll to position [736, 0]
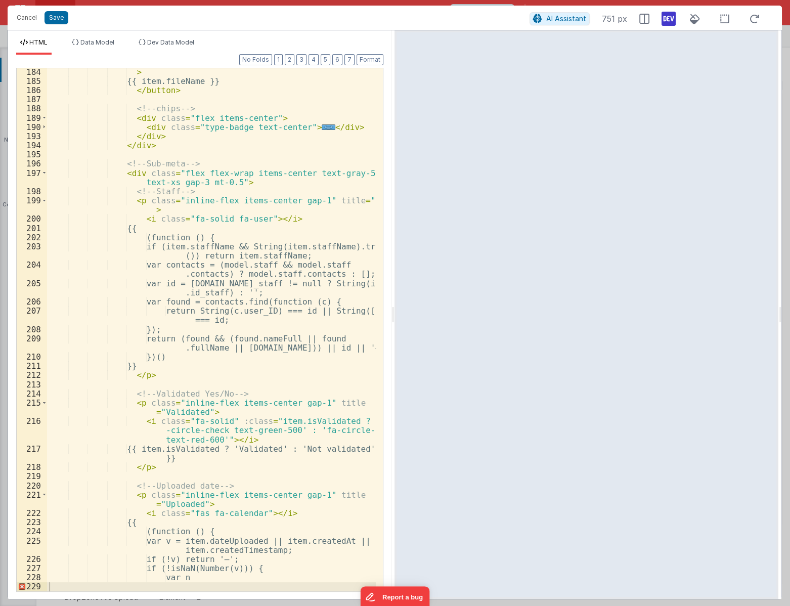
click at [149, 195] on div "> {{ item.fileName }} </ button > <!-- chips --> < div class = "flex items-cent…" at bounding box center [211, 337] width 329 height 541
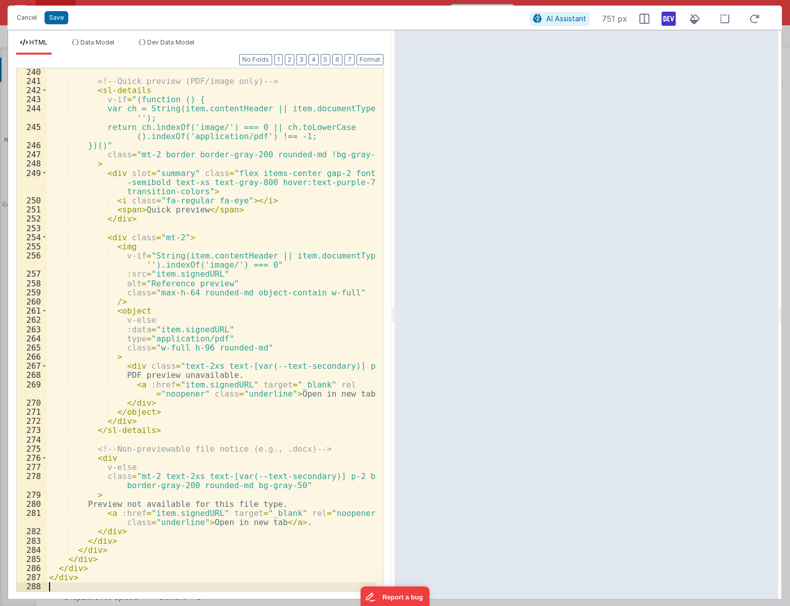
scroll to position [2804, 0]
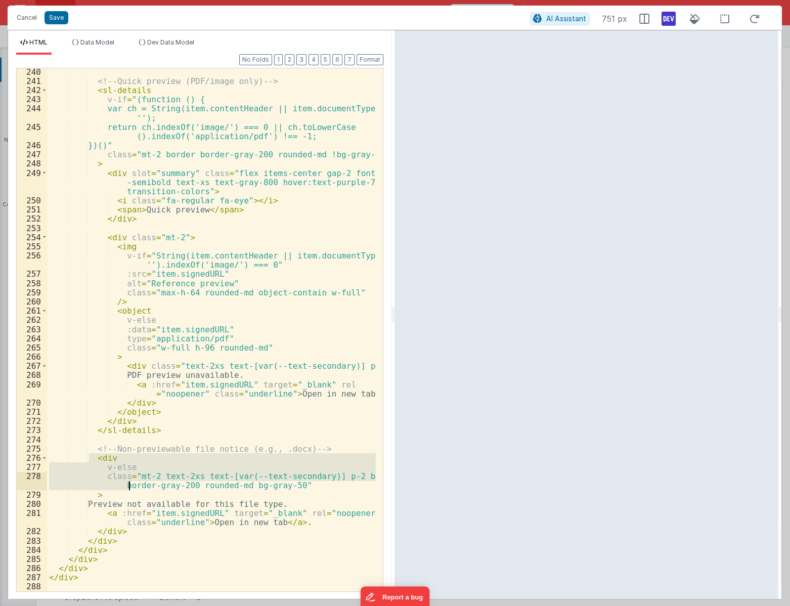
drag, startPoint x: 88, startPoint y: 457, endPoint x: 127, endPoint y: 486, distance: 48.4
click at [127, 486] on div "<!-- Quick preview (PDF/image only) --> < sl-details v-if = "(function () { var…" at bounding box center [211, 337] width 329 height 541
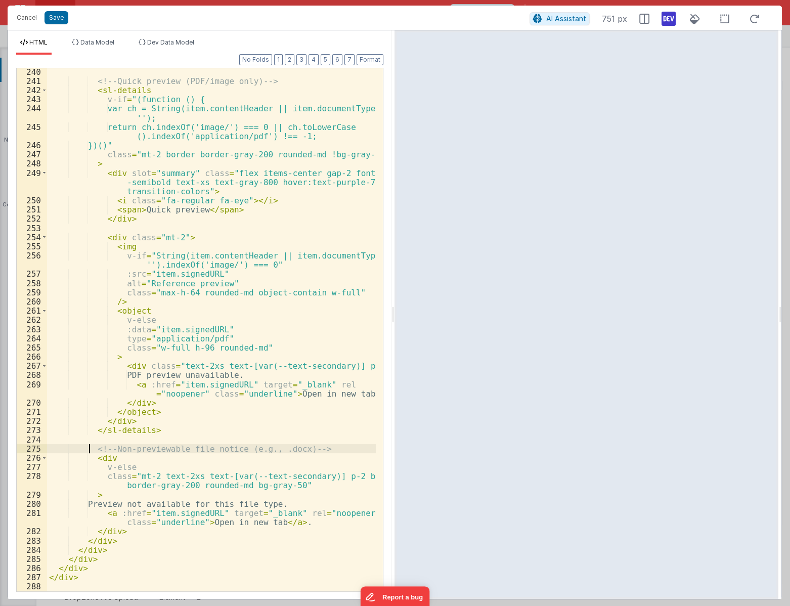
click at [90, 445] on div "<!-- Quick preview (PDF/image only) --> < sl-details v-if = "(function () { var…" at bounding box center [211, 337] width 329 height 541
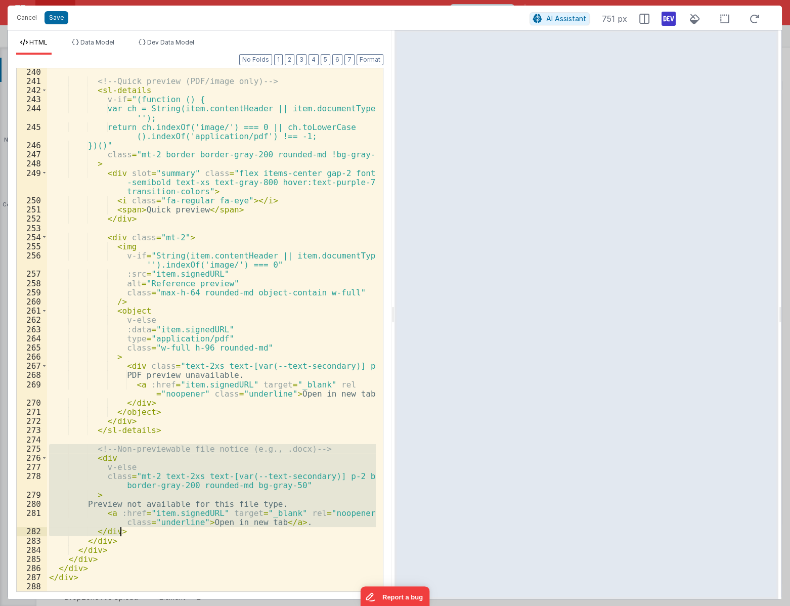
drag, startPoint x: 90, startPoint y: 445, endPoint x: 168, endPoint y: 531, distance: 115.6
click at [168, 531] on div "<!-- Quick preview (PDF/image only) --> < sl-details v-if = "(function () { var…" at bounding box center [211, 337] width 329 height 541
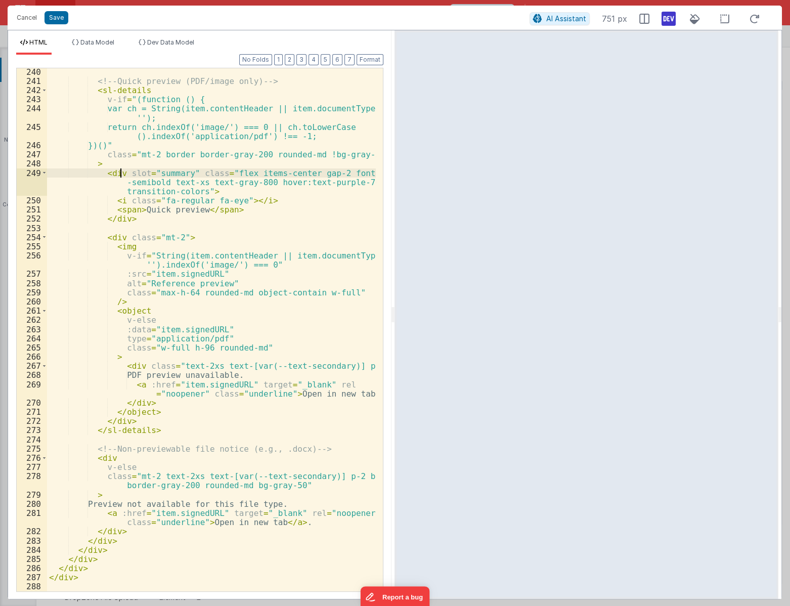
click at [121, 171] on div "<!-- Quick preview (PDF/image only) --> < sl-details v-if = "(function () { var…" at bounding box center [211, 337] width 329 height 541
click at [50, 17] on button "Save" at bounding box center [56, 17] width 24 height 13
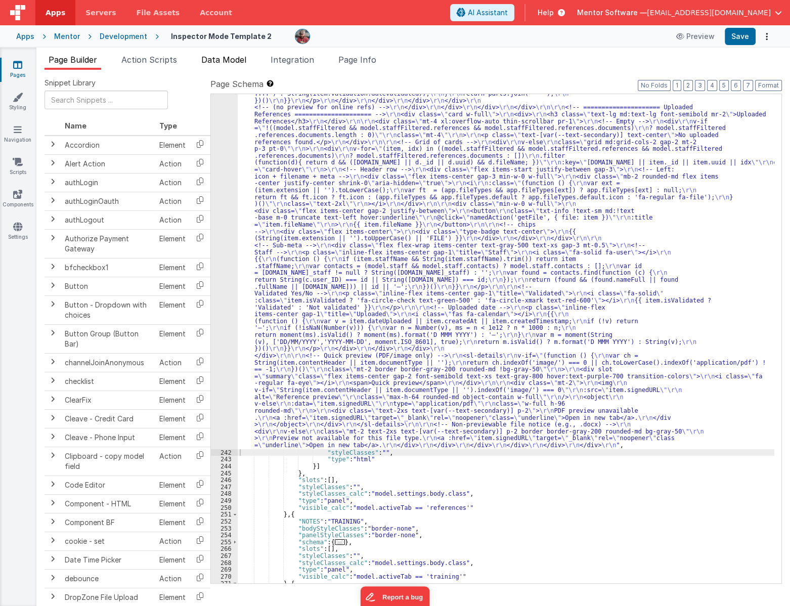
click at [235, 60] on span "Data Model" at bounding box center [223, 60] width 45 height 10
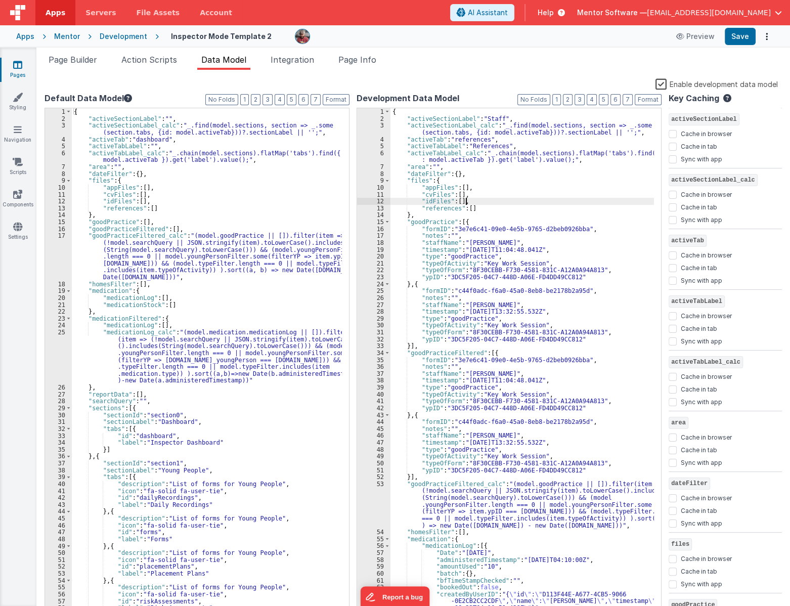
click at [504, 200] on div "{ "activeSectionLabel" : "Staff" , "activeSectionLabel_calc" : "_.find(model.se…" at bounding box center [521, 368] width 263 height 520
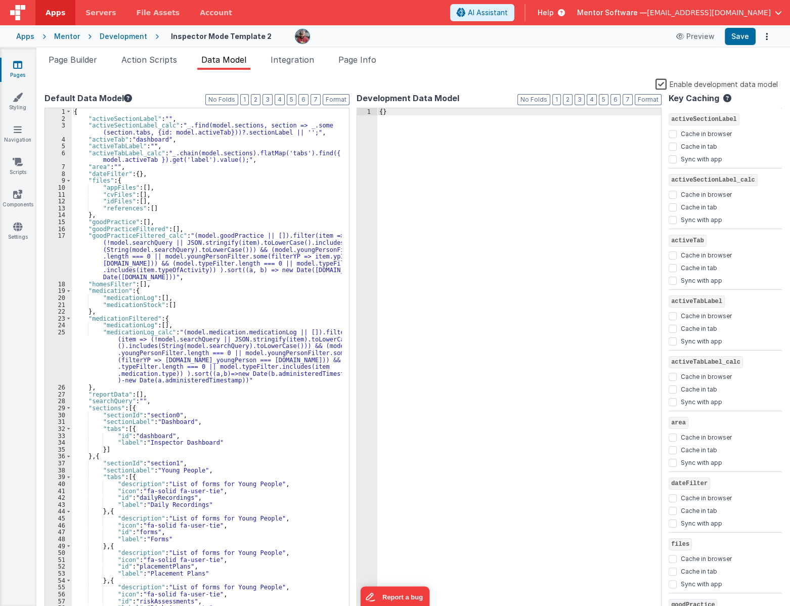
click at [656, 86] on label "Enable development data model" at bounding box center [716, 84] width 122 height 12
click at [0, 0] on input "Enable development data model" at bounding box center [0, 0] width 0 height 0
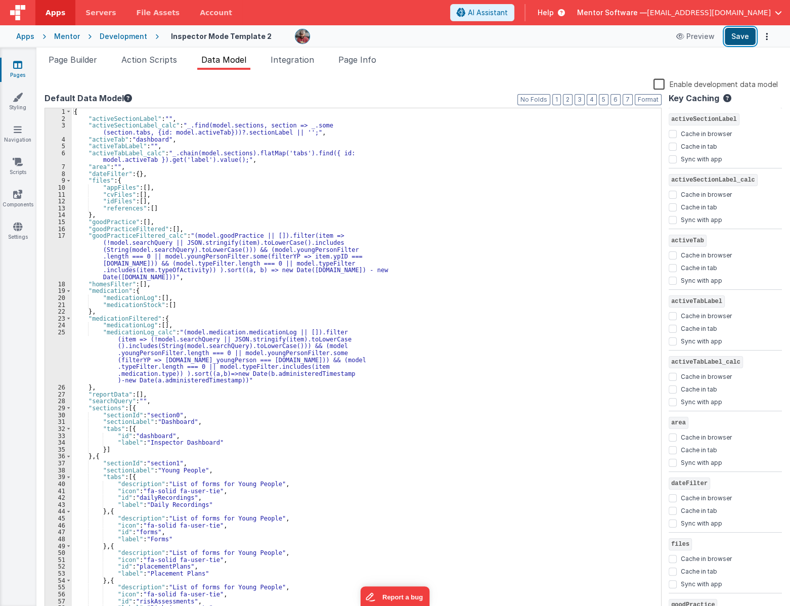
click at [743, 43] on button "Save" at bounding box center [739, 36] width 31 height 17
click at [80, 61] on span "Page Builder" at bounding box center [73, 60] width 49 height 10
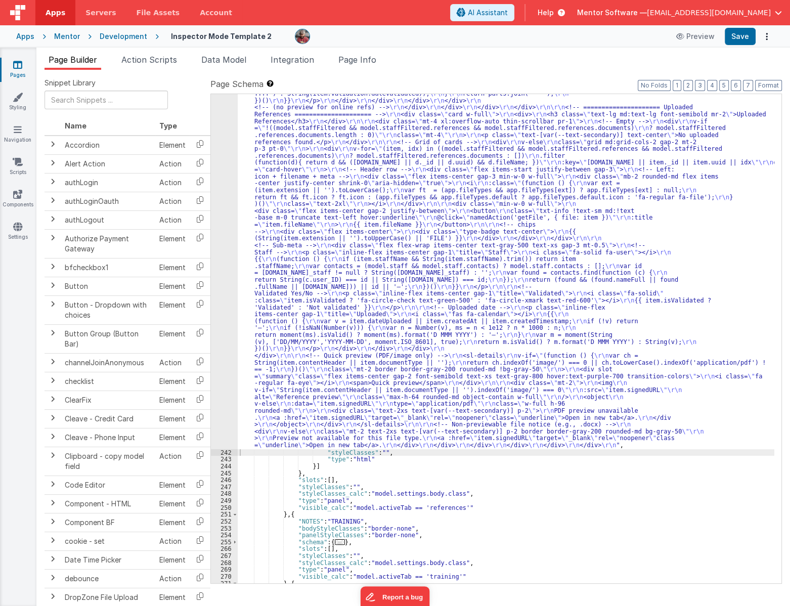
click at [265, 216] on div ""html" : "<div class= \" flex flex-col gap-4 \" > \r\n <!-- ===================…" at bounding box center [506, 376] width 536 height 1137
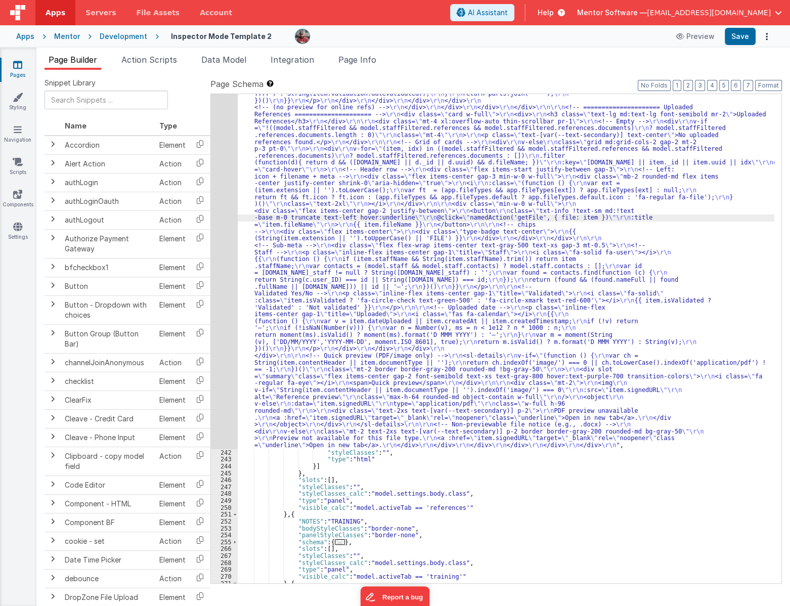
click at [221, 304] on div "241" at bounding box center [224, 128] width 27 height 641
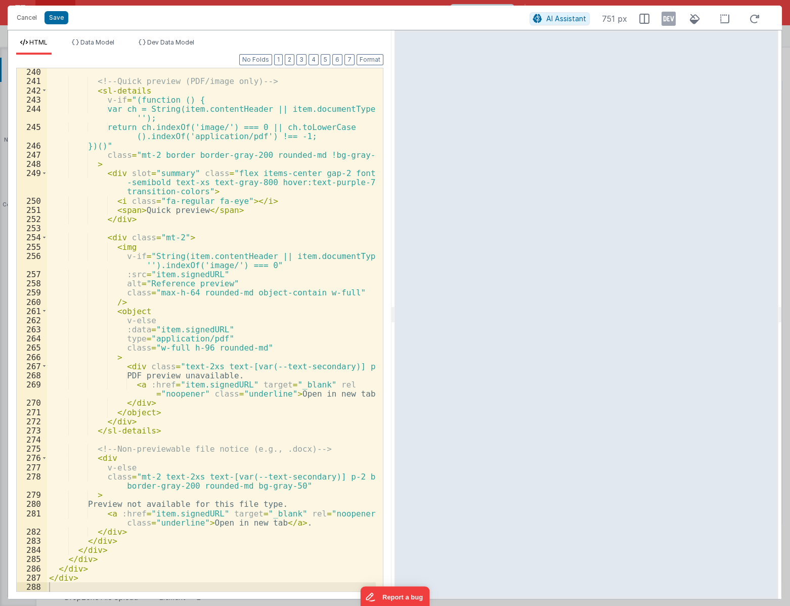
click at [165, 35] on div "HTML Data Model Dev Data Model Format 7 6 5 4 3 2 1 No Folds 240 241 242 243 24…" at bounding box center [199, 314] width 383 height 568
click at [168, 41] on span "Dev Data Model" at bounding box center [170, 42] width 47 height 8
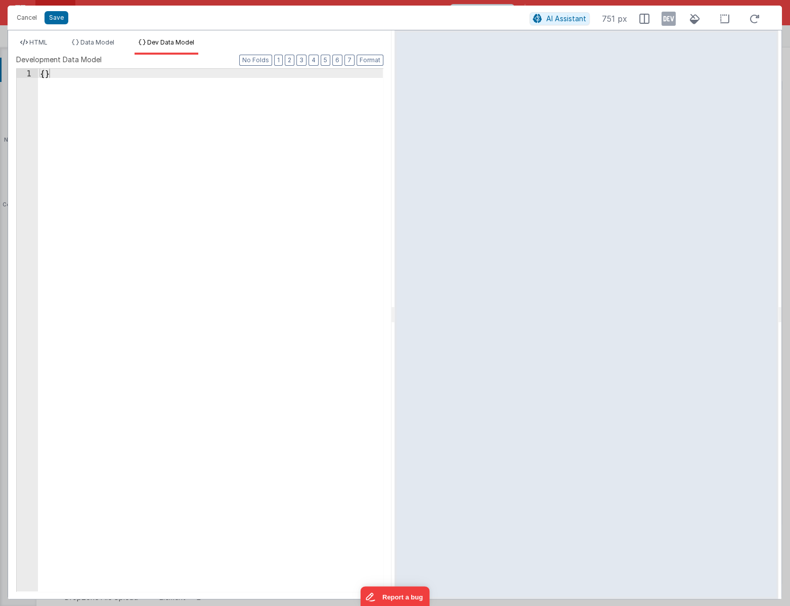
click at [179, 125] on div "1 { } XXXXXXXXXXXXXXXXXXXXXXXXXXXXXXXXXXXXXXXXXXXXXXXXXX" at bounding box center [199, 329] width 367 height 523
click at [220, 211] on div "{ }" at bounding box center [210, 339] width 345 height 540
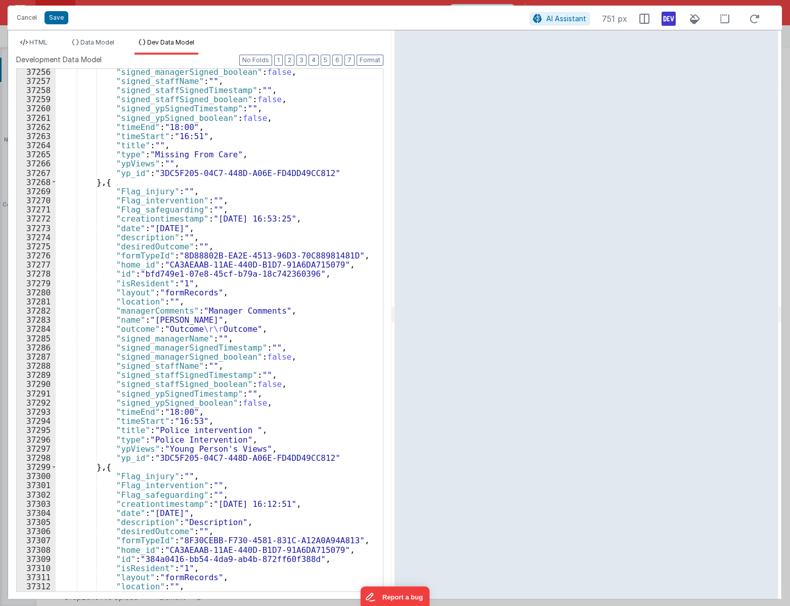
click at [670, 18] on icon at bounding box center [668, 19] width 14 height 16
click at [31, 17] on button "Cancel" at bounding box center [27, 18] width 30 height 14
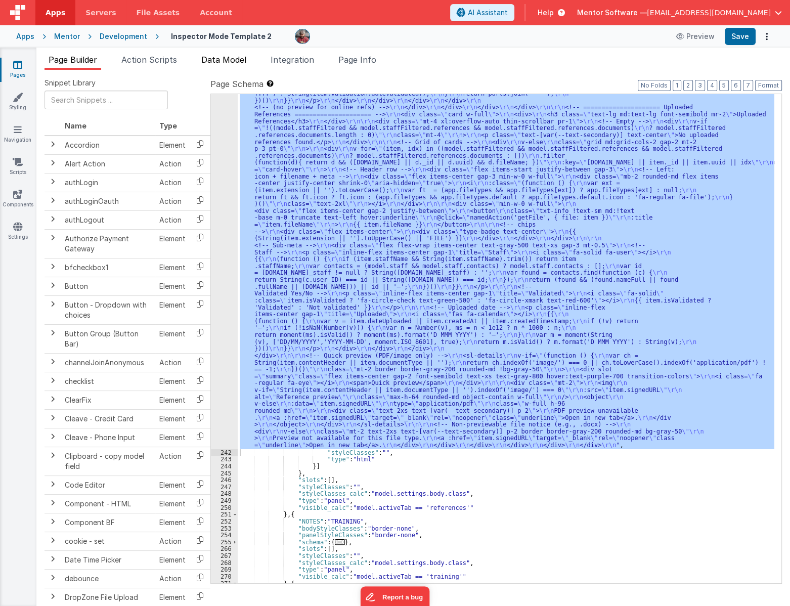
click at [227, 64] on span "Data Model" at bounding box center [223, 60] width 45 height 10
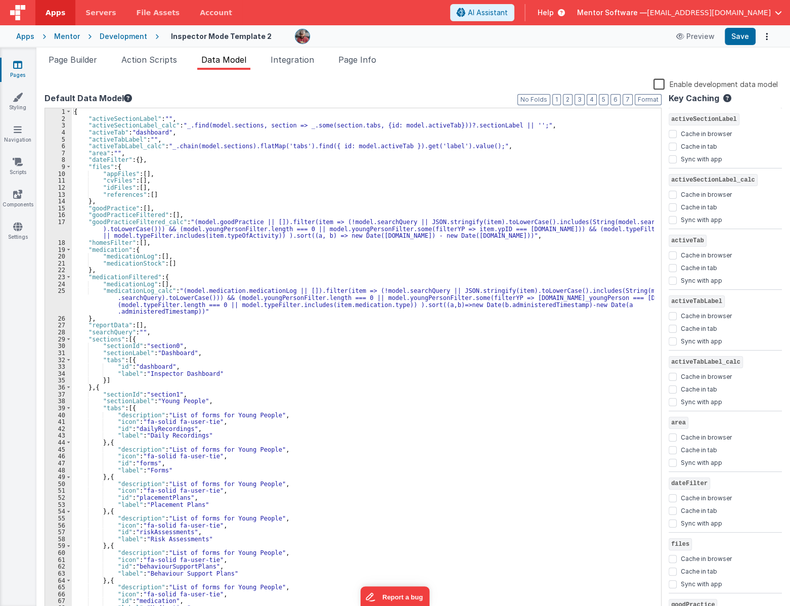
click at [668, 84] on label "Enable development data model" at bounding box center [715, 84] width 124 height 12
click at [0, 0] on input "Enable development data model" at bounding box center [0, 0] width 0 height 0
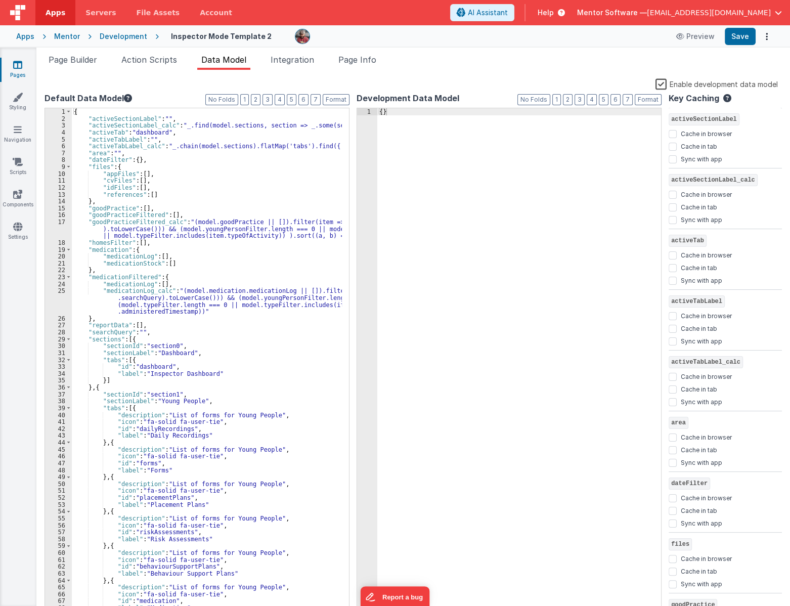
click at [663, 85] on label "Enable development data model" at bounding box center [716, 84] width 122 height 12
click at [0, 0] on input "Enable development data model" at bounding box center [0, 0] width 0 height 0
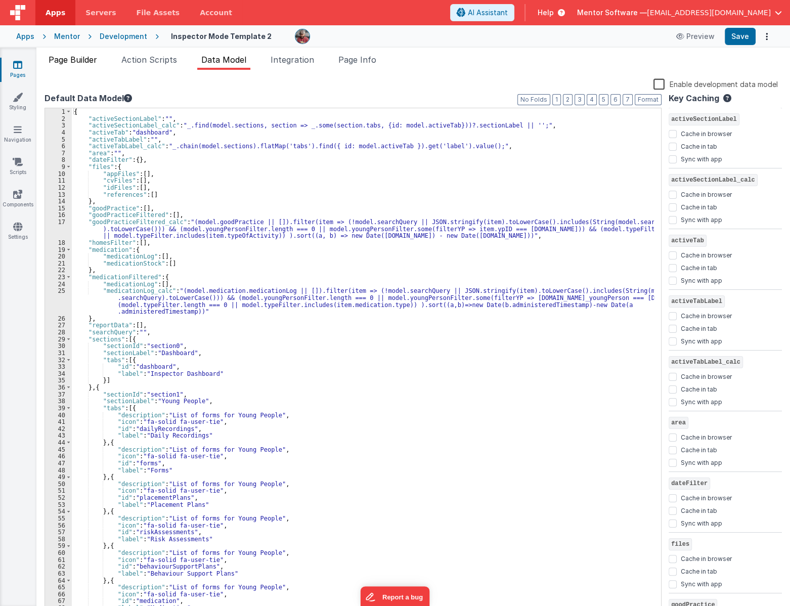
click at [58, 57] on span "Page Builder" at bounding box center [73, 60] width 49 height 10
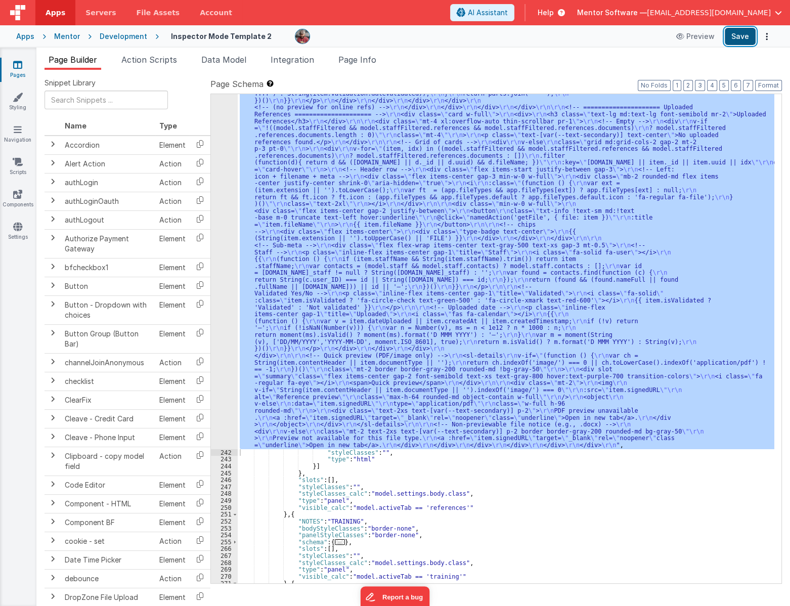
click at [745, 43] on button "Save" at bounding box center [739, 36] width 31 height 17
drag, startPoint x: 451, startPoint y: 147, endPoint x: 442, endPoint y: 147, distance: 9.1
click at [451, 147] on div ""html" : "<div class= \" flex flex-col gap-4 \" > \r\n <!-- ===================…" at bounding box center [506, 338] width 536 height 489
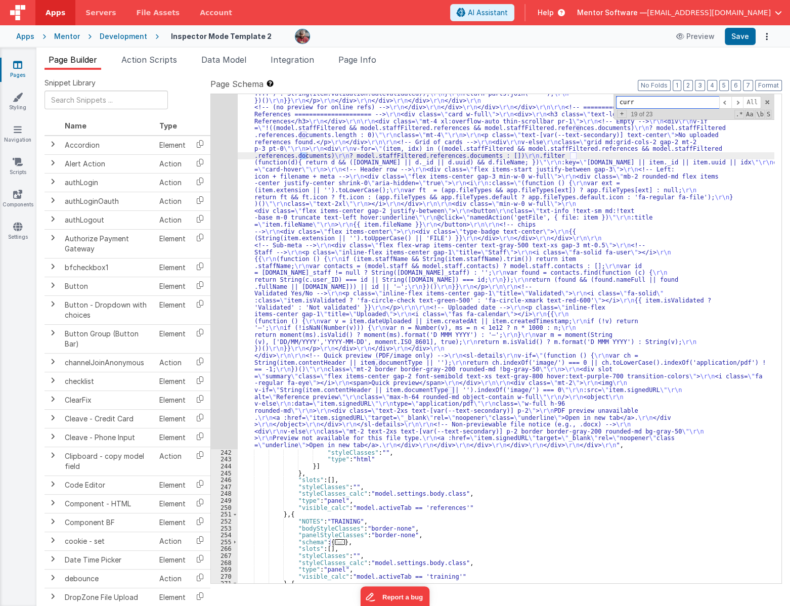
scroll to position [38, 0]
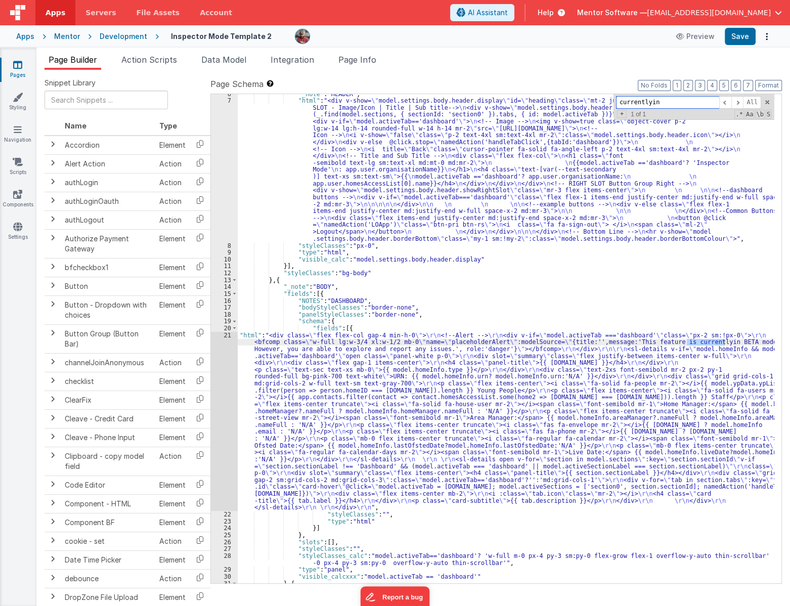
type input "currentlyin"
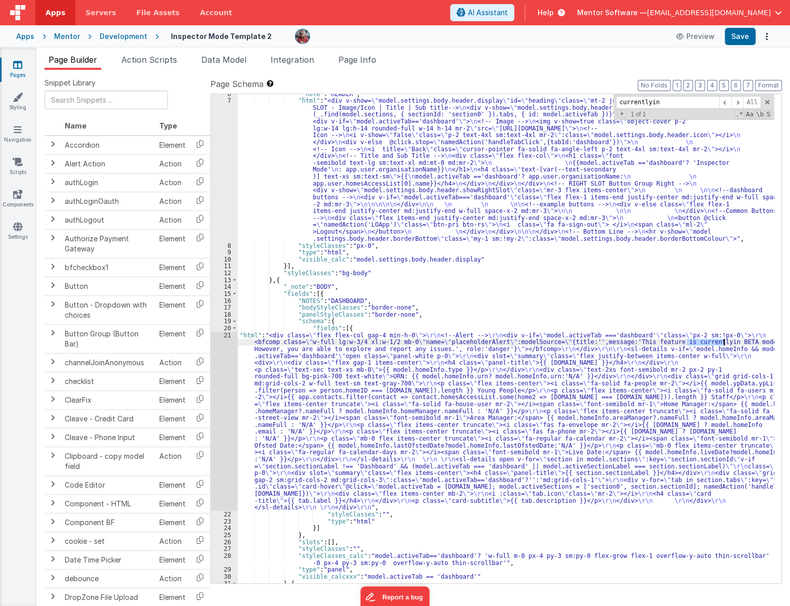
click at [719, 344] on div ""_note" : "HEADER" , "html" : "<div v-show= \" model.settings.body.header.displ…" at bounding box center [506, 338] width 536 height 489
click at [718, 344] on div ""_note" : "HEADER" , "html" : "<div v-show= \" model.settings.body.header.displ…" at bounding box center [506, 341] width 536 height 502
click at [716, 343] on div ""_note" : "HEADER" , "html" : "<div v-show= \" model.settings.body.header.displ…" at bounding box center [506, 338] width 536 height 489
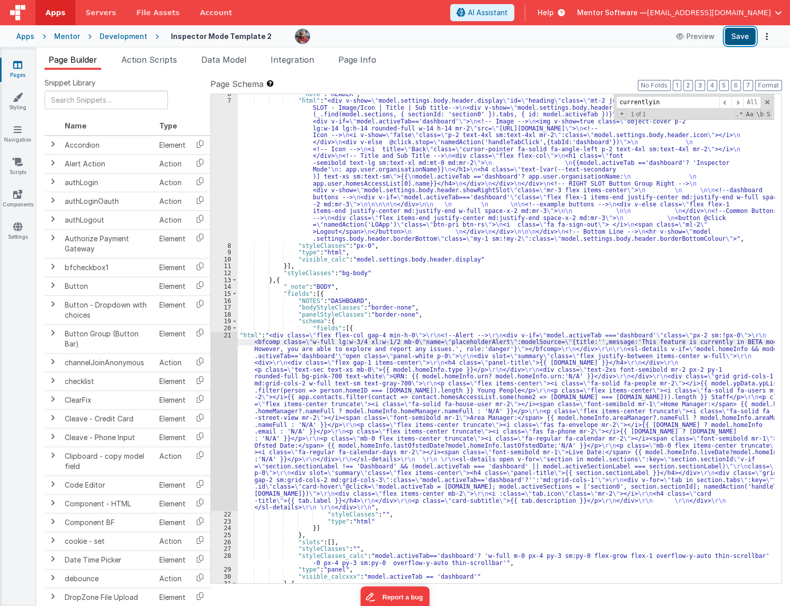
click at [744, 34] on button "Save" at bounding box center [739, 36] width 31 height 17
click at [362, 56] on span "Page Info" at bounding box center [357, 60] width 38 height 10
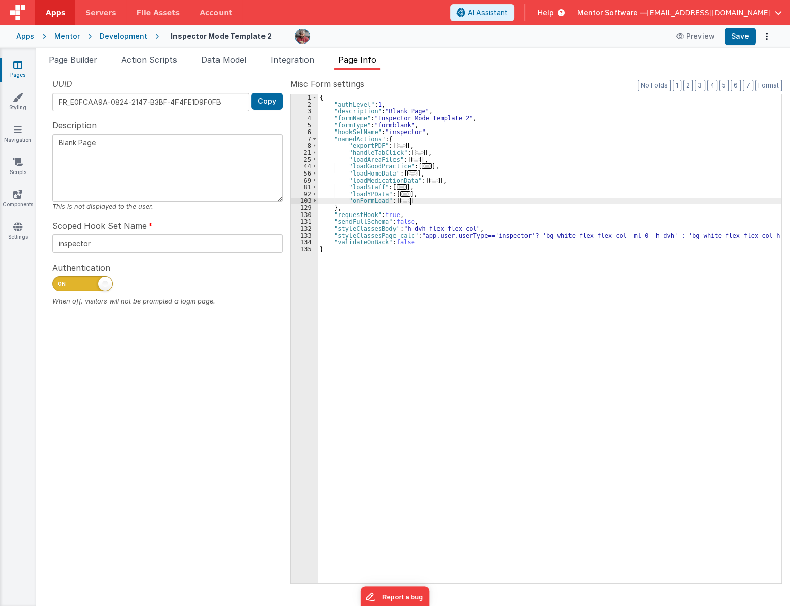
click at [439, 199] on div "{ "authLevel" : 1 , "description" : "Blank Page" , "formName" : "Inspector Mode…" at bounding box center [548, 345] width 463 height 502
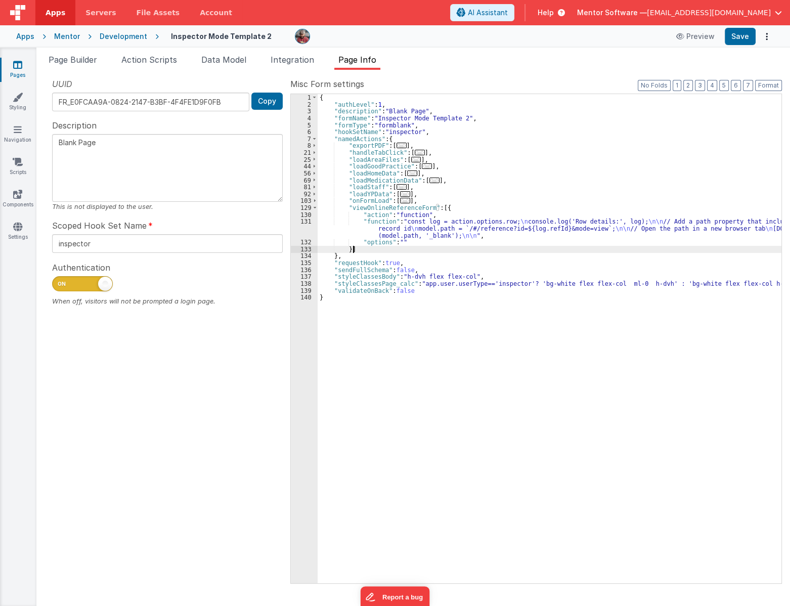
click at [431, 228] on div "{ "authLevel" : 1 , "description" : "Blank Page" , "formName" : "Inspector Mode…" at bounding box center [548, 345] width 463 height 502
click at [70, 56] on span "Page Builder" at bounding box center [73, 60] width 49 height 10
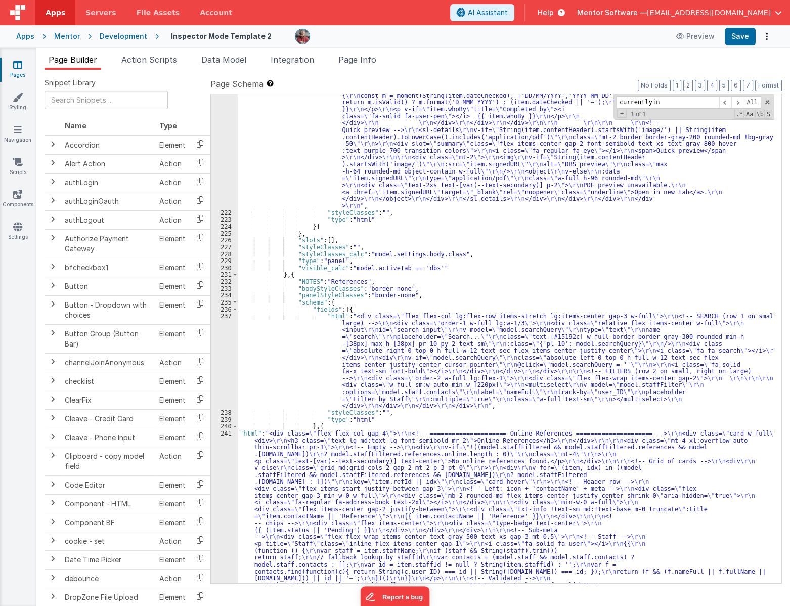
scroll to position [2269, 0]
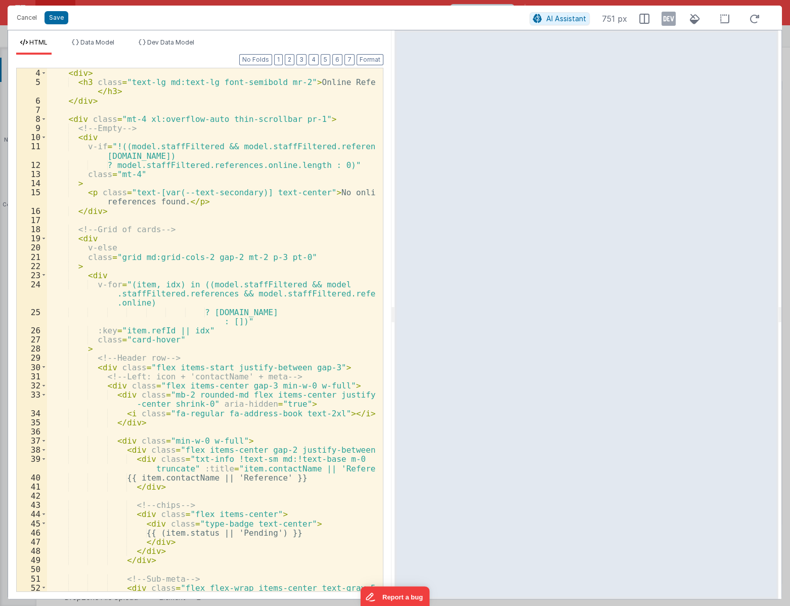
scroll to position [0, 0]
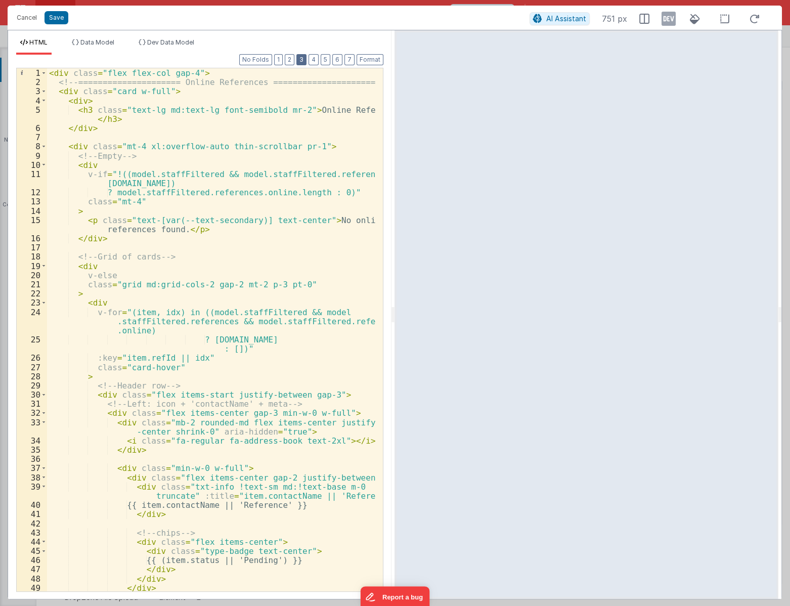
click at [301, 60] on button "3" at bounding box center [301, 59] width 10 height 11
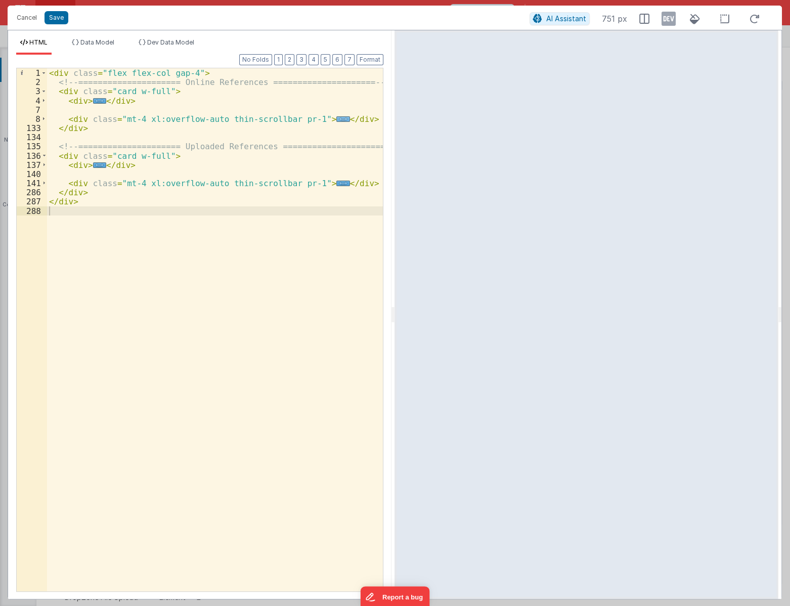
click at [336, 121] on span "..." at bounding box center [342, 119] width 13 height 6
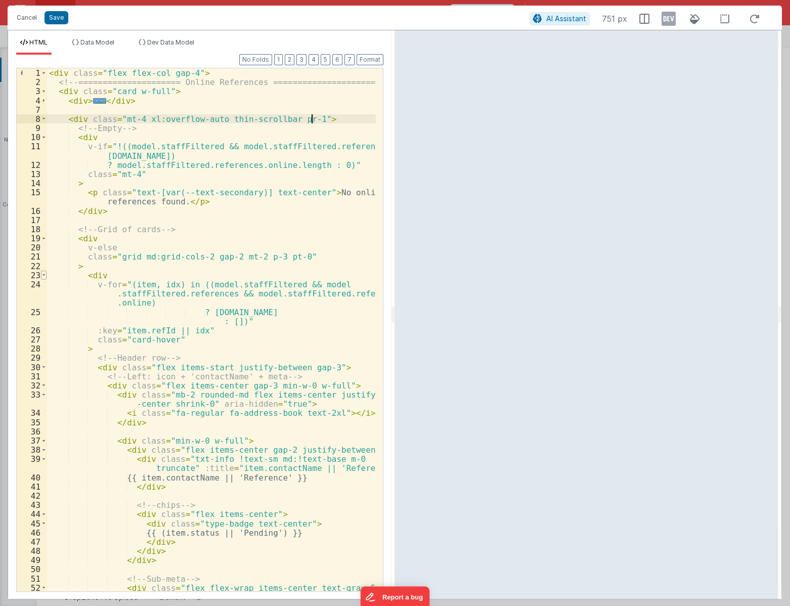
click at [43, 277] on span at bounding box center [44, 274] width 6 height 9
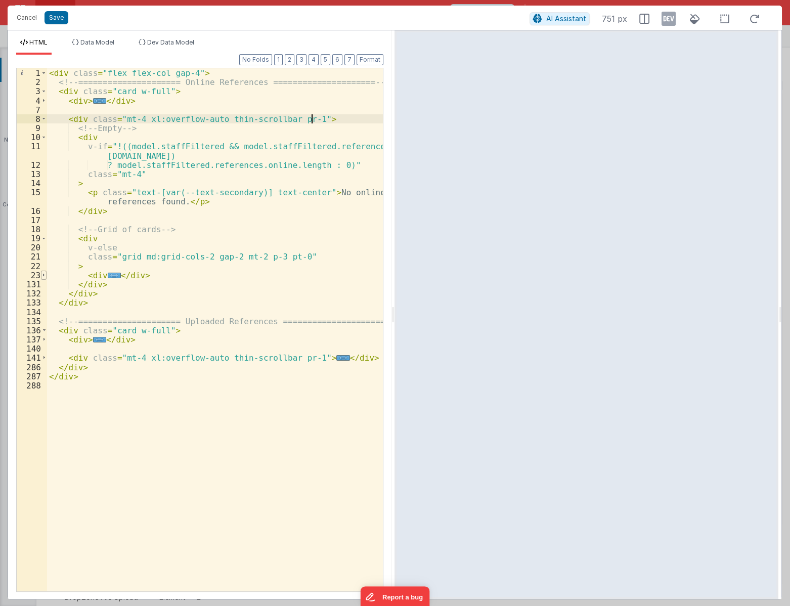
click at [43, 277] on span at bounding box center [44, 274] width 6 height 9
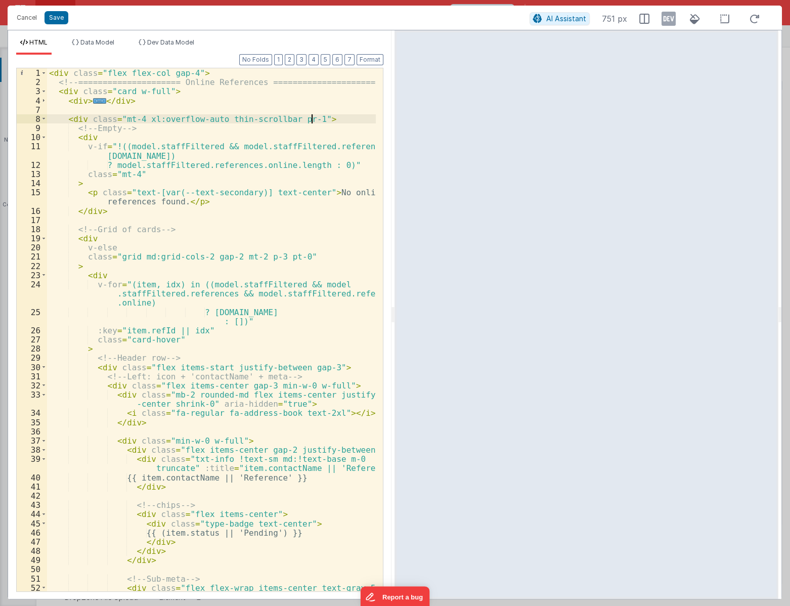
scroll to position [27, 0]
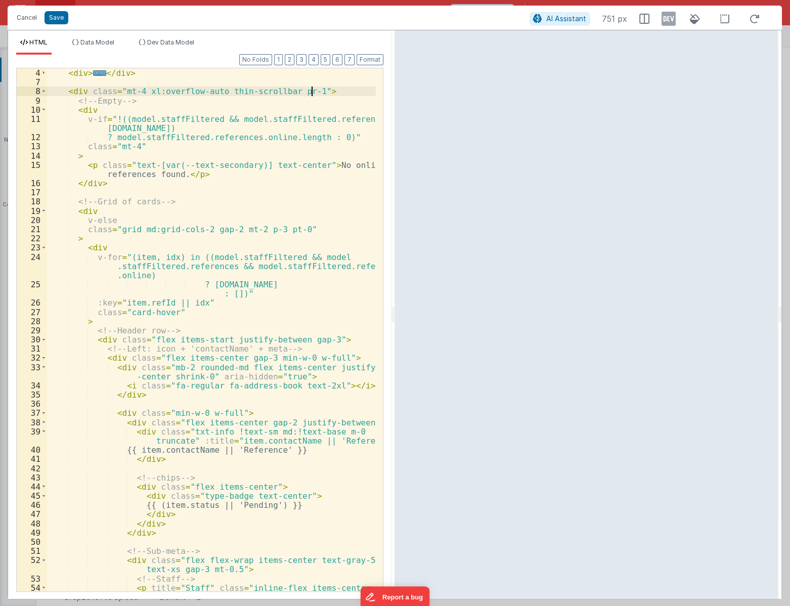
click at [46, 341] on div "30" at bounding box center [32, 339] width 30 height 9
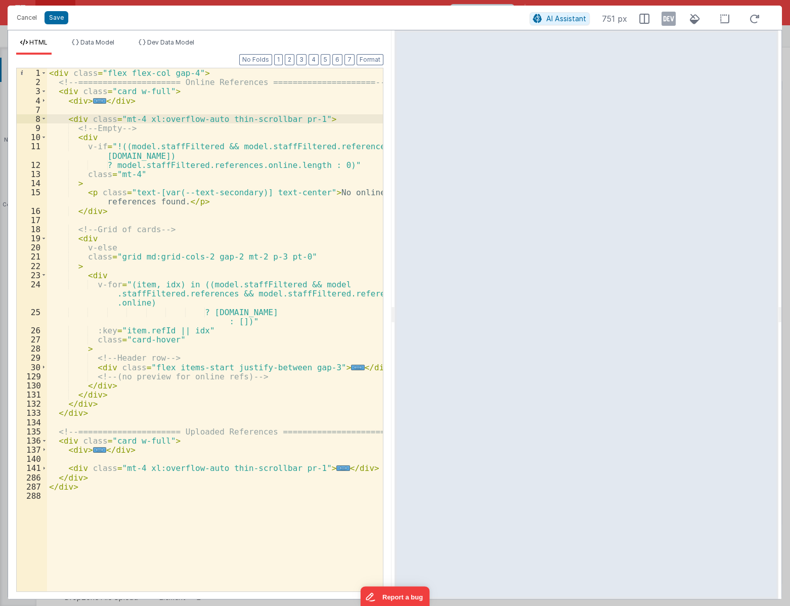
click at [372, 366] on div "< div class = "flex flex-col gap-4" > <!-- ===================== Online Referen…" at bounding box center [215, 338] width 336 height 541
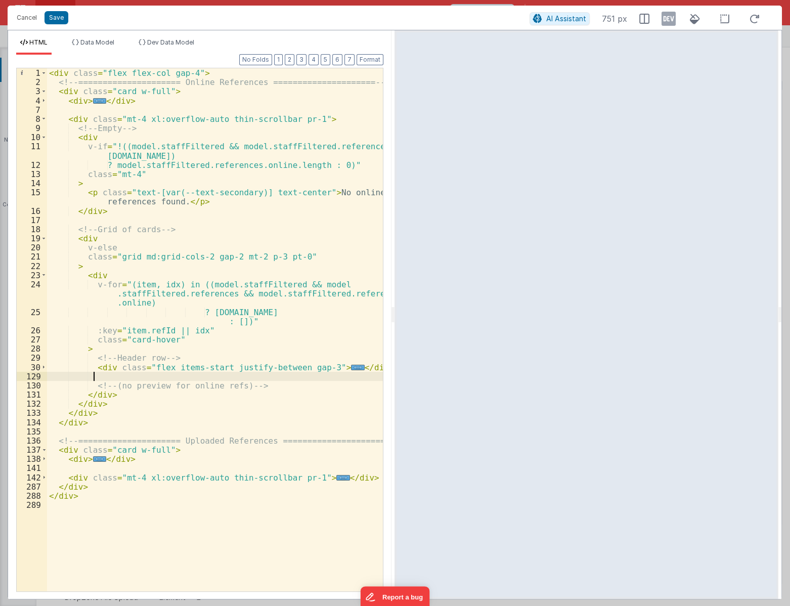
paste textarea
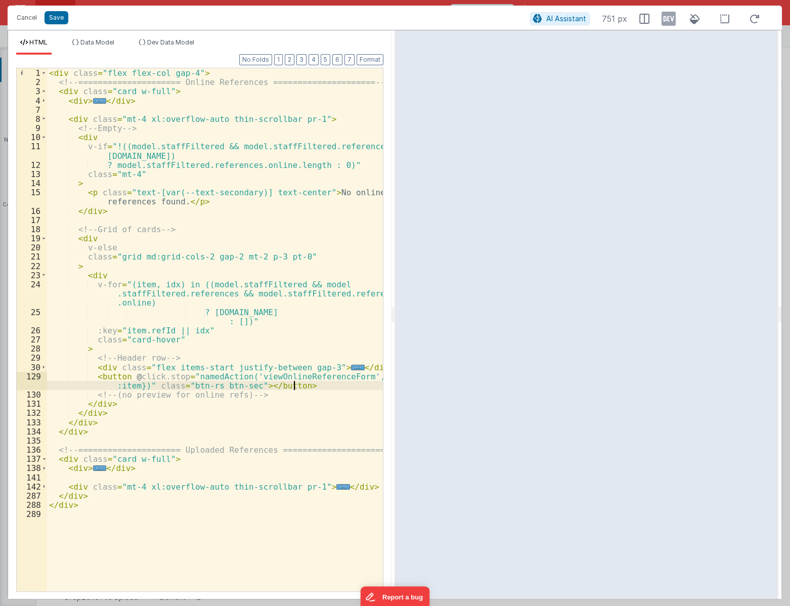
click at [313, 385] on div "< div class = "flex flex-col gap-4" > <!-- ===================== Online Referen…" at bounding box center [215, 338] width 336 height 541
click at [158, 40] on span "Dev Data Model" at bounding box center [170, 42] width 47 height 8
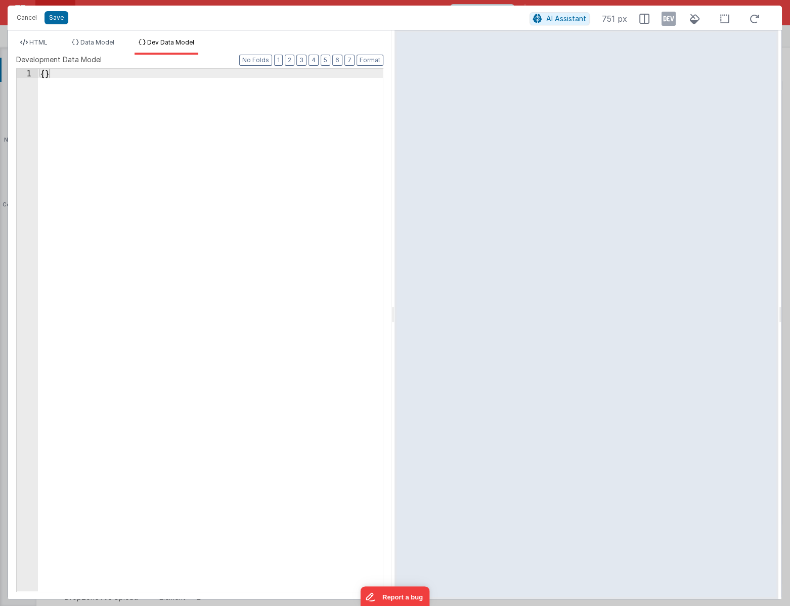
click at [240, 138] on div "{ }" at bounding box center [210, 339] width 345 height 540
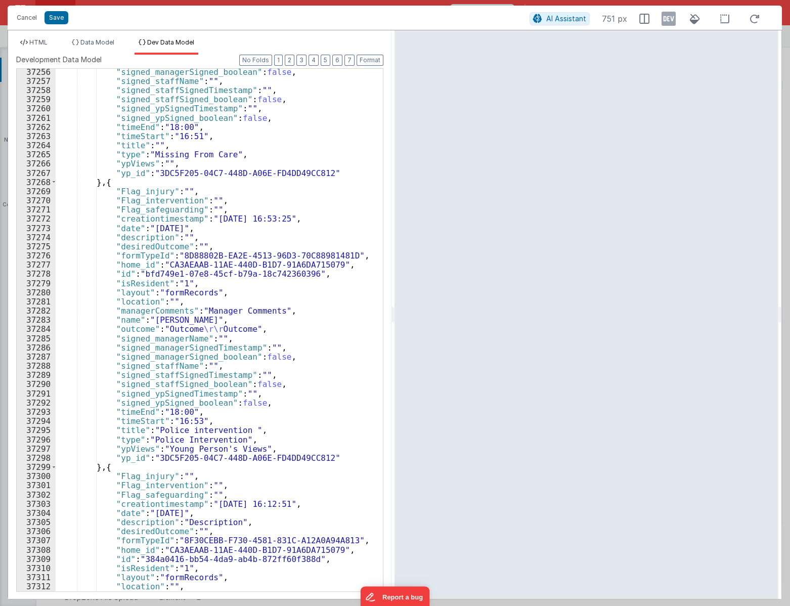
scroll to position [16040, 0]
click at [679, 17] on div "AI Assistant 751 px" at bounding box center [647, 19] width 236 height 18
click at [667, 18] on icon at bounding box center [668, 19] width 14 height 16
click at [29, 42] on li "HTML" at bounding box center [33, 46] width 35 height 16
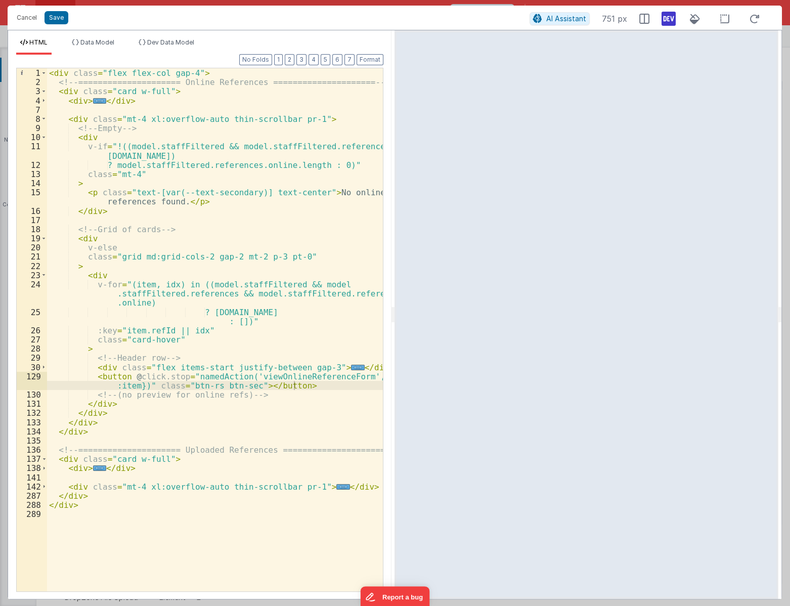
click at [254, 386] on div "< div class = "flex flex-col gap-4" > <!-- ===================== Online Referen…" at bounding box center [215, 338] width 336 height 541
click at [245, 388] on div "< div class = "flex flex-col gap-4" > <!-- ===================== Online Referen…" at bounding box center [215, 338] width 336 height 541
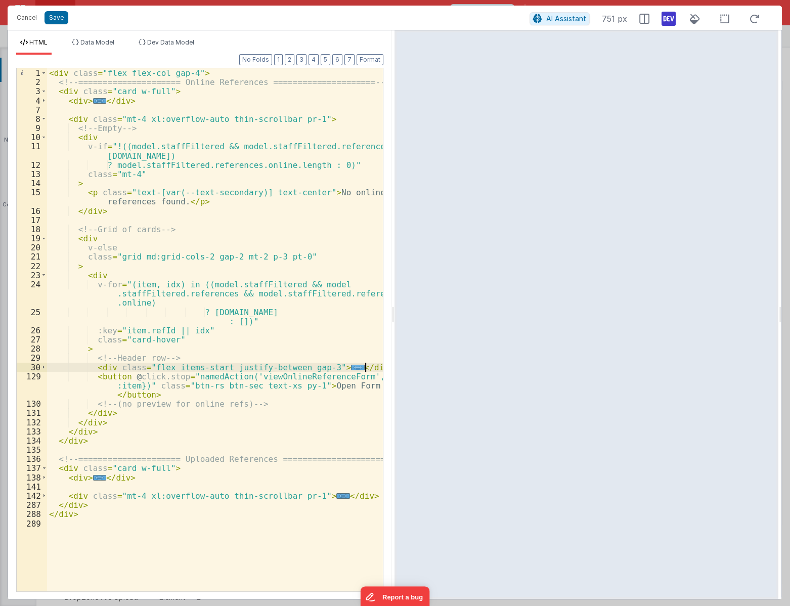
click at [378, 363] on div "< div class = "flex flex-col gap-4" > <!-- ===================== Online Referen…" at bounding box center [215, 338] width 336 height 541
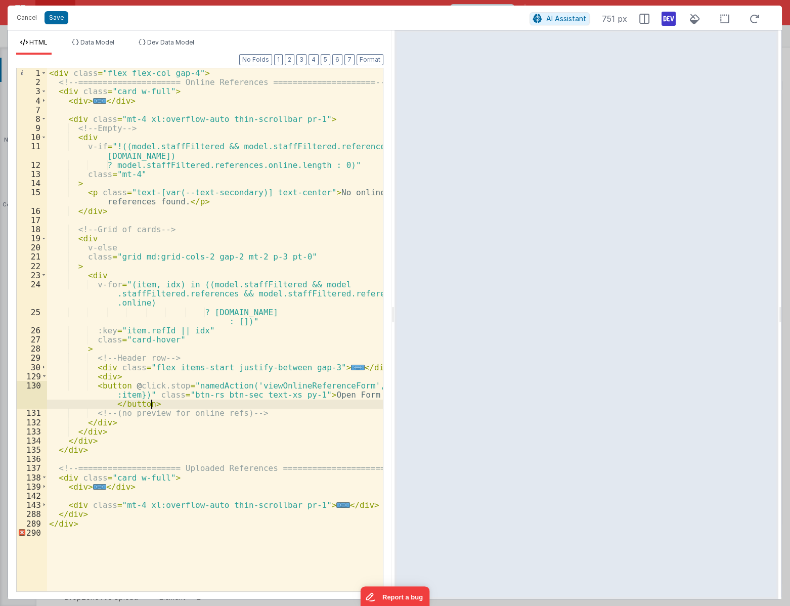
click at [199, 400] on div "< div class = "flex flex-col gap-4" > <!-- ===================== Online Referen…" at bounding box center [215, 338] width 336 height 541
paste textarea
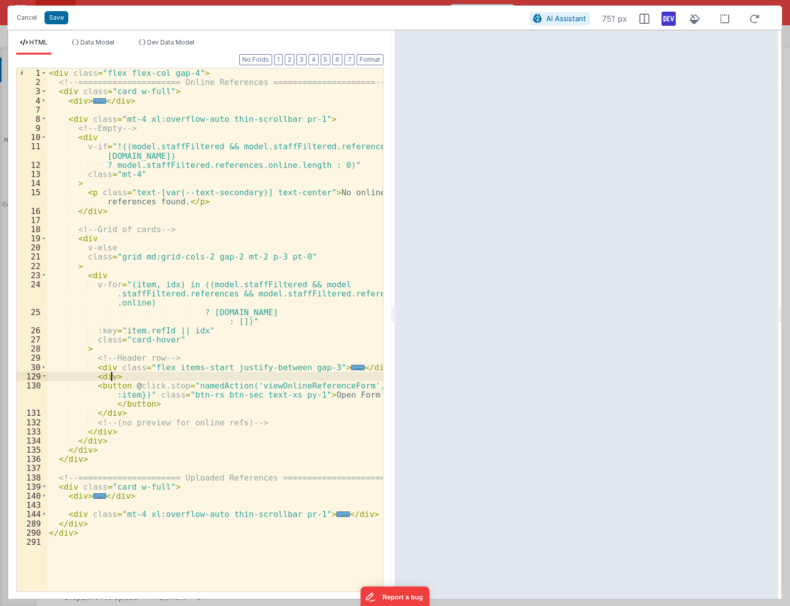
click at [111, 377] on div "< div class = "flex flex-col gap-4" > <!-- ===================== Online Referen…" at bounding box center [215, 338] width 336 height 541
drag, startPoint x: 196, startPoint y: 375, endPoint x: 148, endPoint y: 375, distance: 48.5
click at [148, 375] on div "< div class = "flex flex-col gap-4" > <!-- ===================== Online Referen…" at bounding box center [215, 338] width 336 height 541
click at [189, 375] on div "< div class = "flex flex-col gap-4" > <!-- ===================== Online Referen…" at bounding box center [215, 338] width 336 height 541
click at [130, 379] on div "< div class = "flex flex-col gap-4" > <!-- ===================== Online Referen…" at bounding box center [215, 338] width 336 height 541
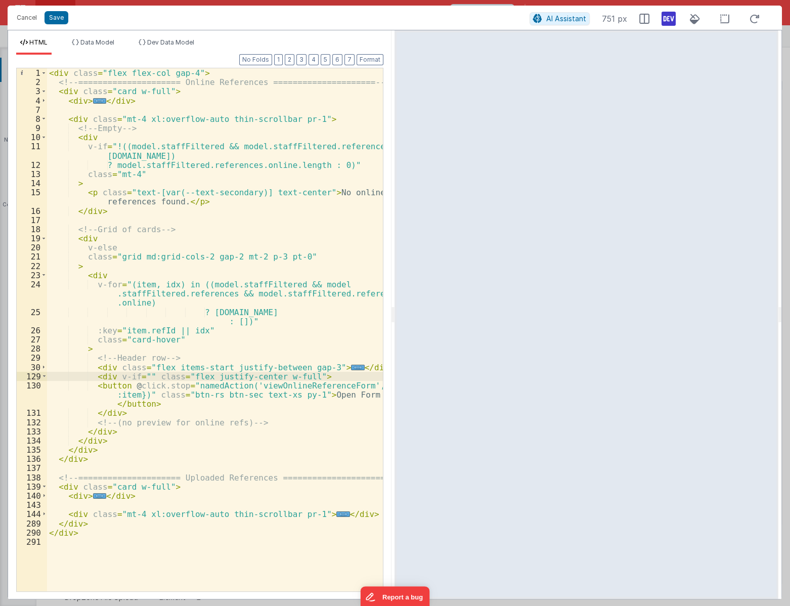
click at [311, 395] on div "< div class = "flex flex-col gap-4" > <!-- ===================== Online Referen…" at bounding box center [215, 338] width 336 height 541
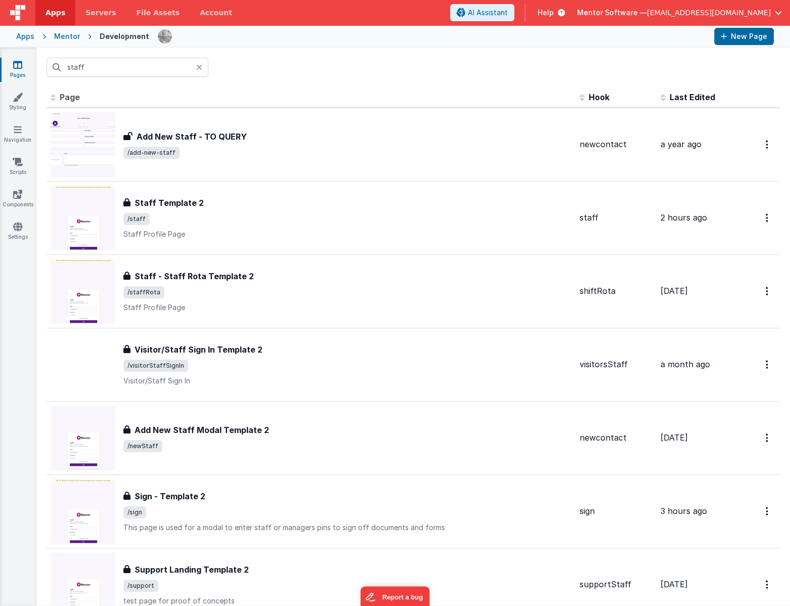
click at [115, 60] on input "staff" at bounding box center [128, 67] width 162 height 19
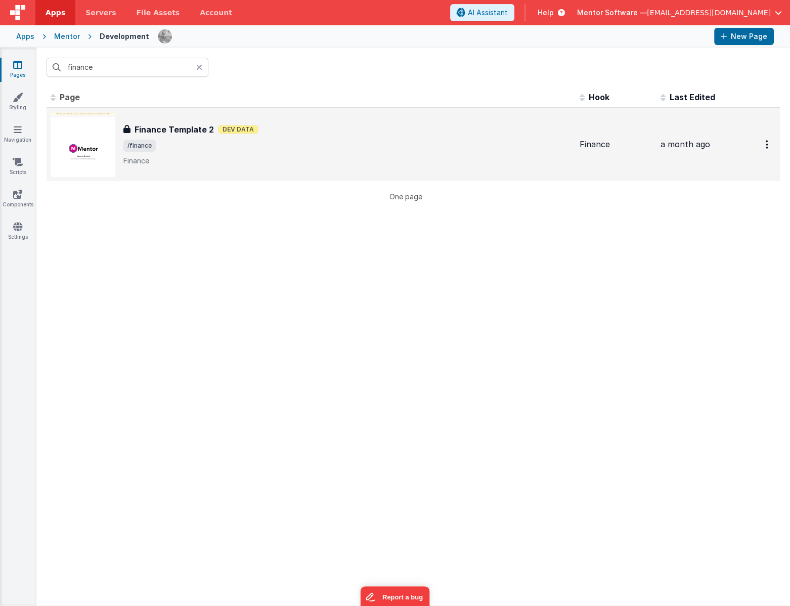
type input "finance"
click at [267, 154] on div "Finance Template 2 Finance Template 2 Dev Data /finance Finance" at bounding box center [347, 144] width 448 height 42
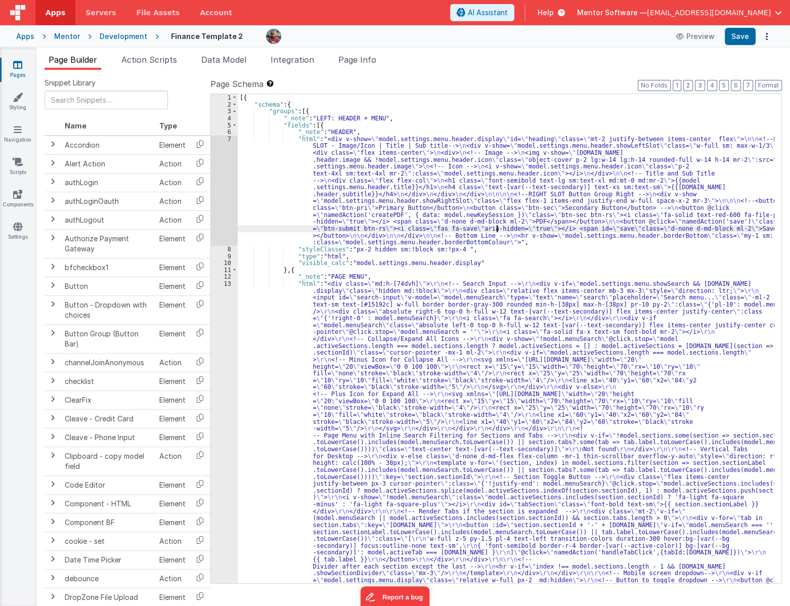
click at [495, 228] on div "[{ "schema" : { "groups" : [{ "_note" : "LEFT: HEADER + MENU" , "fields" : [{ "…" at bounding box center [506, 579] width 536 height 971
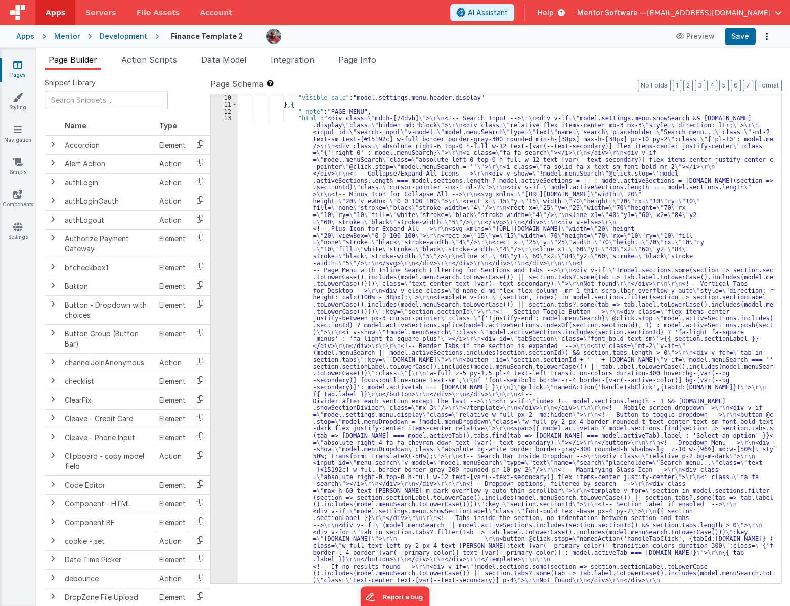
scroll to position [165, 0]
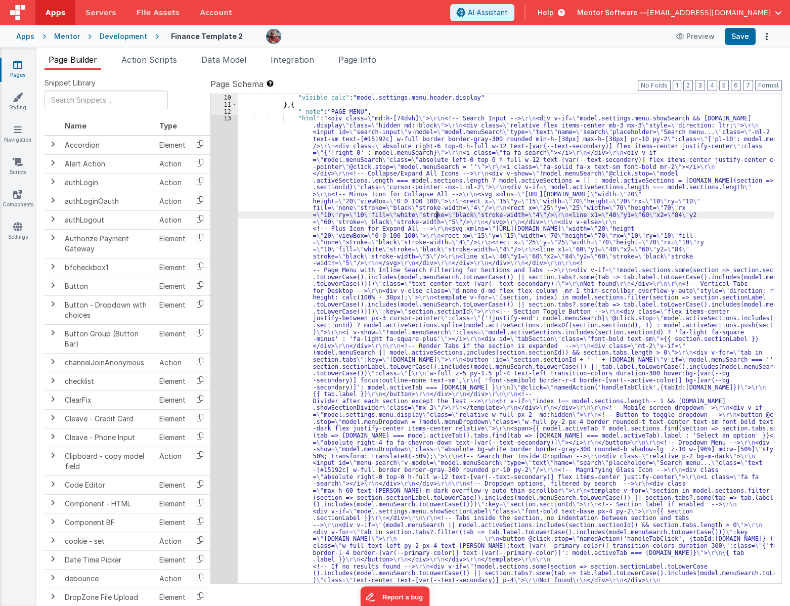
click at [435, 214] on div ""type" : "html" , "visible_calc" : "model.settings.menu.header.display" } , { "…" at bounding box center [506, 572] width 536 height 971
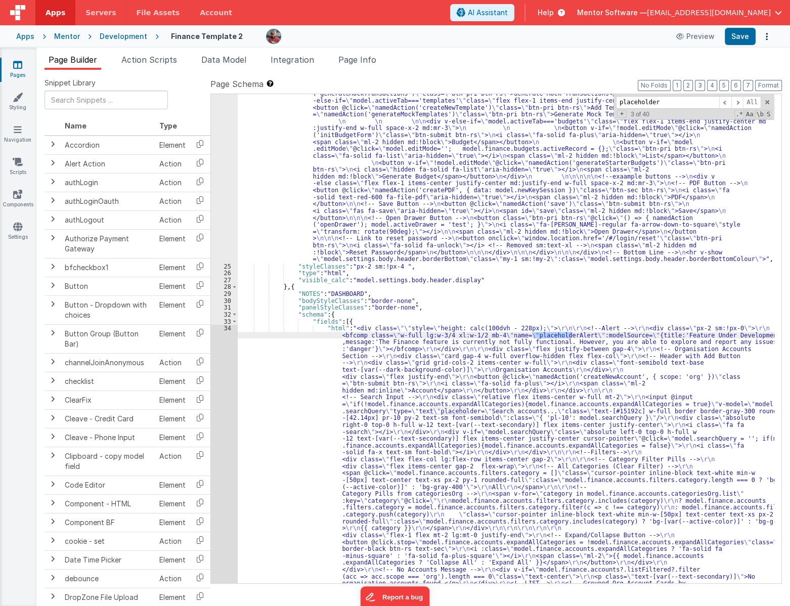
scroll to position [900, 0]
type input "placeholder"
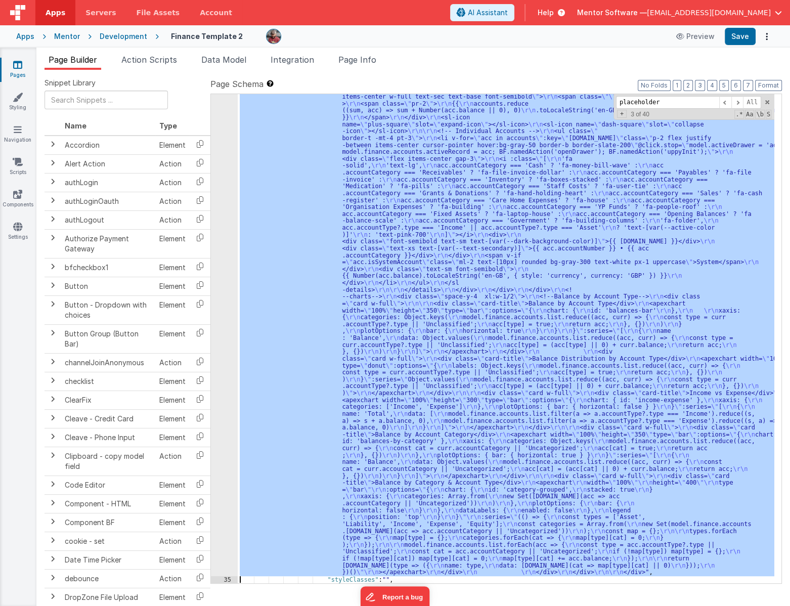
click at [219, 384] on div "34 35 36 37 38 39 40 41 42 43 44 45 46 47 48 49 50 51 52 53 54 55 56 57 58 59 6…" at bounding box center [224, 399] width 27 height 1343
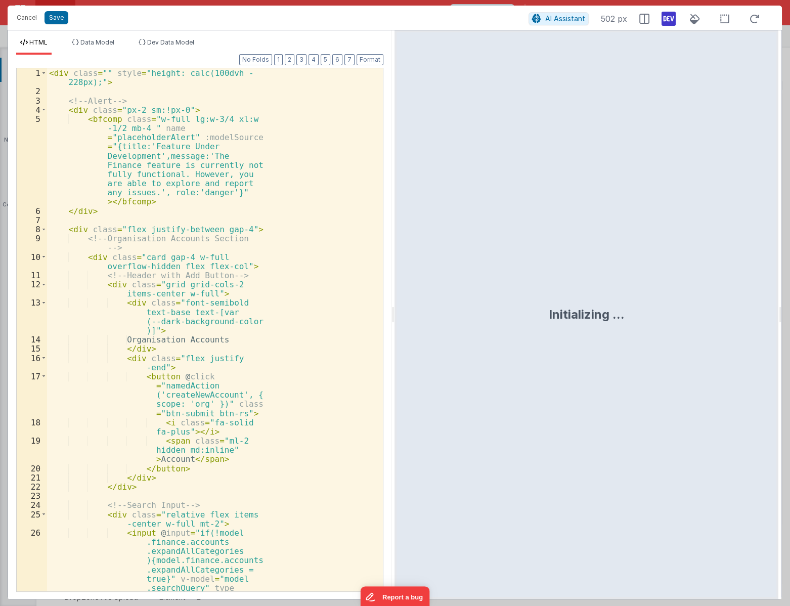
scroll to position [1496, 0]
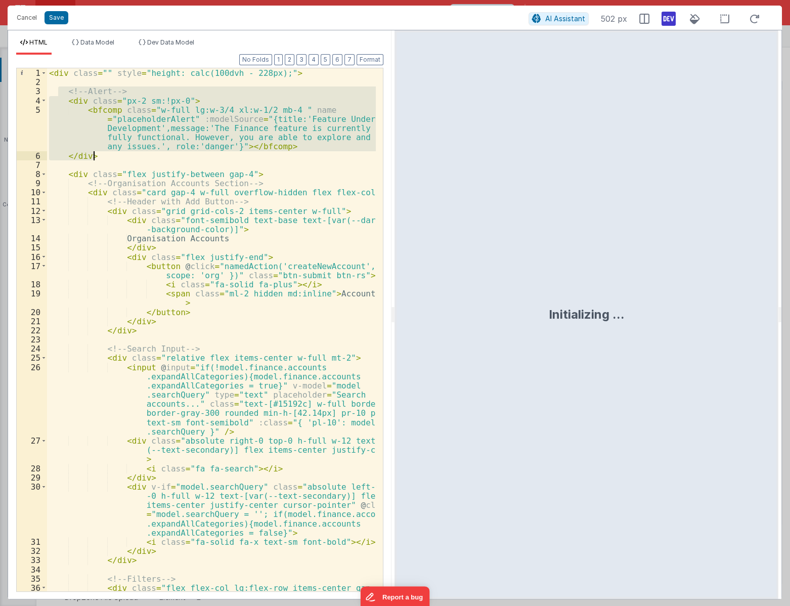
drag, startPoint x: 60, startPoint y: 94, endPoint x: 113, endPoint y: 159, distance: 84.1
click at [113, 159] on div "< div class = "" style = "height: calc(100dvh - 228px);" > <!-- Alert --> < div…" at bounding box center [211, 338] width 329 height 541
click at [21, 17] on button "Cancel" at bounding box center [27, 18] width 30 height 14
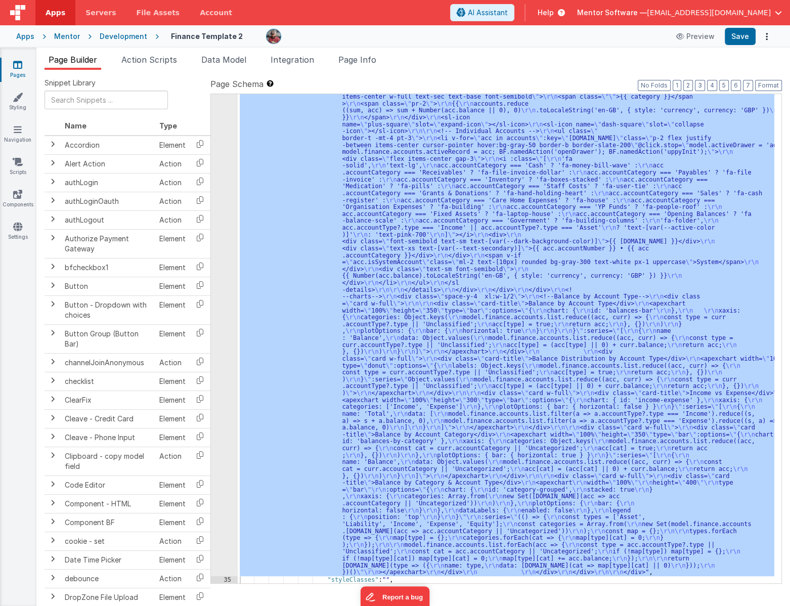
click at [13, 63] on icon at bounding box center [17, 65] width 9 height 10
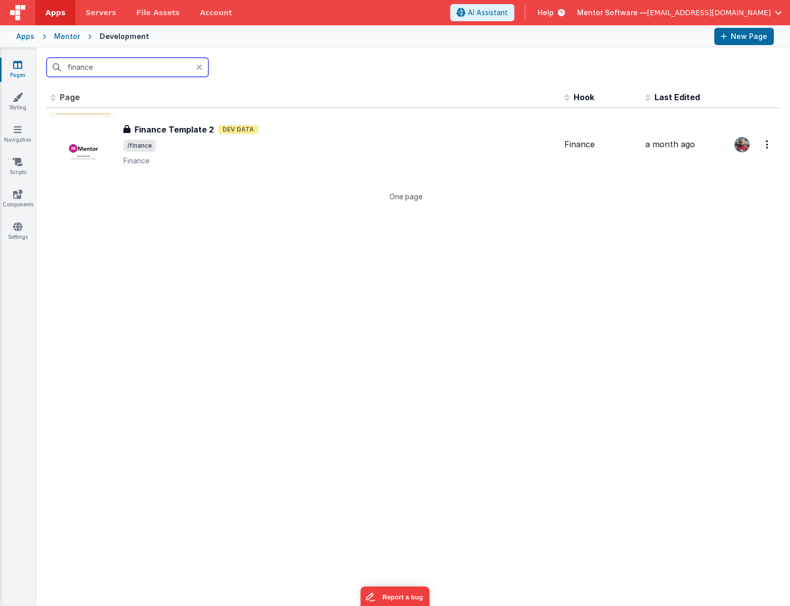
click at [131, 71] on input "finance" at bounding box center [128, 67] width 162 height 19
click at [130, 71] on input "finance" at bounding box center [128, 67] width 162 height 19
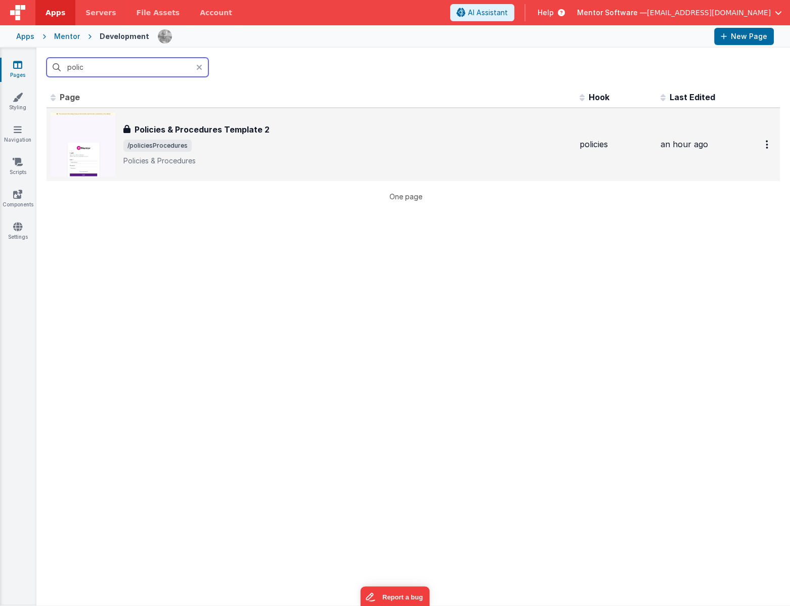
type input "polic"
click at [246, 161] on p "Policies & Procedures" at bounding box center [347, 161] width 448 height 10
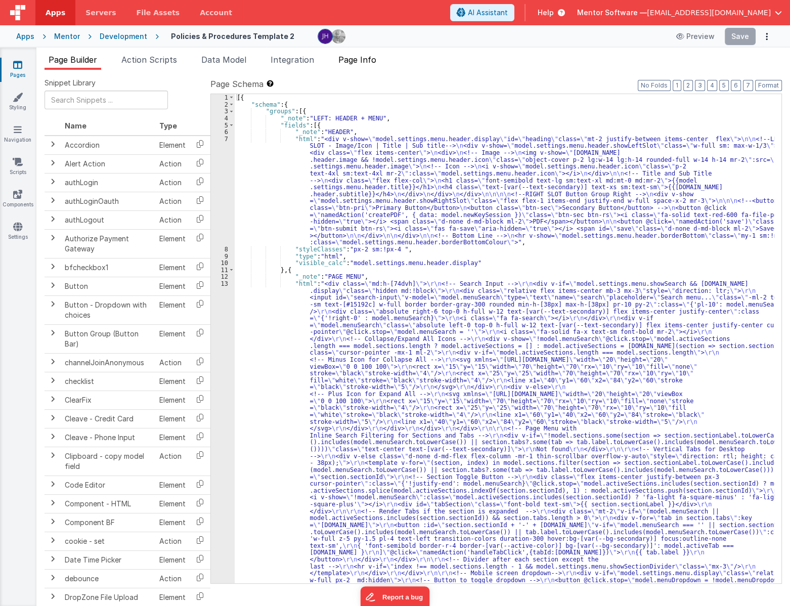
click at [361, 61] on span "Page Info" at bounding box center [357, 60] width 38 height 10
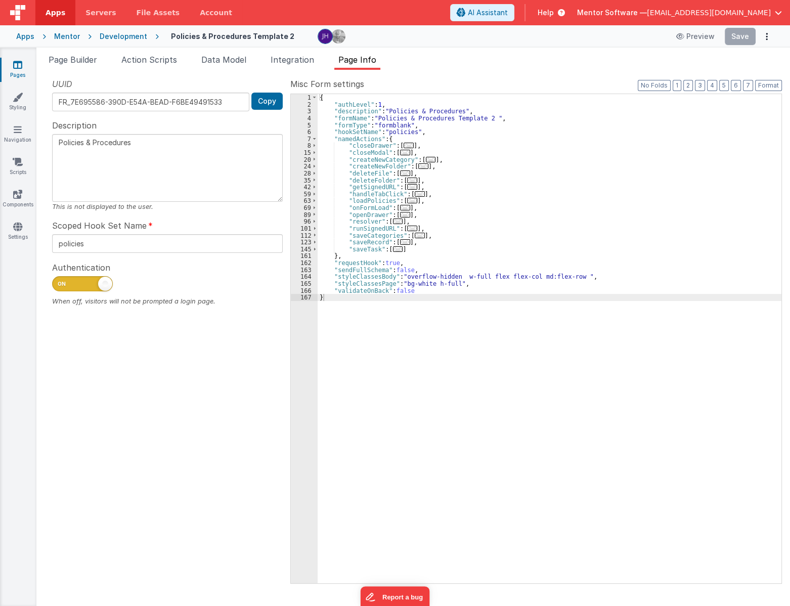
click at [407, 198] on span "..." at bounding box center [412, 201] width 10 height 6
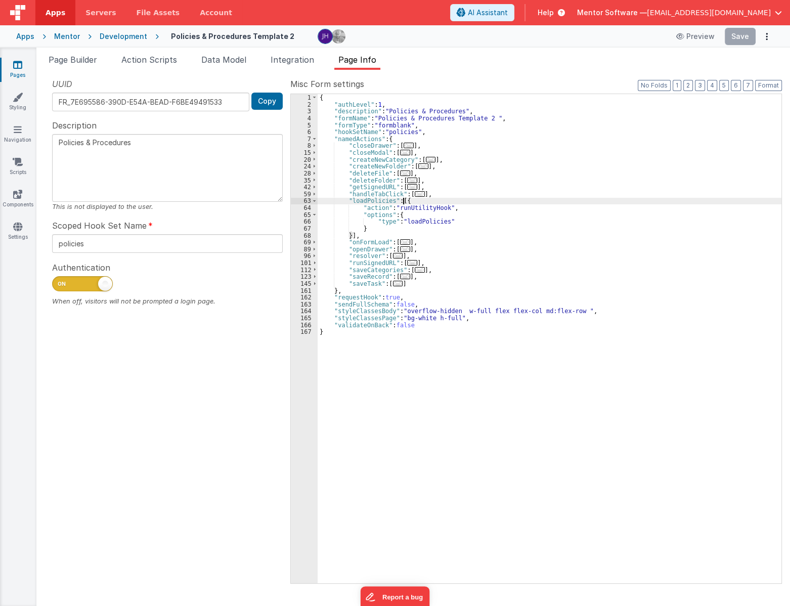
click at [494, 219] on div "{ "authLevel" : 1 , "description" : "Policies & Procedures" , "formName" : "Pol…" at bounding box center [548, 345] width 463 height 502
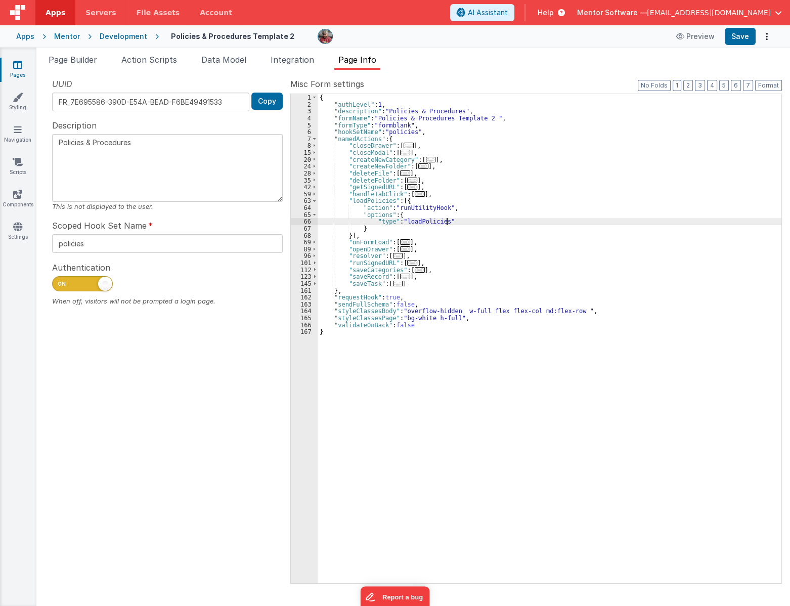
click at [393, 286] on span "..." at bounding box center [398, 284] width 10 height 6
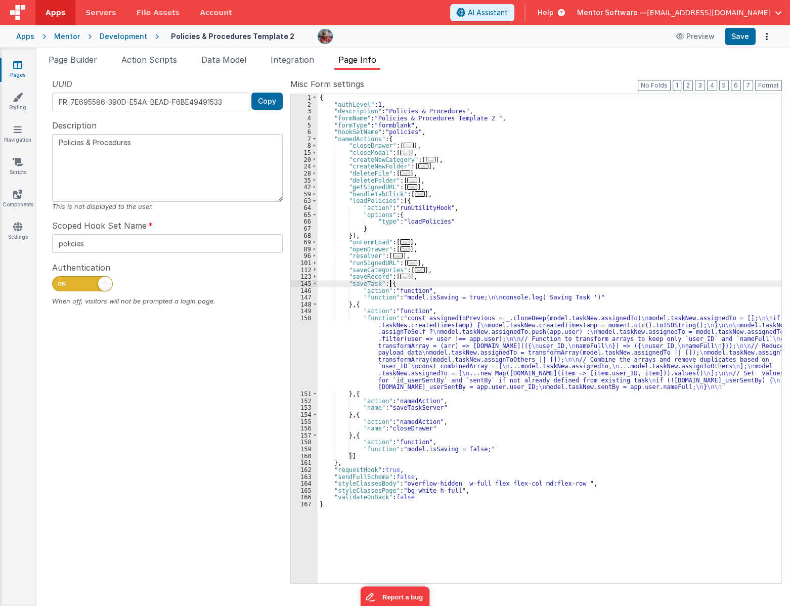
click at [400, 279] on span "..." at bounding box center [405, 276] width 10 height 6
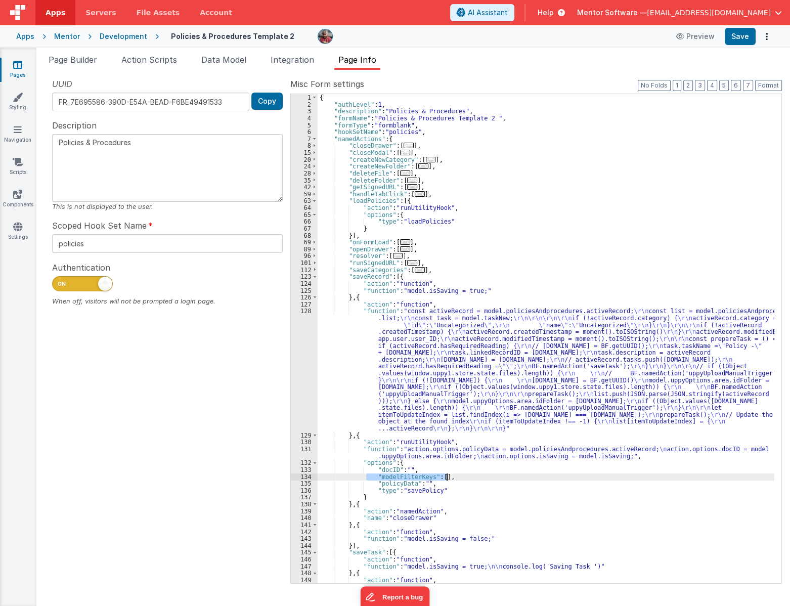
drag, startPoint x: 366, startPoint y: 476, endPoint x: 449, endPoint y: 476, distance: 82.9
click at [449, 476] on div "{ "authLevel" : 1 , "description" : "Policies & Procedures" , "formName" : "Pol…" at bounding box center [545, 380] width 456 height 572
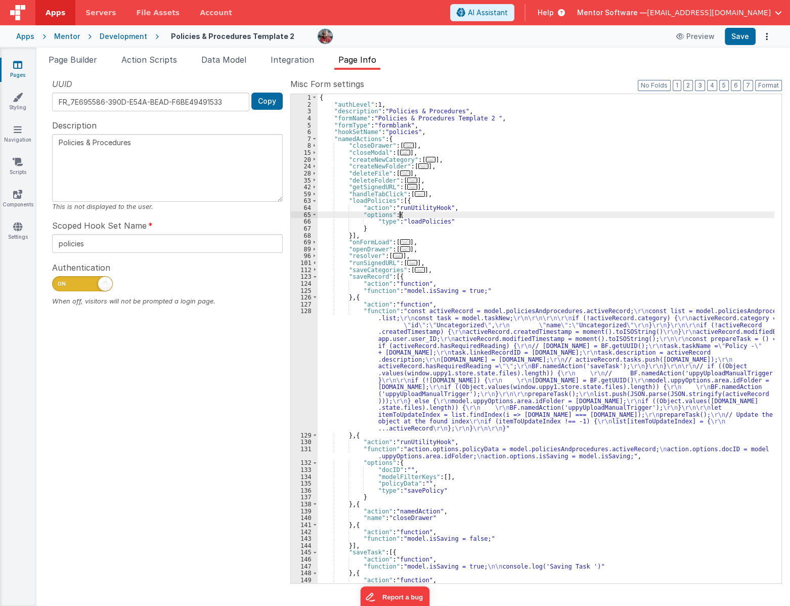
click at [459, 216] on div "{ "authLevel" : 1 , "description" : "Policies & Procedures" , "formName" : "Pol…" at bounding box center [545, 380] width 456 height 572
click at [463, 219] on div "{ "authLevel" : 1 , "description" : "Policies & Procedures" , "formName" : "Pol…" at bounding box center [545, 380] width 456 height 572
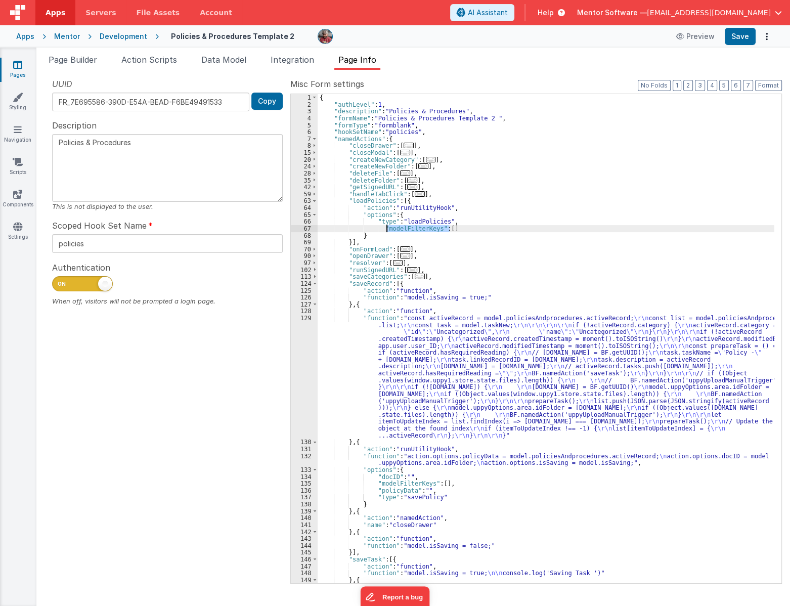
drag, startPoint x: 460, startPoint y: 226, endPoint x: 386, endPoint y: 228, distance: 73.8
click at [386, 228] on div "{ "authLevel" : 1 , "description" : "Policies & Procedures" , "formName" : "Pol…" at bounding box center [545, 345] width 456 height 502
click at [437, 237] on div "{ "authLevel" : 1 , "description" : "Policies & Procedures" , "formName" : "Pol…" at bounding box center [545, 345] width 456 height 502
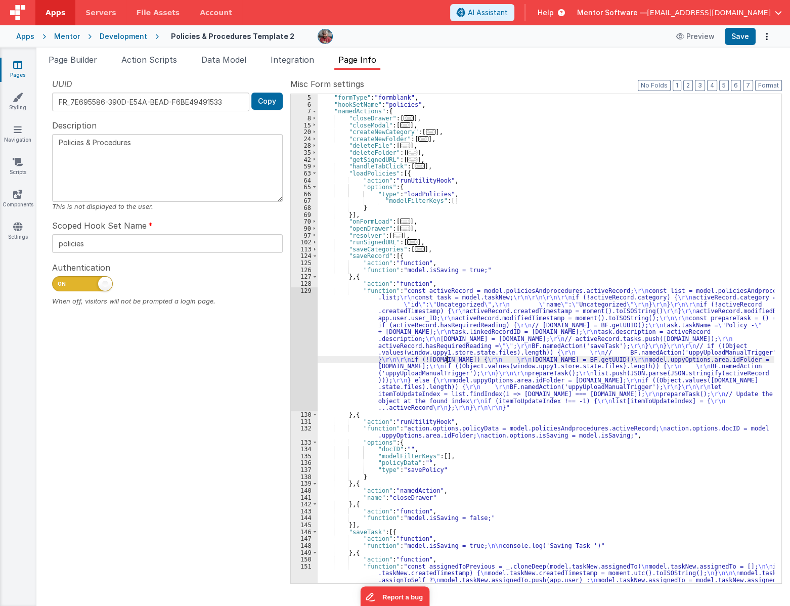
click at [445, 360] on div ""formName" : "Policies & Procedures Template 2 " , "formType" : "formblank" , "…" at bounding box center [545, 373] width 456 height 572
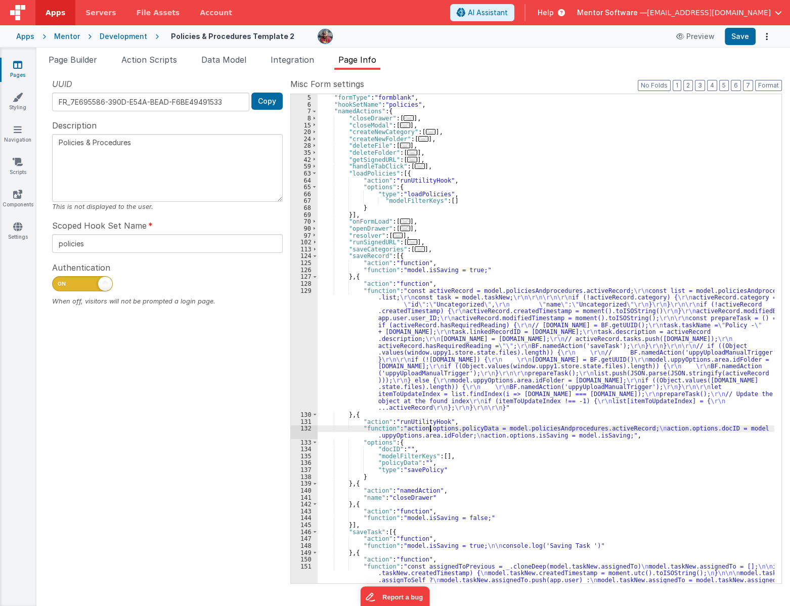
click at [430, 430] on div ""formName" : "Policies & Procedures Template 2 " , "formType" : "formblank" , "…" at bounding box center [545, 373] width 456 height 572
click at [356, 485] on div ""formName" : "Policies & Procedures Template 2 " , "formType" : "formblank" , "…" at bounding box center [545, 373] width 456 height 572
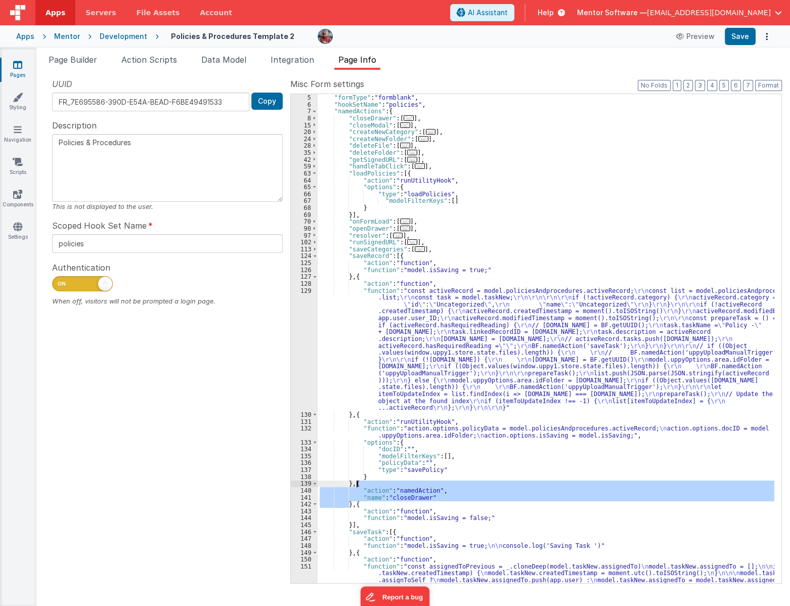
click at [356, 485] on div ""formName" : "Policies & Procedures Template 2 " , "formType" : "formblank" , "…" at bounding box center [545, 373] width 456 height 572
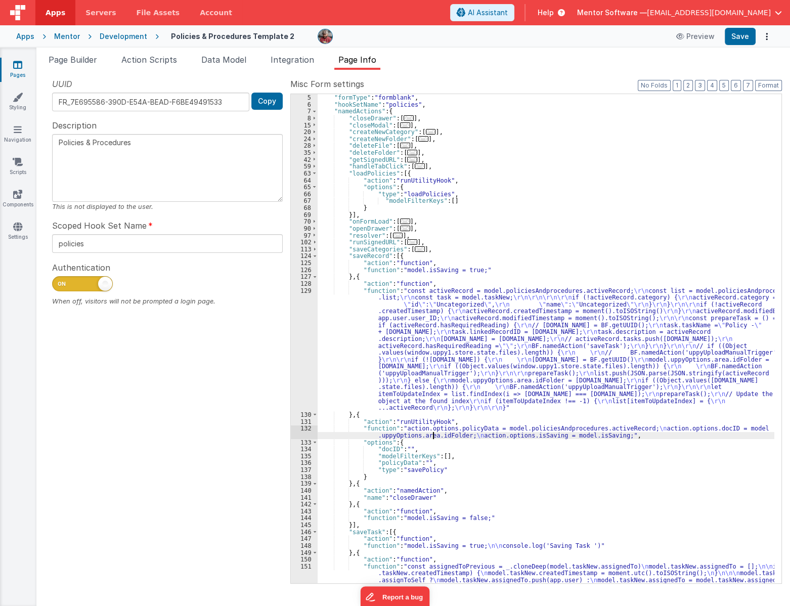
click at [432, 432] on div ""formName" : "Policies & Procedures Template 2 " , "formType" : "formblank" , "…" at bounding box center [545, 373] width 456 height 572
click at [346, 435] on div ""formName" : "Policies & Procedures Template 2 " , "formType" : "formblank" , "…" at bounding box center [545, 373] width 456 height 572
click at [356, 485] on div ""formName" : "Policies & Procedures Template 2 " , "formType" : "formblank" , "…" at bounding box center [545, 373] width 456 height 572
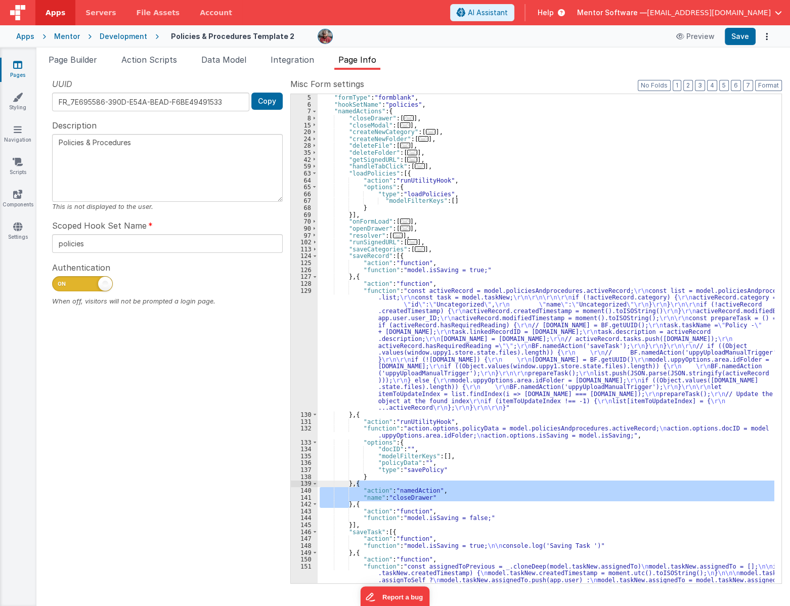
click at [393, 503] on div ""formName" : "Policies & Procedures Template 2 " , "formType" : "formblank" , "…" at bounding box center [545, 373] width 456 height 572
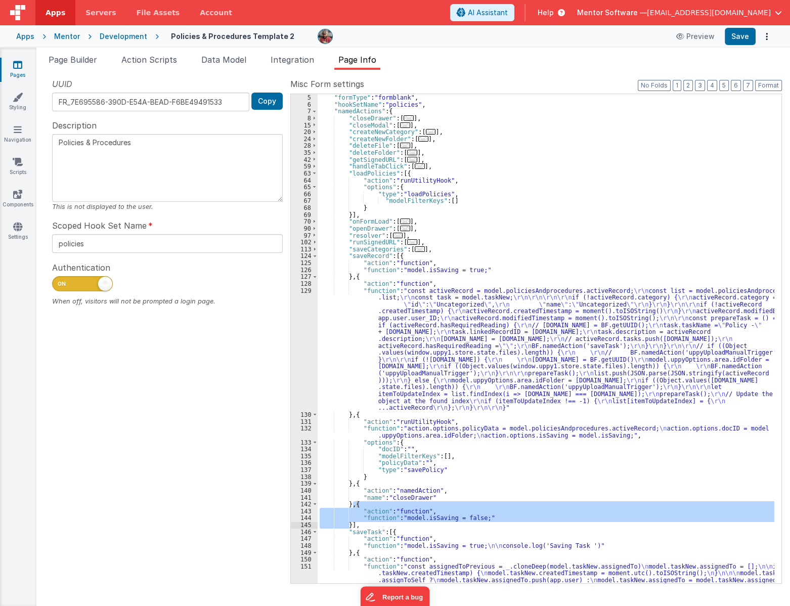
drag, startPoint x: 354, startPoint y: 504, endPoint x: 348, endPoint y: 528, distance: 24.2
click at [348, 528] on div ""formName" : "Policies & Procedures Template 2 " , "formType" : "formblank" , "…" at bounding box center [545, 373] width 456 height 572
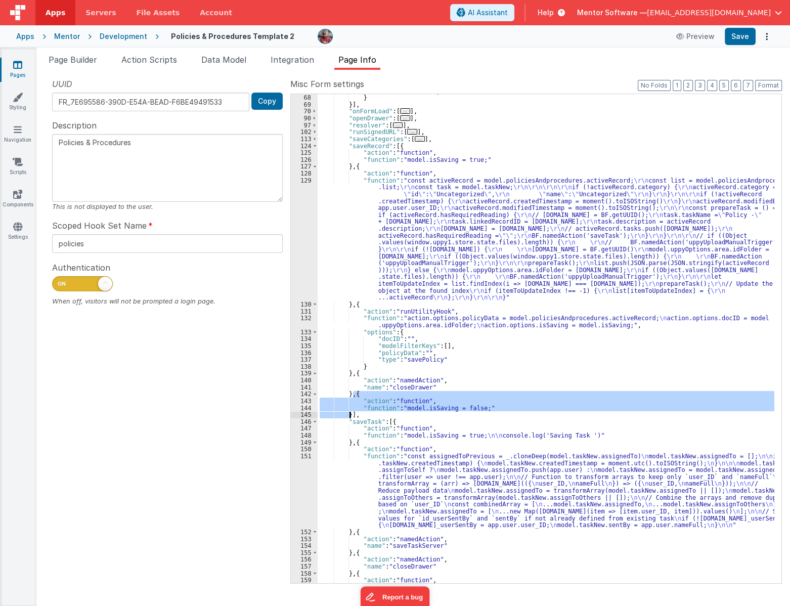
scroll to position [137, 0]
click at [466, 347] on div ""modelFilterKeys" : [ ] } }] , "onFormLoad" : [ ... ] , "openDrawer" : [ ... ] …" at bounding box center [545, 338] width 456 height 502
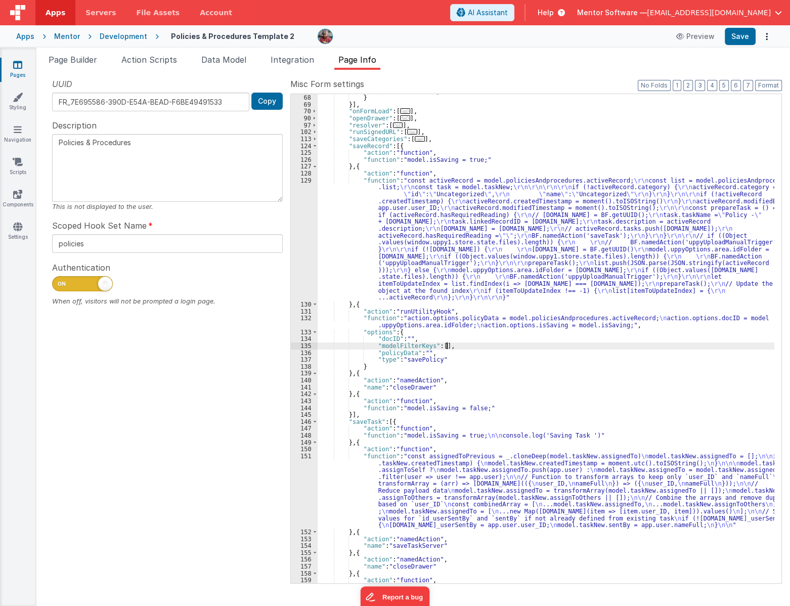
click at [457, 345] on div ""modelFilterKeys" : [ ] } }] , "onFormLoad" : [ ... ] , "openDrawer" : [ ... ] …" at bounding box center [545, 338] width 456 height 502
drag, startPoint x: 467, startPoint y: 345, endPoint x: 346, endPoint y: 349, distance: 120.9
click at [346, 349] on div ""modelFilterKeys" : [ ] } }] , "onFormLoad" : [ ... ] , "openDrawer" : [ ... ] …" at bounding box center [545, 338] width 456 height 502
click at [692, 84] on button "2" at bounding box center [688, 85] width 10 height 11
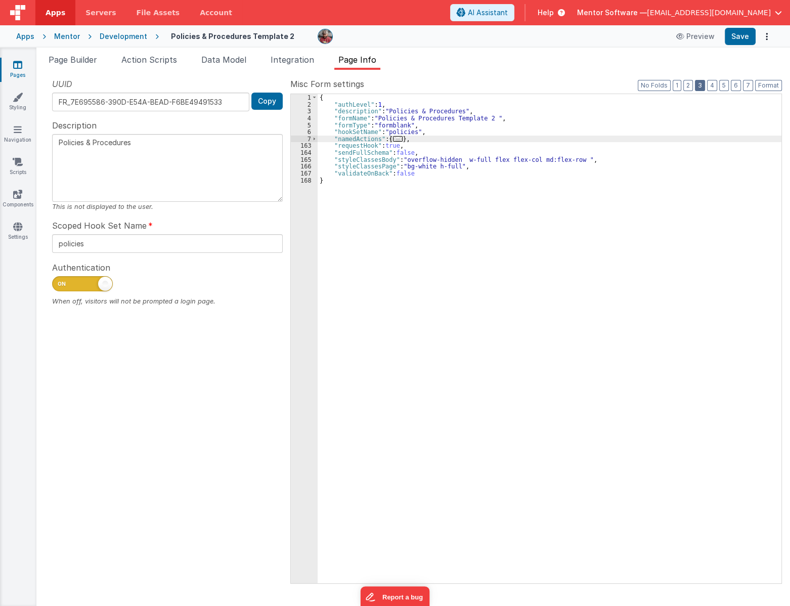
click at [700, 83] on button "3" at bounding box center [699, 85] width 10 height 11
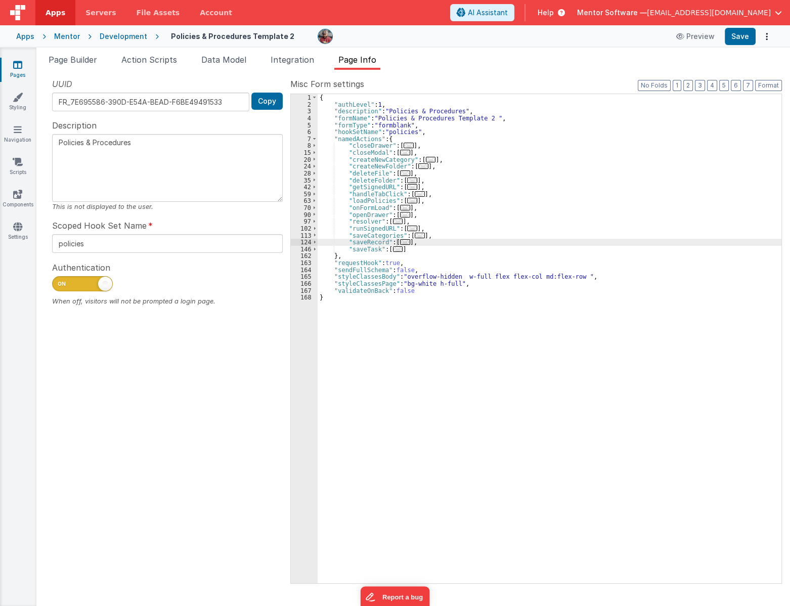
click at [407, 202] on span "..." at bounding box center [412, 201] width 10 height 6
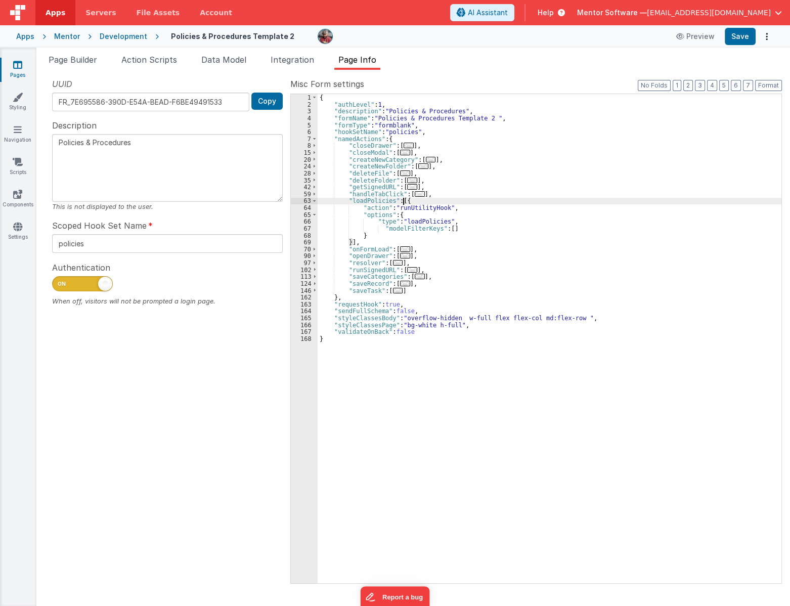
click at [468, 222] on div "{ "authLevel" : 1 , "description" : "Policies & Procedures" , "formName" : "Pol…" at bounding box center [548, 345] width 463 height 502
click at [465, 230] on div "{ "authLevel" : 1 , "description" : "Policies & Procedures" , "formName" : "Pol…" at bounding box center [548, 345] width 463 height 502
click at [573, 276] on div "{ "authLevel" : 1 , "description" : "Policies & Procedures" , "formName" : "Pol…" at bounding box center [548, 345] width 463 height 502
click at [400, 284] on span "..." at bounding box center [405, 284] width 10 height 6
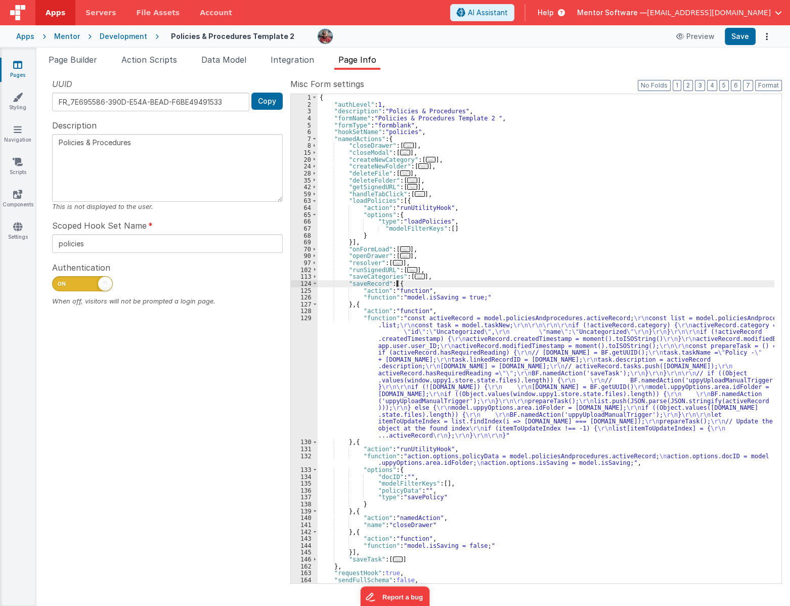
scroll to position [28, 0]
click at [355, 461] on div "{ "authLevel" : 1 , "description" : "Policies & Procedures" , "formName" : "Pol…" at bounding box center [545, 345] width 456 height 502
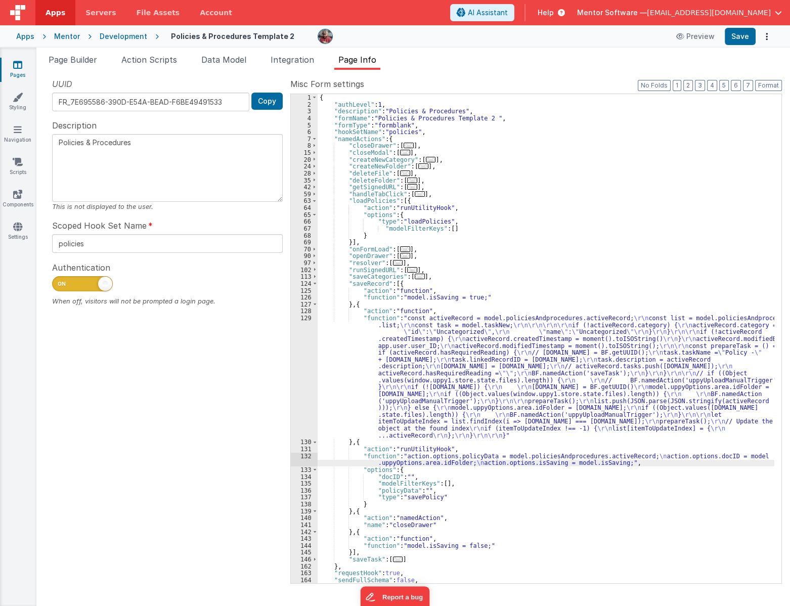
click at [305, 456] on div "132" at bounding box center [304, 459] width 27 height 14
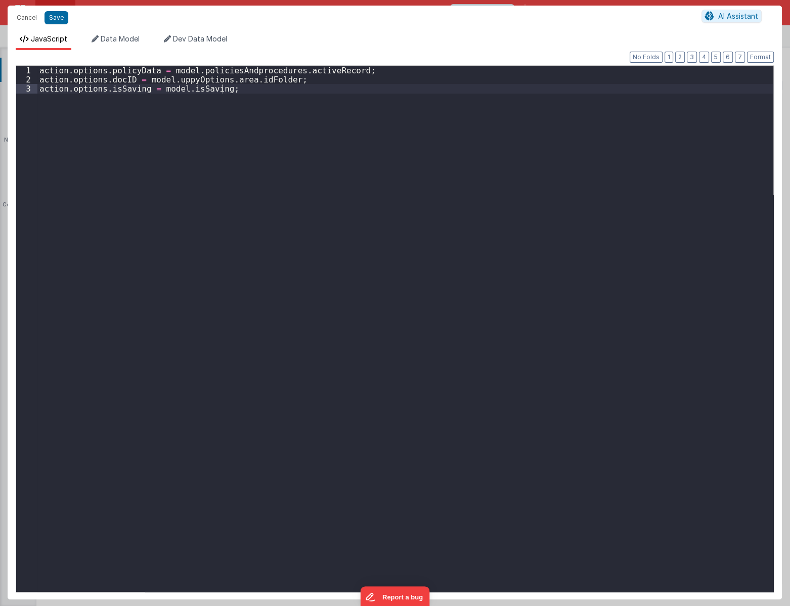
click at [210, 86] on div "action . options . policyData = model . policiesAndprocedures . activeRecord ; …" at bounding box center [404, 338] width 735 height 544
click at [223, 90] on div "action . options . policyData = model . policiesAndprocedures . activeRecord ; …" at bounding box center [404, 338] width 735 height 544
click at [180, 111] on div "action . options . policyData = model . policiesAndprocedures . activeRecord ; …" at bounding box center [404, 338] width 735 height 544
click at [154, 89] on div "action . options . policyData = model . policiesAndprocedures . activeRecord ; …" at bounding box center [404, 338] width 735 height 544
click at [64, 15] on button "Save" at bounding box center [56, 17] width 24 height 13
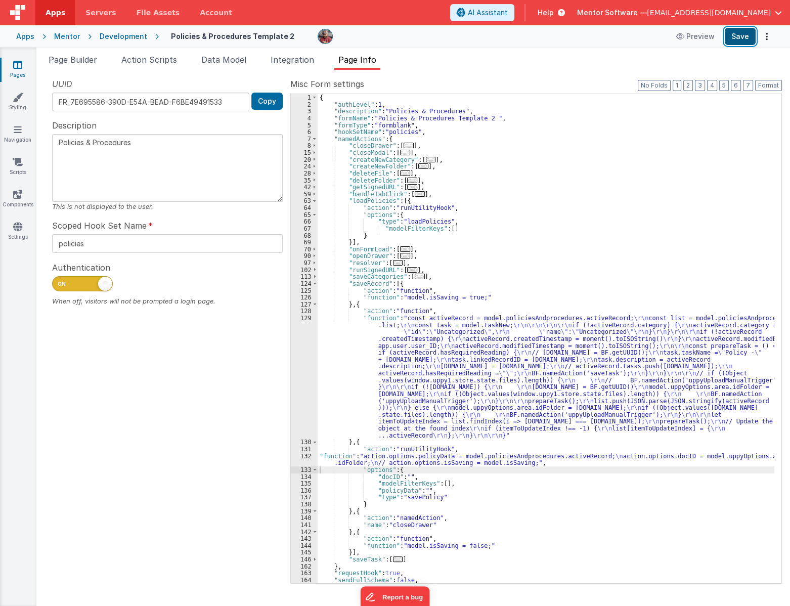
click at [735, 37] on button "Save" at bounding box center [739, 36] width 31 height 17
click at [439, 483] on div "{ "authLevel" : 1 , "description" : "Policies & Procedures" , "formName" : "Pol…" at bounding box center [545, 345] width 456 height 502
click at [448, 464] on div "{ "authLevel" : 1 , "description" : "Policies & Procedures" , "formName" : "Pol…" at bounding box center [545, 345] width 456 height 502
click at [347, 391] on div "{ "authLevel" : 1 , "description" : "Policies & Procedures" , "formName" : "Pol…" at bounding box center [545, 345] width 456 height 502
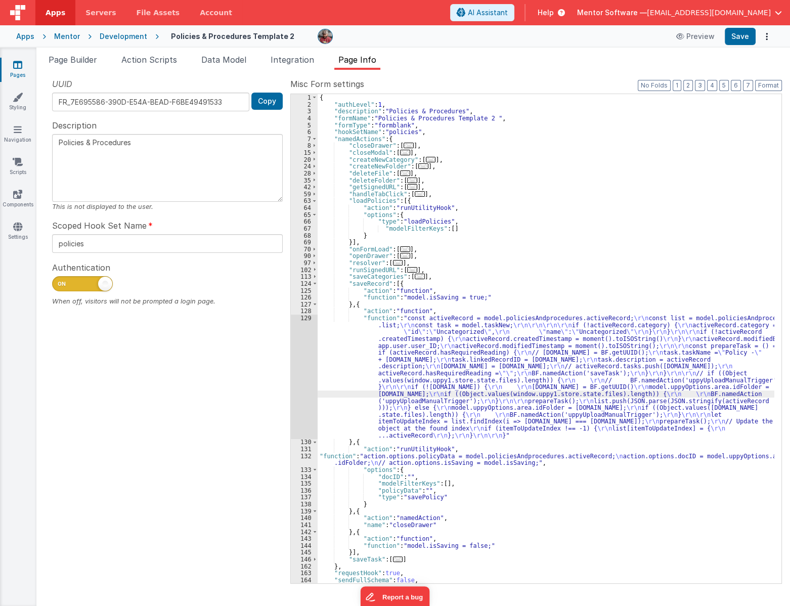
click at [285, 395] on div "UUID FR_7E695586-390D-E54A-BEAD-F6BE49491533 Copy Description Policies & Proced…" at bounding box center [167, 330] width 246 height 504
click at [298, 392] on div "129" at bounding box center [304, 376] width 27 height 124
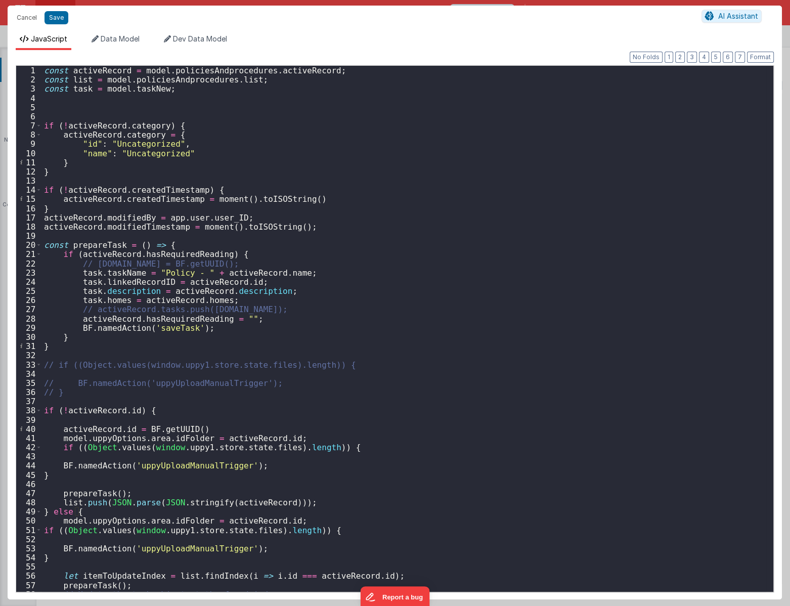
click at [475, 370] on div "const activeRecord = model . policiesAndprocedures . activeRecord ; const list …" at bounding box center [404, 338] width 724 height 544
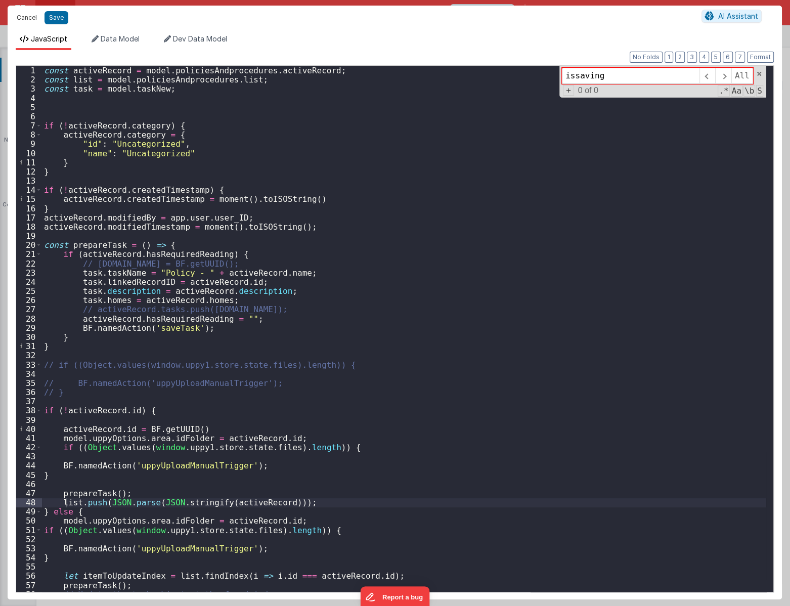
type input "issaving"
click at [20, 21] on button "Cancel" at bounding box center [27, 18] width 30 height 14
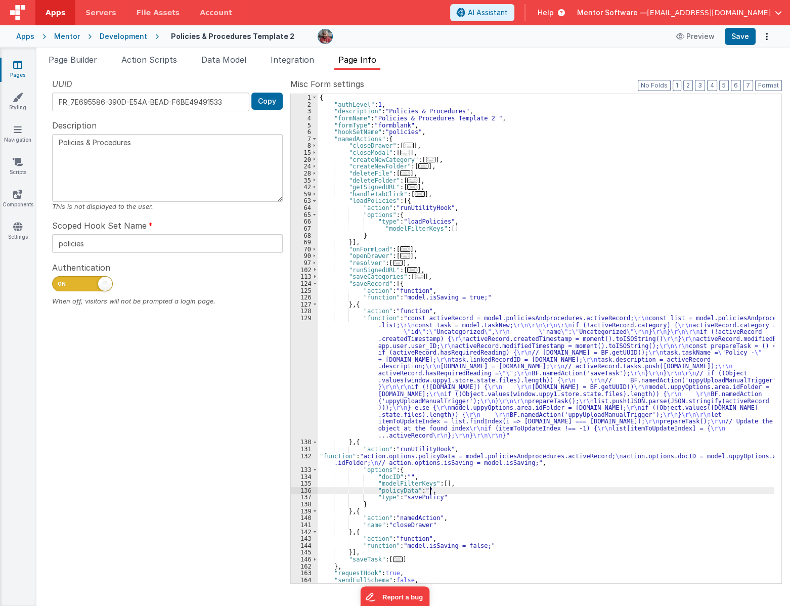
click at [442, 489] on div "{ "authLevel" : 1 , "description" : "Policies & Procedures" , "formName" : "Pol…" at bounding box center [545, 345] width 456 height 502
click at [439, 484] on div "{ "authLevel" : 1 , "description" : "Policies & Procedures" , "formName" : "Pol…" at bounding box center [545, 345] width 456 height 502
click at [494, 298] on div "{ "authLevel" : 1 , "description" : "Policies & Procedures" , "formName" : "Pol…" at bounding box center [545, 345] width 456 height 502
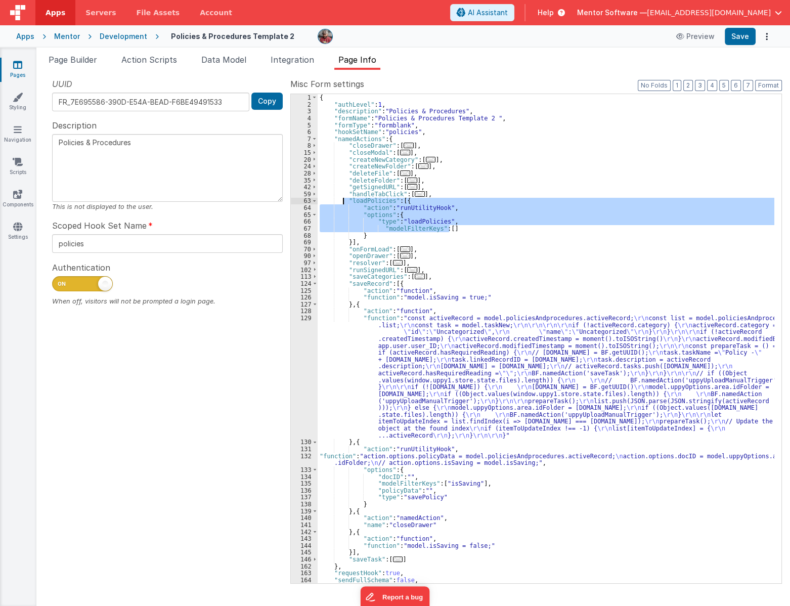
drag, startPoint x: 469, startPoint y: 228, endPoint x: 342, endPoint y: 202, distance: 129.1
click at [342, 202] on div "{ "authLevel" : 1 , "description" : "Policies & Procedures" , "formName" : "Pol…" at bounding box center [545, 345] width 456 height 502
click at [376, 220] on div "{ "authLevel" : 1 , "description" : "Policies & Procedures" , "formName" : "Pol…" at bounding box center [545, 338] width 456 height 489
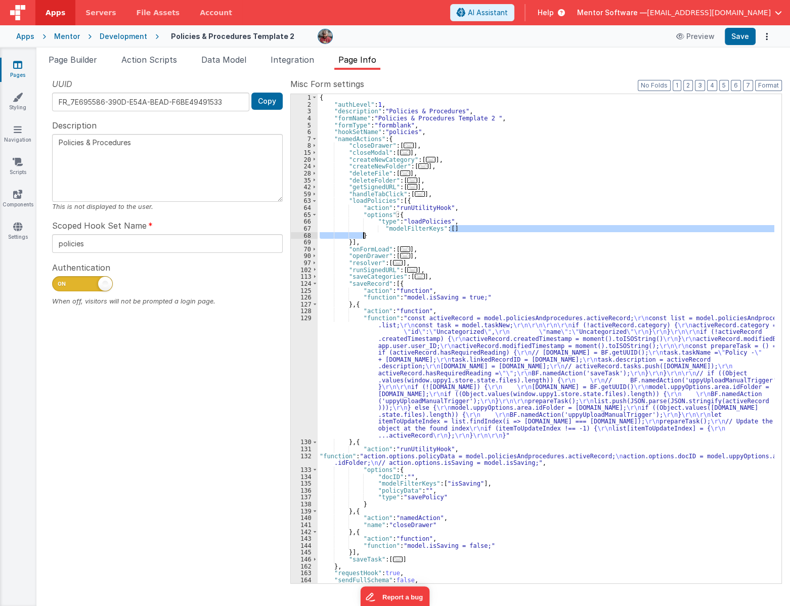
drag, startPoint x: 457, startPoint y: 231, endPoint x: 364, endPoint y: 232, distance: 93.0
click at [364, 232] on div "{ "authLevel" : 1 , "description" : "Policies & Procedures" , "formName" : "Pol…" at bounding box center [545, 345] width 456 height 502
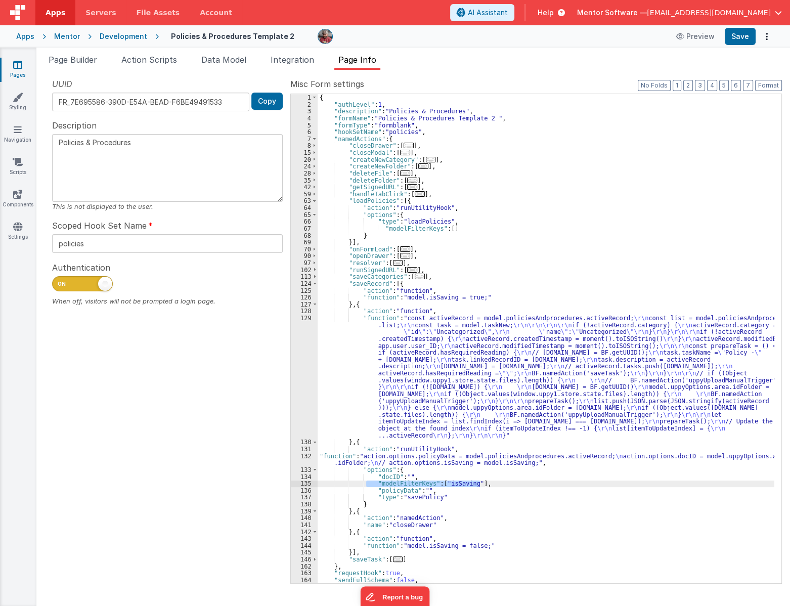
drag, startPoint x: 367, startPoint y: 485, endPoint x: 522, endPoint y: 481, distance: 154.7
click at [522, 481] on div "{ "authLevel" : 1 , "description" : "Policies & Procedures" , "formName" : "Pol…" at bounding box center [545, 345] width 456 height 502
click at [458, 222] on div "{ "authLevel" : 1 , "description" : "Policies & Procedures" , "formName" : "Pol…" at bounding box center [545, 345] width 456 height 502
drag, startPoint x: 459, startPoint y: 227, endPoint x: 251, endPoint y: 252, distance: 210.2
click at [350, 230] on div "{ "authLevel" : 1 , "description" : "Policies & Procedures" , "formName" : "Pol…" at bounding box center [545, 345] width 456 height 502
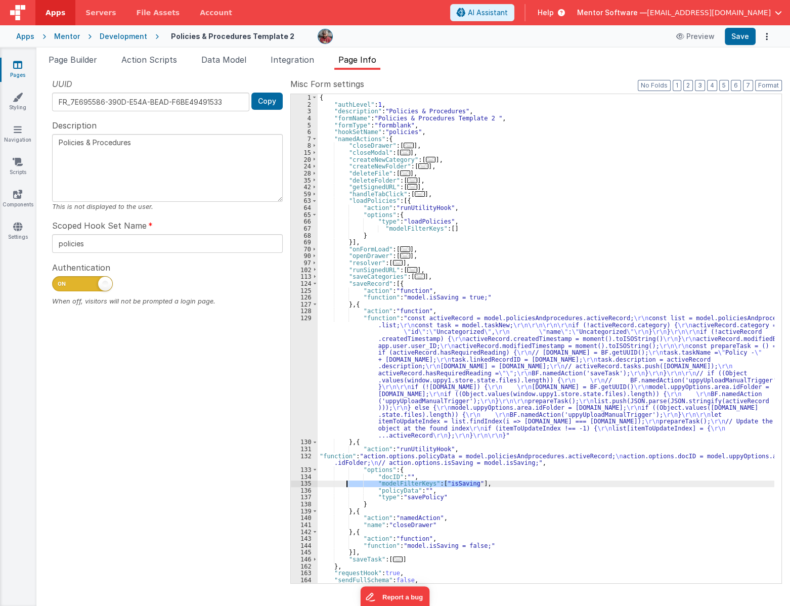
drag, startPoint x: 504, startPoint y: 480, endPoint x: 346, endPoint y: 484, distance: 158.3
click at [346, 484] on div "{ "authLevel" : 1 , "description" : "Policies & Procedures" , "formName" : "Pol…" at bounding box center [545, 345] width 456 height 502
click at [734, 37] on button "Save" at bounding box center [739, 36] width 31 height 17
click at [85, 61] on span "Page Builder" at bounding box center [73, 60] width 49 height 10
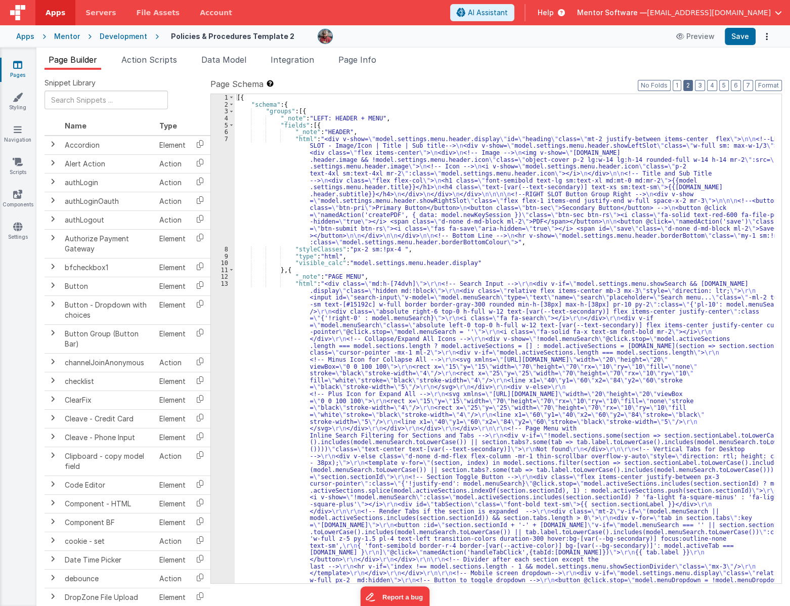
click at [692, 86] on button "2" at bounding box center [688, 85] width 10 height 11
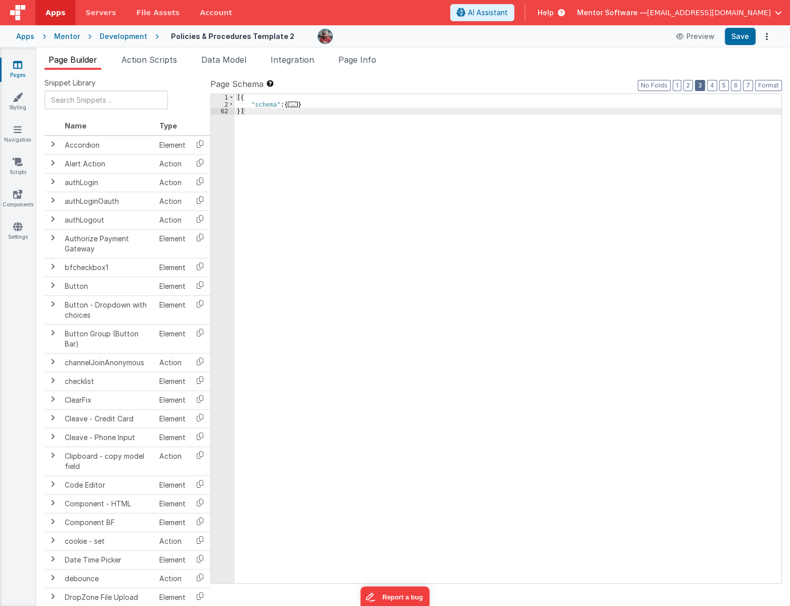
click at [698, 84] on button "3" at bounding box center [699, 85] width 10 height 11
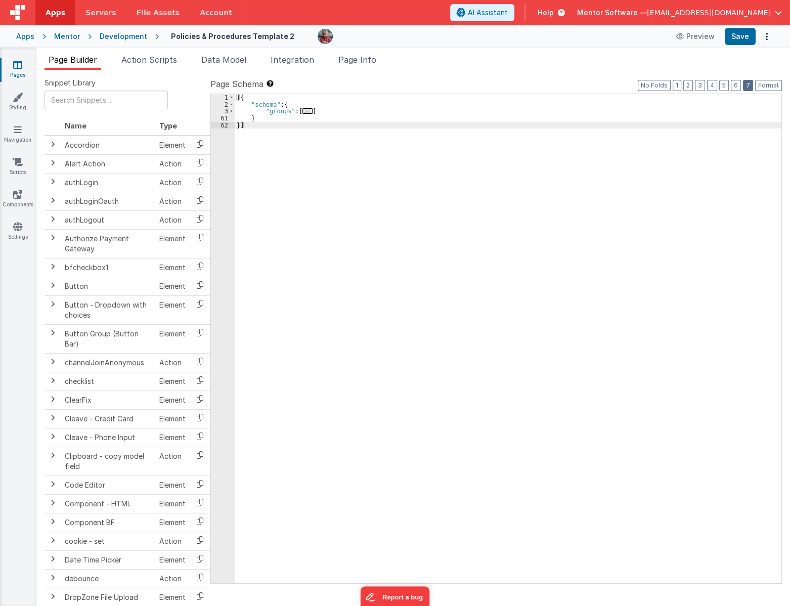
click at [750, 85] on button "7" at bounding box center [748, 85] width 10 height 11
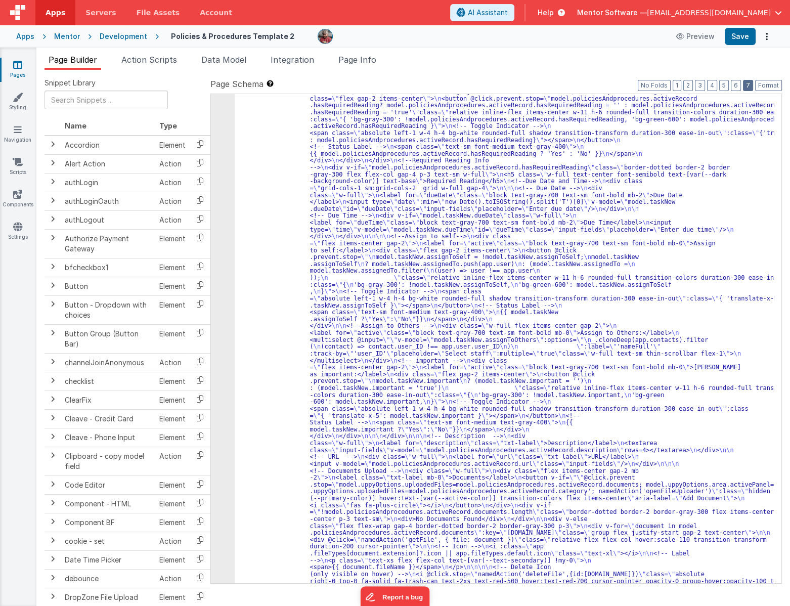
scroll to position [1413, 0]
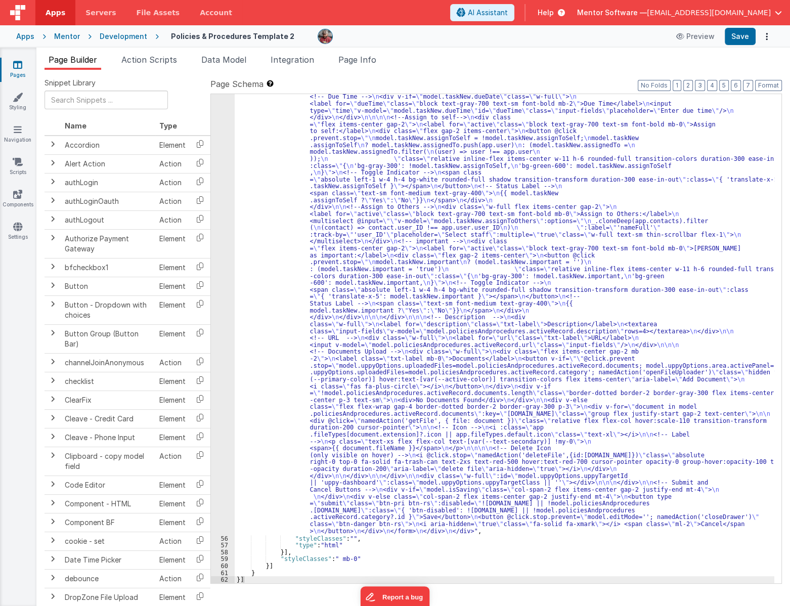
click at [293, 368] on div ""html" : "<div id= \" info-drawer \" class= \" fixed top-0 right-0 z-40 h-scree…" at bounding box center [504, 406] width 539 height 1247
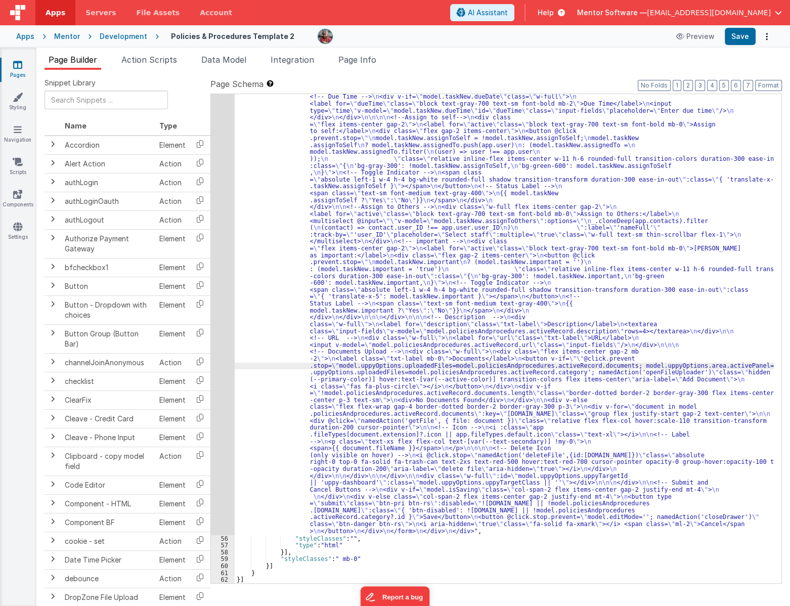
click at [223, 373] on div "55" at bounding box center [223, 158] width 24 height 751
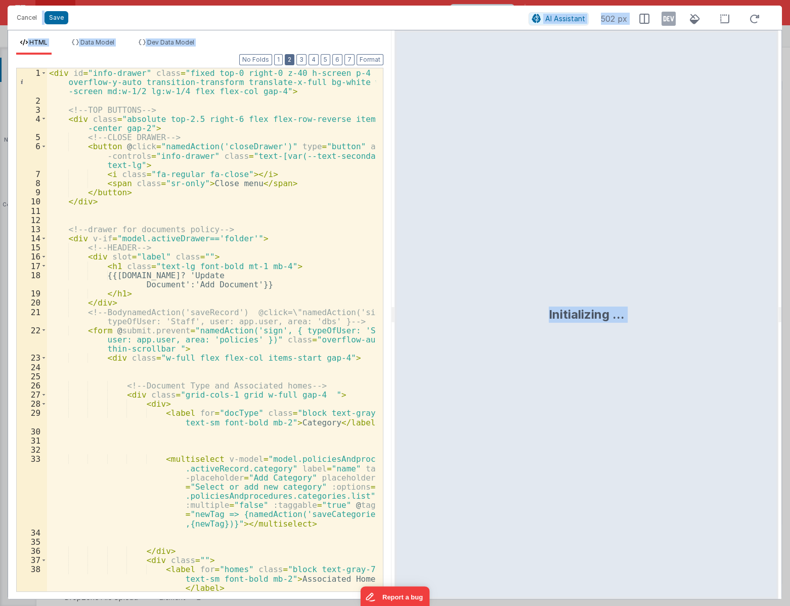
click at [291, 59] on button "2" at bounding box center [290, 59] width 10 height 11
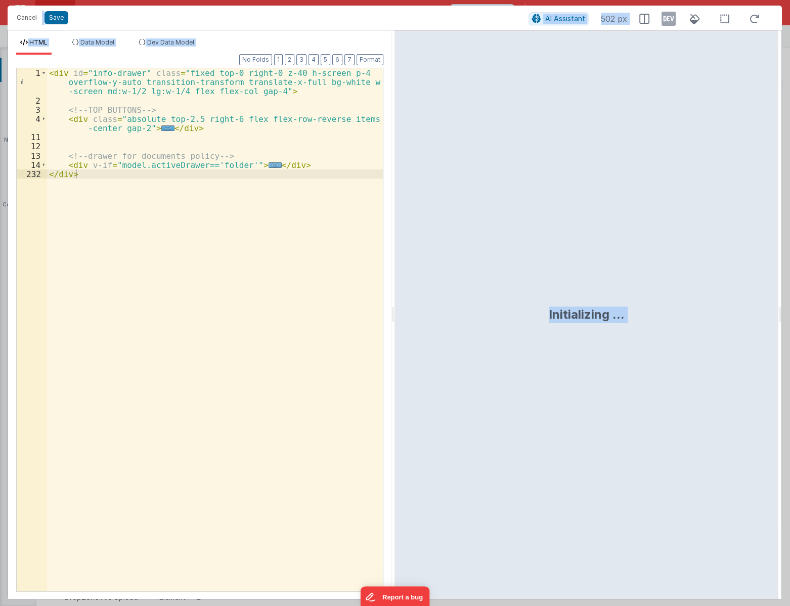
click at [263, 163] on div "< div id = "info-drawer" class = "fixed top-0 right-0 z-40 h-screen p-4 overflo…" at bounding box center [215, 348] width 336 height 560
click at [268, 166] on span "..." at bounding box center [274, 165] width 13 height 6
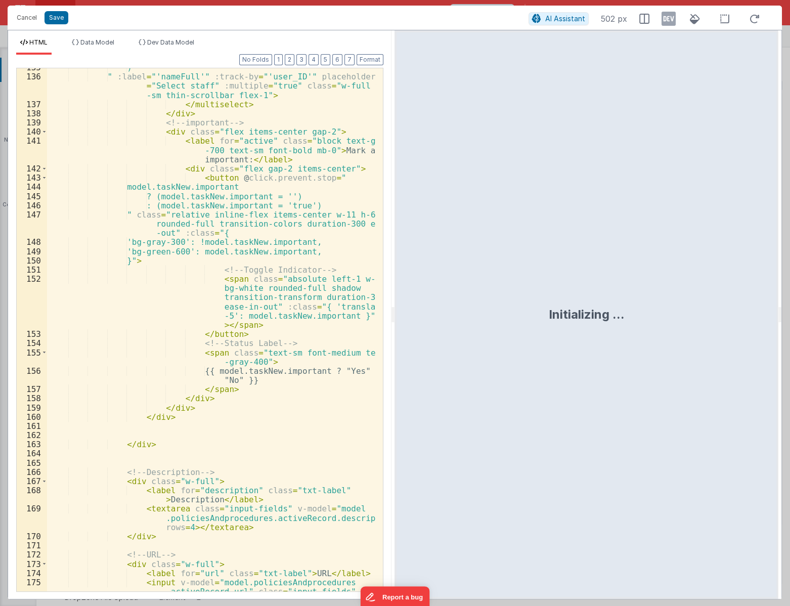
scroll to position [2905, 0]
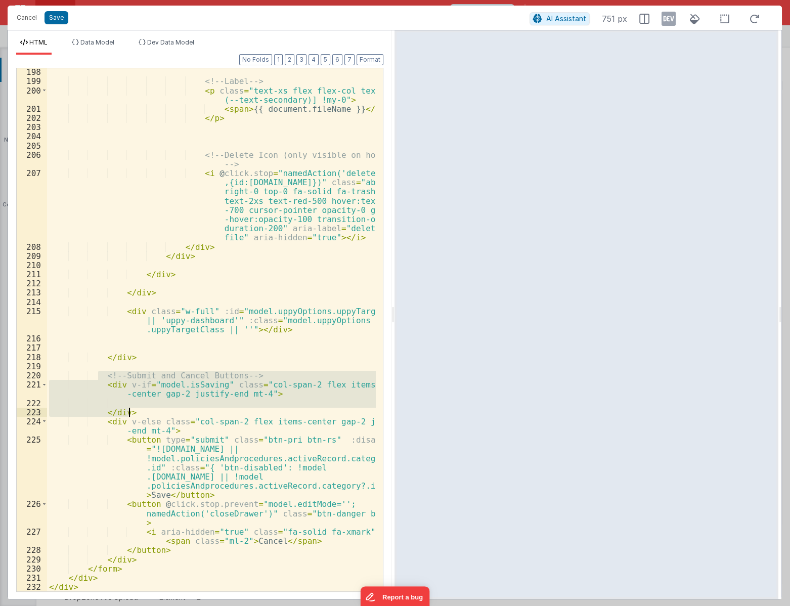
drag, startPoint x: 98, startPoint y: 370, endPoint x: 345, endPoint y: 411, distance: 250.5
click at [345, 411] on div "<!-- Label --> < p class = "text-xs flex flex-col text-[var (--text-secondary)]…" at bounding box center [211, 337] width 329 height 541
click at [272, 403] on div "<!-- Label --> < p class = "text-xs flex flex-col text-[var (--text-secondary)]…" at bounding box center [211, 329] width 329 height 523
click at [177, 407] on div "<!-- Label --> < p class = "text-xs flex flex-col text-[var (--text-secondary)]…" at bounding box center [211, 337] width 329 height 541
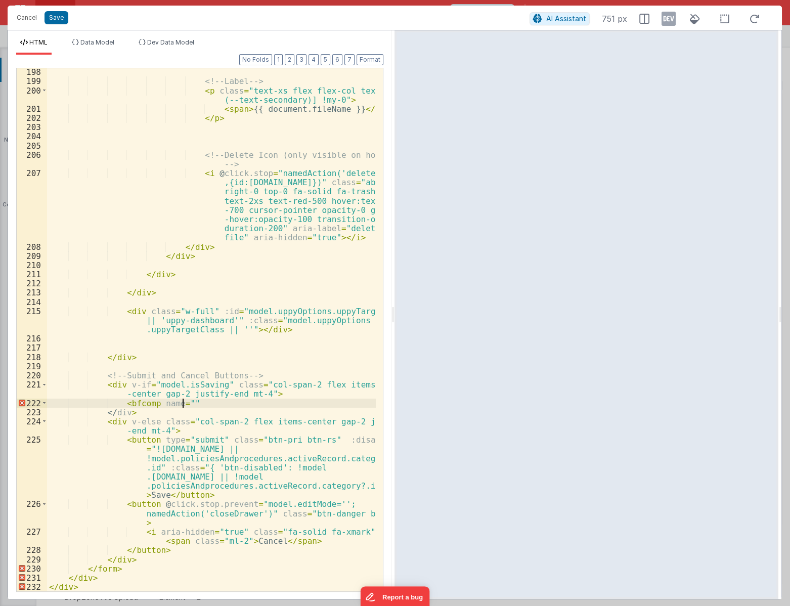
paste textarea
click at [288, 401] on div "<!-- Label --> < p class = "text-xs flex flex-col text-[var (--text-secondary)]…" at bounding box center [211, 337] width 329 height 541
click at [262, 403] on div "<!-- Label --> < p class = "text-xs flex flex-col text-[var (--text-secondary)]…" at bounding box center [211, 337] width 329 height 541
click at [336, 411] on div "<!-- Label --> < p class = "text-xs flex flex-col text-[var (--text-secondary)]…" at bounding box center [211, 337] width 329 height 541
click at [334, 400] on div "<!-- Label --> < p class = "text-xs flex flex-col text-[var (--text-secondary)]…" at bounding box center [211, 337] width 329 height 541
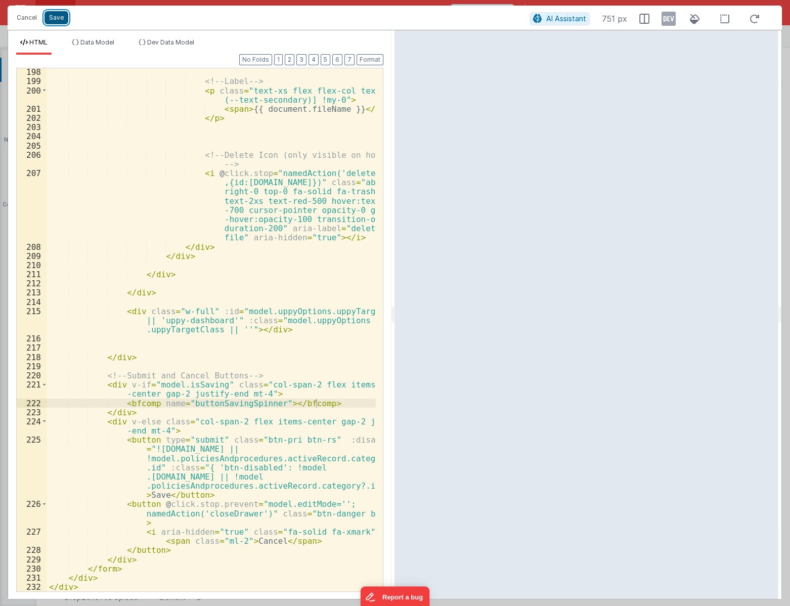
click at [52, 16] on button "Save" at bounding box center [56, 17] width 24 height 13
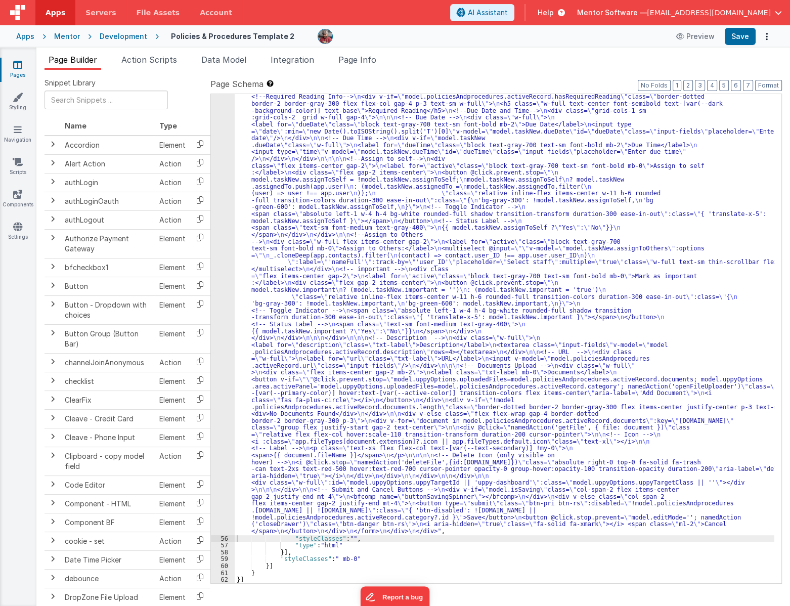
scroll to position [1337, 0]
click at [733, 36] on button "Save" at bounding box center [739, 36] width 31 height 17
click at [381, 287] on div ""html" : "<div id= \" info-drawer \" class= \" fixed top-0 right-0 z-40 h-scree…" at bounding box center [504, 444] width 539 height 1171
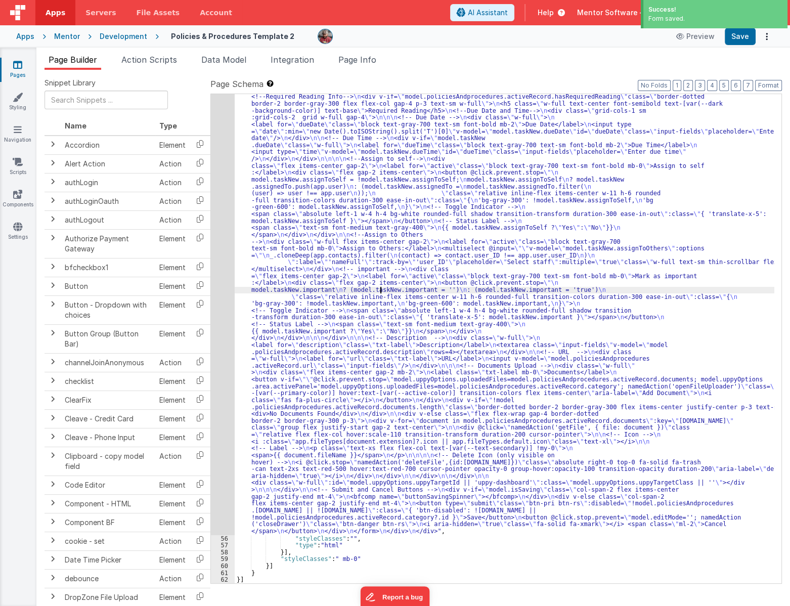
click at [219, 353] on div "55" at bounding box center [223, 196] width 24 height 675
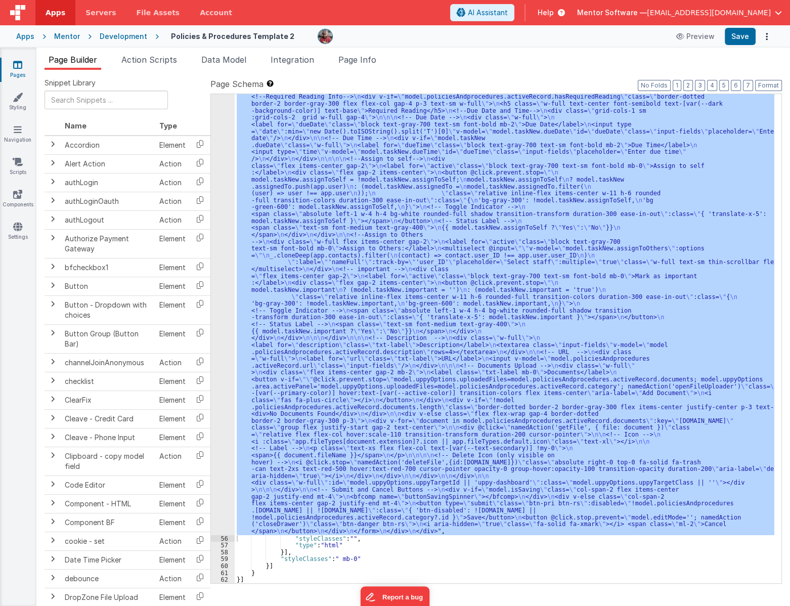
click at [313, 204] on div ""html" : "<div id= \" info-drawer \" class= \" fixed top-0 right-0 z-40 h-scree…" at bounding box center [504, 338] width 539 height 489
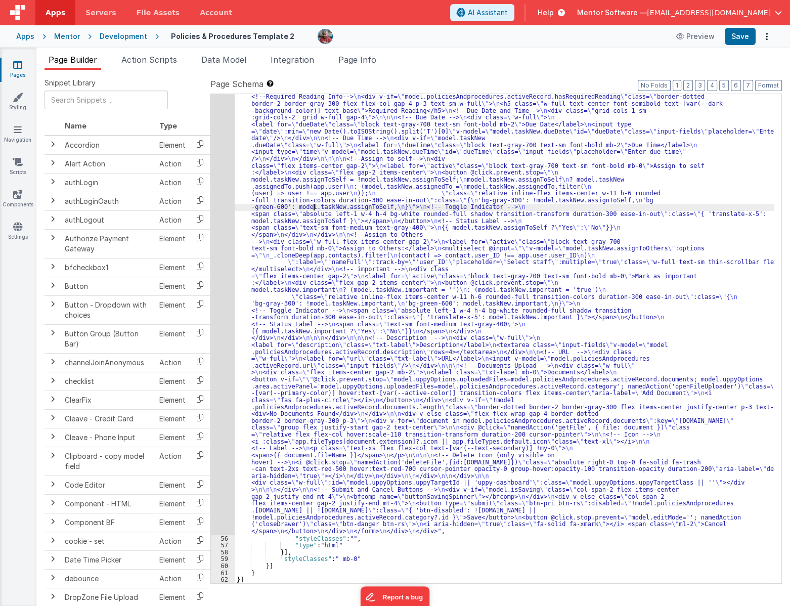
click at [213, 254] on div "55" at bounding box center [223, 196] width 24 height 675
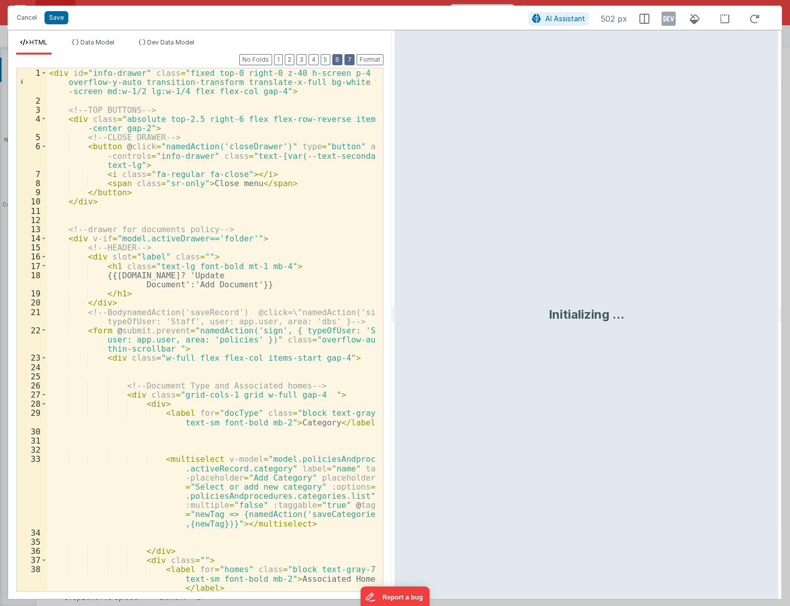
click at [344, 61] on div "Format 7 6 5 4 3 2 1 No Folds 1 2 3 4 5 6 7 8 9 10 11 12 13 14 15 16 17 18 19 2…" at bounding box center [199, 323] width 367 height 536
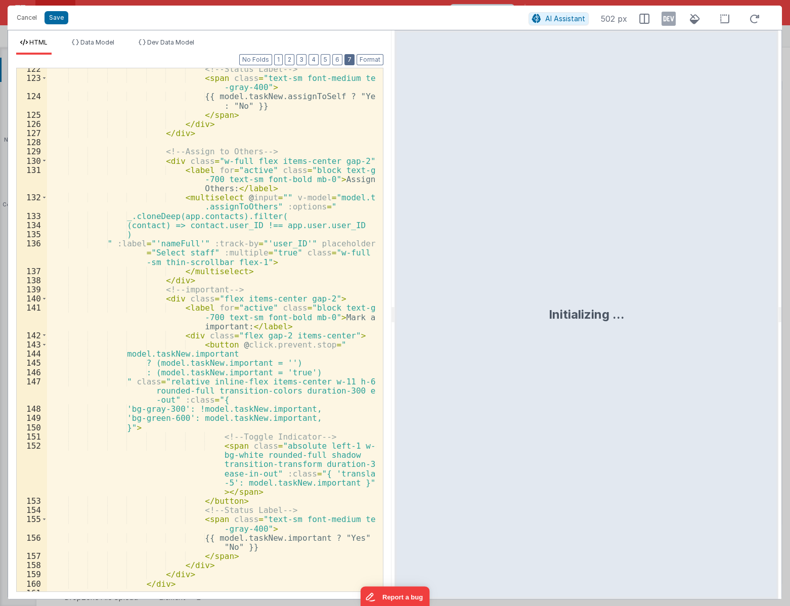
scroll to position [2978, 0]
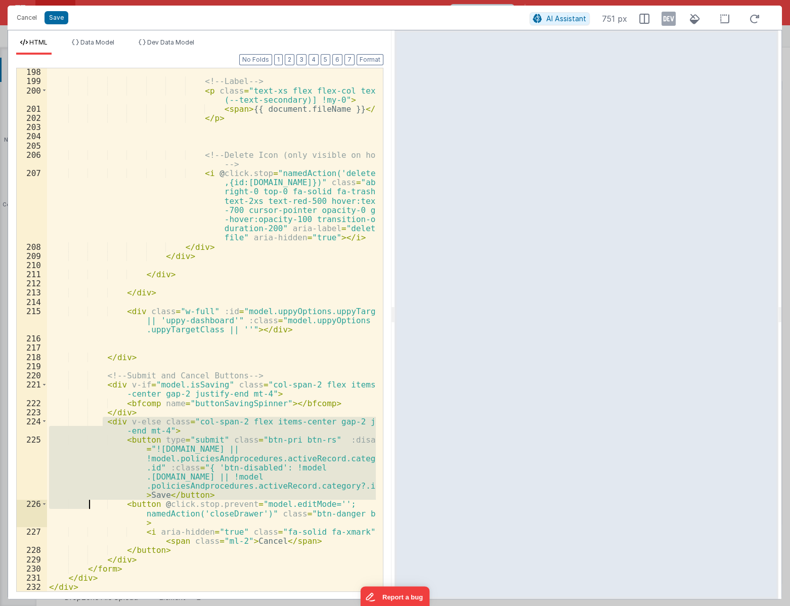
drag, startPoint x: 101, startPoint y: 422, endPoint x: 91, endPoint y: 508, distance: 87.0
click at [91, 508] on div "<!-- Label --> < p class = "text-xs flex flex-col text-[var (--text-secondary)]…" at bounding box center [211, 337] width 329 height 541
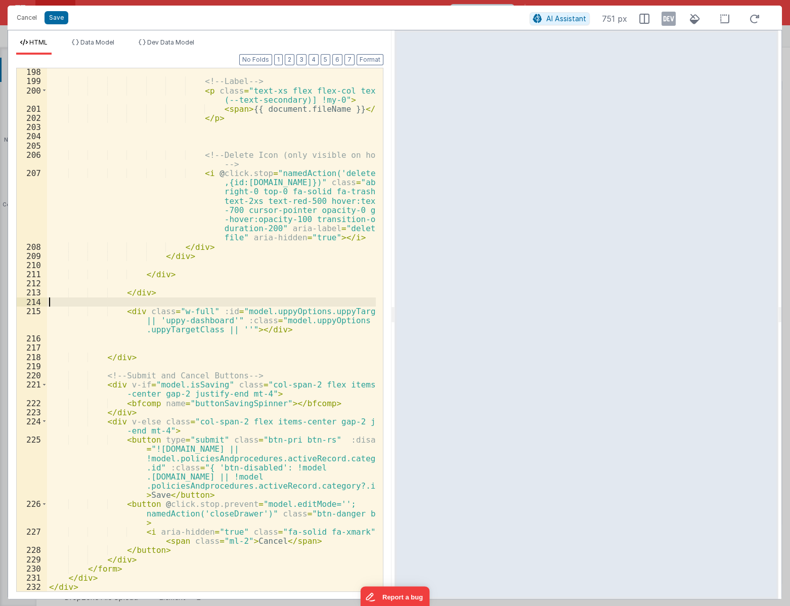
click at [120, 303] on div "<!-- Label --> < p class = "text-xs flex flex-col text-[var (--text-secondary)]…" at bounding box center [211, 337] width 329 height 541
drag, startPoint x: 53, startPoint y: 16, endPoint x: 263, endPoint y: 5, distance: 210.5
click at [53, 16] on button "Save" at bounding box center [56, 17] width 24 height 13
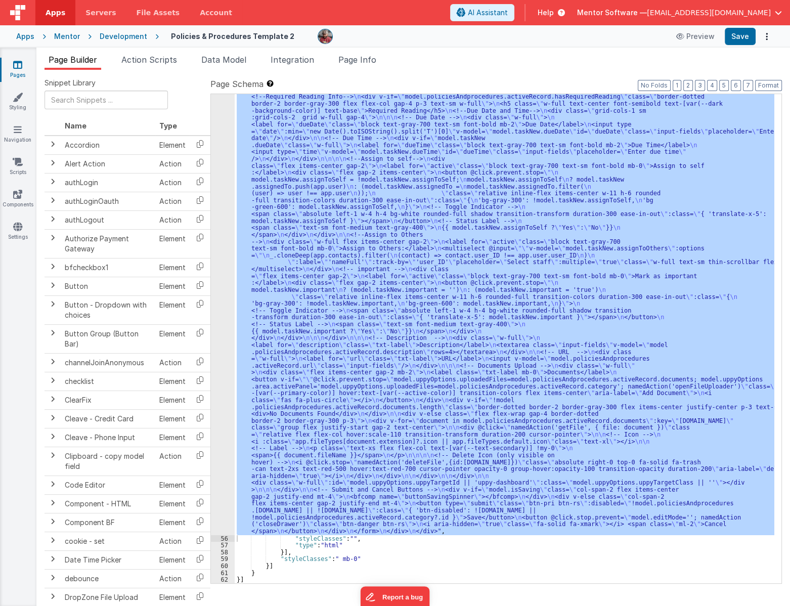
click at [19, 71] on link "Pages" at bounding box center [17, 70] width 36 height 20
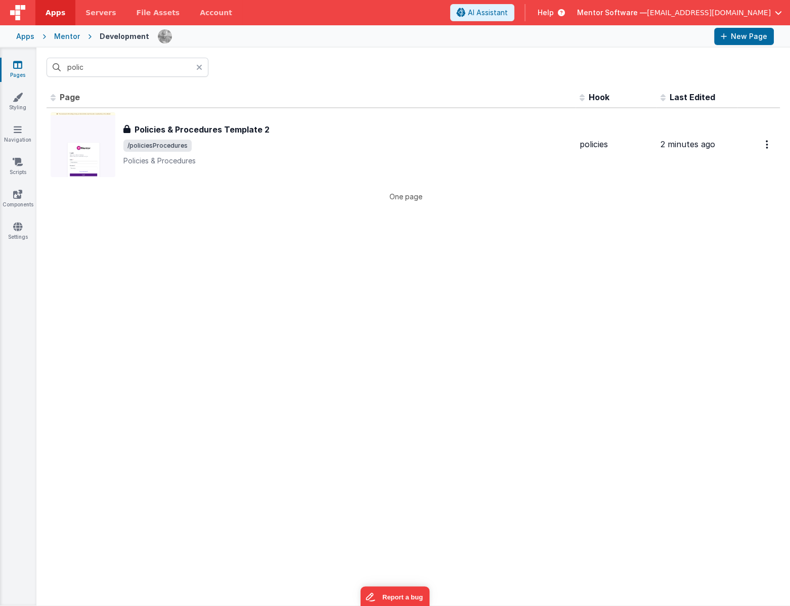
click at [26, 35] on div "Apps" at bounding box center [25, 36] width 18 height 10
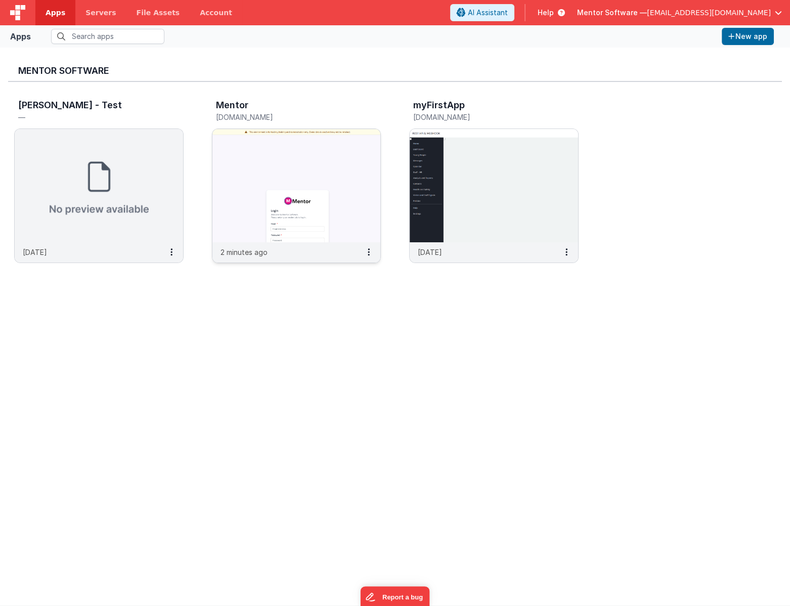
click at [260, 149] on img at bounding box center [296, 185] width 168 height 113
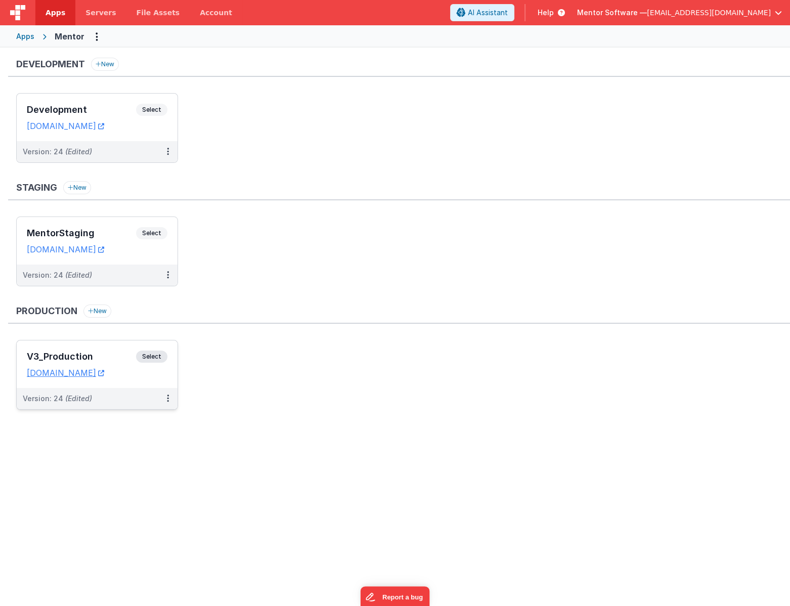
click at [102, 352] on h3 "V3_Production" at bounding box center [81, 356] width 109 height 10
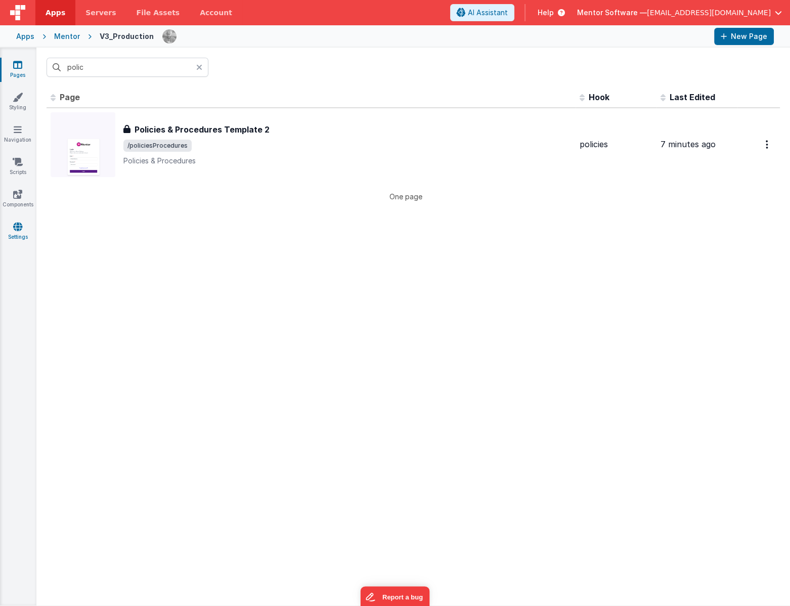
click at [15, 236] on link "Settings" at bounding box center [17, 231] width 36 height 20
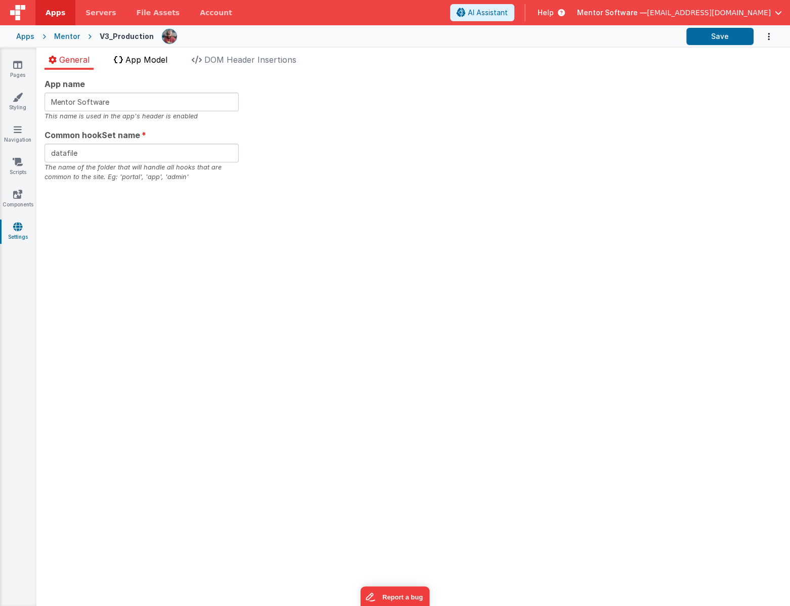
click at [129, 60] on span "App Model" at bounding box center [146, 60] width 42 height 10
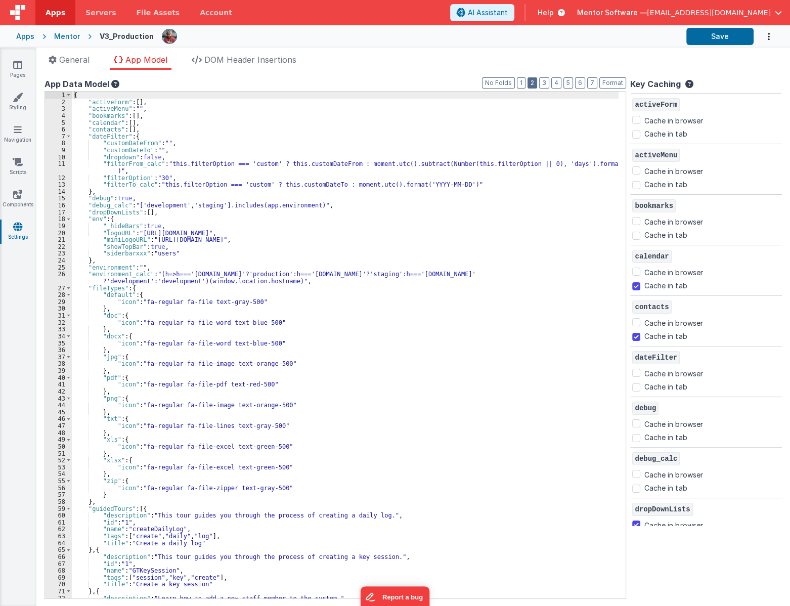
click at [537, 80] on button "2" at bounding box center [532, 82] width 10 height 11
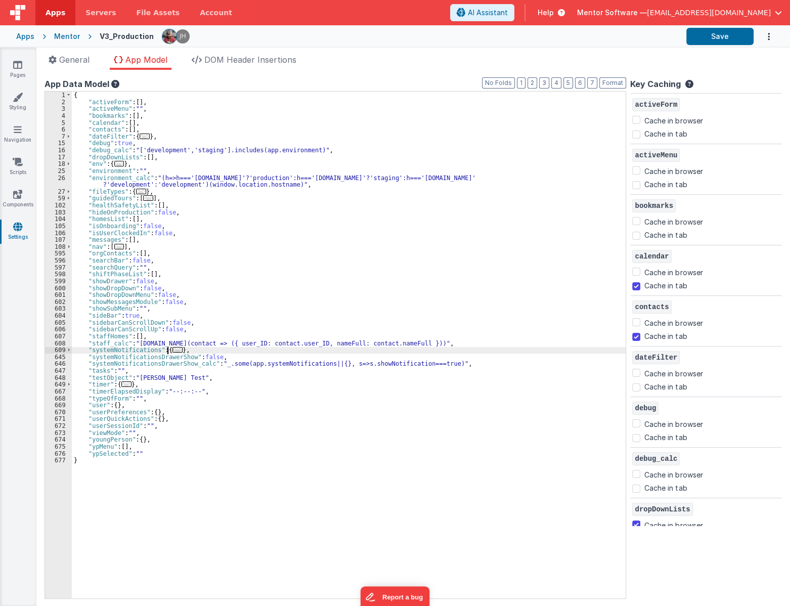
click at [174, 349] on span "..." at bounding box center [177, 350] width 10 height 6
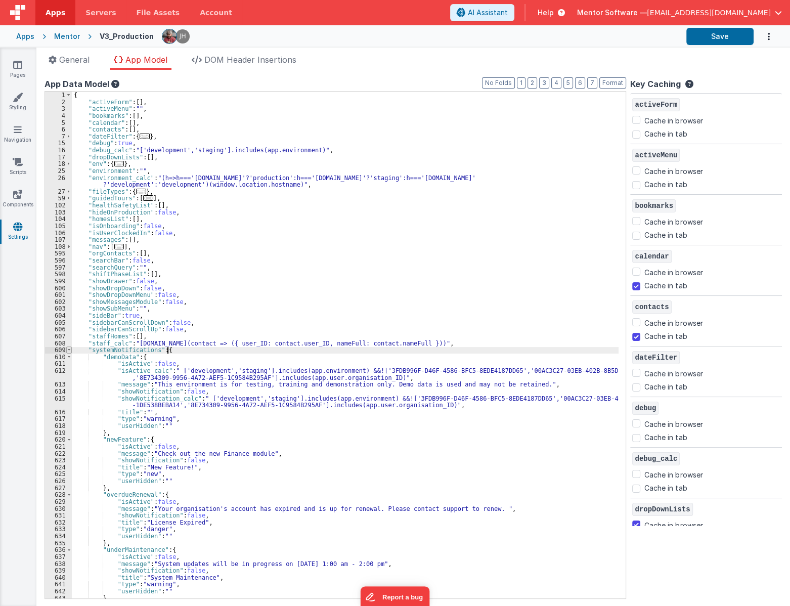
click at [69, 351] on span at bounding box center [69, 349] width 6 height 7
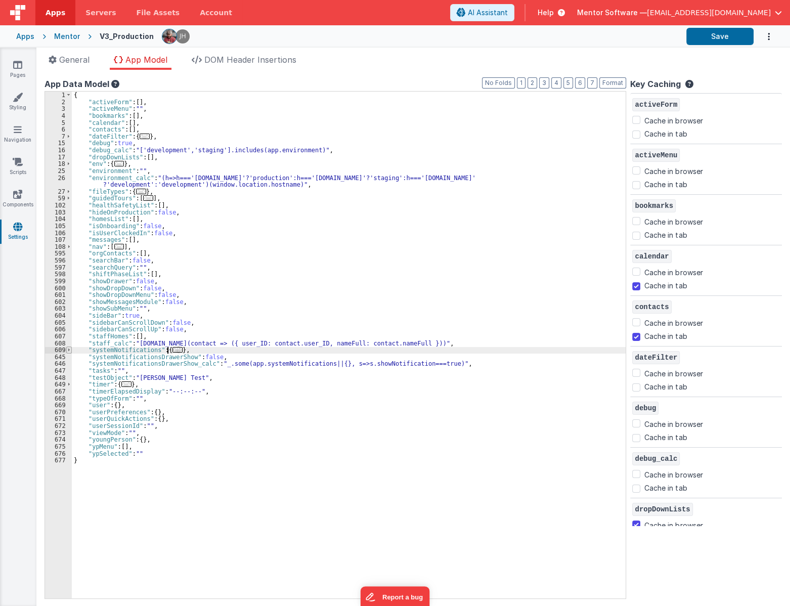
click at [66, 351] on span at bounding box center [69, 349] width 6 height 7
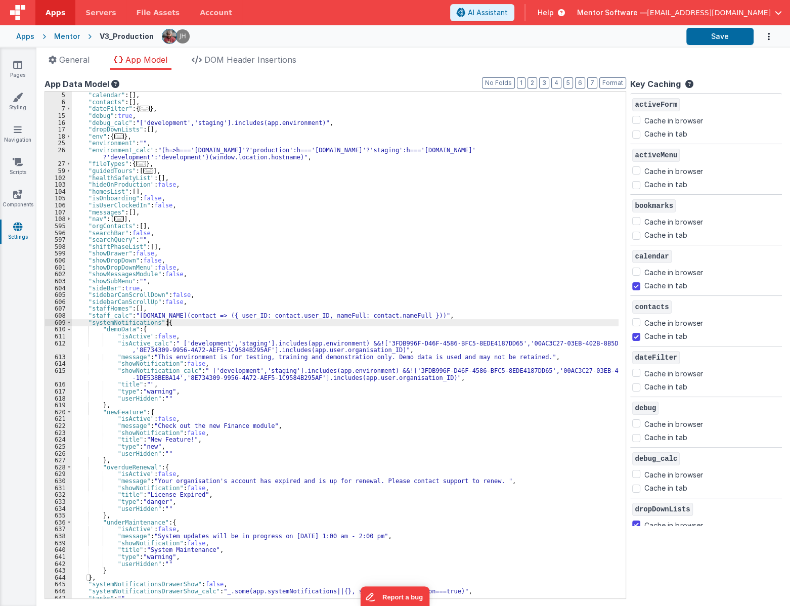
scroll to position [27, 0]
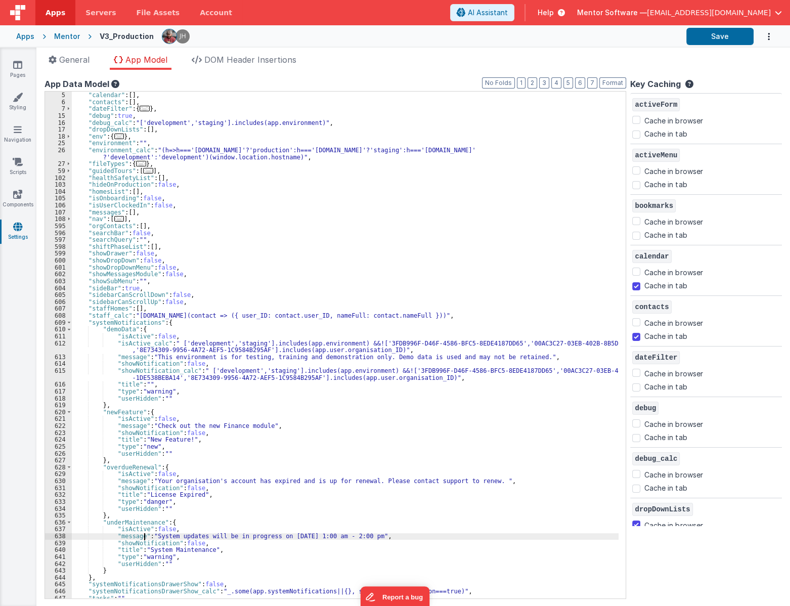
click at [144, 538] on div ""bookmarks" : [ ] , "calendar" : [ ] , "contacts" : [ ] , "dateFilter" : { ... …" at bounding box center [348, 344] width 552 height 520
click at [192, 541] on div ""bookmarks" : [ ] , "calendar" : [ ] , "contacts" : [ ] , "dateFilter" : { ... …" at bounding box center [348, 344] width 552 height 520
drag, startPoint x: 155, startPoint y: 534, endPoint x: 388, endPoint y: 539, distance: 232.6
click at [388, 539] on div ""bookmarks" : [ ] , "calendar" : [ ] , "contacts" : [ ] , "dateFilter" : { ... …" at bounding box center [348, 344] width 552 height 520
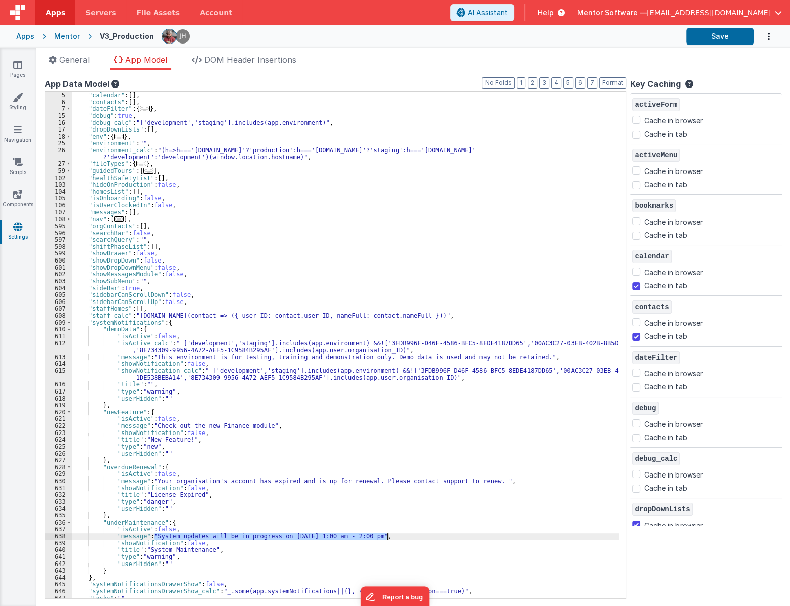
click at [161, 530] on div ""bookmarks" : [ ] , "calendar" : [ ] , "contacts" : [ ] , "dateFilter" : { ... …" at bounding box center [348, 344] width 552 height 520
click at [162, 529] on div ""bookmarks" : [ ] , "calendar" : [ ] , "contacts" : [ ] , "dateFilter" : { ... …" at bounding box center [345, 344] width 546 height 506
click at [162, 531] on div ""bookmarks" : [ ] , "calendar" : [ ] , "contacts" : [ ] , "dateFilter" : { ... …" at bounding box center [348, 344] width 552 height 520
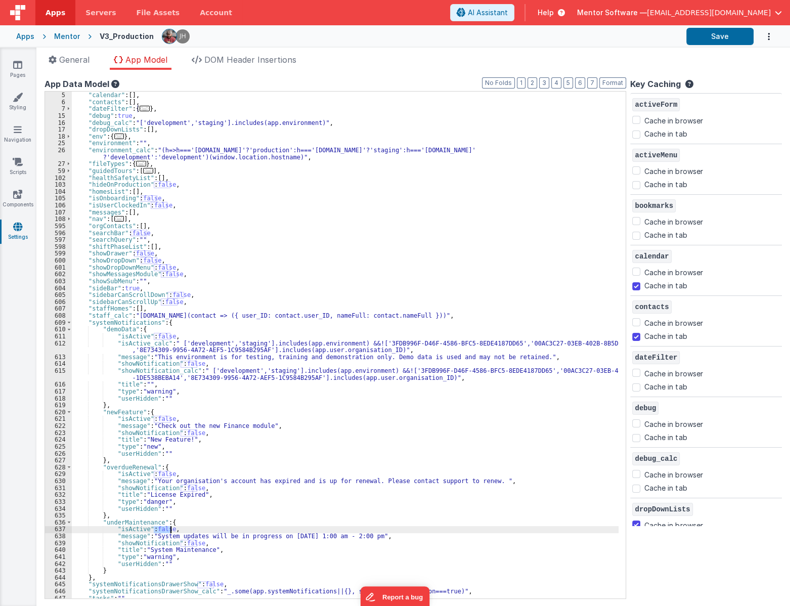
click at [424, 496] on div ""bookmarks" : [ ] , "calendar" : [ ] , "contacts" : [ ] , "dateFilter" : { ... …" at bounding box center [348, 344] width 552 height 520
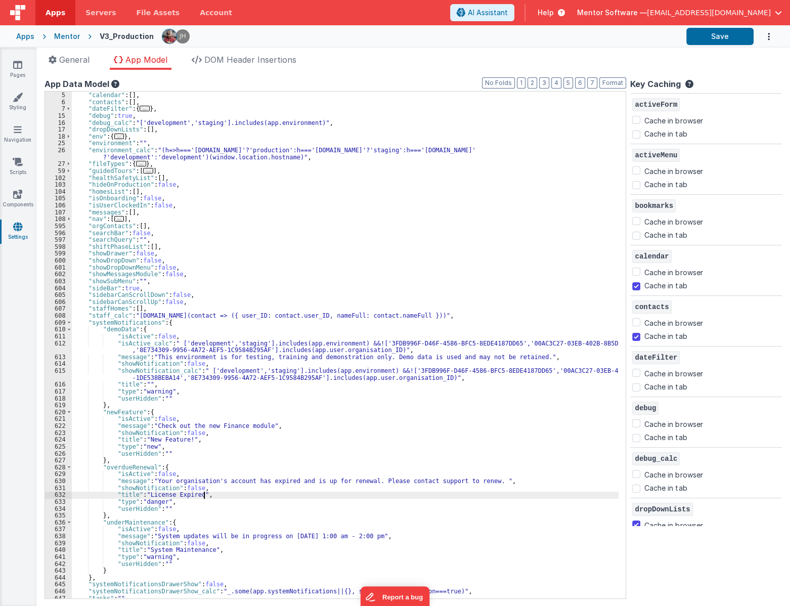
click at [277, 349] on div ""bookmarks" : [ ] , "calendar" : [ ] , "contacts" : [ ] , "dateFilter" : { ... …" at bounding box center [348, 344] width 552 height 520
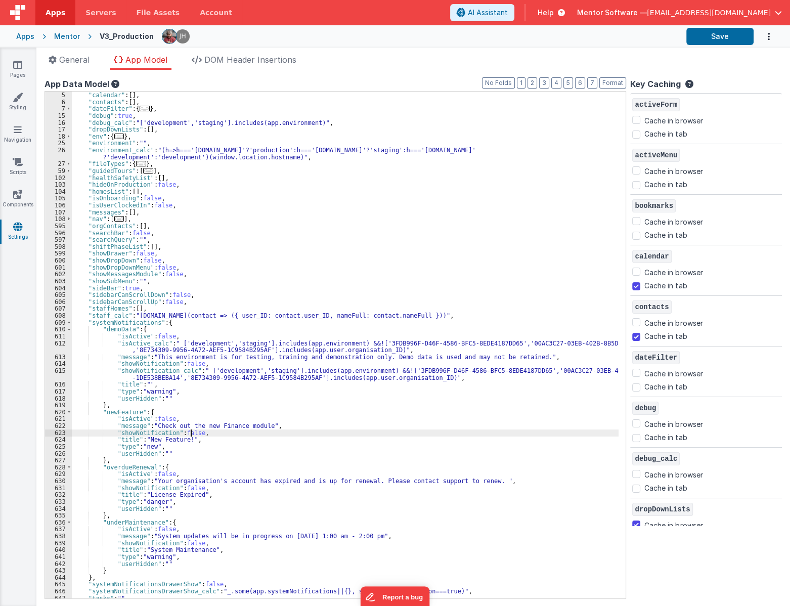
click at [191, 433] on div ""bookmarks" : [ ] , "calendar" : [ ] , "contacts" : [ ] , "dateFilter" : { ... …" at bounding box center [348, 344] width 552 height 520
click at [18, 71] on link "Pages" at bounding box center [17, 70] width 36 height 20
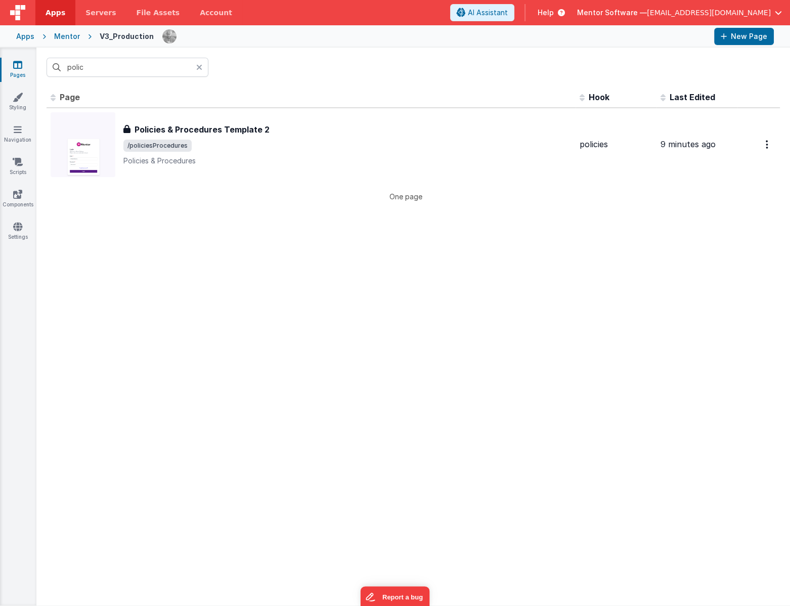
click at [63, 41] on div "Mentor" at bounding box center [67, 36] width 26 height 10
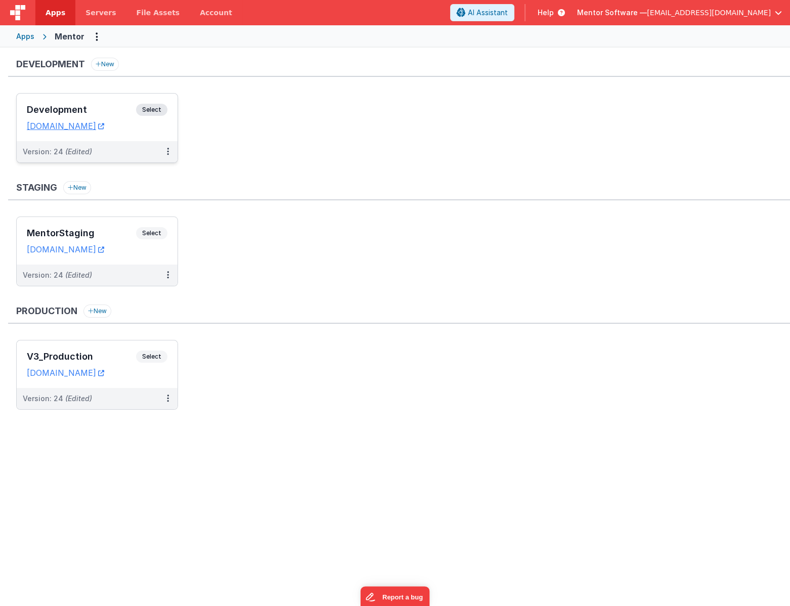
click at [118, 113] on h3 "Development" at bounding box center [81, 110] width 109 height 10
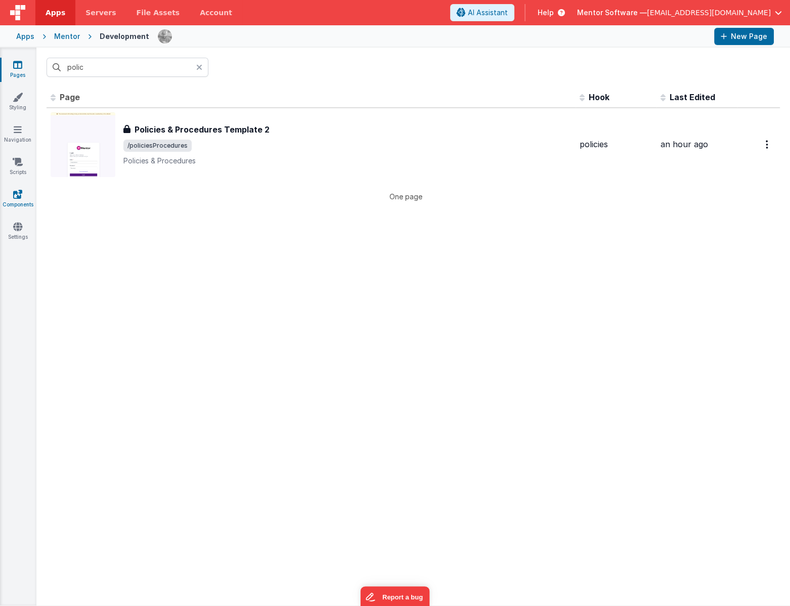
click at [11, 195] on link "Components" at bounding box center [17, 199] width 36 height 20
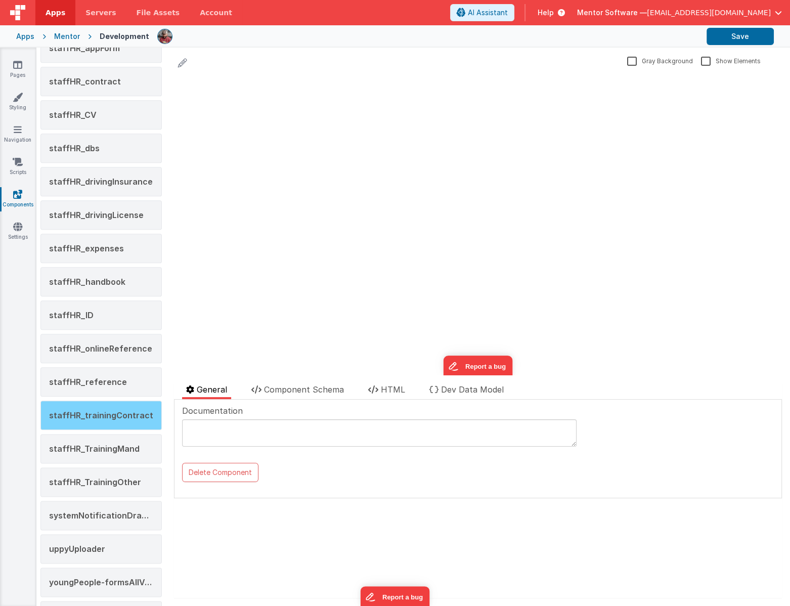
scroll to position [1332, 0]
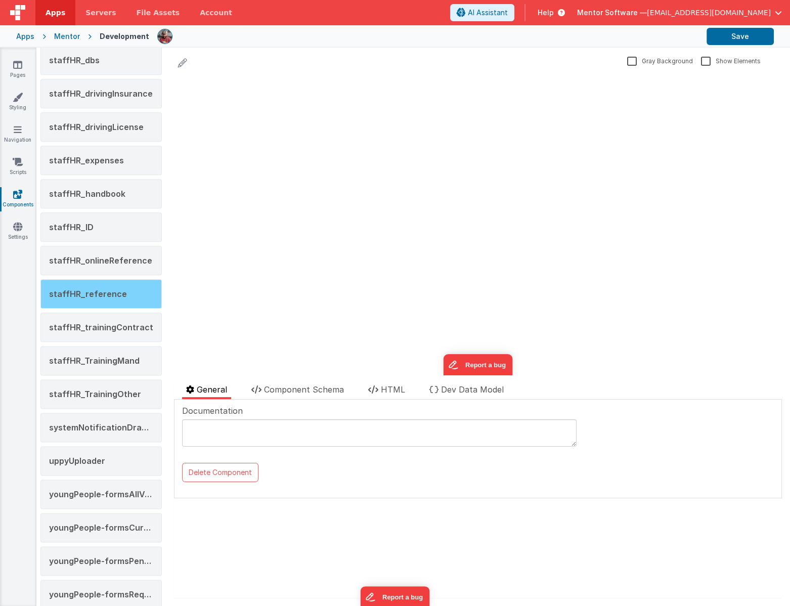
click at [116, 280] on div "staffHR_reference" at bounding box center [100, 293] width 121 height 29
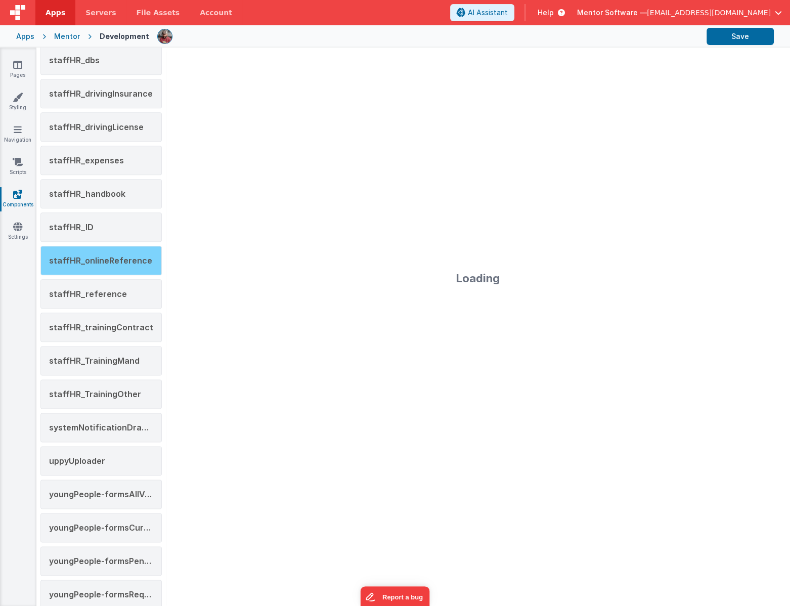
click at [129, 255] on span "staffHR_onlineReference" at bounding box center [100, 260] width 103 height 10
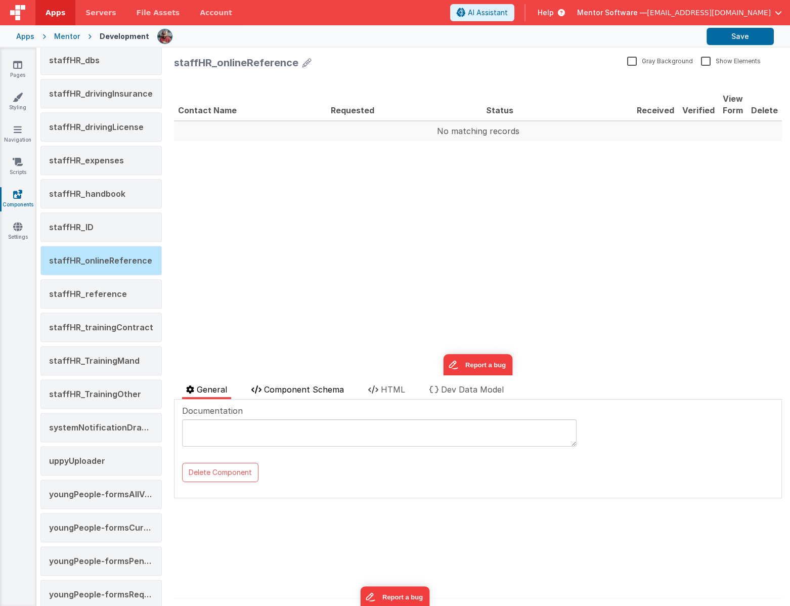
click at [344, 386] on span "Component Schema" at bounding box center [304, 389] width 80 height 10
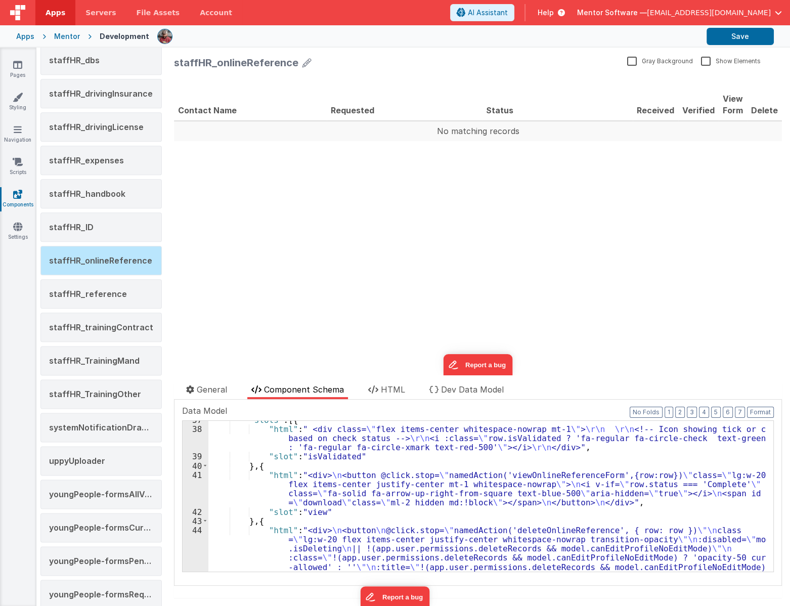
scroll to position [336, 0]
click at [367, 494] on div ""slots" : [{ "html" : " <div class= \" flex items-center whitespace-nowrap mt-1…" at bounding box center [487, 541] width 558 height 252
click at [574, 468] on div ""slots" : [{ "html" : " <div class= \" flex items-center whitespace-nowrap mt-1…" at bounding box center [487, 541] width 558 height 252
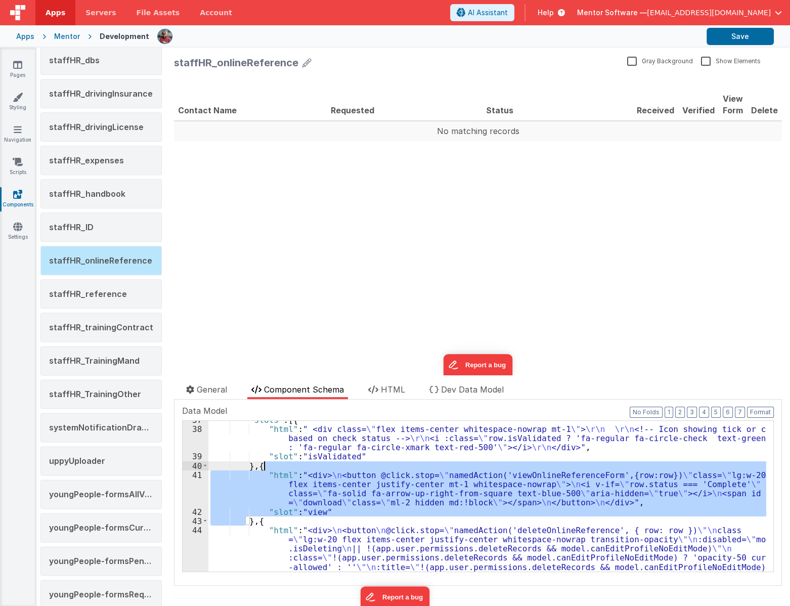
click at [574, 468] on div ""slots" : [{ "html" : " <div class= \" flex items-center whitespace-nowrap mt-1…" at bounding box center [487, 541] width 558 height 252
click at [567, 473] on div ""slots" : [{ "html" : " <div class= \" flex items-center whitespace-nowrap mt-1…" at bounding box center [487, 496] width 558 height 151
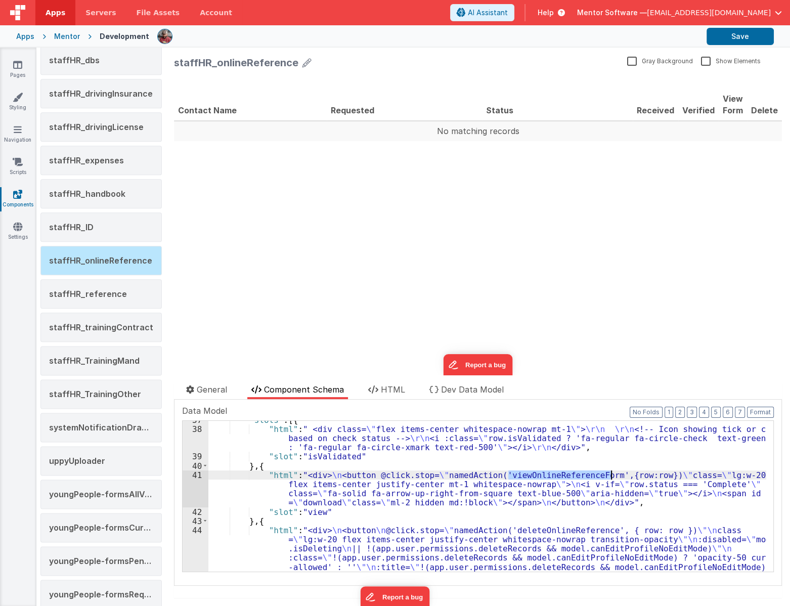
click at [567, 473] on div ""slots" : [{ "html" : " <div class= \" flex items-center whitespace-nowrap mt-1…" at bounding box center [487, 541] width 558 height 252
click at [534, 472] on div ""slots" : [{ "html" : " <div class= \" flex items-center whitespace-nowrap mt-1…" at bounding box center [487, 496] width 558 height 151
click at [534, 472] on div ""slots" : [{ "html" : " <div class= \" flex items-center whitespace-nowrap mt-1…" at bounding box center [487, 541] width 558 height 252
click at [198, 492] on div "41" at bounding box center [195, 488] width 26 height 37
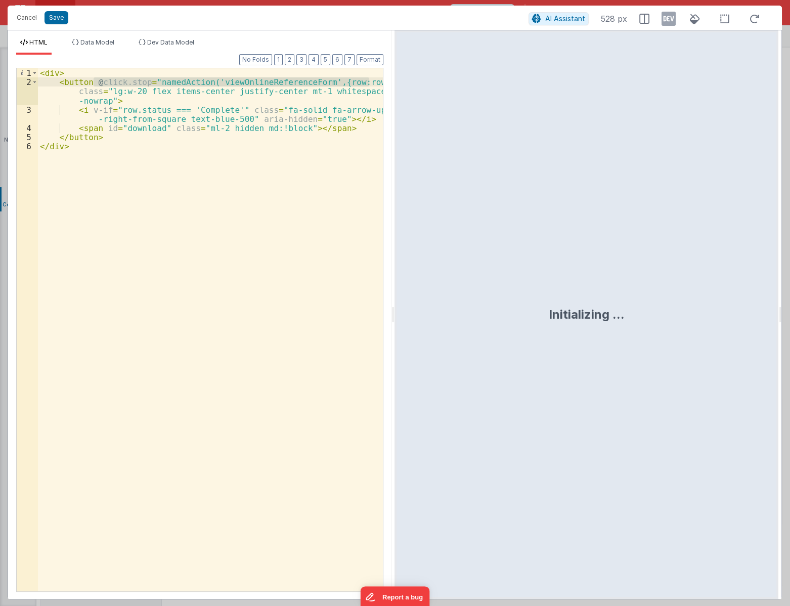
drag, startPoint x: 91, startPoint y: 80, endPoint x: 373, endPoint y: 85, distance: 281.6
click at [373, 85] on div "< div > < button @ click.stop = "namedAction('viewOnlineReferenceForm',{row:row…" at bounding box center [210, 338] width 345 height 541
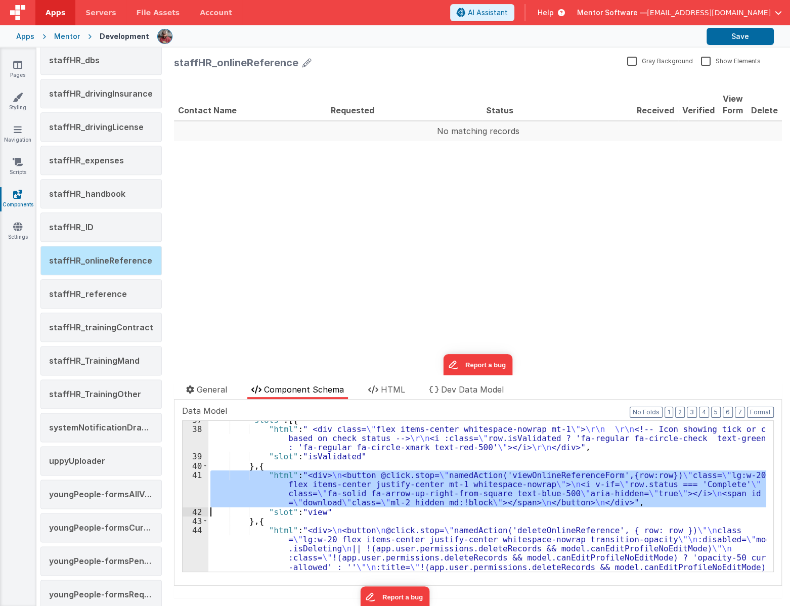
click at [190, 492] on div "41" at bounding box center [195, 488] width 26 height 37
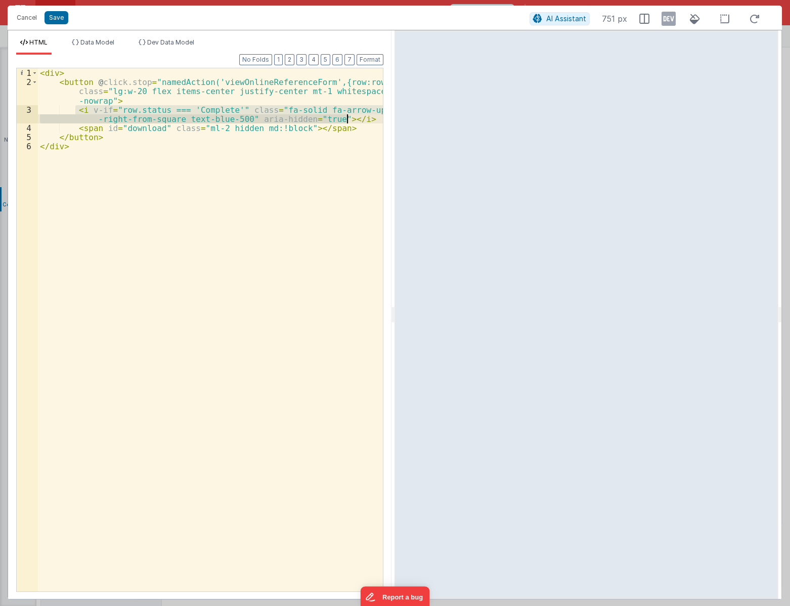
drag, startPoint x: 73, startPoint y: 106, endPoint x: 356, endPoint y: 119, distance: 282.9
click at [356, 119] on div "< div > < button @ click.stop = "namedAction('viewOnlineReferenceForm',{row:row…" at bounding box center [210, 338] width 345 height 541
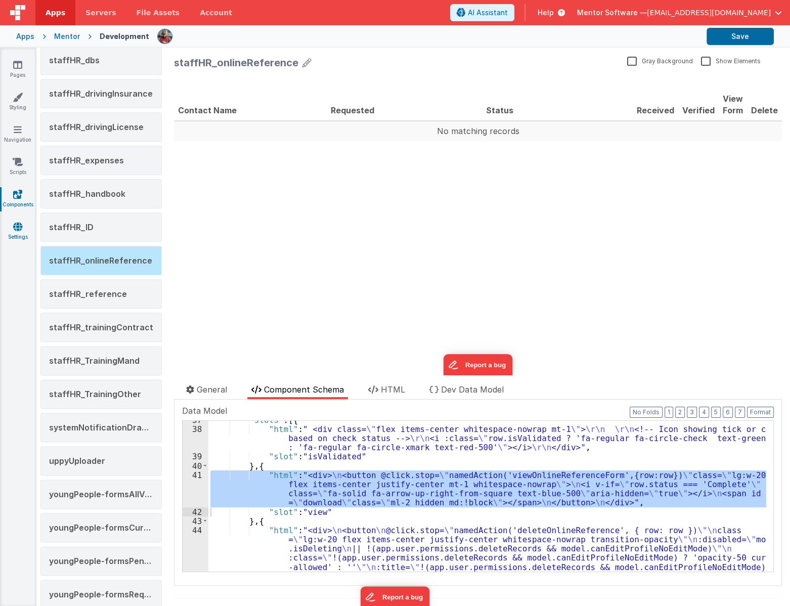
click at [19, 231] on link "Settings" at bounding box center [17, 231] width 36 height 20
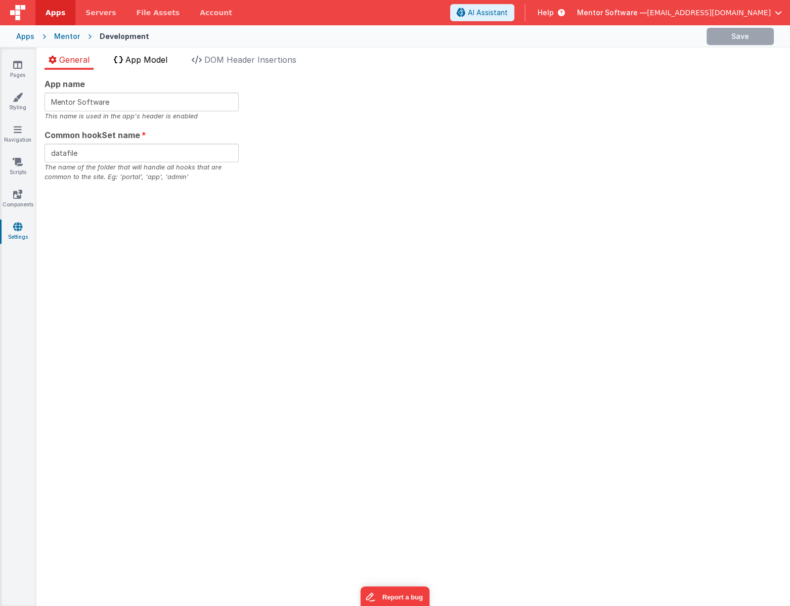
click at [128, 66] on li "App Model" at bounding box center [141, 62] width 62 height 16
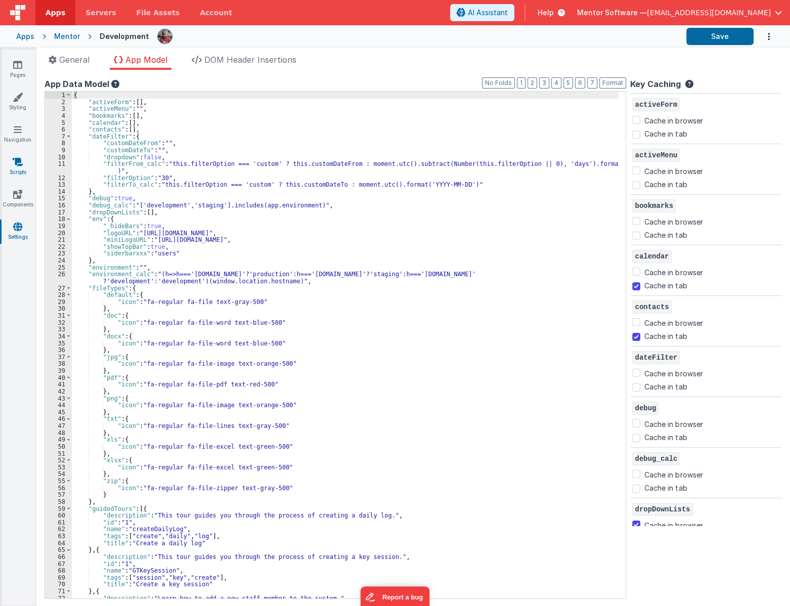
click at [25, 163] on link "Scripts" at bounding box center [17, 167] width 36 height 20
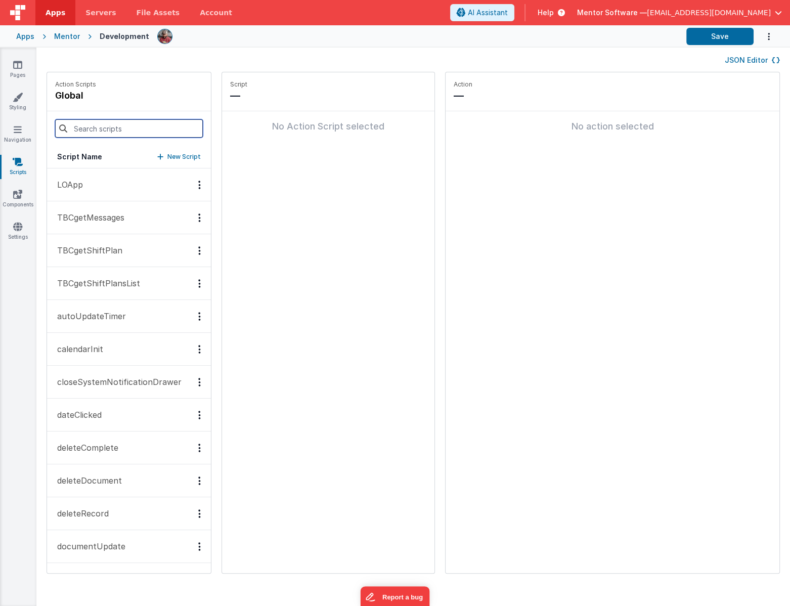
click at [105, 126] on input at bounding box center [129, 128] width 148 height 18
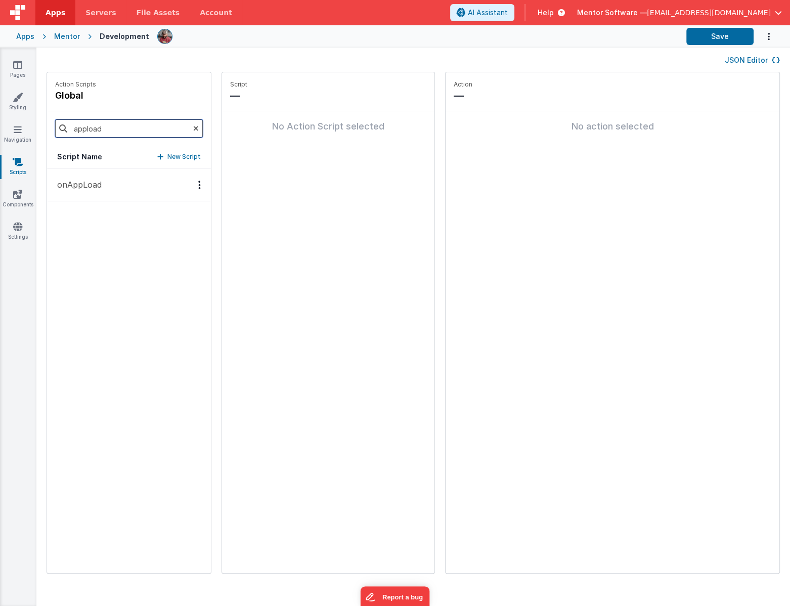
type input "appload"
click at [95, 186] on p "onAppLoad" at bounding box center [76, 184] width 51 height 12
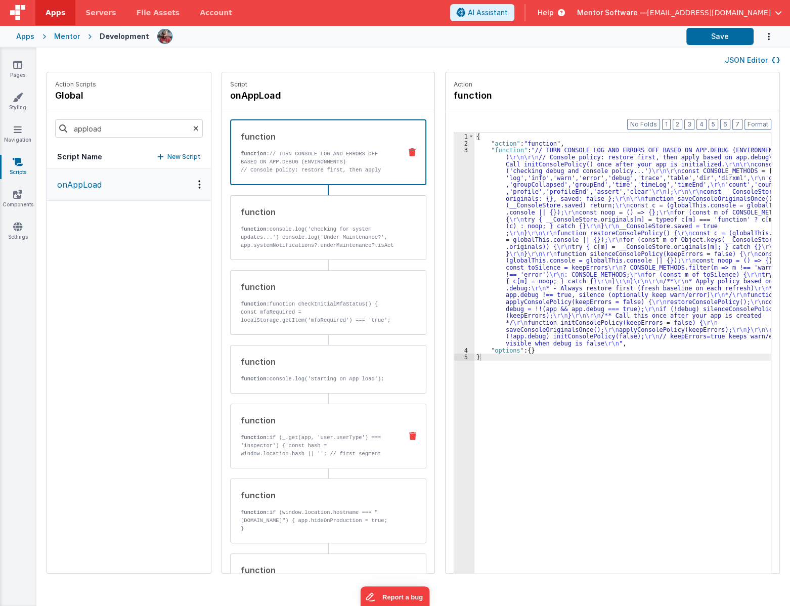
click at [349, 439] on p "function: if (_.get(app, 'user.userType') === 'inspector') { const hash = windo…" at bounding box center [317, 461] width 153 height 57
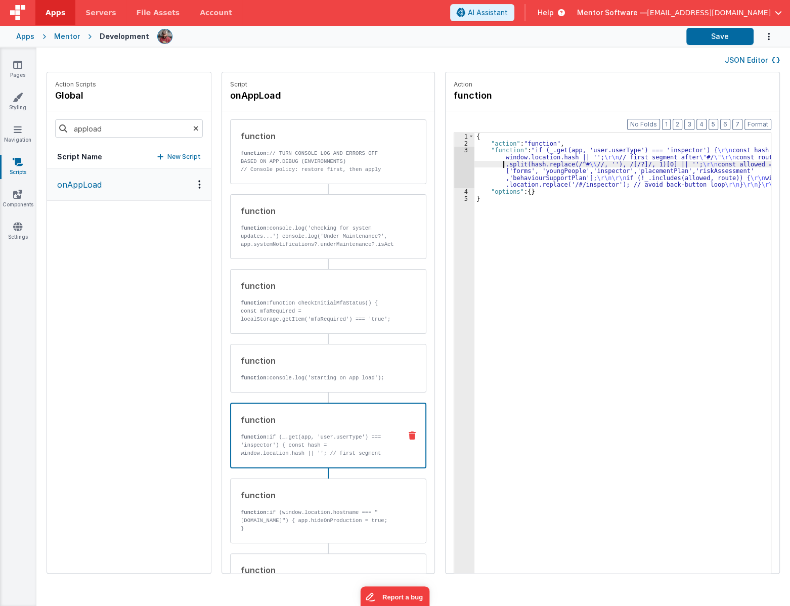
click at [491, 162] on div "{ "action" : "function" , "function" : "if (_.get(app, 'user.userType') === 'in…" at bounding box center [629, 375] width 310 height 485
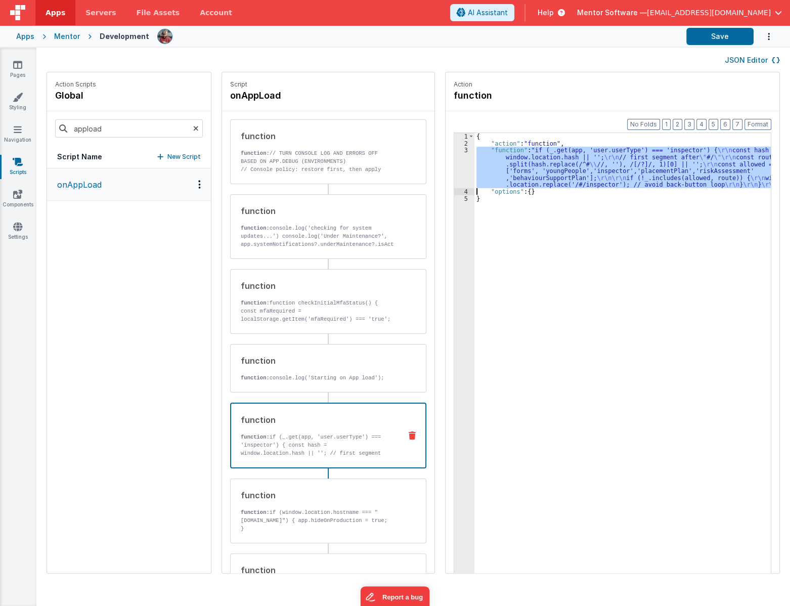
click at [454, 172] on div "3" at bounding box center [464, 167] width 20 height 41
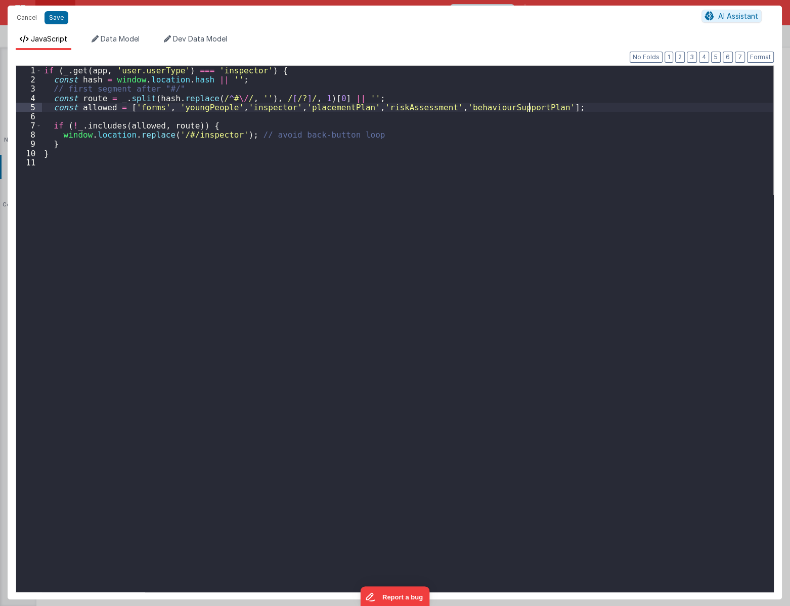
click at [529, 106] on div "if ( _ . get ( app , 'user.userType' ) === 'inspector' ) { const hash = window …" at bounding box center [407, 338] width 731 height 544
click at [49, 19] on button "Save" at bounding box center [56, 17] width 24 height 13
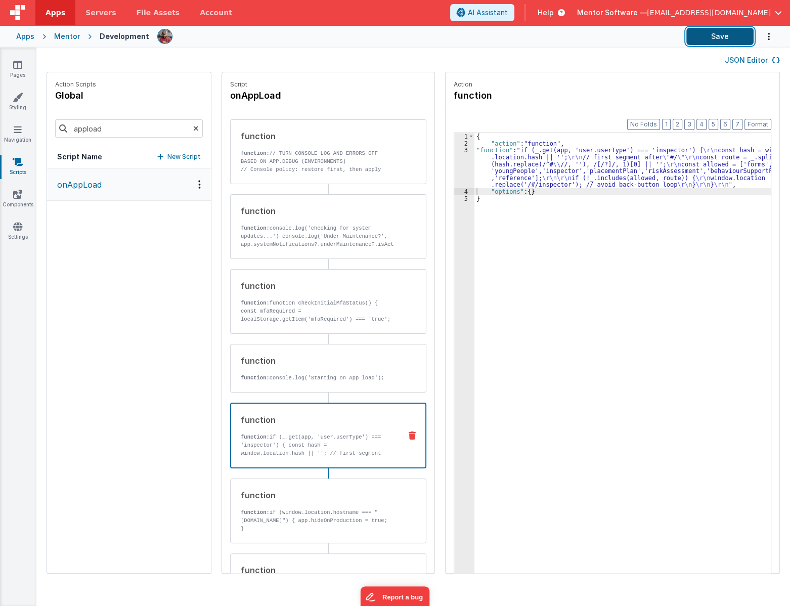
click at [733, 32] on button "Save" at bounding box center [719, 36] width 67 height 17
click at [10, 229] on link "Settings" at bounding box center [17, 231] width 36 height 20
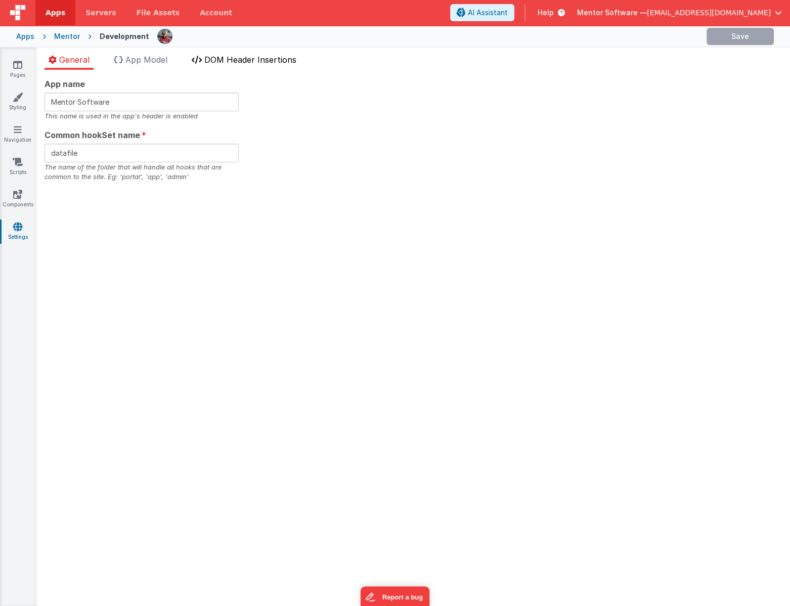
click at [245, 61] on span "DOM Header Insertions" at bounding box center [250, 60] width 92 height 10
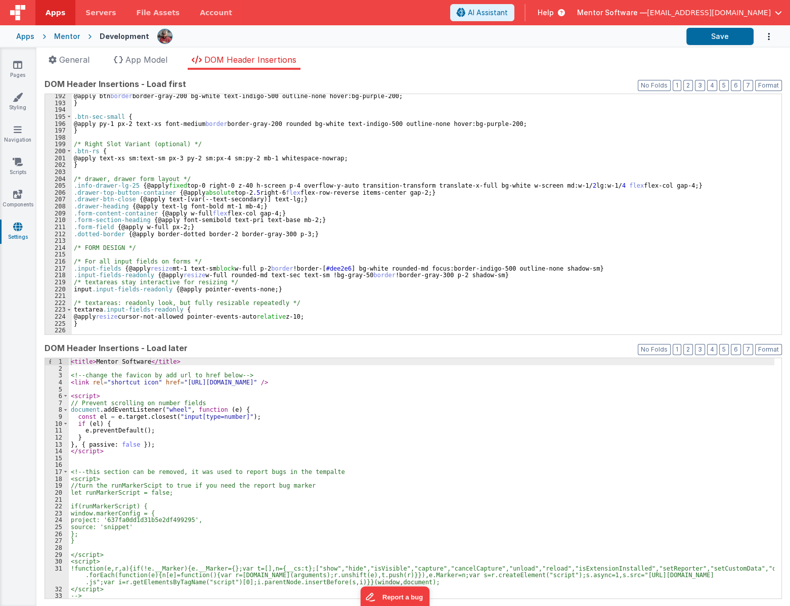
scroll to position [1318, 0]
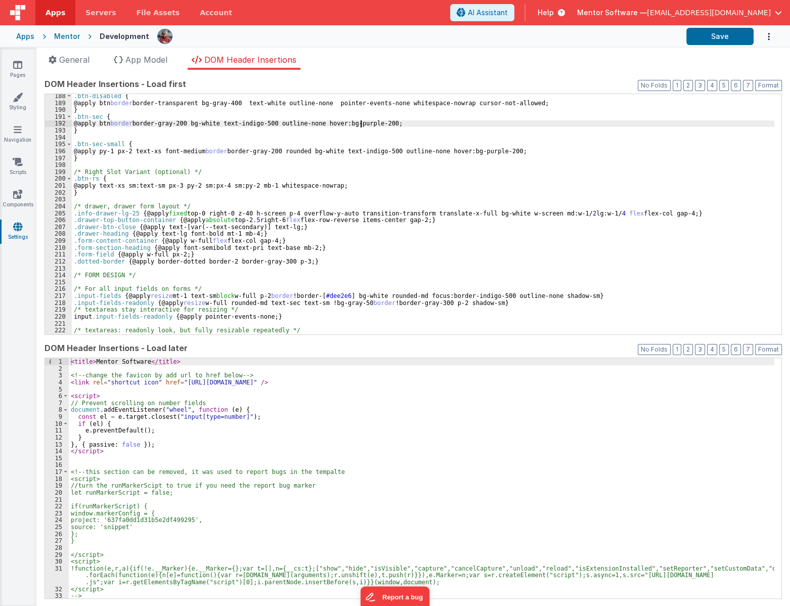
click at [361, 123] on div ".btn-disabled { @apply btn border border-transparent bg-gray-400 text-white out…" at bounding box center [423, 219] width 702 height 254
click at [361, 124] on div ".btn-disabled { @apply btn border border-transparent bg-gray-400 text-white out…" at bounding box center [423, 219] width 702 height 254
click at [735, 34] on button "Save" at bounding box center [719, 36] width 67 height 17
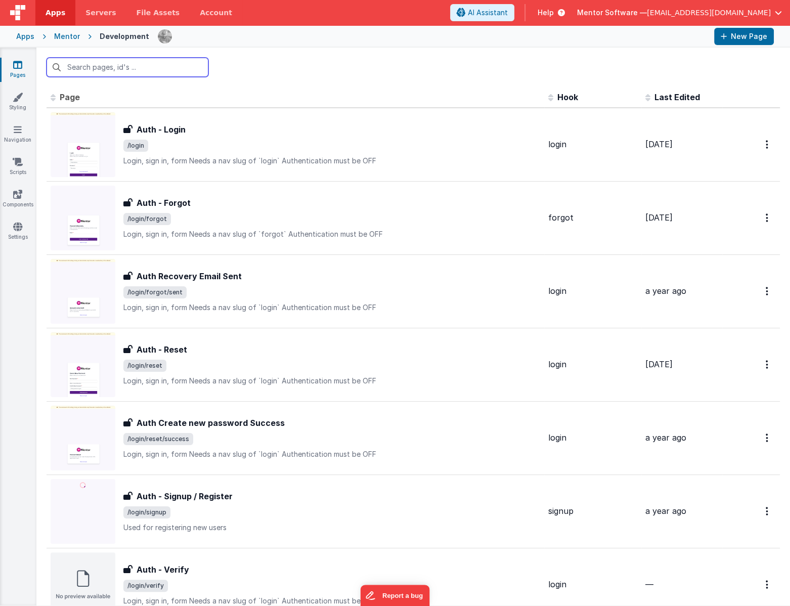
type input "d"
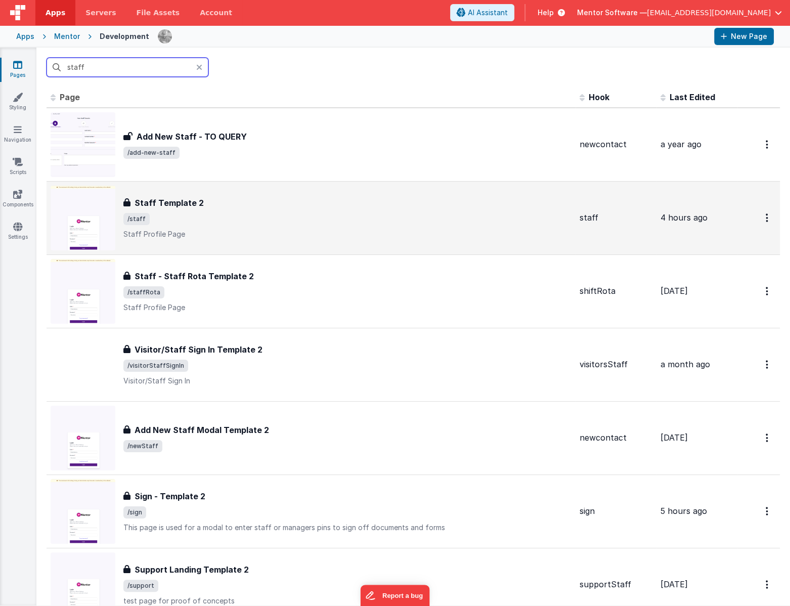
type input "staff"
click at [155, 198] on h3 "Staff Template 2" at bounding box center [168, 203] width 69 height 12
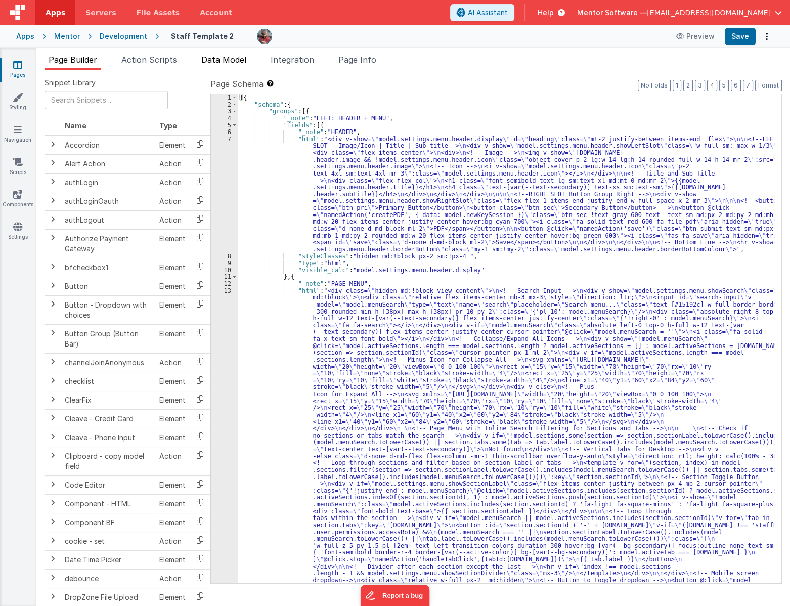
click at [237, 64] on li "Data Model" at bounding box center [223, 62] width 53 height 16
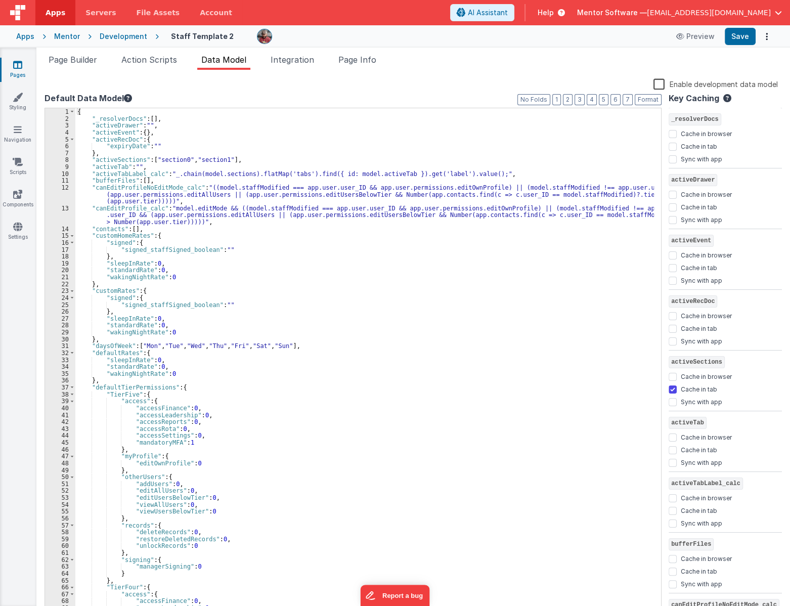
click at [186, 228] on div "{ "_resolverDocs" : [ ] , "activeDrawer" : "" , "activeEvent" : { } , "activeRe…" at bounding box center [364, 368] width 578 height 520
click at [566, 97] on button "2" at bounding box center [568, 99] width 10 height 11
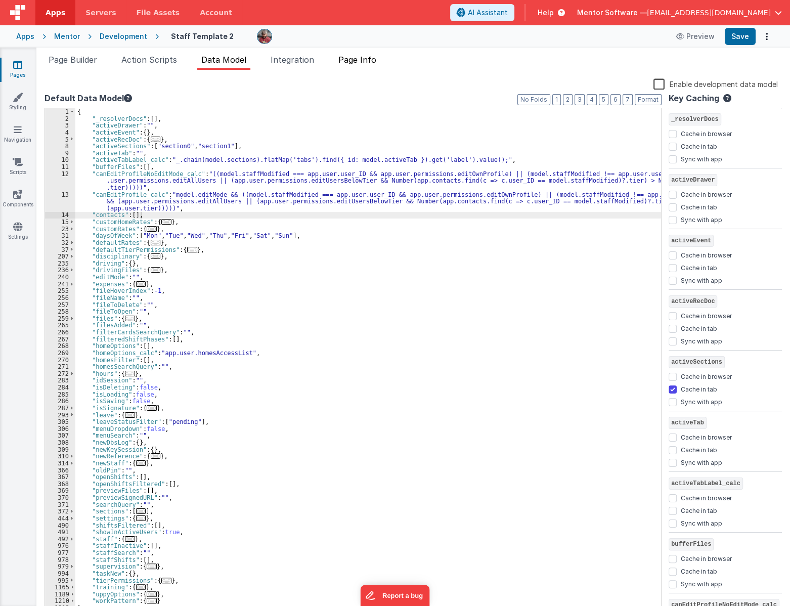
click at [358, 55] on span "Page Info" at bounding box center [357, 60] width 38 height 10
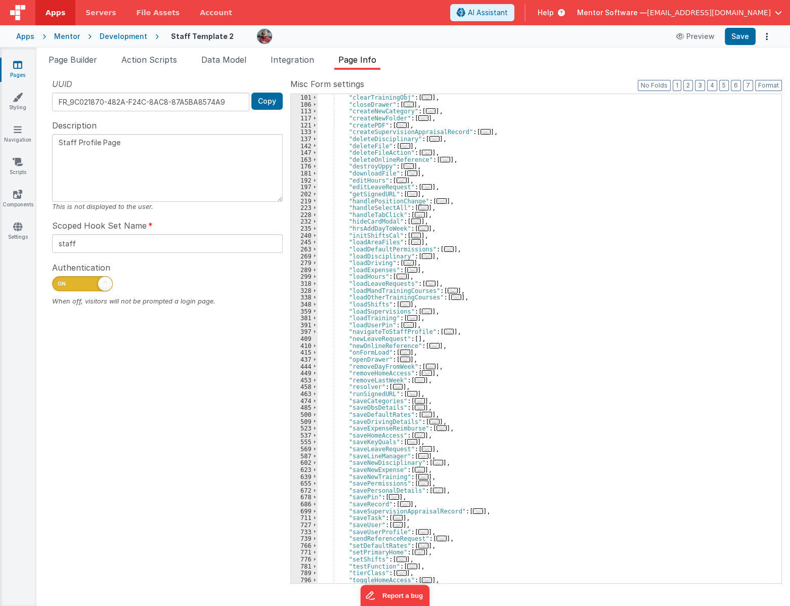
scroll to position [297, 0]
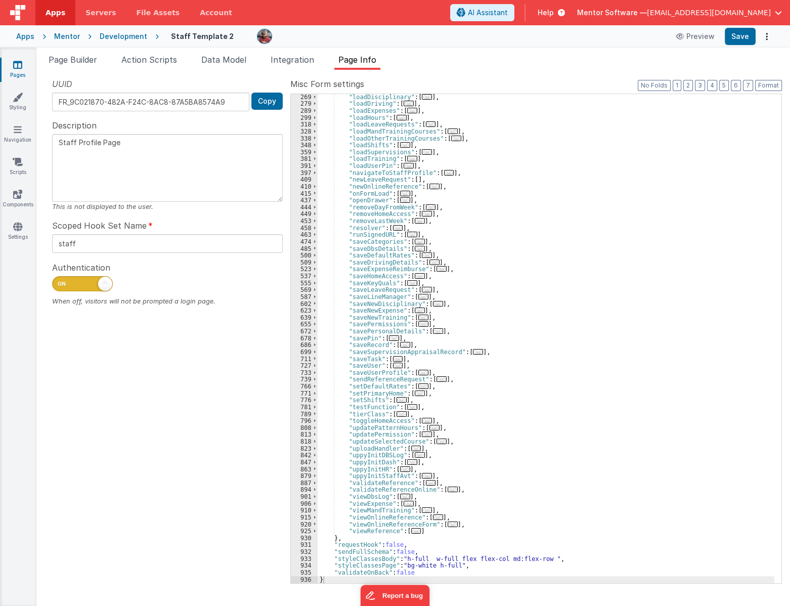
click at [412, 532] on span "..." at bounding box center [416, 531] width 10 height 6
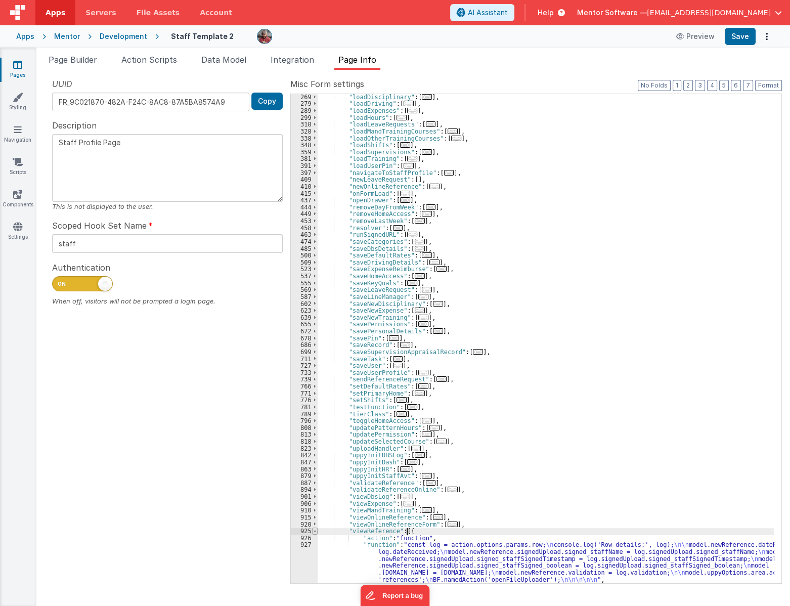
click at [312, 532] on span at bounding box center [315, 530] width 6 height 7
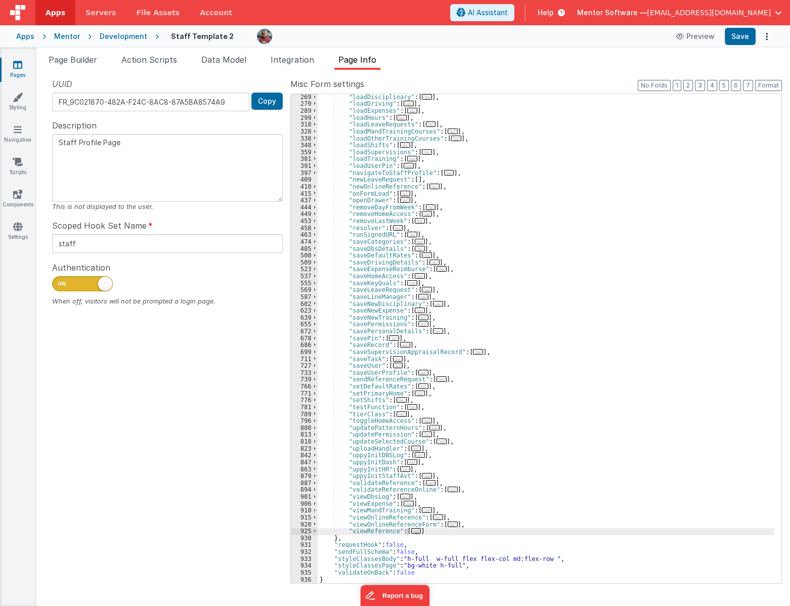
click at [170, 517] on div "UUID FR_9C021870-482A-F24C-8AC8-87A5BA8574A9 Copy Description Staff Profile Pag…" at bounding box center [167, 330] width 246 height 504
drag, startPoint x: 471, startPoint y: 524, endPoint x: 346, endPoint y: 522, distance: 124.9
click at [346, 522] on div ""loadDisciplinary" : [ ... ] , "loadDriving" : [ ... ] , "loadExpenses" : [ ...…" at bounding box center [545, 345] width 456 height 502
click at [442, 525] on div ""loadDisciplinary" : [ ... ] , "loadDriving" : [ ... ] , "loadExpenses" : [ ...…" at bounding box center [545, 338] width 456 height 489
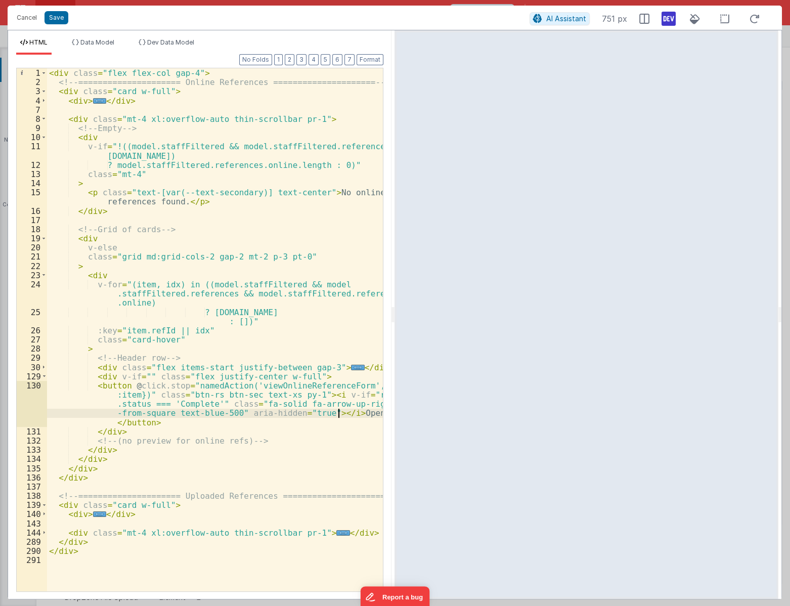
scroll to position [2626, 0]
click at [359, 393] on div "< div class = "flex flex-col gap-4" > <!-- ===================== Online Referen…" at bounding box center [215, 338] width 336 height 541
drag, startPoint x: 325, startPoint y: 393, endPoint x: 121, endPoint y: 399, distance: 204.3
click at [121, 399] on div "< div class = "flex flex-col gap-4" > <!-- ===================== Online Referen…" at bounding box center [215, 338] width 336 height 541
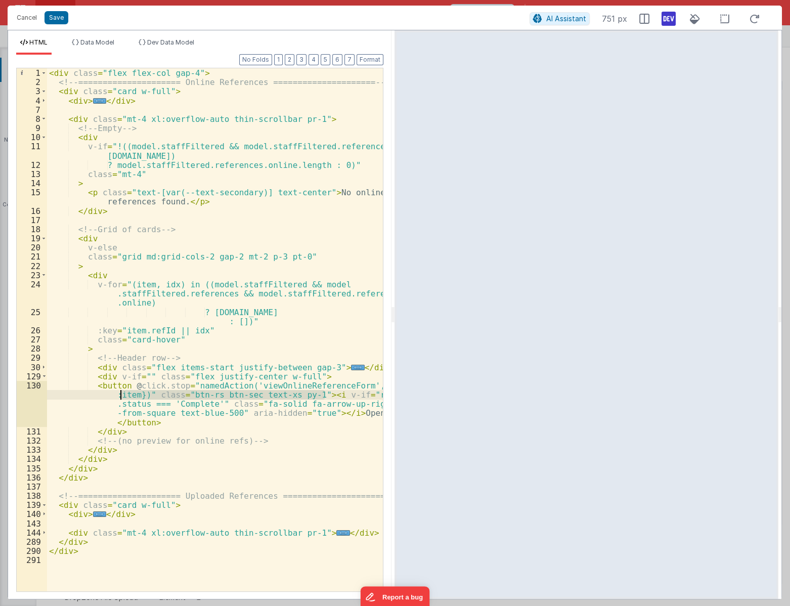
click at [148, 411] on div "< div class = "flex flex-col gap-4" > <!-- ===================== Online Referen…" at bounding box center [215, 338] width 336 height 541
drag, startPoint x: 116, startPoint y: 404, endPoint x: 208, endPoint y: 404, distance: 92.0
click at [208, 404] on div "< div class = "flex flex-col gap-4" > <!-- ===================== Online Referen…" at bounding box center [215, 338] width 336 height 541
click at [142, 375] on div "< div class = "flex flex-col gap-4" > <!-- ===================== Online Referen…" at bounding box center [215, 338] width 336 height 541
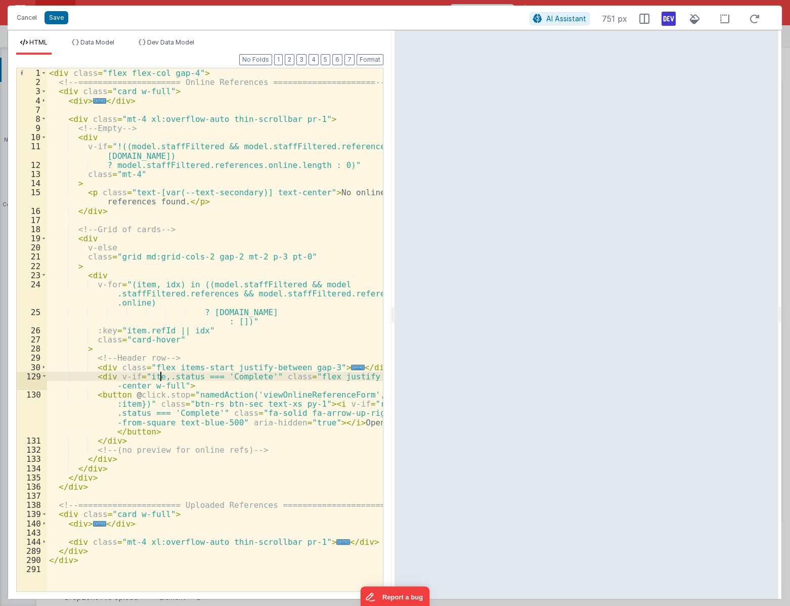
click at [158, 376] on div "< div class = "flex flex-col gap-4" > <!-- ===================== Online Referen…" at bounding box center [215, 338] width 336 height 541
drag, startPoint x: 323, startPoint y: 402, endPoint x: 214, endPoint y: 413, distance: 110.2
click at [214, 413] on div "< div class = "flex flex-col gap-4" > <!-- ===================== Online Referen…" at bounding box center [215, 338] width 336 height 541
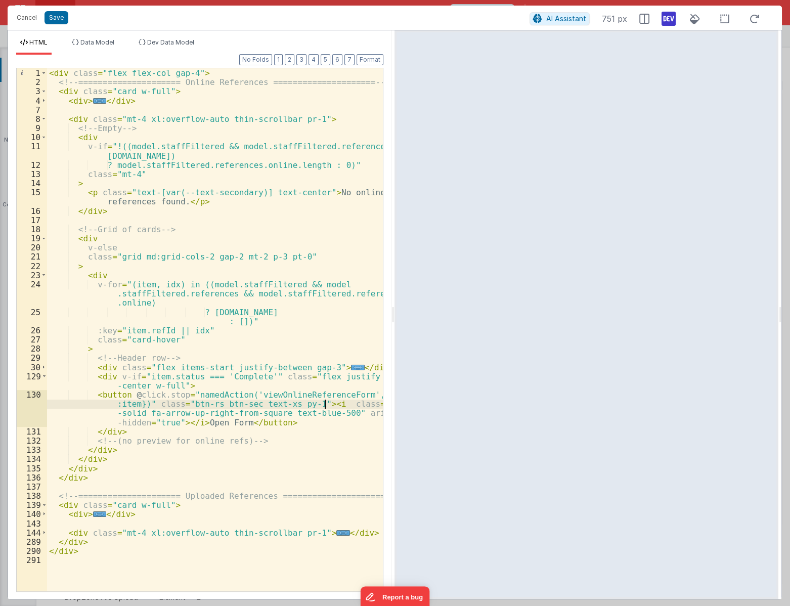
click at [300, 404] on div "< div class = "flex flex-col gap-4" > <!-- ===================== Online Referen…" at bounding box center [215, 338] width 336 height 541
click at [247, 406] on div "< div class = "flex flex-col gap-4" > <!-- ===================== Online Referen…" at bounding box center [215, 338] width 336 height 541
drag, startPoint x: 327, startPoint y: 404, endPoint x: 310, endPoint y: 404, distance: 16.2
click at [310, 404] on div "< div class = "flex flex-col gap-4" > <!-- ===================== Online Referen…" at bounding box center [215, 338] width 336 height 541
click at [331, 403] on div "< div class = "flex flex-col gap-4" > <!-- ===================== Online Referen…" at bounding box center [215, 338] width 336 height 541
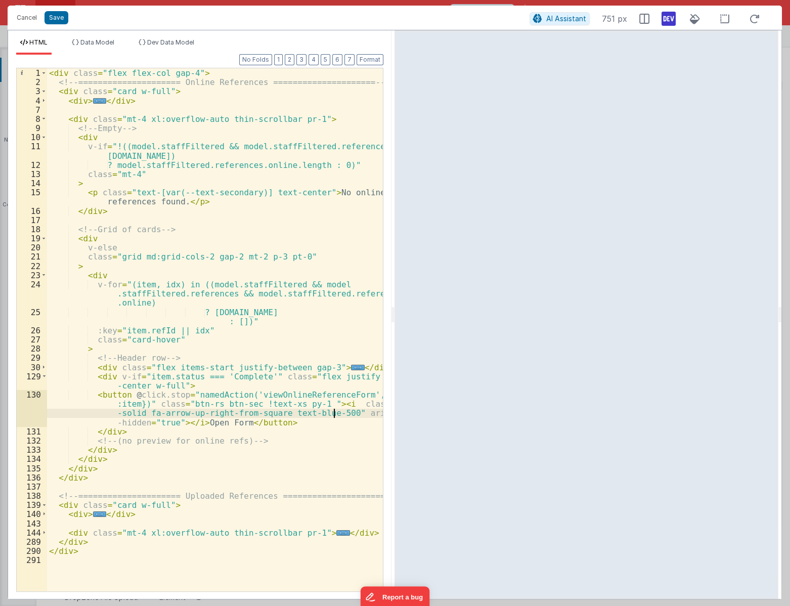
click at [332, 412] on div "< div class = "flex flex-col gap-4" > <!-- ===================== Online Referen…" at bounding box center [215, 338] width 336 height 541
click at [240, 421] on div "< div class = "flex flex-col gap-4" > <!-- ===================== Online Referen…" at bounding box center [215, 338] width 336 height 541
click at [351, 365] on span "..." at bounding box center [357, 367] width 13 height 6
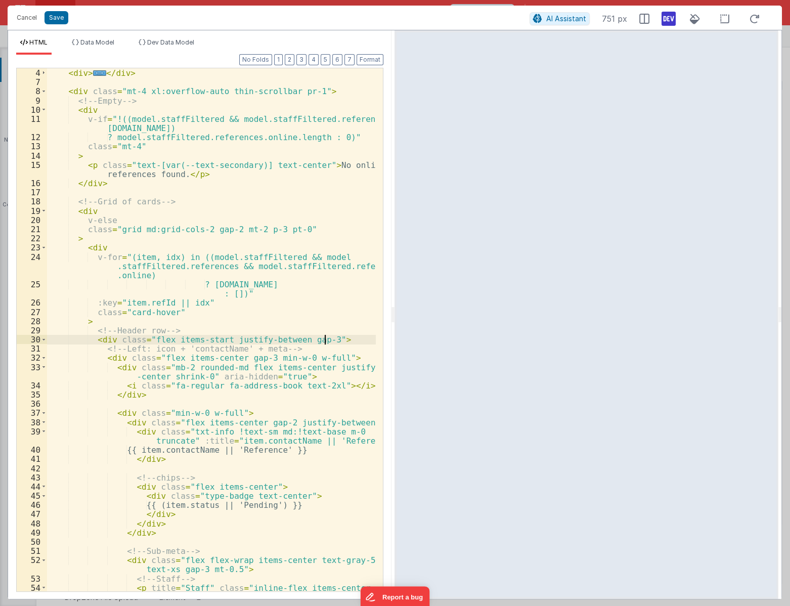
click at [214, 328] on div "< div class = "card w-full" > < div > ... </ div > < div class = "mt-4 xl:overf…" at bounding box center [211, 334] width 329 height 550
click at [55, 19] on button "Save" at bounding box center [56, 17] width 24 height 13
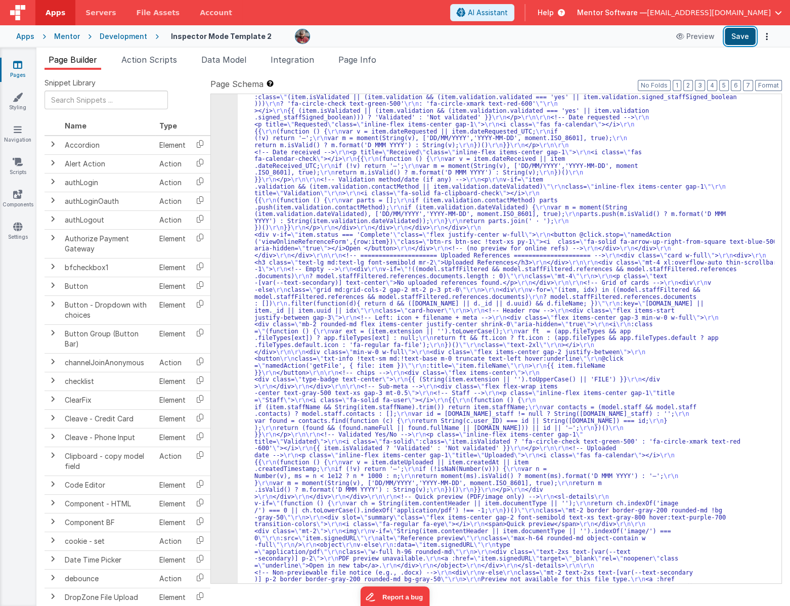
click at [748, 40] on button "Save" at bounding box center [739, 36] width 31 height 17
click at [231, 60] on span "Data Model" at bounding box center [223, 60] width 45 height 10
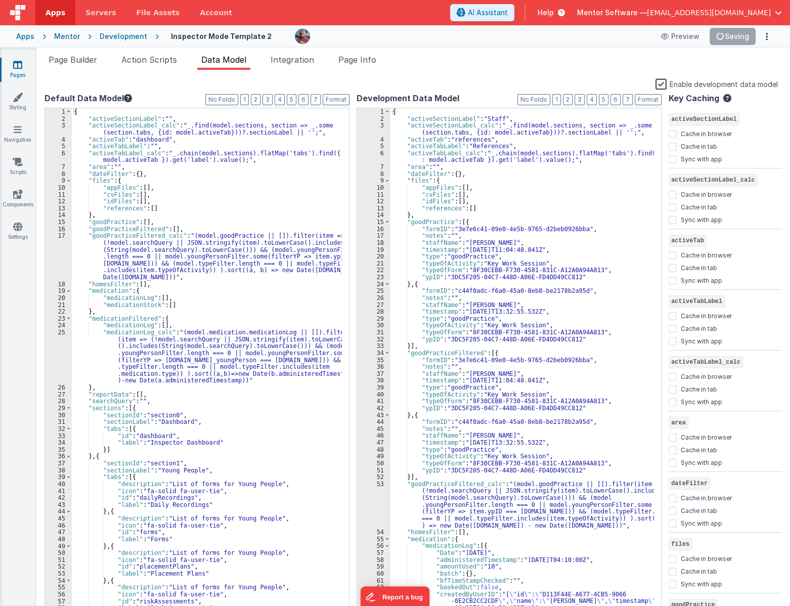
click at [547, 164] on div "{ "activeSectionLabel" : "Staff" , "activeSectionLabel_calc" : "_.find(model.se…" at bounding box center [521, 368] width 263 height 520
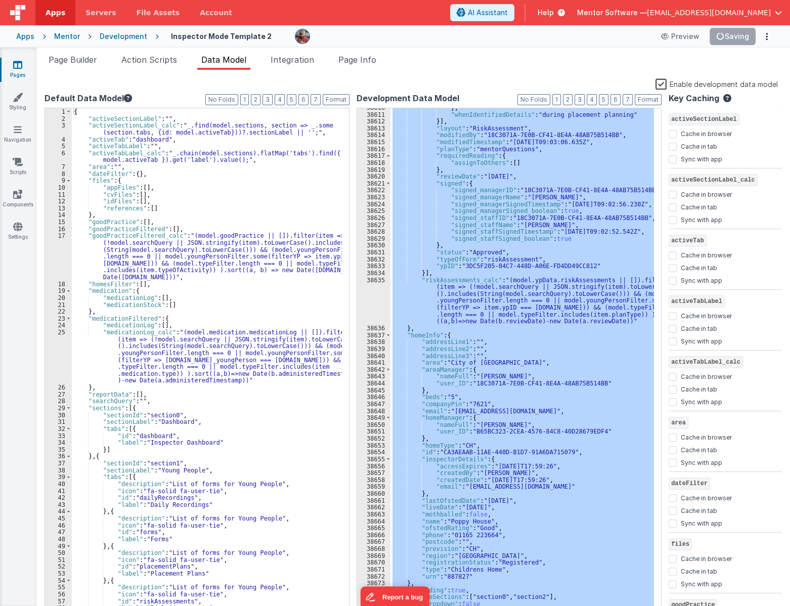
scroll to position [16057, 0]
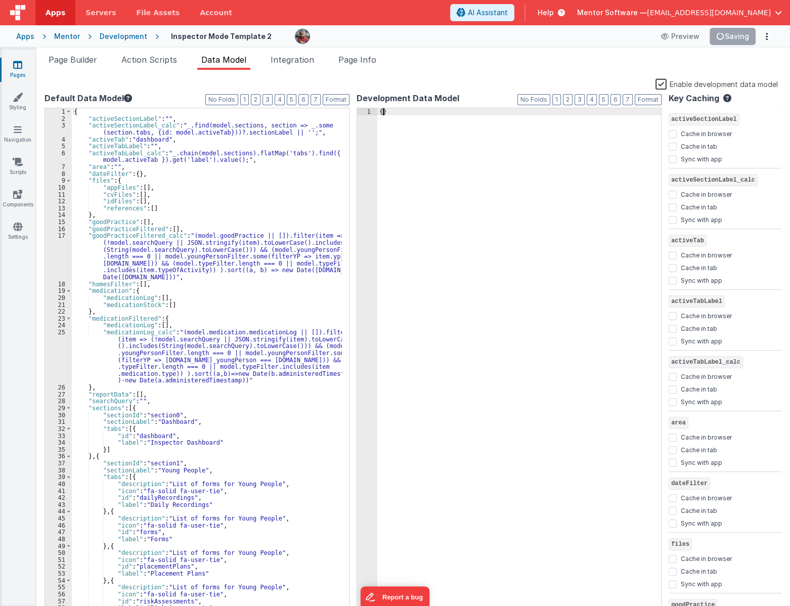
click at [658, 79] on label "Enable development data model" at bounding box center [716, 84] width 122 height 12
click at [0, 0] on input "Enable development data model" at bounding box center [0, 0] width 0 height 0
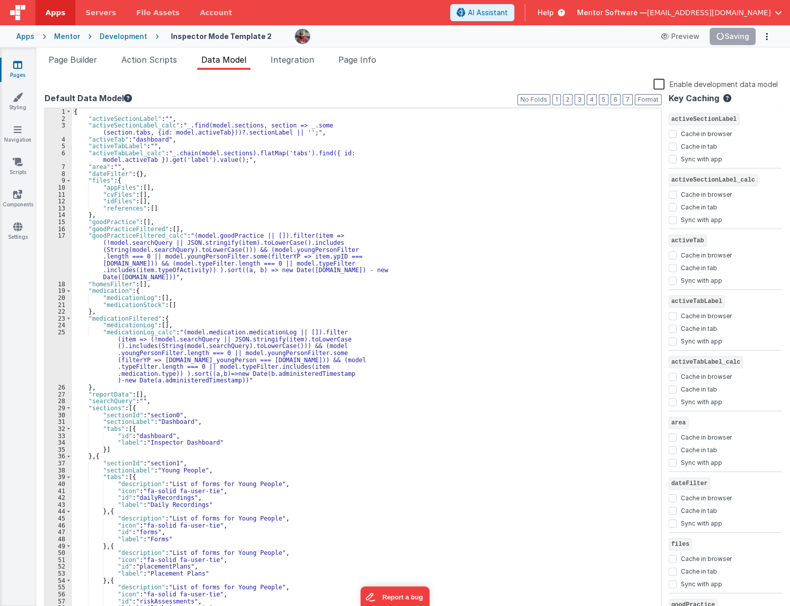
click at [619, 171] on div "{ "activeSectionLabel" : "" , "activeSectionLabel_calc" : "_.find(model.section…" at bounding box center [363, 368] width 582 height 520
click at [65, 61] on span "Page Builder" at bounding box center [73, 60] width 49 height 10
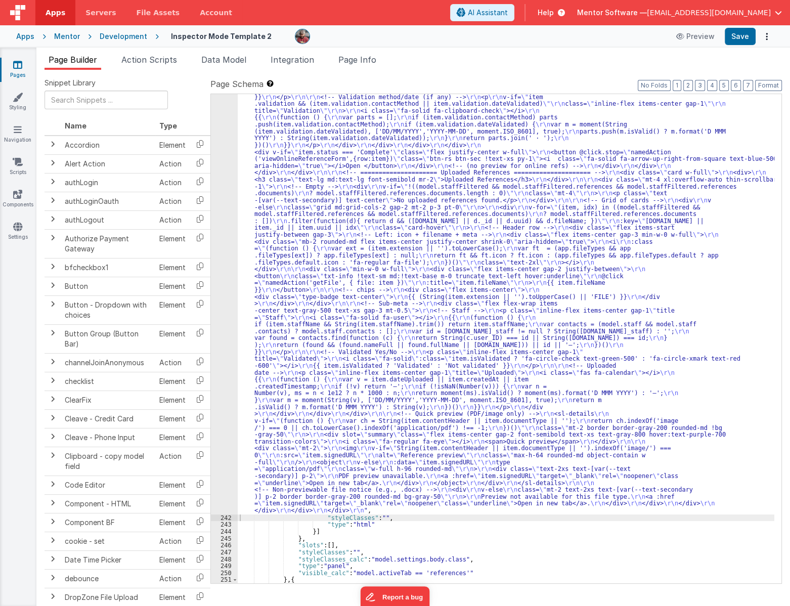
scroll to position [2819, 0]
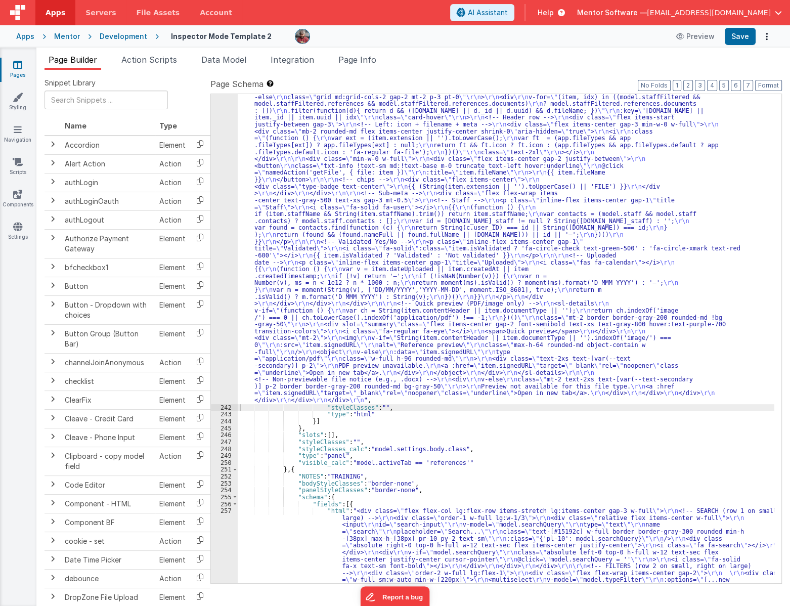
click at [283, 266] on div ""html" : "<div class= \" flex flex-col gap-4 \" > \r\n <!-- ===================…" at bounding box center [506, 379] width 536 height 1275
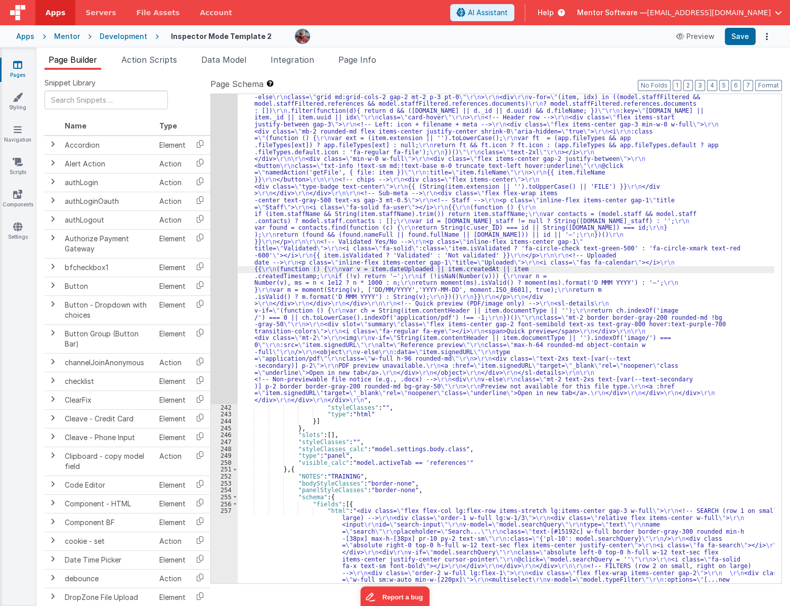
click at [225, 284] on div "241" at bounding box center [224, 73] width 27 height 662
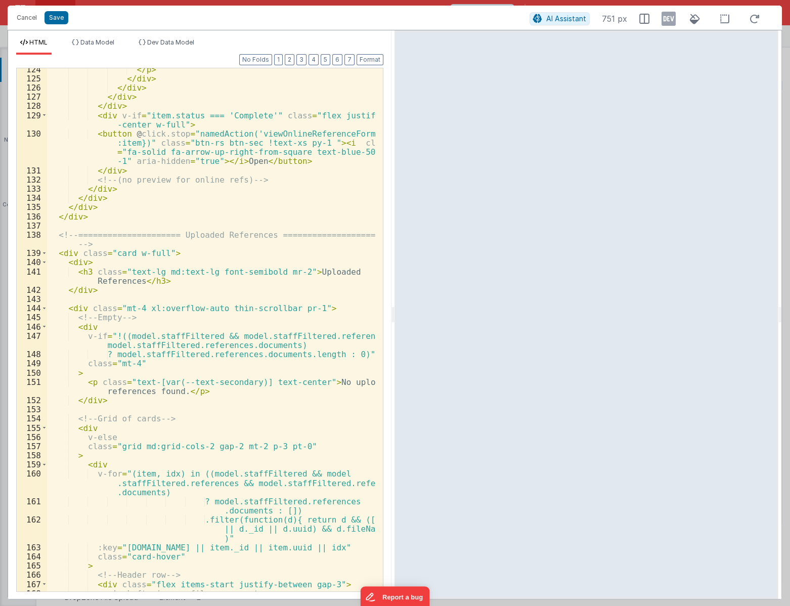
scroll to position [1372, 0]
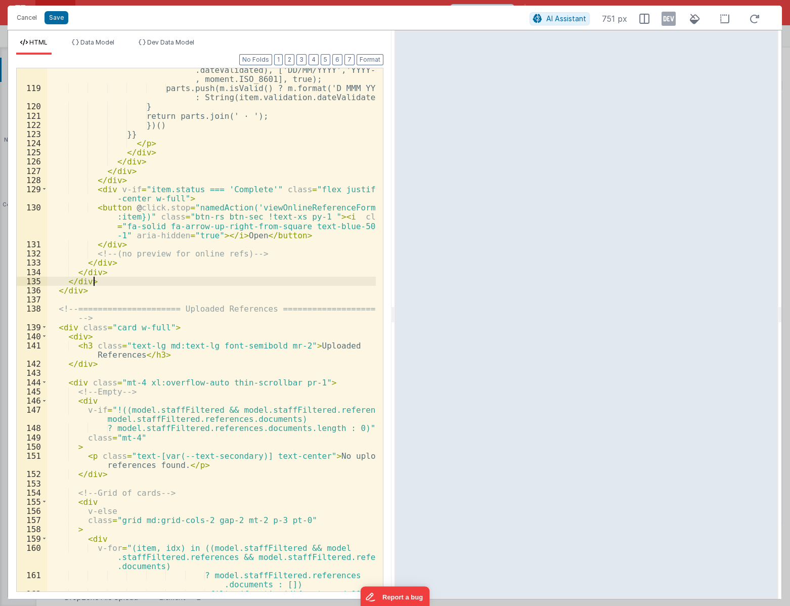
click at [249, 277] on div "var m = moment(String(item.validation .dateValidated), ['DD/MM/YYYY','YYYY-MM-D…" at bounding box center [211, 345] width 329 height 578
click at [306, 215] on div "var m = moment(String(item.validation .dateValidated), ['DD/MM/YYYY','YYYY-MM-D…" at bounding box center [211, 345] width 329 height 578
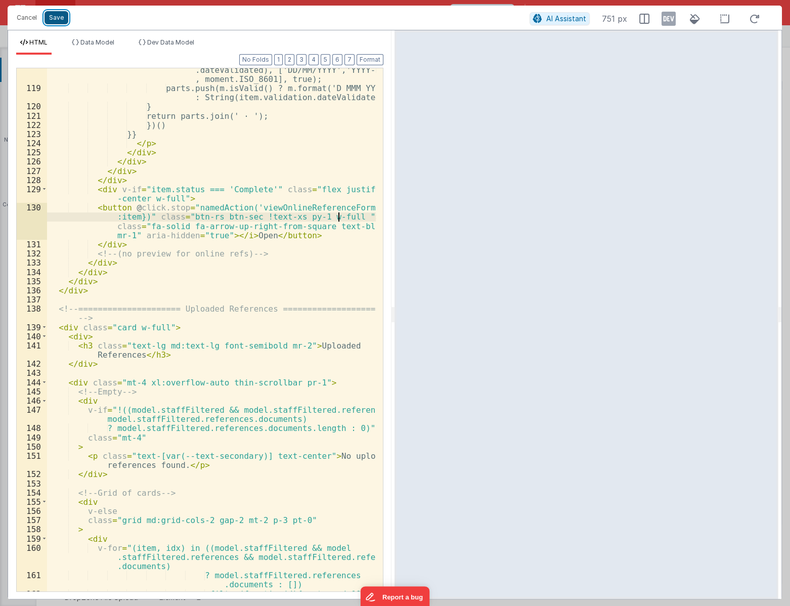
click at [57, 20] on button "Save" at bounding box center [56, 17] width 24 height 13
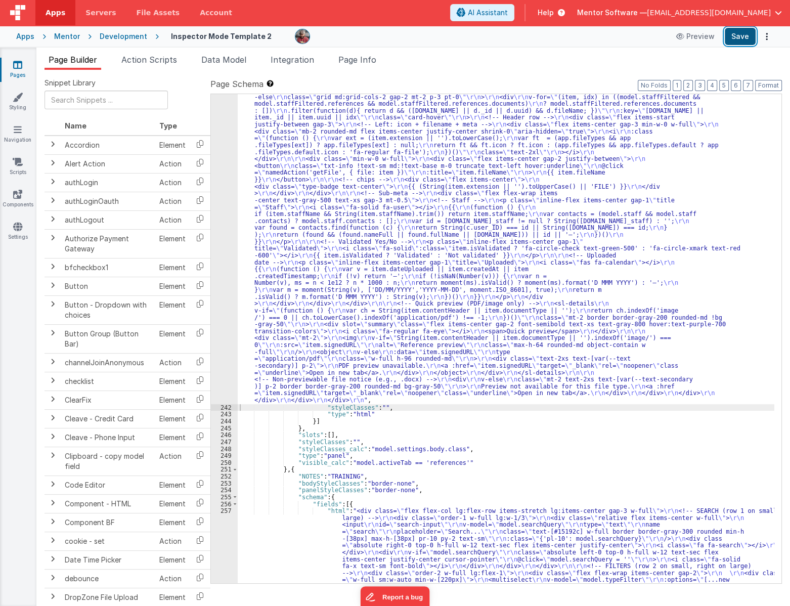
click at [748, 35] on button "Save" at bounding box center [739, 36] width 31 height 17
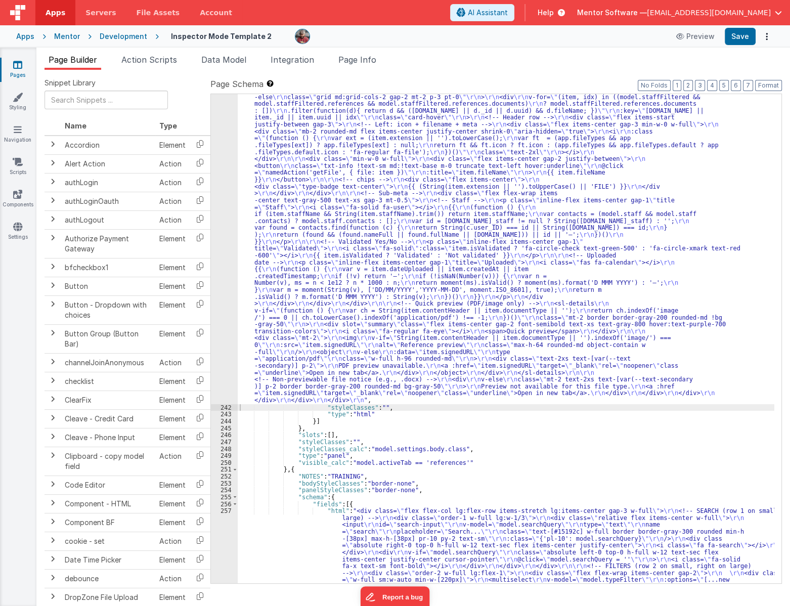
click at [389, 305] on div ""html" : "<div class= \" flex flex-col gap-4 \" > \r\n <!-- ===================…" at bounding box center [506, 379] width 536 height 1275
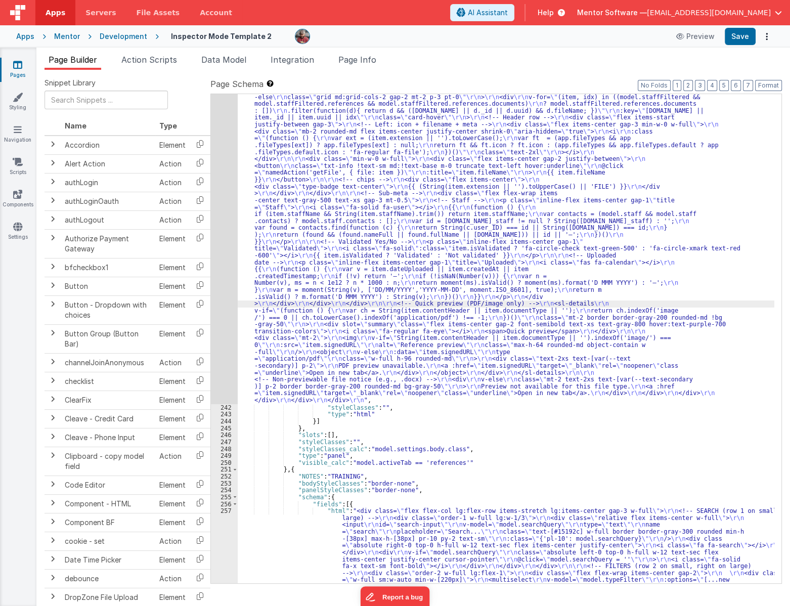
click at [216, 327] on div "241" at bounding box center [224, 73] width 27 height 662
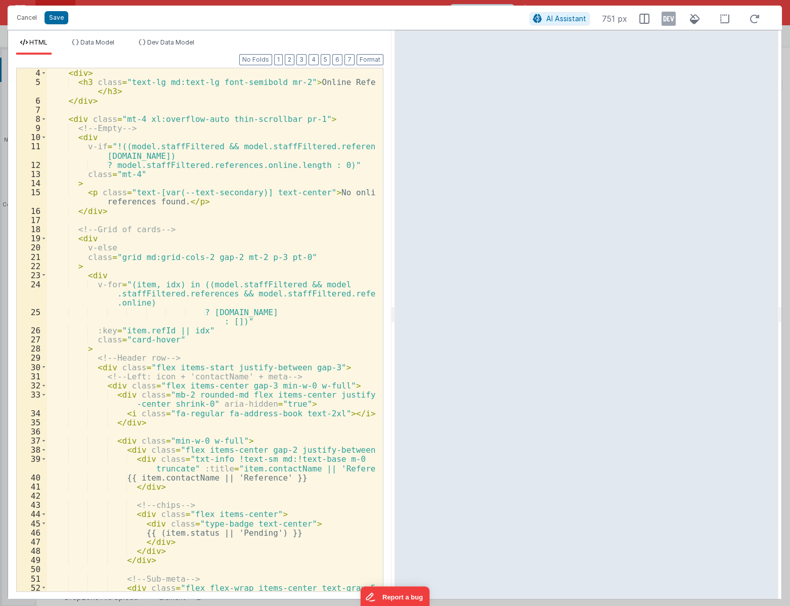
scroll to position [27, 0]
drag, startPoint x: 228, startPoint y: 414, endPoint x: 279, endPoint y: 411, distance: 50.6
click at [279, 411] on div "< div class = "card w-full" > < div > < h3 class = "text-lg md:text-lg font-sem…" at bounding box center [211, 334] width 329 height 550
click at [52, 20] on button "Save" at bounding box center [56, 17] width 24 height 13
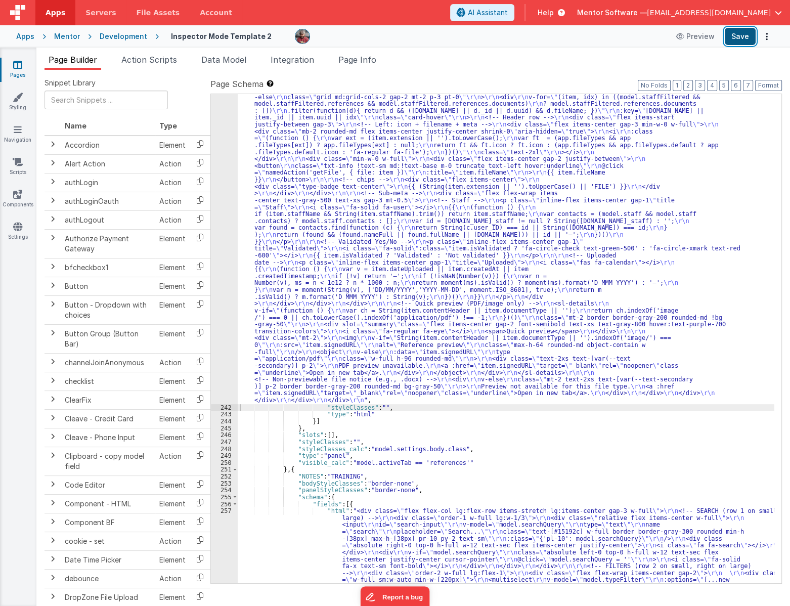
click at [736, 40] on button "Save" at bounding box center [739, 36] width 31 height 17
